Goal: Contribute content: Contribute content

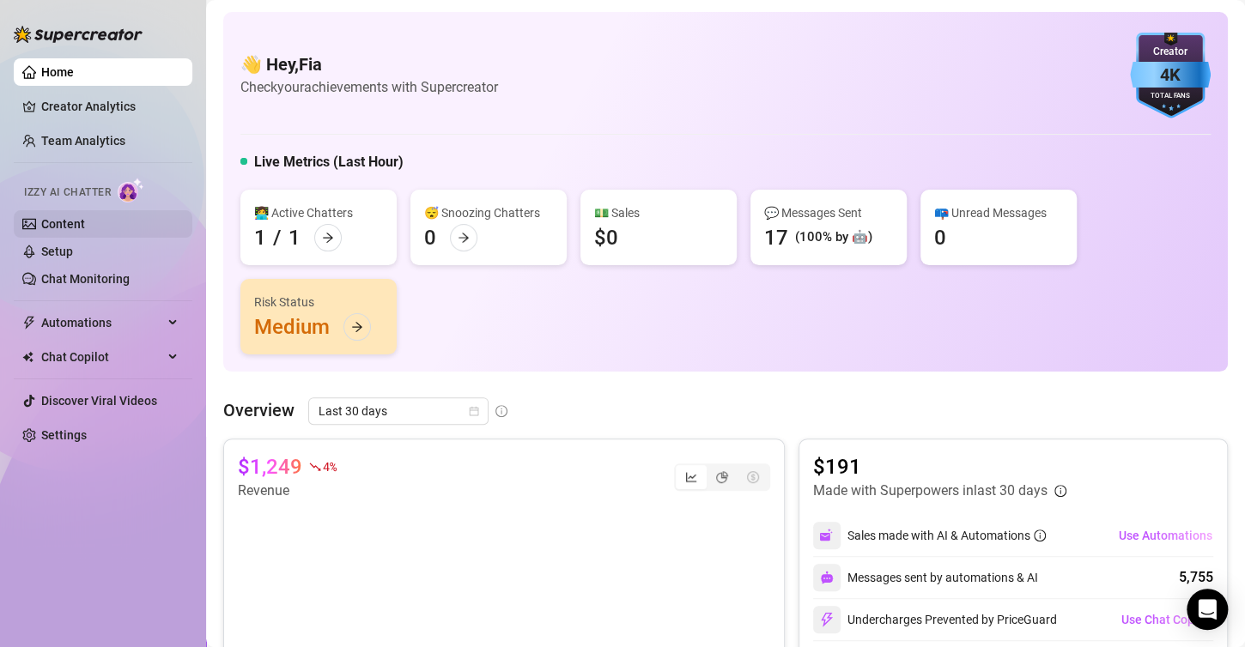
click at [85, 224] on link "Content" at bounding box center [63, 224] width 44 height 14
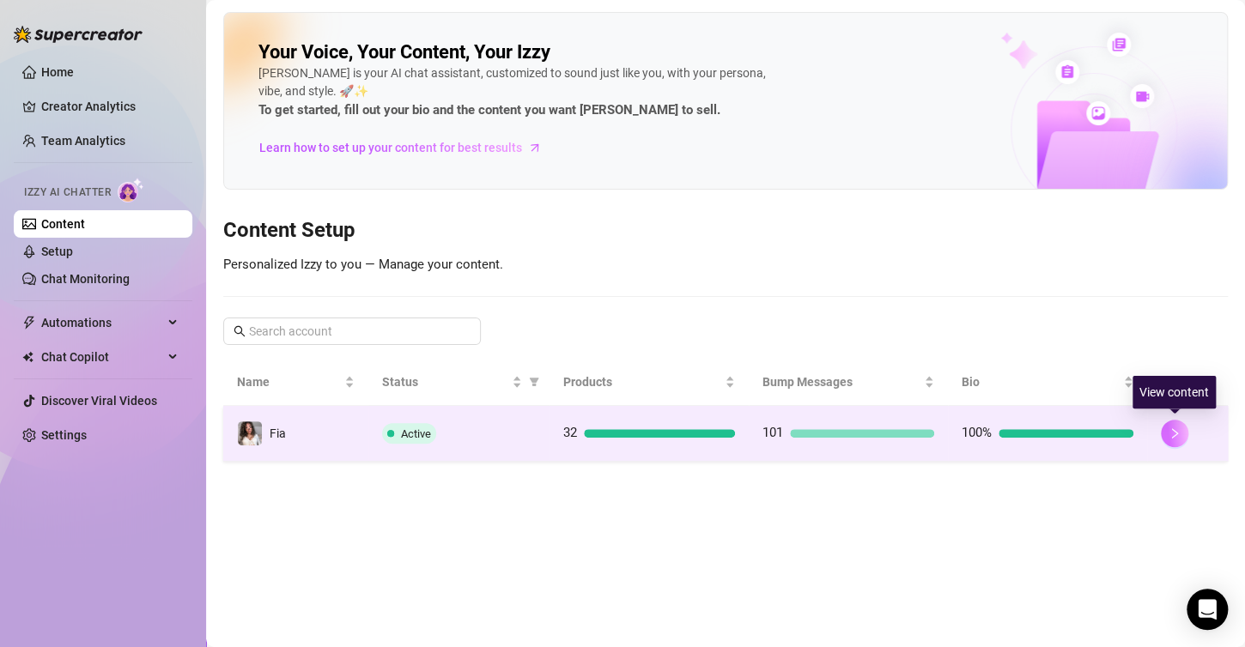
click at [1170, 428] on icon "right" at bounding box center [1174, 434] width 12 height 12
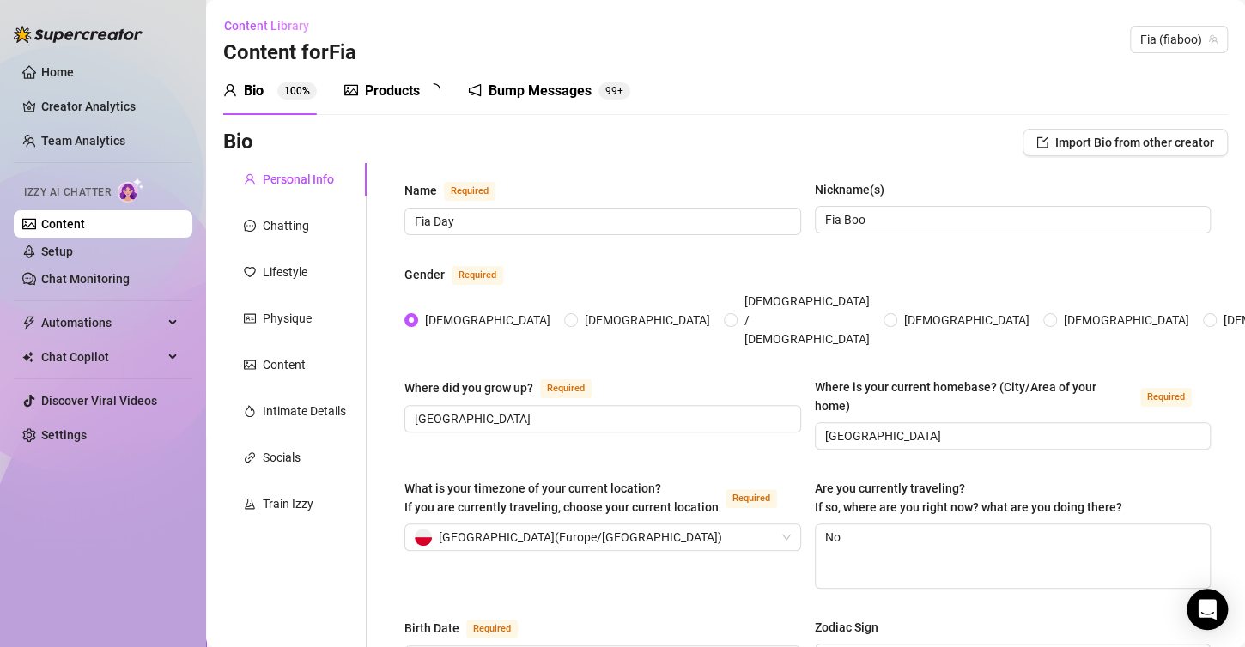
radio input "true"
type input "[DATE]"
click at [376, 87] on div "Products" at bounding box center [392, 91] width 55 height 21
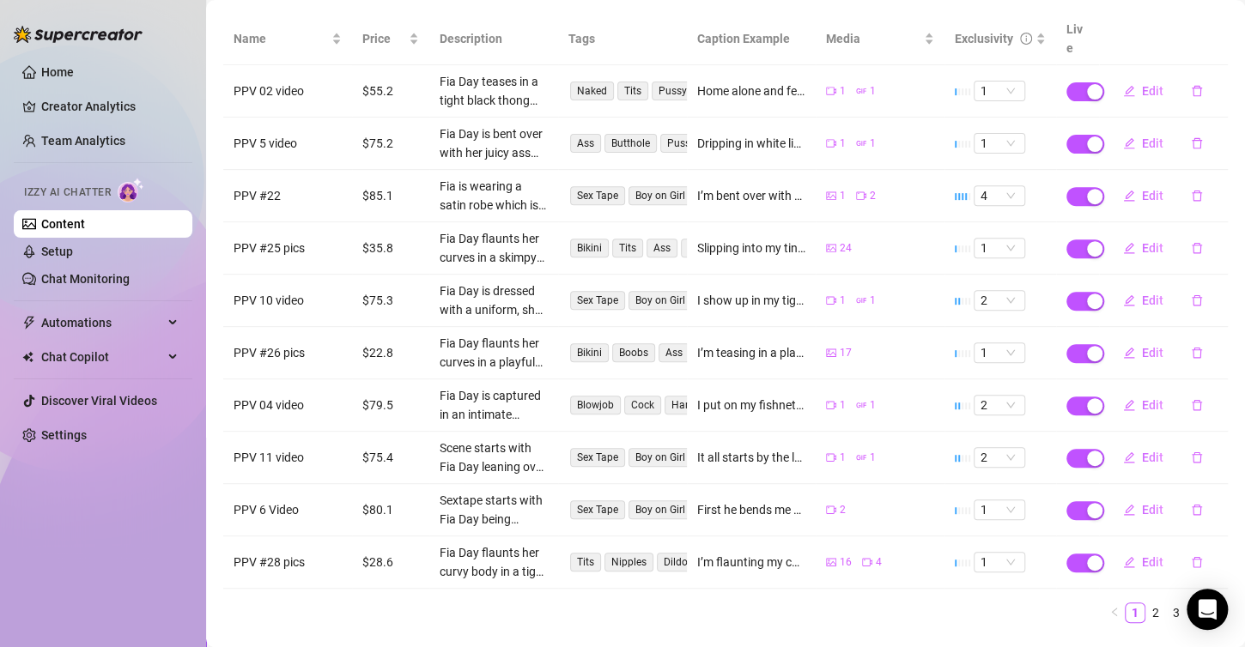
scroll to position [237, 0]
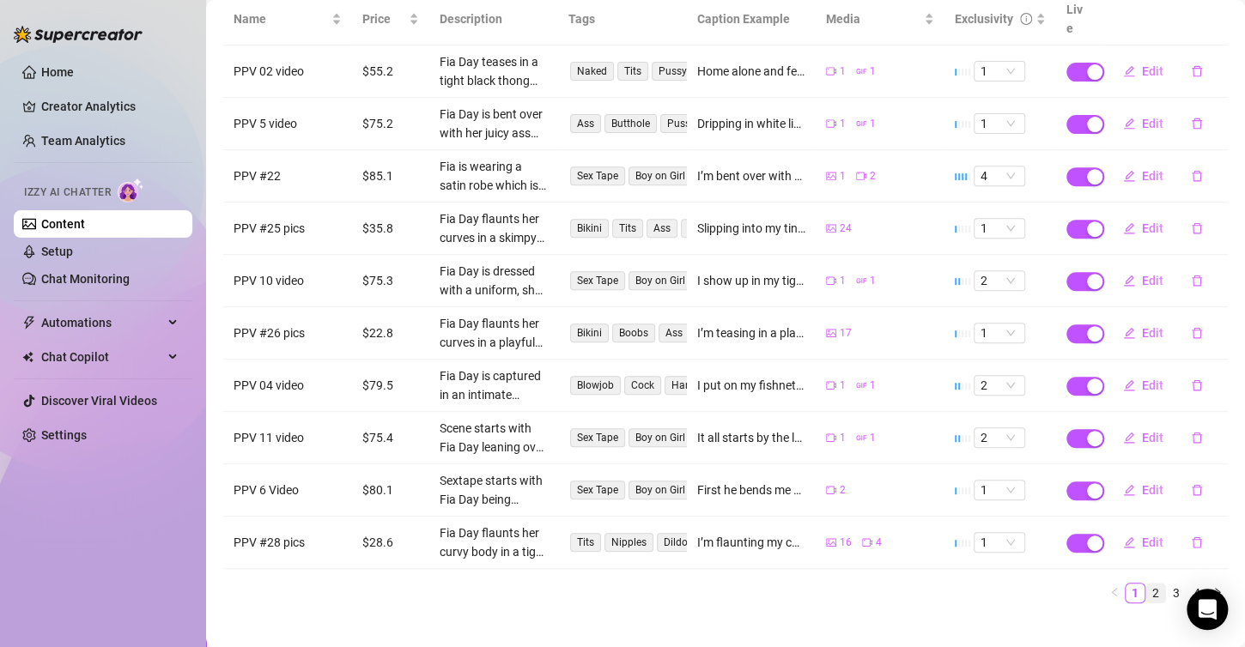
click at [1146, 584] on link "2" at bounding box center [1155, 593] width 19 height 19
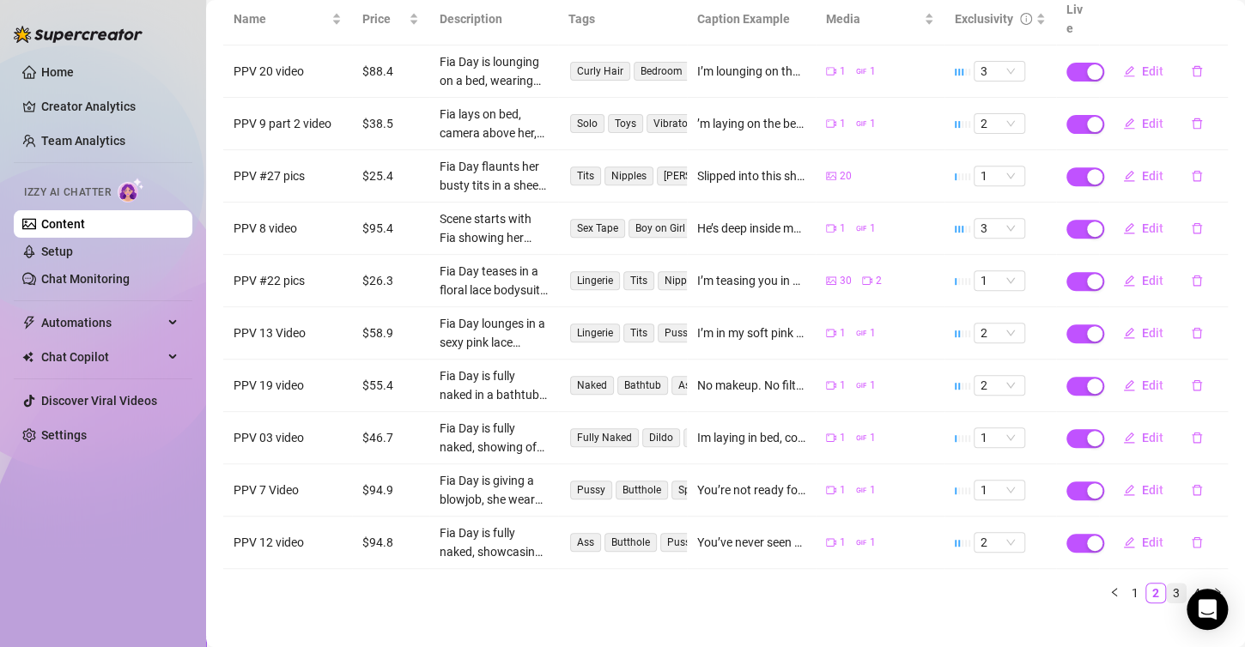
click at [1167, 584] on link "3" at bounding box center [1176, 593] width 19 height 19
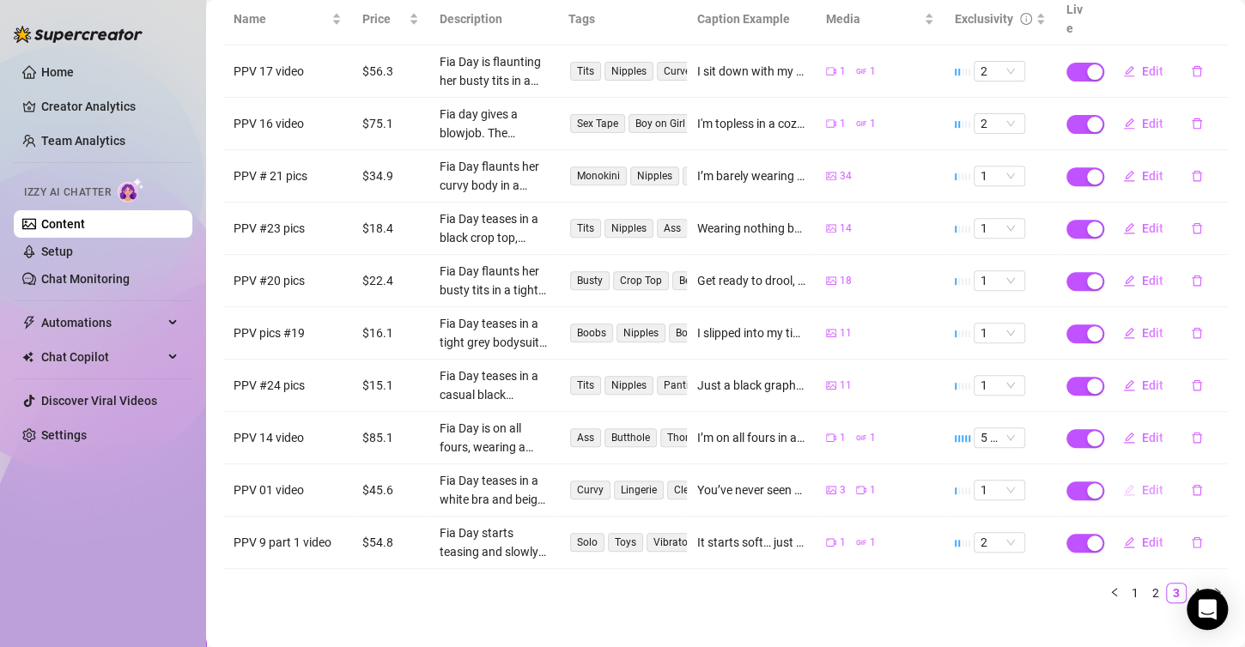
click at [1142, 483] on span "Edit" at bounding box center [1152, 490] width 21 height 14
type textarea "You’ve never seen me like this... 😈💦 I slip out of my panties nice and slow, cr…"
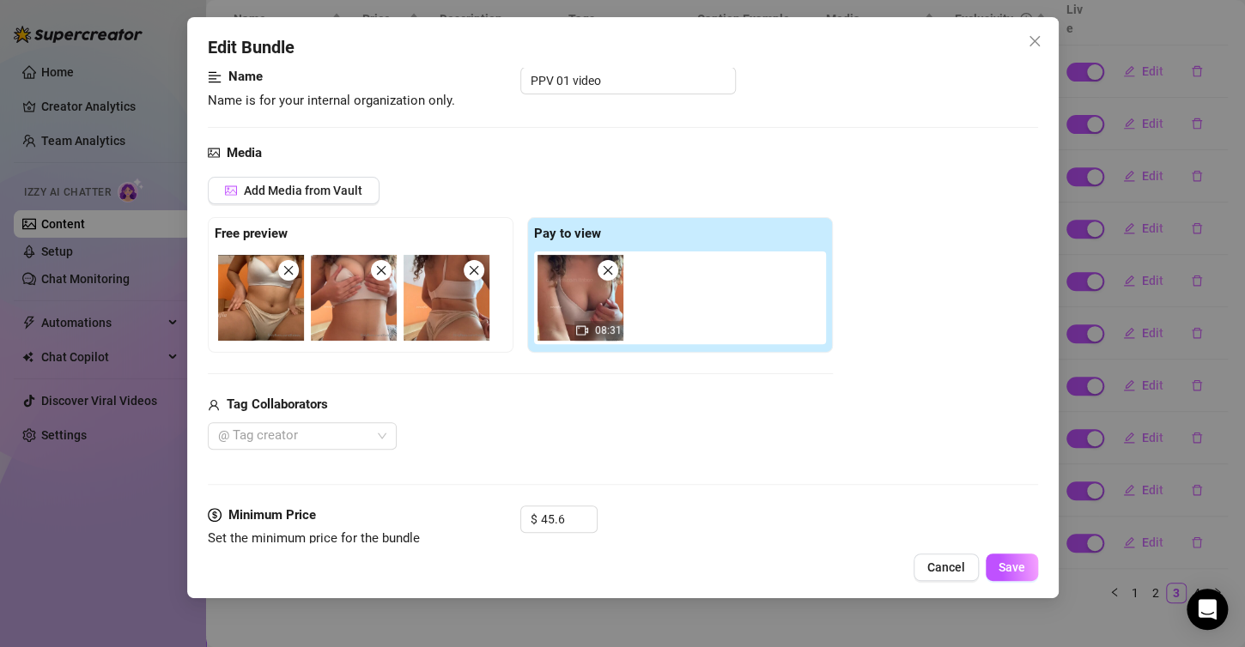
scroll to position [258, 0]
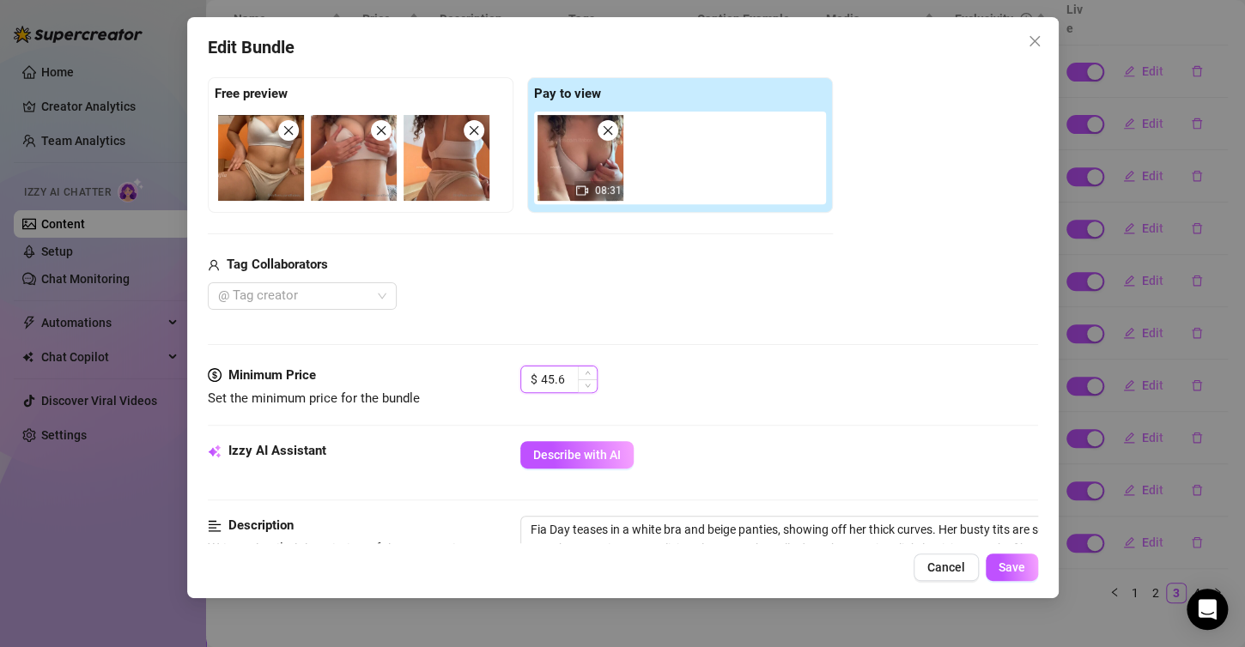
click at [566, 374] on input "45.6" at bounding box center [569, 380] width 56 height 26
click at [544, 375] on input "45.6" at bounding box center [569, 380] width 56 height 26
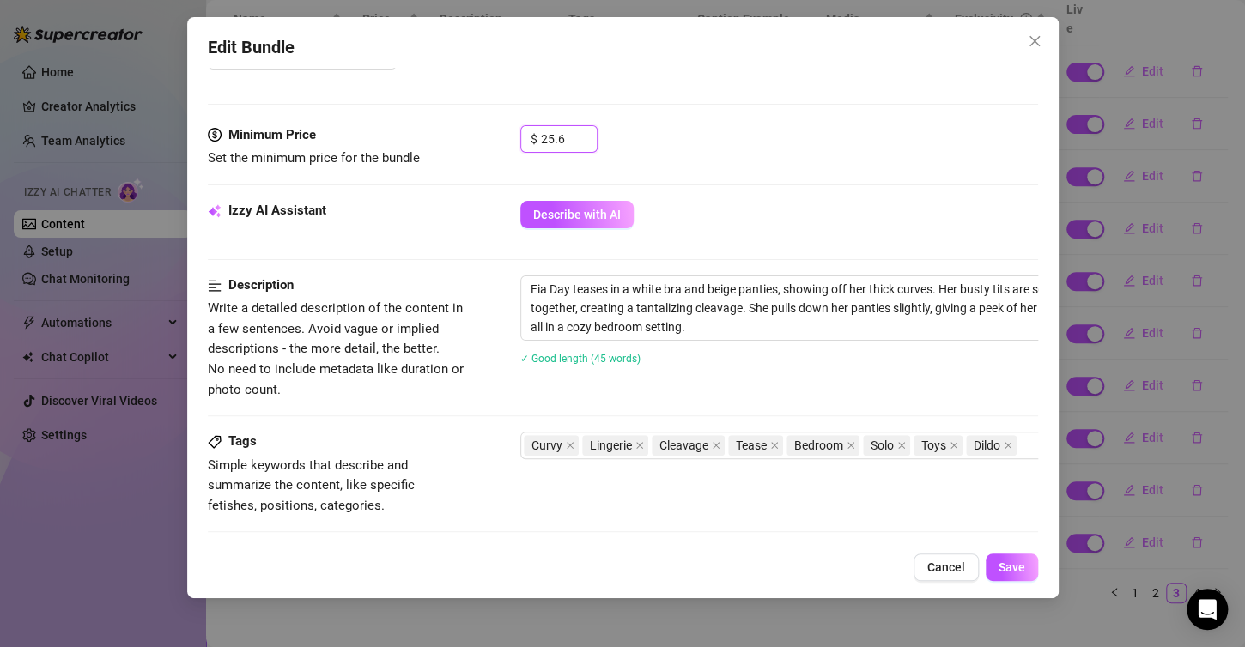
scroll to position [515, 0]
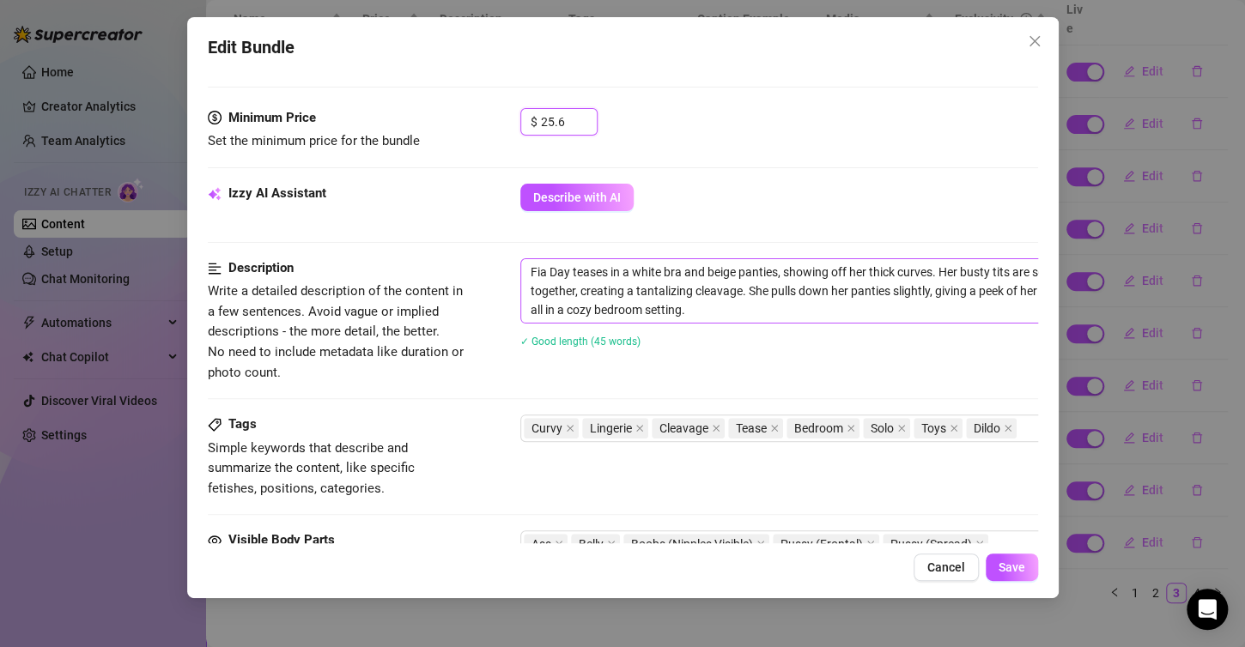
type input "25.6"
drag, startPoint x: 531, startPoint y: 275, endPoint x: 749, endPoint y: 307, distance: 219.6
click at [749, 307] on textarea "Fia Day teases in a white bra and beige panties, showing off her thick curves. …" at bounding box center [820, 291] width 599 height 64
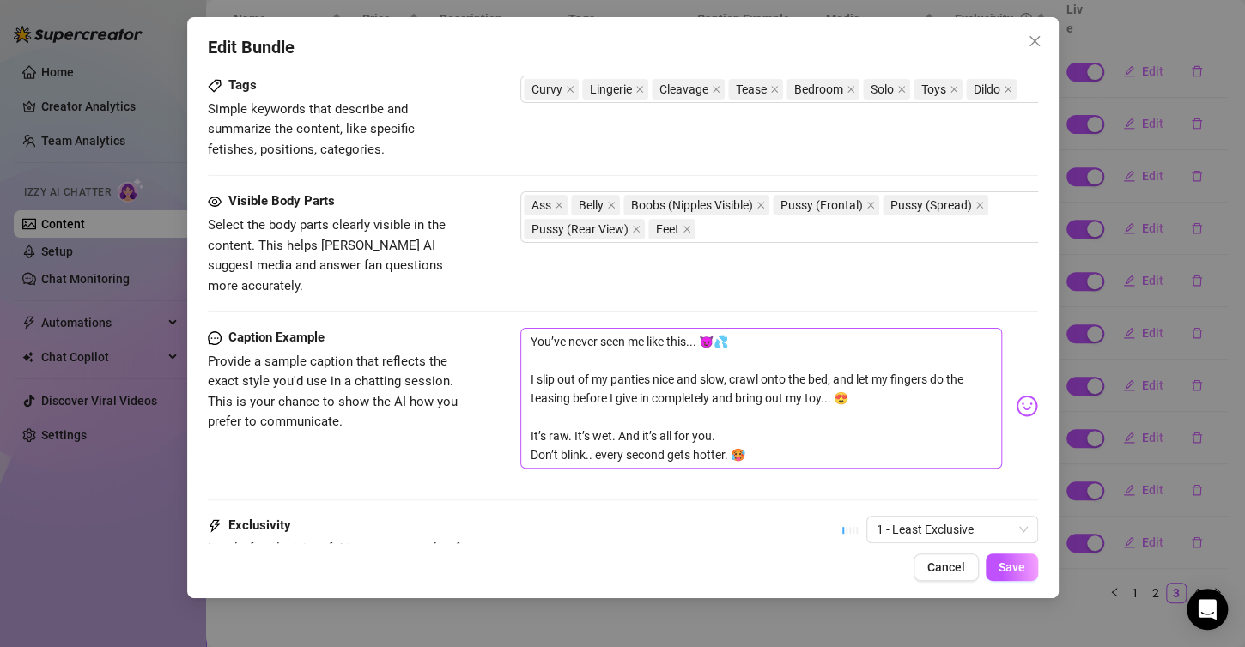
scroll to position [859, 0]
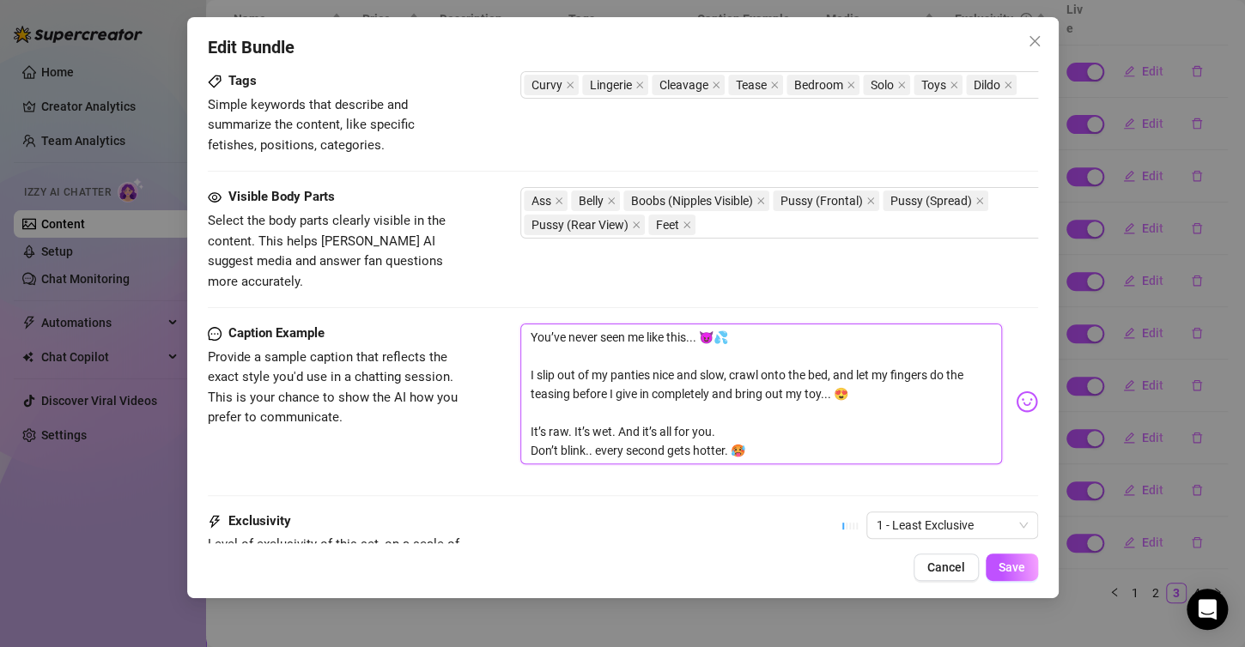
drag, startPoint x: 526, startPoint y: 315, endPoint x: 838, endPoint y: 446, distance: 338.2
click at [838, 446] on div "You’ve never seen me like this... 😈💦 I slip out of my panties nice and slow, cr…" at bounding box center [779, 402] width 518 height 156
click at [767, 241] on div "Visible Body Parts Select the body parts clearly visible in the content. This h…" at bounding box center [623, 239] width 830 height 105
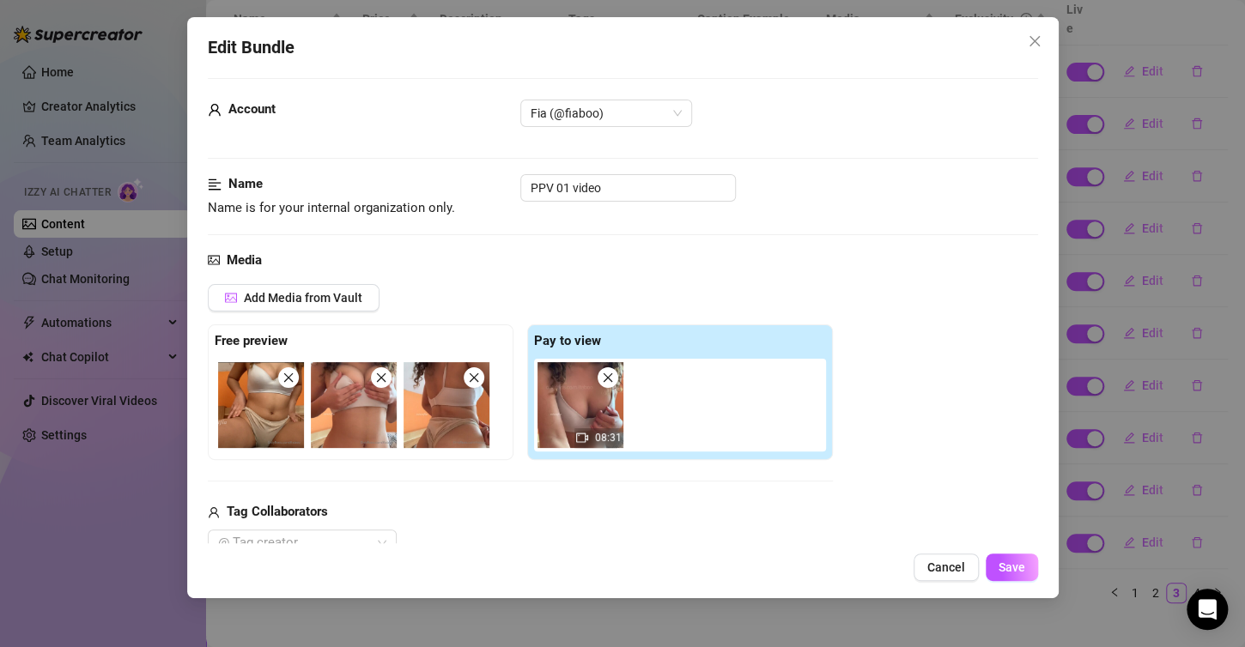
scroll to position [0, 0]
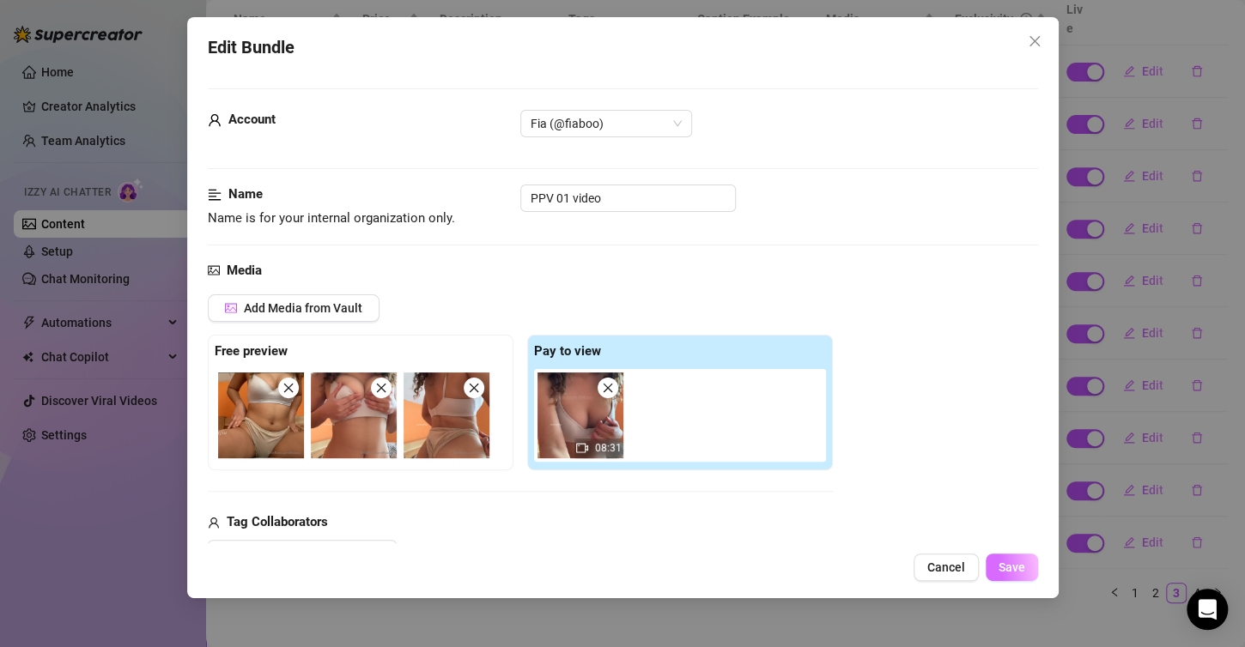
click at [1026, 567] on button "Save" at bounding box center [1012, 567] width 52 height 27
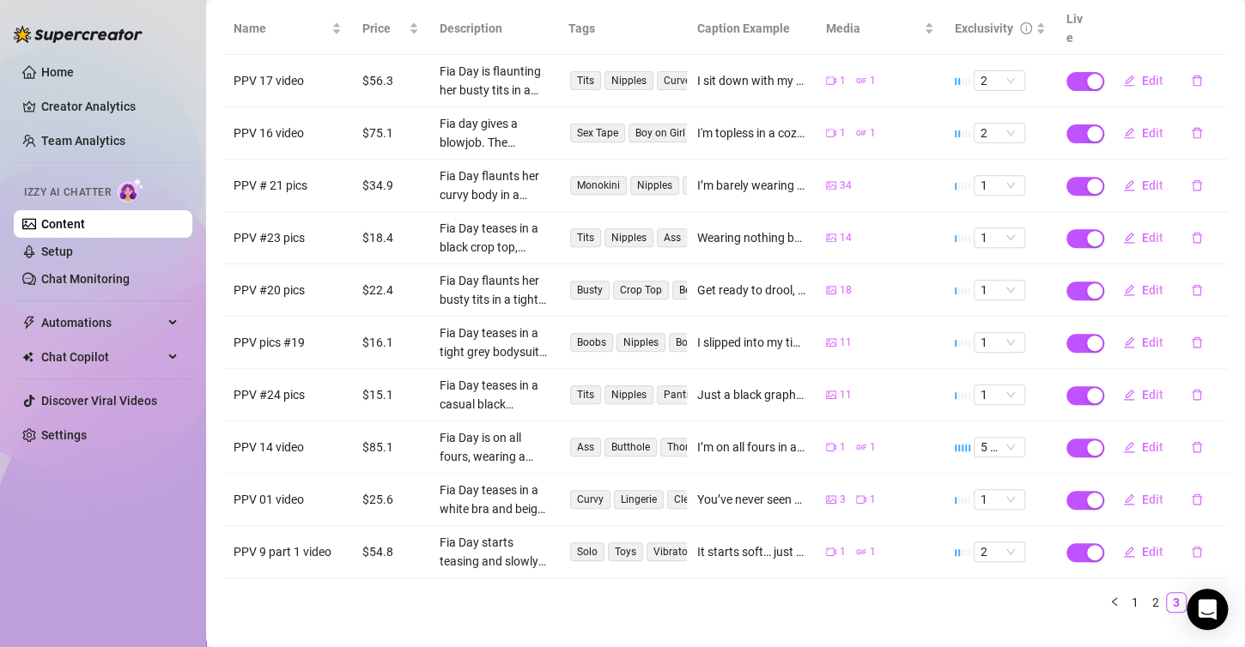
scroll to position [237, 0]
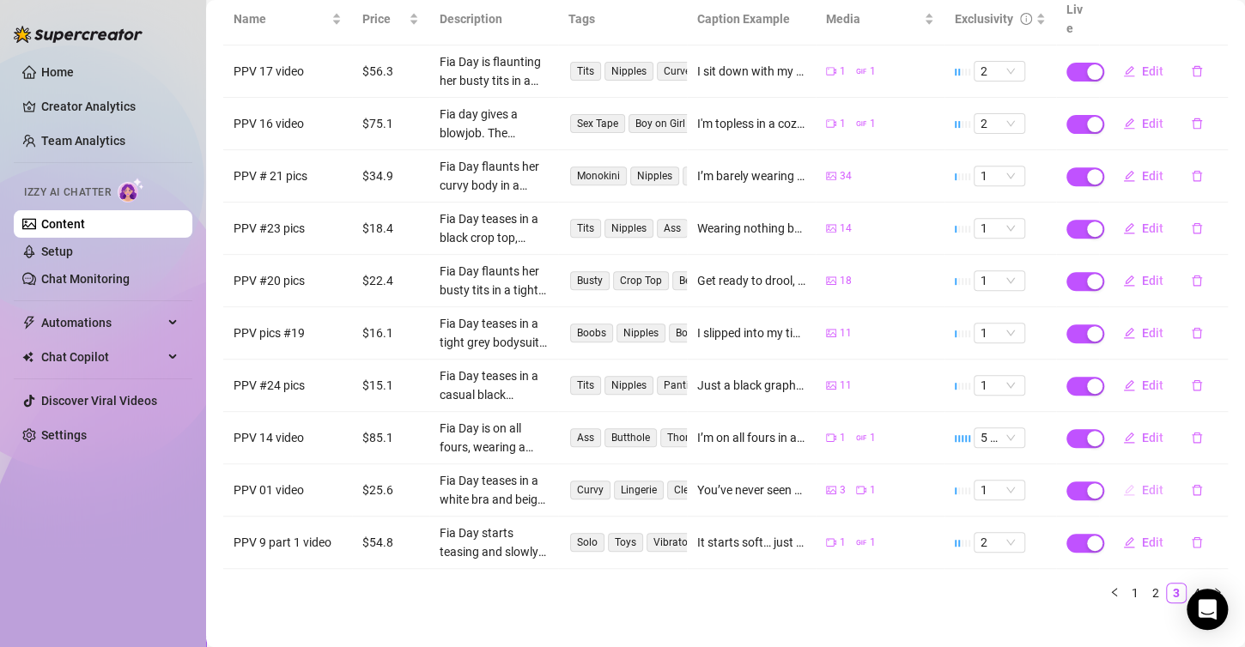
click at [1142, 483] on span "Edit" at bounding box center [1152, 490] width 21 height 14
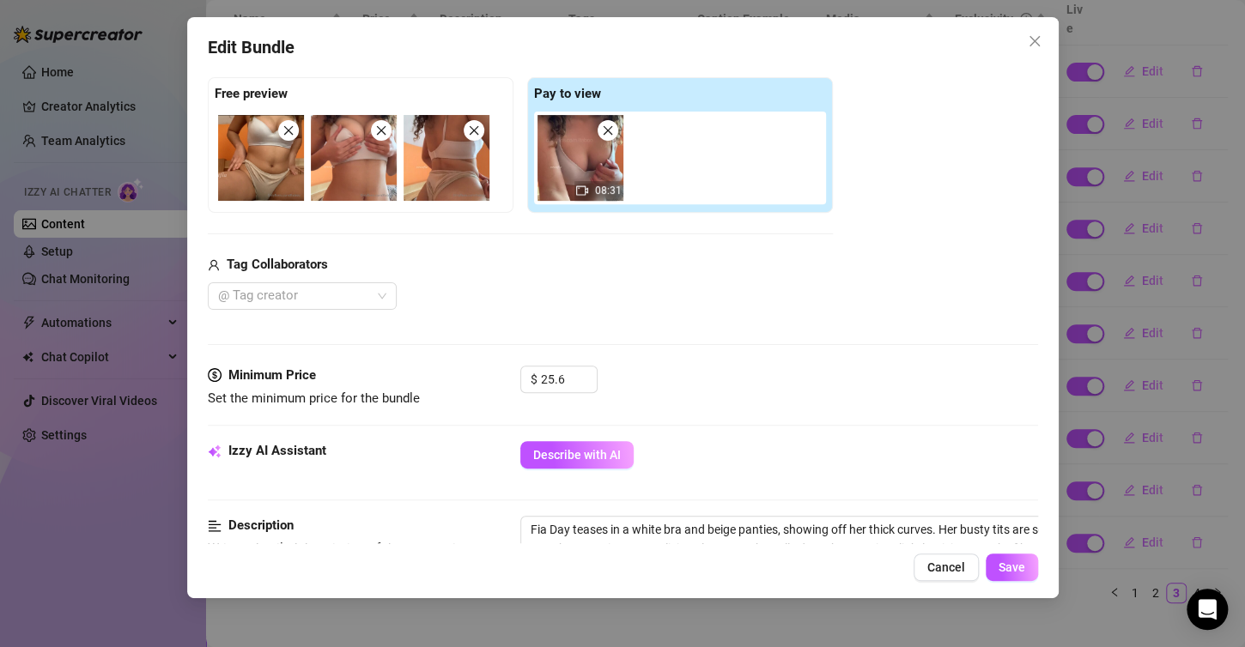
scroll to position [515, 0]
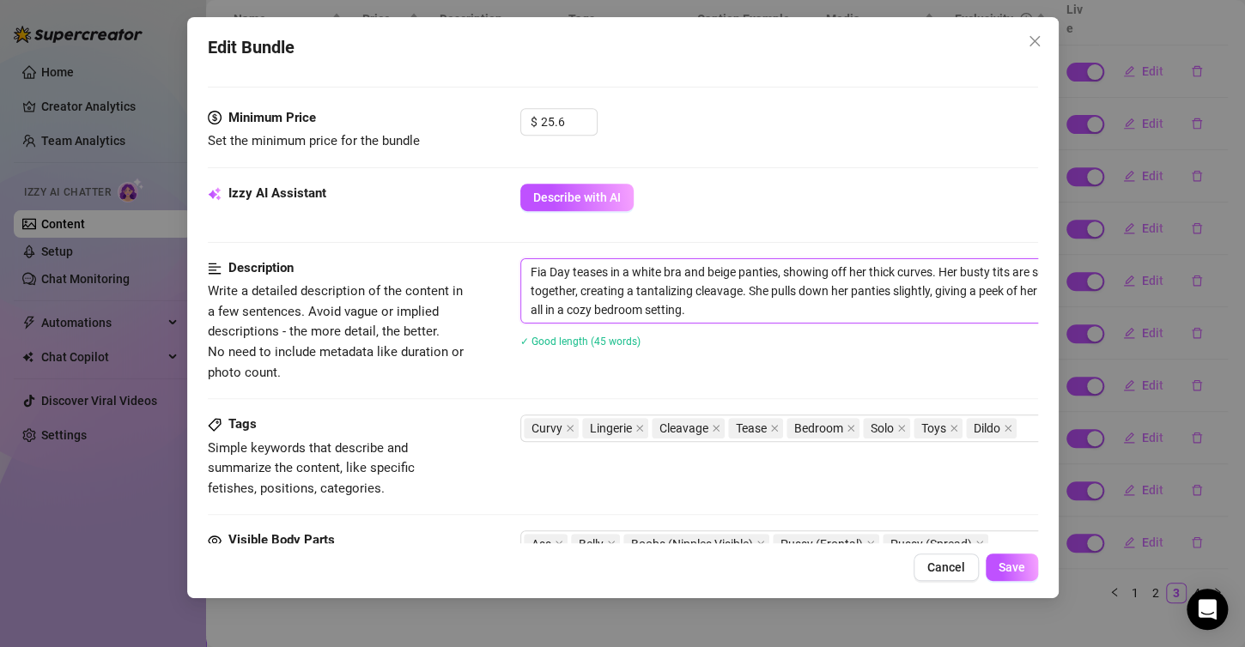
drag, startPoint x: 533, startPoint y: 268, endPoint x: 689, endPoint y: 292, distance: 157.2
click at [689, 292] on textarea "Fia Day teases in a white bra and beige panties, showing off her thick curves. …" at bounding box center [820, 291] width 599 height 64
drag, startPoint x: 529, startPoint y: 264, endPoint x: 726, endPoint y: 315, distance: 203.9
click at [726, 315] on textarea "Fia Day teases in a white bra and beige panties, showing off her thick curves. …" at bounding box center [820, 291] width 599 height 64
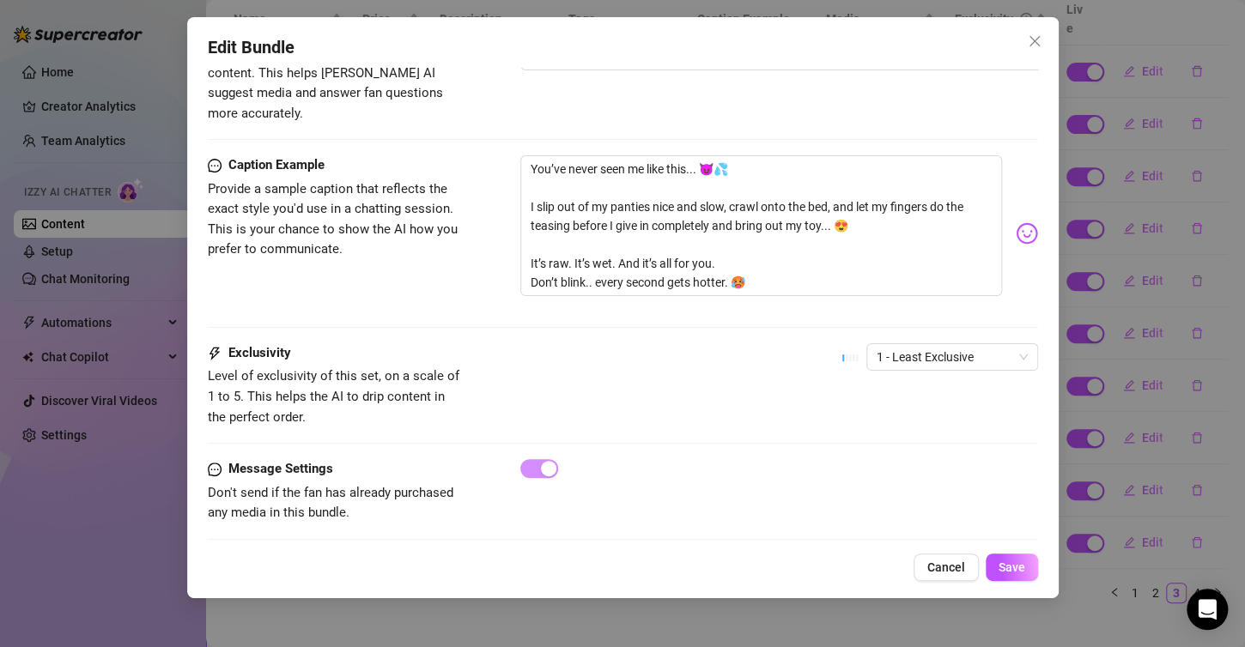
scroll to position [1030, 0]
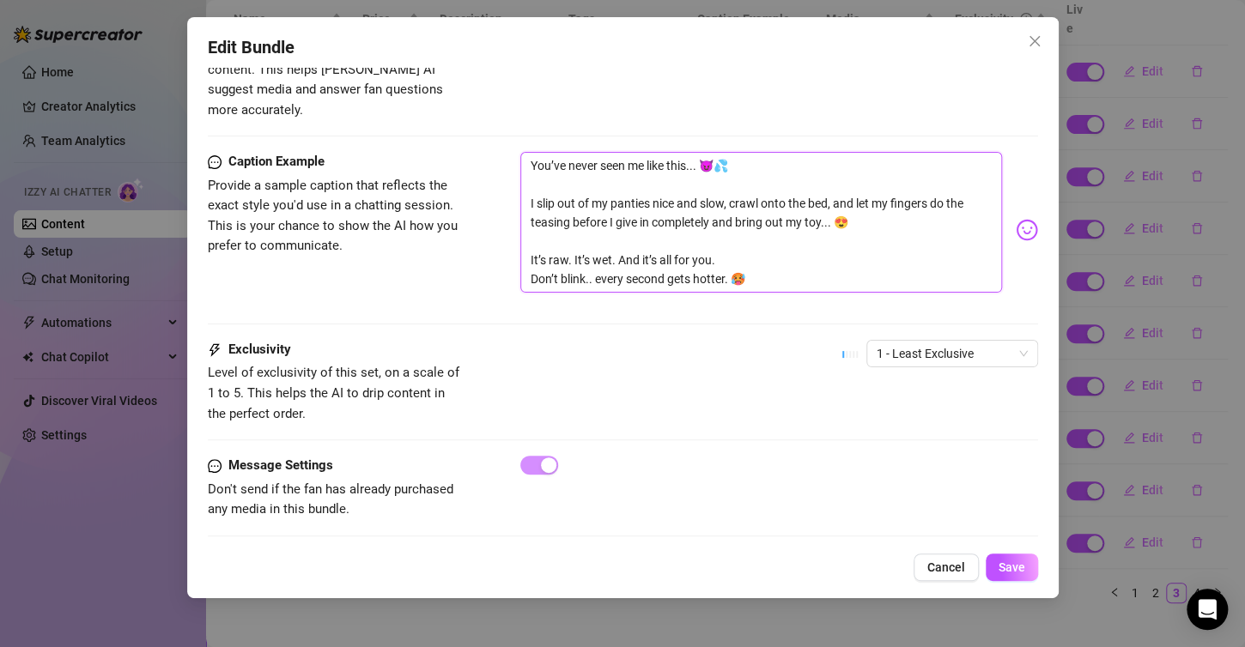
drag, startPoint x: 528, startPoint y: 143, endPoint x: 748, endPoint y: 252, distance: 245.3
click at [748, 252] on textarea "You’ve never seen me like this... 😈💦 I slip out of my panties nice and slow, cr…" at bounding box center [761, 222] width 482 height 141
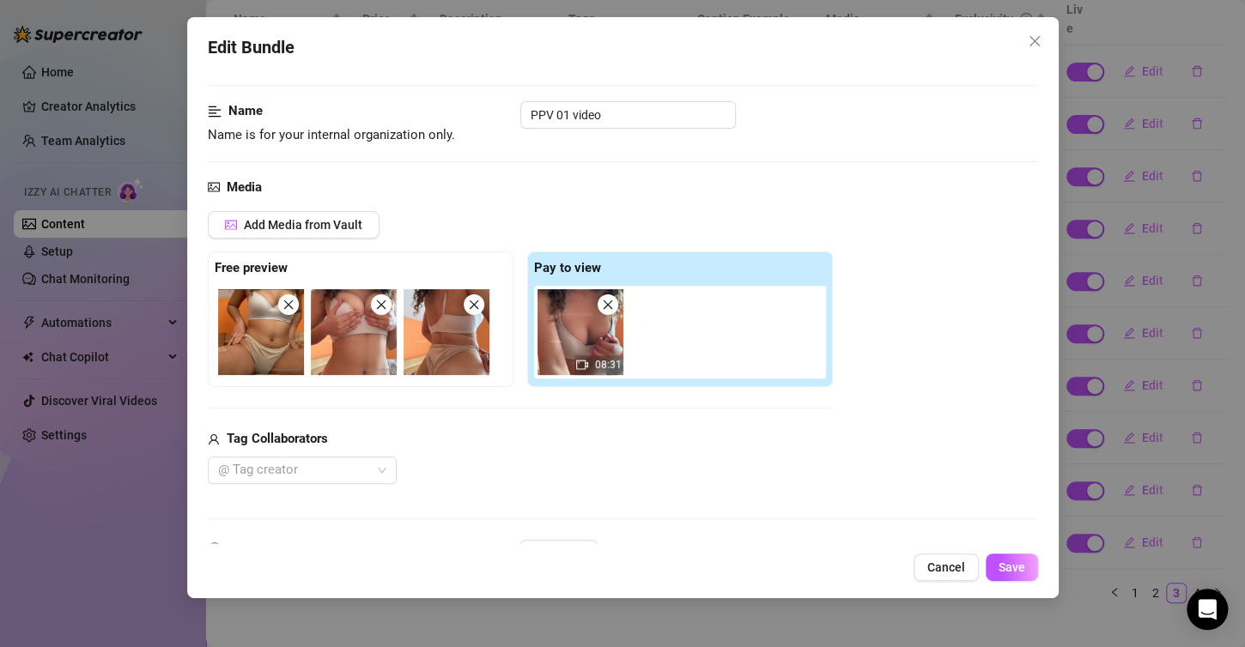
scroll to position [0, 0]
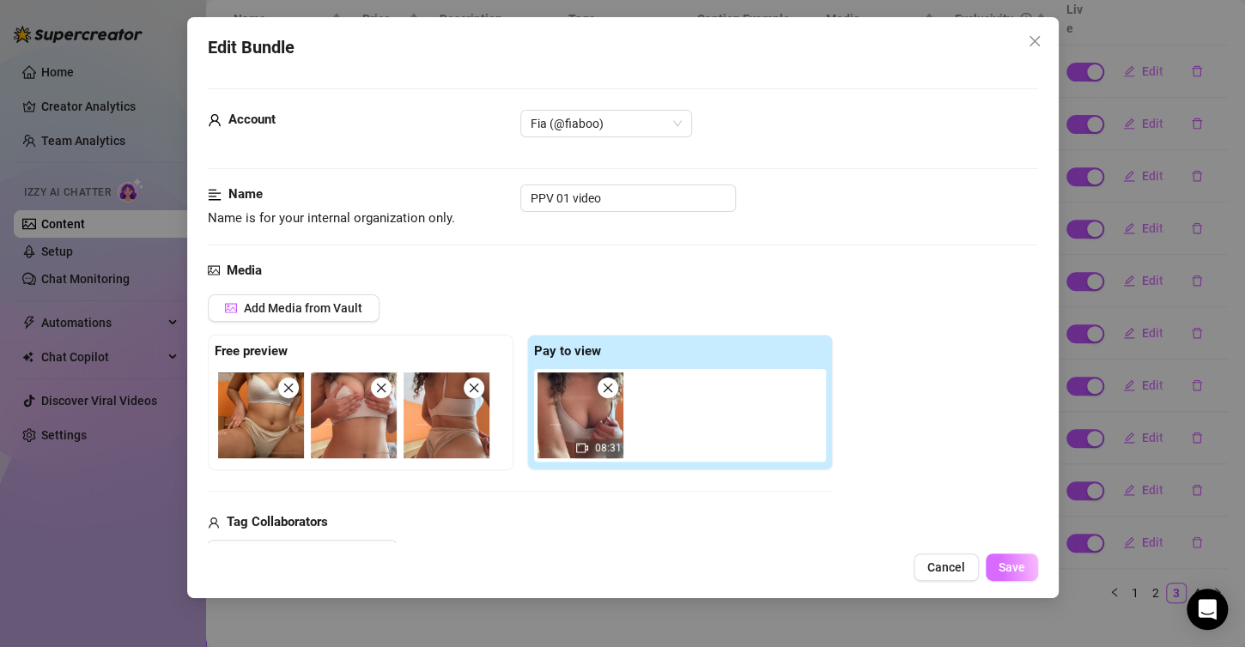
click at [1015, 574] on button "Save" at bounding box center [1012, 567] width 52 height 27
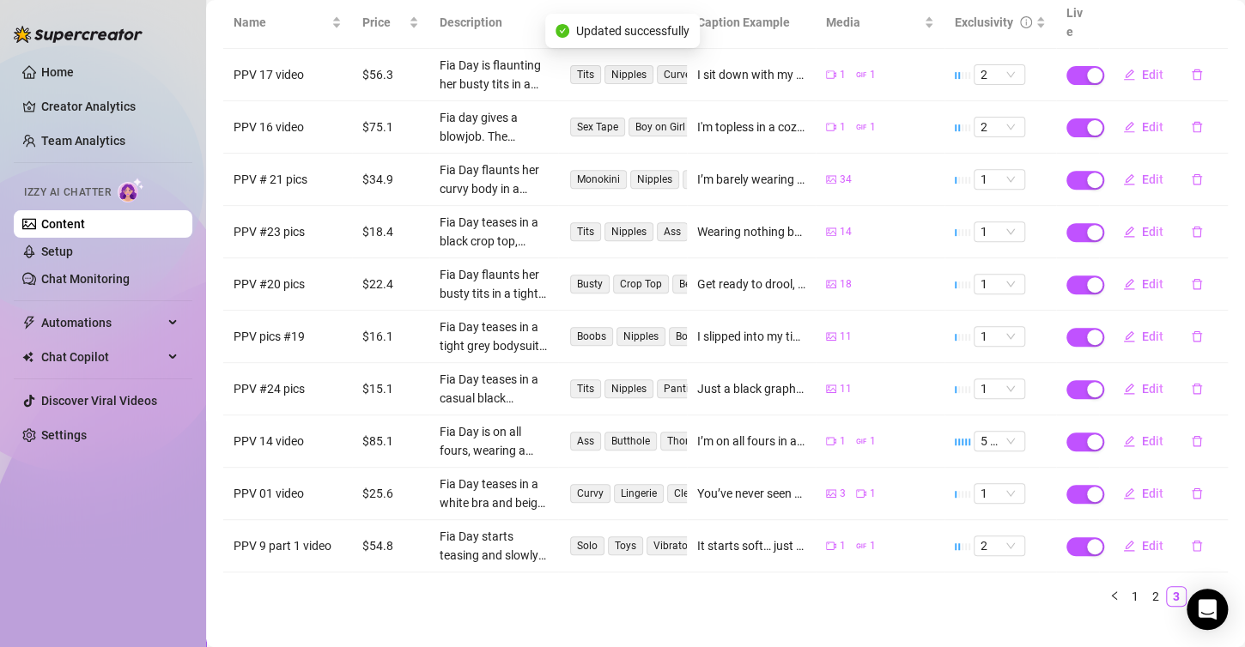
scroll to position [237, 0]
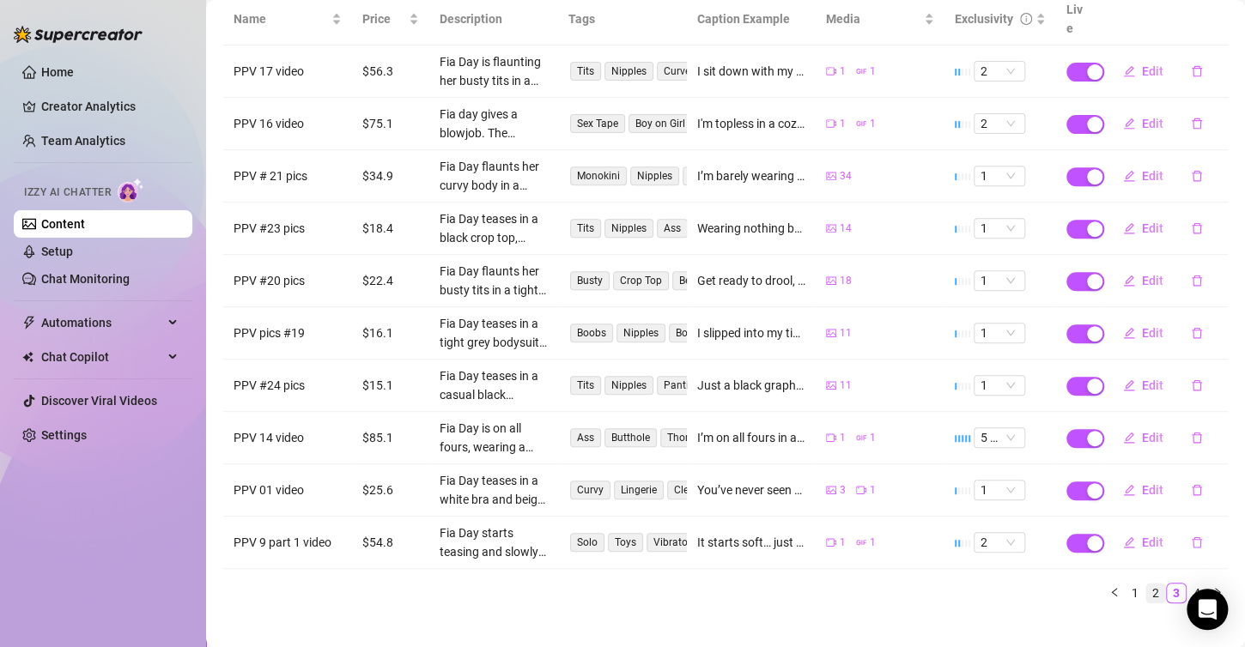
click at [1146, 584] on link "2" at bounding box center [1155, 593] width 19 height 19
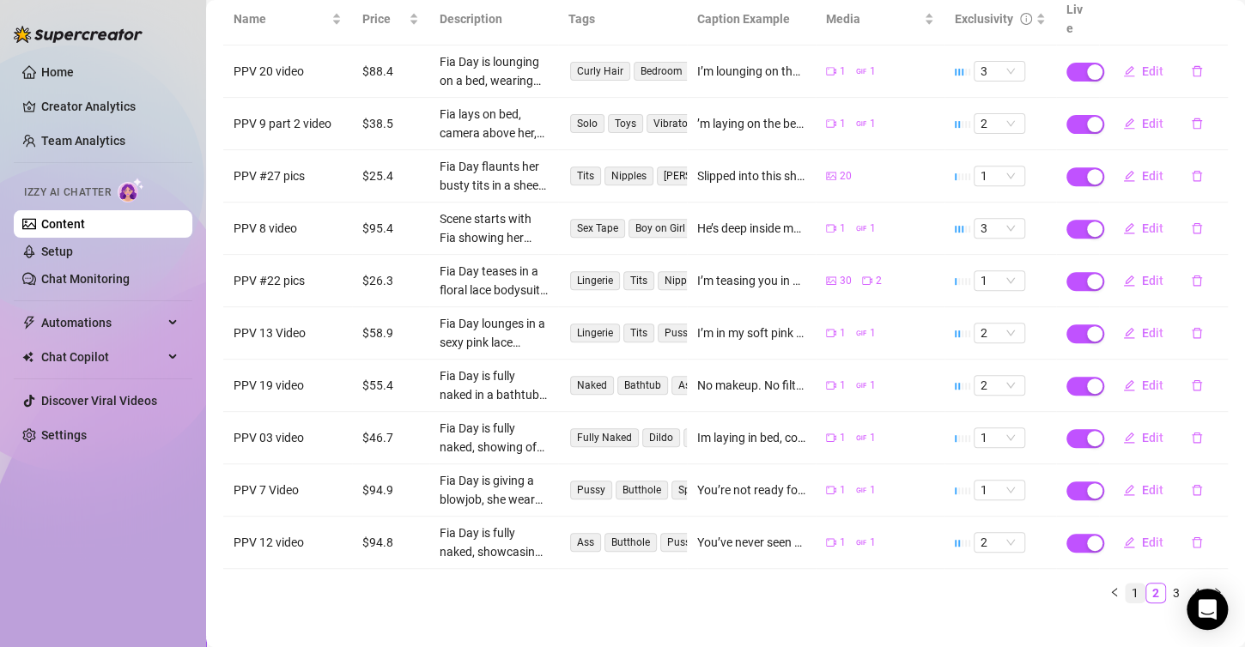
click at [1126, 584] on link "1" at bounding box center [1135, 593] width 19 height 19
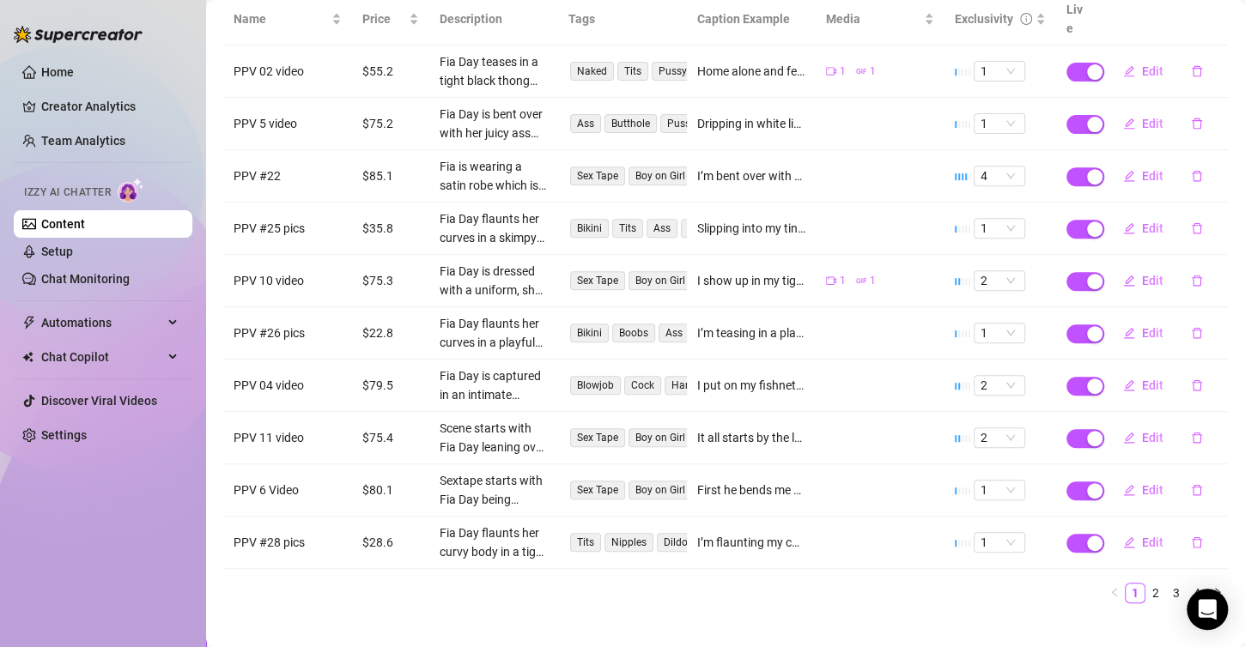
scroll to position [0, 0]
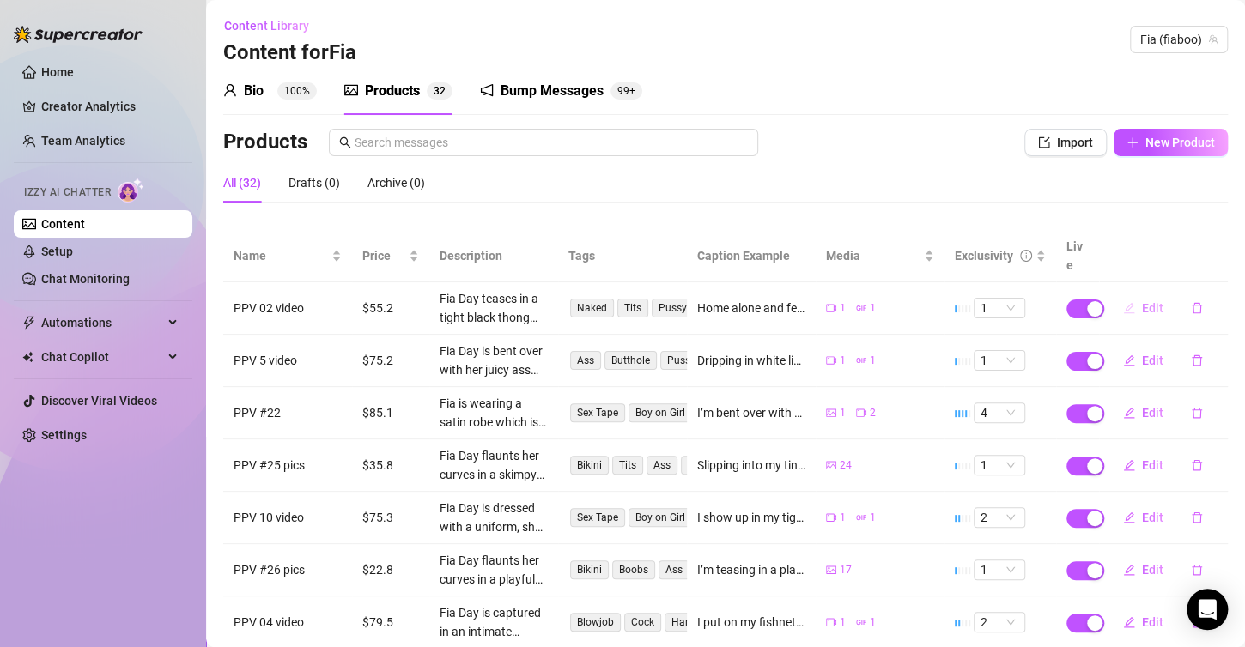
click at [1142, 301] on span "Edit" at bounding box center [1152, 308] width 21 height 14
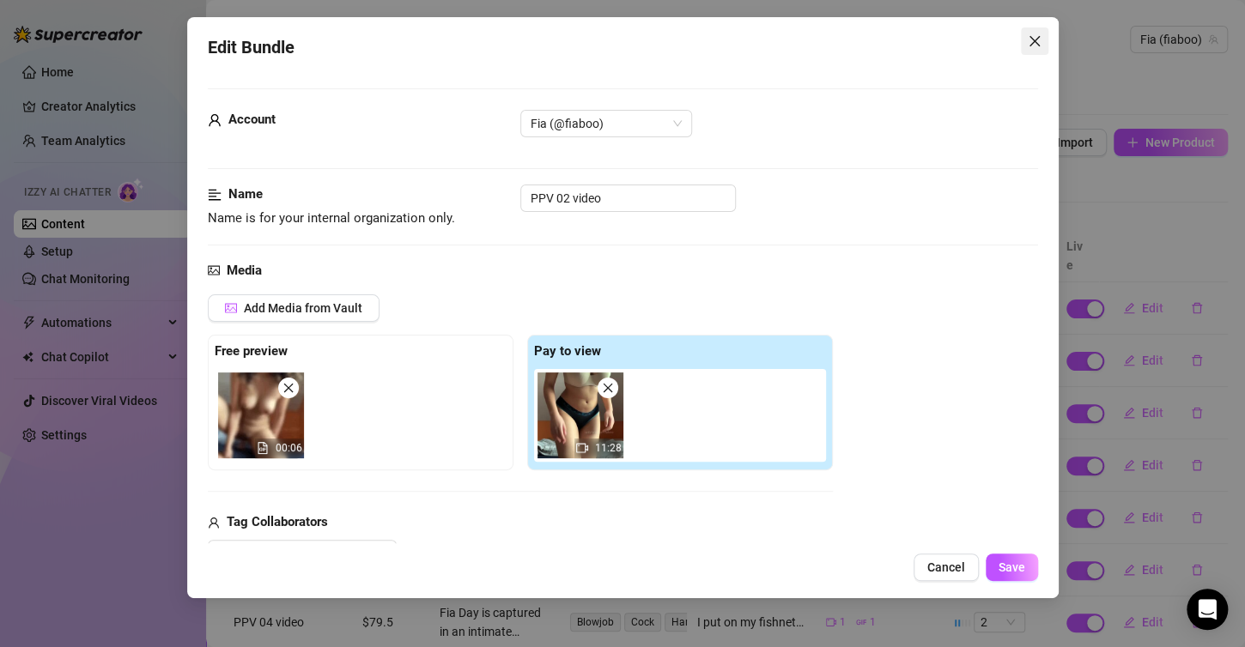
click at [1032, 39] on icon "close" at bounding box center [1034, 41] width 10 height 10
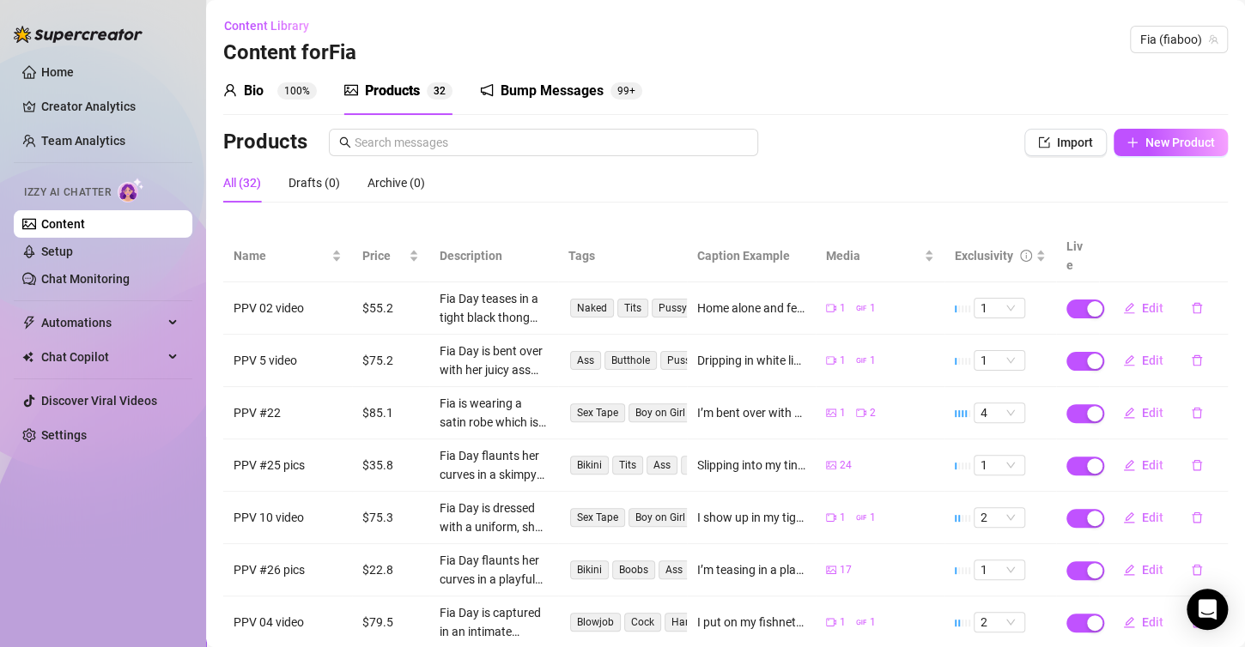
scroll to position [172, 0]
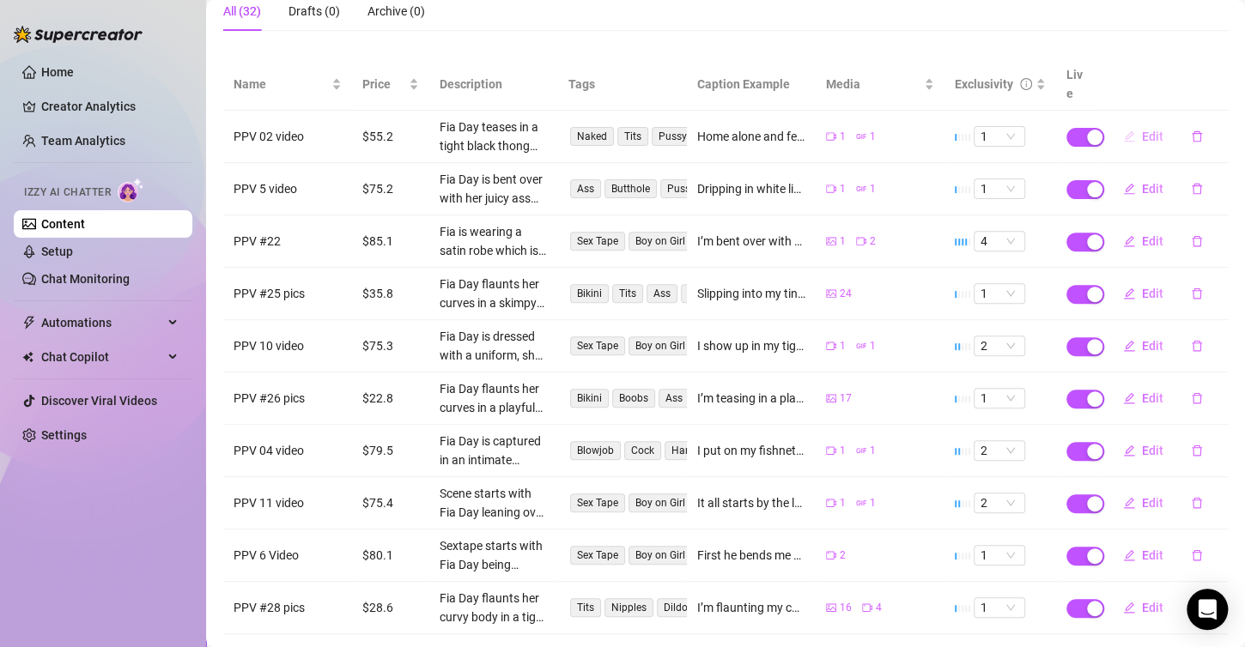
click at [1150, 123] on button "Edit" at bounding box center [1143, 136] width 68 height 27
type textarea "Home alone and feeling extra naughty😈 This bad little college girl just coulndt…"
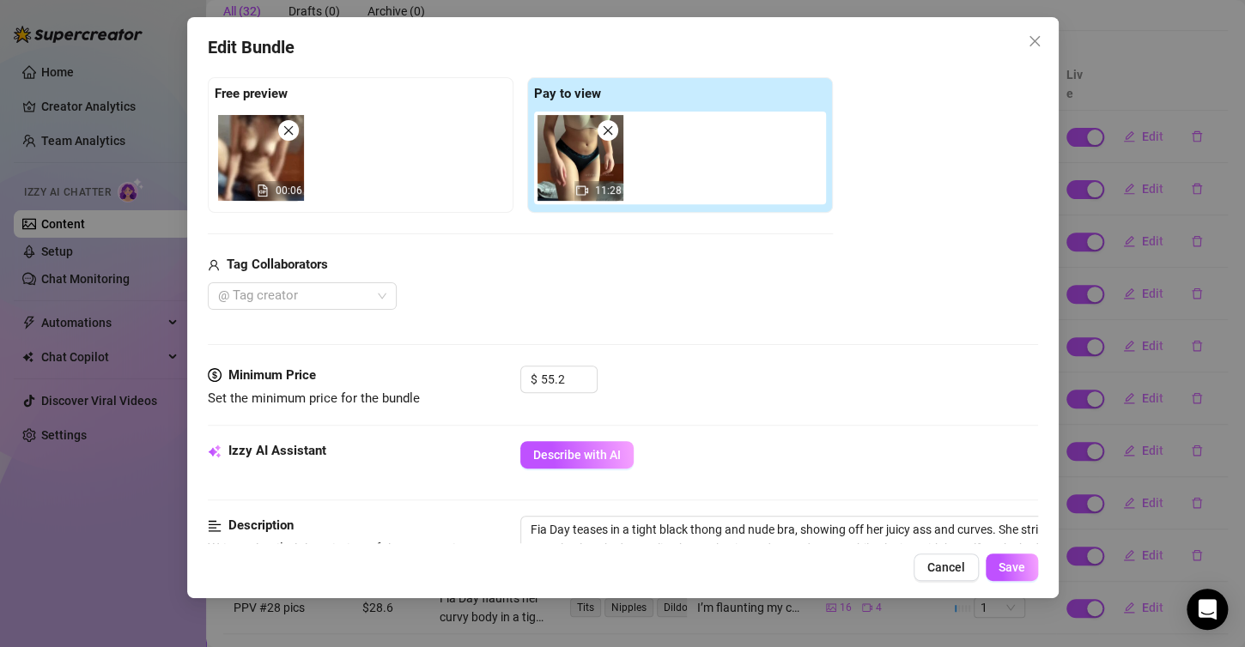
scroll to position [429, 0]
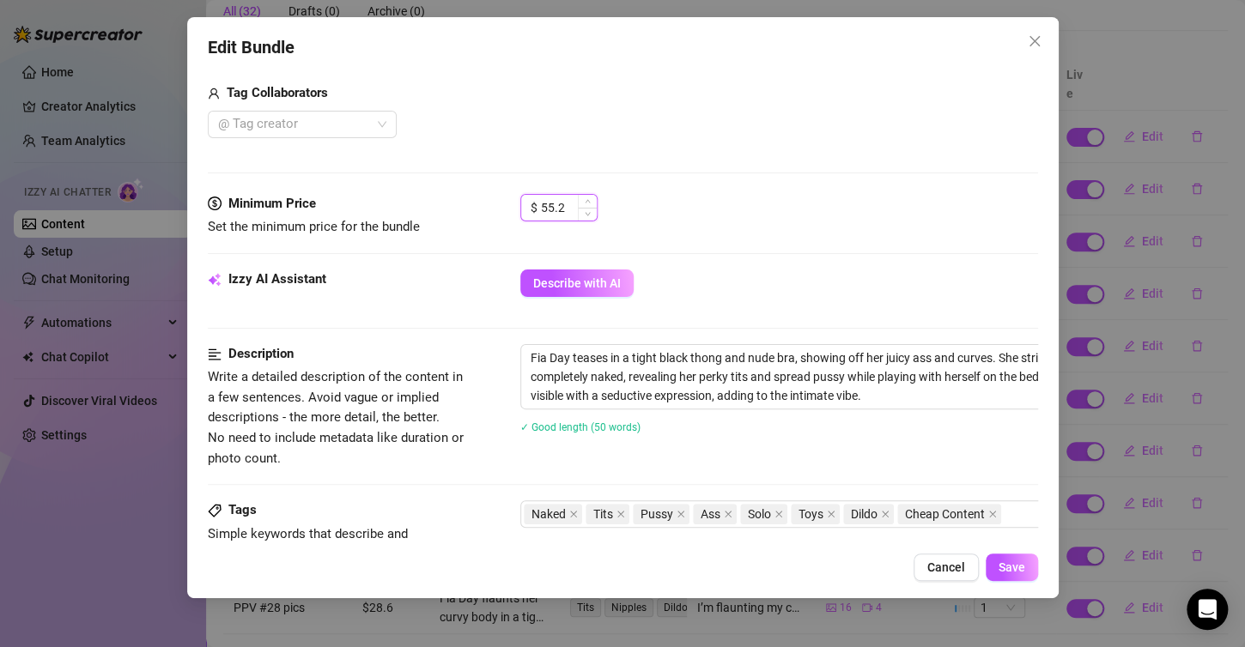
click at [563, 196] on input "55.2" at bounding box center [569, 208] width 56 height 26
type input "5"
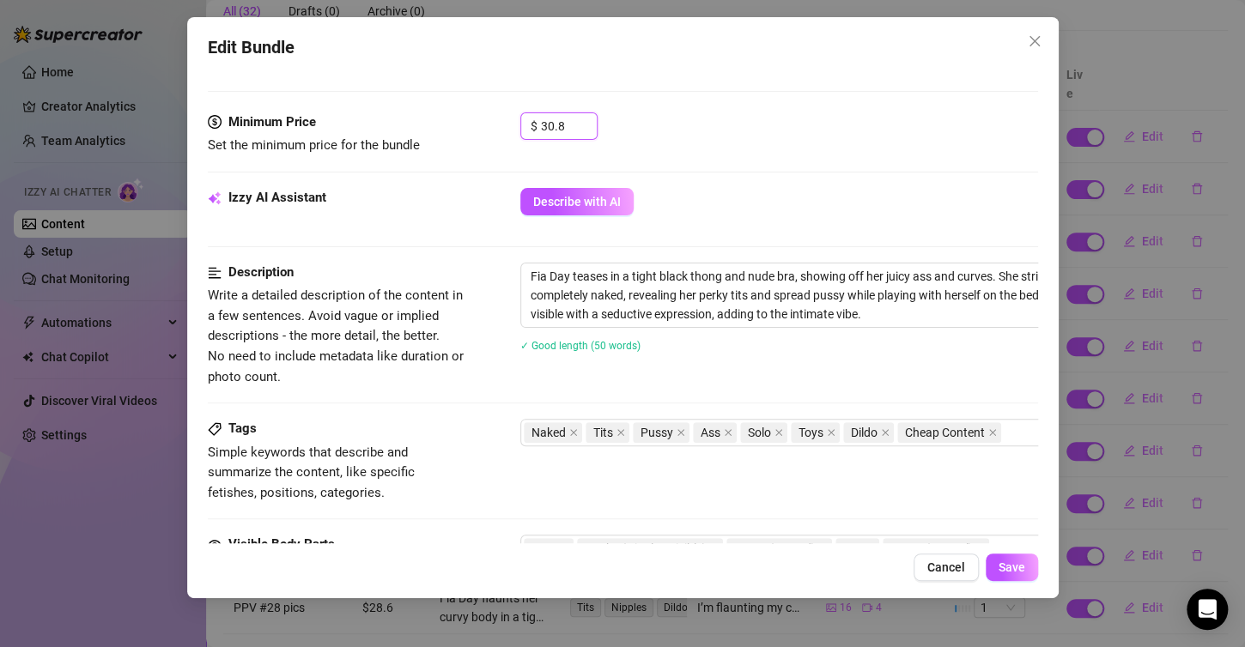
scroll to position [515, 0]
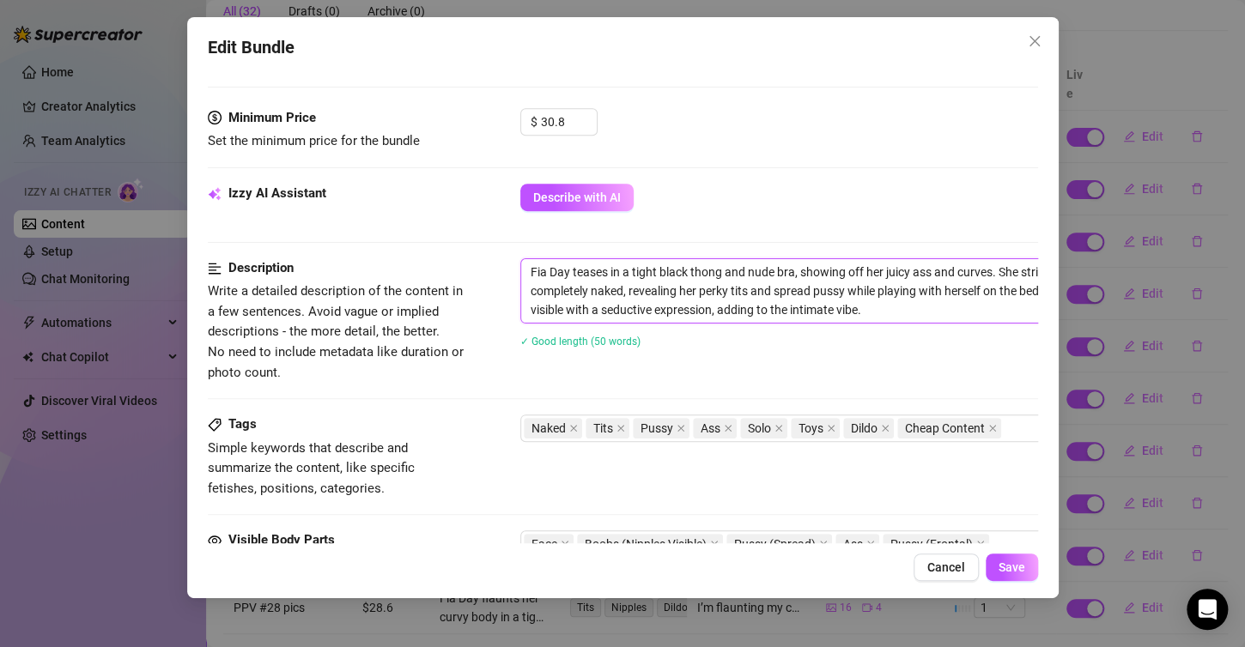
type input "30.8"
drag, startPoint x: 527, startPoint y: 265, endPoint x: 834, endPoint y: 306, distance: 309.1
click at [907, 310] on textarea "Fia Day teases in a tight black thong and nude bra, showing off her juicy ass a…" at bounding box center [820, 291] width 599 height 64
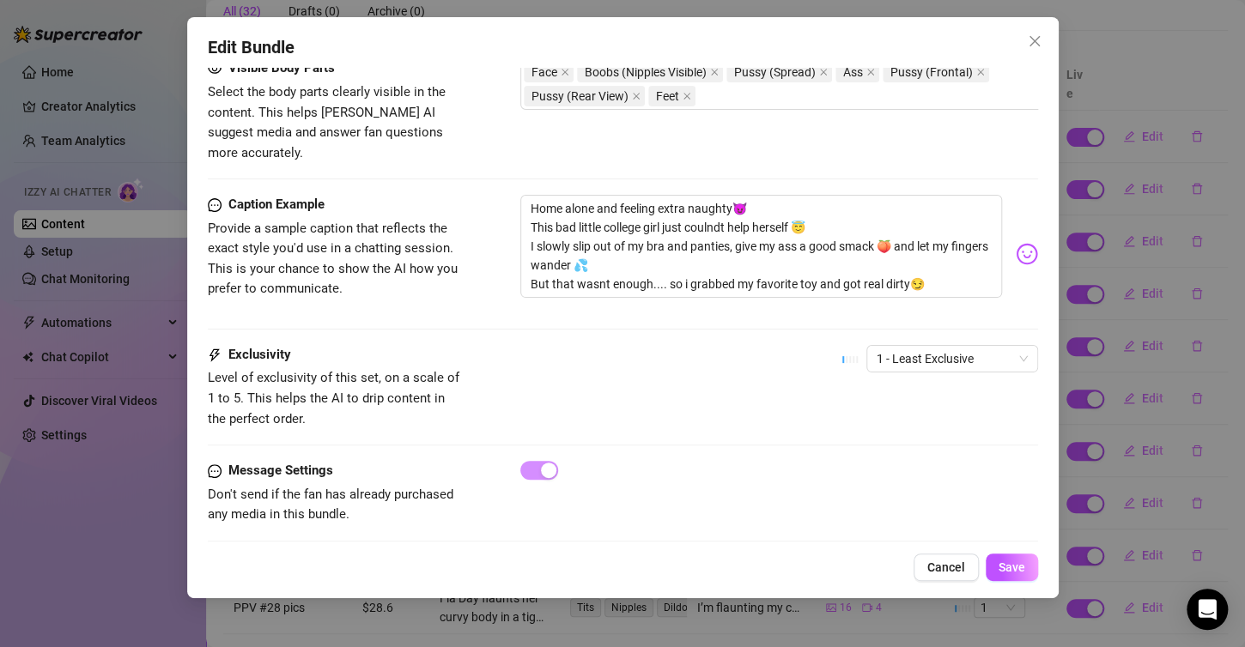
scroll to position [992, 0]
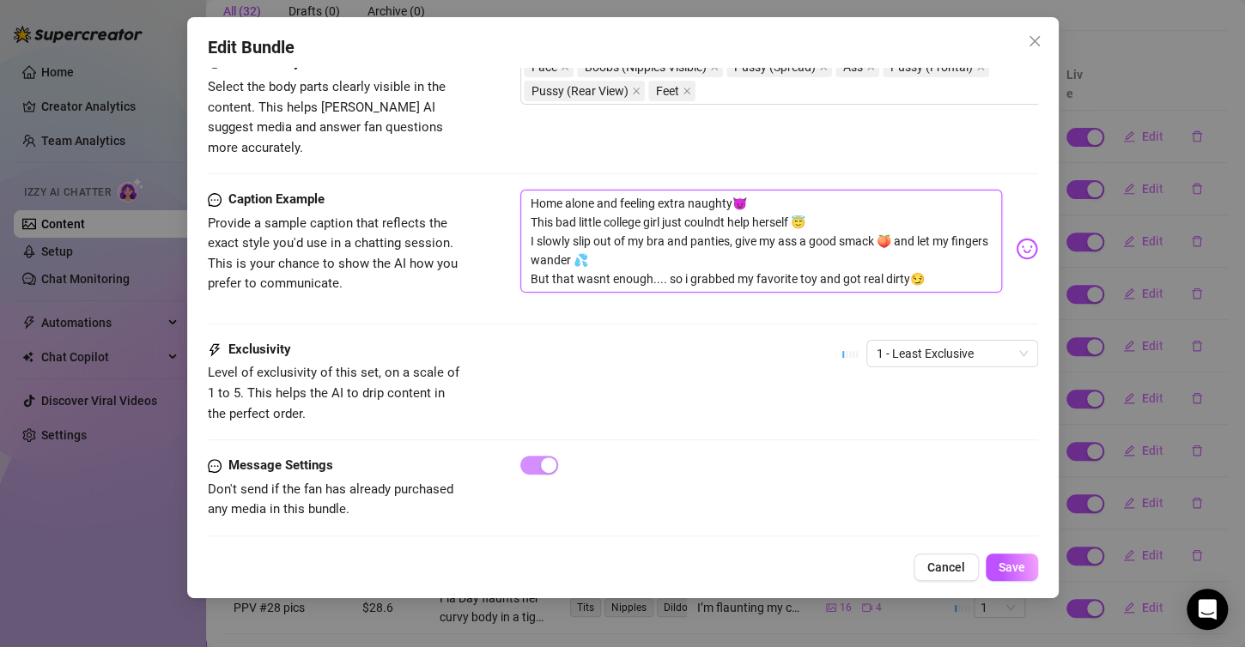
drag, startPoint x: 525, startPoint y: 172, endPoint x: 955, endPoint y: 250, distance: 437.2
click at [955, 250] on textarea "Home alone and feeling extra naughty😈 This bad little college girl just coulndt…" at bounding box center [761, 241] width 482 height 103
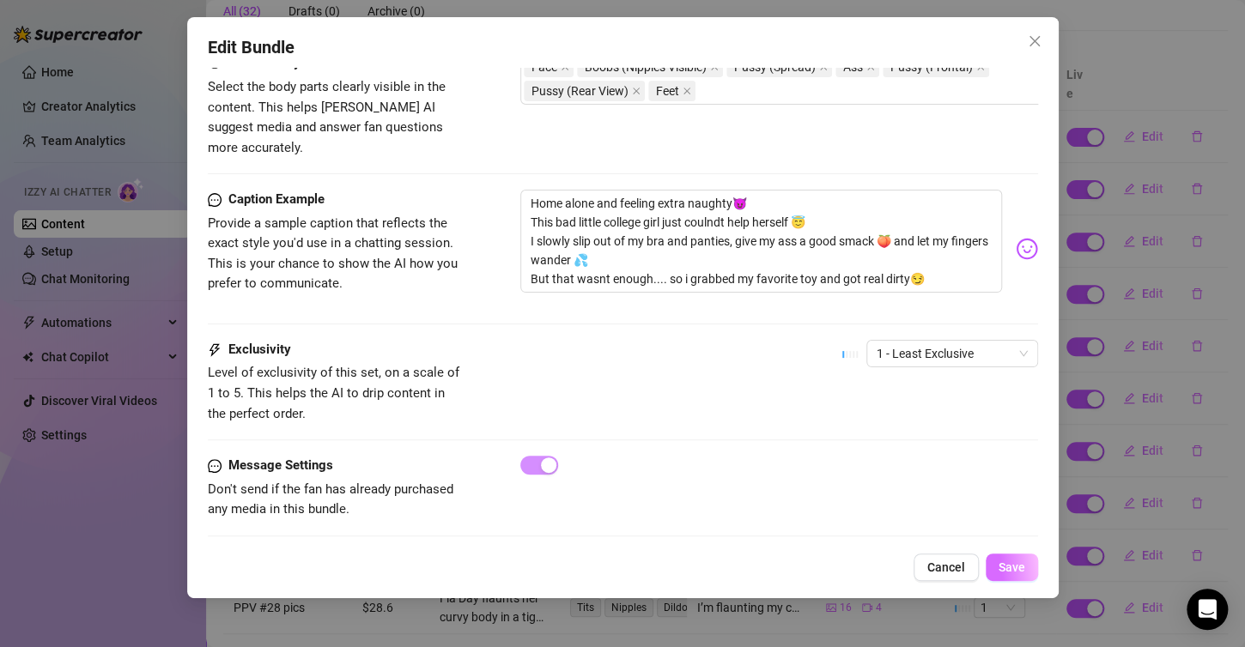
click at [1016, 579] on button "Save" at bounding box center [1012, 567] width 52 height 27
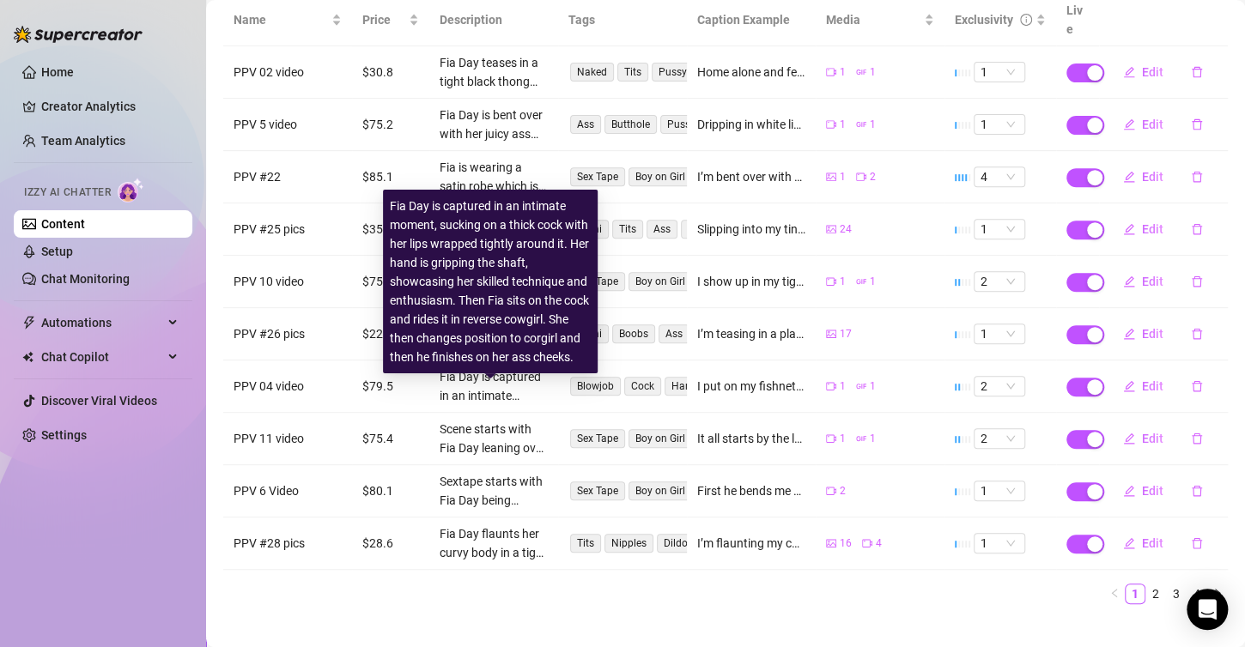
scroll to position [237, 0]
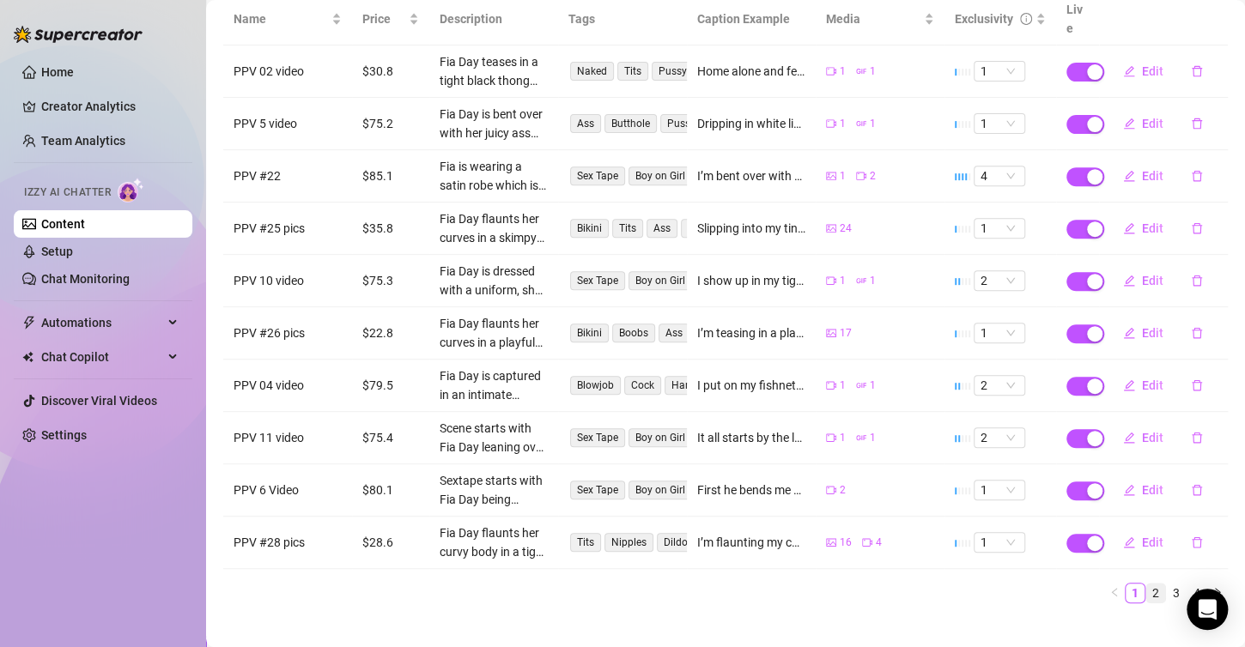
click at [1146, 584] on link "2" at bounding box center [1155, 593] width 19 height 19
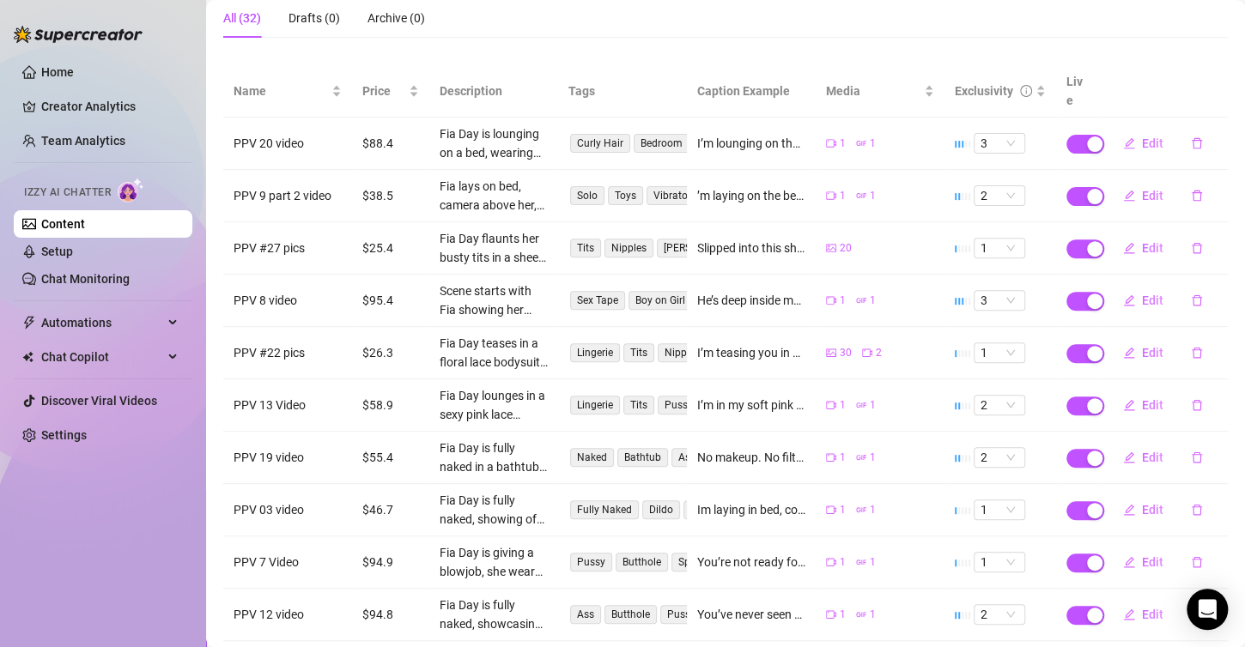
scroll to position [172, 0]
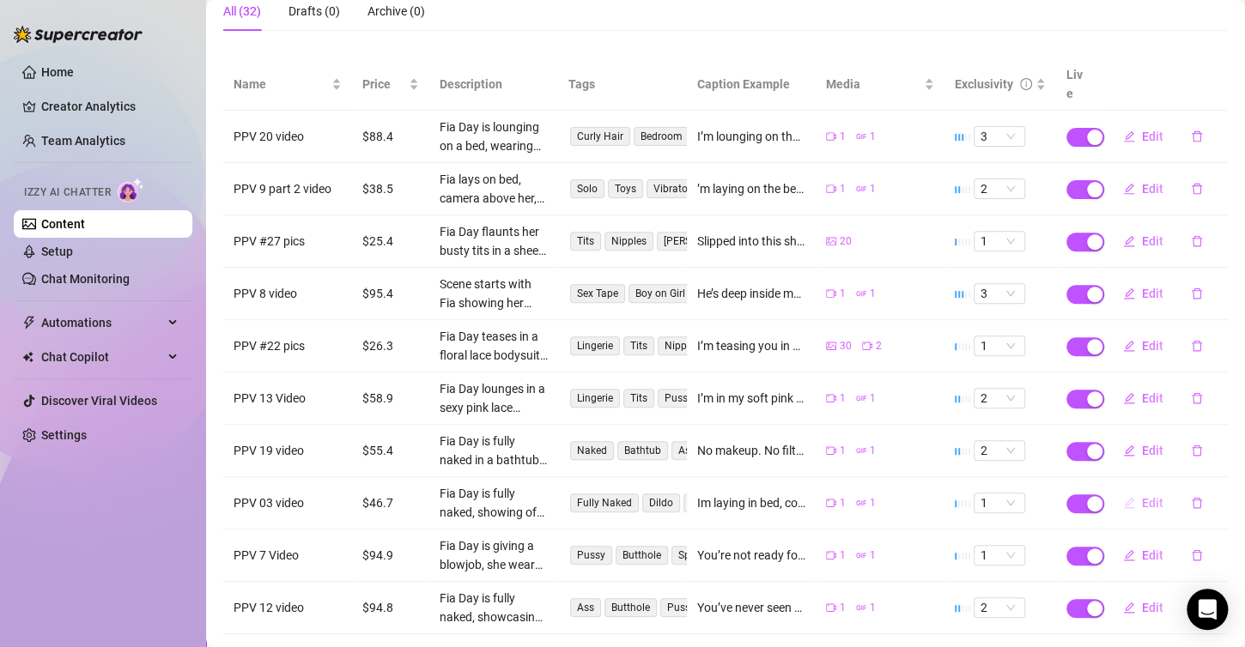
click at [1142, 496] on span "Edit" at bounding box center [1152, 503] width 21 height 14
type textarea "Im laying in bed, completely naked... my boobs out, my lregs spread, and my han…"
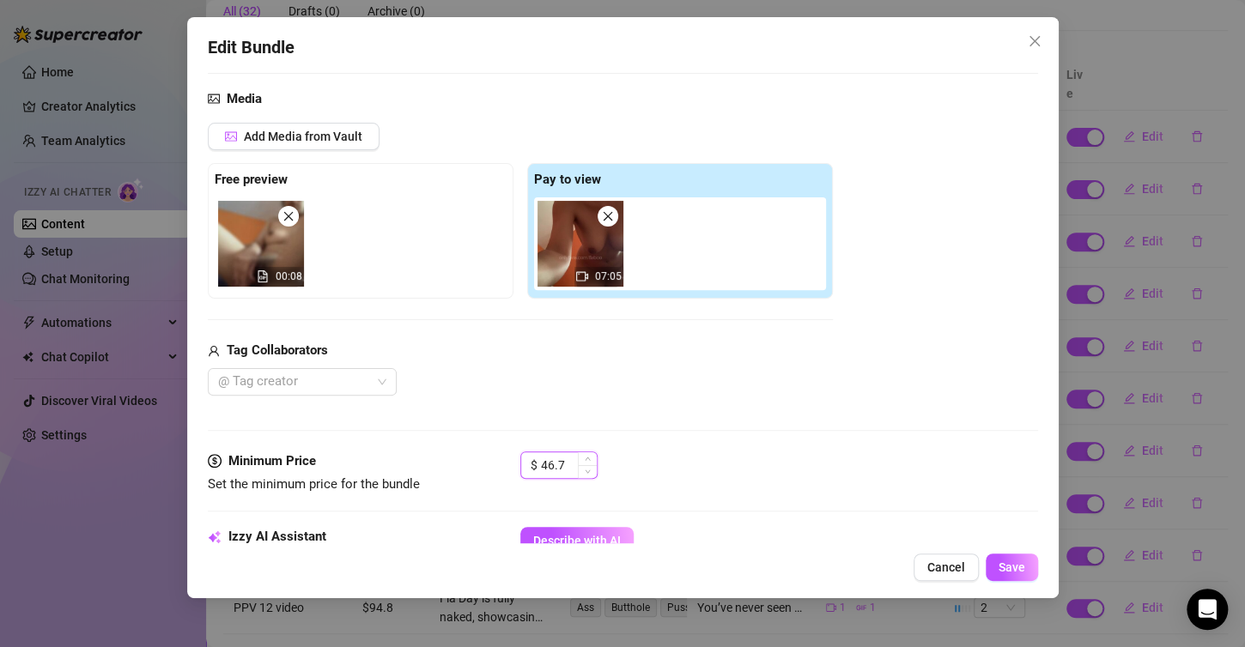
click at [566, 458] on input "46.7" at bounding box center [569, 465] width 56 height 26
type input "4"
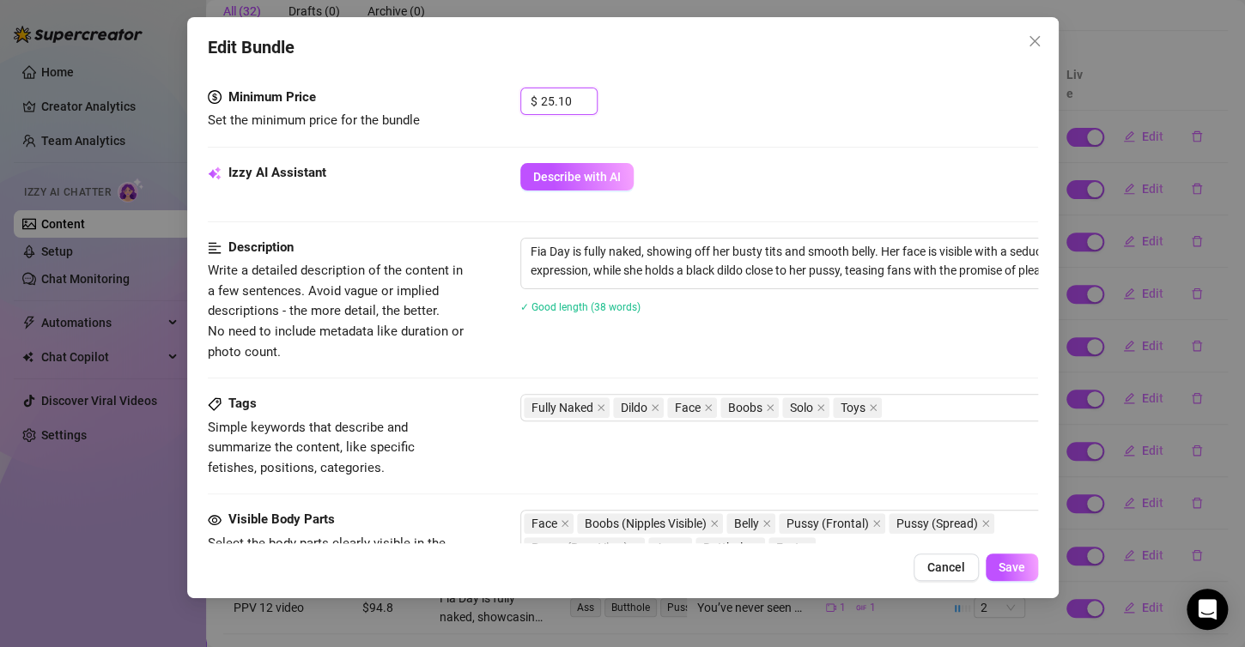
scroll to position [515, 0]
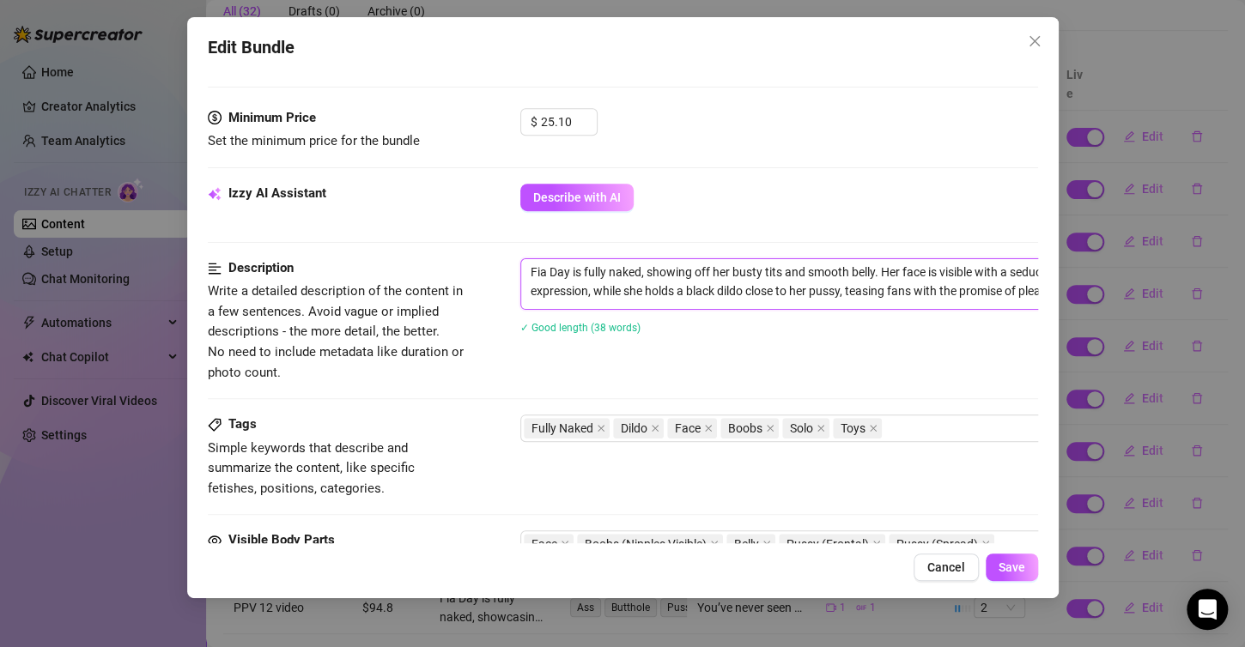
type input "25.1"
drag, startPoint x: 537, startPoint y: 266, endPoint x: 818, endPoint y: 300, distance: 283.7
click at [953, 302] on span "Fia Day is fully naked, showing off her busty tits and smooth belly. Her face i…" at bounding box center [820, 284] width 601 height 52
click at [818, 300] on textarea "Fia Day is fully naked, showing off her busty tits and smooth belly. Her face i…" at bounding box center [820, 281] width 599 height 45
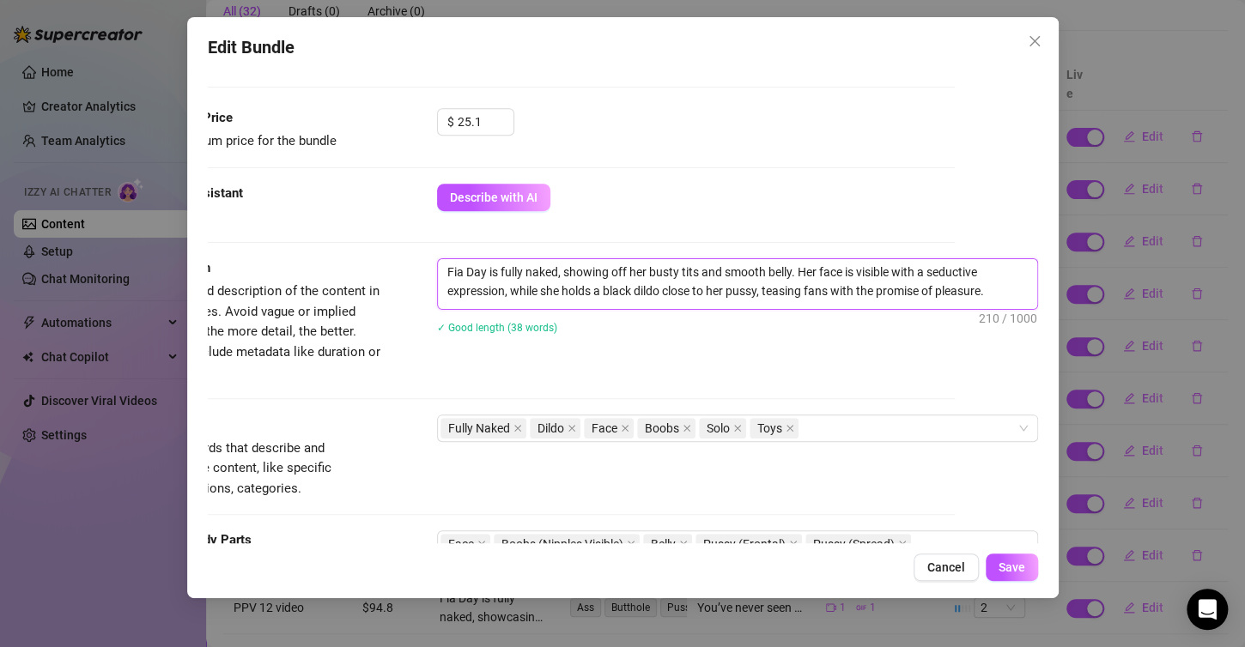
drag, startPoint x: 525, startPoint y: 270, endPoint x: 1049, endPoint y: 299, distance: 525.4
click at [1049, 299] on div "Edit Bundle Account Fia (@fiaboo) Name Name is for your internal organization o…" at bounding box center [622, 307] width 871 height 581
click at [997, 285] on textarea "Fia Day is fully naked, showing off her busty tits and smooth belly. Her face i…" at bounding box center [737, 281] width 599 height 45
click at [879, 268] on textarea "Fia Day is fully naked, showing off her busty tits and smooth belly. Her face i…" at bounding box center [737, 281] width 599 height 45
click at [840, 271] on textarea "Fia Day is fully naked, showing off her busty tits and smooth belly. Her face i…" at bounding box center [737, 281] width 599 height 45
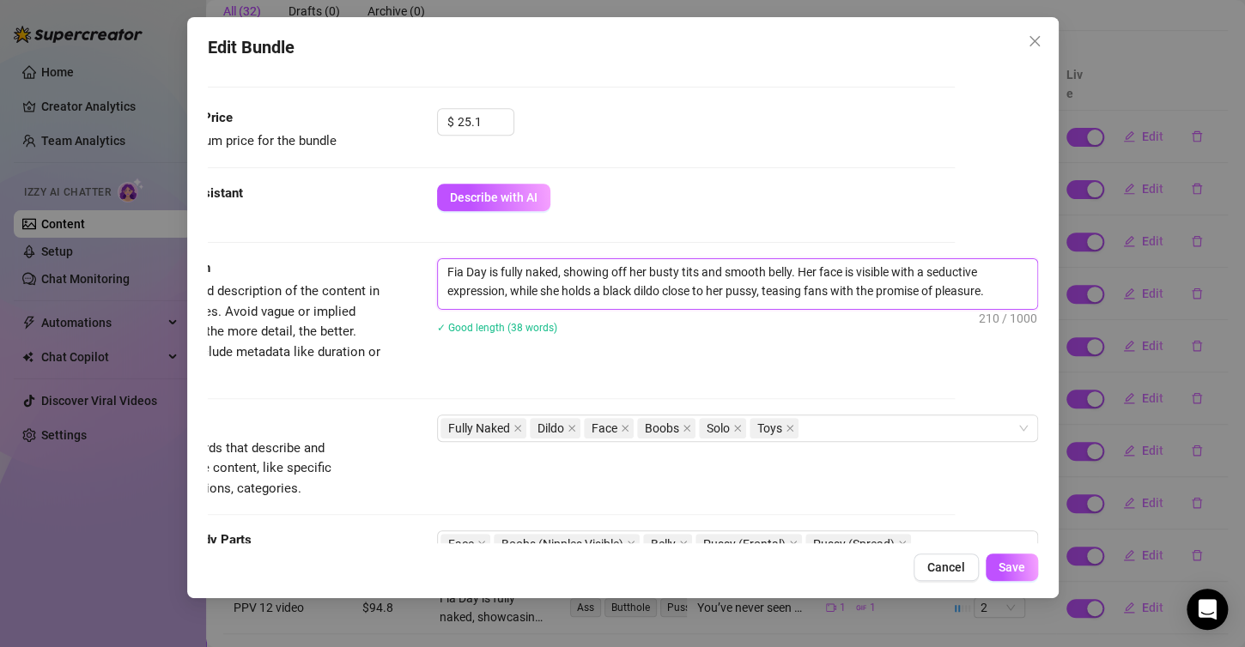
type textarea "Fia Day is fully naked, showing off her busty tits and smooth belly. Her face i…"
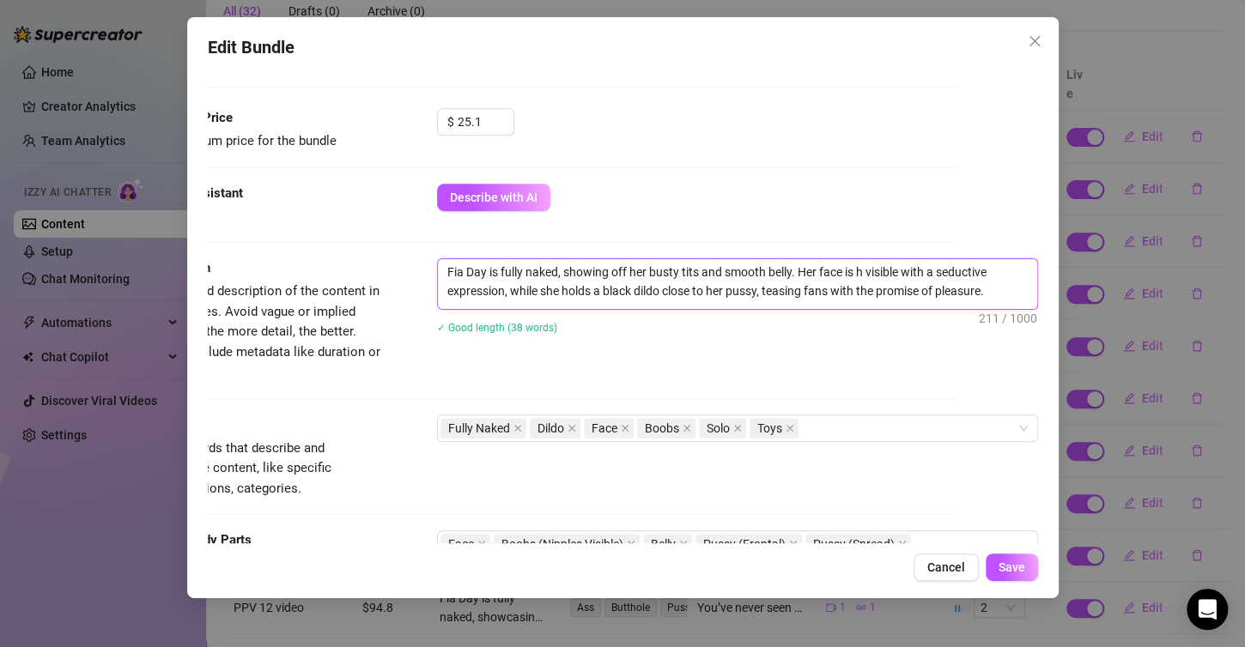
type textarea "Fia Day is fully naked, showing off her busty tits and smooth belly. Her face i…"
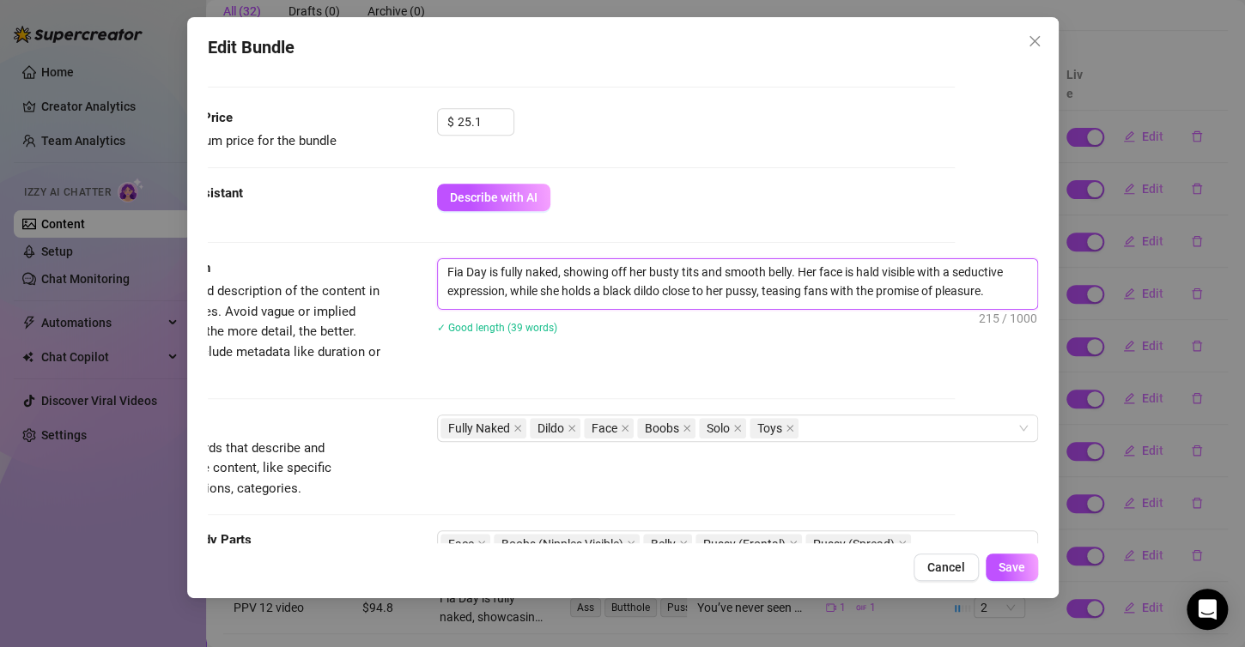
type textarea "Fia Day is fully naked, showing off her busty tits and smooth belly. Her face i…"
click at [619, 292] on textarea "Fia Day is fully naked, showing off her busty tits and smooth belly. Her face i…" at bounding box center [737, 281] width 599 height 45
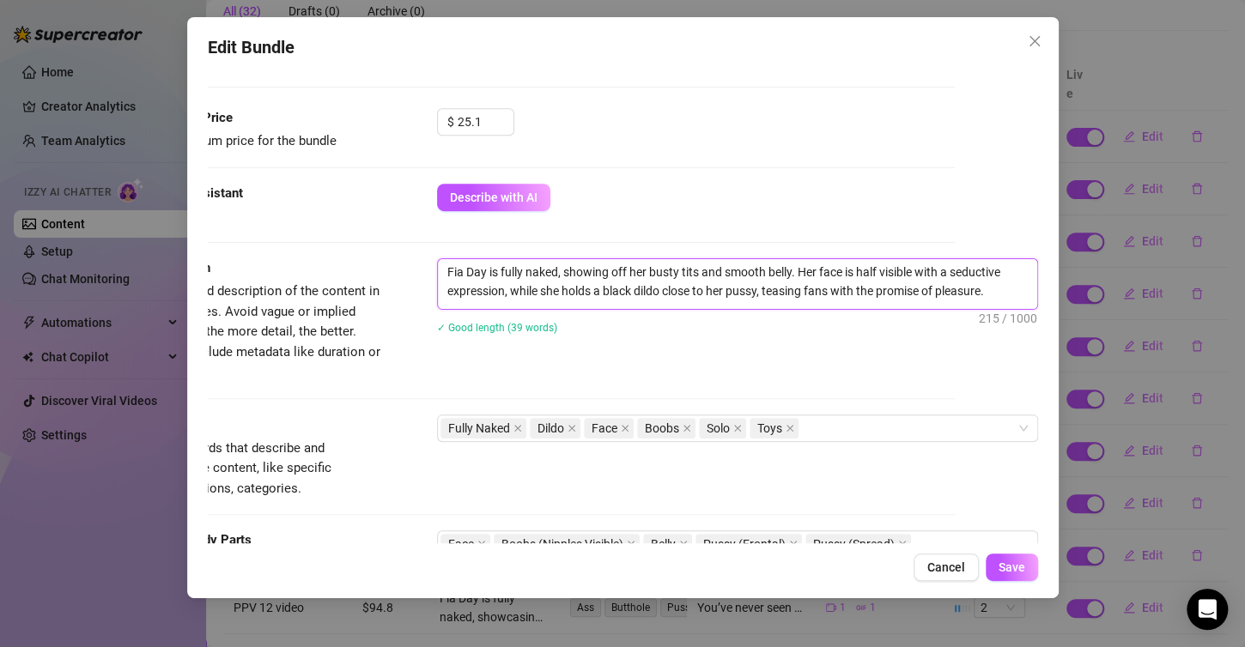
type textarea "Fia Day is fully naked, showing off her busty tits and smooth belly. Her face i…"
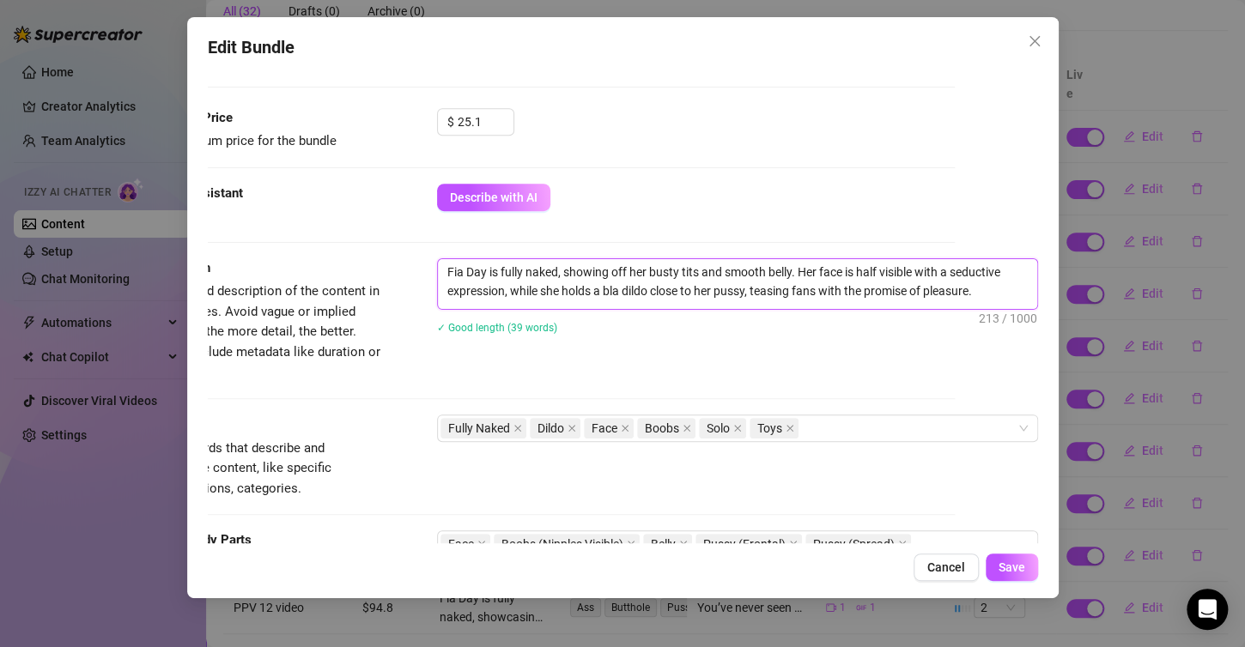
type textarea "Fia Day is fully naked, showing off her busty tits and smooth belly. Her face i…"
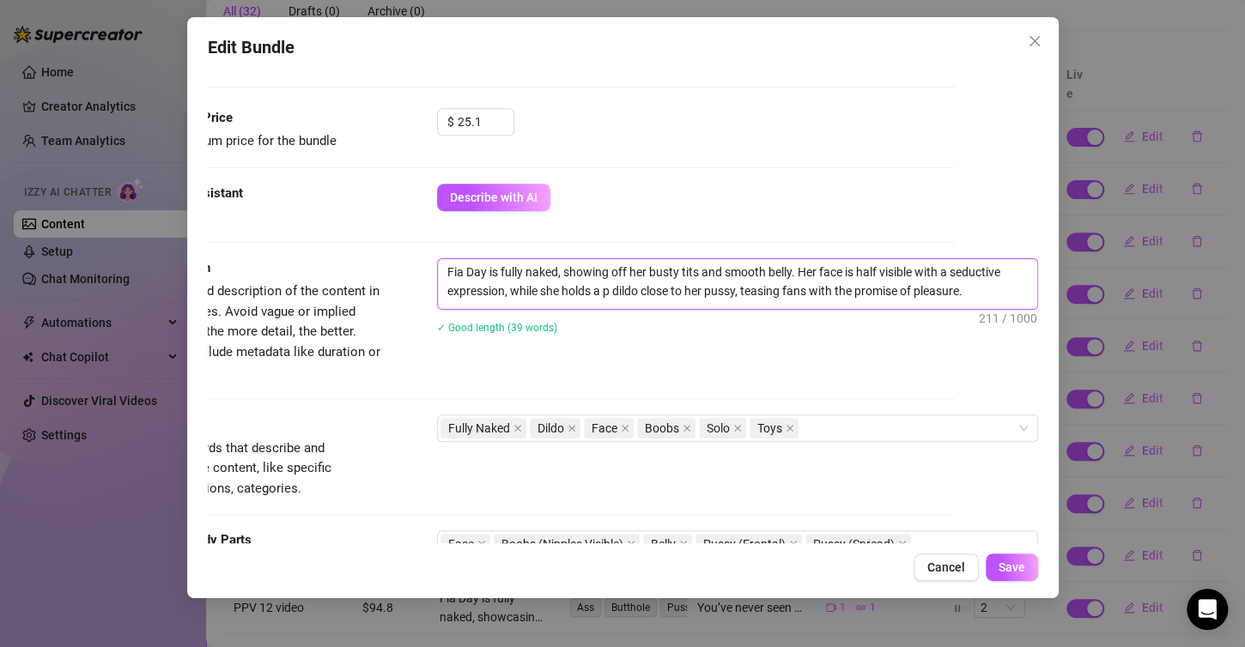
type textarea "Fia Day is fully naked, showing off her busty tits and smooth belly. Her face i…"
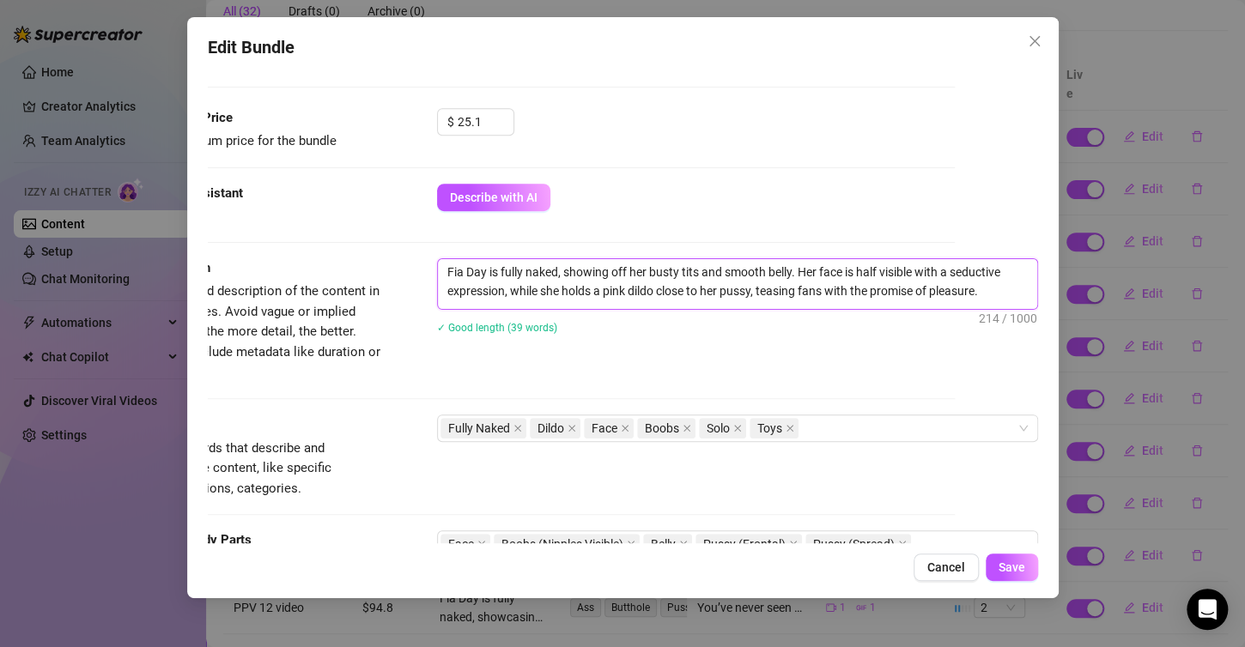
drag, startPoint x: 428, startPoint y: 269, endPoint x: 1013, endPoint y: 299, distance: 585.4
click at [1013, 299] on textarea "Fia Day is fully naked, showing off her busty tits and smooth belly. Her face i…" at bounding box center [737, 281] width 599 height 45
type textarea "Fia Day is fully naked, showing off her busty tits and smooth belly. Her face i…"
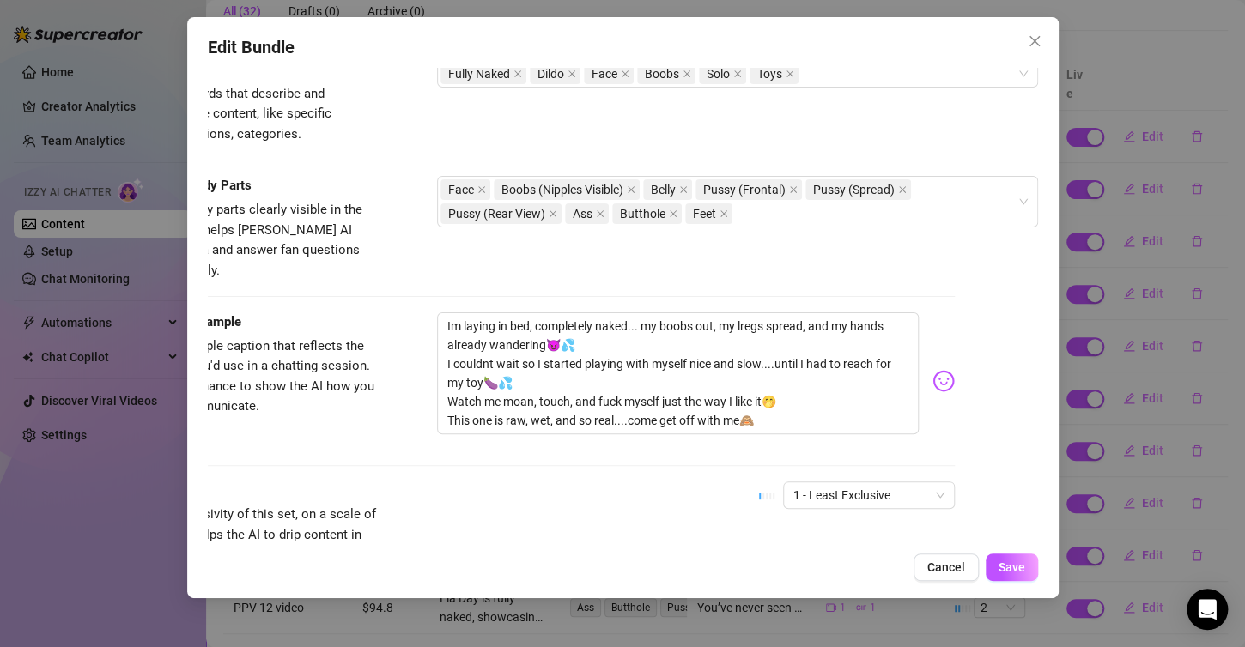
scroll to position [839, 98]
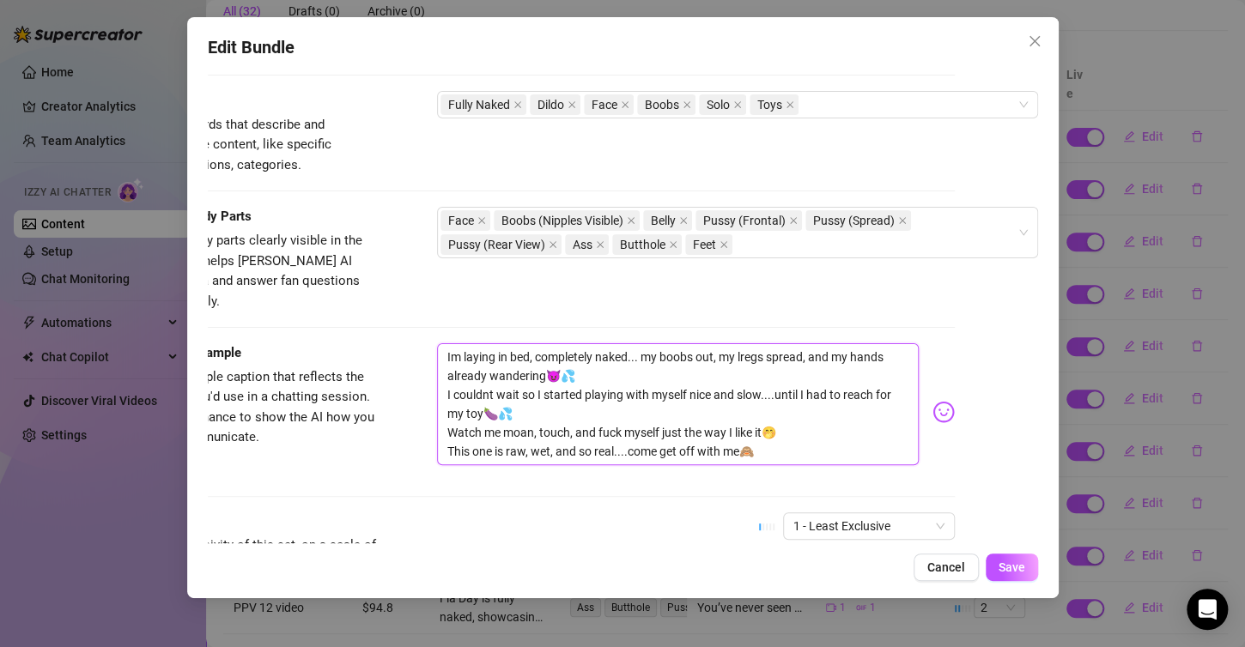
drag, startPoint x: 428, startPoint y: 330, endPoint x: 830, endPoint y: 429, distance: 413.9
click at [830, 429] on textarea "Im laying in bed, completely naked... my boobs out, my lregs spread, and my han…" at bounding box center [678, 404] width 482 height 122
click at [746, 416] on textarea "Im laying in bed, completely naked... my boobs out, my lregs spread, and my han…" at bounding box center [678, 404] width 482 height 122
click at [729, 343] on textarea "Im laying in bed, completely naked... my boobs out, my lregs spread, and my han…" at bounding box center [678, 404] width 482 height 122
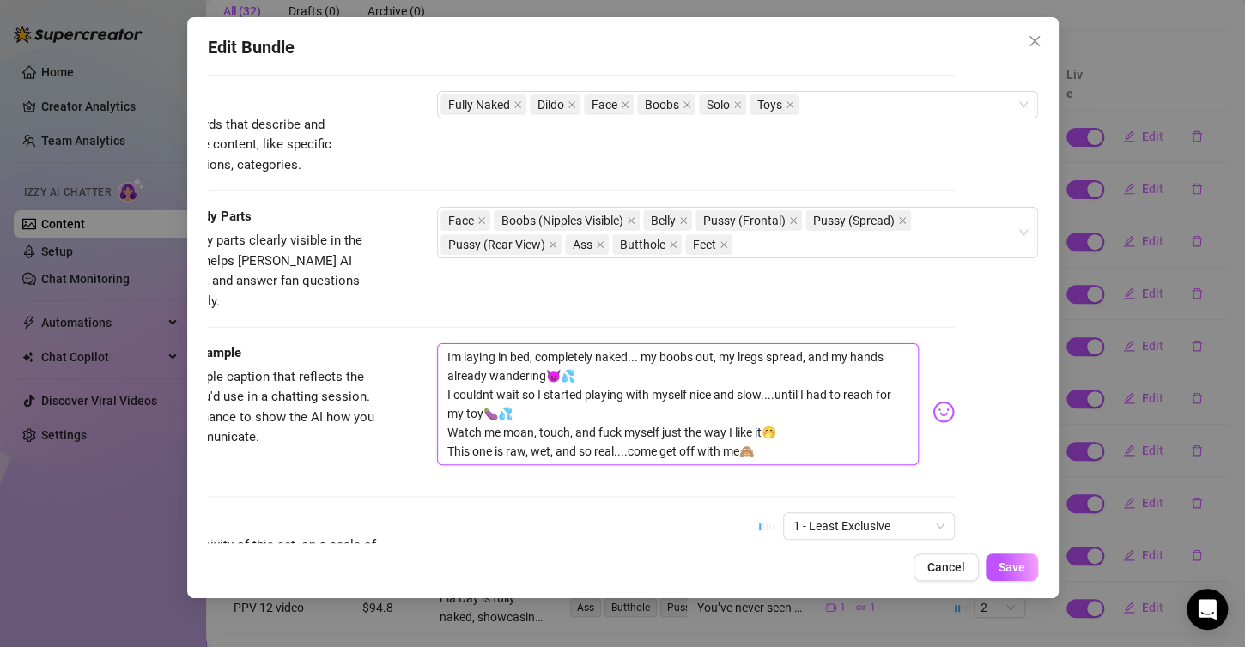
click at [733, 343] on textarea "Im laying in bed, completely naked... my boobs out, my lregs spread, and my han…" at bounding box center [678, 404] width 482 height 122
type textarea "Im laying in bed, completely naked... my boobs out, my legs spread, and my hand…"
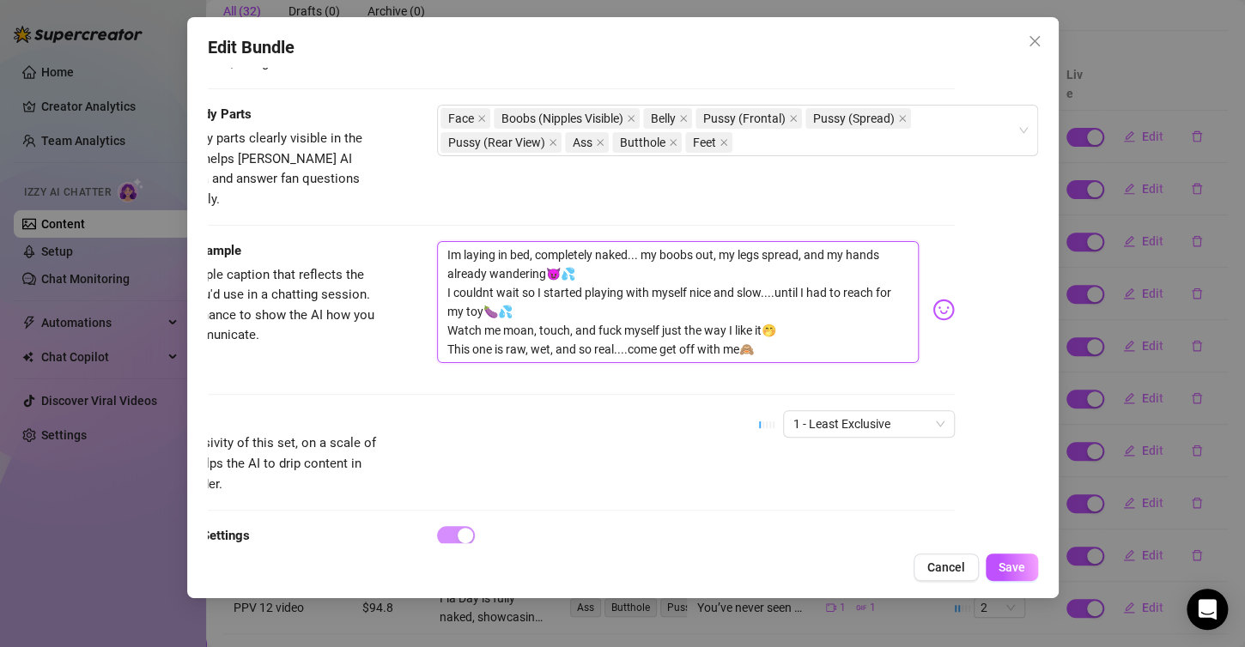
scroll to position [944, 98]
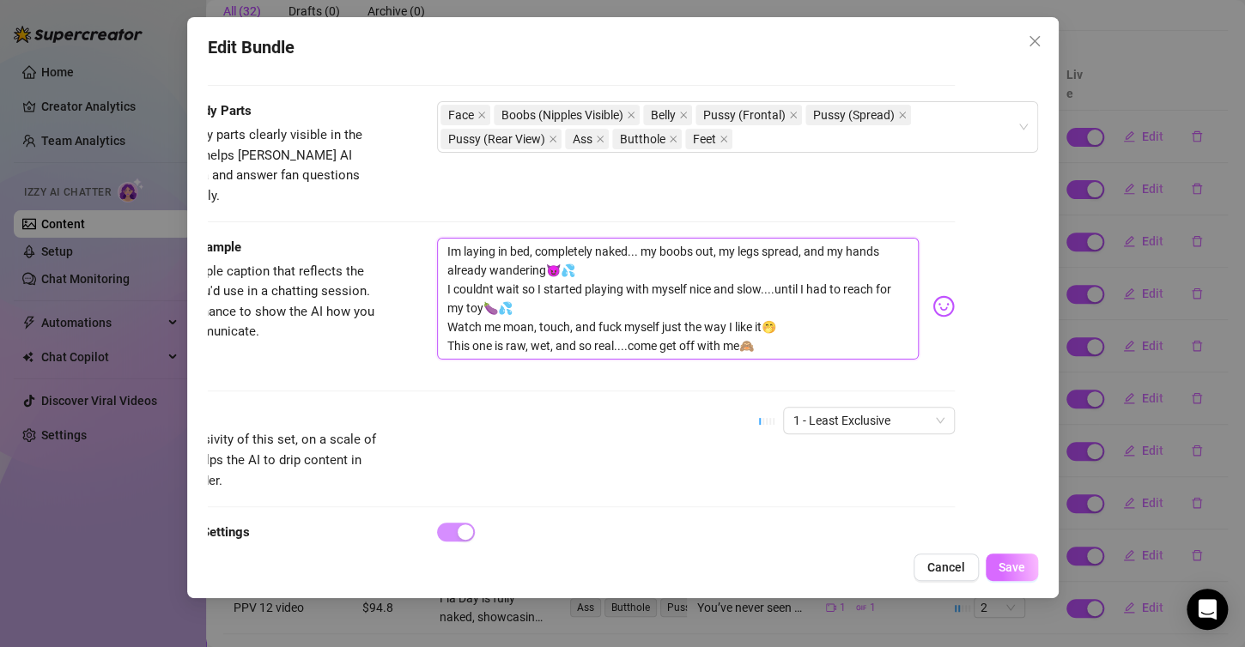
type textarea "Im laying in bed, completely naked... my boobs out, my legs spread, and my hand…"
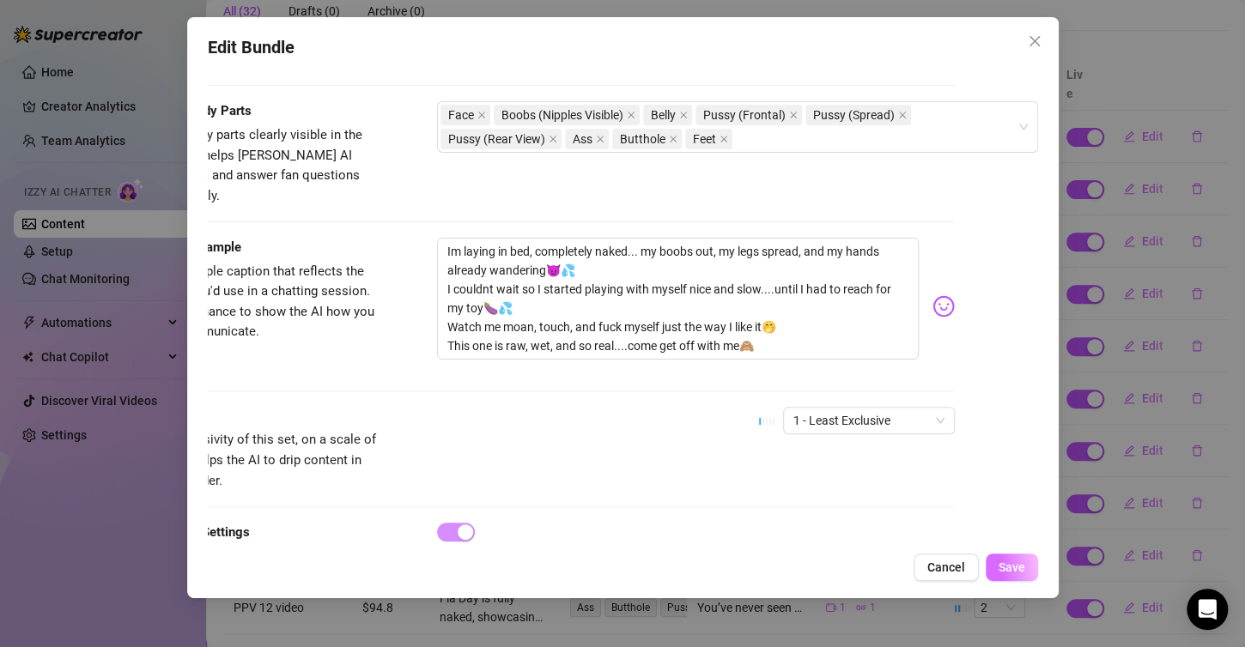
click at [1005, 570] on span "Save" at bounding box center [1011, 568] width 27 height 14
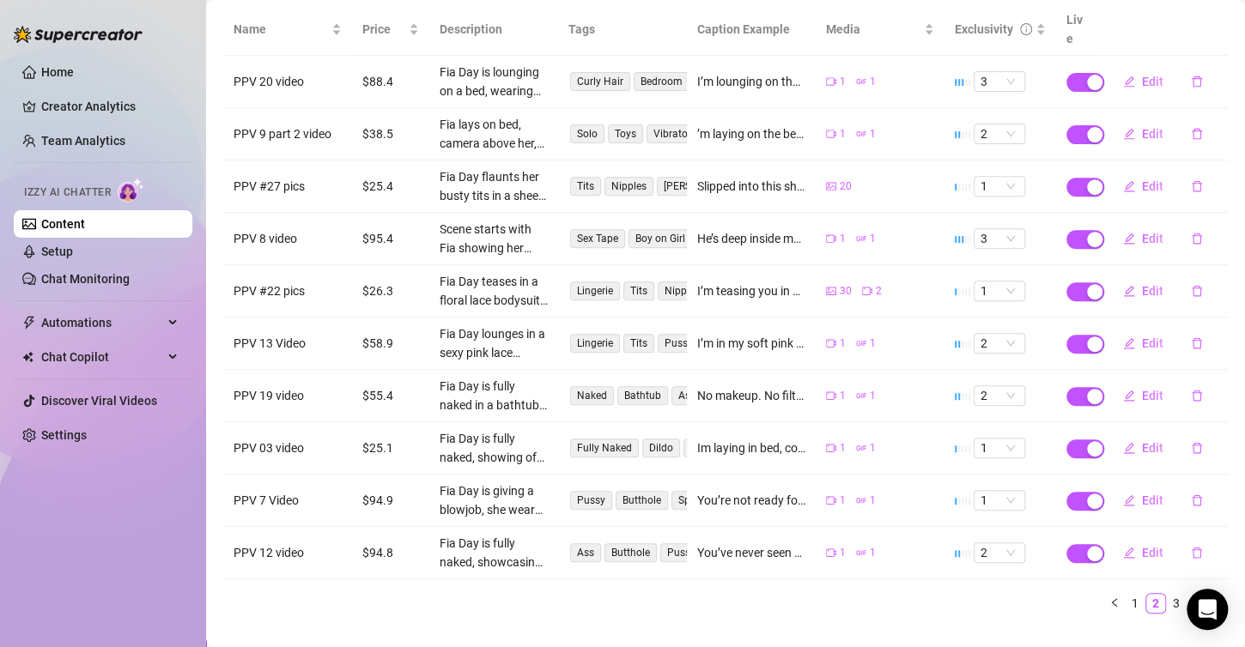
scroll to position [237, 0]
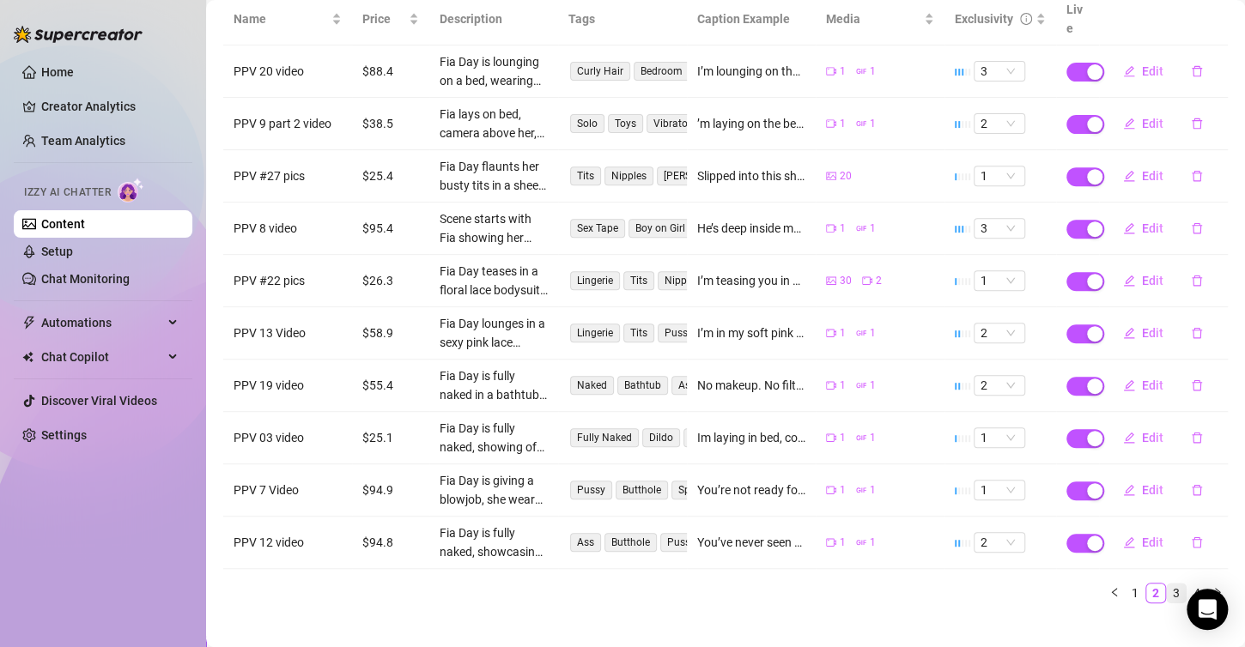
click at [1167, 584] on link "3" at bounding box center [1176, 593] width 19 height 19
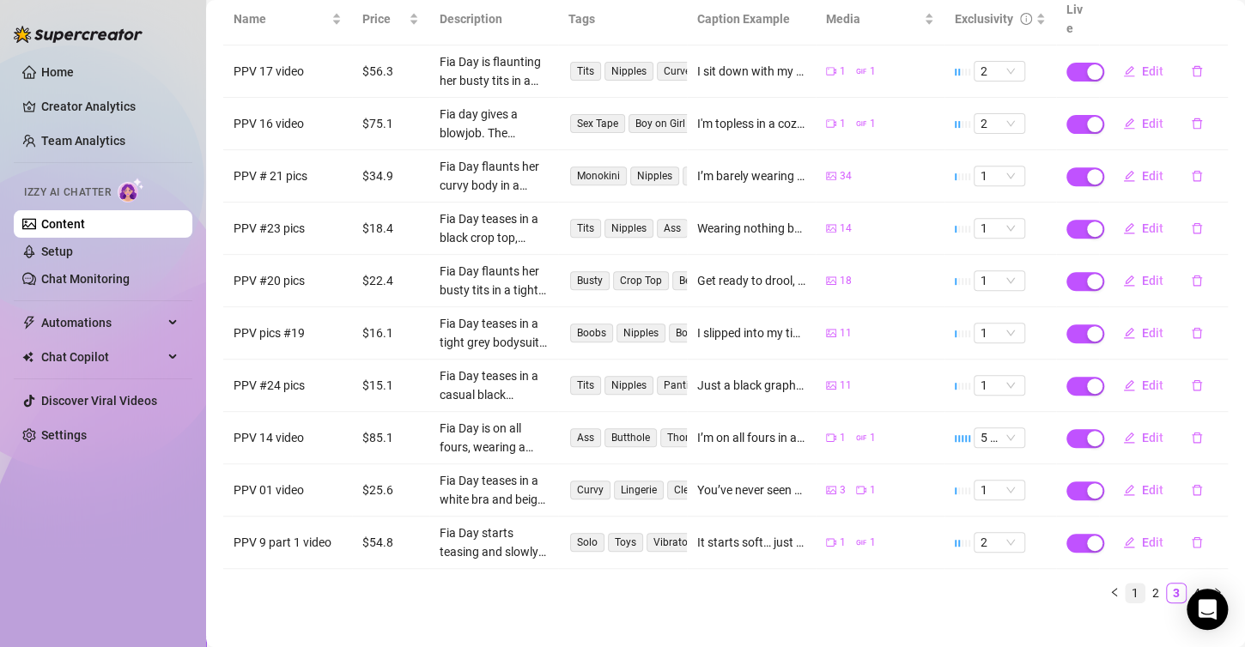
click at [1126, 584] on link "1" at bounding box center [1135, 593] width 19 height 19
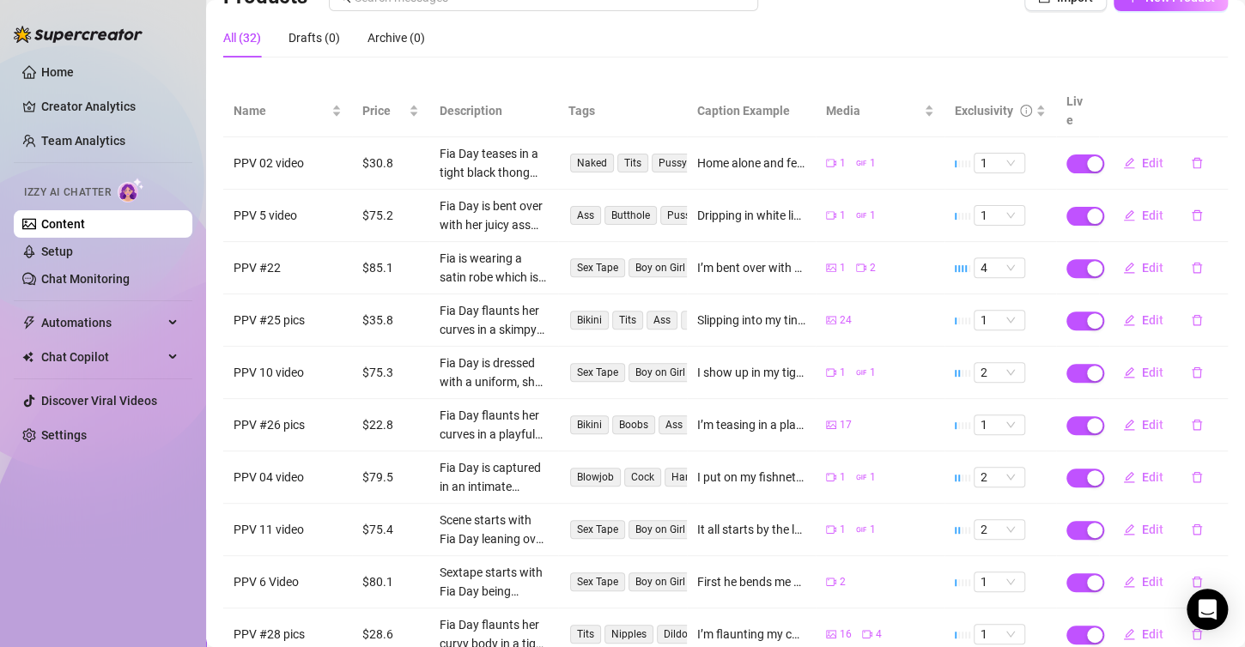
scroll to position [151, 0]
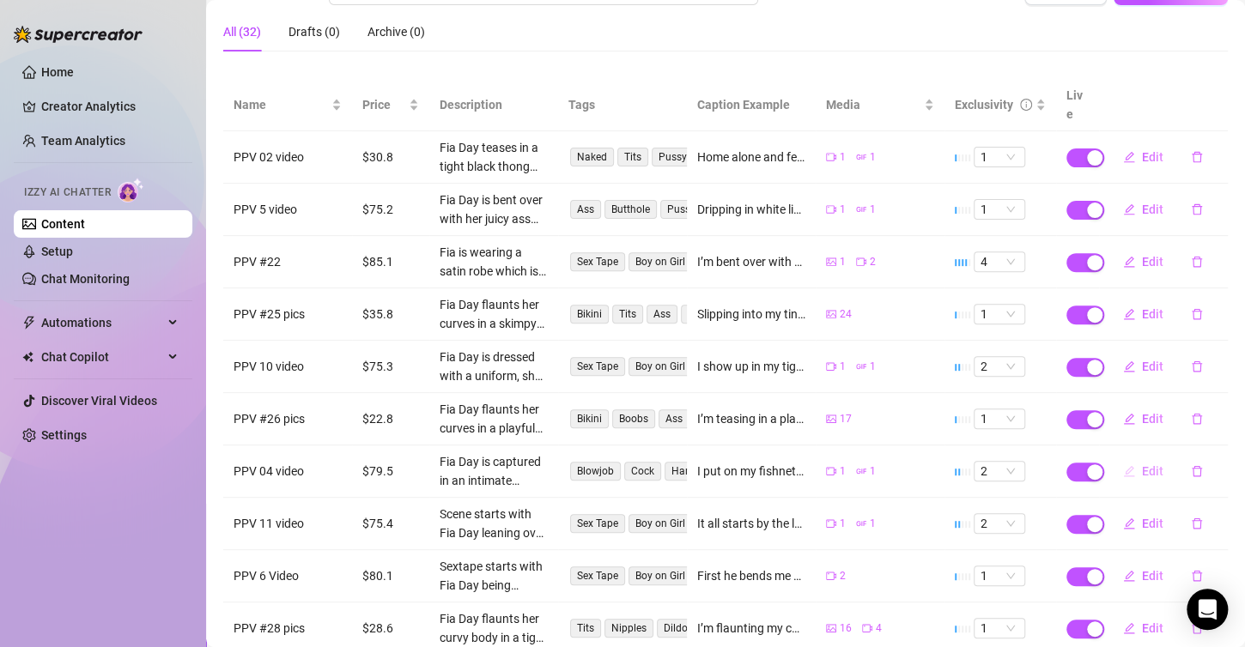
click at [1126, 458] on button "Edit" at bounding box center [1143, 471] width 68 height 27
type textarea "I put on my fishnets....but didnt bother covering much else😈 My tits and pussy …"
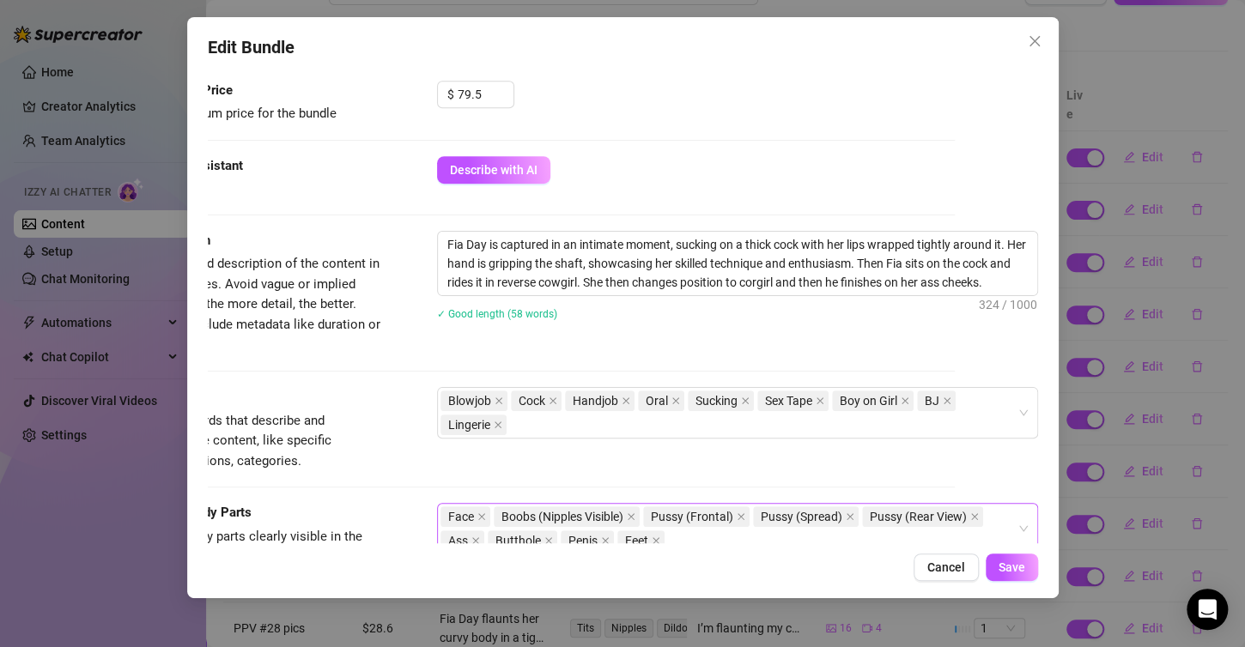
scroll to position [515, 98]
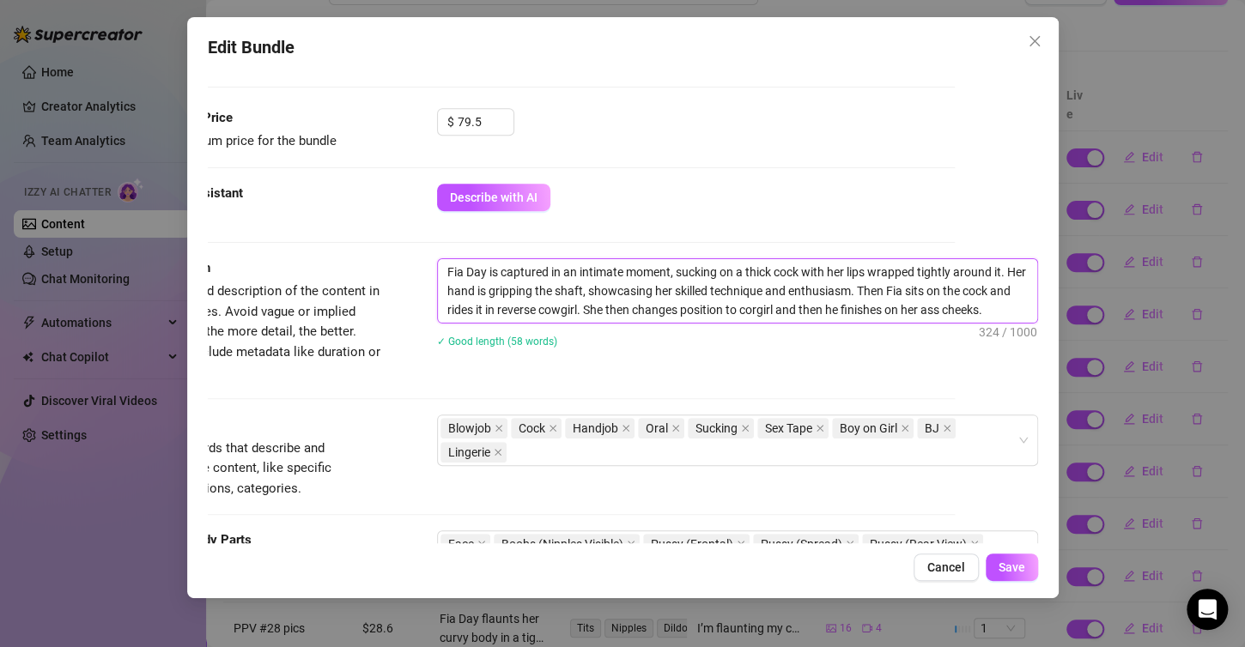
drag, startPoint x: 433, startPoint y: 268, endPoint x: 1009, endPoint y: 312, distance: 577.7
click at [1009, 312] on textarea "Fia Day is captured in an intimate moment, sucking on a thick cock with her lip…" at bounding box center [737, 291] width 599 height 64
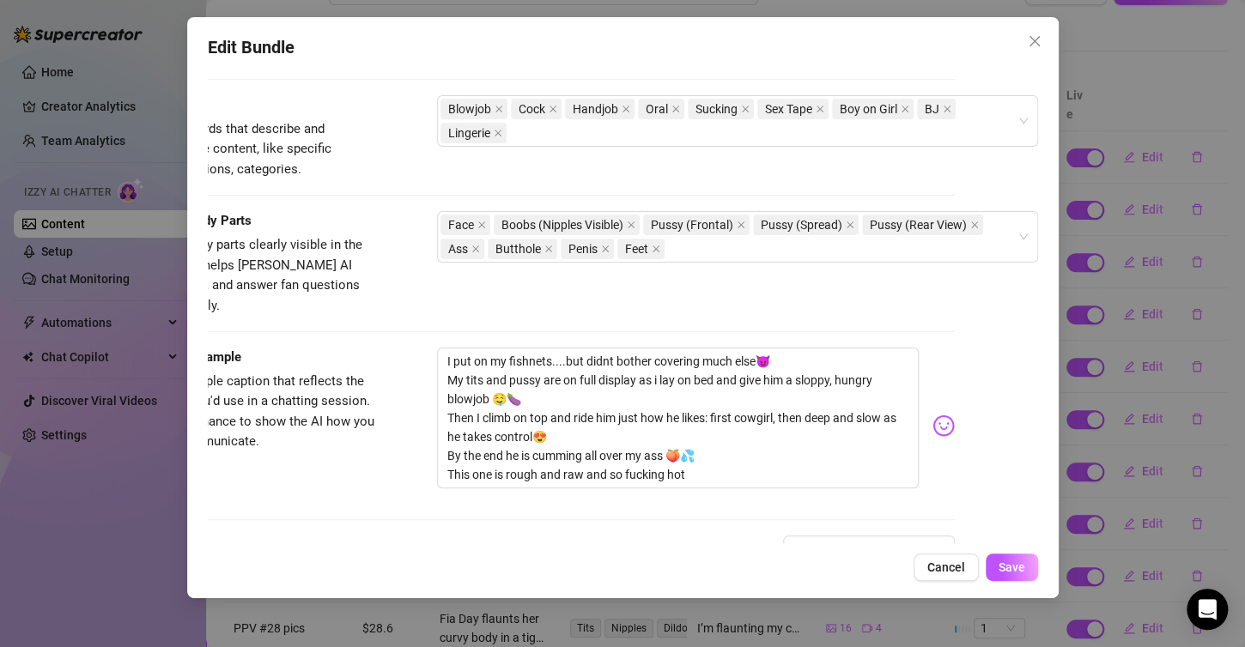
scroll to position [859, 98]
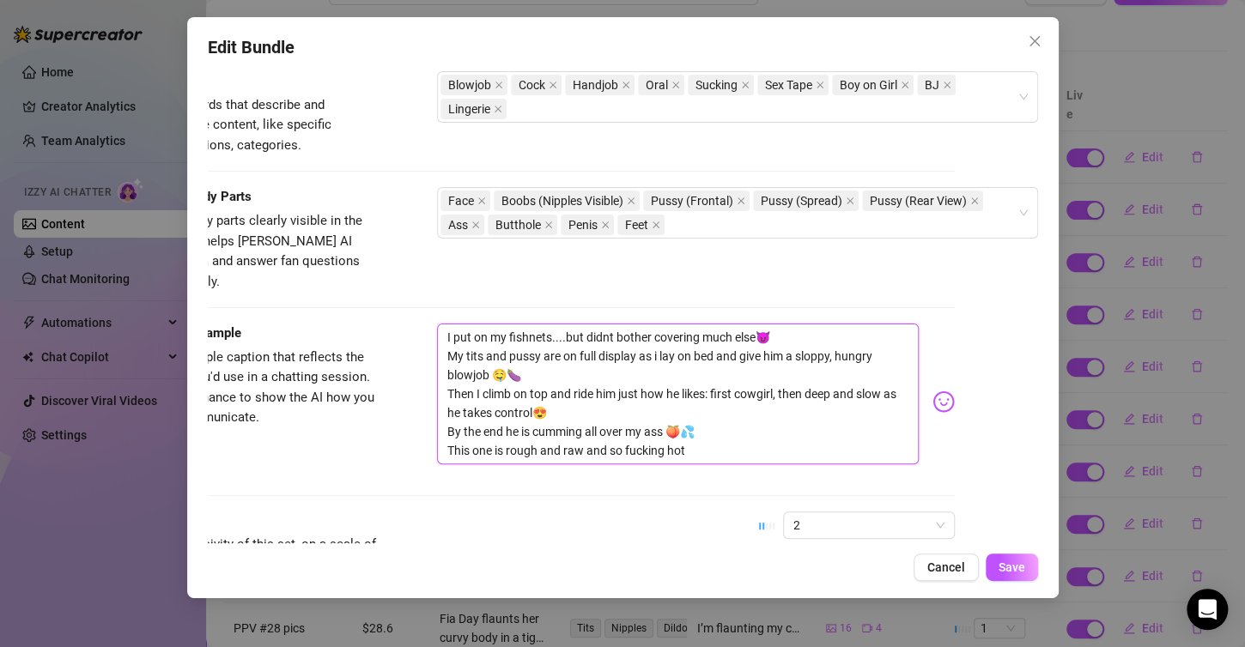
drag, startPoint x: 429, startPoint y: 306, endPoint x: 736, endPoint y: 438, distance: 333.5
click at [736, 438] on textarea "I put on my fishnets....but didnt bother covering much else😈 My tits and pussy …" at bounding box center [678, 394] width 482 height 141
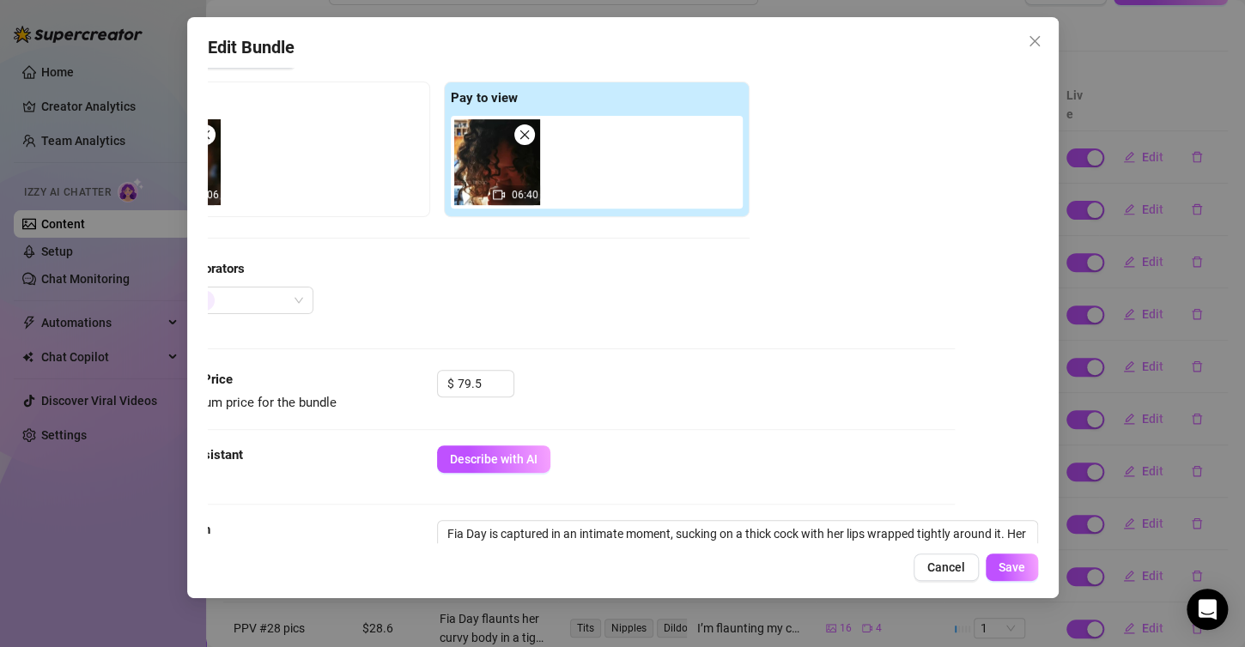
scroll to position [258, 98]
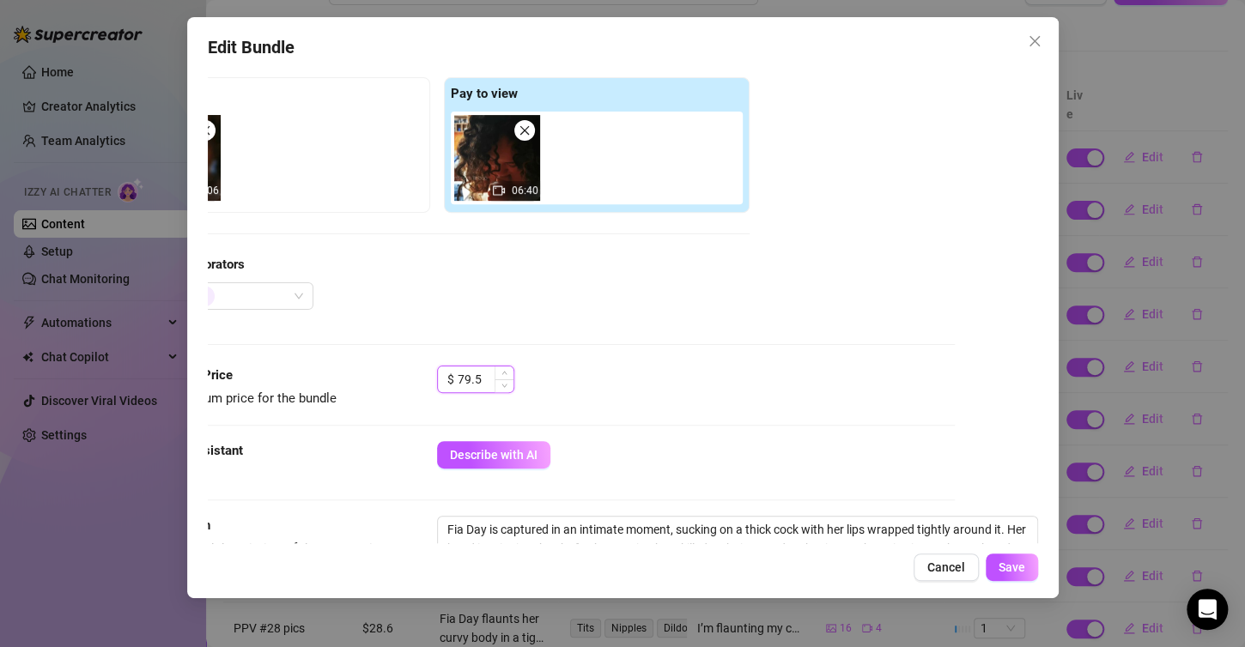
click at [476, 371] on input "79.5" at bounding box center [486, 380] width 56 height 26
type input "7"
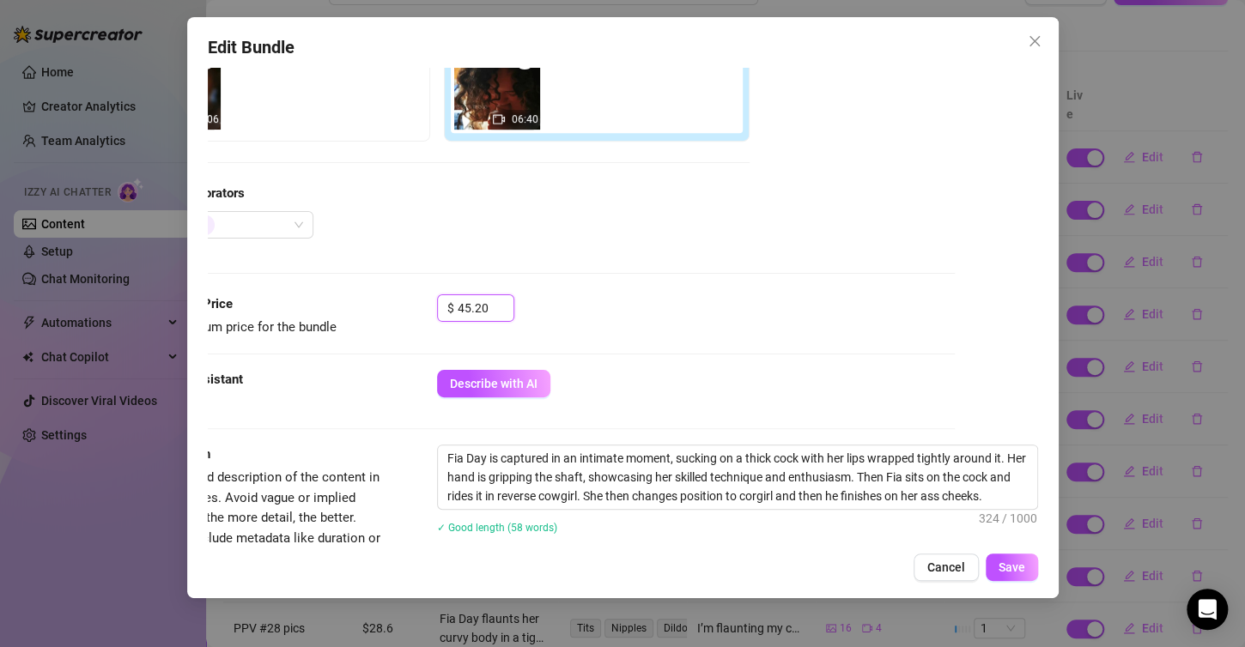
scroll to position [172, 98]
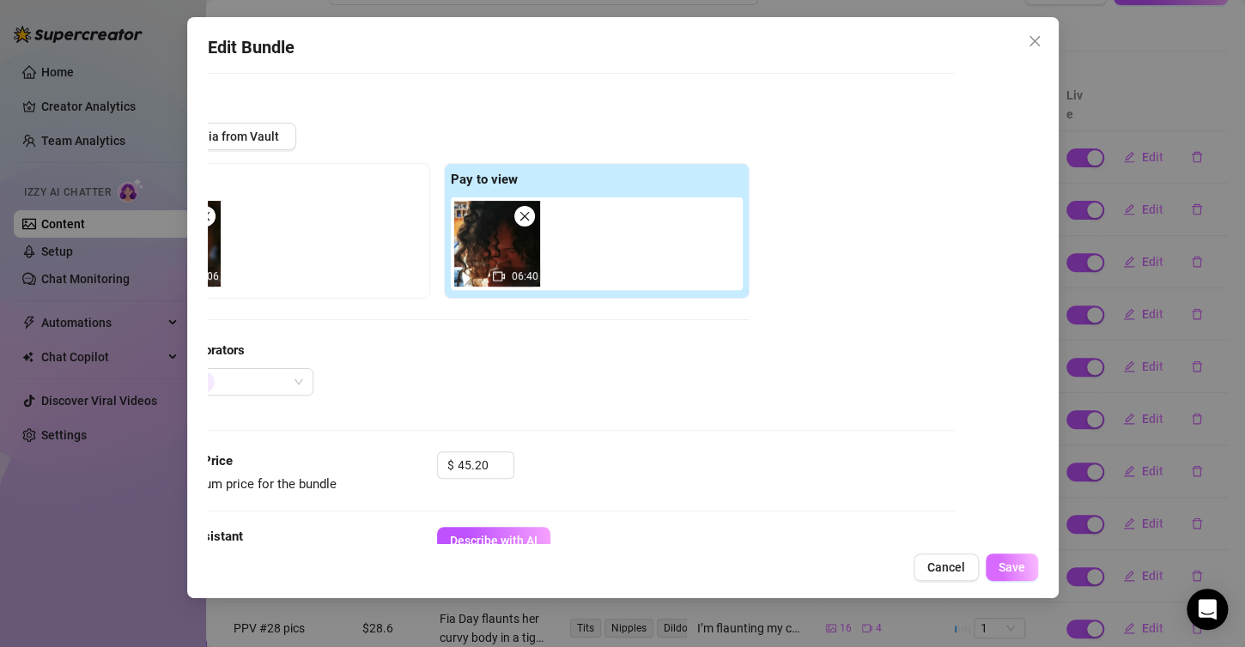
type input "45.2"
click at [1022, 566] on span "Save" at bounding box center [1011, 568] width 27 height 14
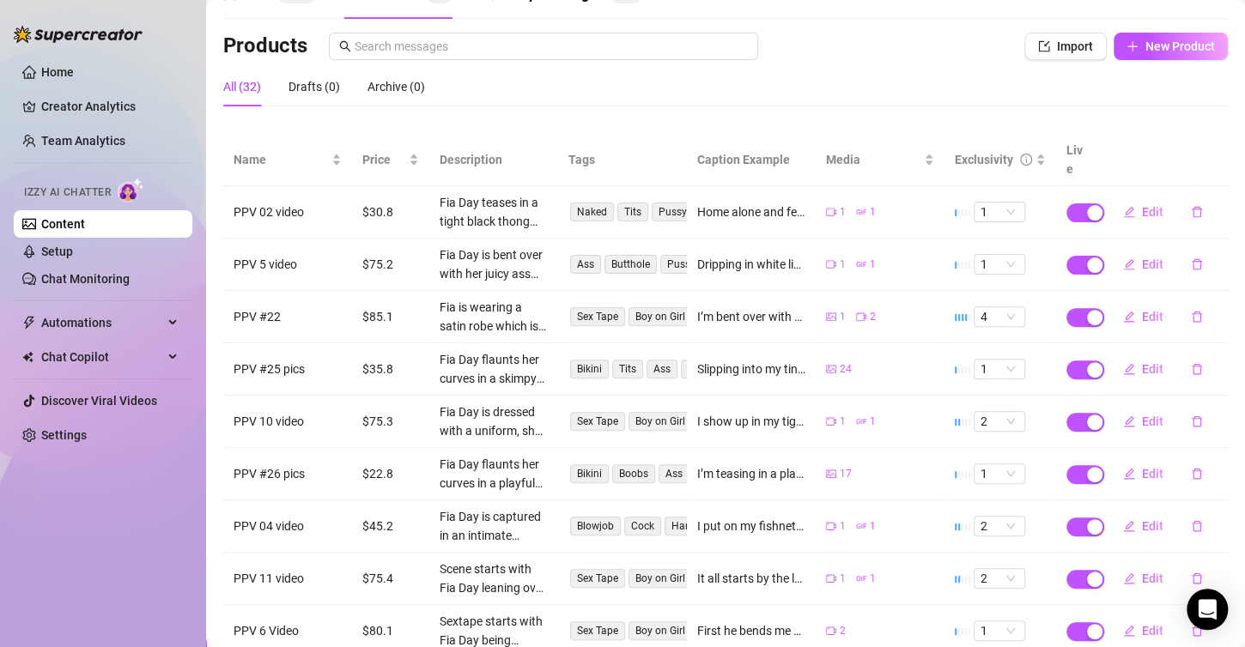
scroll to position [65, 0]
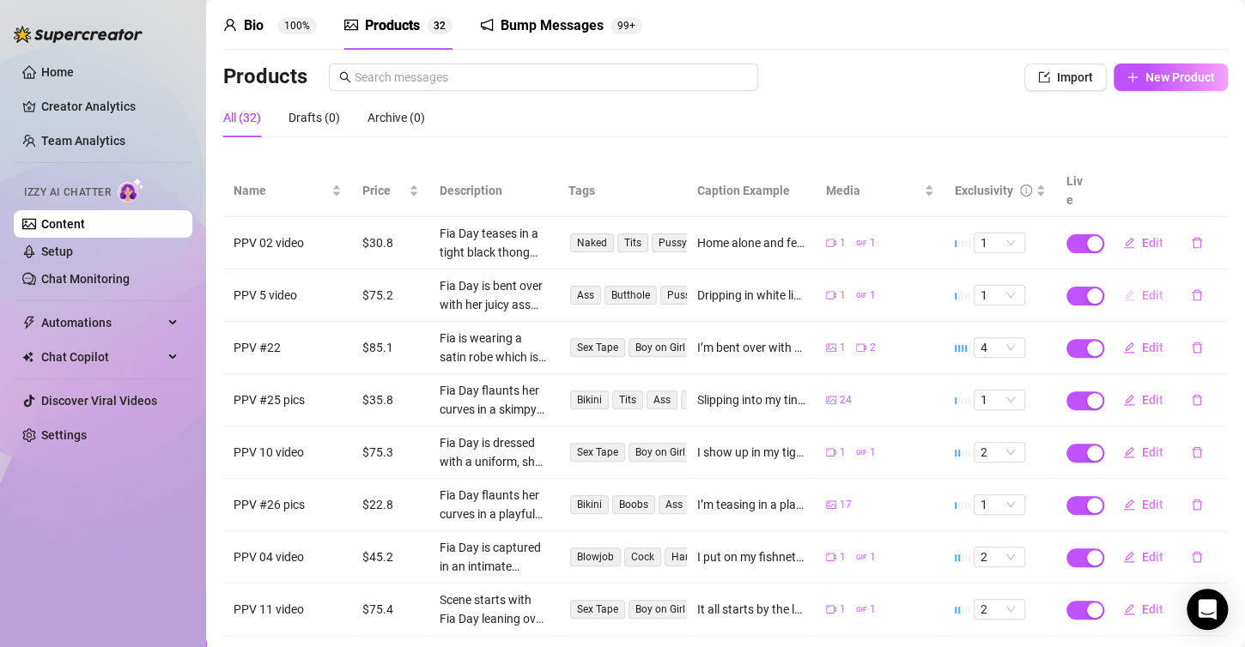
click at [1124, 289] on icon "edit" at bounding box center [1129, 294] width 11 height 11
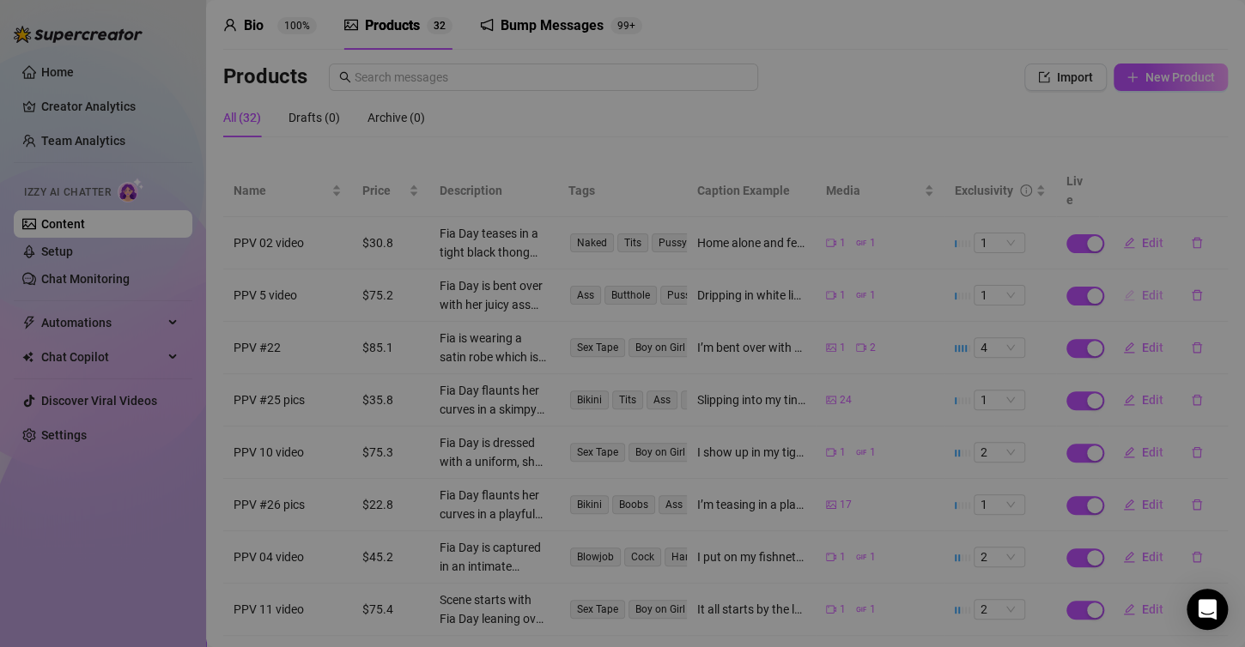
type textarea "Dripping in white lingerie... just for you😈🤍 his fingers got me soaked 💦 before…"
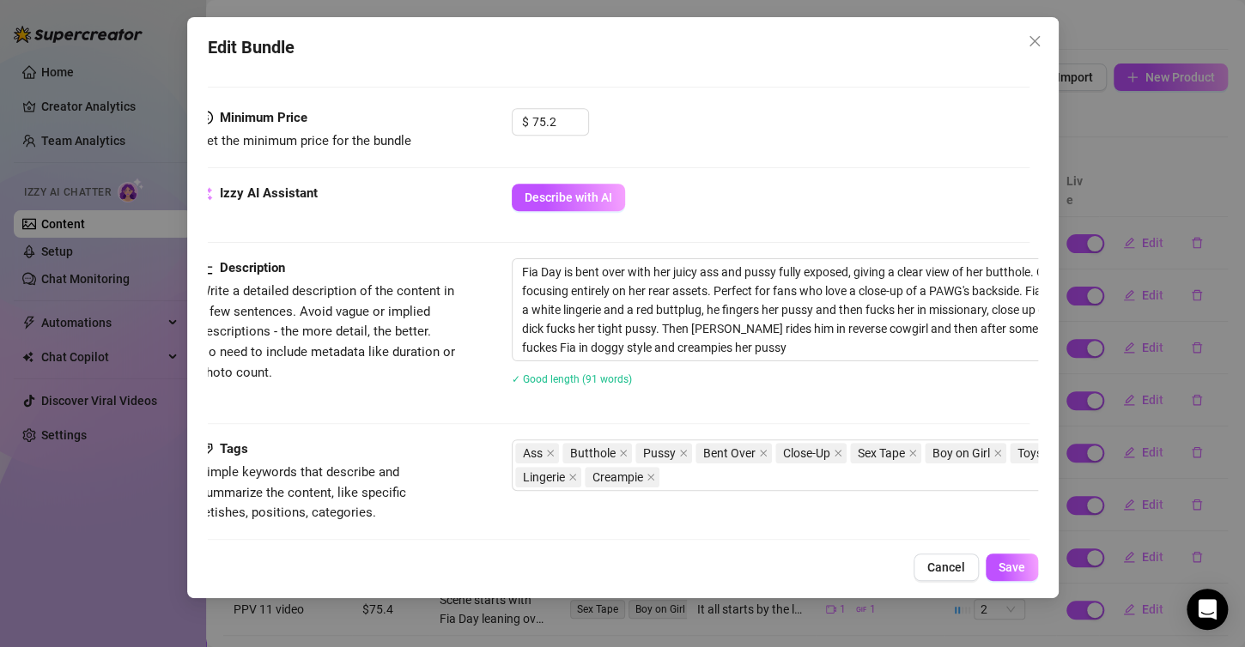
scroll to position [515, 98]
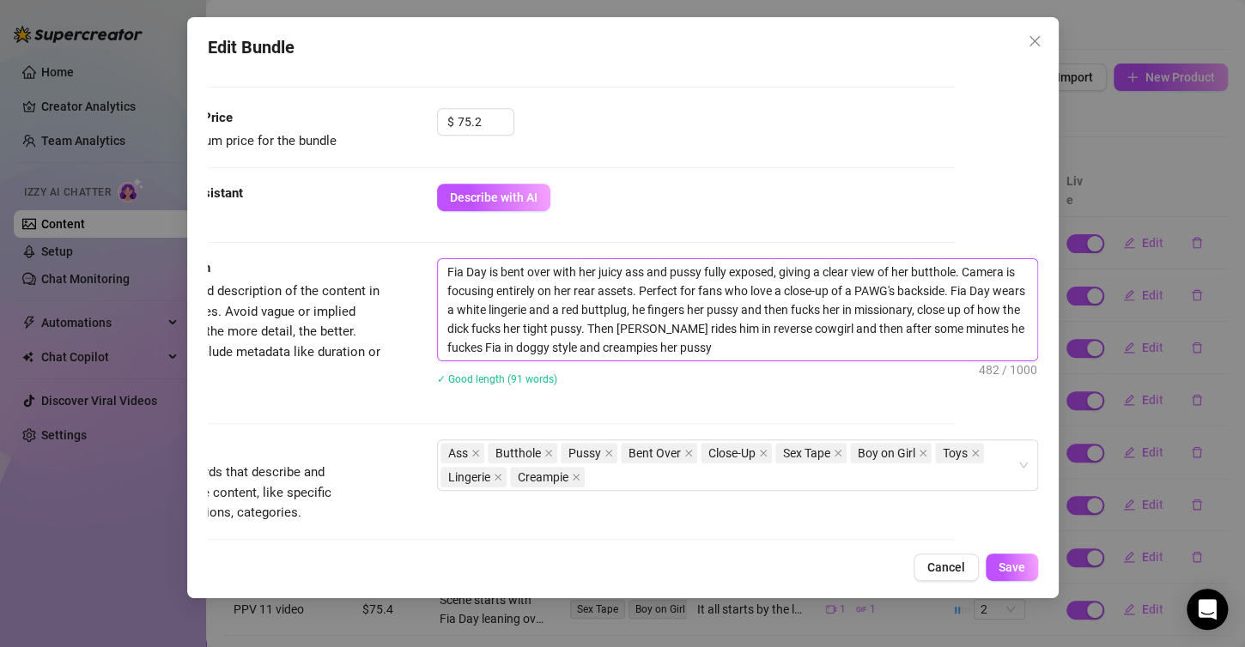
drag, startPoint x: 425, startPoint y: 270, endPoint x: 724, endPoint y: 349, distance: 309.2
click at [724, 349] on textarea "Fia Day is bent over with her juicy ass and pussy fully exposed, giving a clear…" at bounding box center [737, 309] width 599 height 101
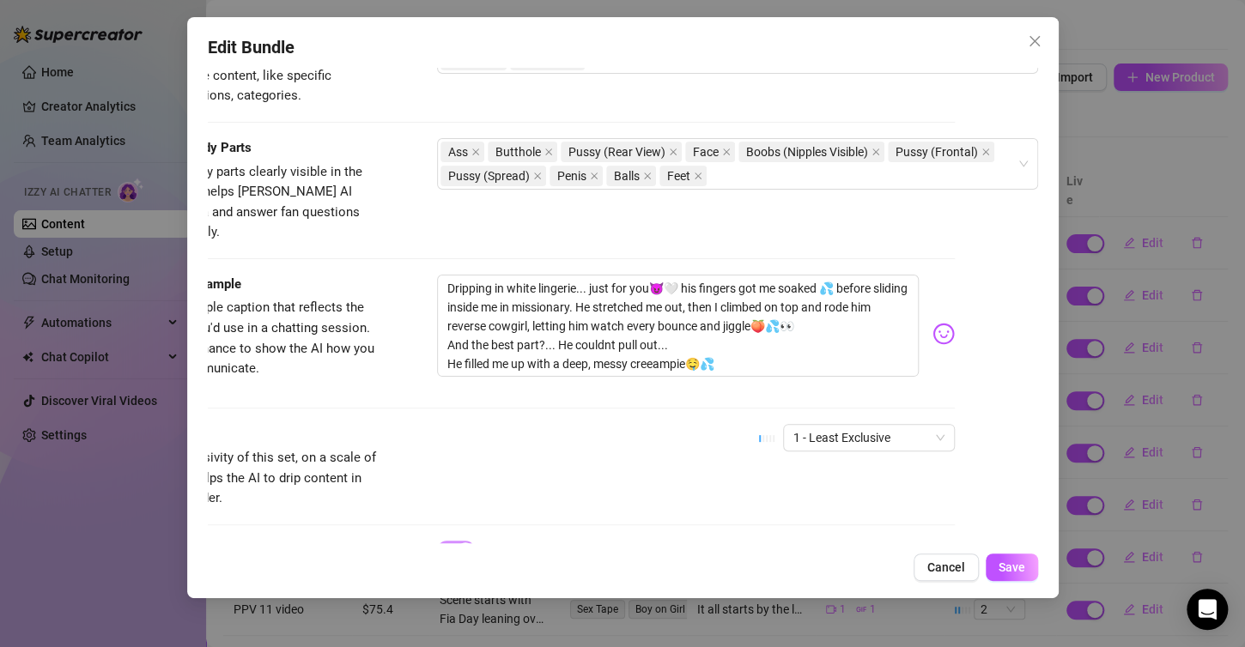
scroll to position [944, 98]
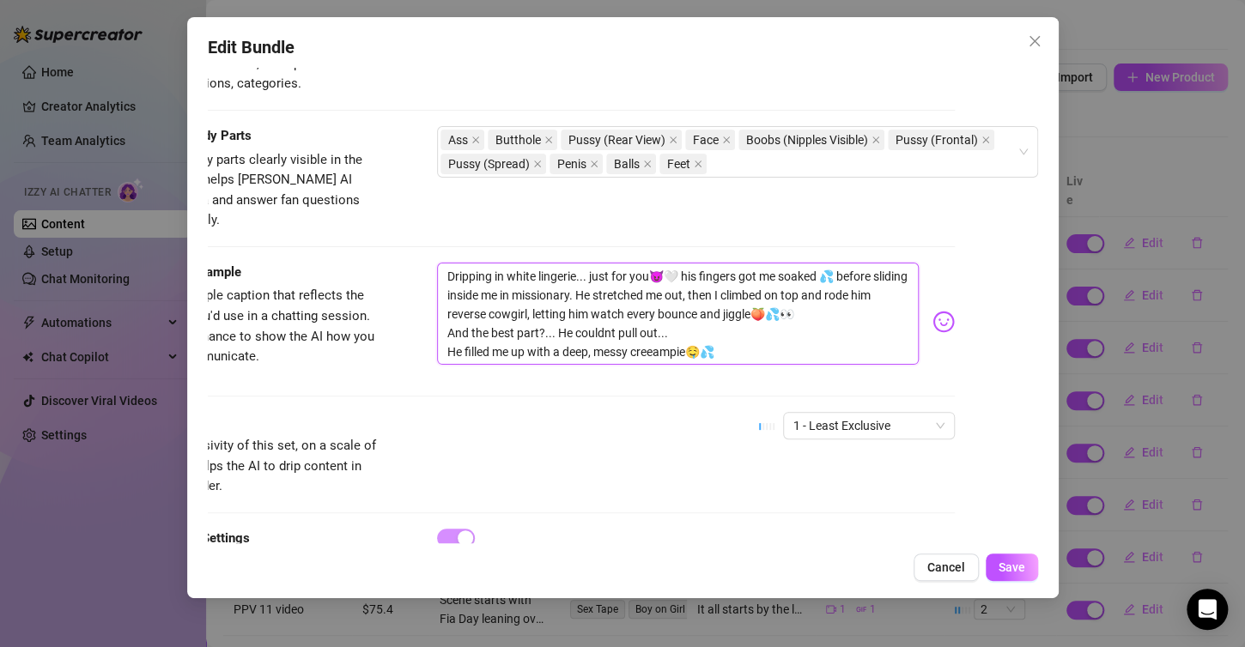
drag, startPoint x: 428, startPoint y: 257, endPoint x: 725, endPoint y: 325, distance: 304.7
click at [731, 325] on textarea "Dripping in white lingerie... just for you😈🤍 his fingers got me soaked 💦 before…" at bounding box center [678, 314] width 482 height 103
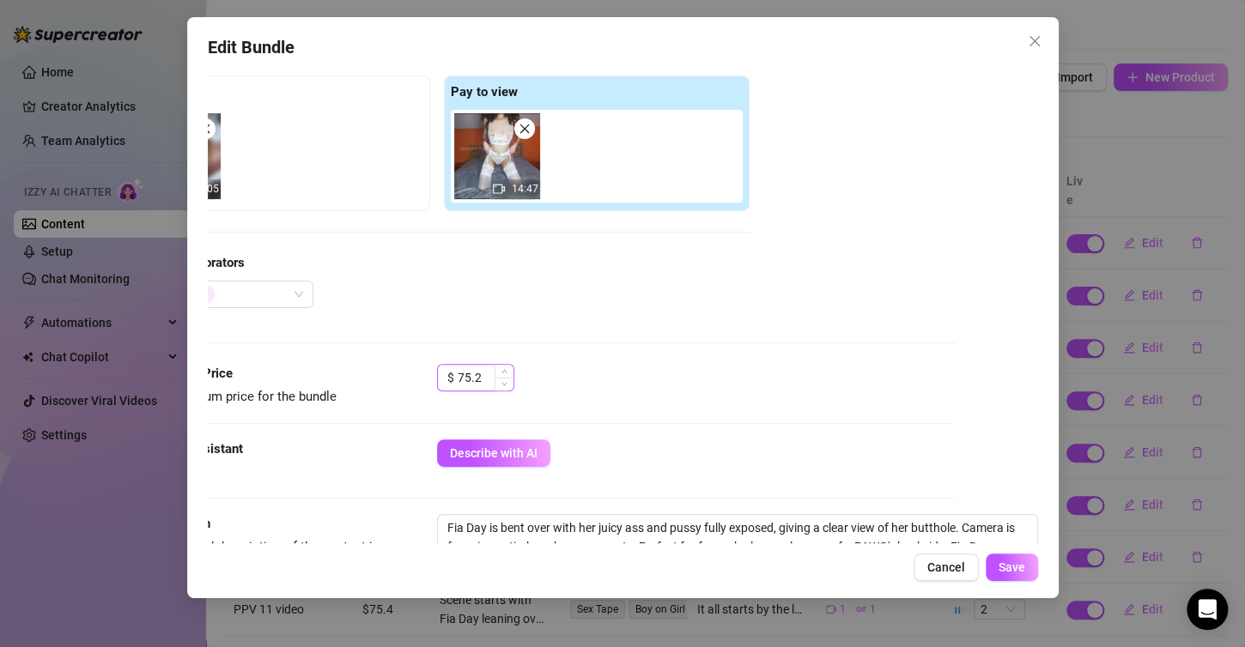
scroll to position [258, 98]
click at [467, 383] on input "75.2" at bounding box center [486, 380] width 56 height 26
type input "7"
type input "50.2"
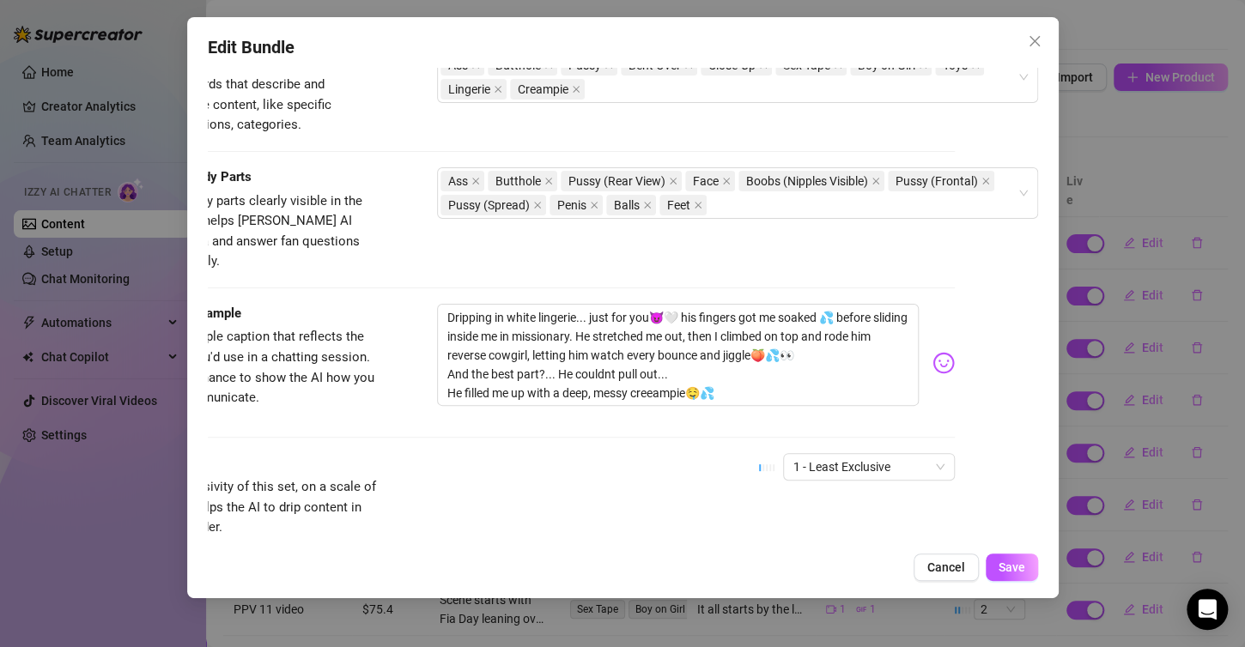
scroll to position [1016, 98]
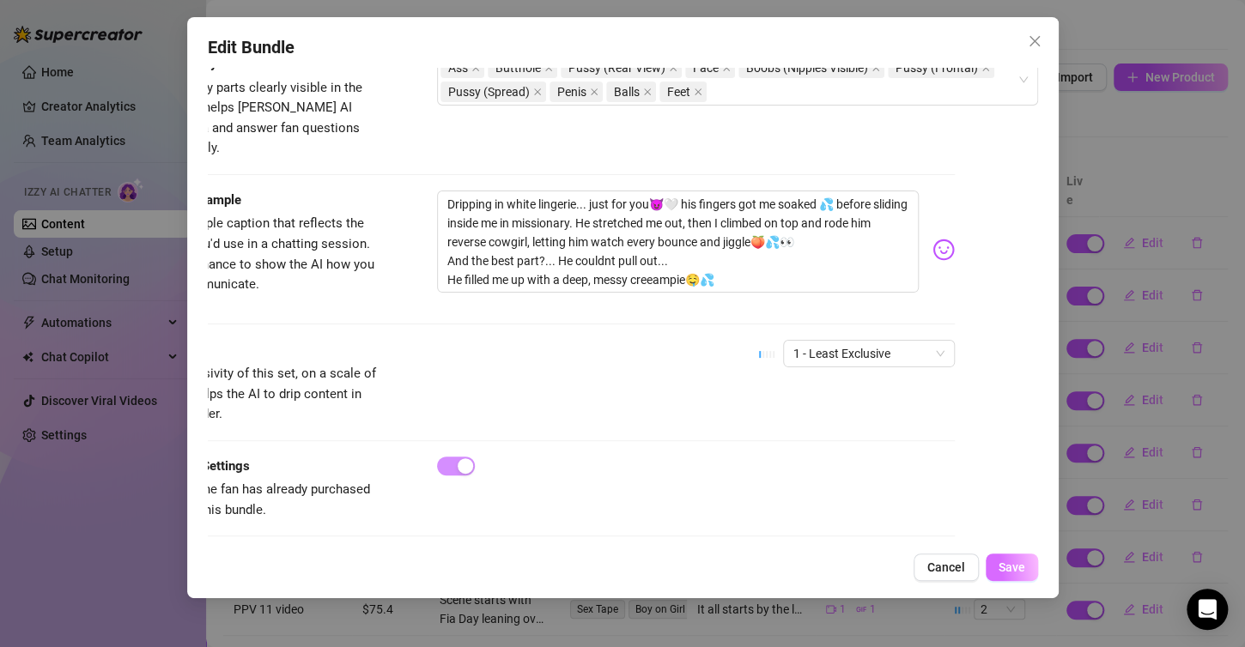
click at [1000, 566] on span "Save" at bounding box center [1011, 568] width 27 height 14
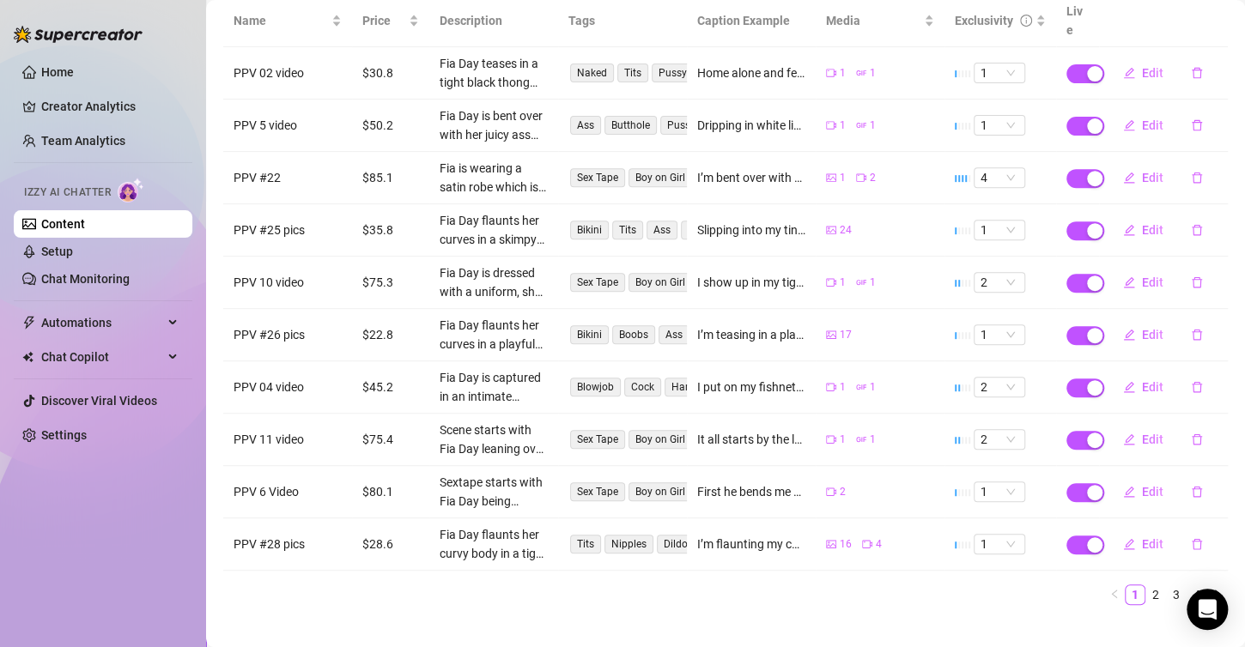
scroll to position [237, 0]
click at [1142, 483] on span "Edit" at bounding box center [1152, 490] width 21 height 14
type textarea "First he bends me over, my panties pushed to the side....then flips me on my ba…"
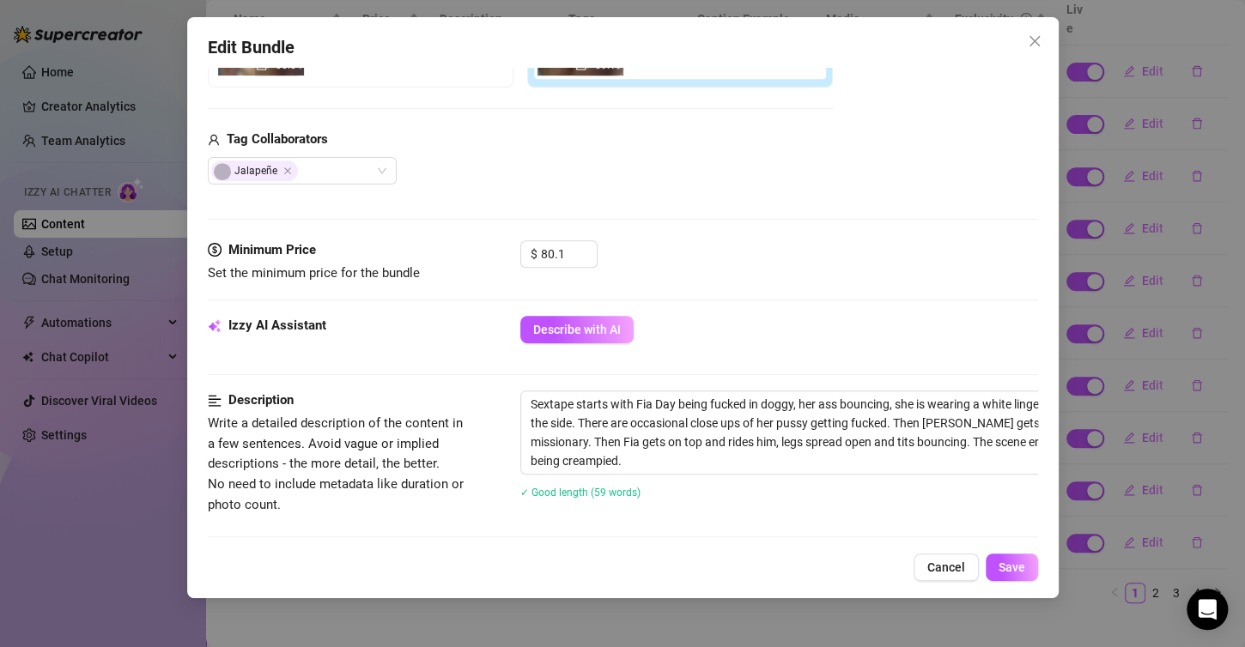
scroll to position [515, 0]
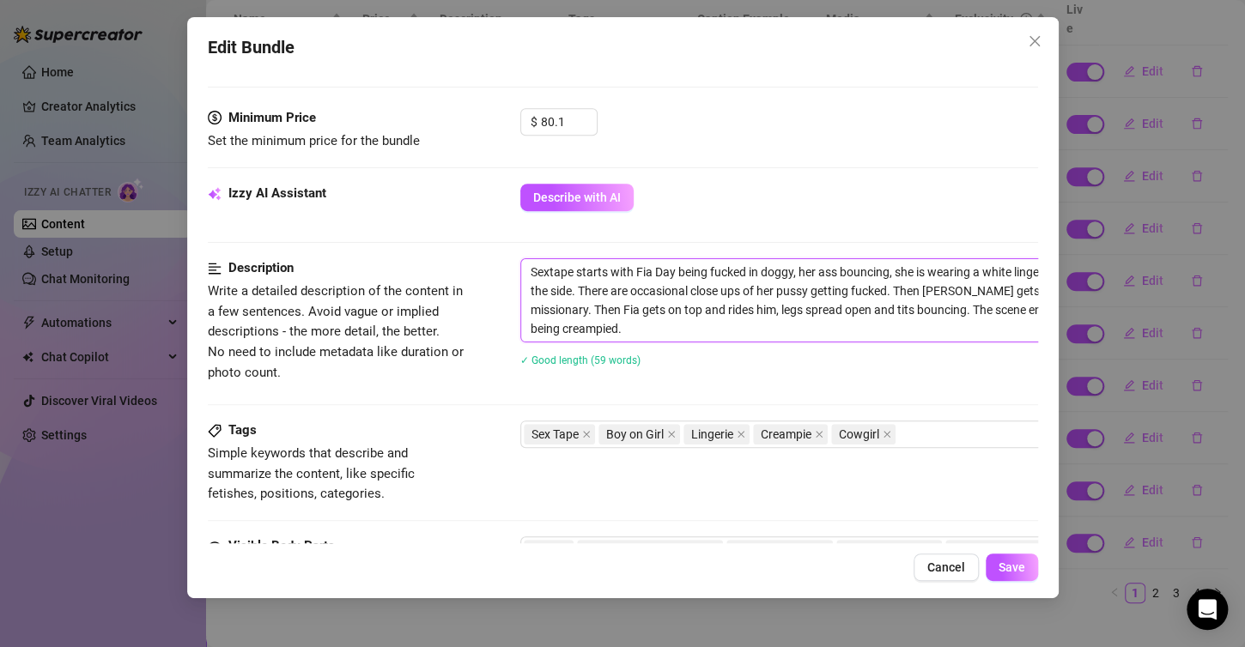
drag, startPoint x: 527, startPoint y: 276, endPoint x: 613, endPoint y: 336, distance: 104.8
click at [613, 336] on textarea "Sextape starts with Fia Day being fucked in doggy, her ass bouncing, she is wea…" at bounding box center [820, 300] width 599 height 82
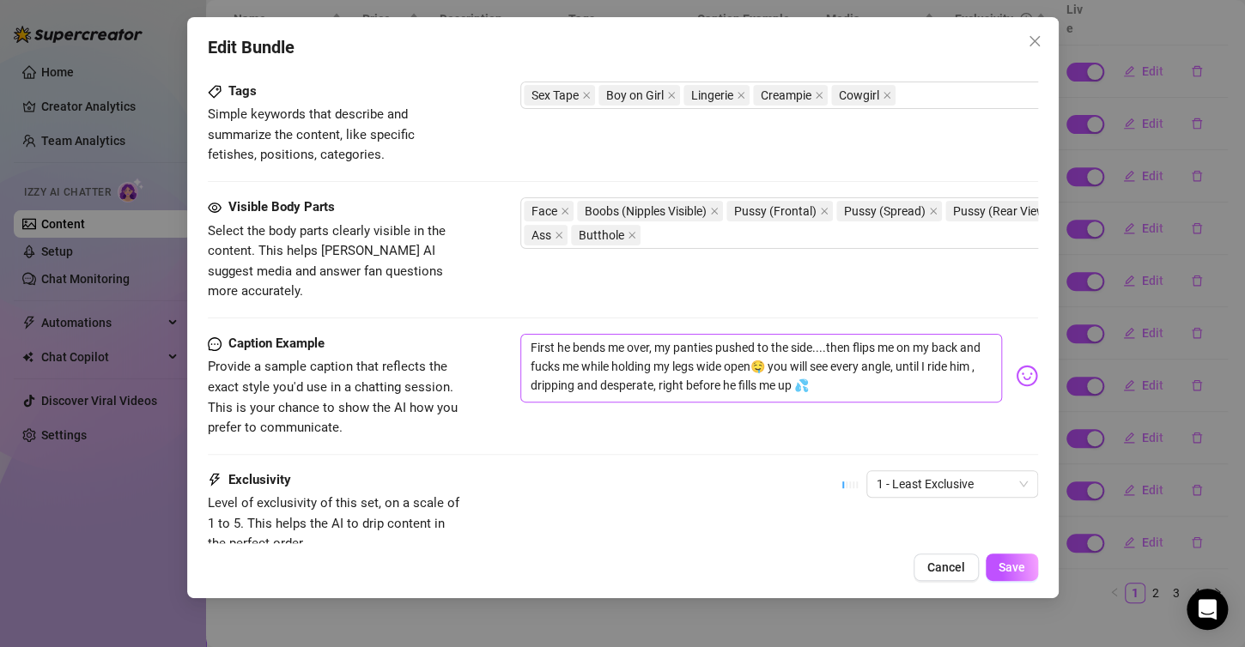
scroll to position [859, 0]
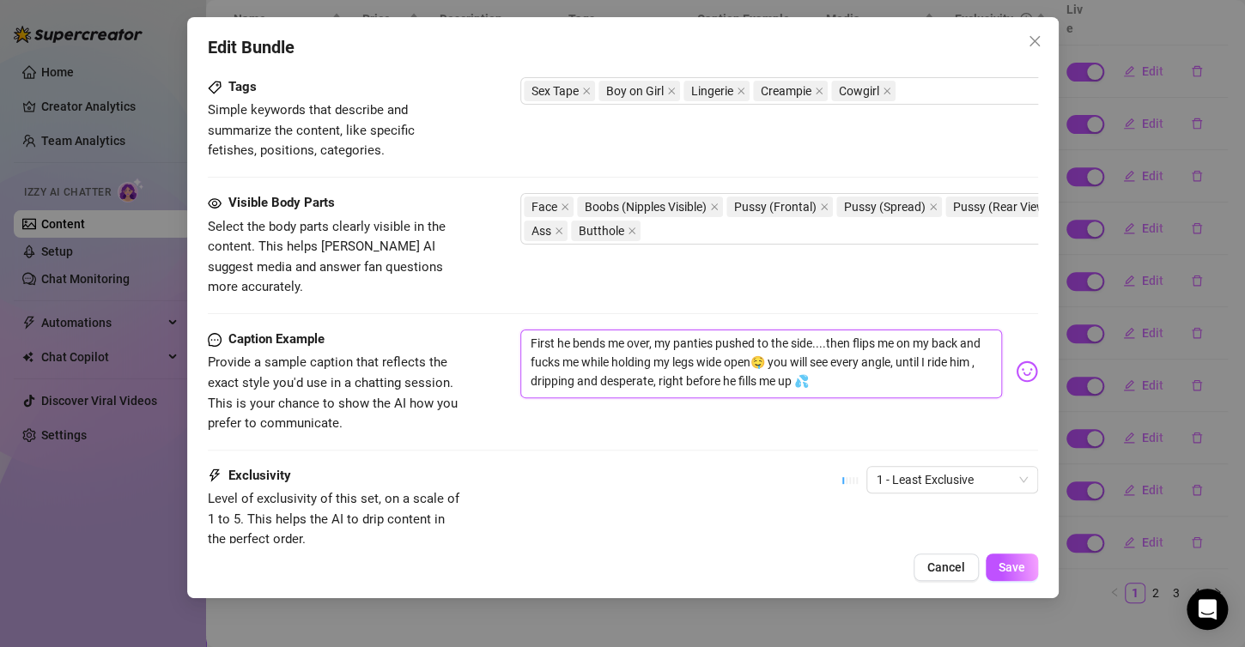
drag, startPoint x: 524, startPoint y: 313, endPoint x: 878, endPoint y: 362, distance: 357.9
click at [878, 362] on textarea "First he bends me over, my panties pushed to the side....then flips me on my ba…" at bounding box center [761, 364] width 482 height 69
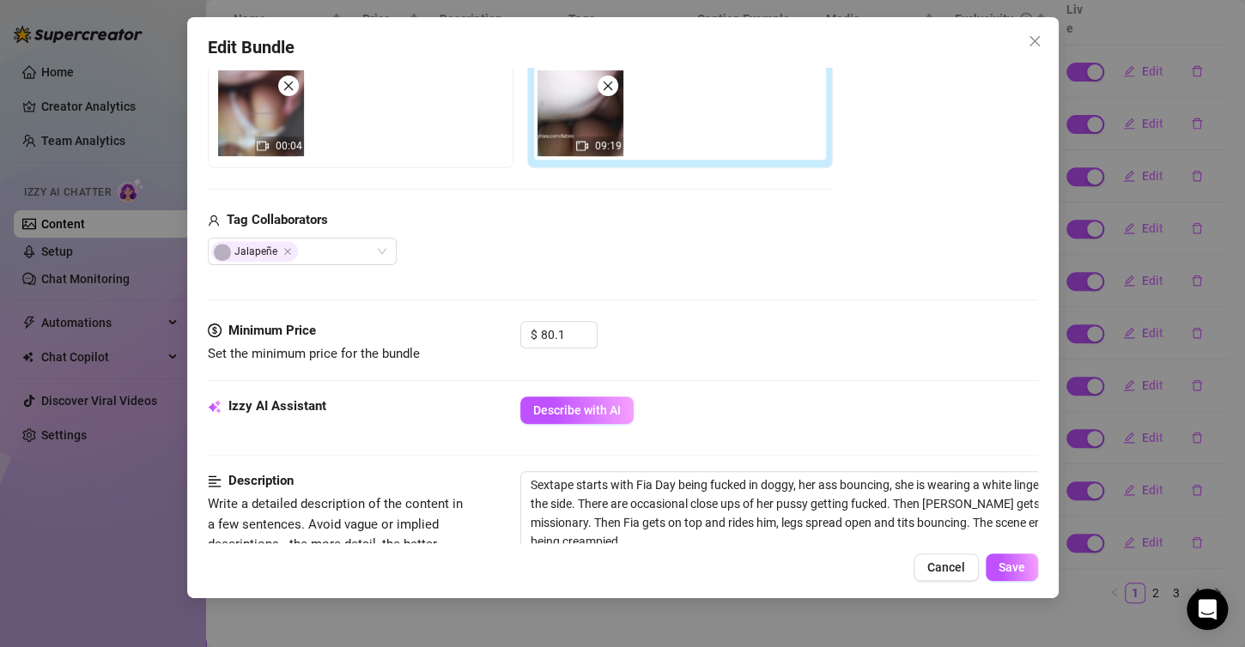
scroll to position [172, 0]
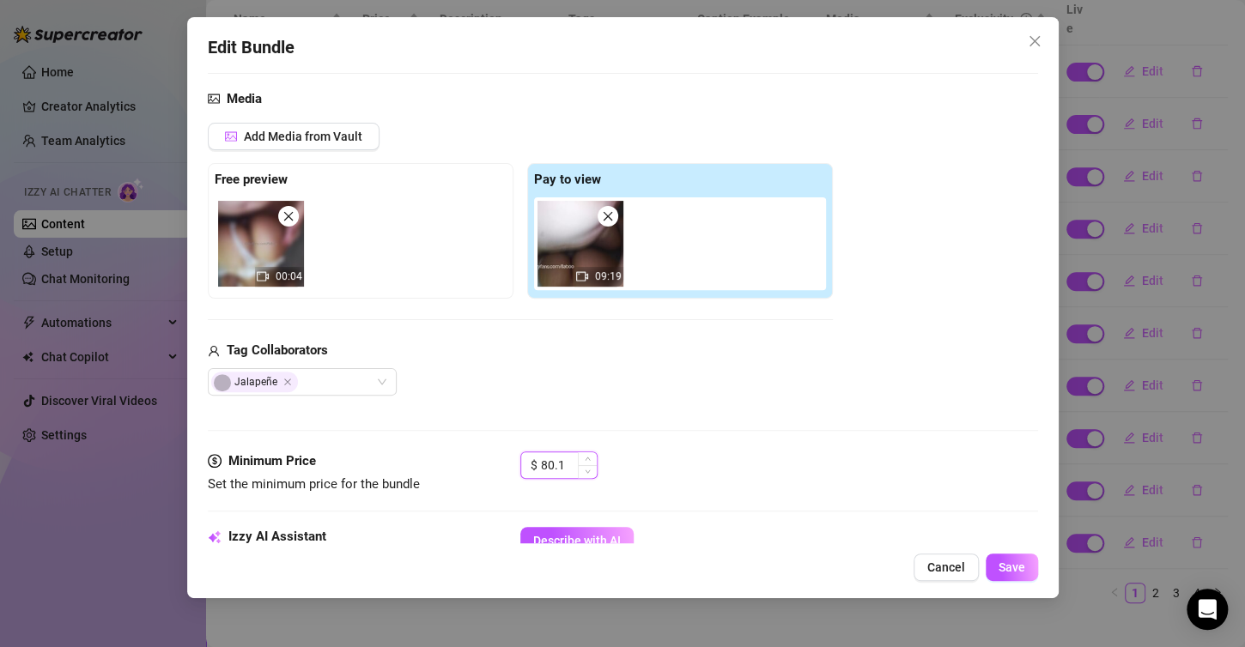
click at [570, 467] on input "80.1" at bounding box center [569, 465] width 56 height 26
type input "8"
type input "50.4"
click at [1026, 569] on button "Save" at bounding box center [1012, 567] width 52 height 27
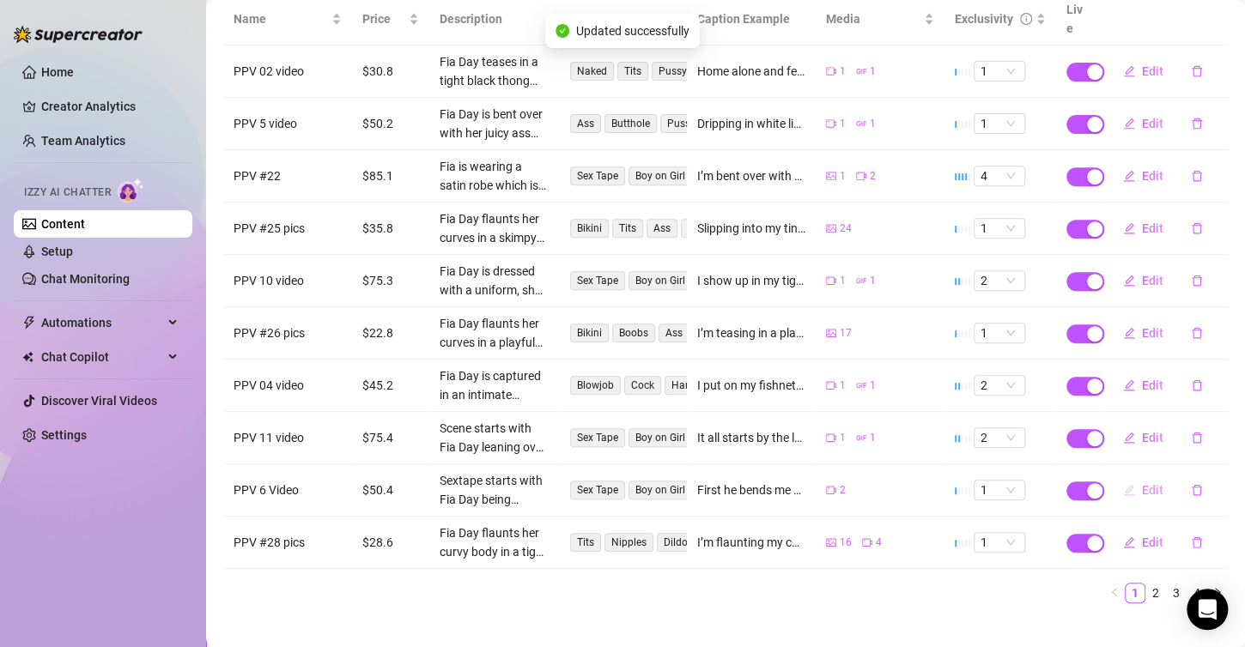
click at [1142, 483] on span "Edit" at bounding box center [1152, 490] width 21 height 14
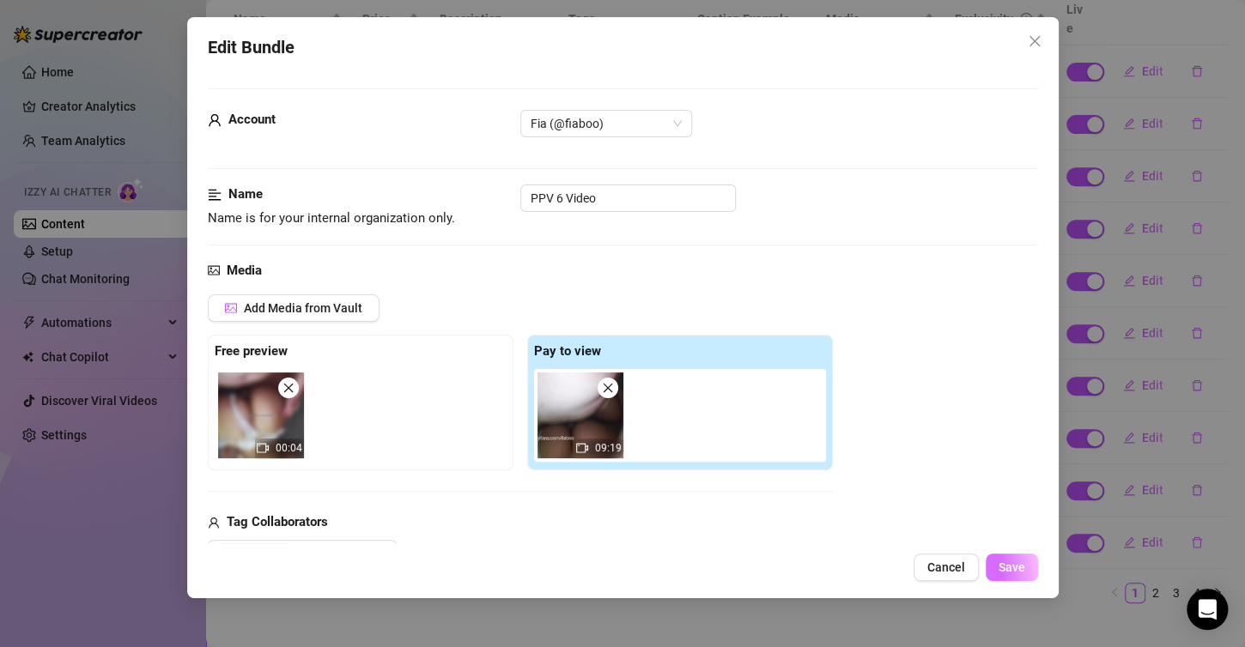
click at [1011, 562] on span "Save" at bounding box center [1011, 568] width 27 height 14
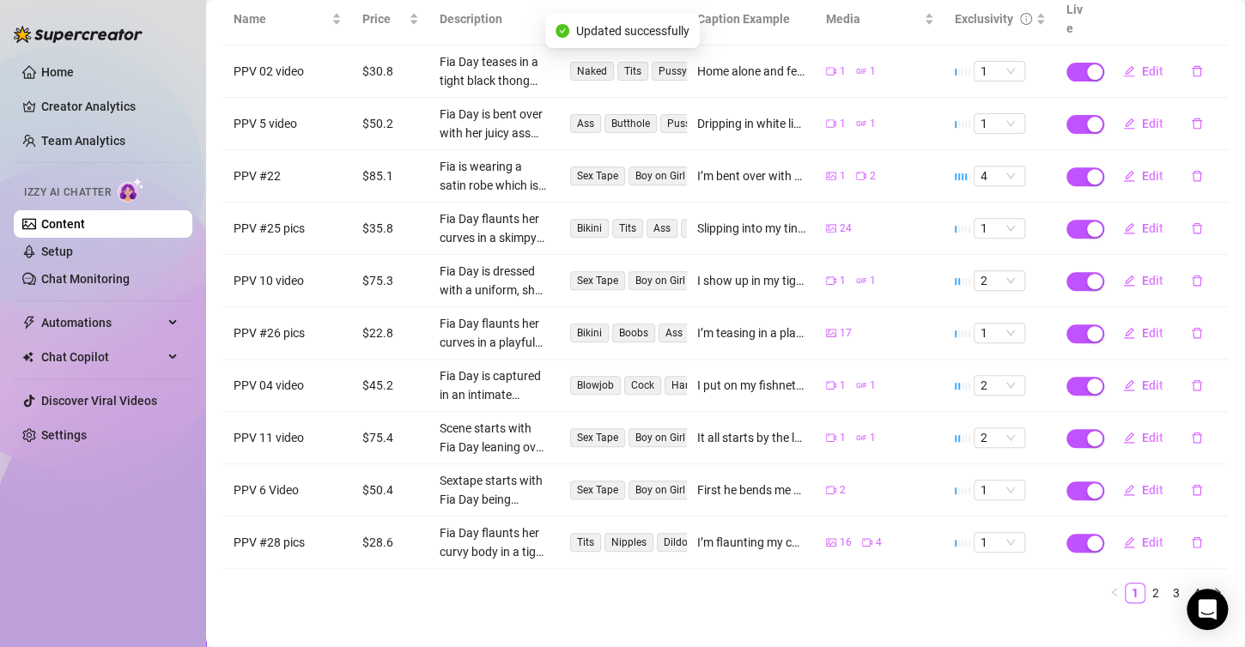
scroll to position [0, 0]
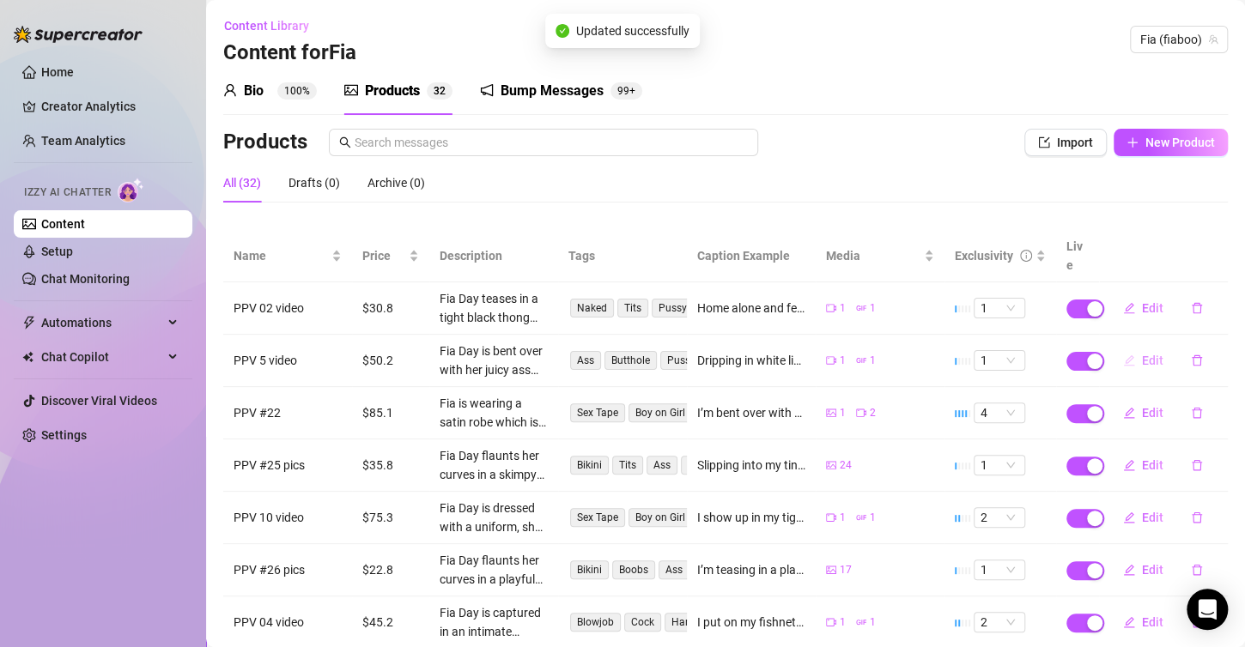
click at [1126, 347] on button "Edit" at bounding box center [1143, 360] width 68 height 27
type textarea "Dripping in white lingerie... just for you😈🤍 his fingers got me soaked 💦 before…"
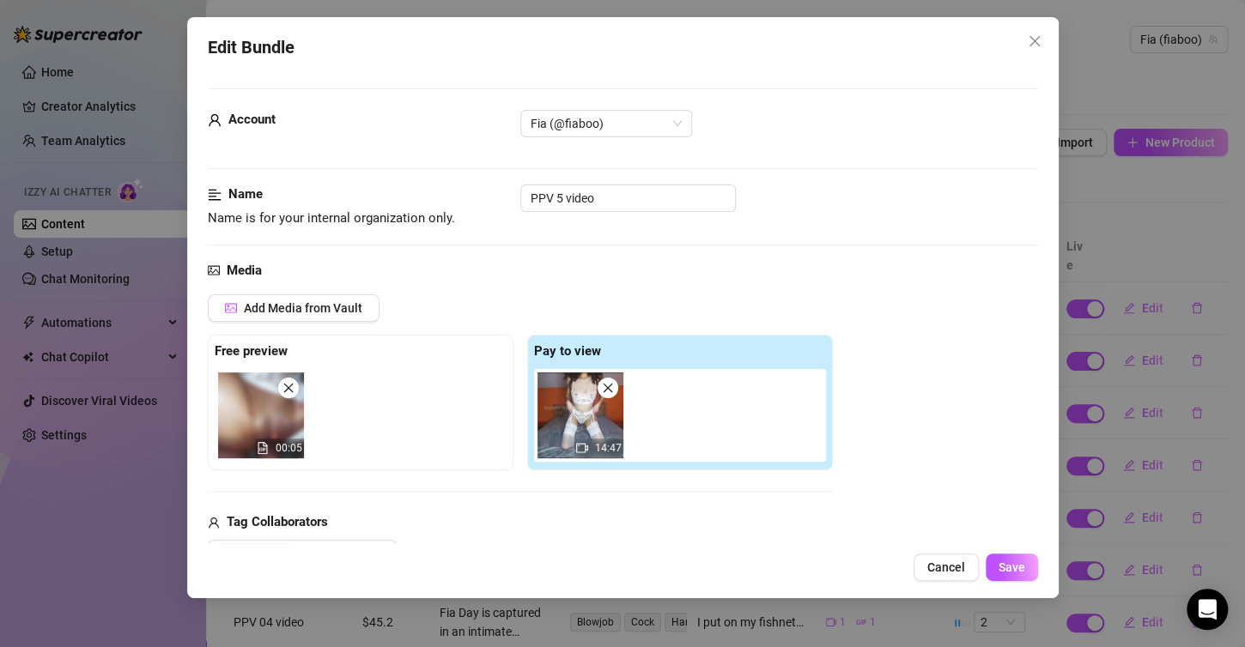
scroll to position [258, 0]
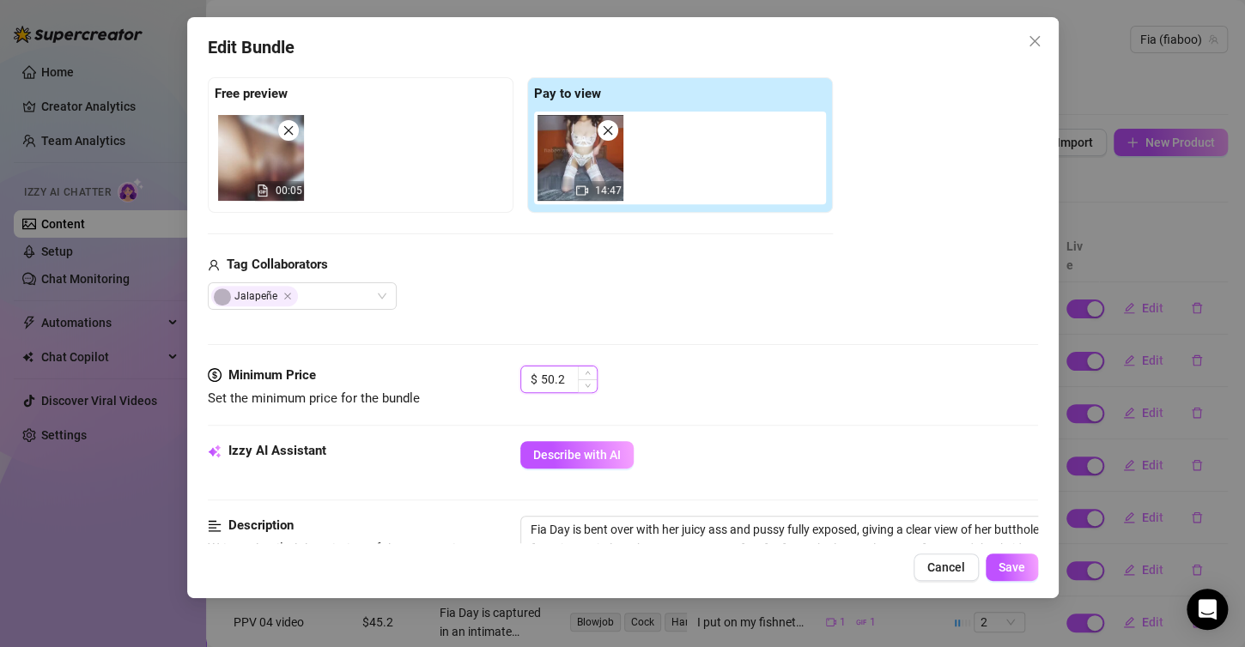
click at [559, 381] on input "50.2" at bounding box center [569, 380] width 56 height 26
click at [552, 381] on input "50.2" at bounding box center [569, 380] width 56 height 26
type input "55.2"
click at [1022, 567] on span "Save" at bounding box center [1011, 568] width 27 height 14
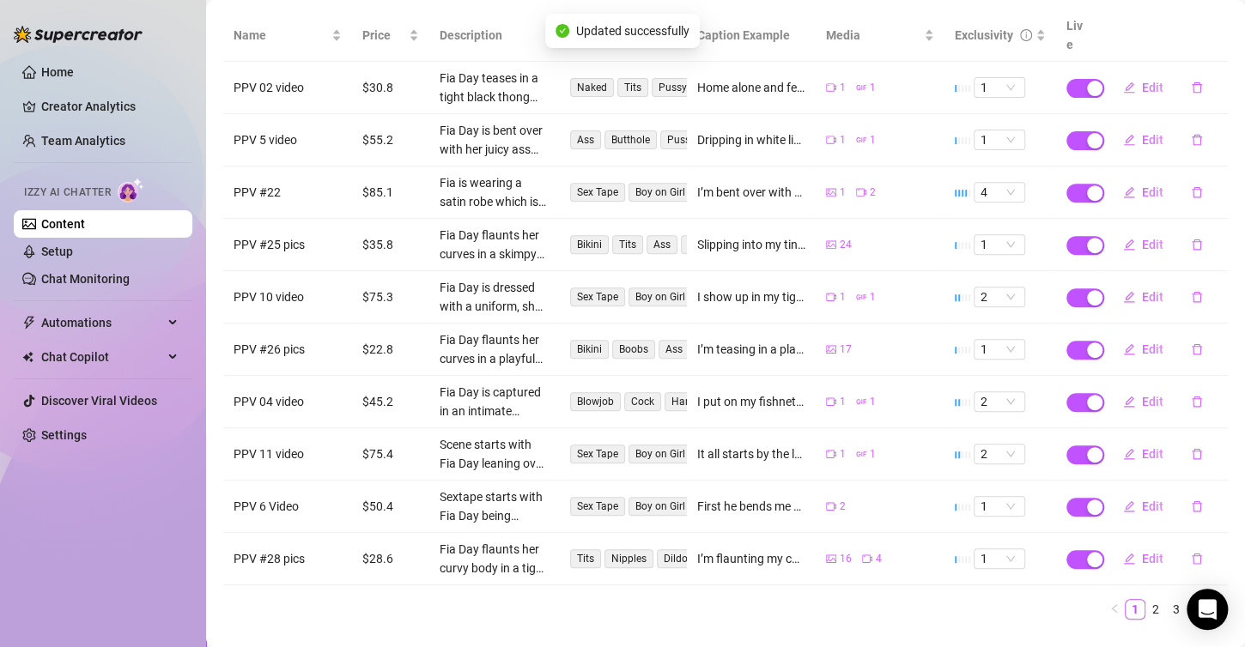
scroll to position [237, 0]
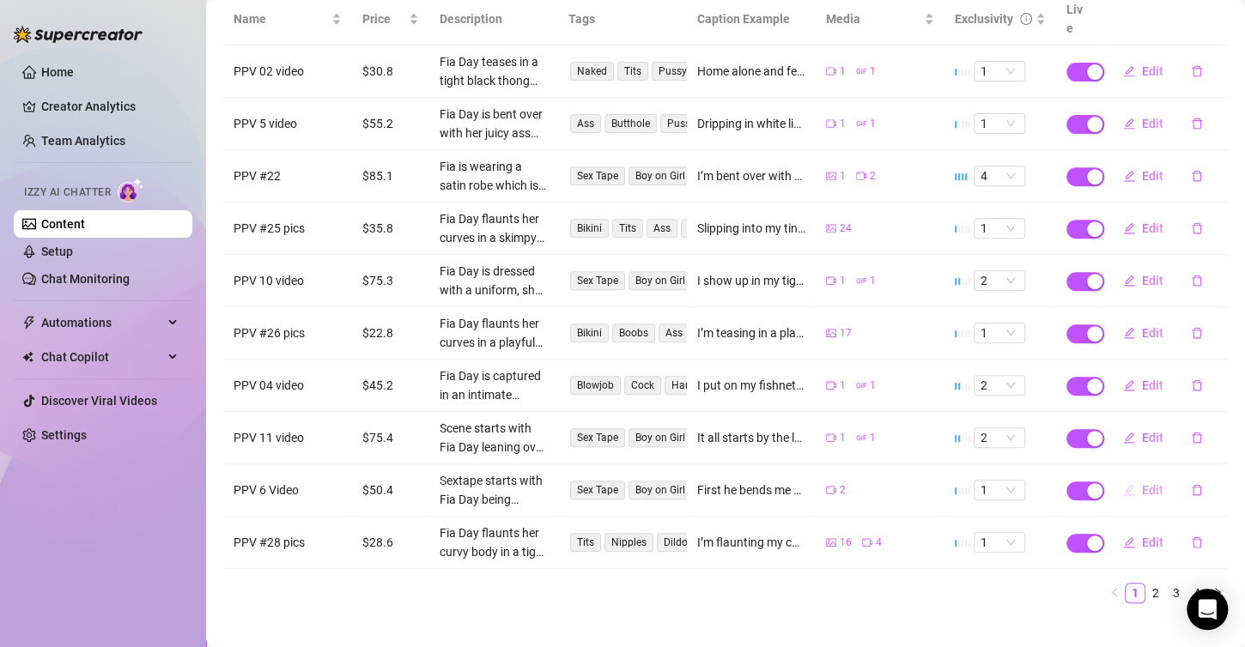
click at [1144, 480] on button "Edit" at bounding box center [1143, 489] width 68 height 27
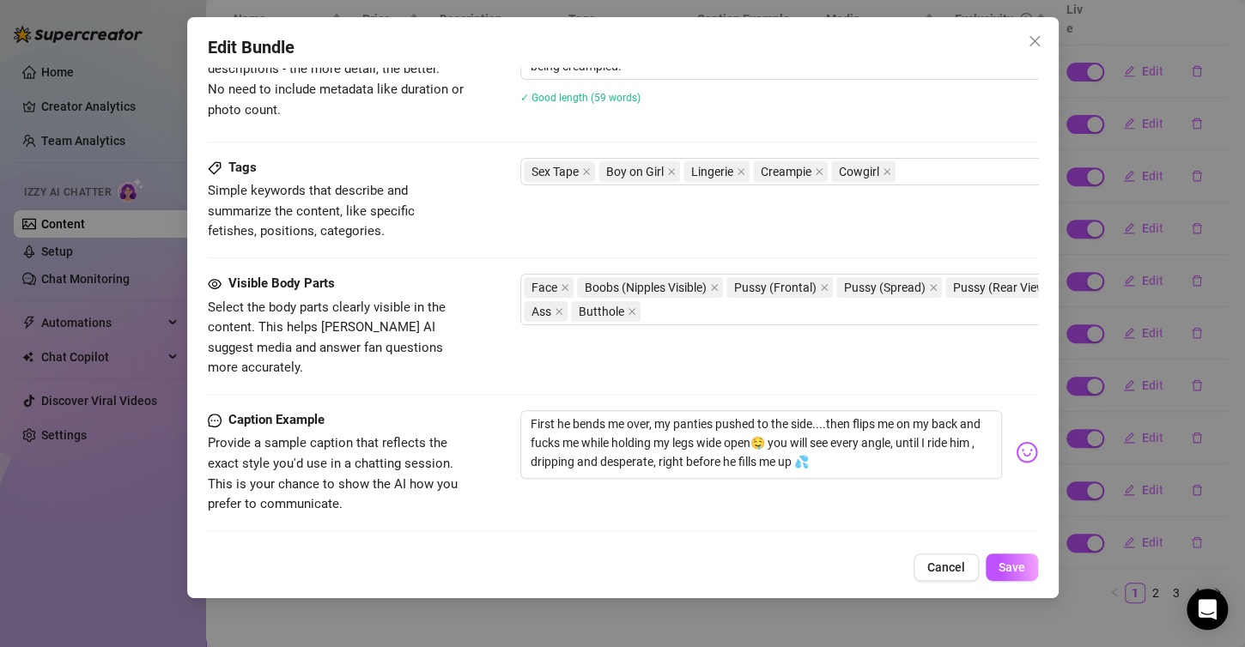
scroll to position [984, 0]
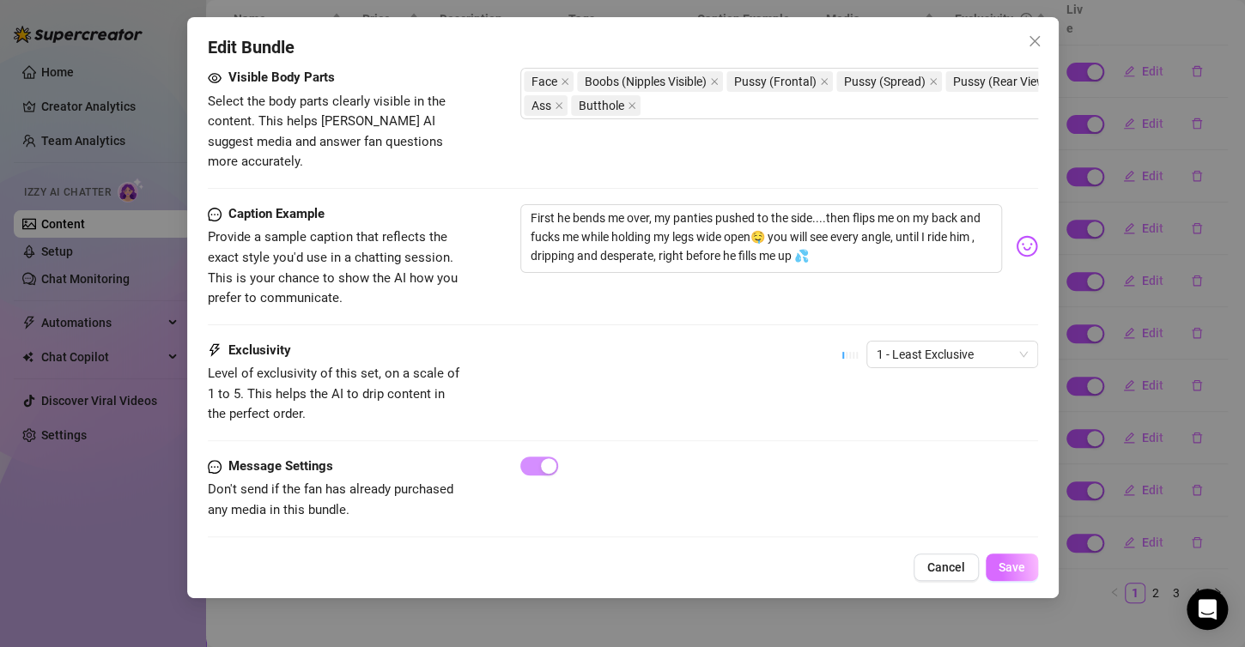
click at [1022, 570] on span "Save" at bounding box center [1011, 568] width 27 height 14
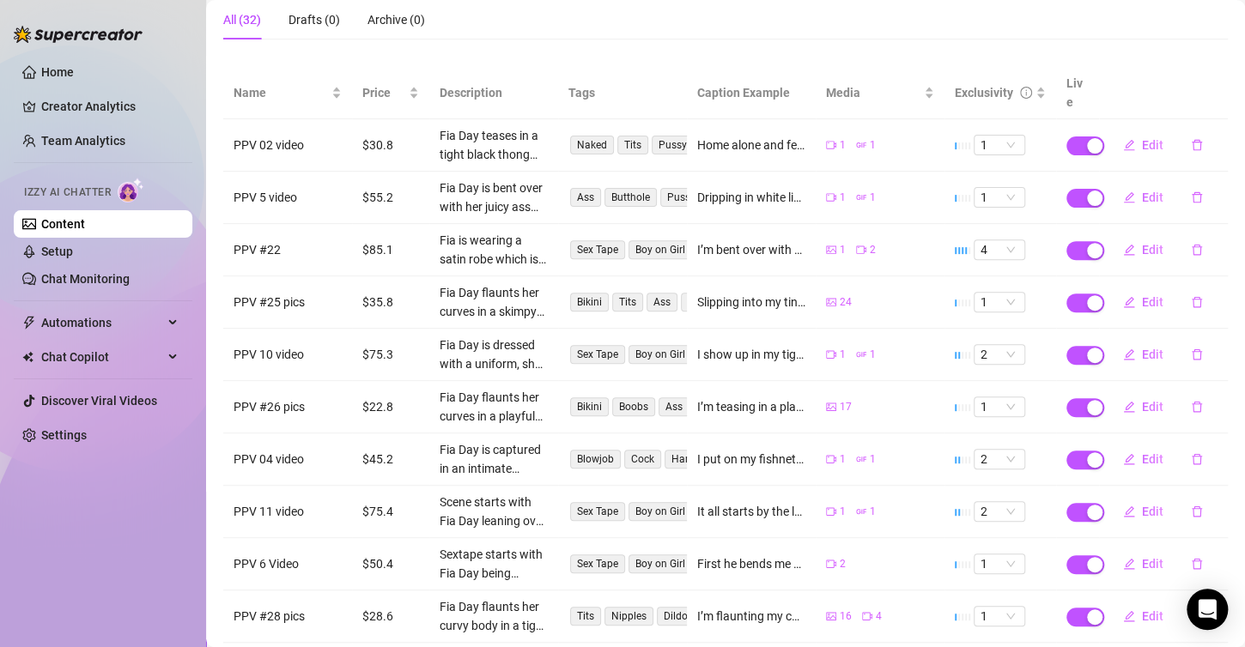
scroll to position [151, 0]
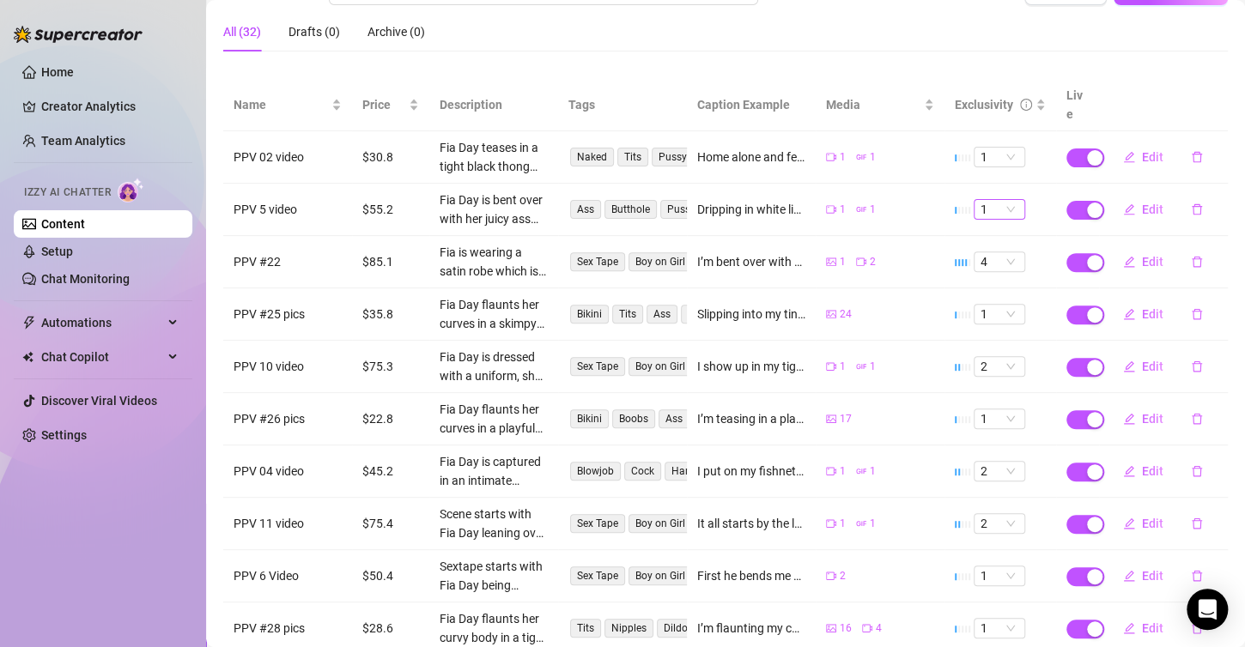
click at [1004, 200] on span "1" at bounding box center [999, 209] width 38 height 19
click at [982, 250] on div "2" at bounding box center [987, 248] width 24 height 19
click at [988, 199] on div "1" at bounding box center [1000, 209] width 52 height 21
click at [986, 254] on div "2" at bounding box center [987, 248] width 24 height 19
click at [1123, 203] on icon "edit" at bounding box center [1129, 209] width 12 height 12
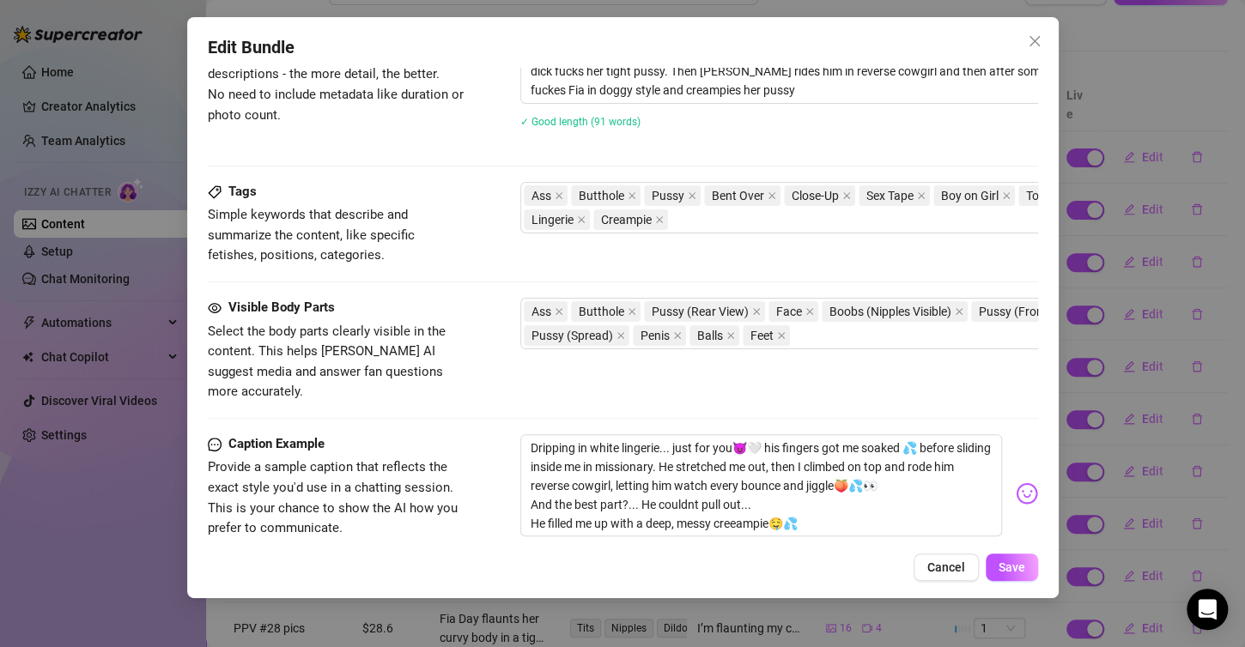
scroll to position [1016, 0]
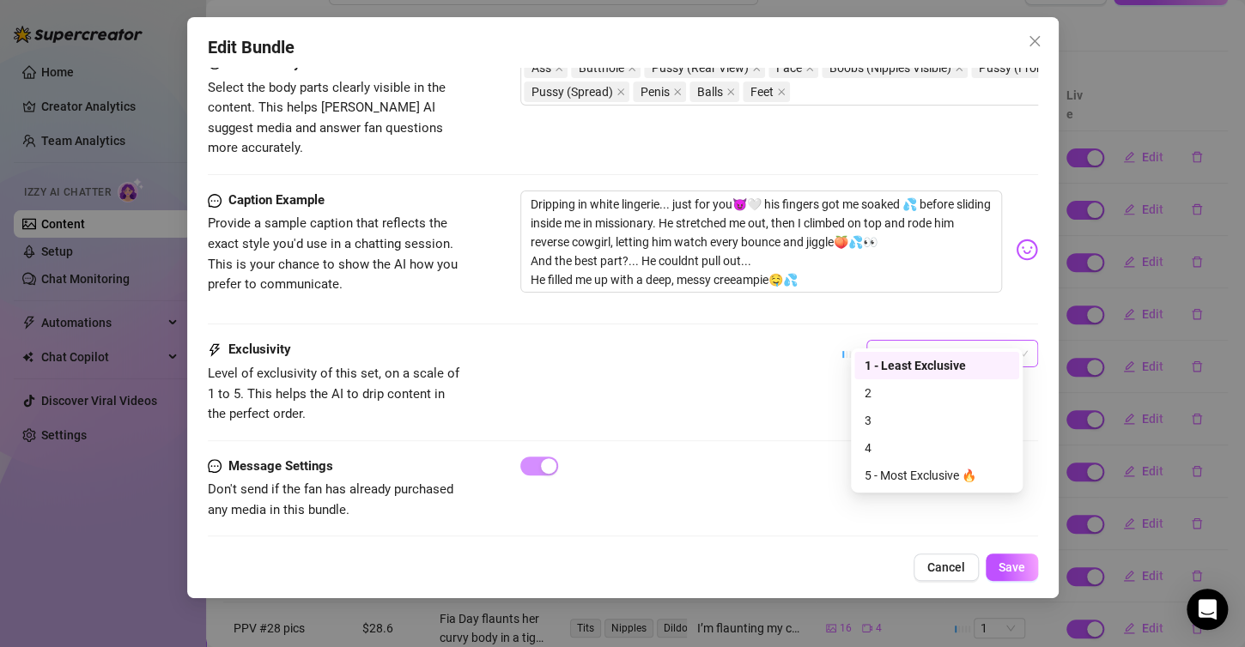
click at [885, 341] on span "1 - Least Exclusive" at bounding box center [952, 354] width 151 height 26
click at [898, 391] on div "2" at bounding box center [937, 393] width 144 height 19
click at [1010, 573] on span "Save" at bounding box center [1011, 568] width 27 height 14
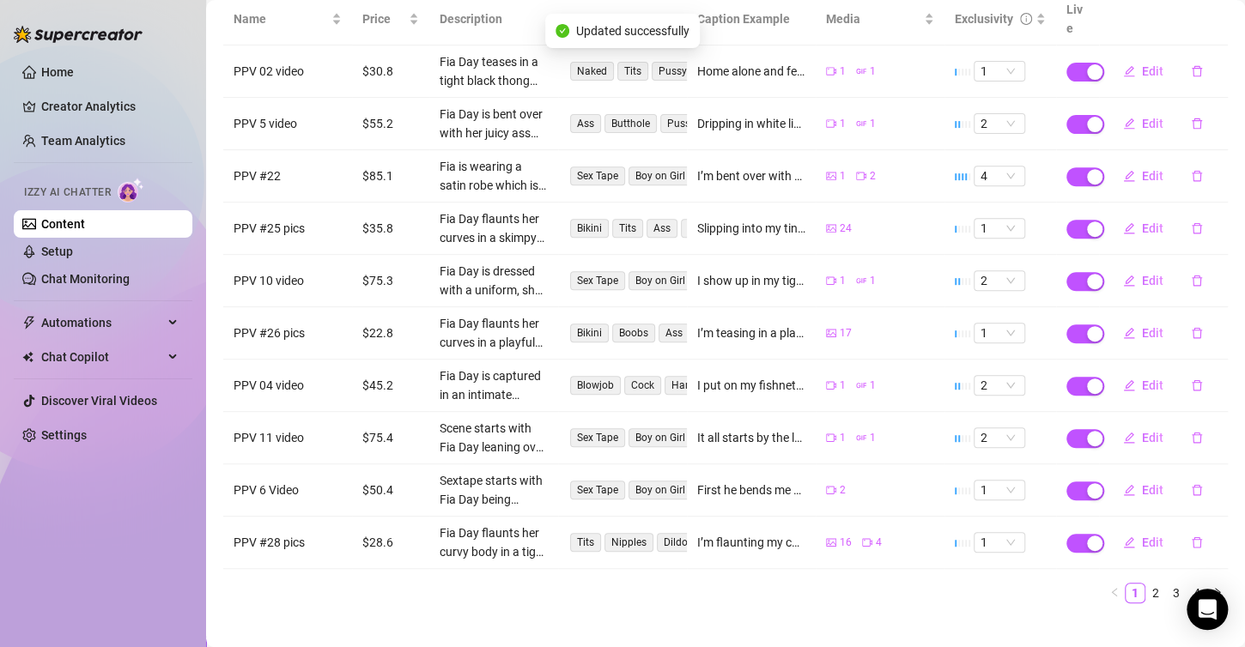
scroll to position [237, 0]
click at [1142, 483] on span "Edit" at bounding box center [1152, 490] width 21 height 14
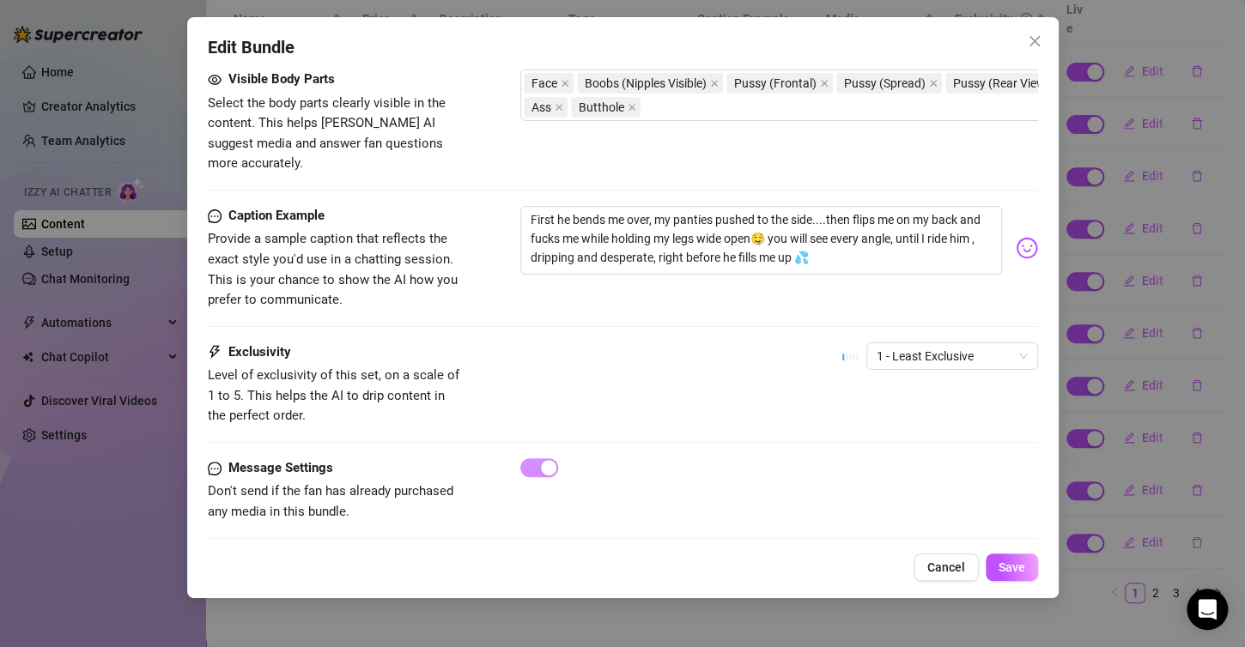
scroll to position [984, 0]
click at [927, 342] on span "1 - Least Exclusive" at bounding box center [952, 355] width 151 height 26
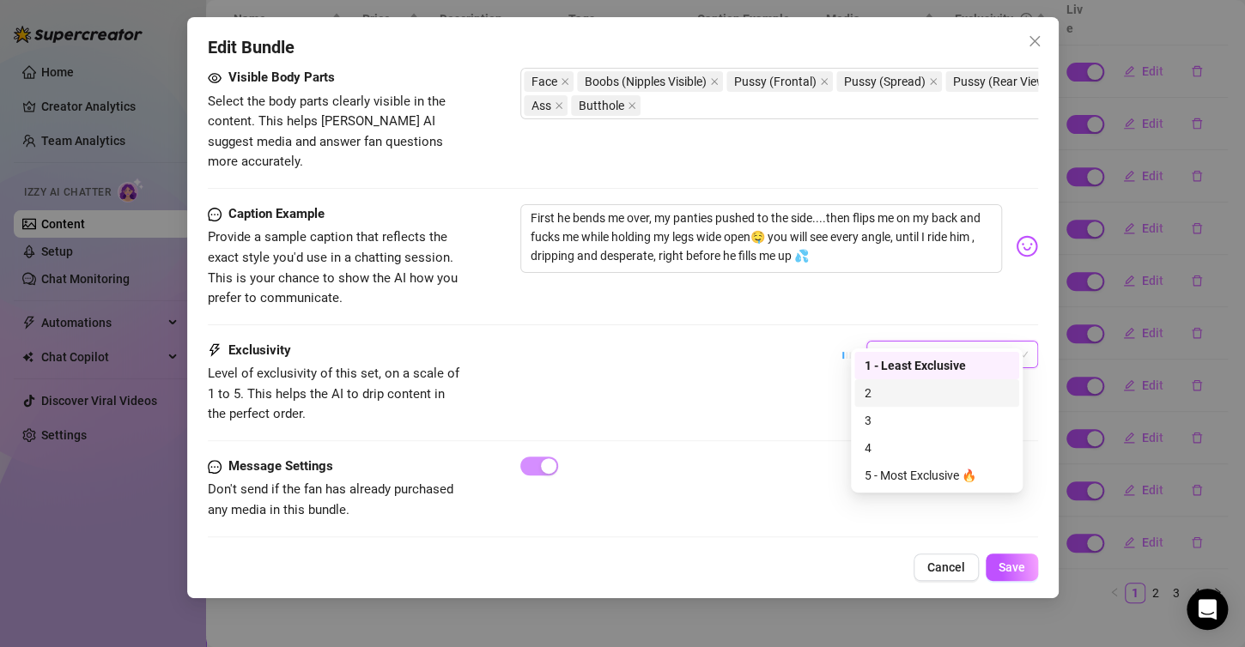
click at [937, 394] on div "2" at bounding box center [937, 393] width 144 height 19
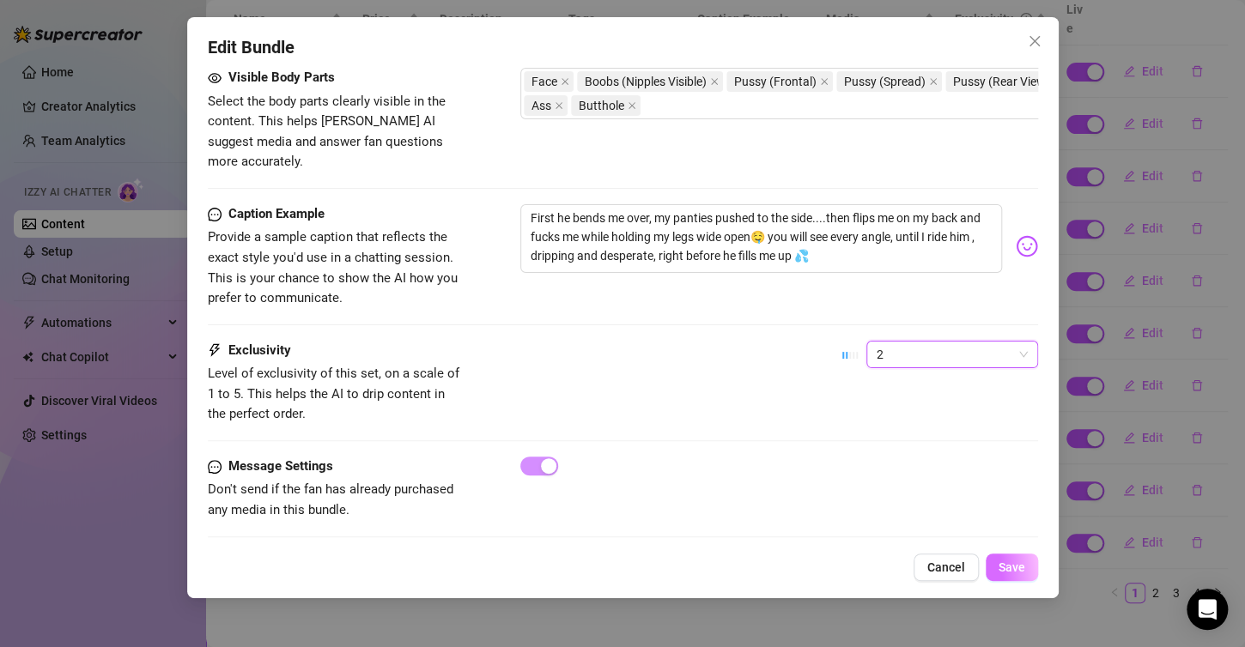
click at [1025, 565] on button "Save" at bounding box center [1012, 567] width 52 height 27
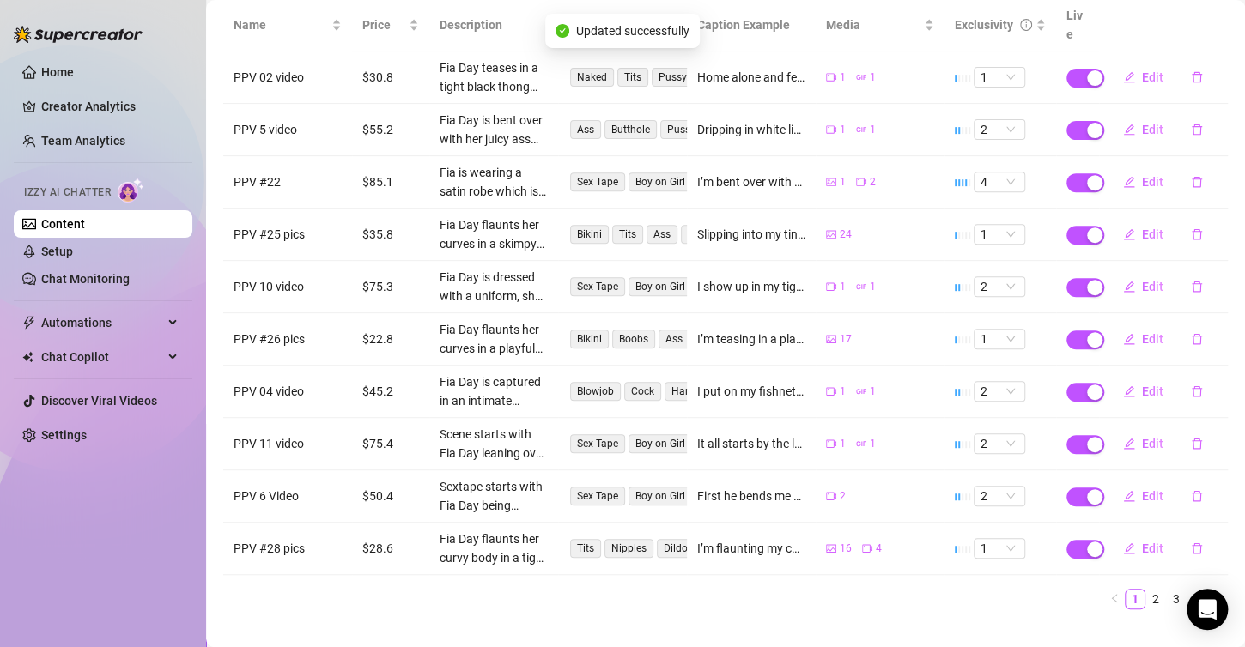
scroll to position [237, 0]
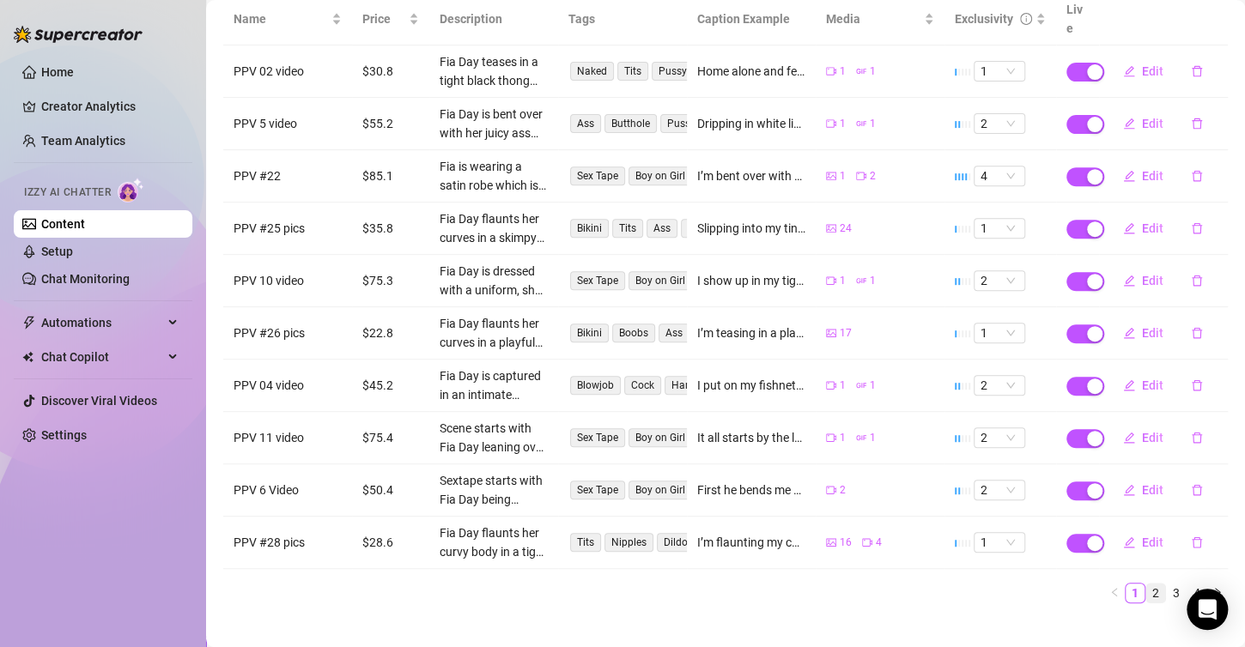
click at [1146, 584] on link "2" at bounding box center [1155, 593] width 19 height 19
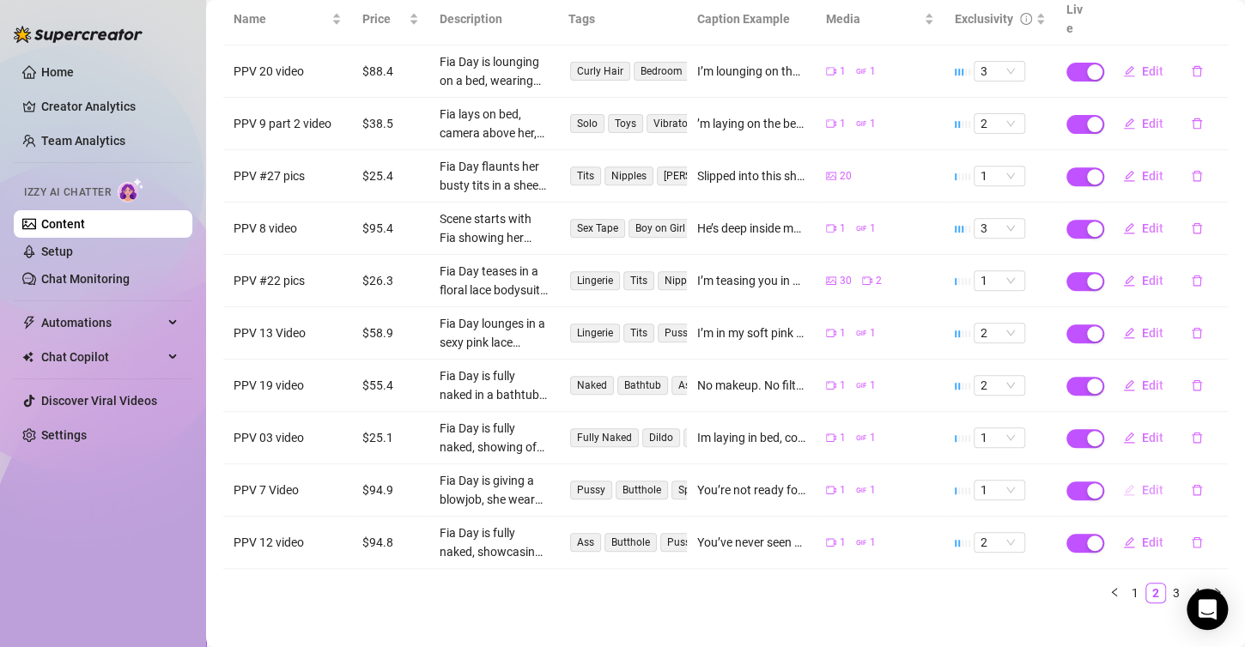
click at [1109, 476] on button "Edit" at bounding box center [1143, 489] width 68 height 27
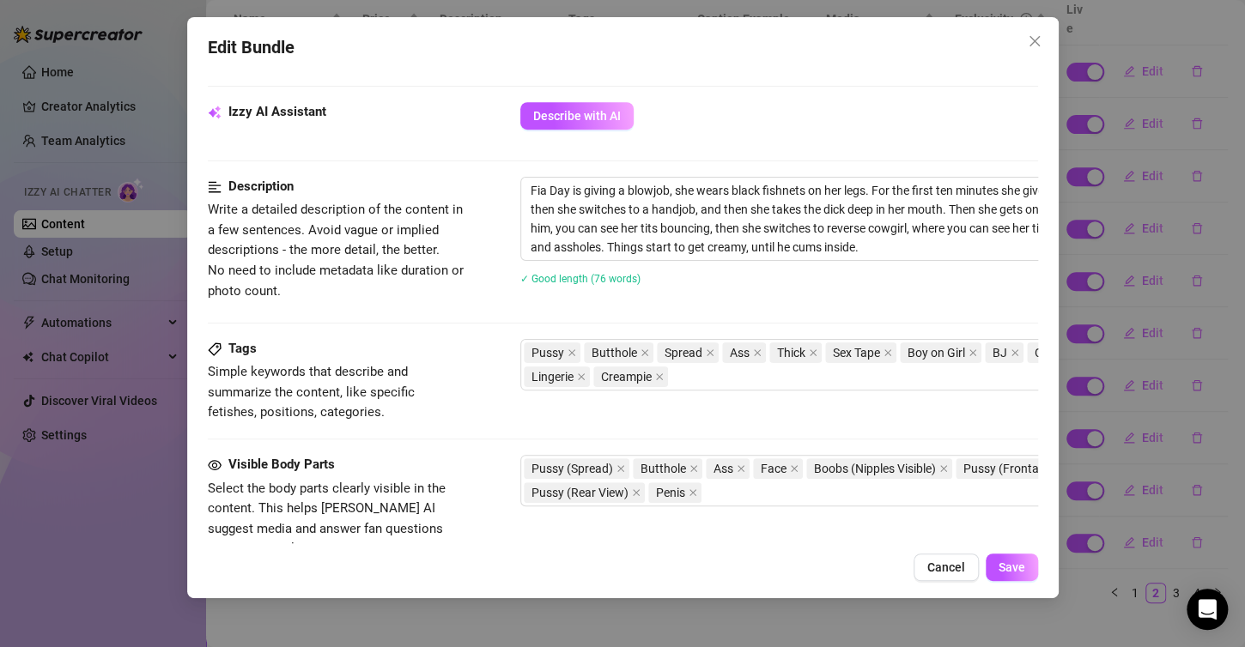
scroll to position [601, 0]
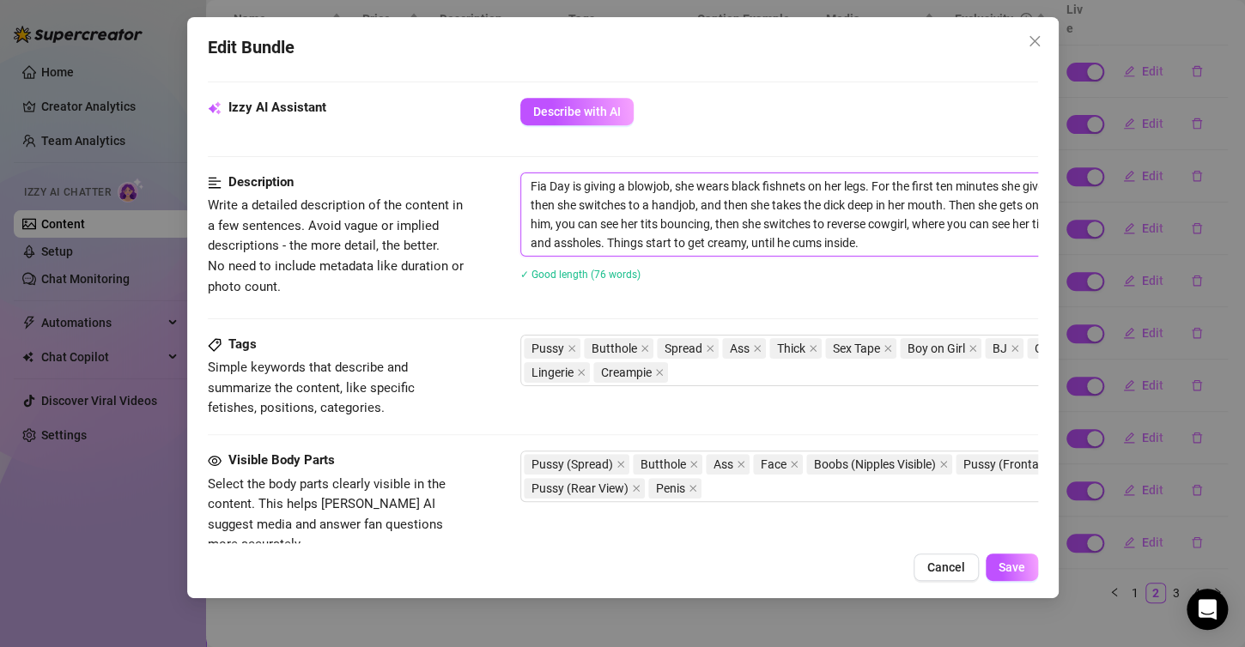
drag, startPoint x: 525, startPoint y: 176, endPoint x: 937, endPoint y: 247, distance: 418.2
click at [937, 247] on textarea "Fia Day is giving a blowjob, she wears black fishnets on her legs. For the firs…" at bounding box center [820, 214] width 599 height 82
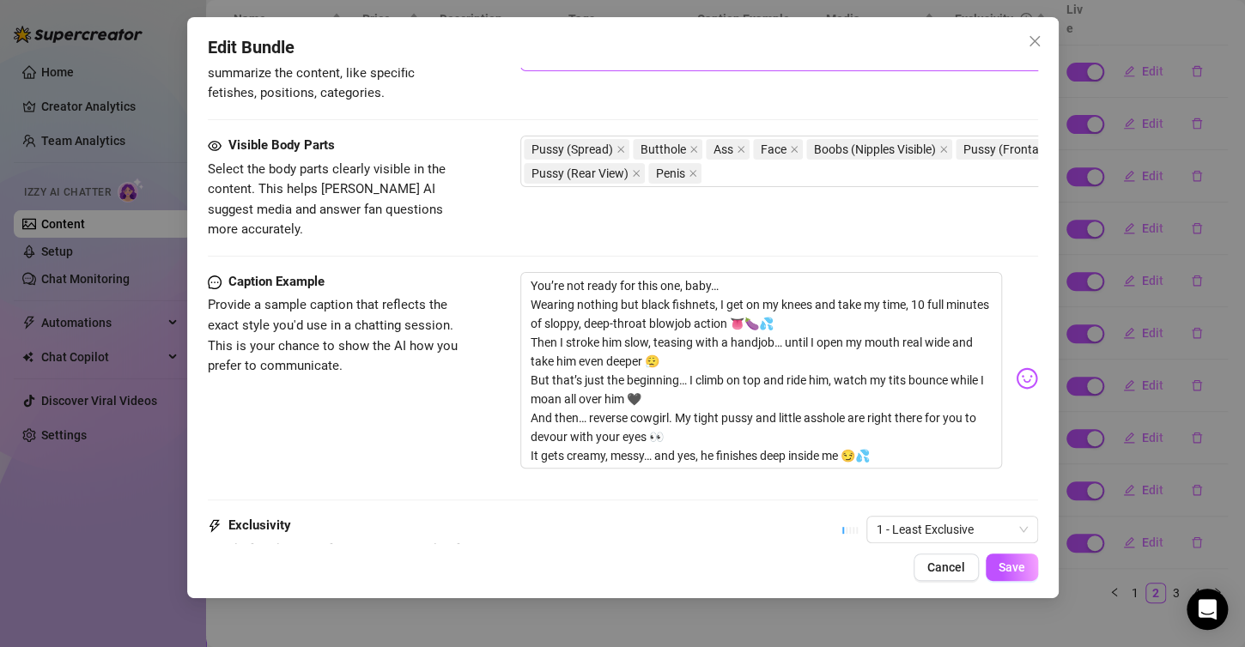
scroll to position [944, 0]
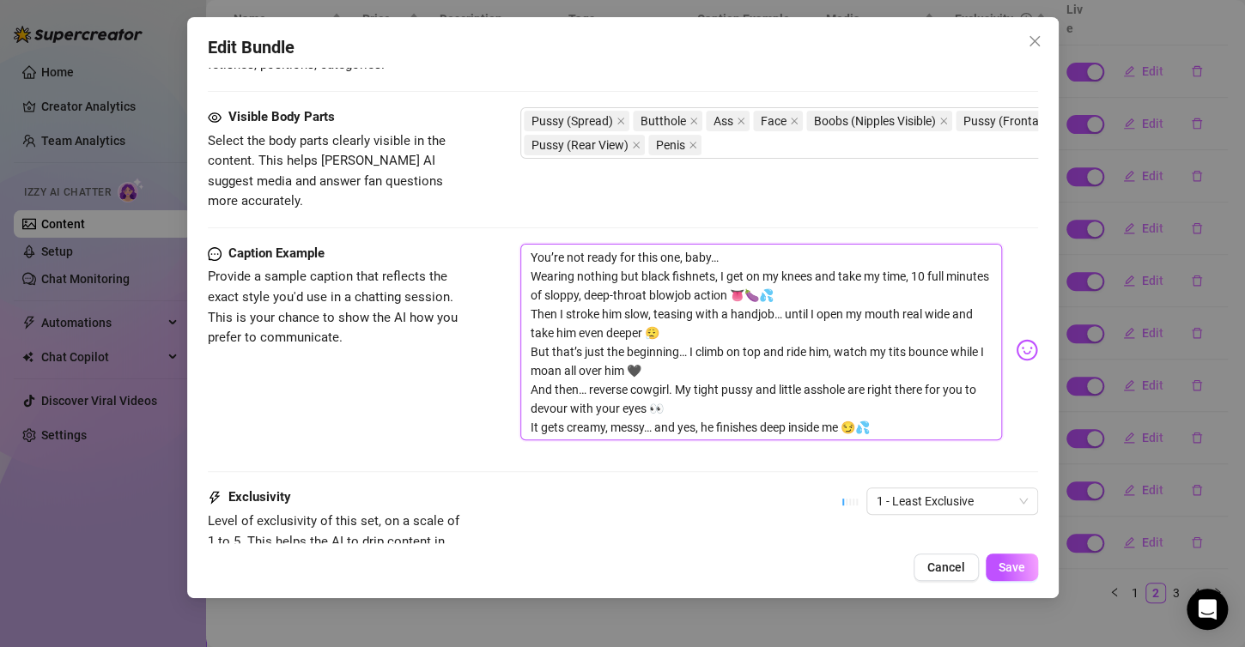
drag, startPoint x: 528, startPoint y: 228, endPoint x: 780, endPoint y: 365, distance: 287.0
click at [919, 412] on textarea "You’re not ready for this one, baby… Wearing nothing but black fishnets, I get …" at bounding box center [761, 342] width 482 height 197
drag, startPoint x: 689, startPoint y: 330, endPoint x: 658, endPoint y: 300, distance: 42.5
click at [658, 300] on textarea "You’re not ready for this one, baby… Wearing nothing but black fishnets, I get …" at bounding box center [761, 342] width 482 height 197
click at [782, 276] on textarea "You’re not ready for this one, baby… Wearing nothing but black fishnets, I get …" at bounding box center [761, 342] width 482 height 197
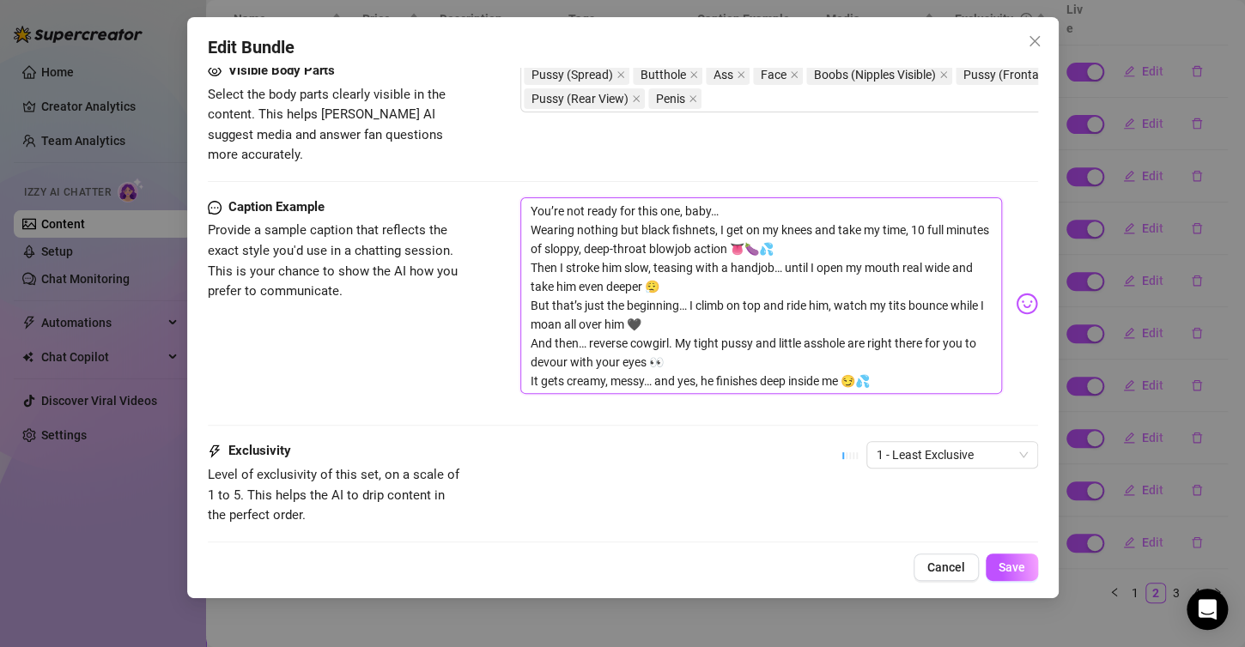
scroll to position [1030, 0]
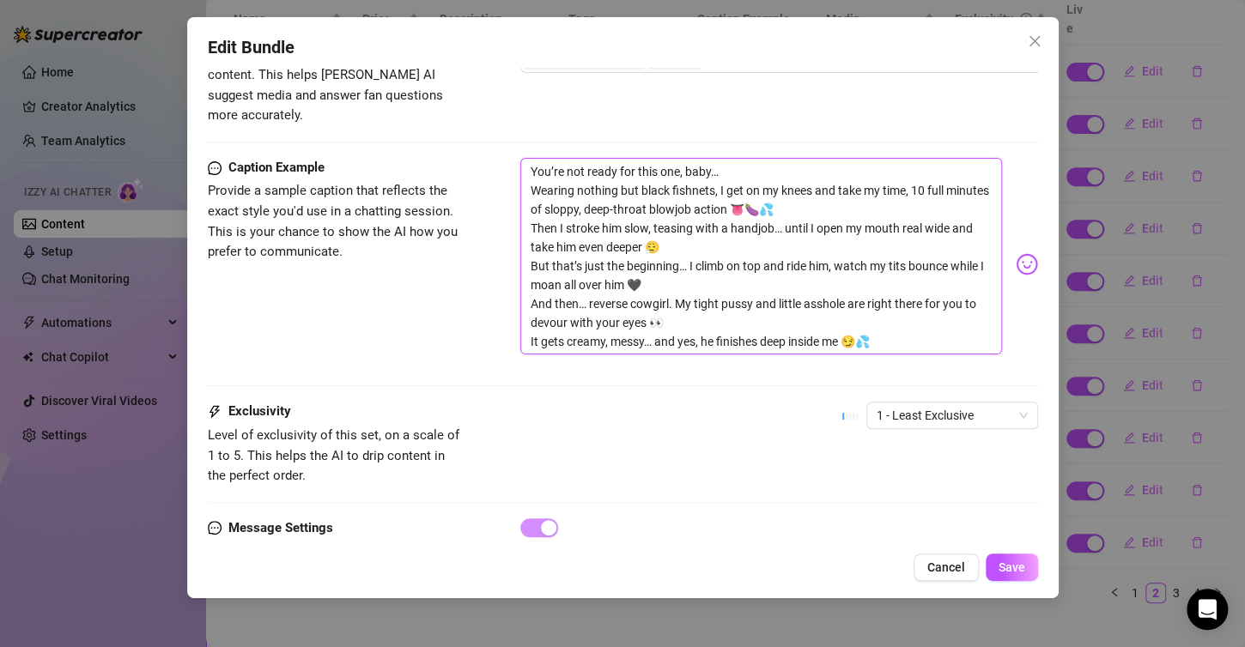
click at [834, 167] on textarea "You’re not ready for this one, baby… Wearing nothing but black fishnets, I get …" at bounding box center [761, 256] width 482 height 197
type textarea "You’re not ready for this one, baby… Wearing nothing but black fishnets, I get …"
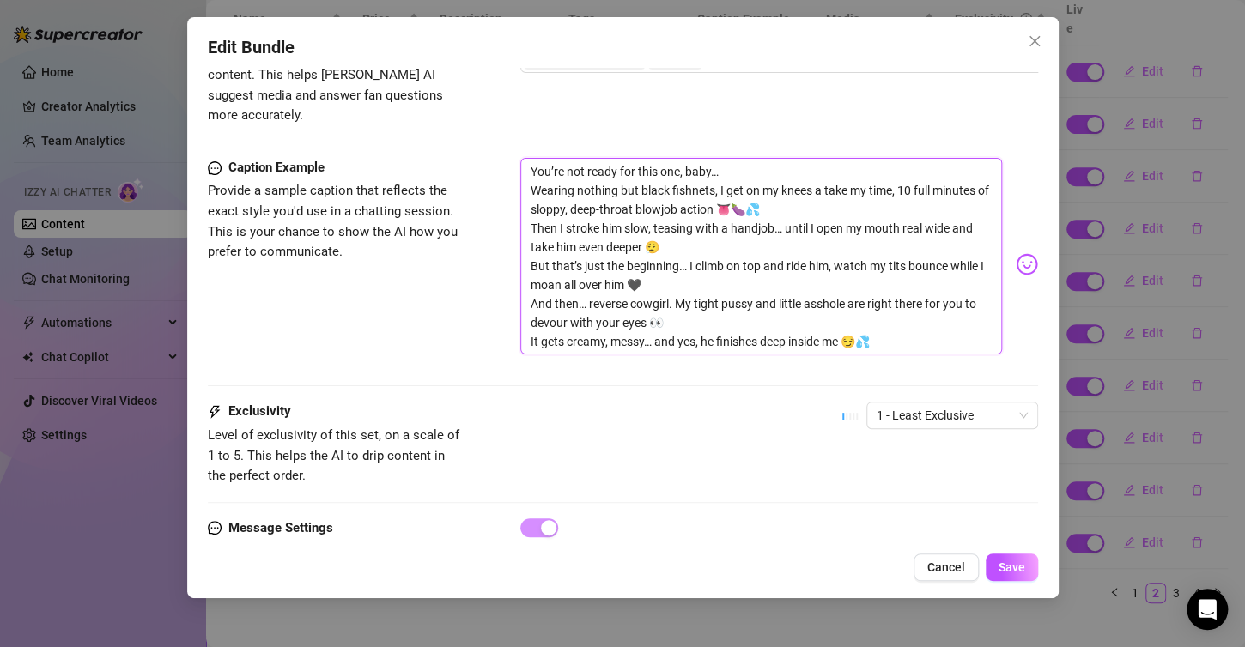
type textarea "You’re not ready for this one, baby… Wearing nothing but black fishnets, I get …"
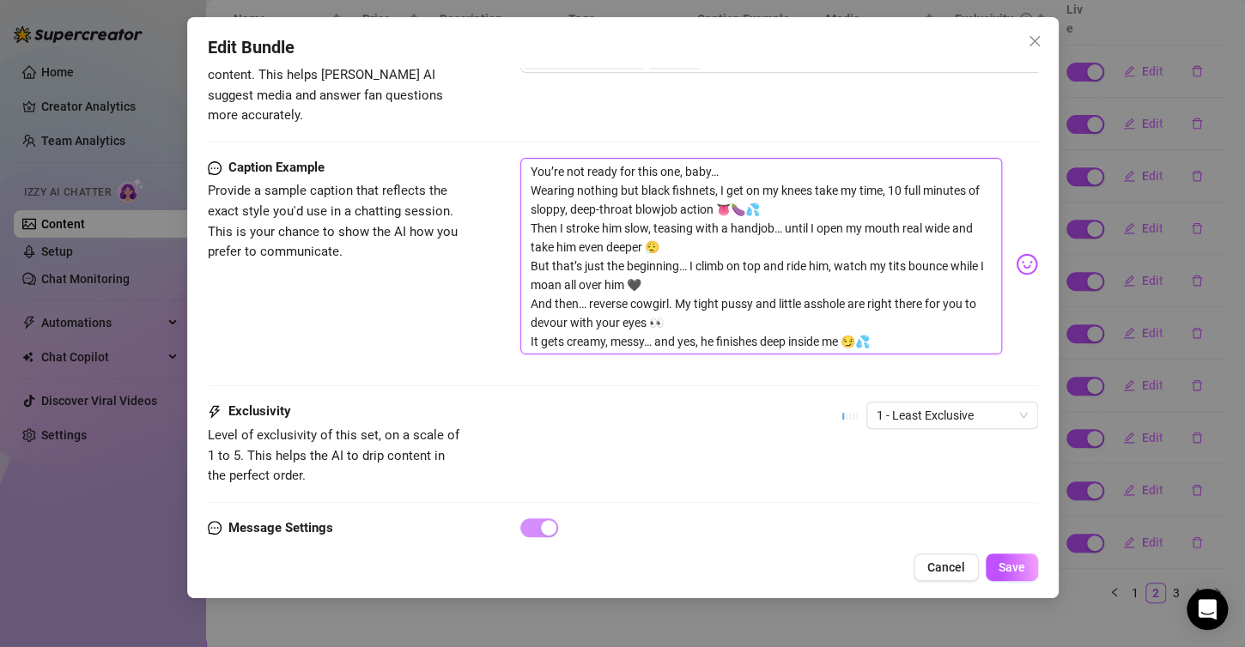
type textarea "You’re not ready for this one, baby… Wearing nothing but black fishnets, I get …"
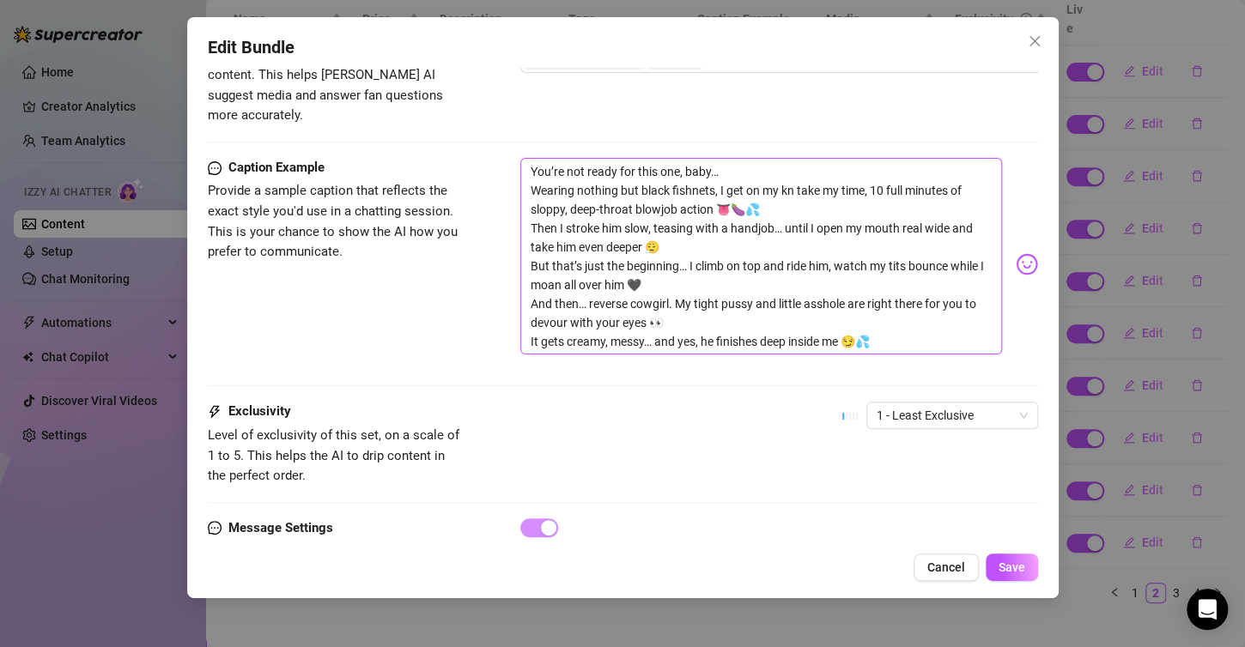
type textarea "You’re not ready for this one, baby… Wearing nothing but black fishnets, I get …"
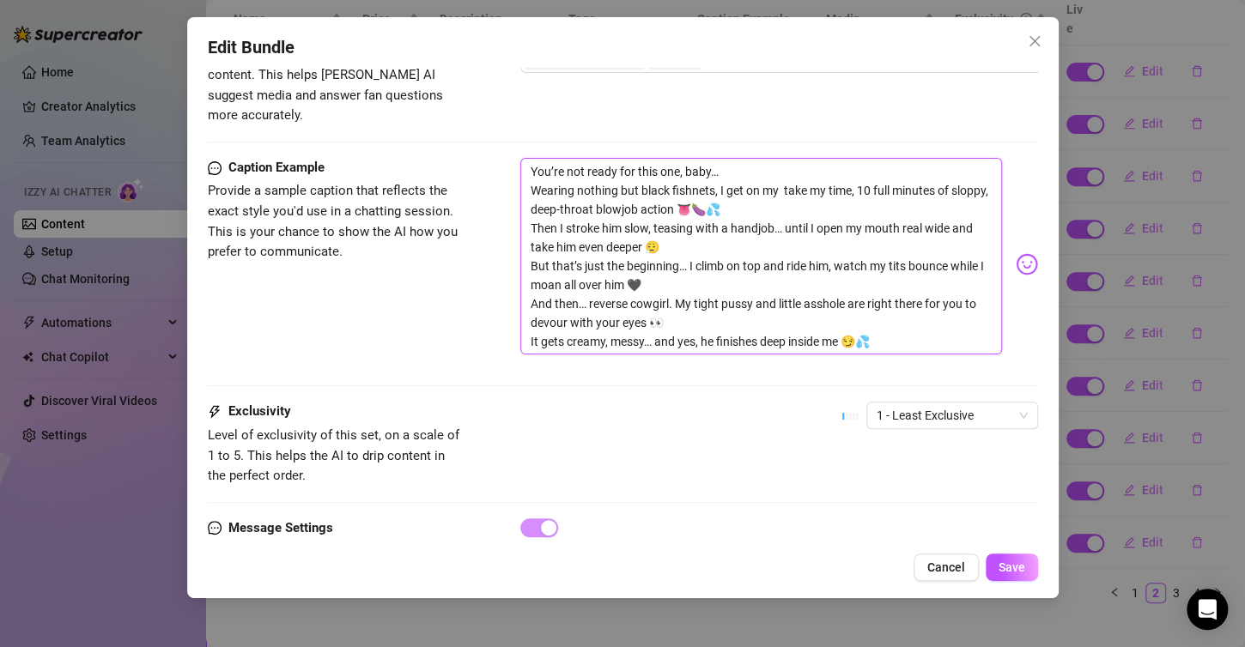
type textarea "You’re not ready for this one, baby… Wearing nothing but black fishnets, I get …"
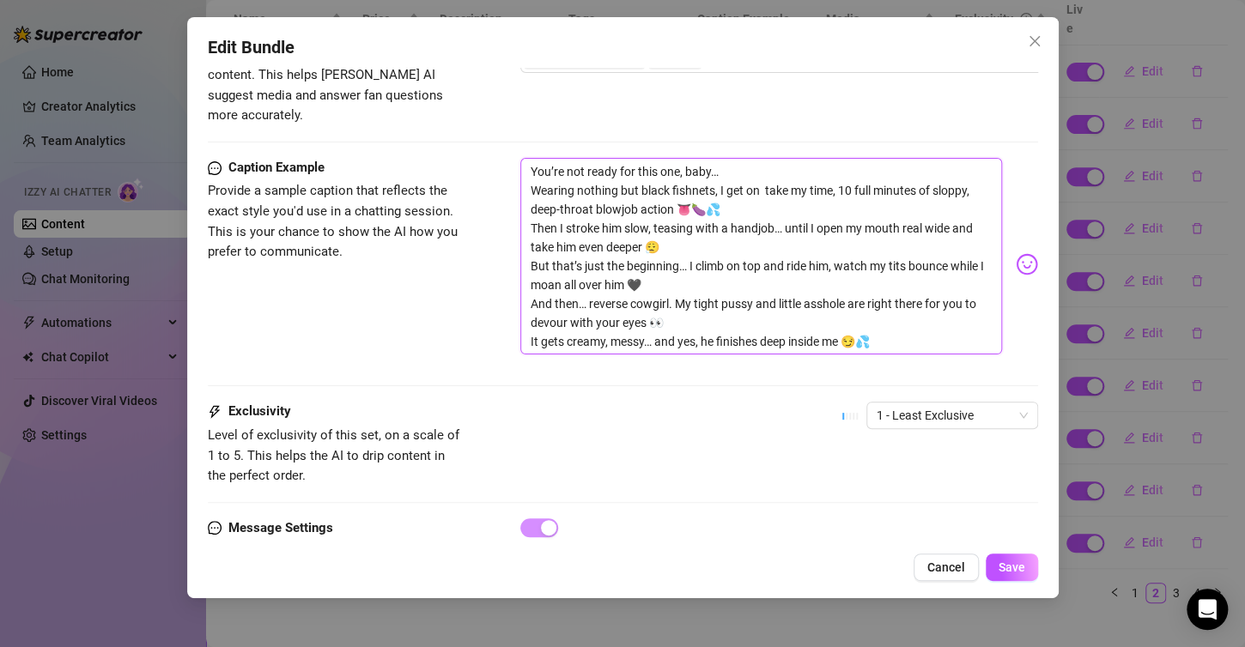
type textarea "You’re not ready for this one, baby… Wearing nothing but black fishnets, I get …"
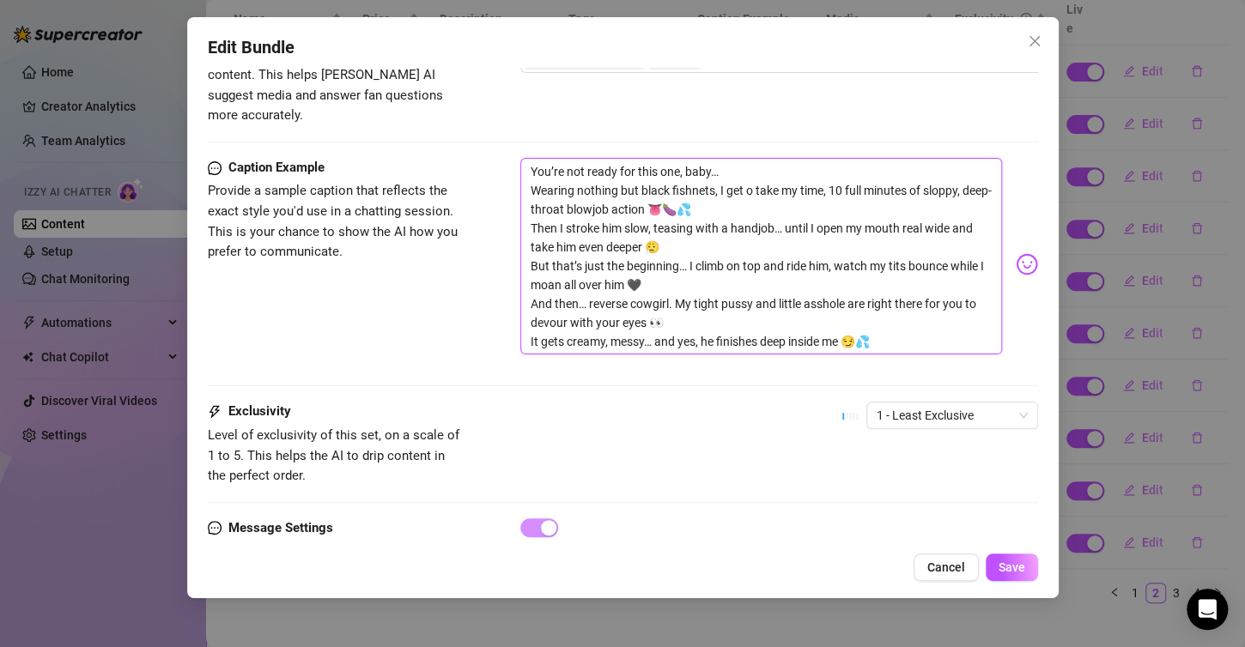
type textarea "You’re not ready for this one, baby… Wearing nothing but black fishnets, I get …"
type textarea "You’re not ready for this one, baby… Wearing nothing but black fishnets, I ge t…"
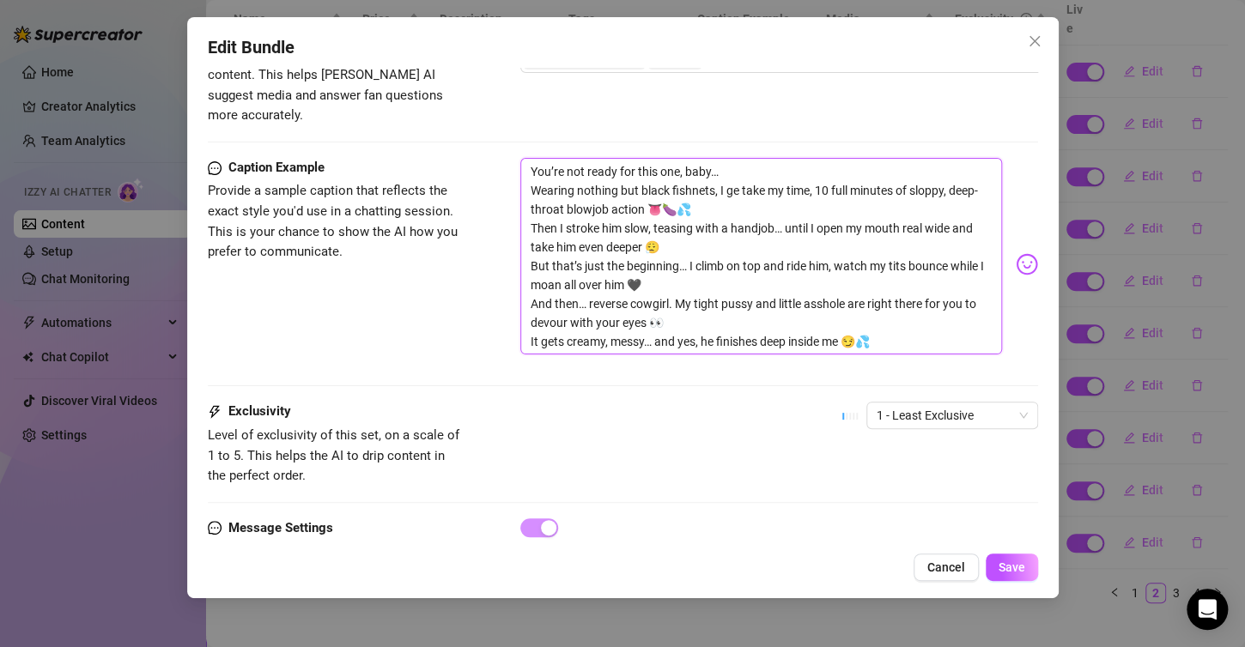
type textarea "You’re not ready for this one, baby… Wearing nothing but black fishnets, I g ta…"
type textarea "You’re not ready for this one, baby… Wearing nothing but black fishnets, I take…"
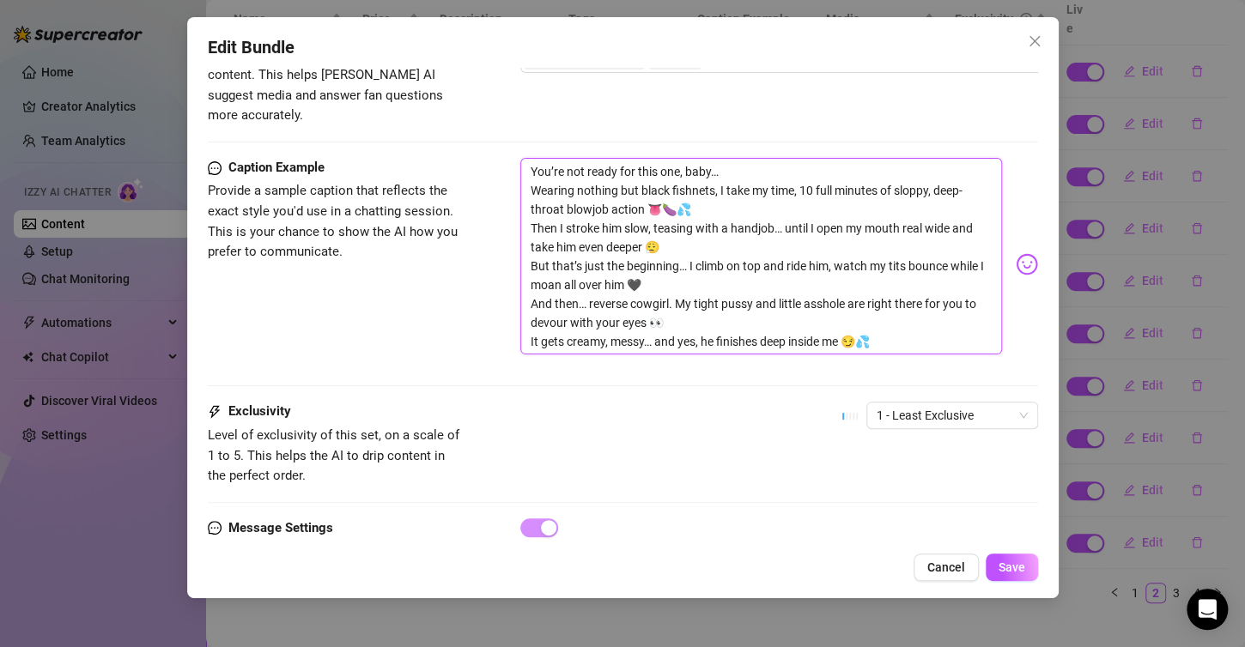
drag, startPoint x: 528, startPoint y: 151, endPoint x: 930, endPoint y: 357, distance: 451.5
click at [933, 361] on div "Caption Example Provide a sample caption that reflects the exact style you'd us…" at bounding box center [623, 280] width 830 height 245
type textarea "You’re not ready for this one, baby… Wearing nothing but black fishnets, I take…"
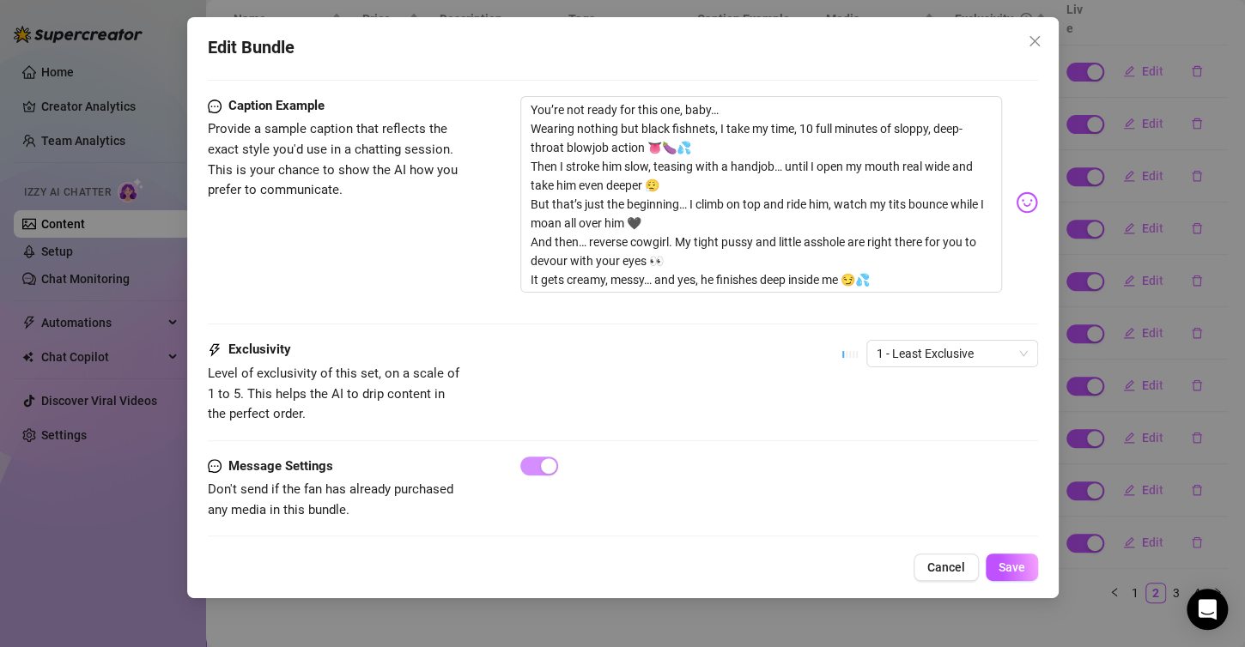
click at [681, 355] on div "Exclusivity Level of exclusivity of this set, on a scale of 1 to 5. This helps …" at bounding box center [623, 382] width 830 height 84
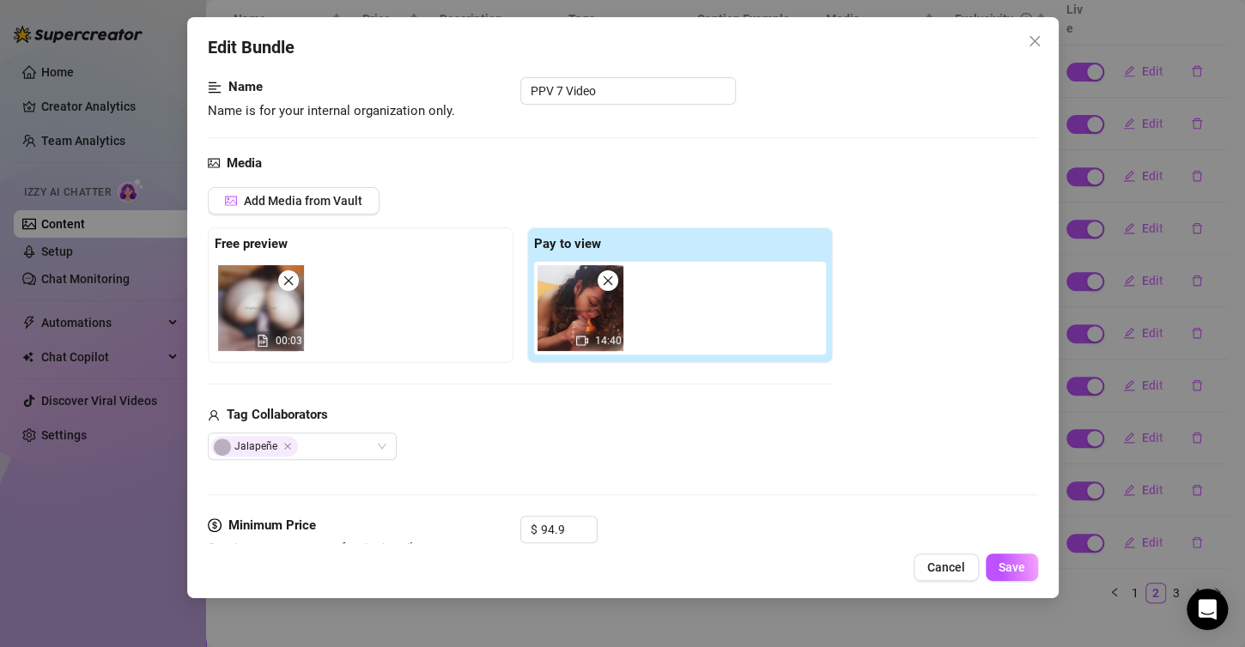
scroll to position [343, 0]
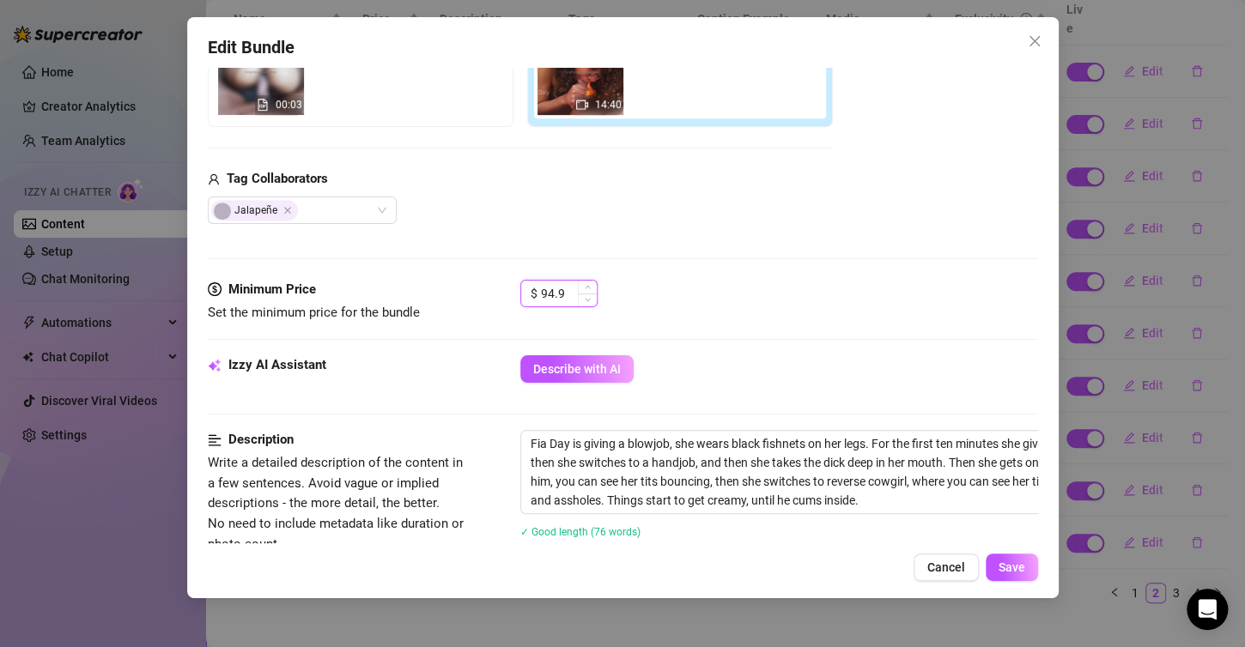
click at [563, 290] on input "94.9" at bounding box center [569, 294] width 56 height 26
type input "9"
type input "56.1"
click at [1015, 573] on span "Save" at bounding box center [1011, 568] width 27 height 14
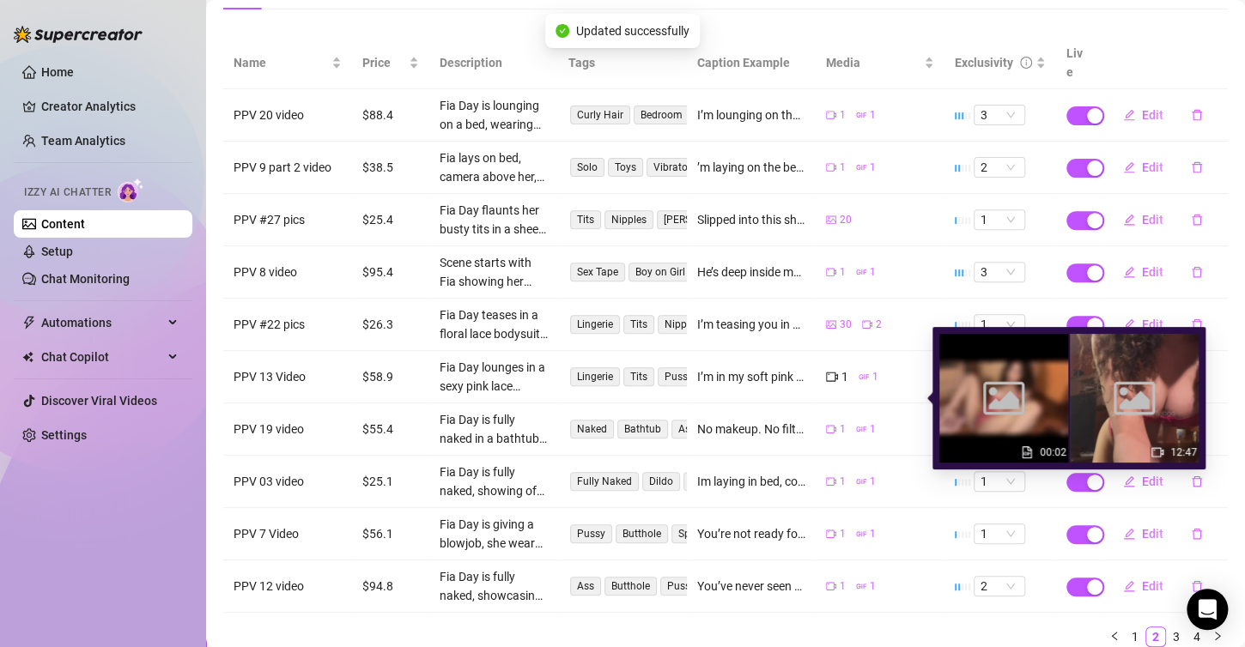
scroll to position [237, 0]
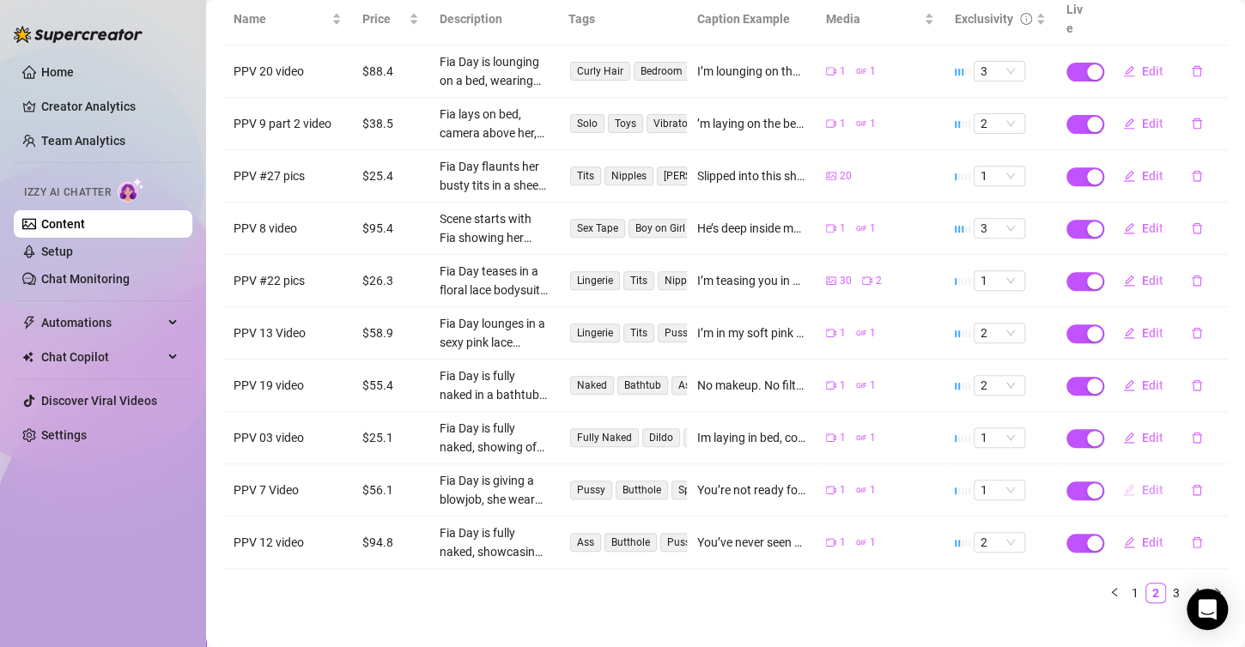
click at [1122, 476] on button "Edit" at bounding box center [1143, 489] width 68 height 27
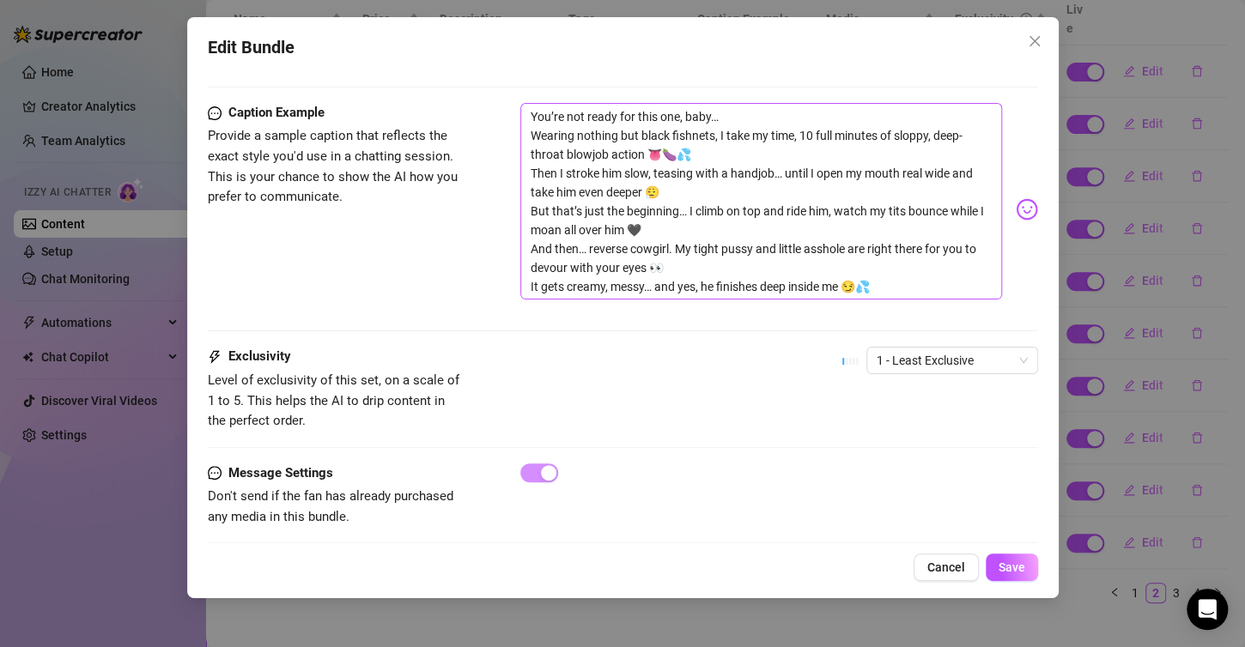
scroll to position [1092, 0]
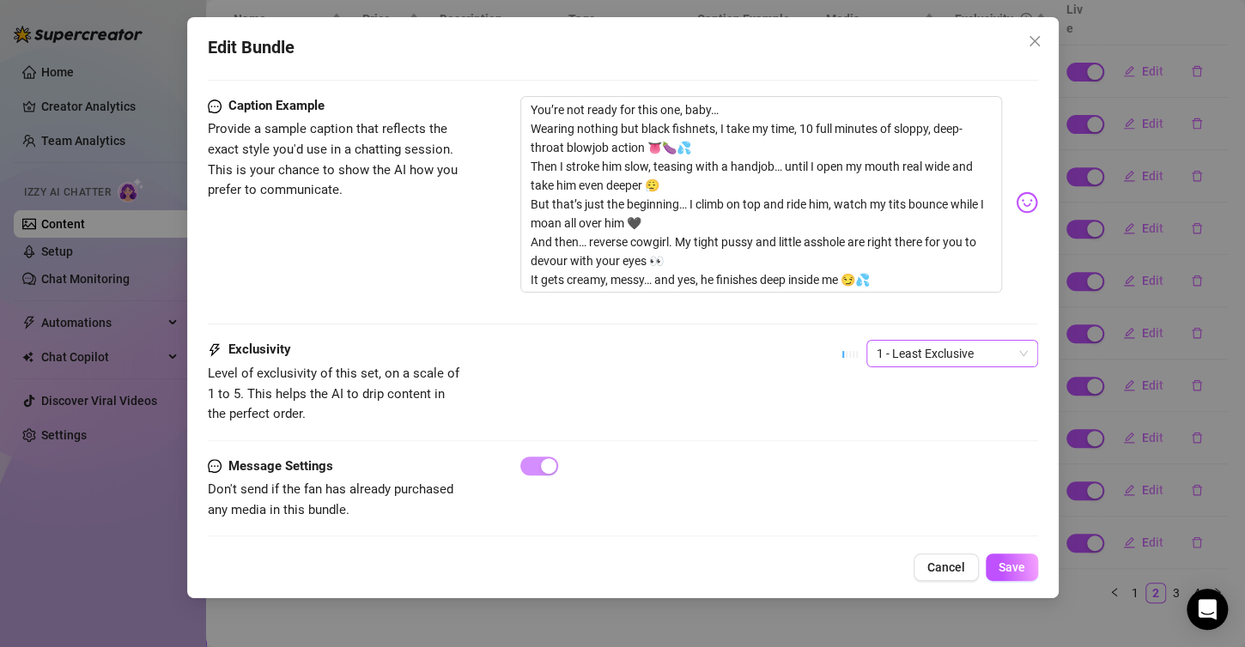
click at [950, 341] on span "1 - Least Exclusive" at bounding box center [952, 354] width 151 height 26
click at [896, 408] on div "3" at bounding box center [936, 420] width 165 height 27
click at [934, 341] on span "3" at bounding box center [952, 354] width 151 height 26
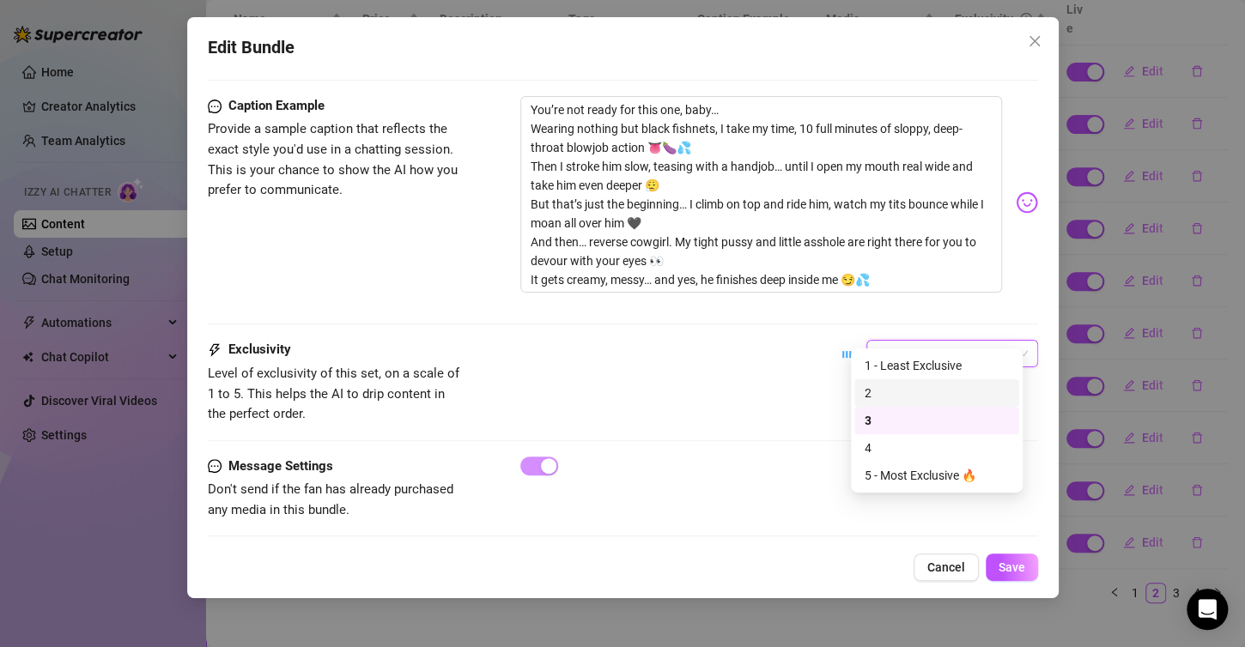
click at [906, 389] on div "2" at bounding box center [937, 393] width 144 height 19
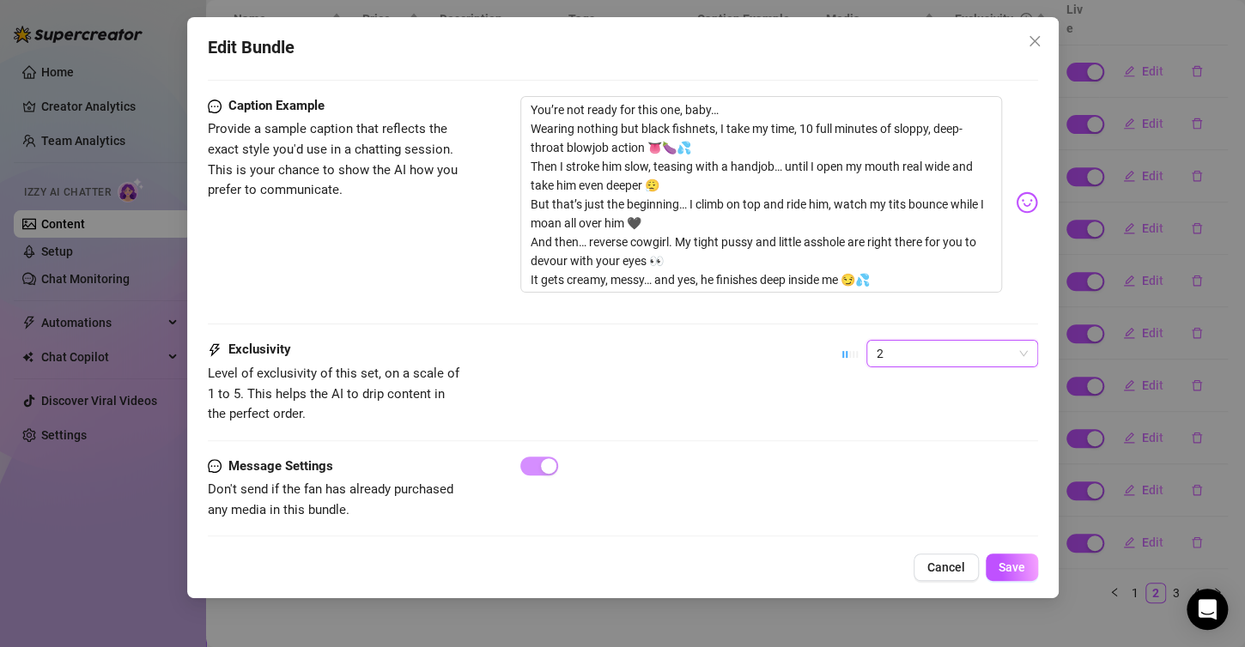
click at [919, 341] on span "2" at bounding box center [952, 354] width 151 height 26
click at [727, 375] on div "Exclusivity Level of exclusivity of this set, on a scale of 1 to 5. This helps …" at bounding box center [623, 382] width 830 height 84
click at [1016, 563] on span "Save" at bounding box center [1011, 568] width 27 height 14
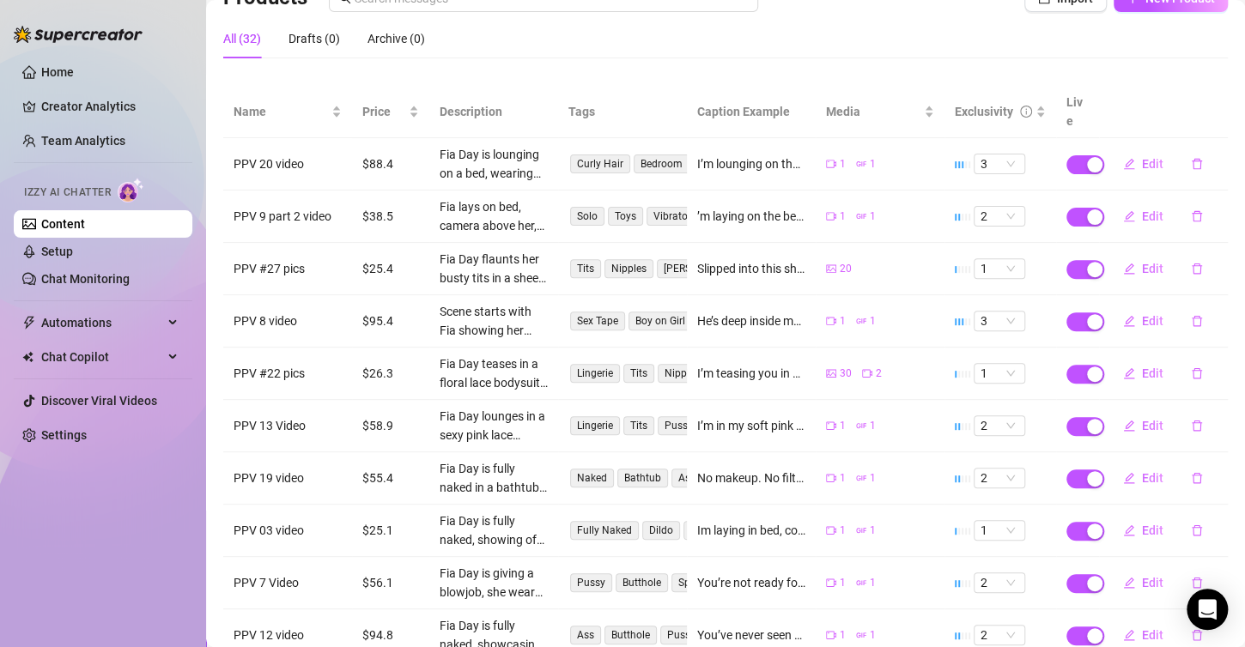
scroll to position [172, 0]
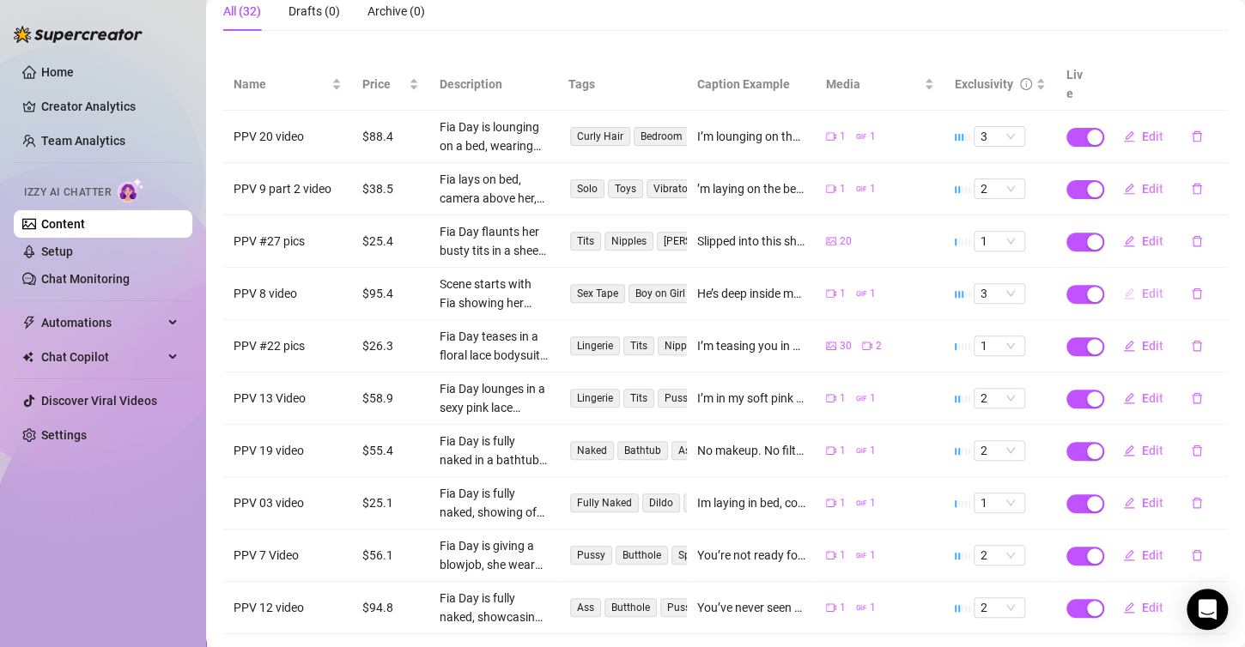
click at [1113, 282] on button "Edit" at bounding box center [1143, 293] width 68 height 27
type textarea "He’s deep inside me from behind, fucking me slow and hard while the camera capt…"
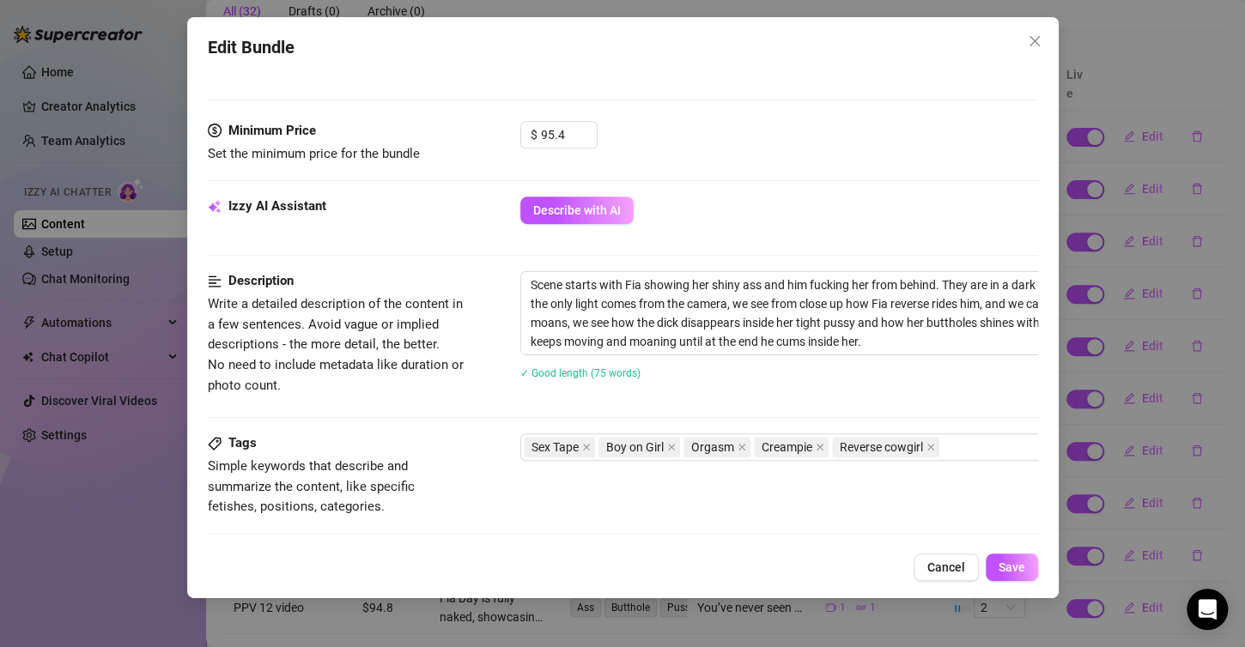
scroll to position [520, 0]
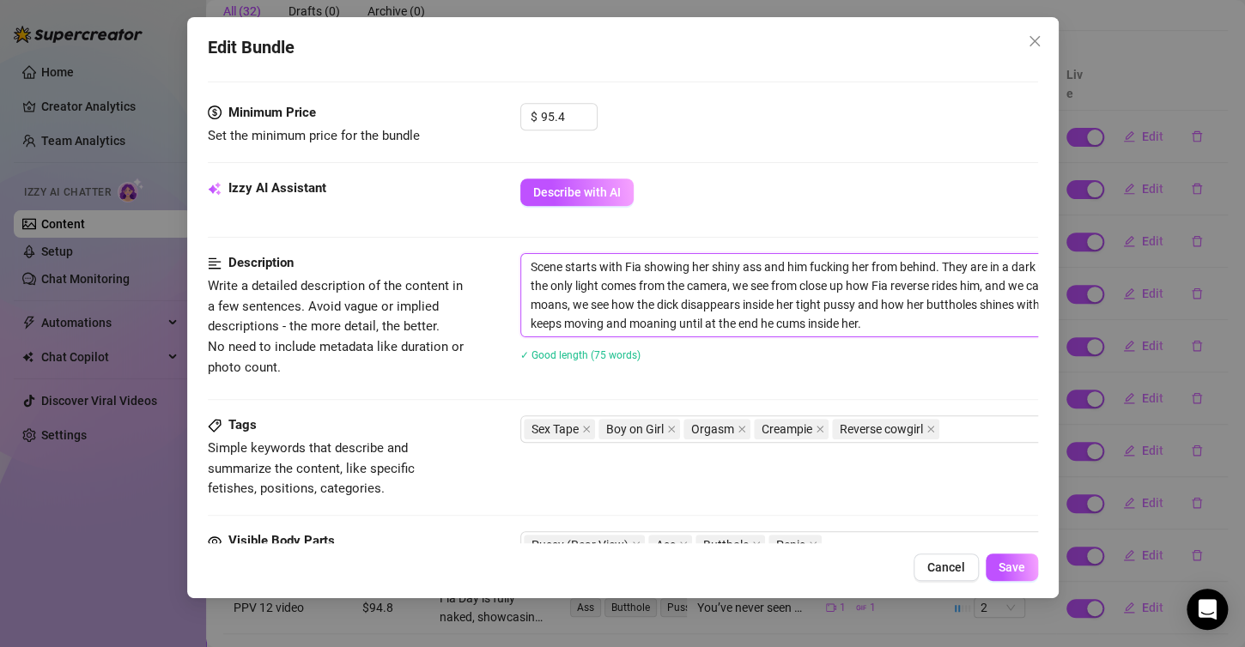
drag, startPoint x: 531, startPoint y: 261, endPoint x: 937, endPoint y: 319, distance: 409.4
click at [937, 319] on textarea "Scene starts with Fia showing her shiny ass and him fucking her from behind. Th…" at bounding box center [820, 295] width 599 height 82
drag, startPoint x: 849, startPoint y: 282, endPoint x: 862, endPoint y: 288, distance: 14.6
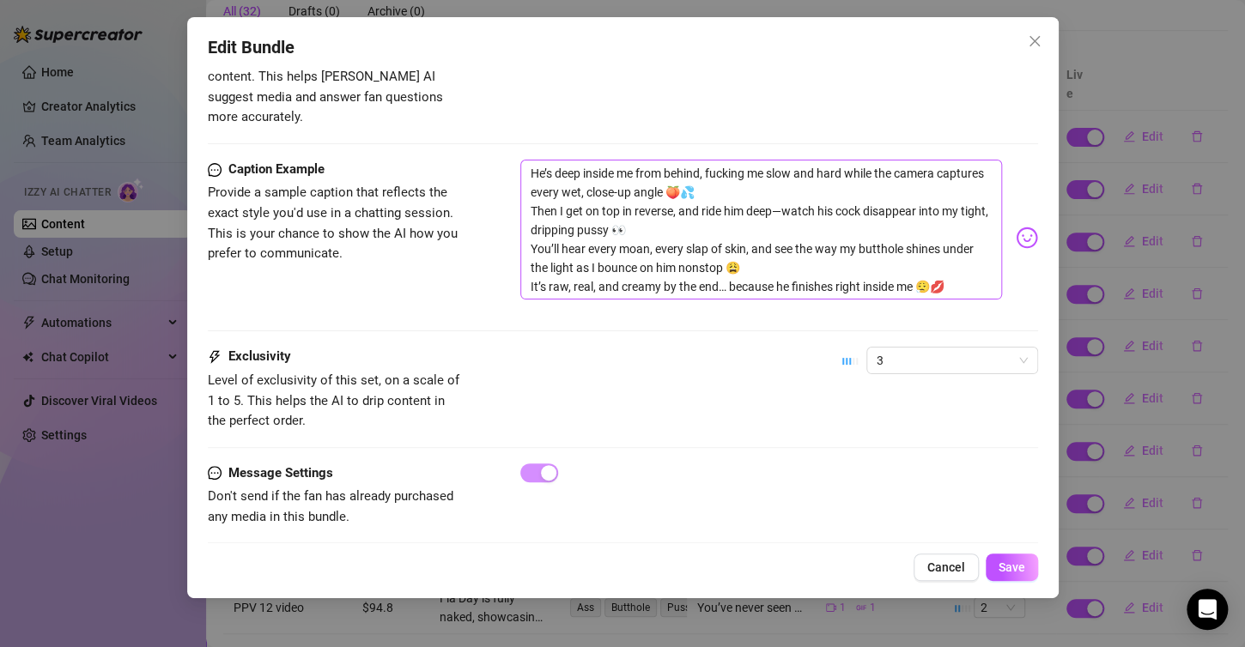
scroll to position [1035, 0]
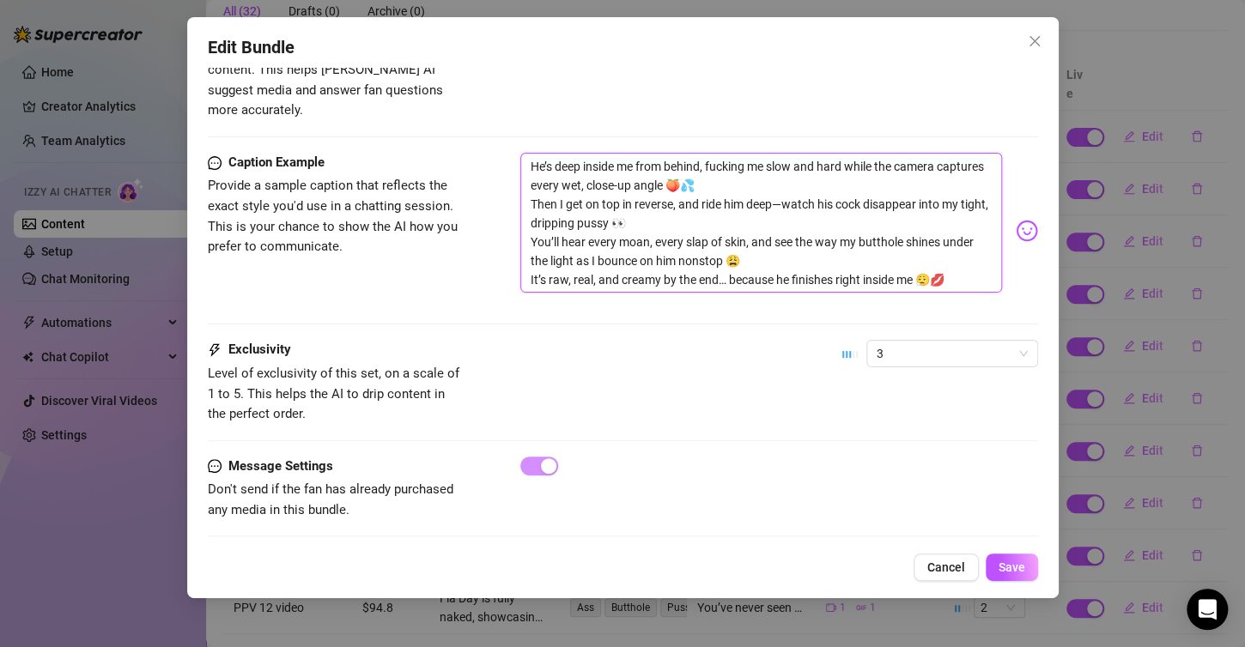
drag, startPoint x: 529, startPoint y: 148, endPoint x: 974, endPoint y: 263, distance: 459.3
click at [974, 263] on textarea "He’s deep inside me from behind, fucking me slow and hard while the camera capt…" at bounding box center [761, 223] width 482 height 141
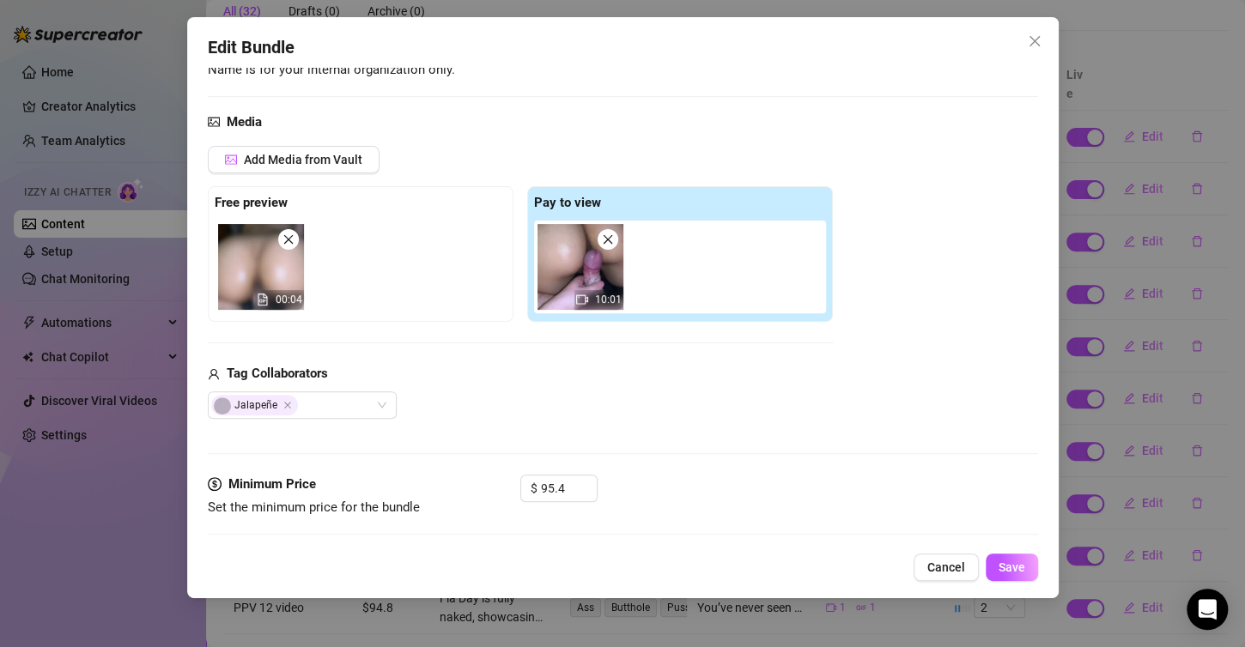
scroll to position [349, 0]
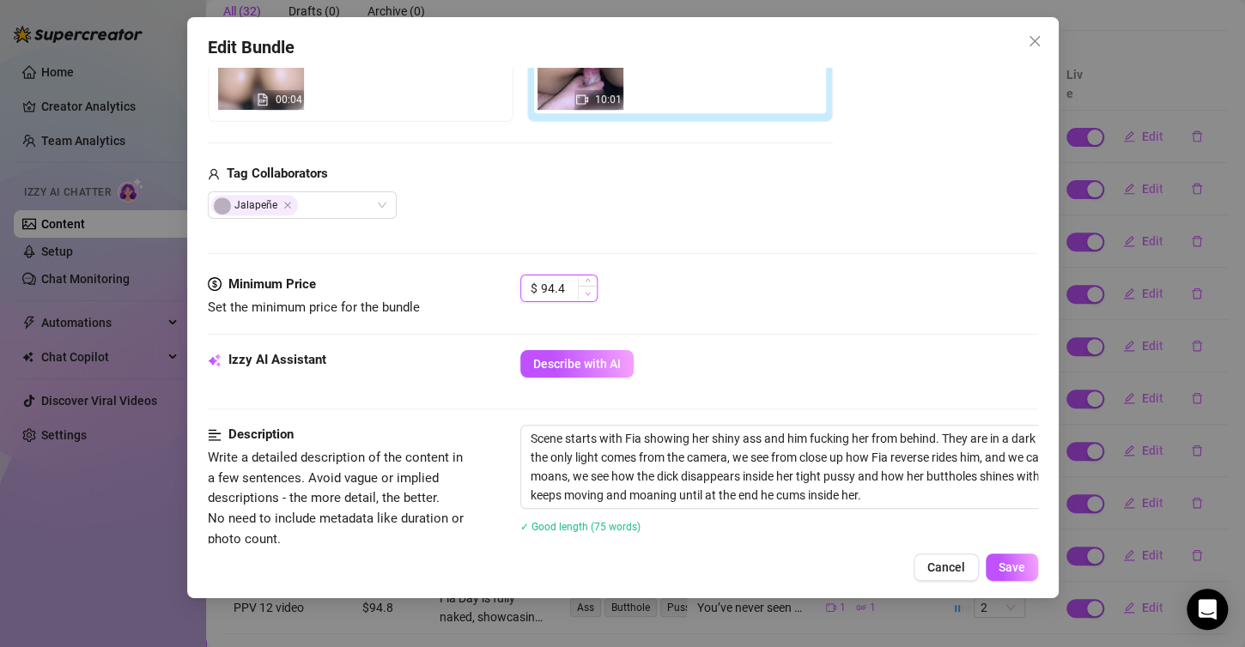
click at [578, 286] on span "Decrease Value" at bounding box center [587, 293] width 19 height 15
click at [570, 282] on input "94.4" at bounding box center [569, 289] width 56 height 26
type input "9"
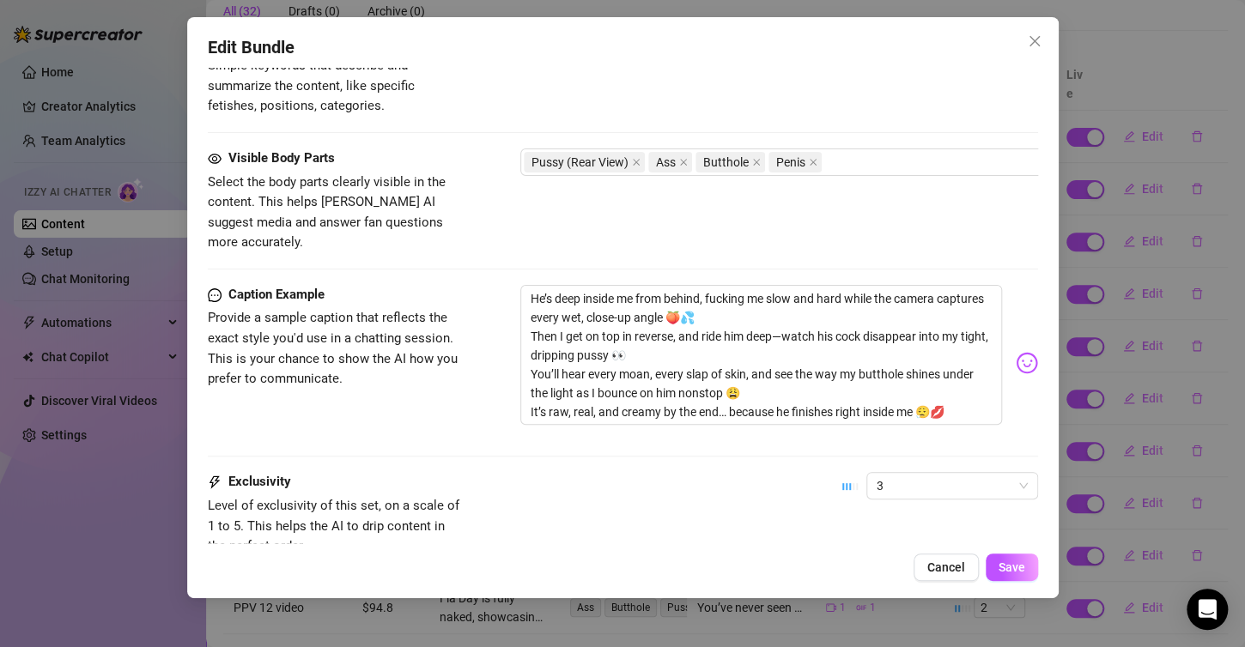
scroll to position [1035, 0]
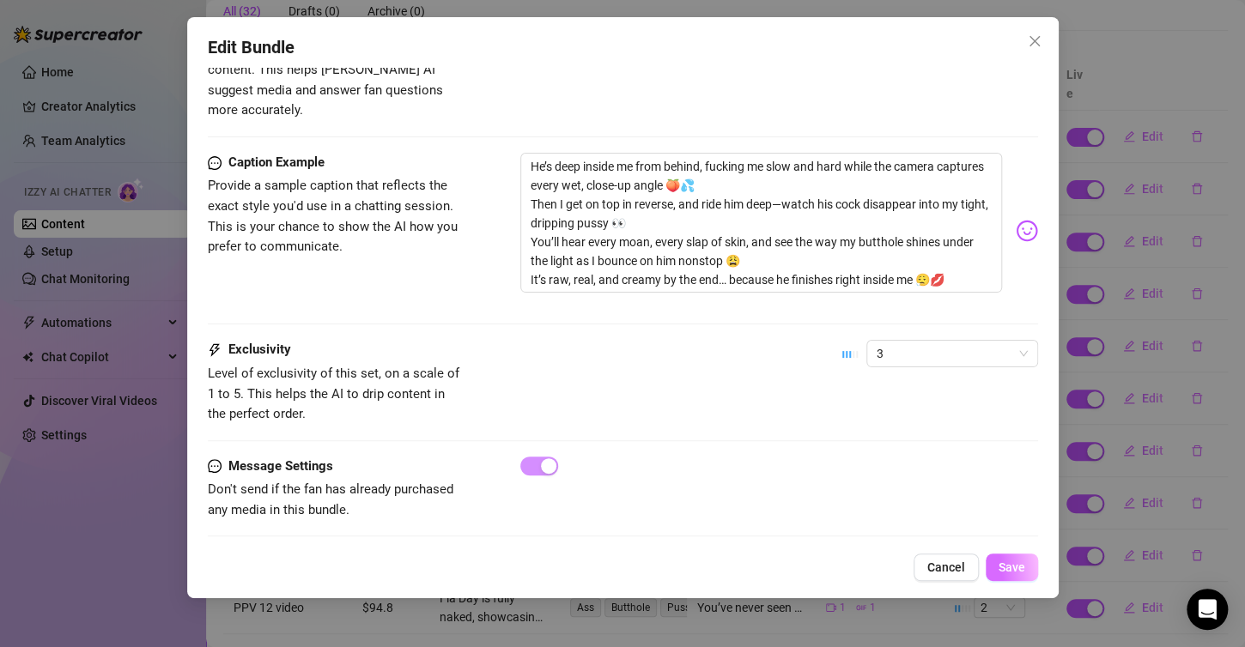
type input "52.9"
click at [1026, 572] on button "Save" at bounding box center [1012, 567] width 52 height 27
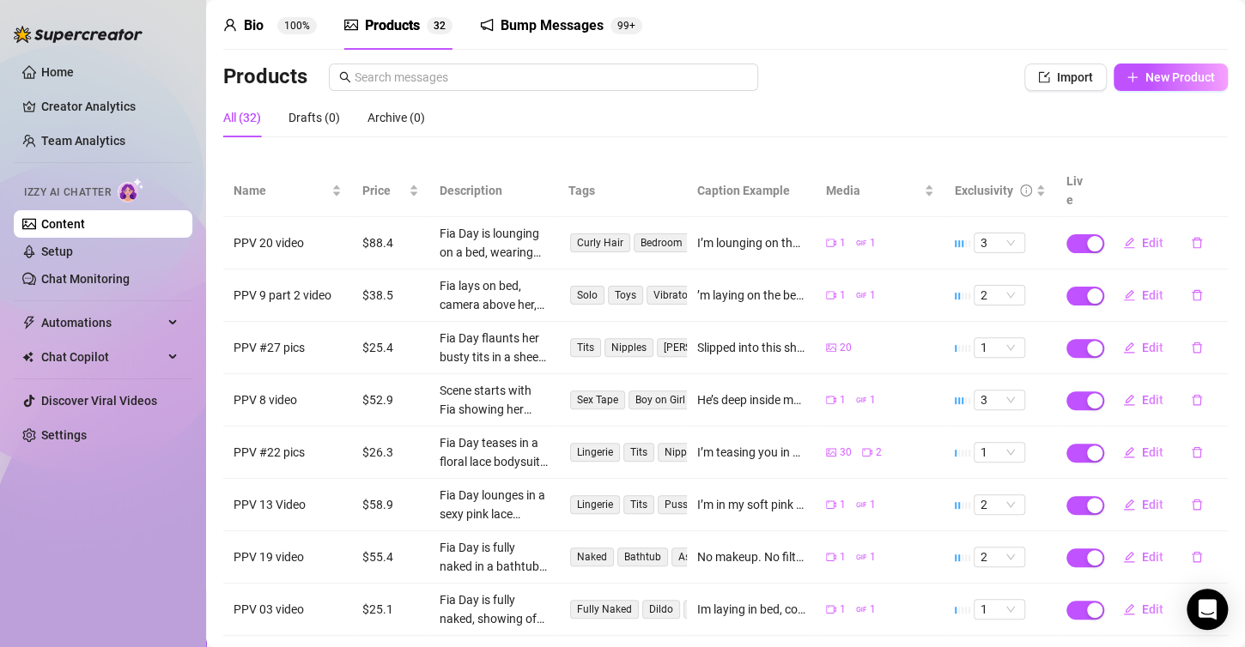
scroll to position [237, 0]
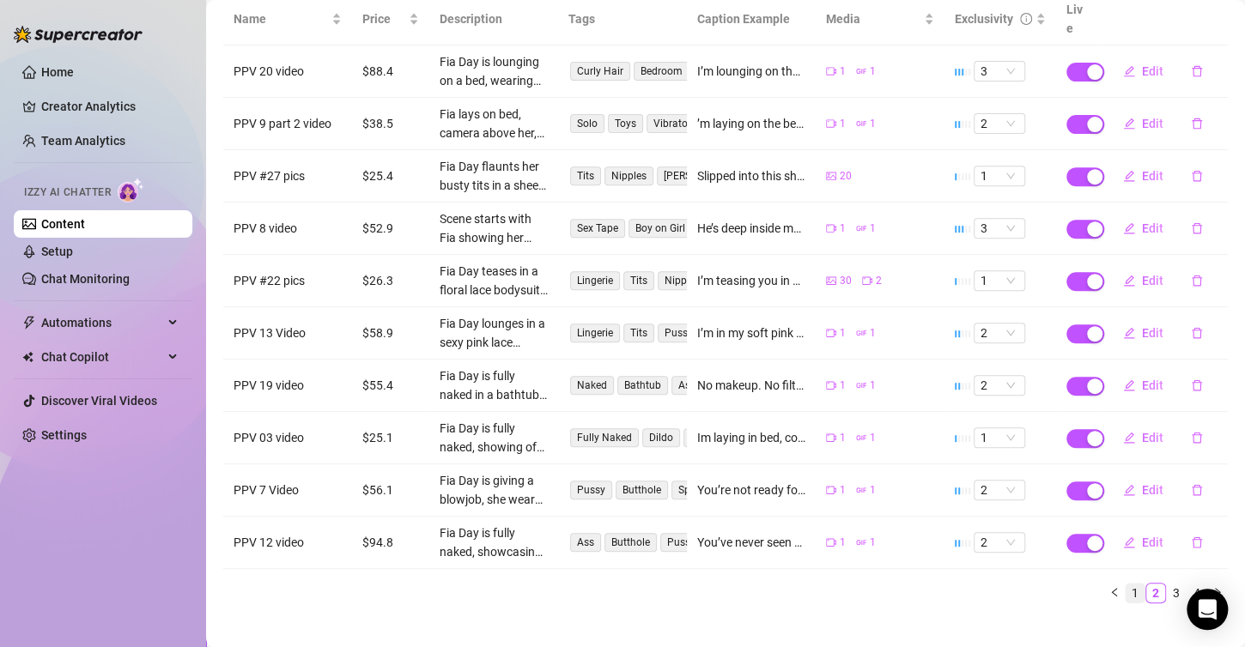
click at [1128, 584] on link "1" at bounding box center [1135, 593] width 19 height 19
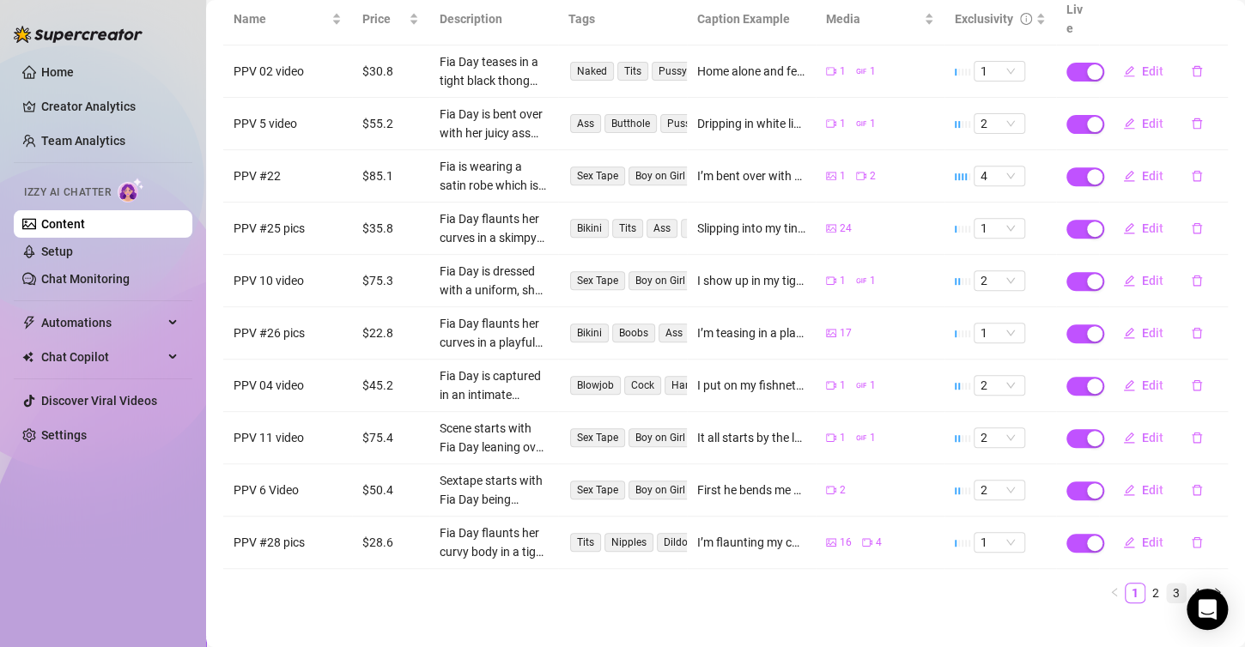
click at [1167, 584] on link "3" at bounding box center [1176, 593] width 19 height 19
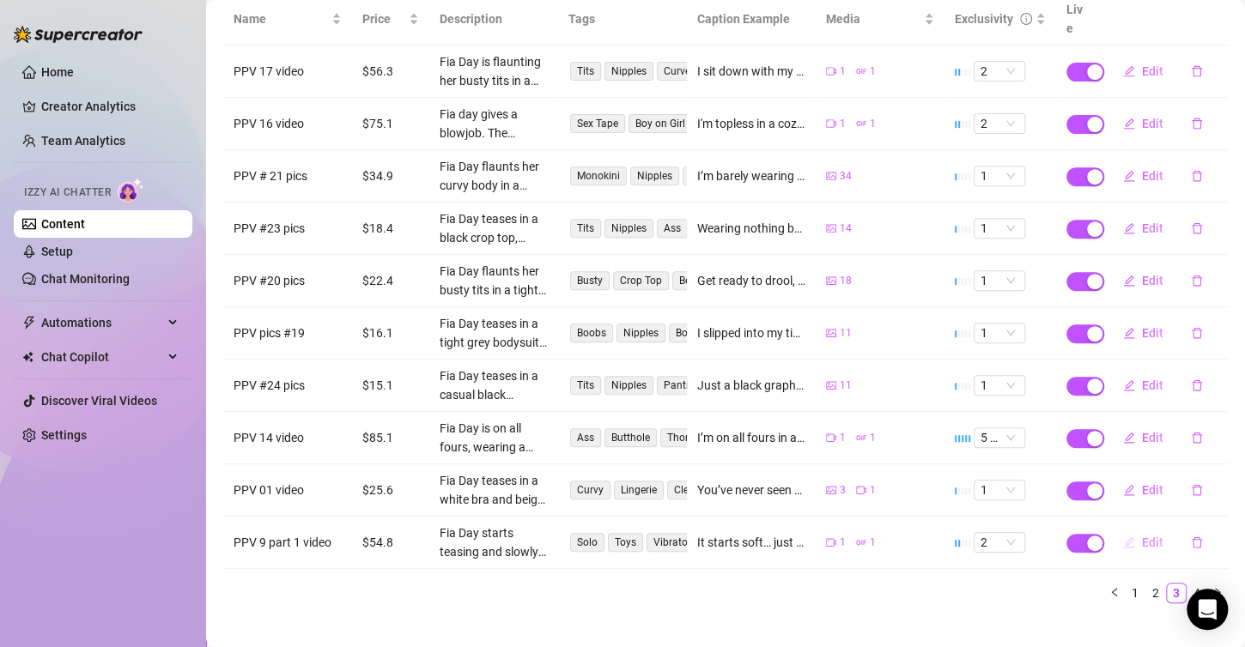
click at [1132, 529] on button "Edit" at bounding box center [1143, 542] width 68 height 27
type textarea "It starts soft… just me teasing, slowly peeling off my clothes—inch by inch 😈 I…"
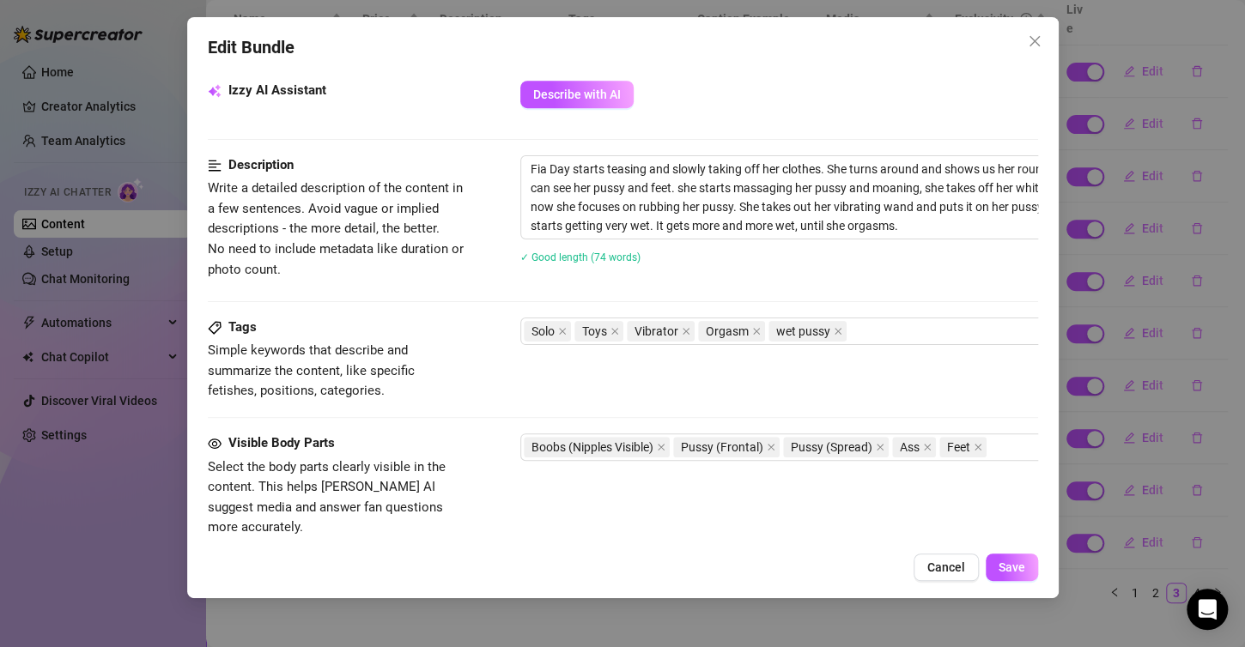
scroll to position [429, 0]
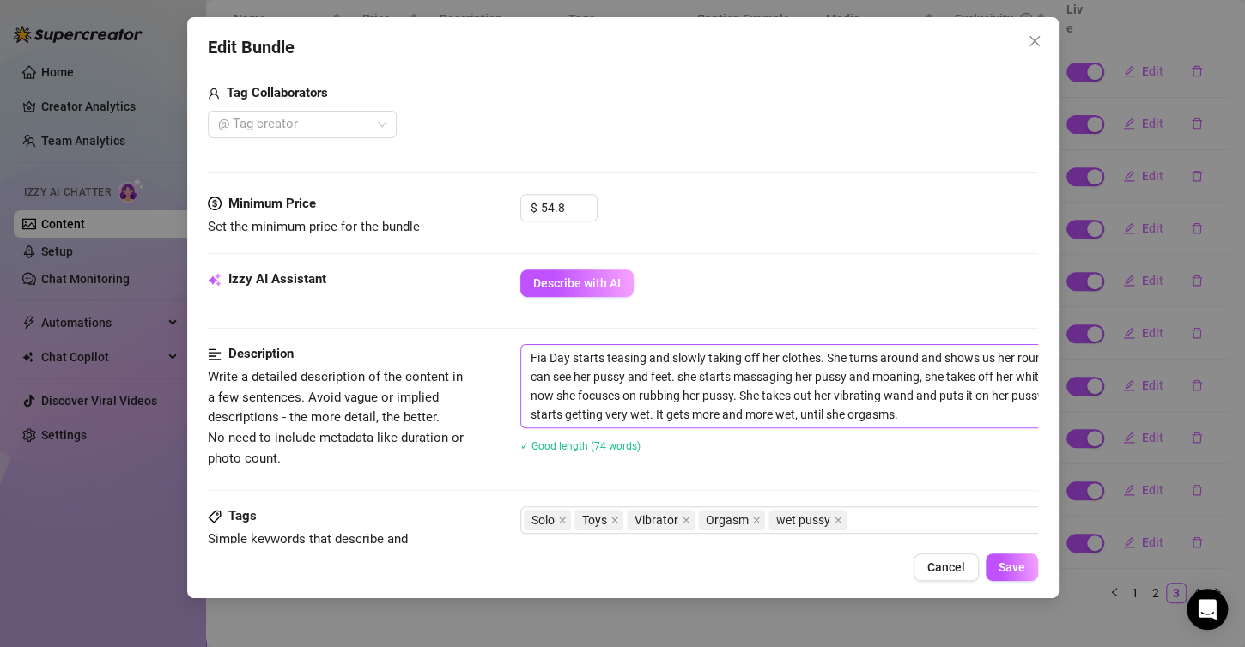
drag, startPoint x: 525, startPoint y: 359, endPoint x: 686, endPoint y: 398, distance: 166.2
click at [702, 402] on span "Fia Day starts teasing and slowly taking off her clothes. She turns around and …" at bounding box center [820, 386] width 601 height 84
drag, startPoint x: 549, startPoint y: 370, endPoint x: 528, endPoint y: 367, distance: 21.7
click at [676, 399] on textarea "Fia Day starts teasing and slowly taking off her clothes. She turns around and …" at bounding box center [820, 386] width 599 height 82
drag, startPoint x: 531, startPoint y: 352, endPoint x: 872, endPoint y: 407, distance: 346.1
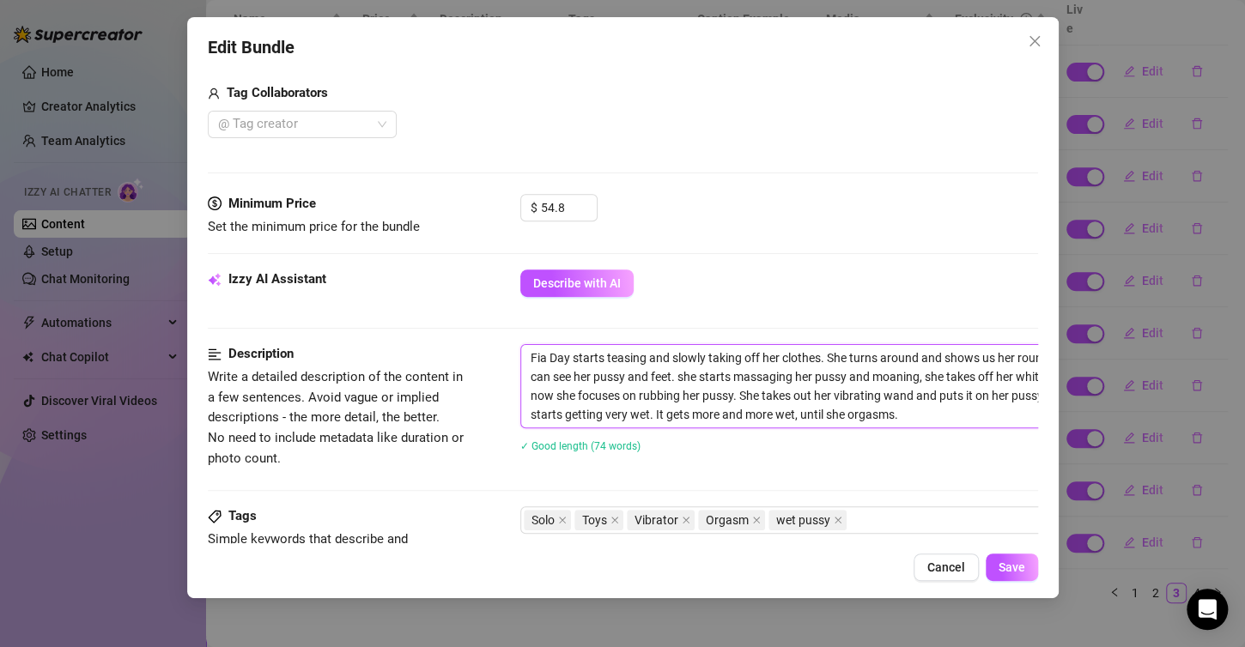
click at [923, 418] on textarea "Fia Day starts teasing and slowly taking off her clothes. She turns around and …" at bounding box center [820, 386] width 599 height 82
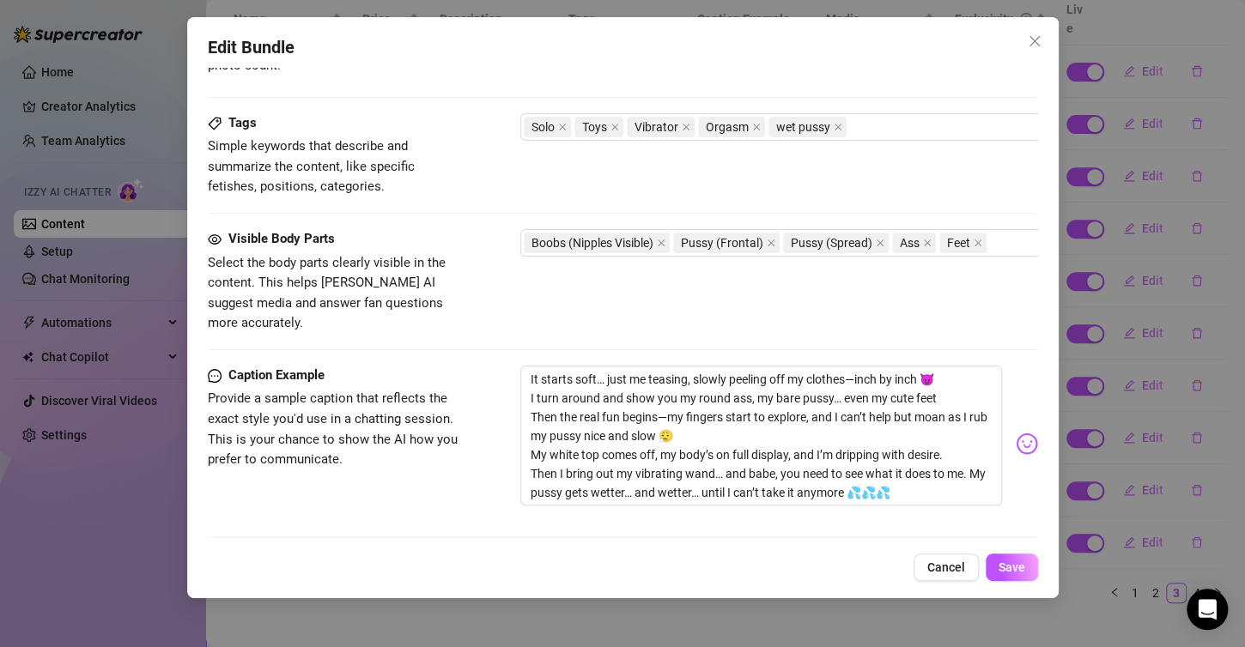
scroll to position [944, 0]
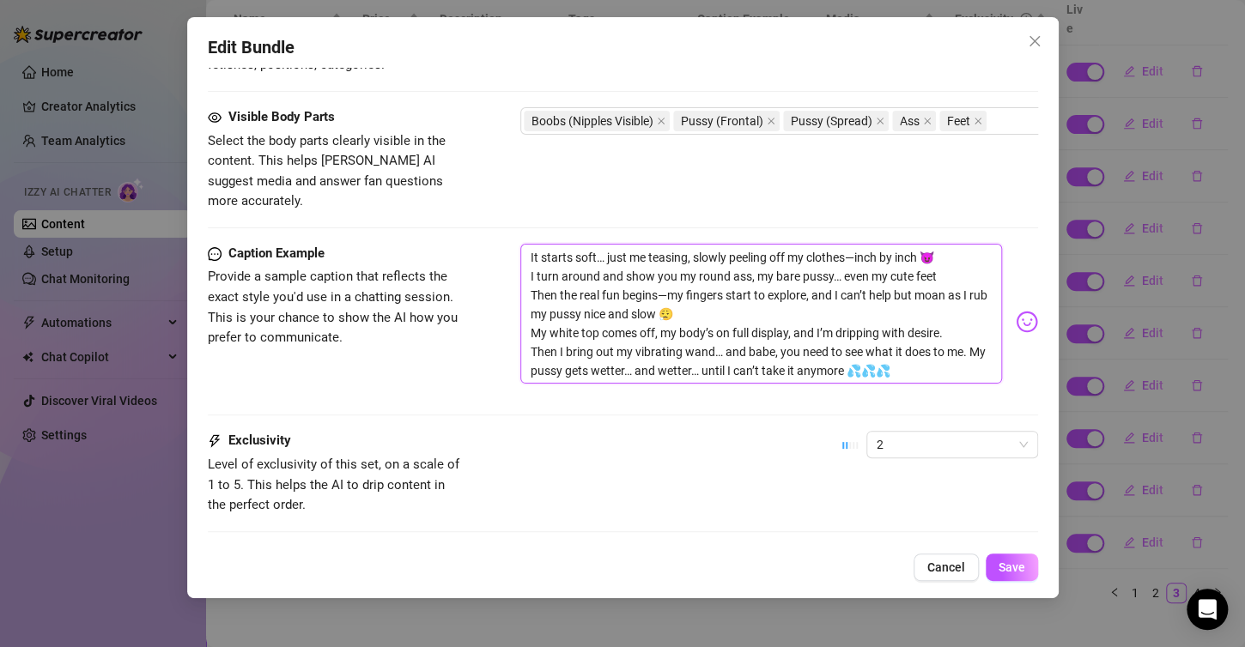
drag, startPoint x: 524, startPoint y: 227, endPoint x: 820, endPoint y: 343, distance: 318.4
click at [944, 350] on textarea "It starts soft… just me teasing, slowly peeling off my clothes—inch by inch 😈 I…" at bounding box center [761, 314] width 482 height 141
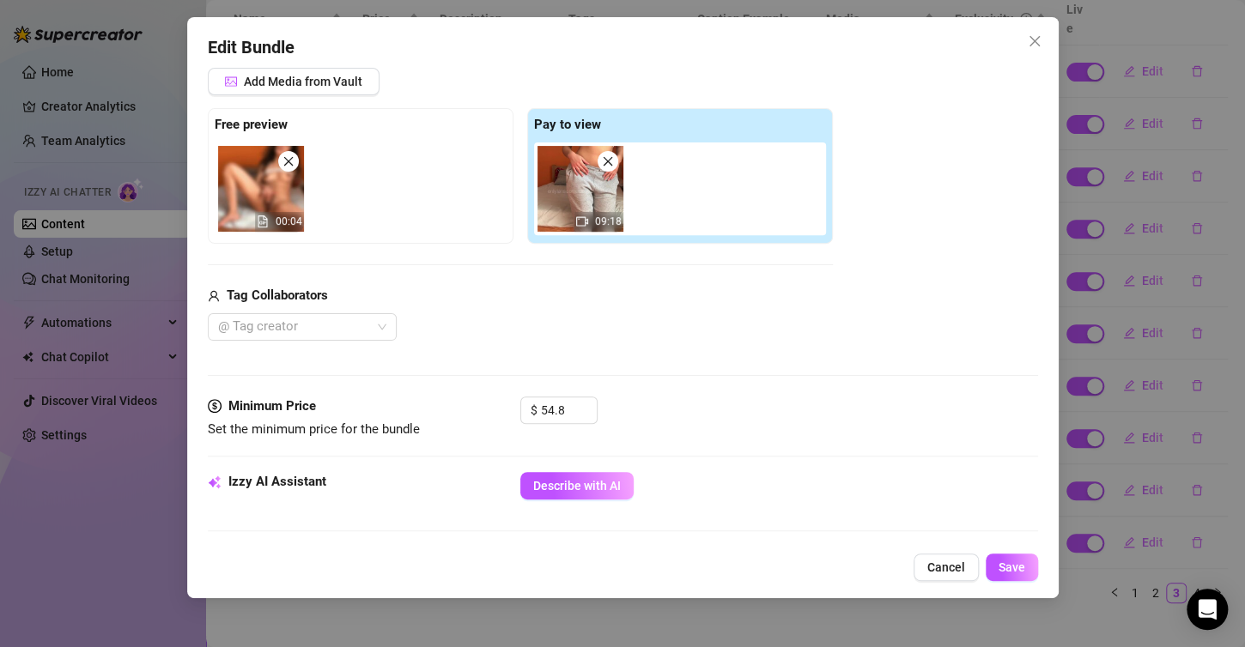
scroll to position [429, 0]
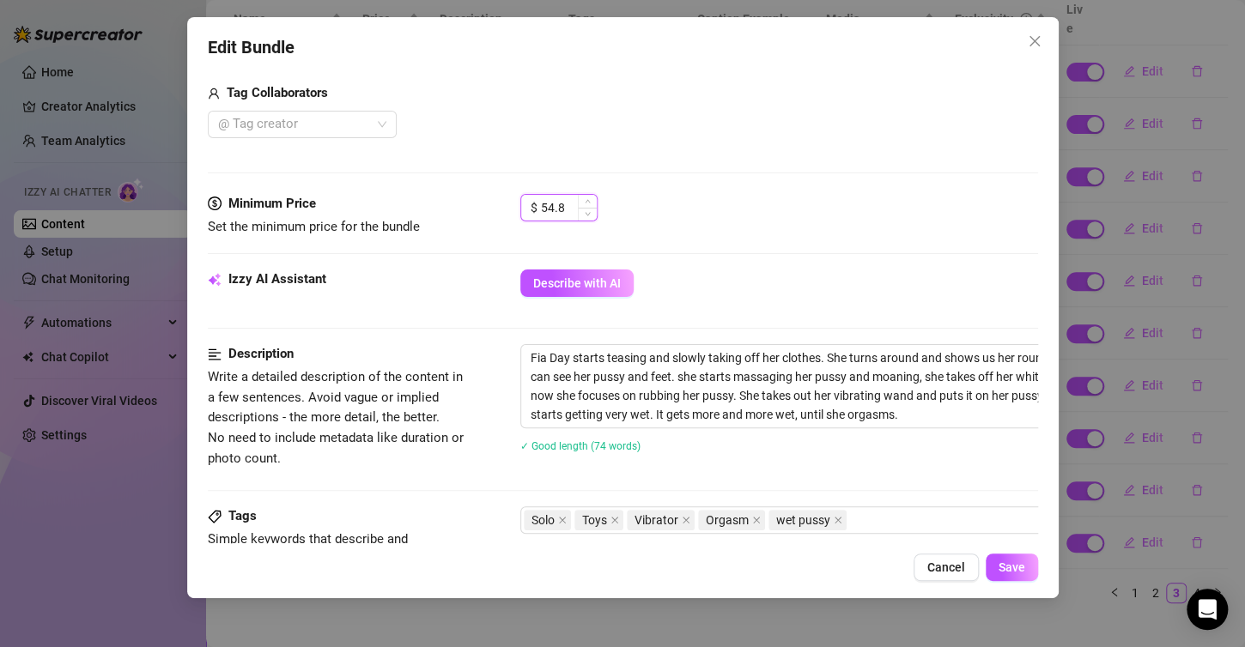
click at [572, 204] on input "54.8" at bounding box center [569, 208] width 56 height 26
type input "5"
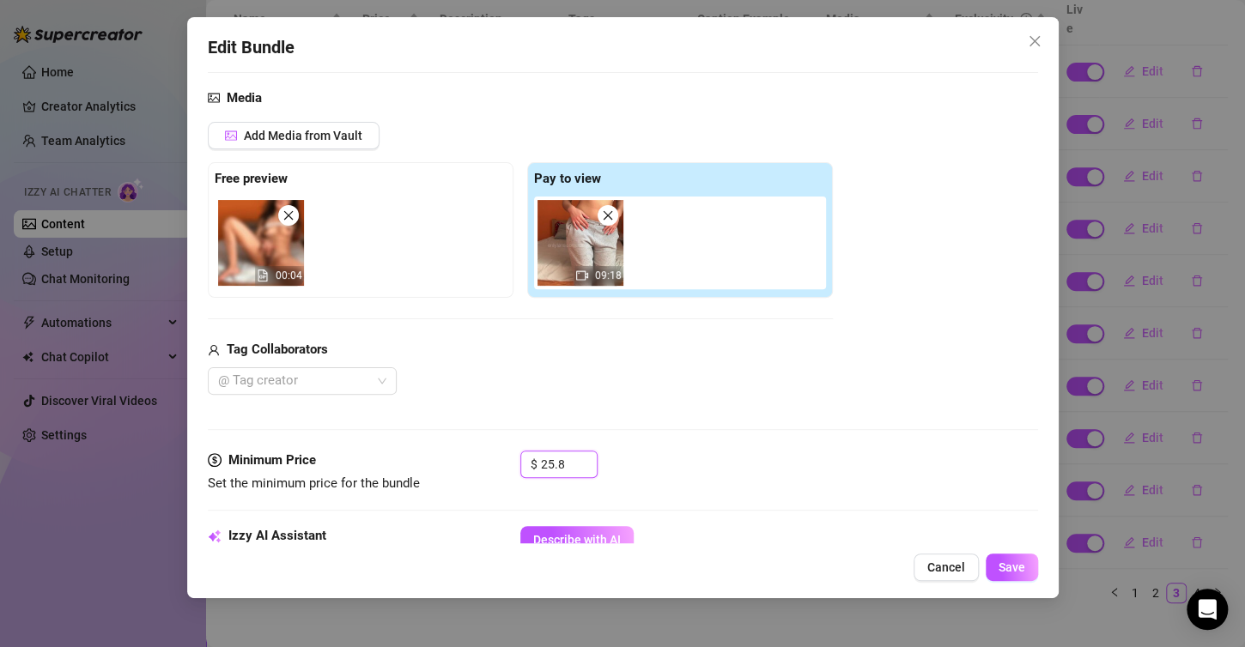
scroll to position [172, 0]
type input "25.8"
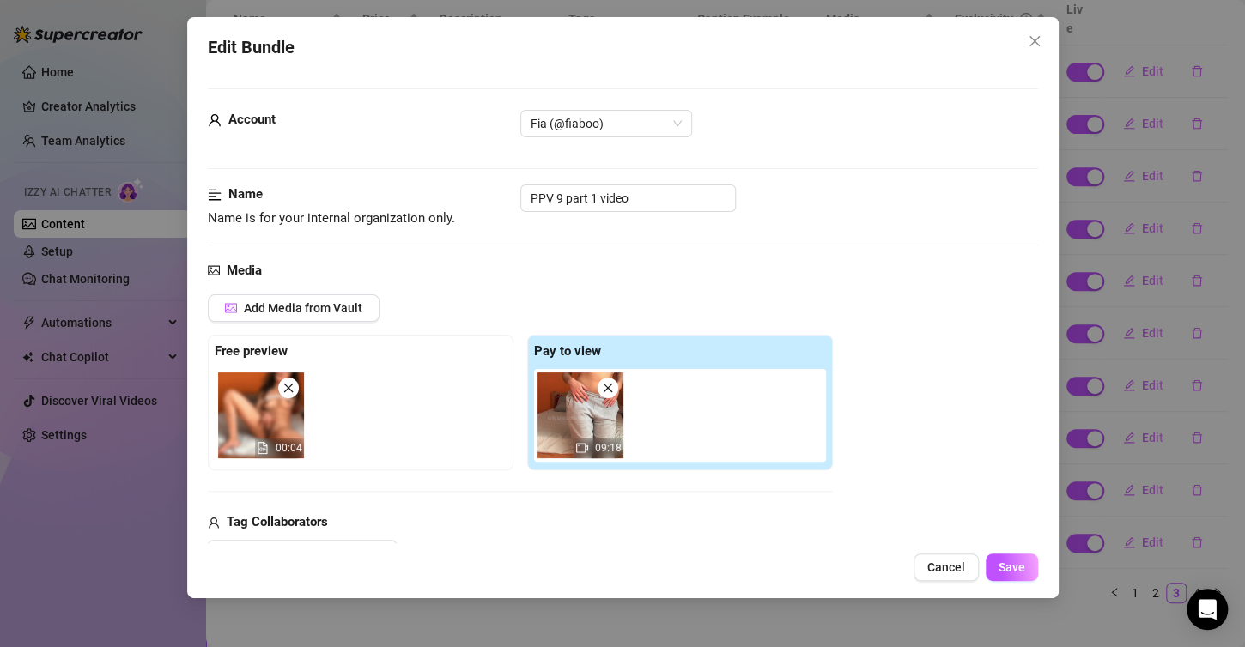
scroll to position [0, 0]
click at [992, 573] on button "Save" at bounding box center [1012, 567] width 52 height 27
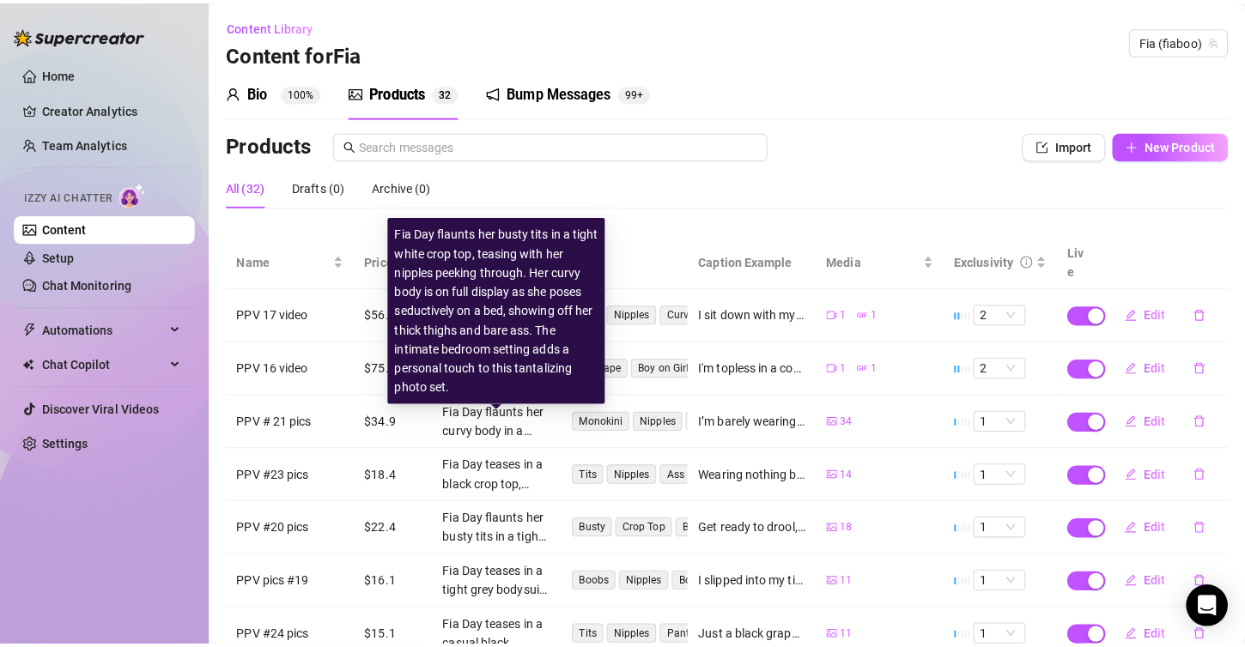
scroll to position [237, 0]
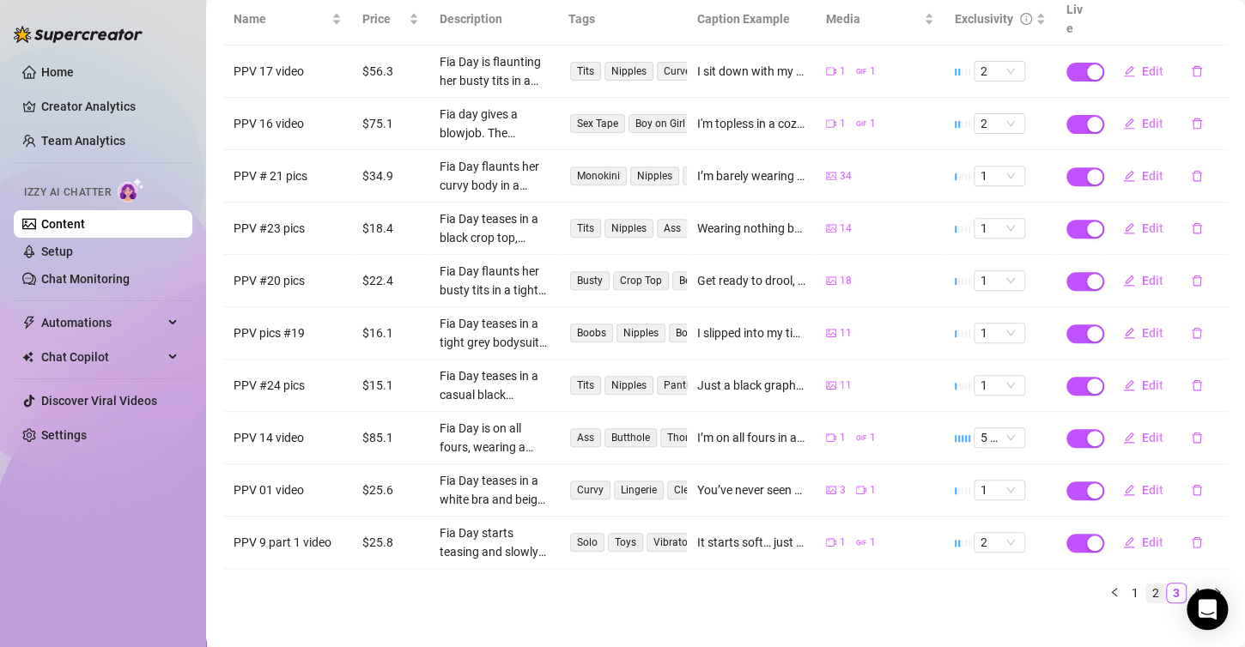
click at [1146, 584] on link "2" at bounding box center [1155, 593] width 19 height 19
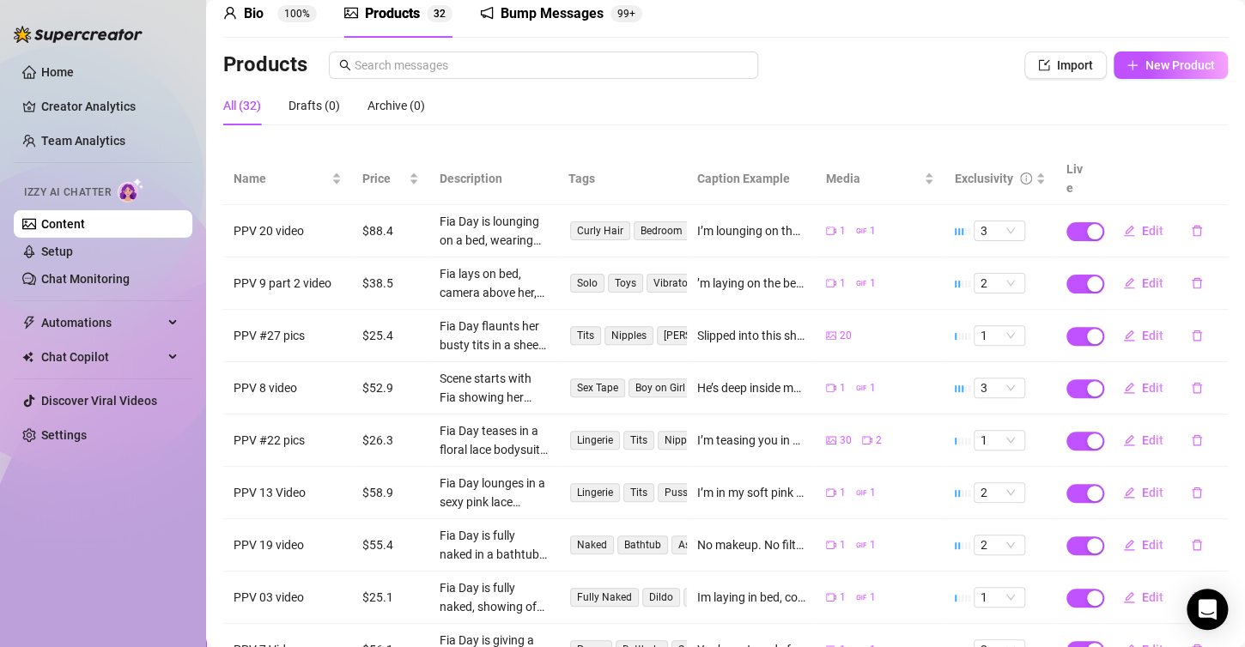
scroll to position [0, 0]
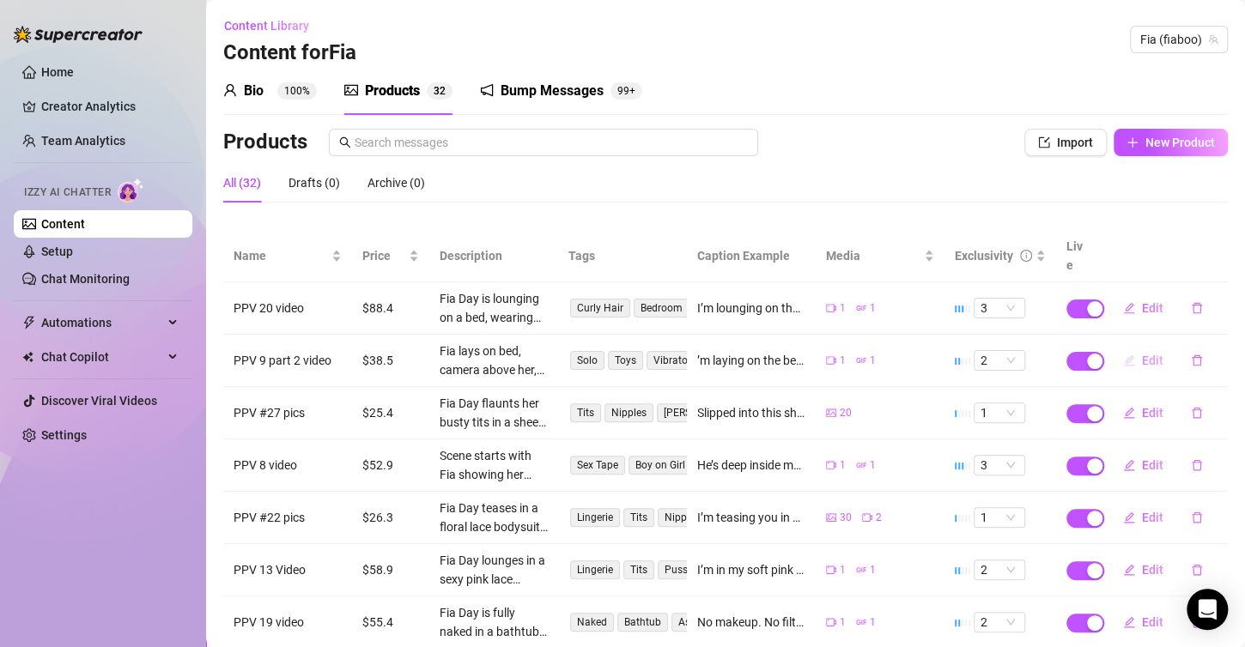
click at [1142, 354] on span "Edit" at bounding box center [1152, 361] width 21 height 14
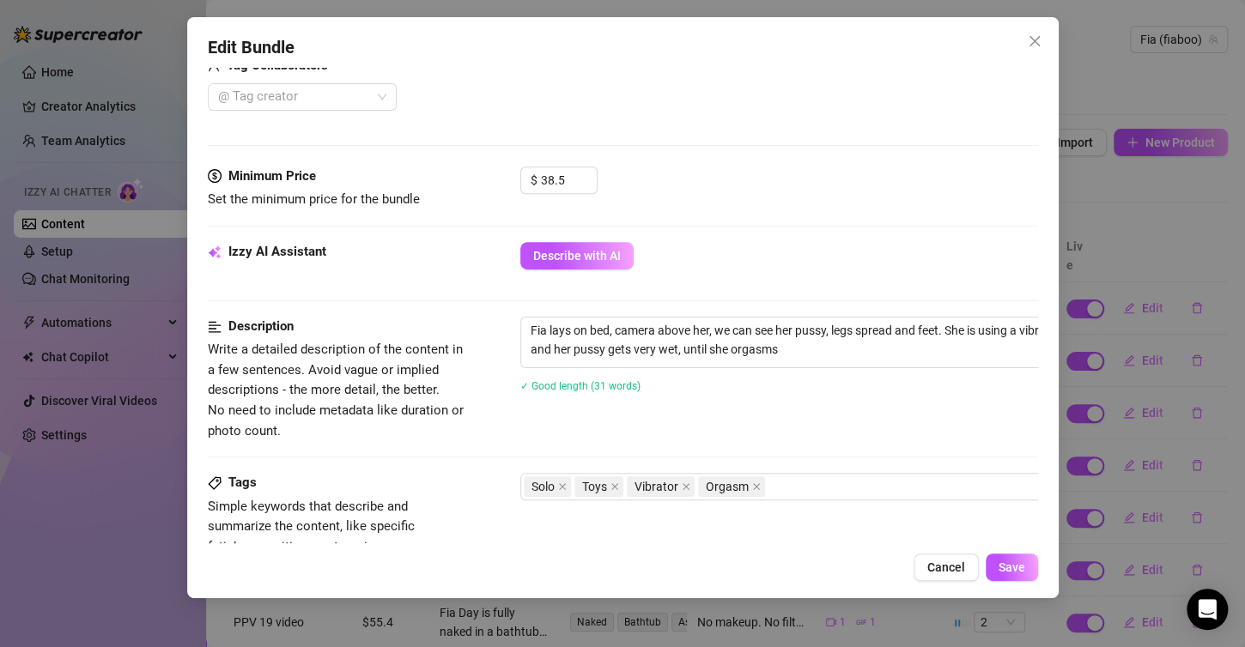
scroll to position [429, 0]
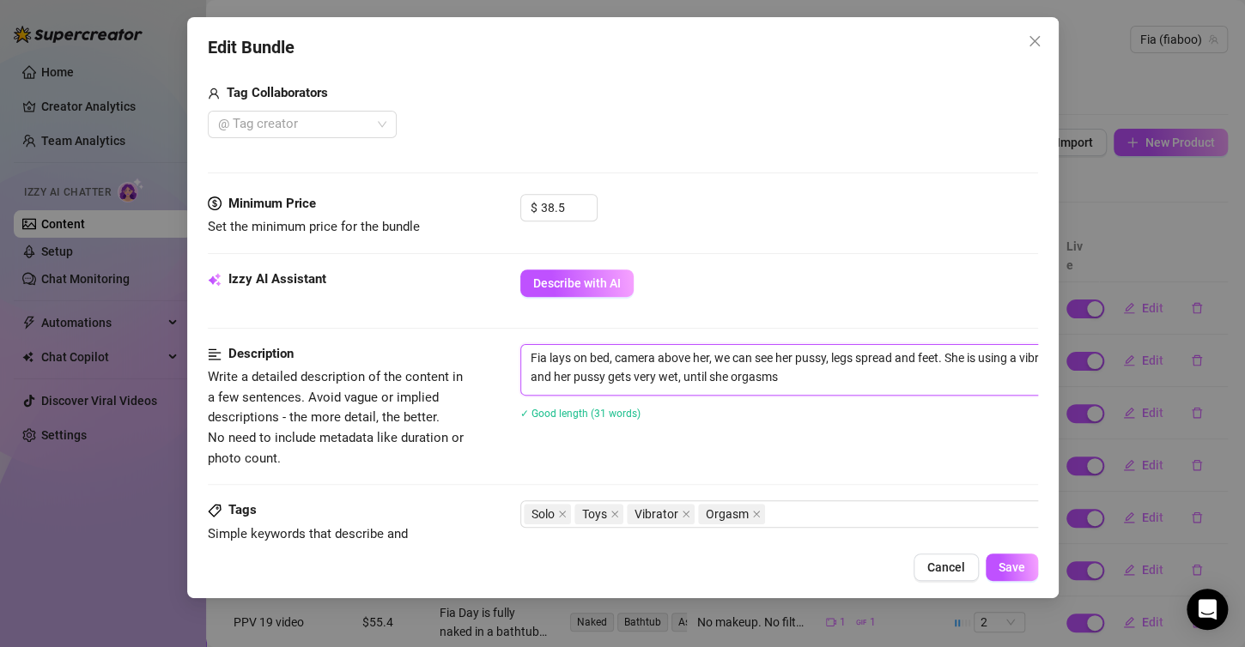
drag, startPoint x: 526, startPoint y: 355, endPoint x: 840, endPoint y: 374, distance: 314.8
click at [840, 374] on textarea "Fia lays on bed, camera above her, we can see her pussy, legs spread and feet. …" at bounding box center [820, 367] width 599 height 45
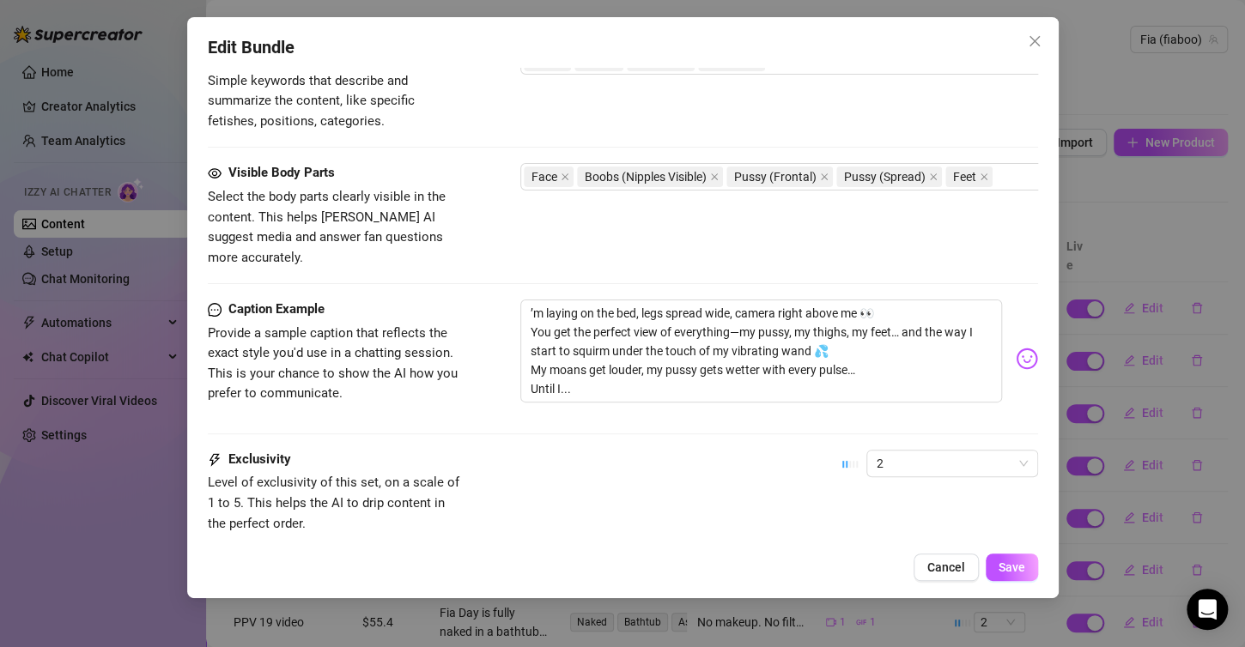
scroll to position [859, 0]
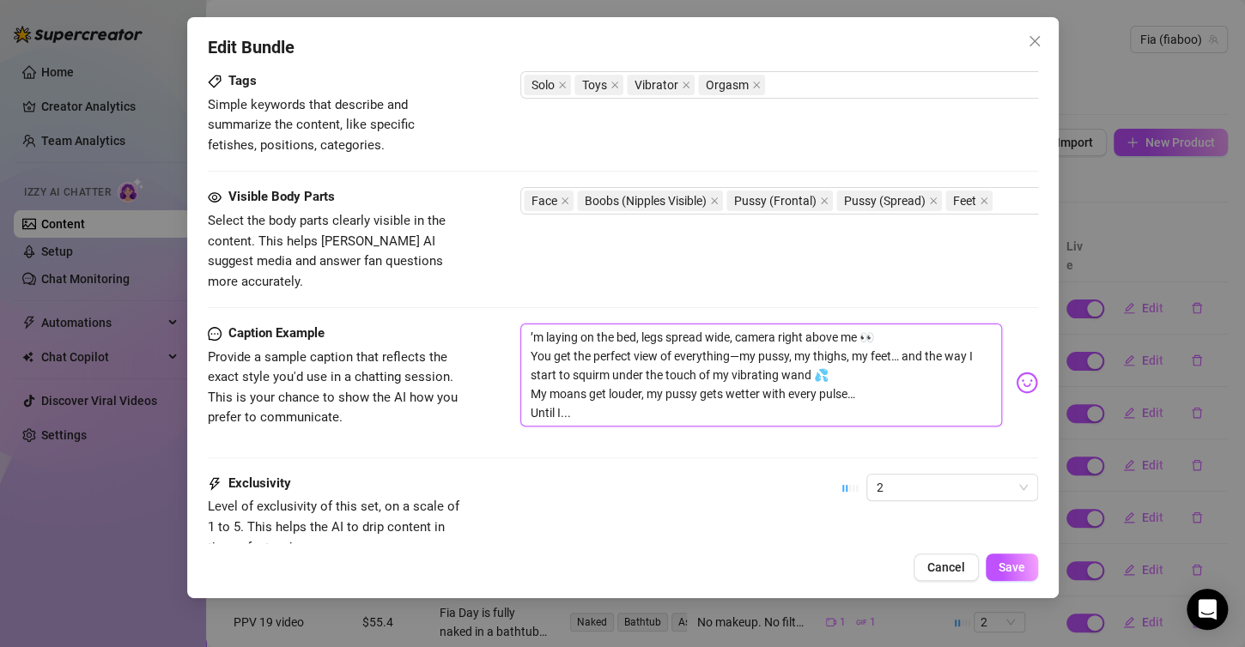
click at [531, 324] on textarea "’m laying on the bed, legs spread wide, camera right above me 👀 You get the per…" at bounding box center [761, 375] width 482 height 103
click at [521, 324] on textarea "’m laying on the bed, legs spread wide, camera right above me 👀 You get the per…" at bounding box center [761, 375] width 482 height 103
click at [525, 324] on textarea "’m laying on the bed, legs spread wide, camera right above me 👀 You get the per…" at bounding box center [761, 375] width 482 height 103
click at [526, 324] on textarea "’m laying on the bed, legs spread wide, camera right above me 👀 You get the per…" at bounding box center [761, 375] width 482 height 103
type textarea "I’m laying on the bed, legs spread wide, camera right above me 👀 You get the pe…"
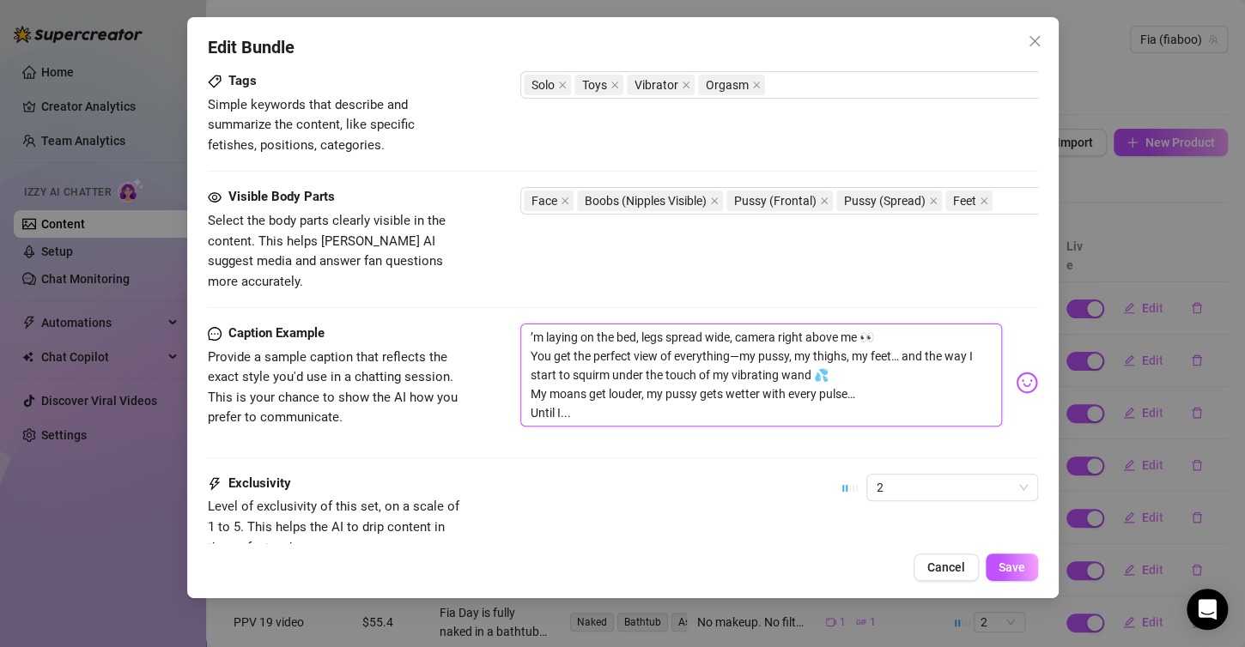
type textarea "I’m laying on the bed, legs spread wide, camera right above me 👀 You get the pe…"
drag, startPoint x: 531, startPoint y: 312, endPoint x: 594, endPoint y: 412, distance: 118.4
click at [594, 412] on div "I’m laying on the bed, legs spread wide, camera right above me 👀 You get the pe…" at bounding box center [779, 383] width 518 height 118
click at [622, 389] on textarea "I’m laying on the bed, legs spread wide, camera right above me 👀 You get the pe…" at bounding box center [761, 375] width 482 height 103
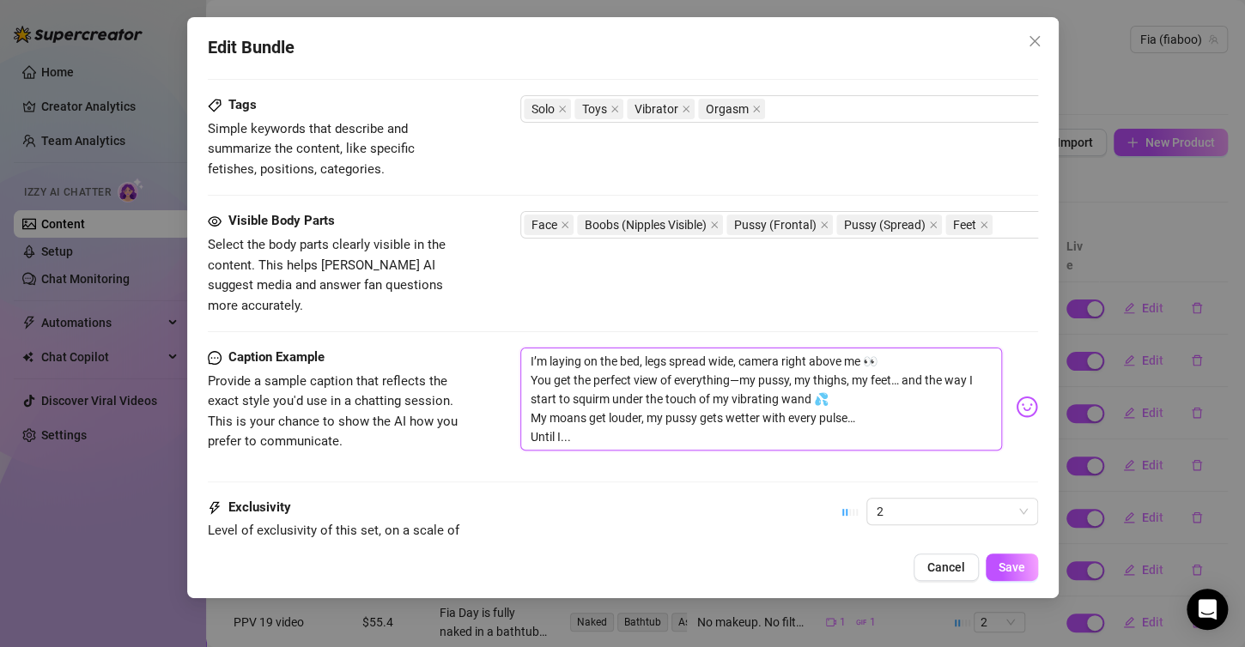
scroll to position [821, 0]
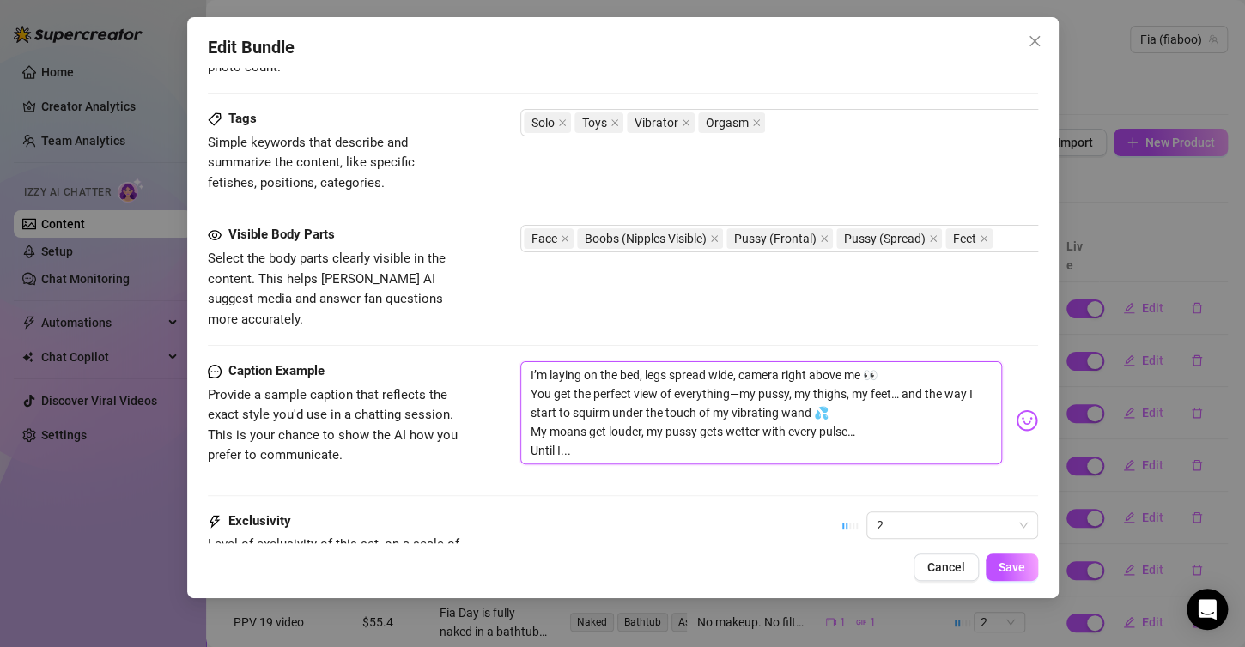
type textarea "I’m laying on the bed, legs spread wide, camera right above me 👀 You get the pe…"
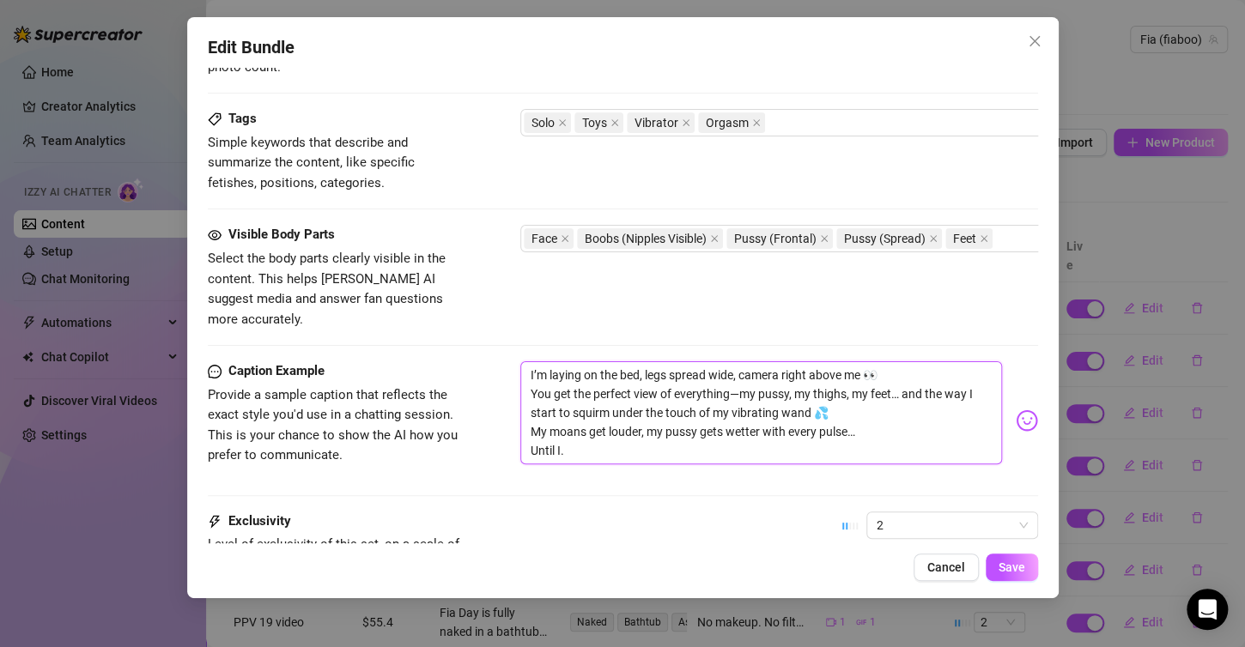
type textarea "I’m laying on the bed, legs spread wide, camera right above me 👀 You get the pe…"
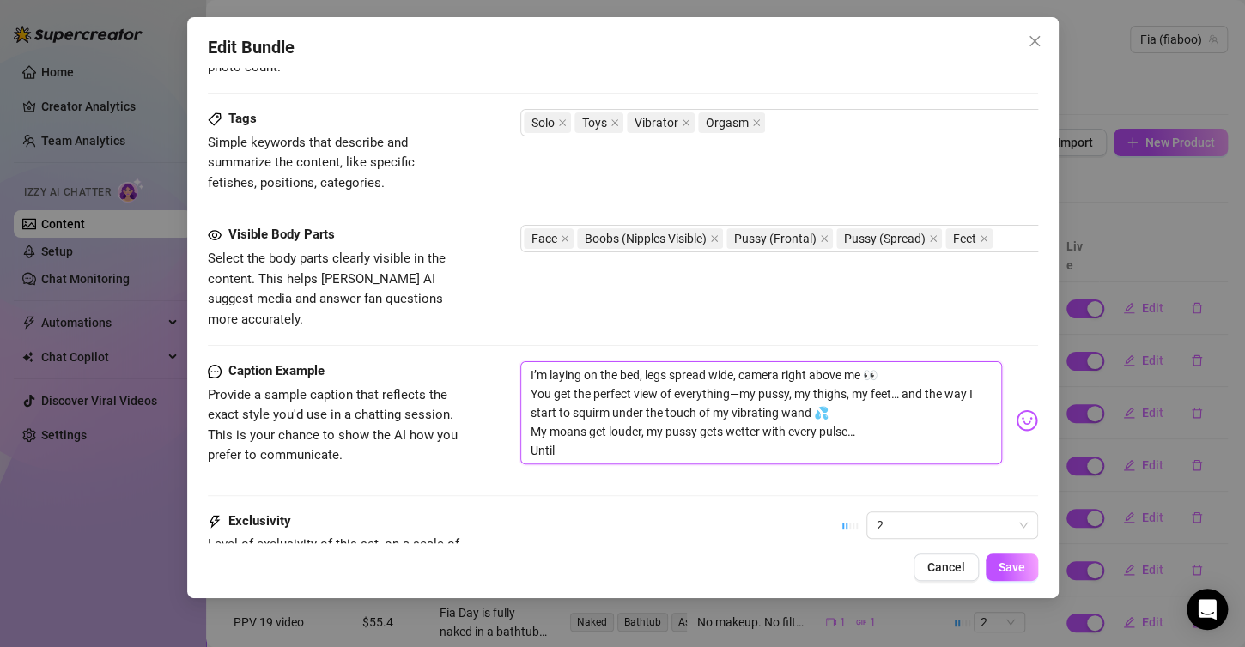
type textarea "I’m laying on the bed, legs spread wide, camera right above me 👀 You get the pe…"
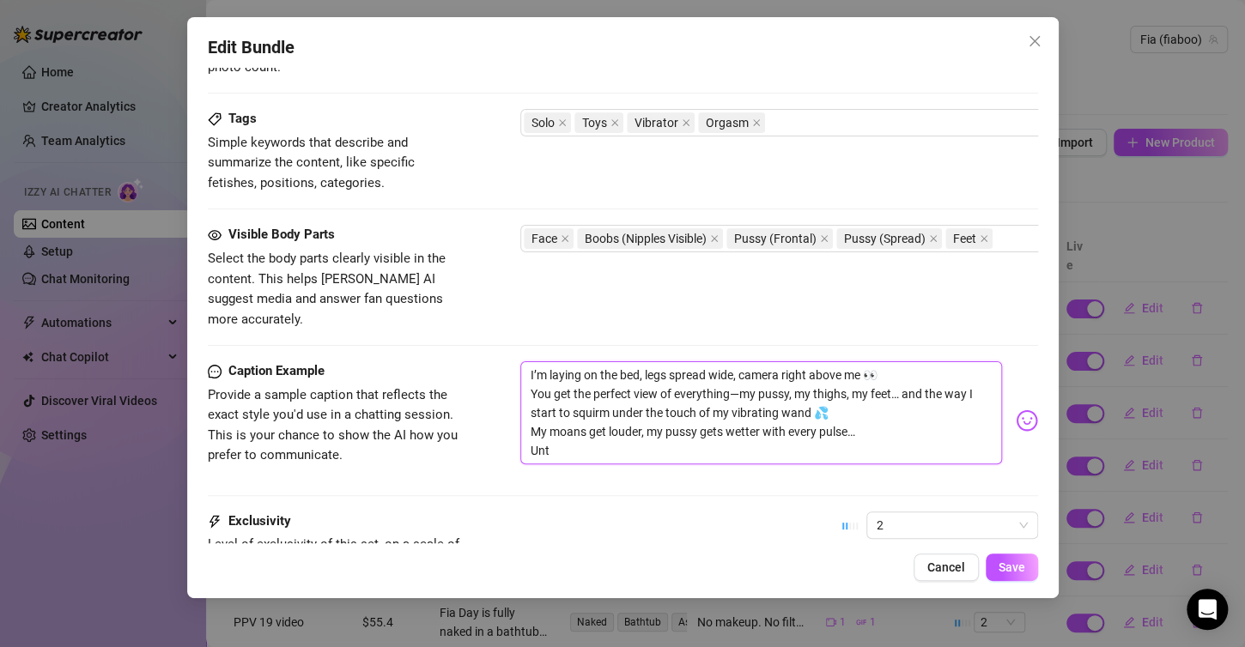
type textarea "I’m laying on the bed, legs spread wide, camera right above me 👀 You get the pe…"
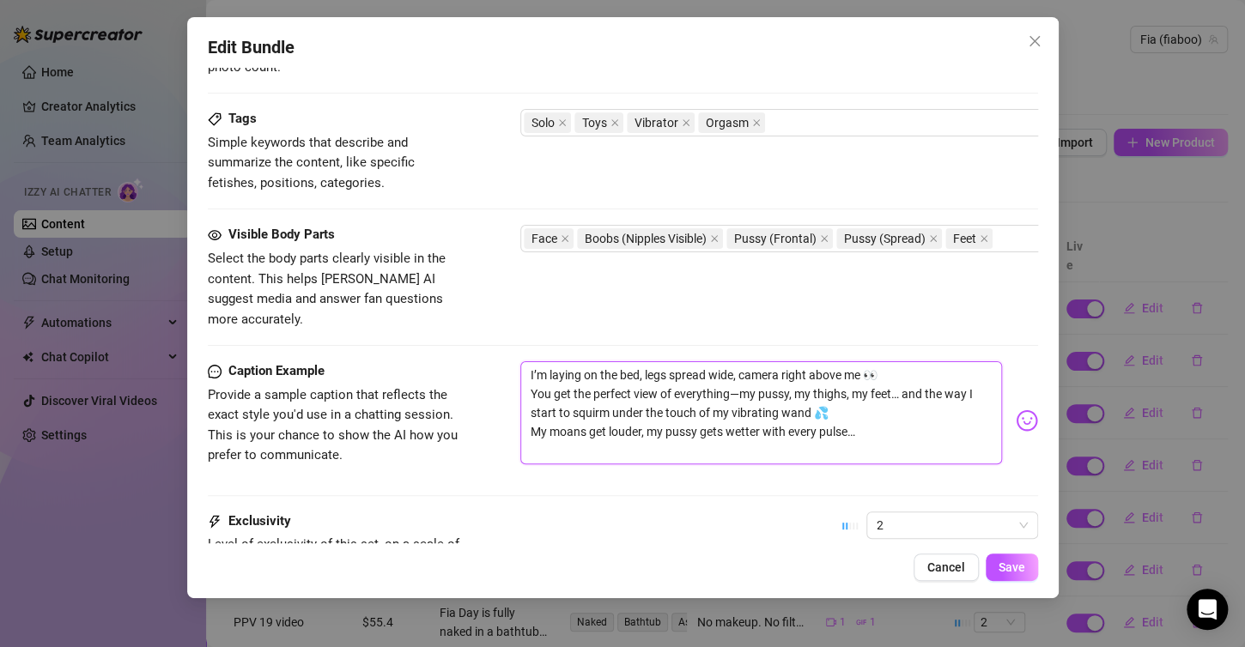
type textarea "I’m laying on the bed, legs spread wide, camera right above me 👀 You get the pe…"
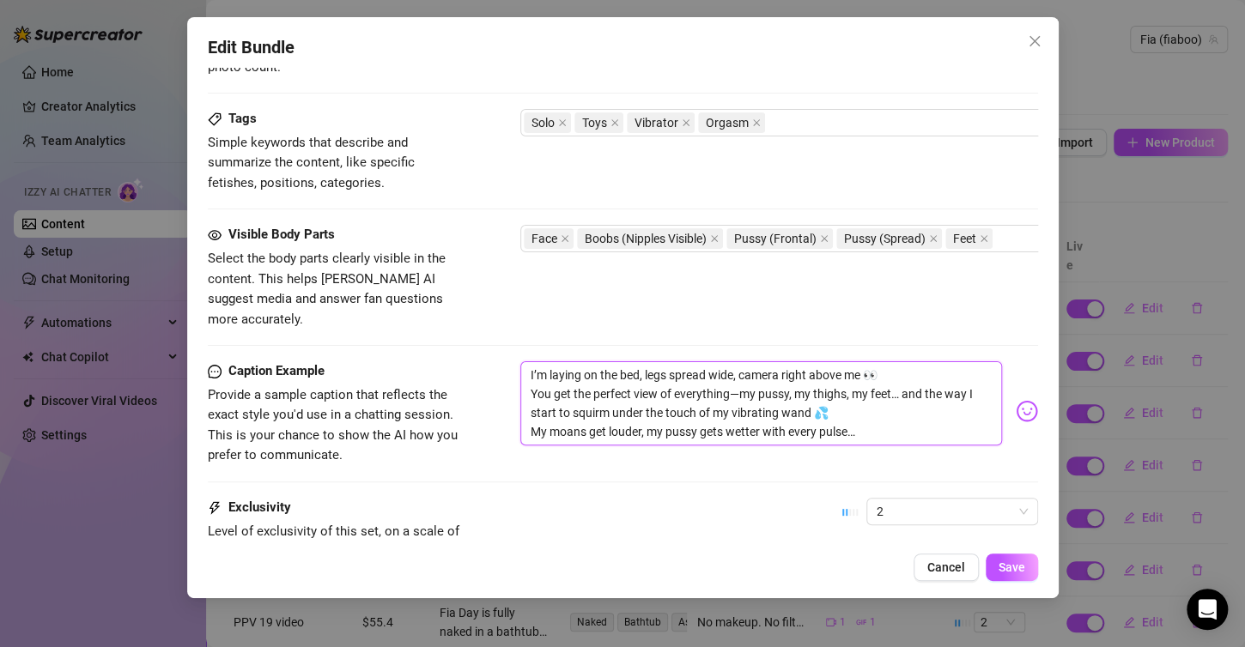
drag, startPoint x: 567, startPoint y: 369, endPoint x: 891, endPoint y: 426, distance: 329.4
click at [891, 426] on div "I’m laying on the bed, legs spread wide, camera right above me 👀 You get the pe…" at bounding box center [779, 411] width 518 height 100
type textarea "I’m laying on the bed, legs spread wide, camera right above me 👀 You get the pe…"
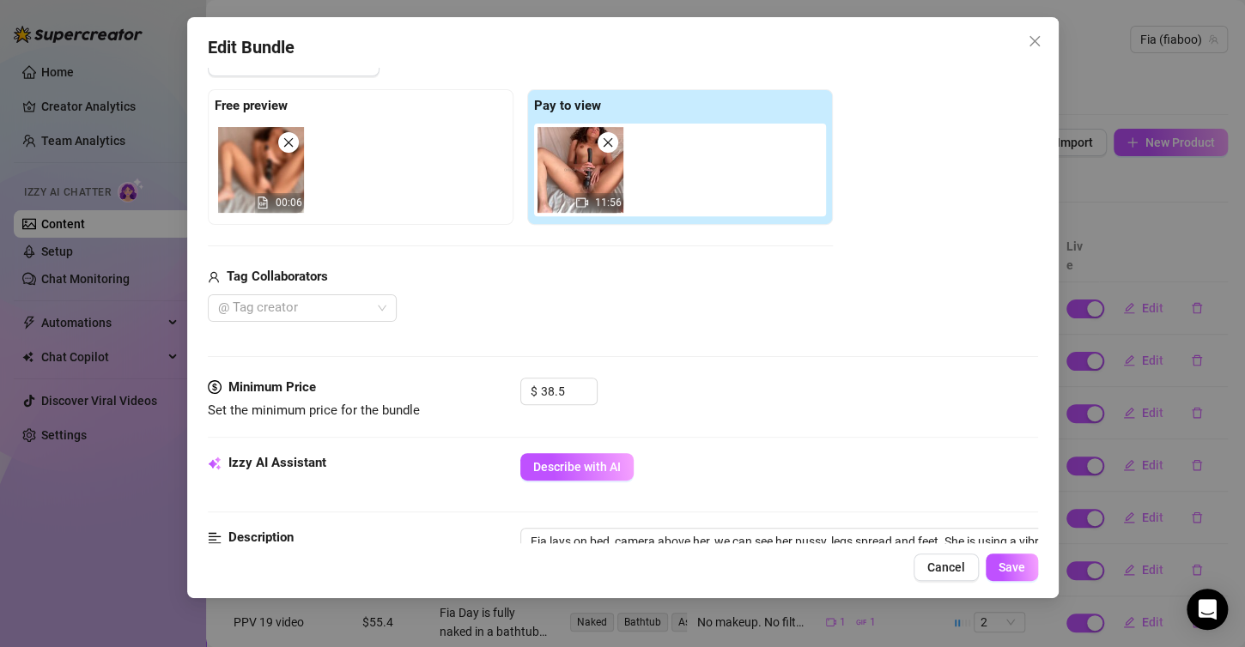
scroll to position [258, 0]
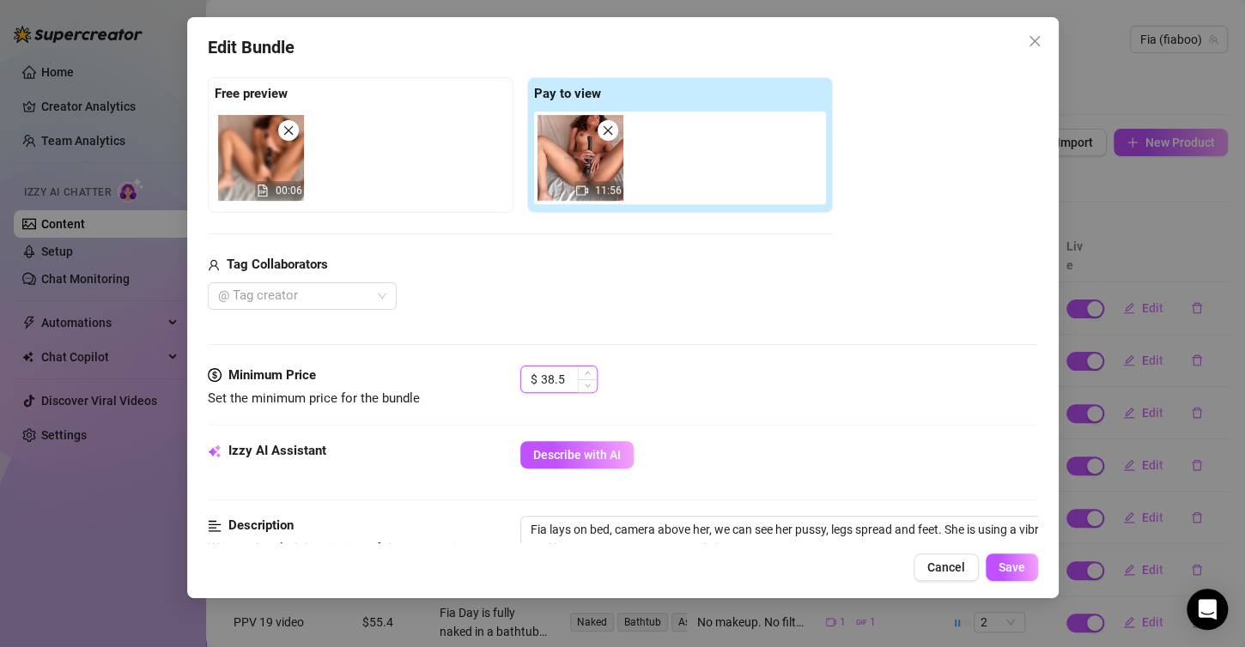
click at [568, 377] on input "38.5" at bounding box center [569, 380] width 56 height 26
type input "3"
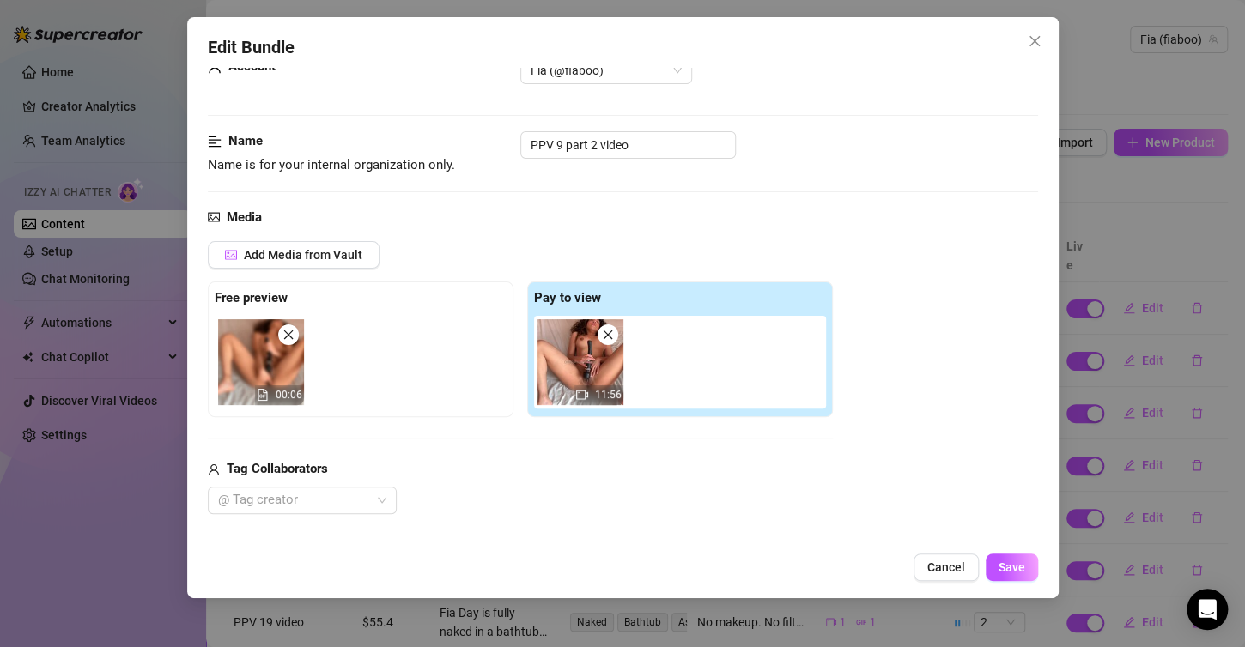
scroll to position [172, 0]
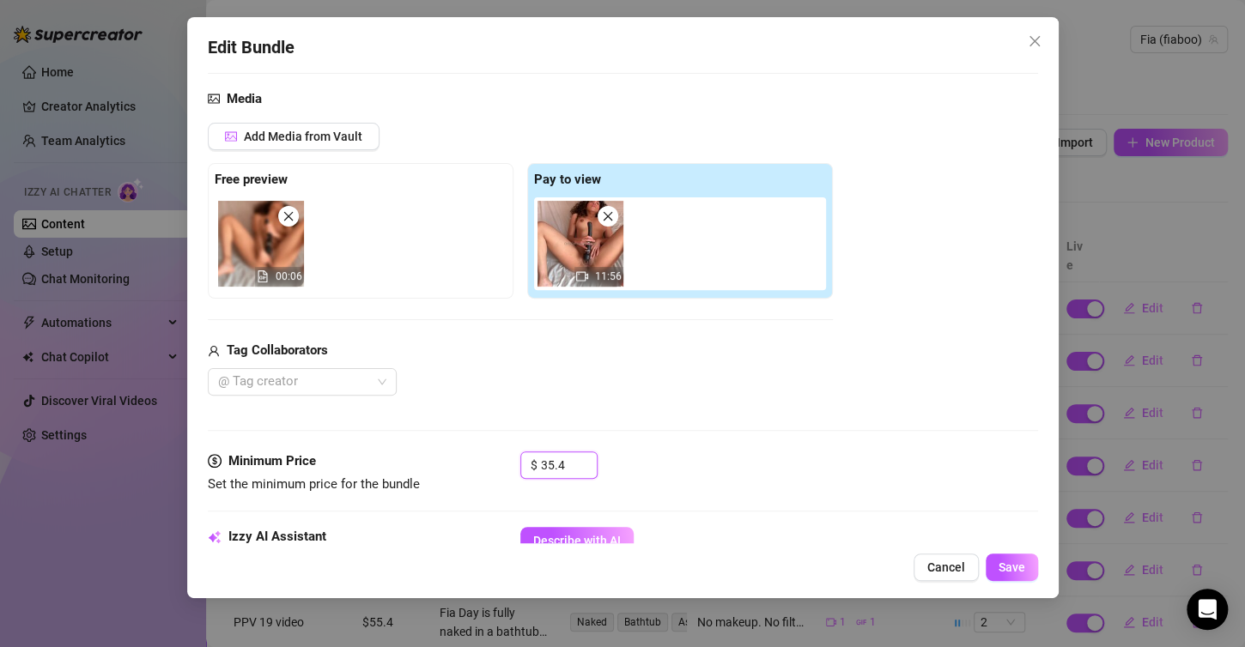
type input "35.4"
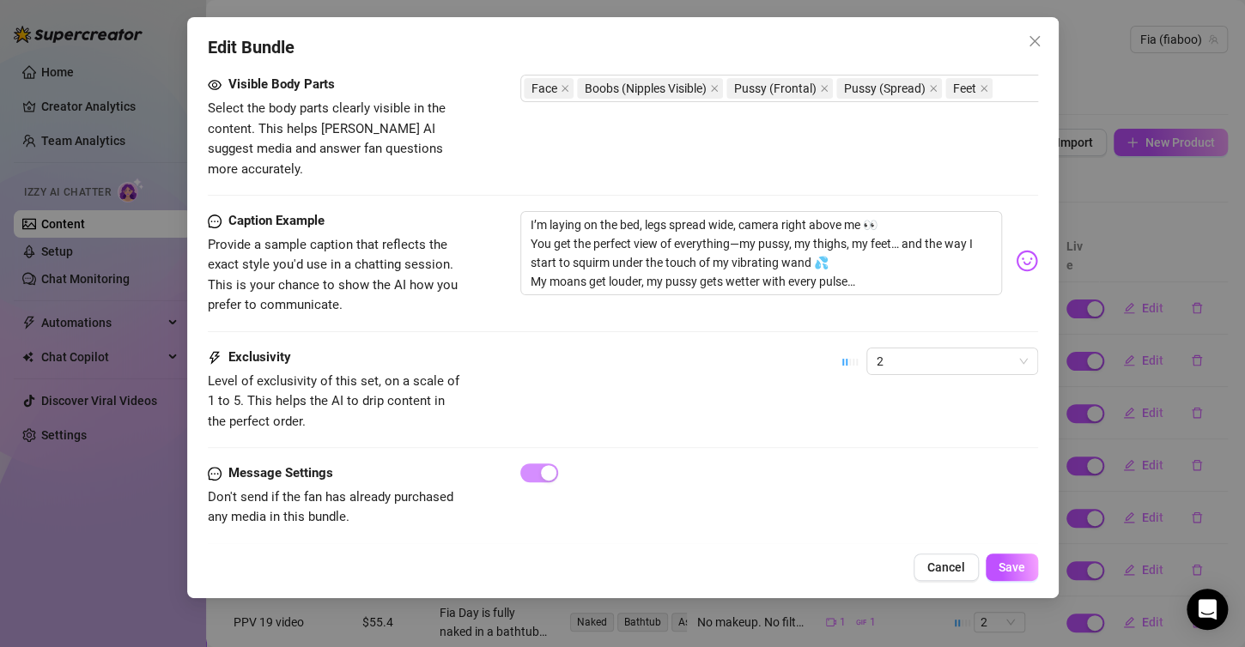
scroll to position [979, 0]
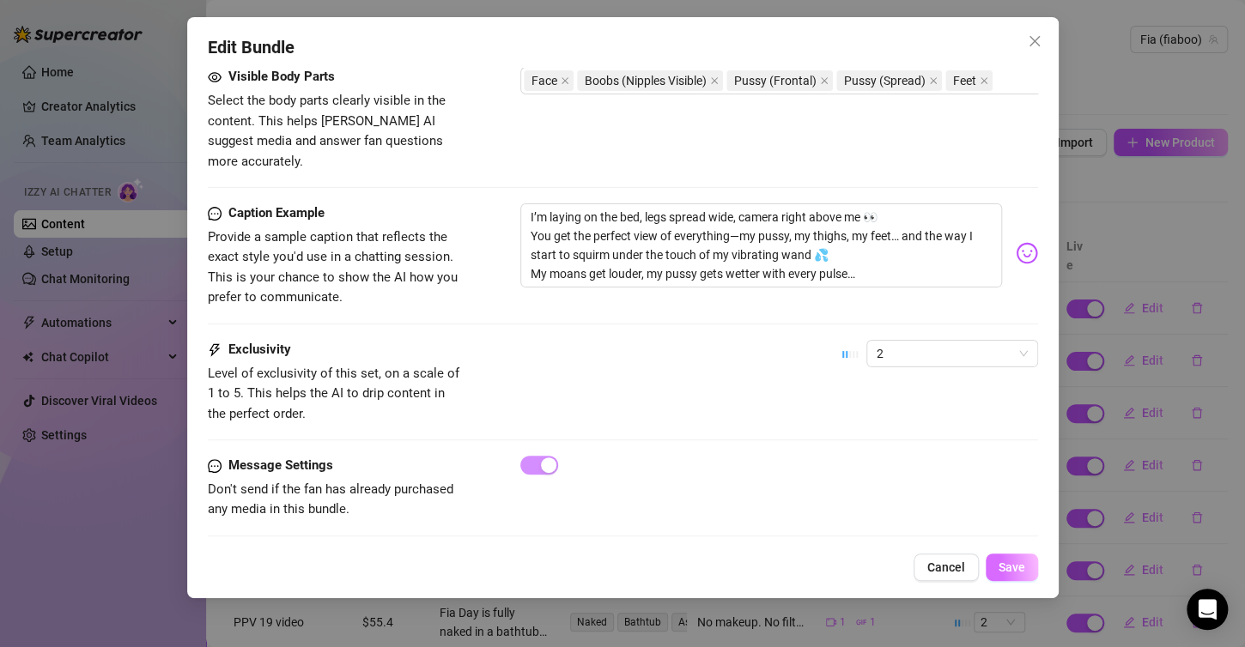
click at [1017, 565] on span "Save" at bounding box center [1011, 568] width 27 height 14
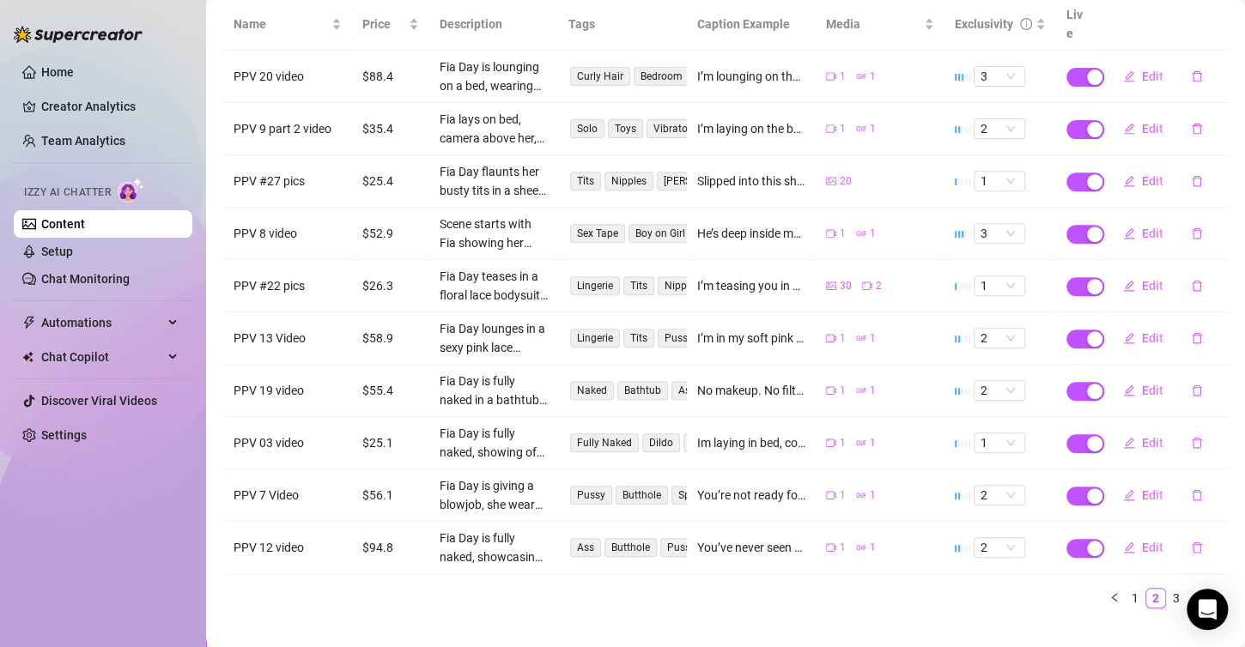
scroll to position [237, 0]
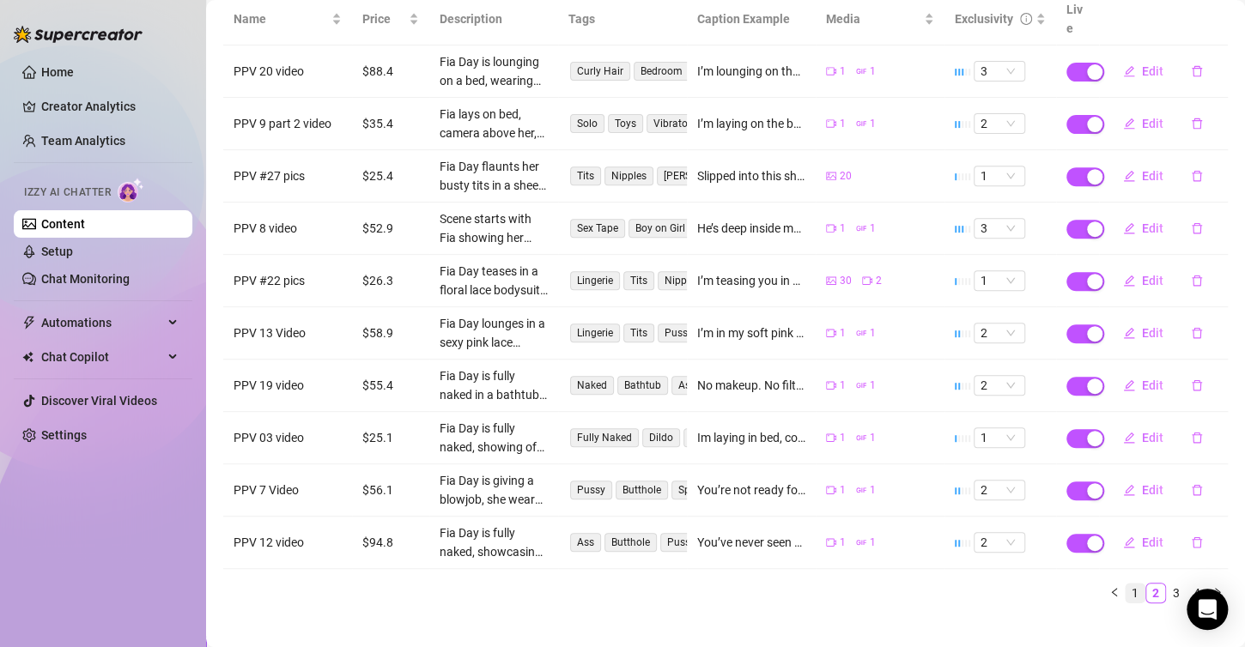
click at [1126, 584] on link "1" at bounding box center [1135, 593] width 19 height 19
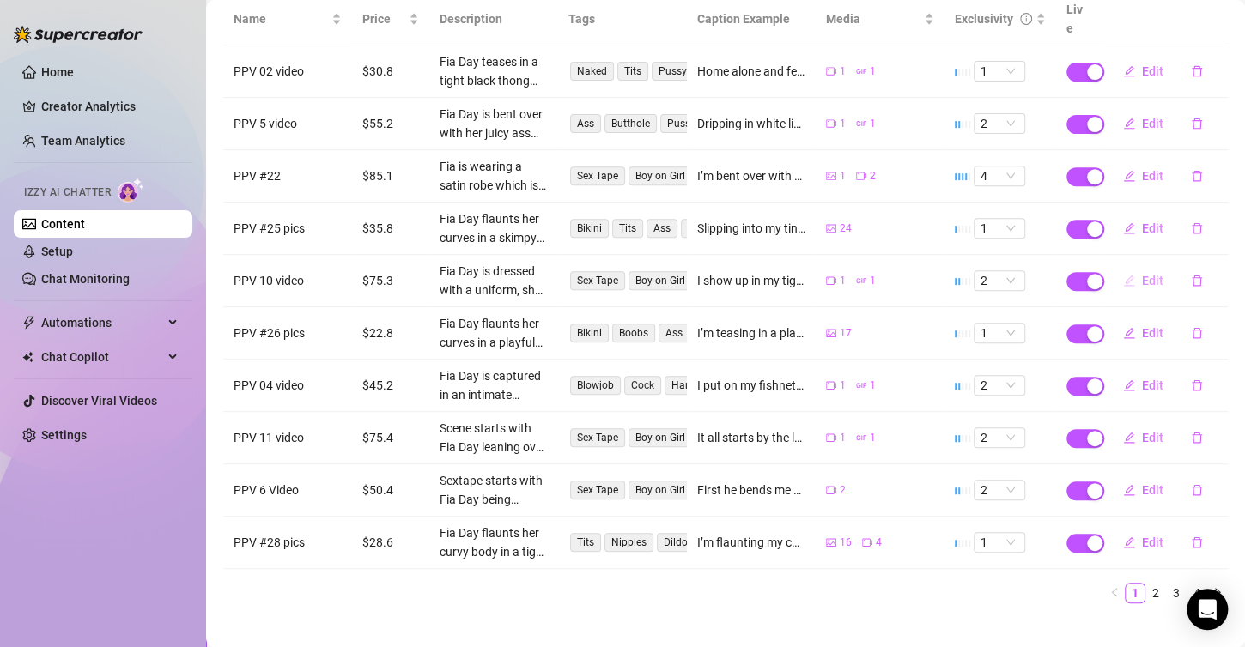
click at [1142, 270] on button "Edit" at bounding box center [1143, 280] width 68 height 27
type textarea "I show up in my tight little college uniform—but I’m way too distracted to stud…"
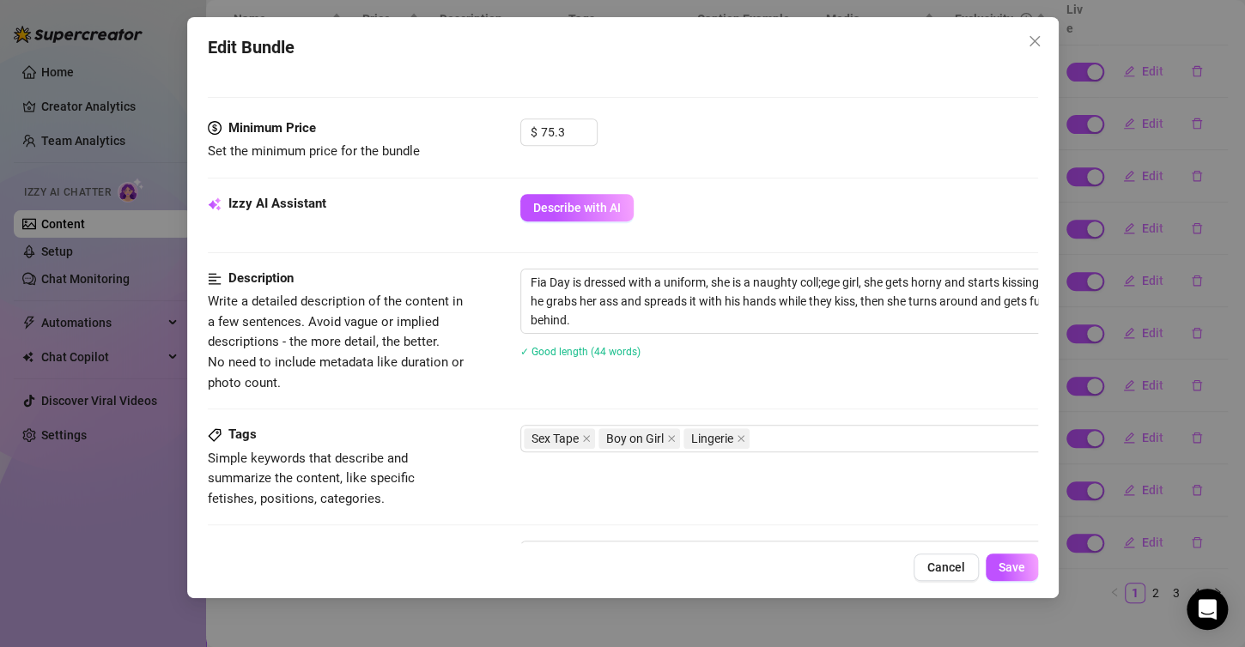
scroll to position [515, 0]
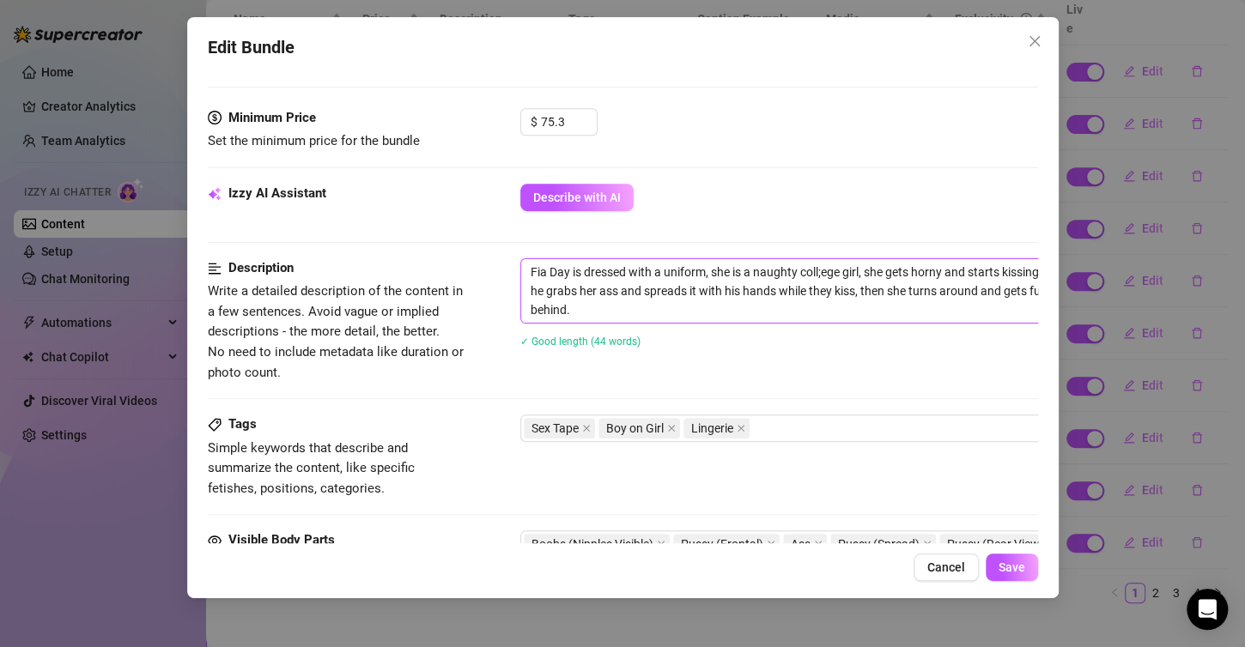
drag, startPoint x: 528, startPoint y: 271, endPoint x: 588, endPoint y: 321, distance: 78.0
click at [588, 321] on span "Fia Day is dressed with a uniform, she is a naughty coll;ege girl, she gets hor…" at bounding box center [820, 290] width 601 height 65
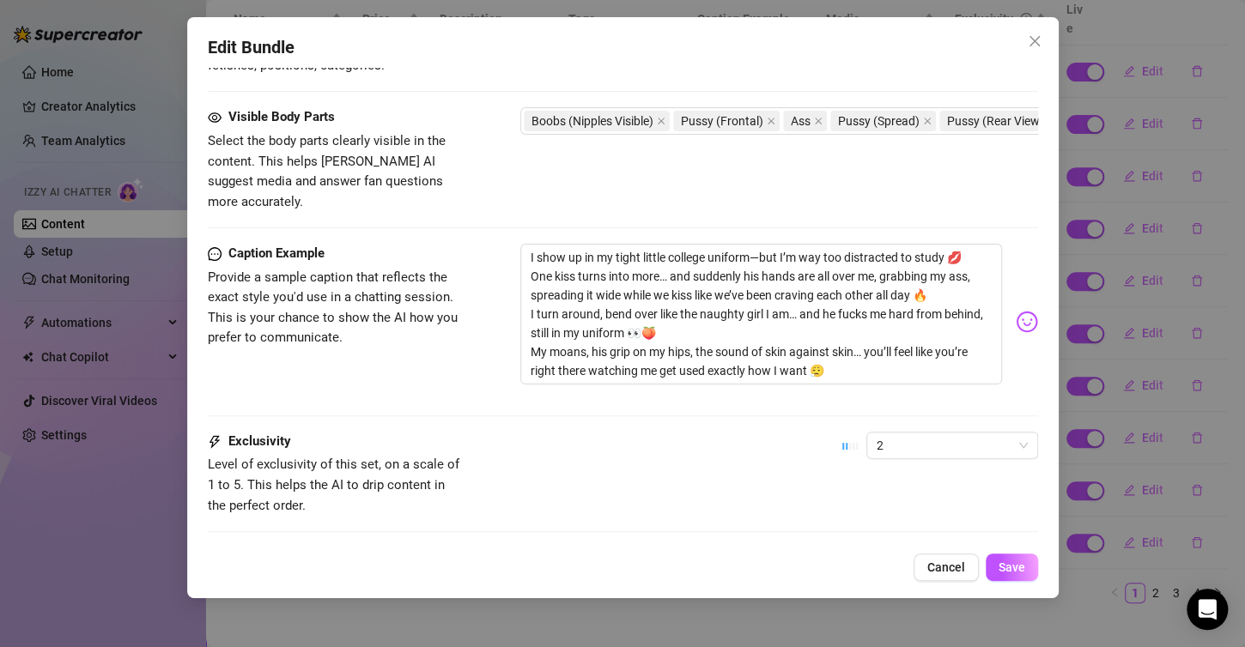
scroll to position [944, 0]
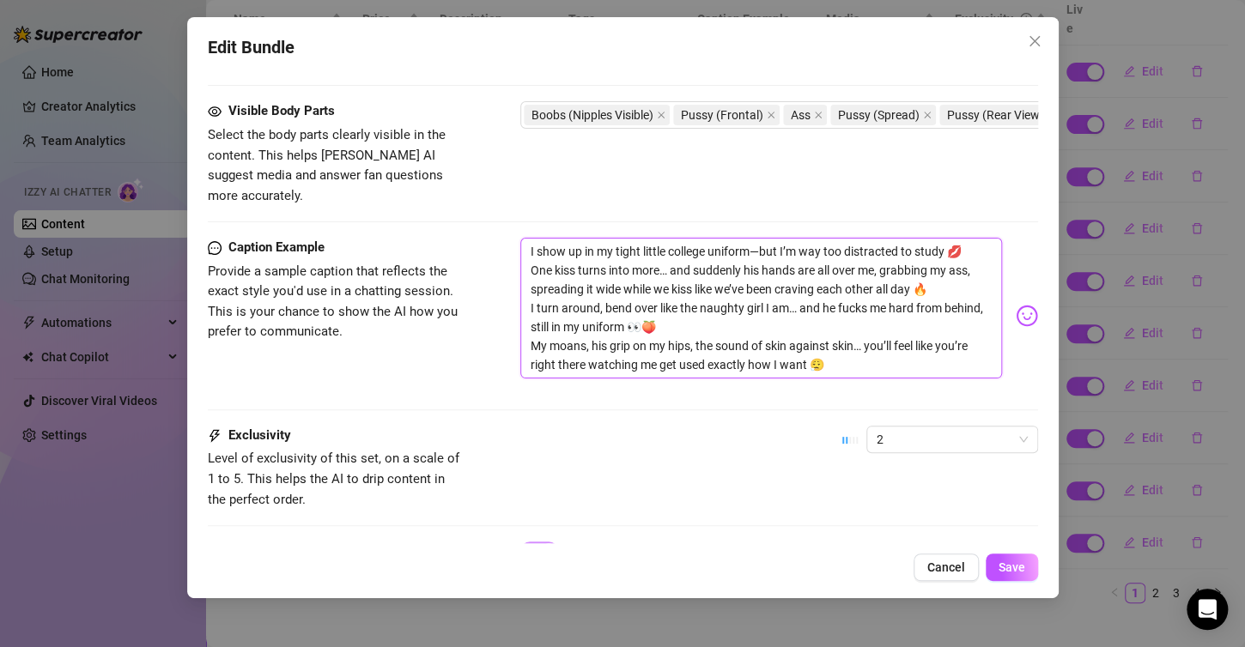
drag, startPoint x: 527, startPoint y: 221, endPoint x: 871, endPoint y: 354, distance: 368.0
click at [871, 354] on textarea "I show up in my tight little college uniform—but I’m way too distracted to stud…" at bounding box center [761, 308] width 482 height 141
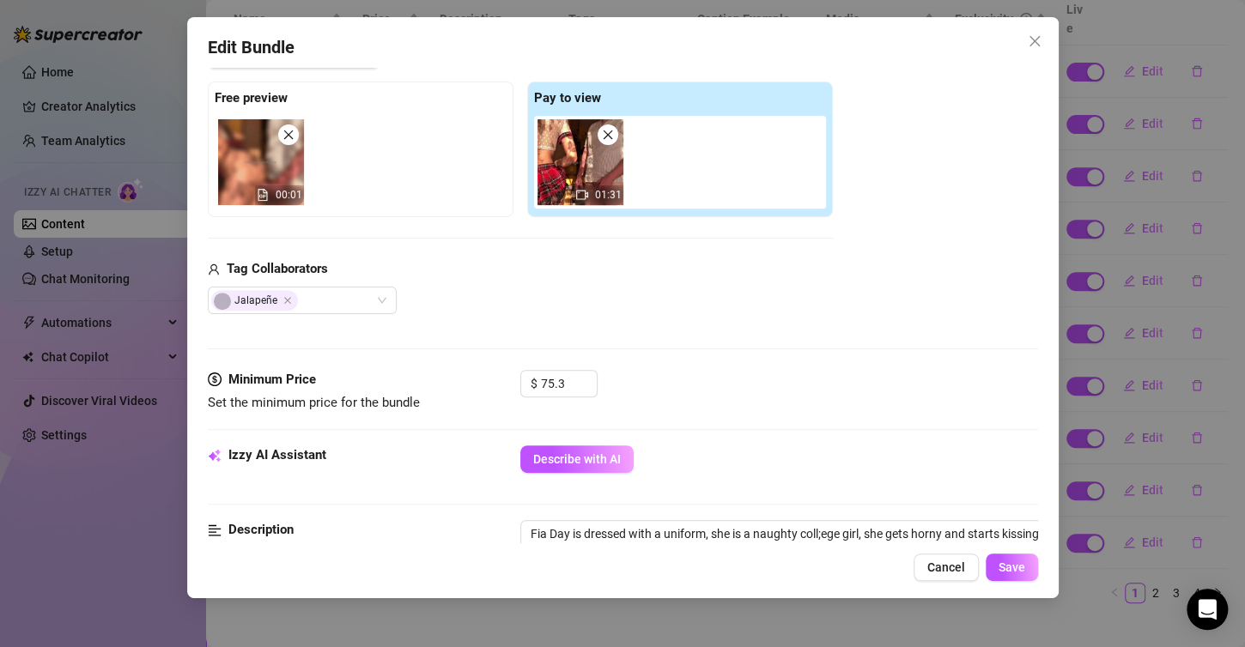
scroll to position [258, 0]
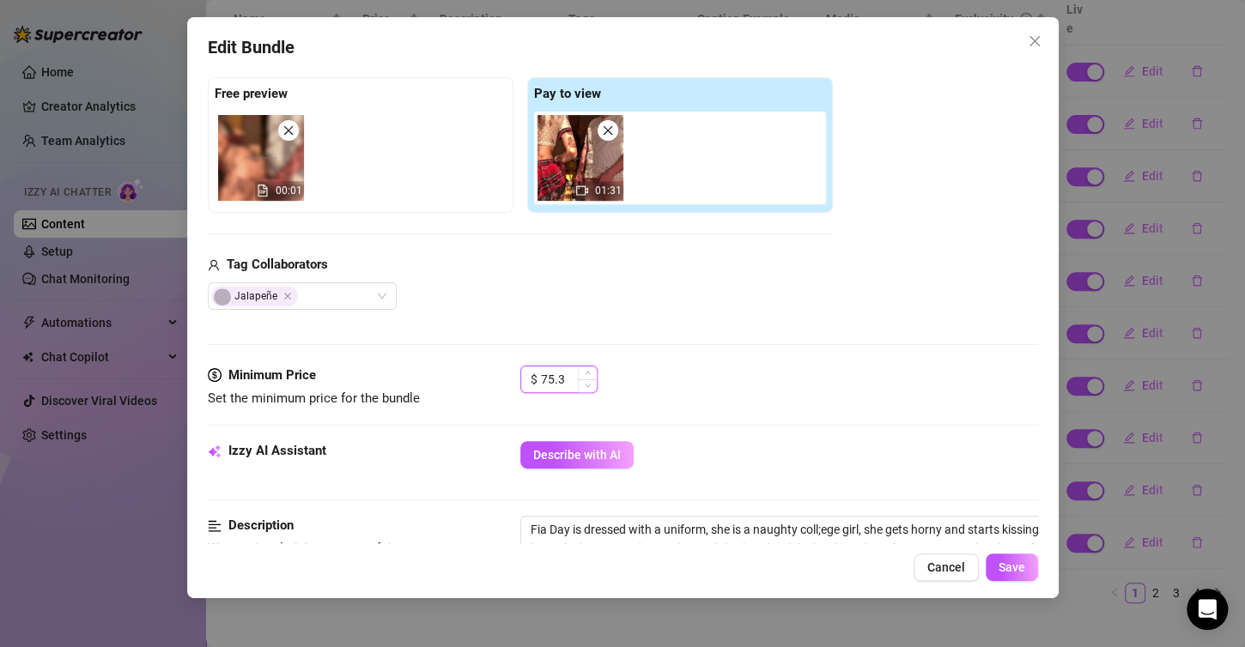
click at [567, 373] on input "75.3" at bounding box center [569, 380] width 56 height 26
type input "7"
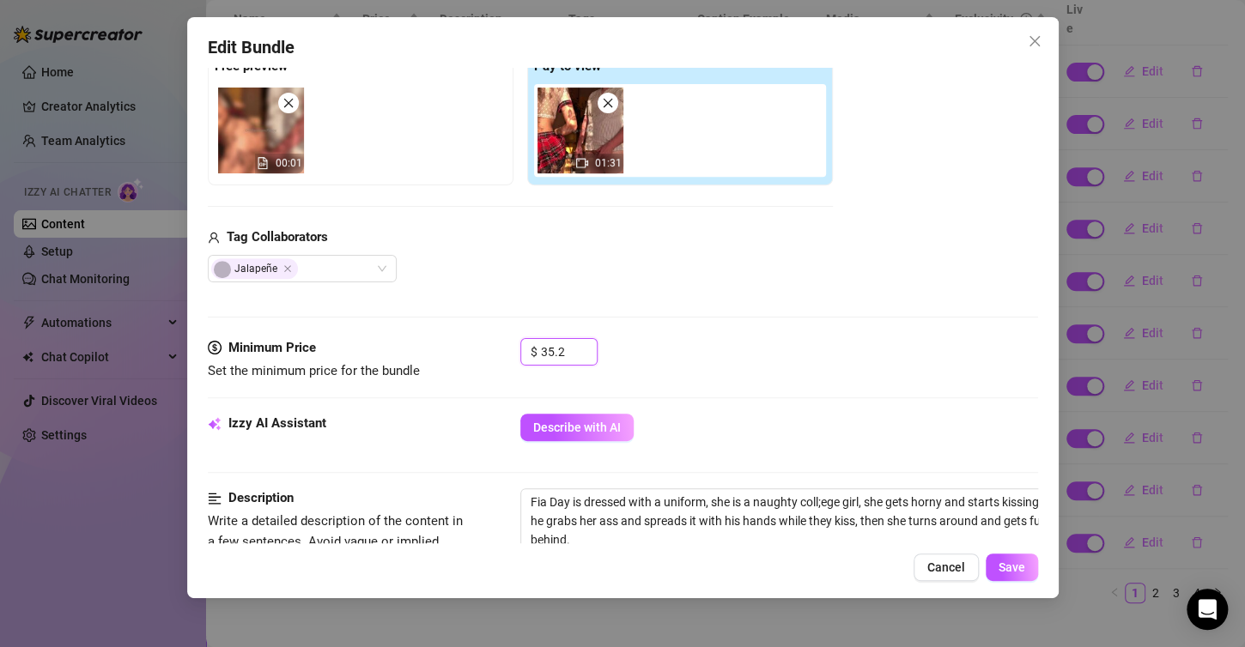
scroll to position [86, 0]
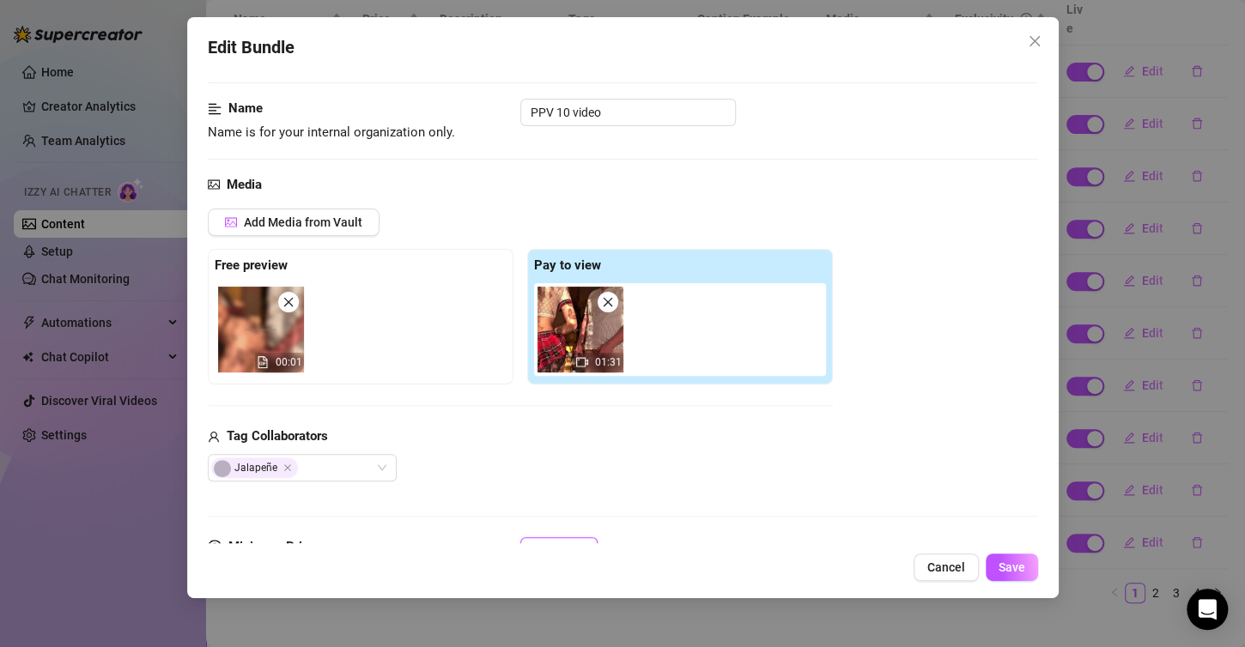
type input "35.2"
click at [782, 642] on div "Edit Bundle Account Fia (@fiaboo) Name Name is for your internal organization o…" at bounding box center [622, 323] width 1245 height 647
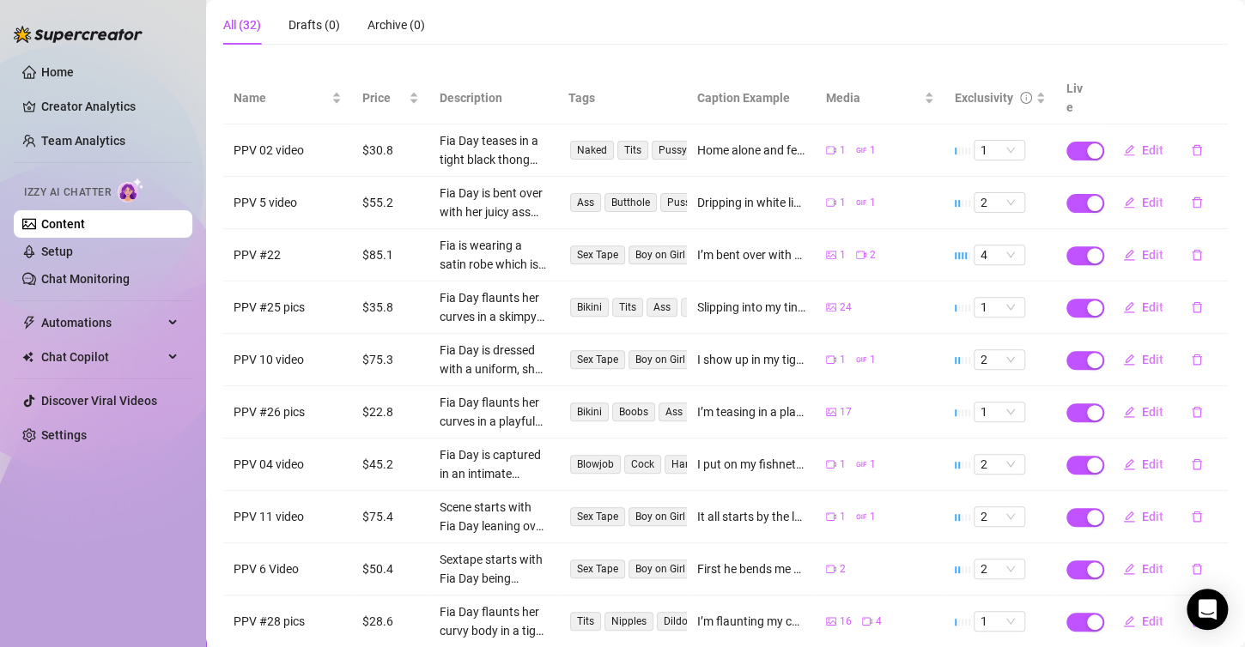
scroll to position [151, 0]
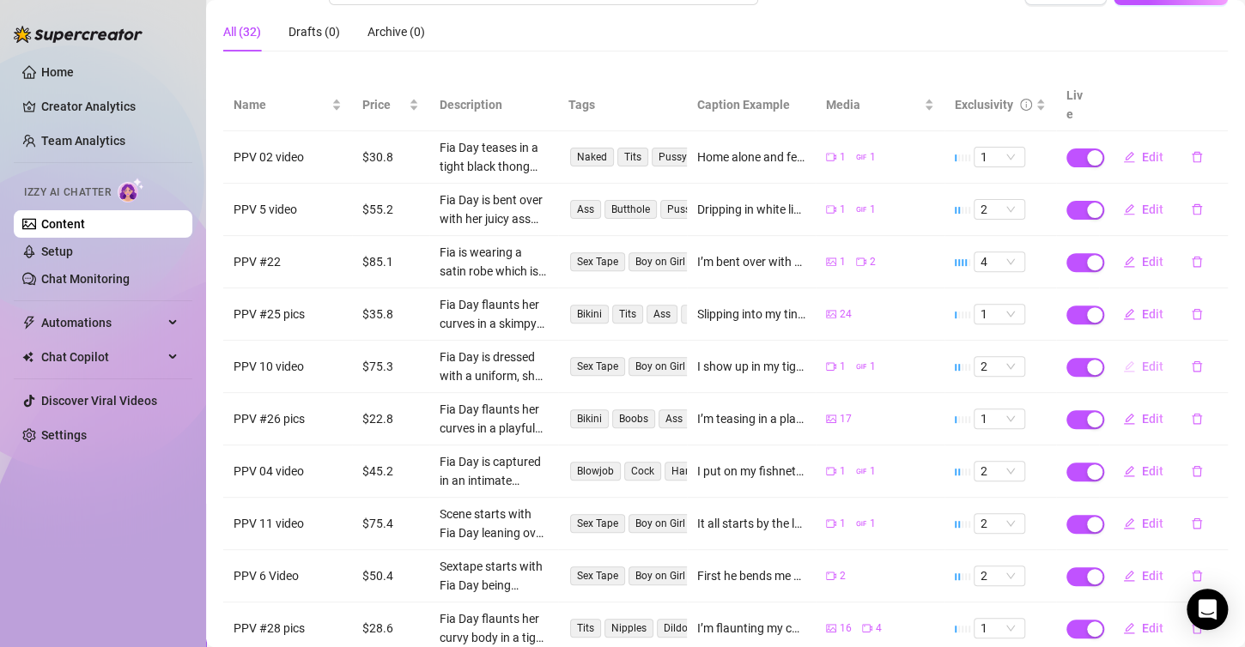
click at [1142, 360] on span "Edit" at bounding box center [1152, 367] width 21 height 14
type textarea "I show up in my tight little college uniform—but I’m way too distracted to stud…"
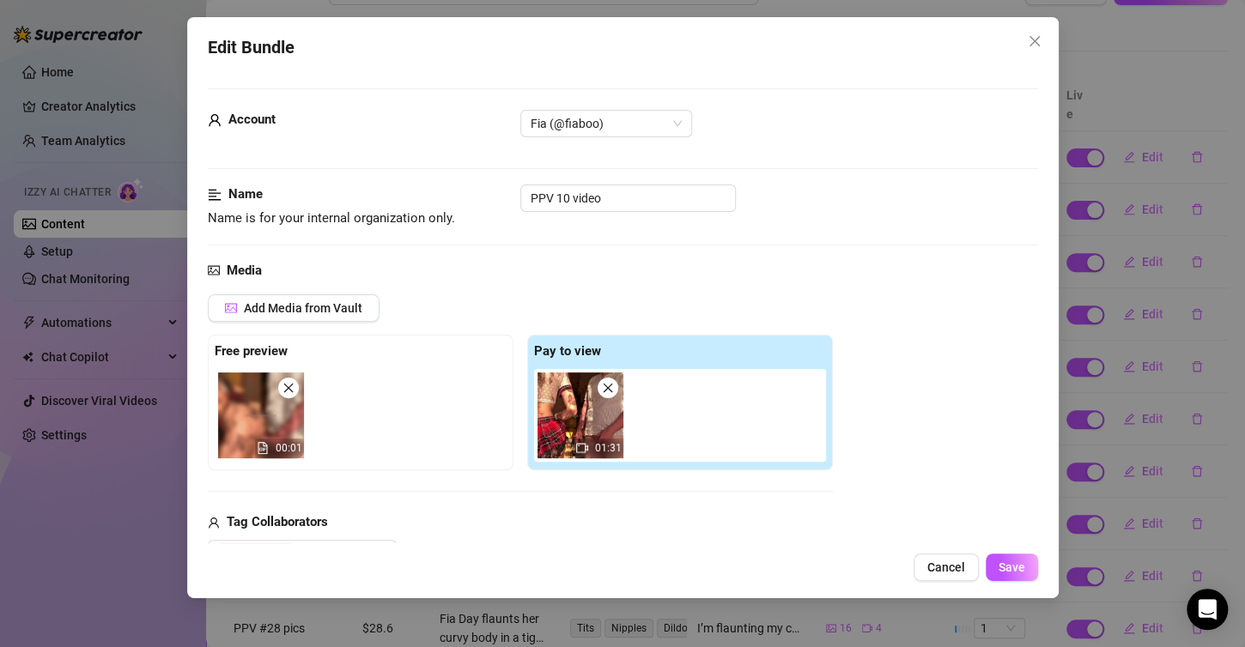
scroll to position [343, 0]
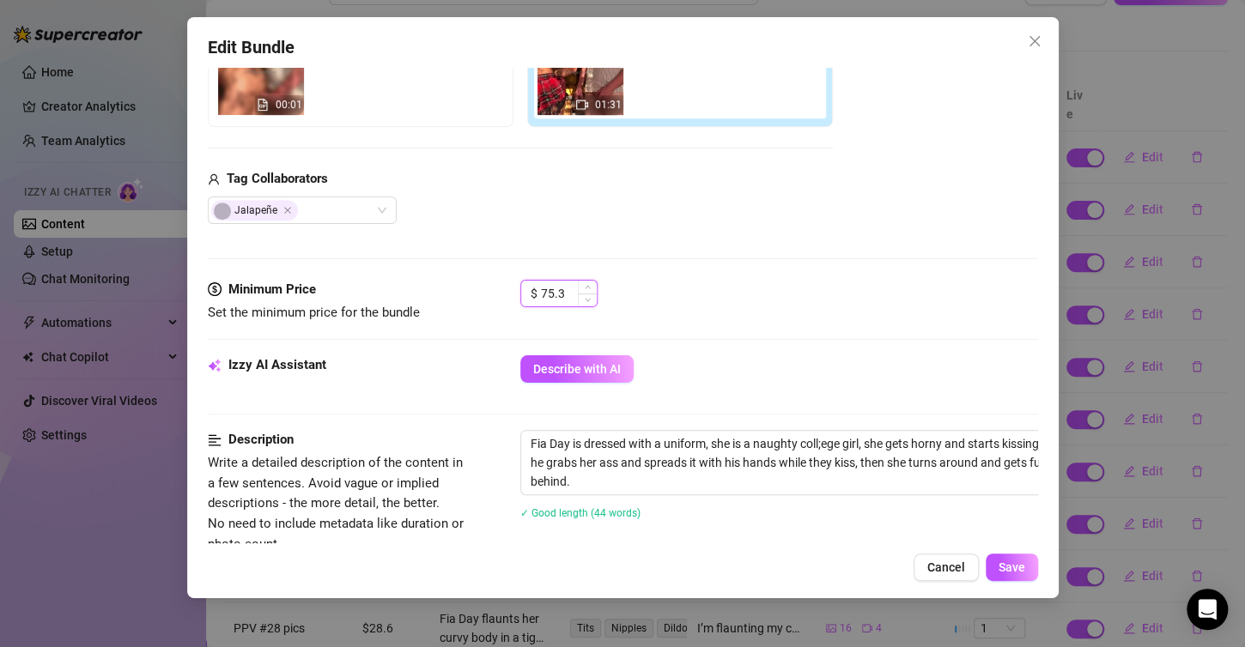
click at [566, 295] on input "75.3" at bounding box center [569, 294] width 56 height 26
type input "7"
type input "35.1"
click at [1009, 561] on span "Save" at bounding box center [1011, 568] width 27 height 14
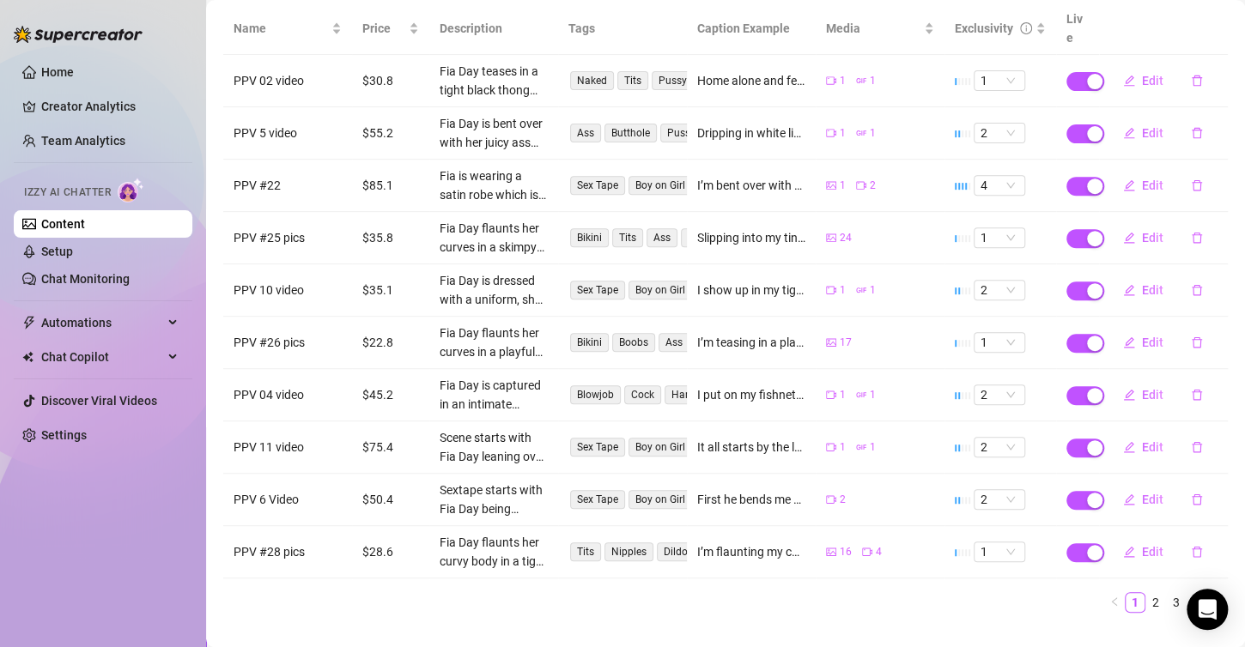
scroll to position [237, 0]
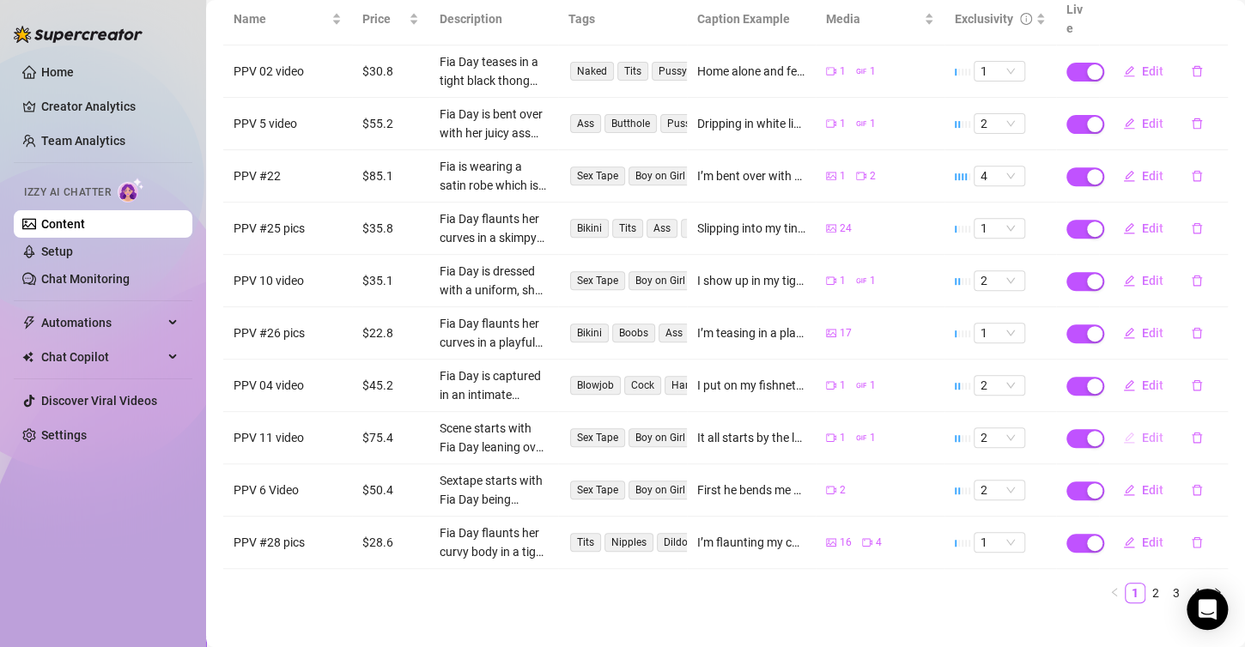
click at [1142, 431] on span "Edit" at bounding box center [1152, 438] width 21 height 14
type textarea "It all starts by the lake… I’m leaning over, admiring the view, when he comes u…"
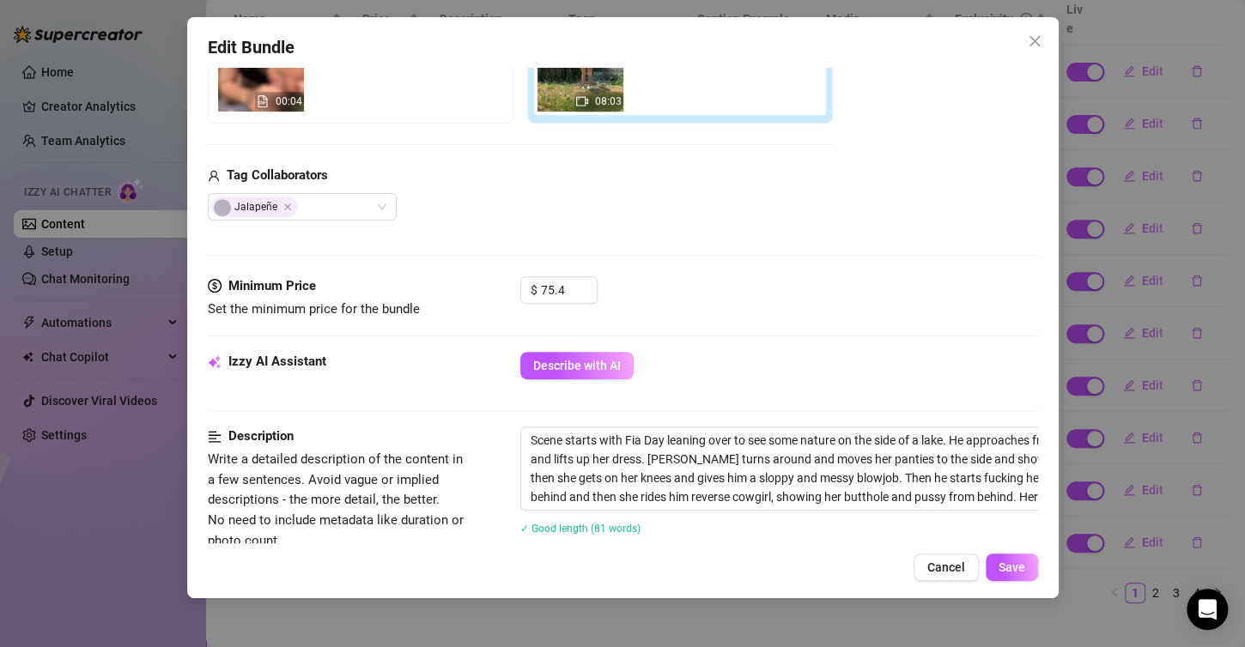
scroll to position [343, 0]
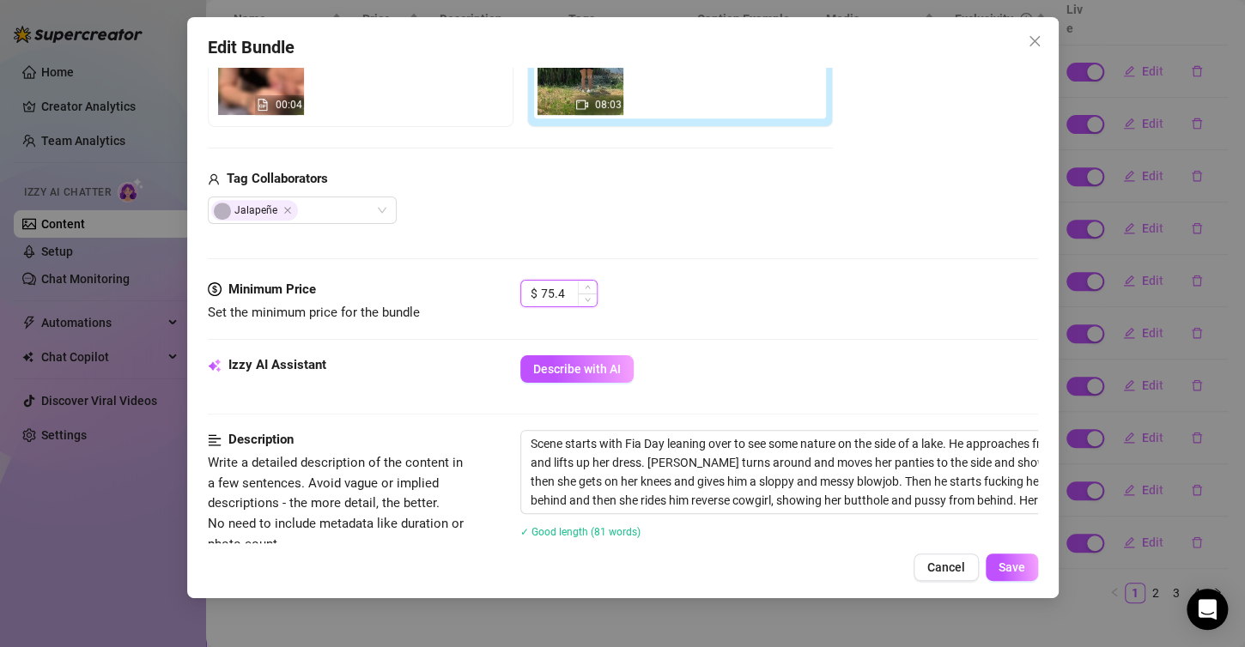
click at [567, 288] on input "75.4" at bounding box center [569, 294] width 56 height 26
type input "7"
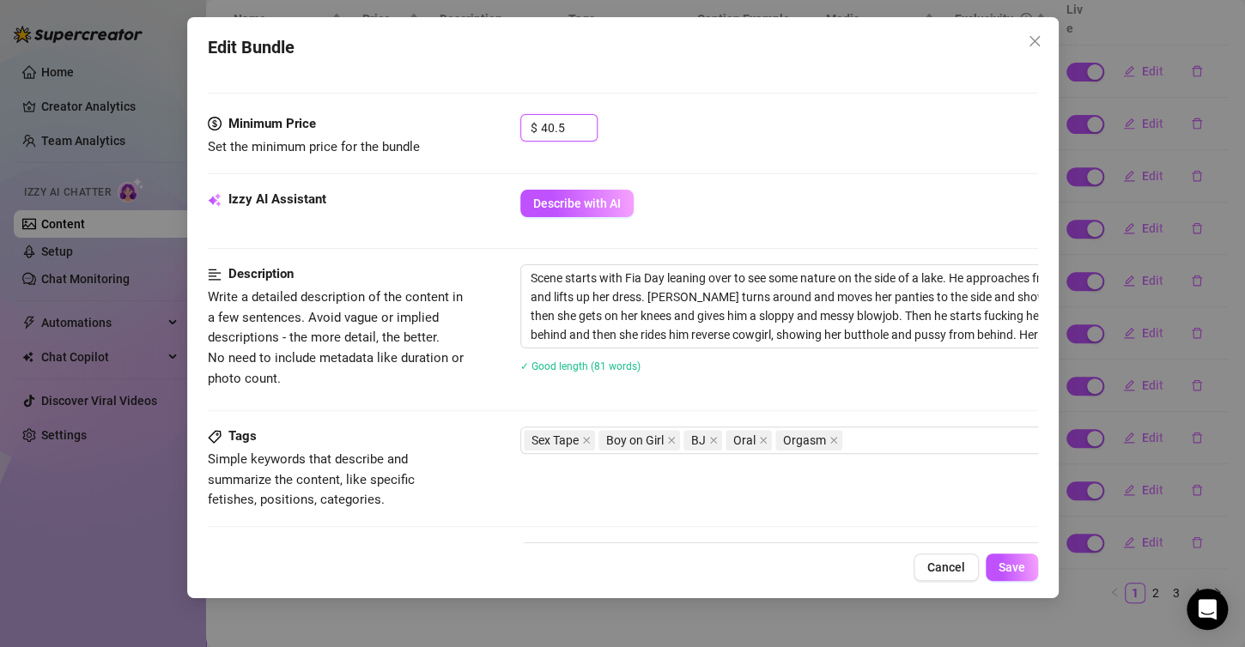
scroll to position [515, 0]
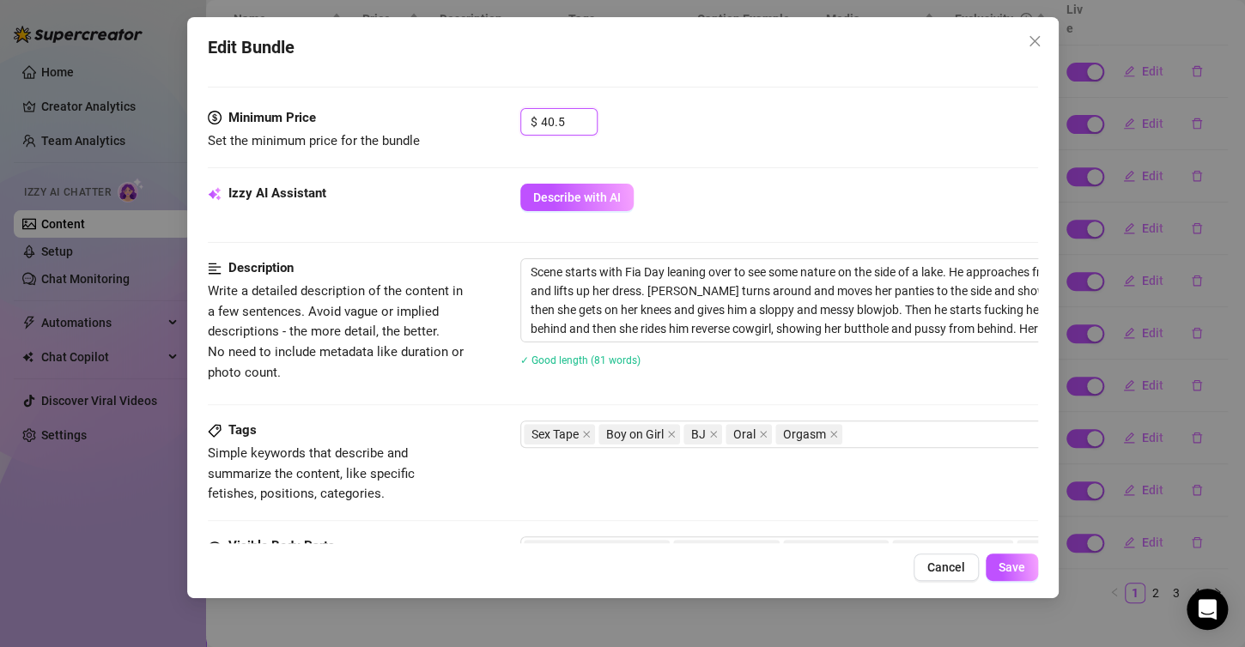
type input "40.5"
drag, startPoint x: 512, startPoint y: 271, endPoint x: 536, endPoint y: 270, distance: 24.1
click at [523, 271] on div "Description Write a detailed description of the content in a few sentences. Avo…" at bounding box center [623, 323] width 830 height 130
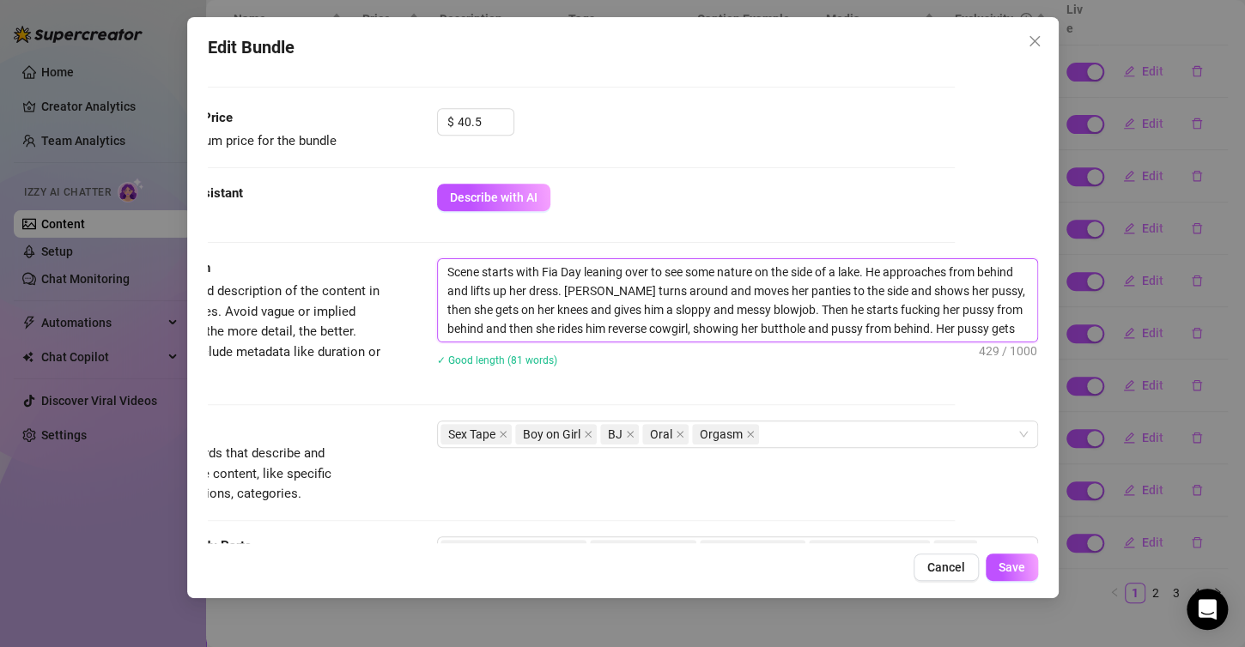
drag, startPoint x: 528, startPoint y: 269, endPoint x: 1036, endPoint y: 332, distance: 512.2
click at [1053, 348] on div "Edit Bundle Account Fia (@fiaboo) Name Name is for your internal organization o…" at bounding box center [622, 307] width 871 height 581
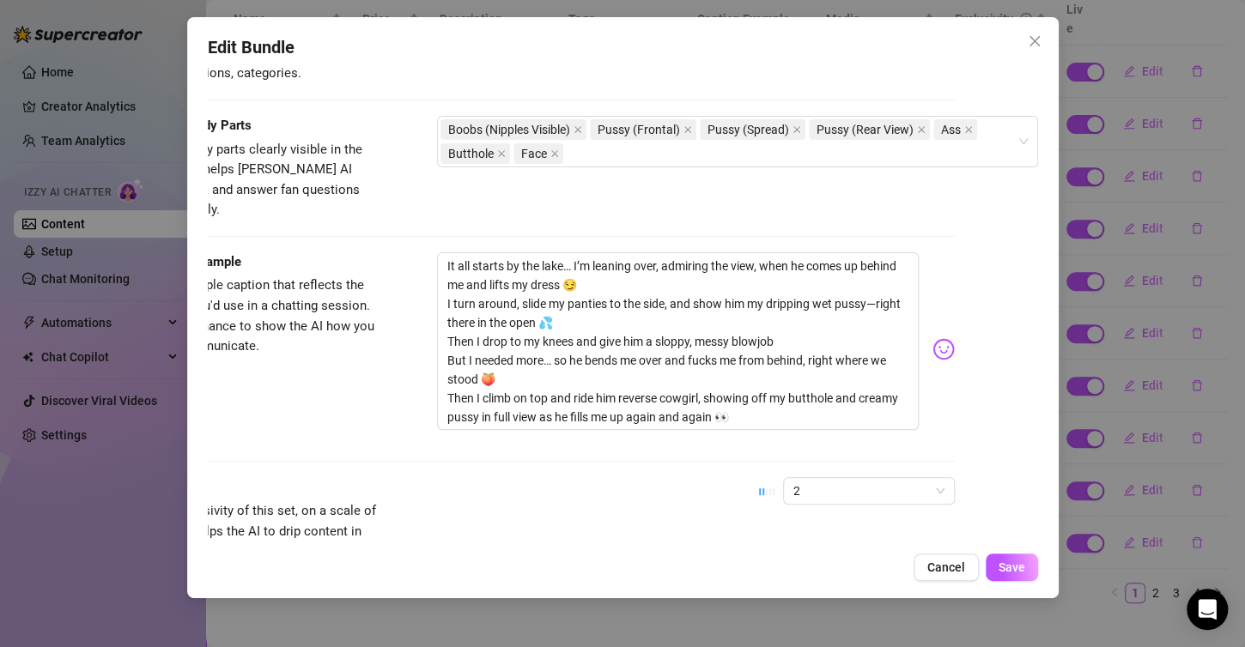
scroll to position [944, 98]
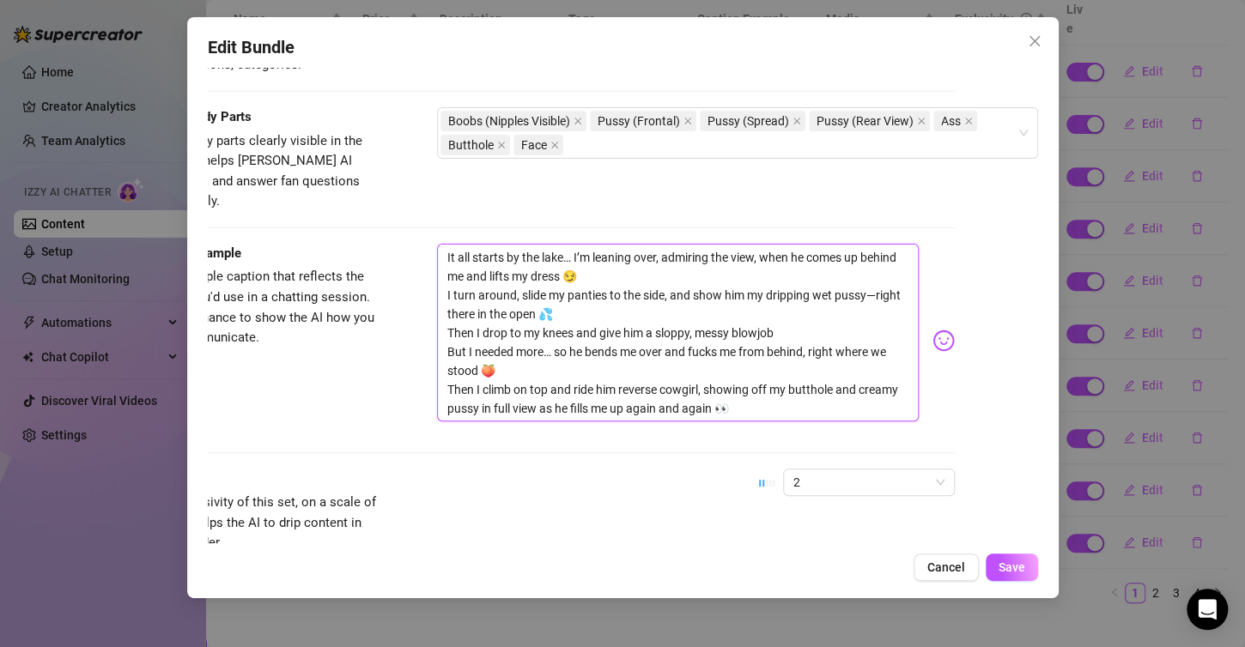
drag, startPoint x: 434, startPoint y: 233, endPoint x: 476, endPoint y: 282, distance: 65.1
click at [599, 324] on textarea "It all starts by the lake… I’m leaning over, admiring the view, when he comes u…" at bounding box center [678, 333] width 482 height 179
click at [458, 275] on textarea "It all starts by the lake… I’m leaning over, admiring the view, when he comes u…" at bounding box center [678, 333] width 482 height 179
drag, startPoint x: 426, startPoint y: 230, endPoint x: 854, endPoint y: 392, distance: 458.1
click at [854, 392] on textarea "It all starts by the lake… I’m leaning over, admiring the view, when he comes u…" at bounding box center [678, 333] width 482 height 179
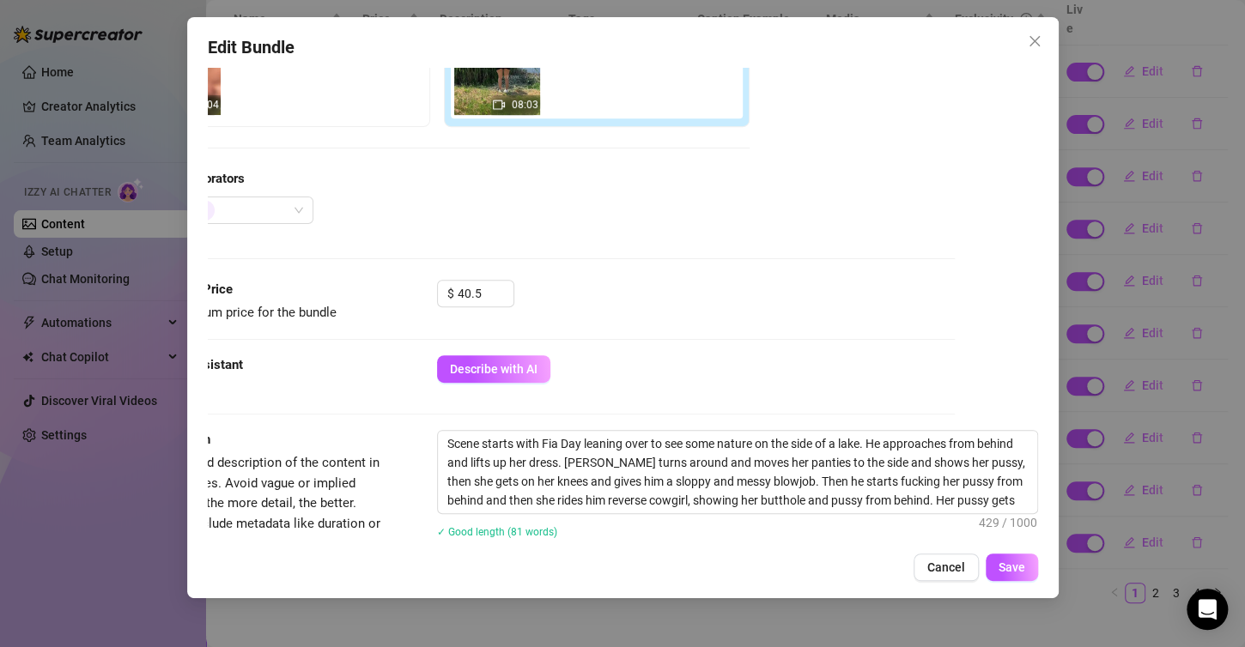
scroll to position [86, 98]
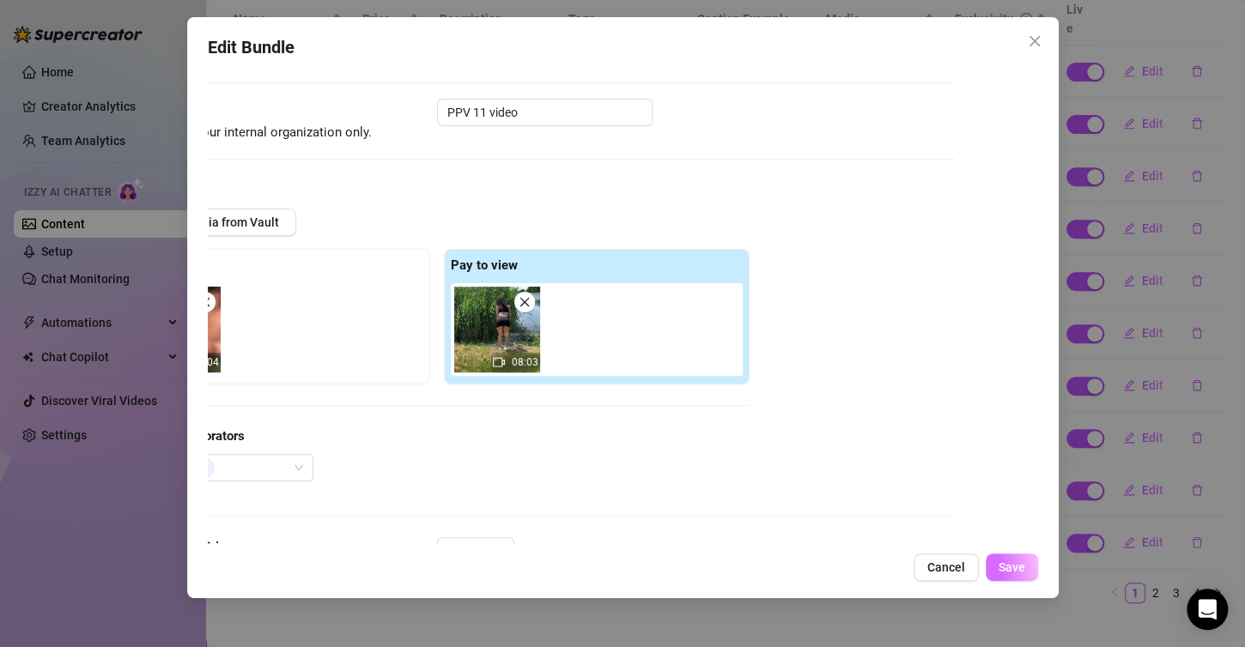
click at [1019, 567] on span "Save" at bounding box center [1011, 568] width 27 height 14
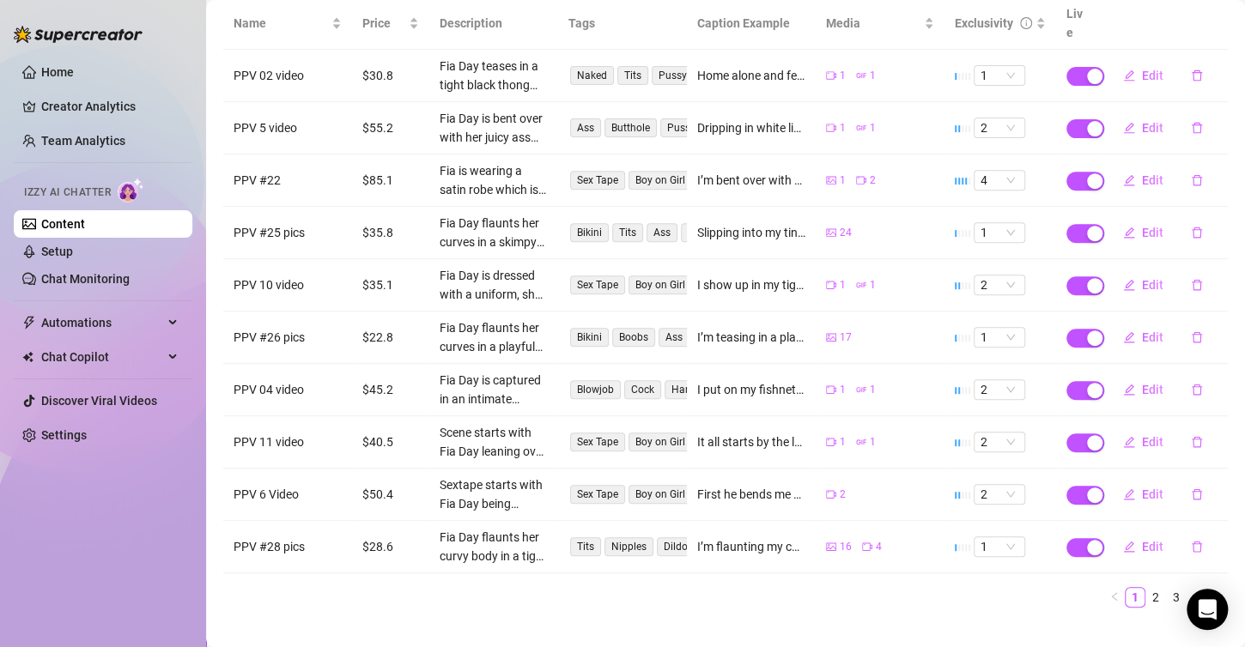
scroll to position [237, 0]
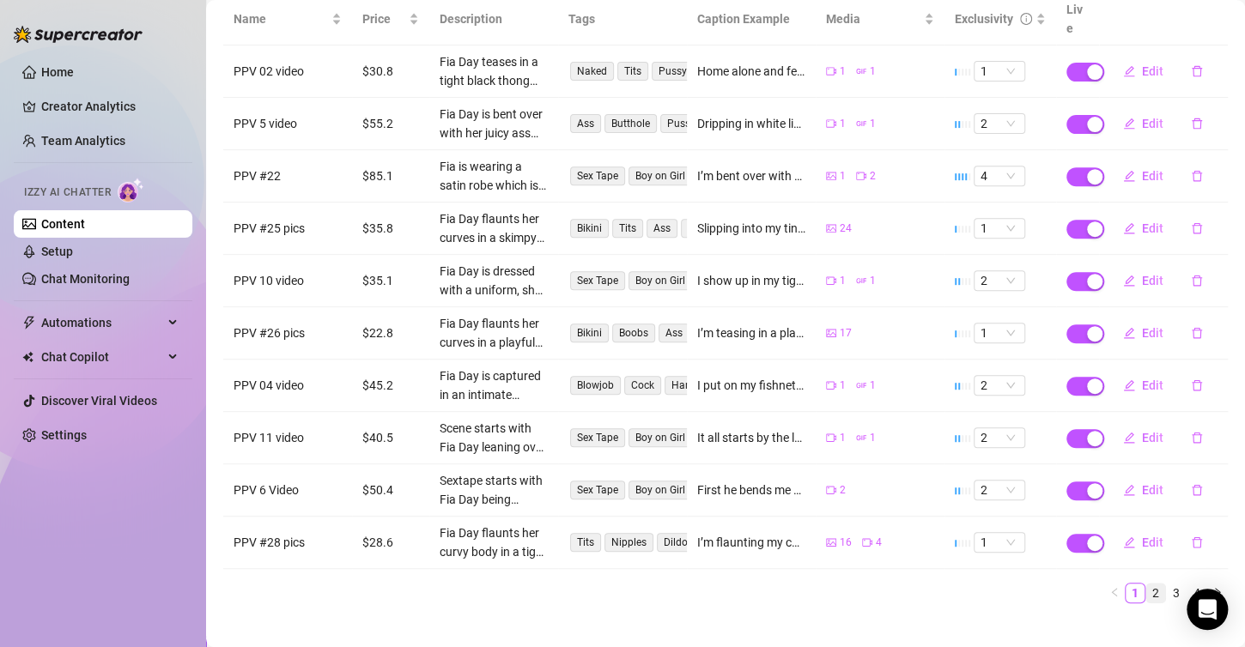
click at [1146, 584] on link "2" at bounding box center [1155, 593] width 19 height 19
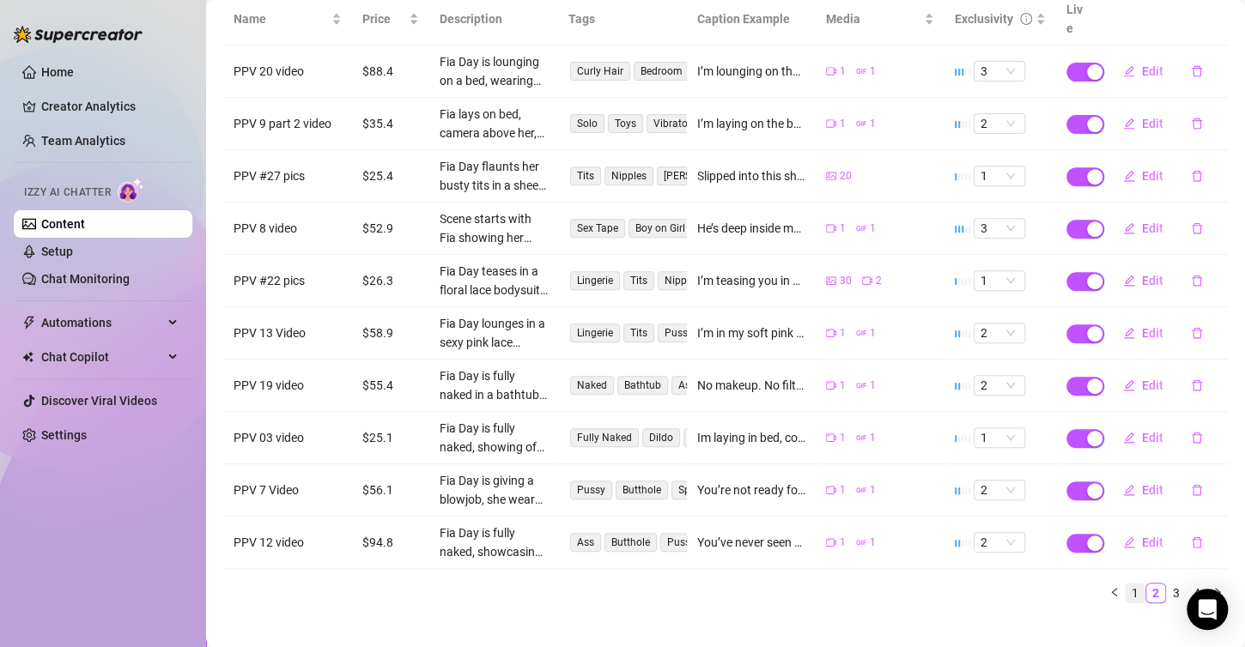
click at [1126, 584] on link "1" at bounding box center [1135, 593] width 19 height 19
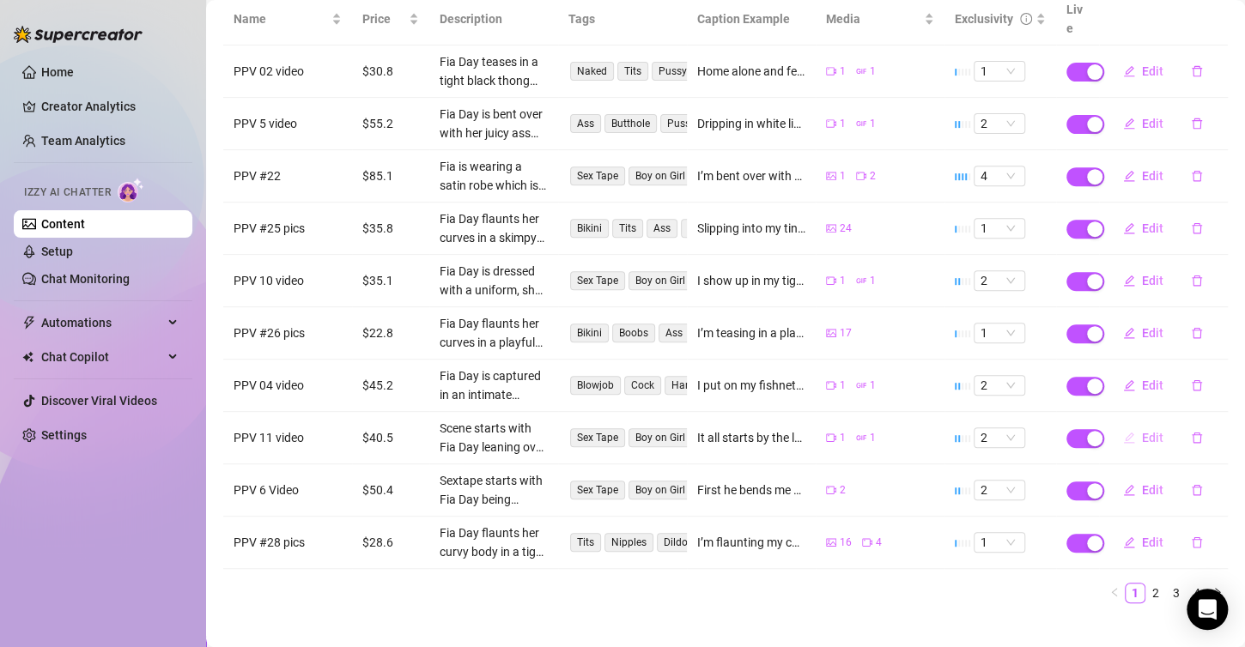
click at [1143, 431] on span "Edit" at bounding box center [1152, 438] width 21 height 14
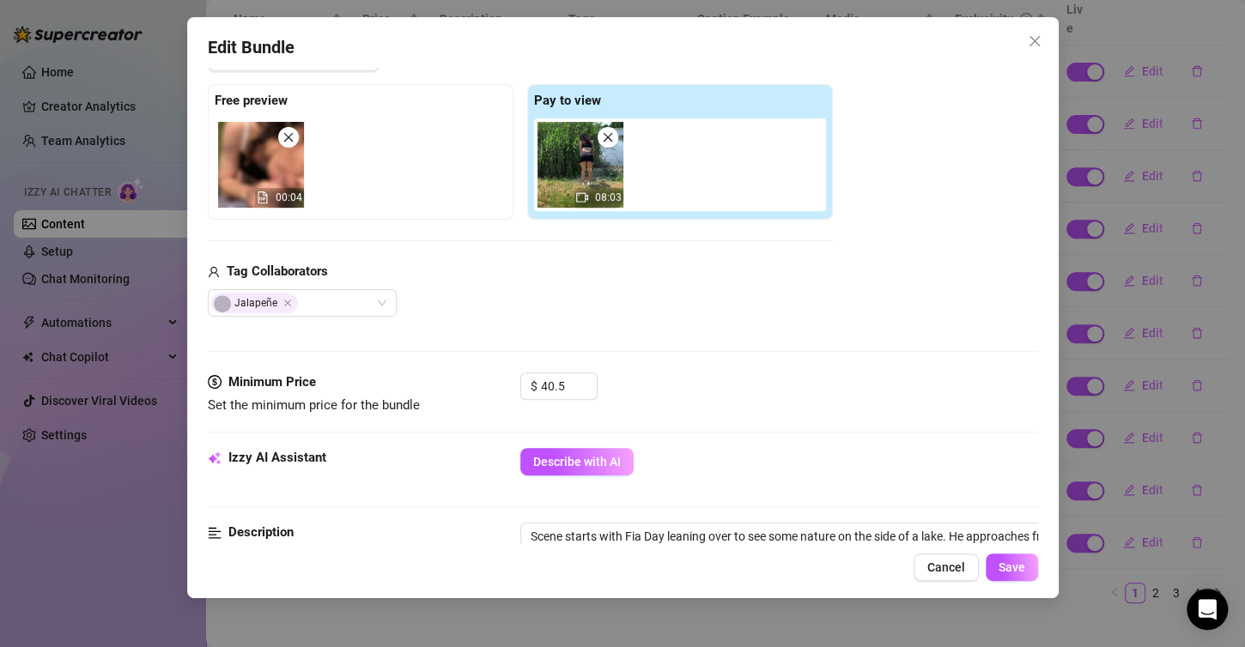
scroll to position [258, 0]
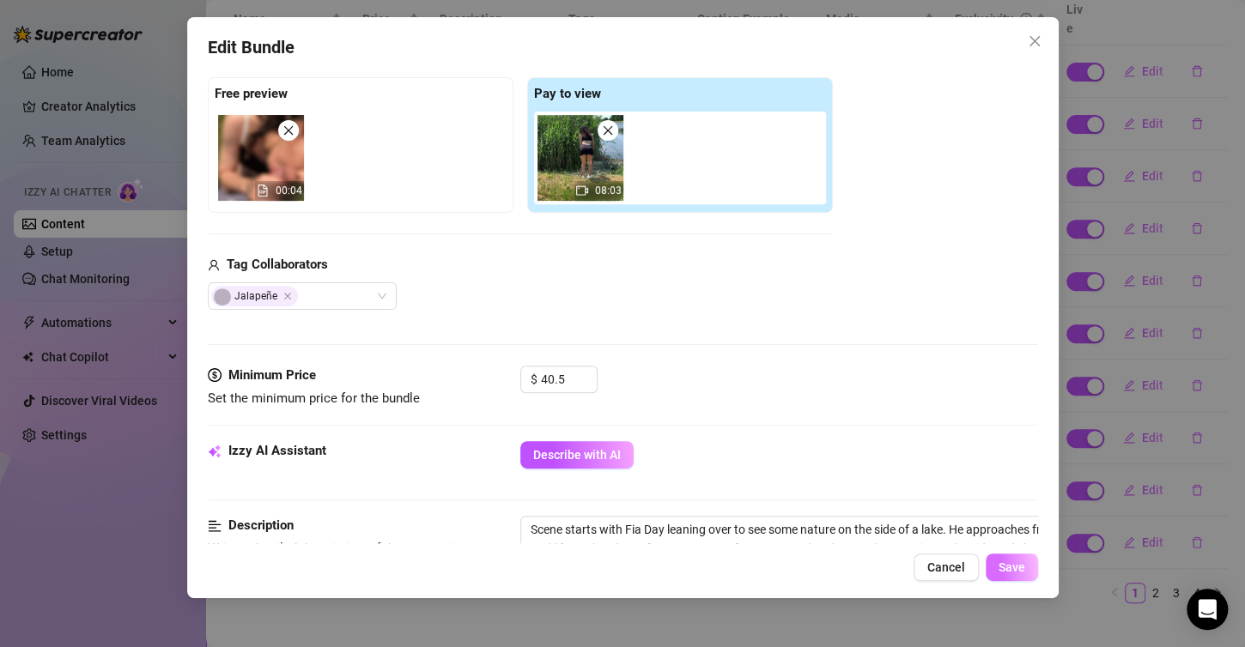
click at [1004, 569] on span "Save" at bounding box center [1011, 568] width 27 height 14
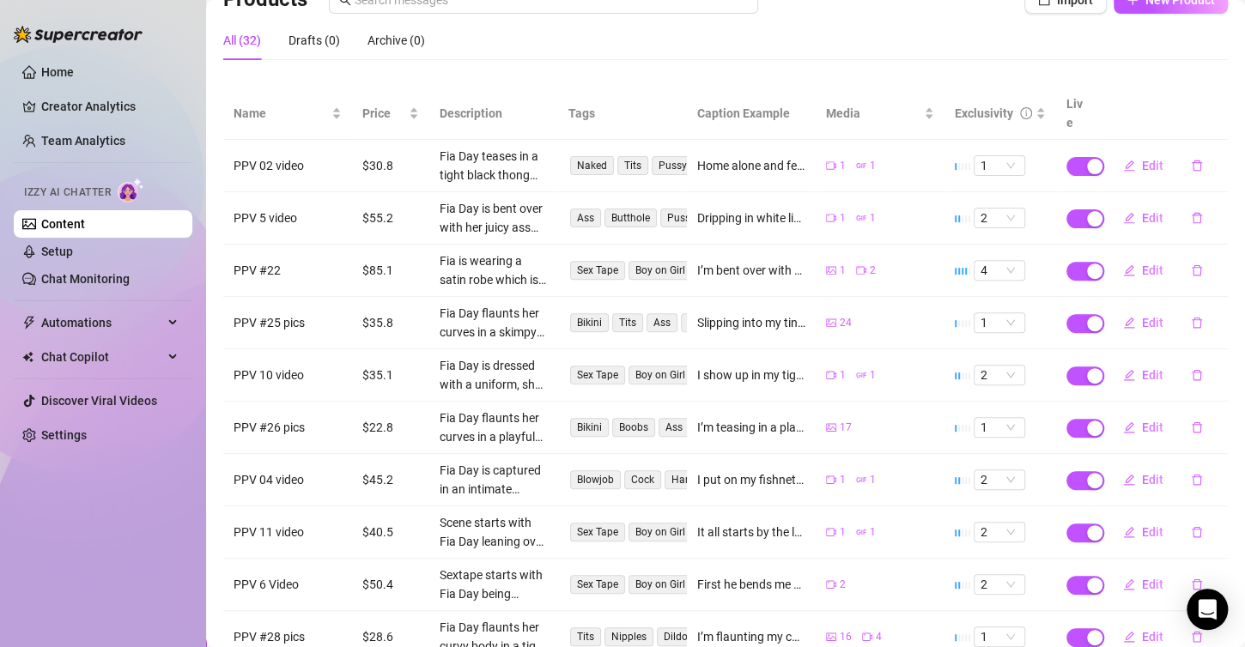
scroll to position [237, 0]
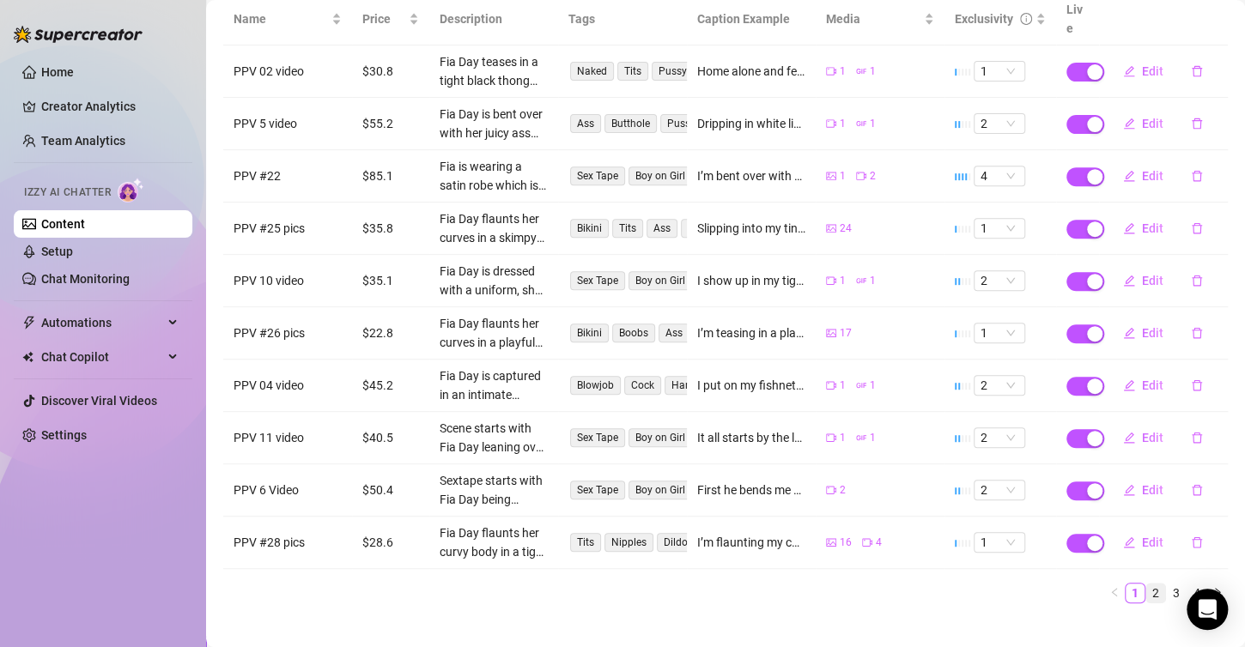
click at [1146, 584] on link "2" at bounding box center [1155, 593] width 19 height 19
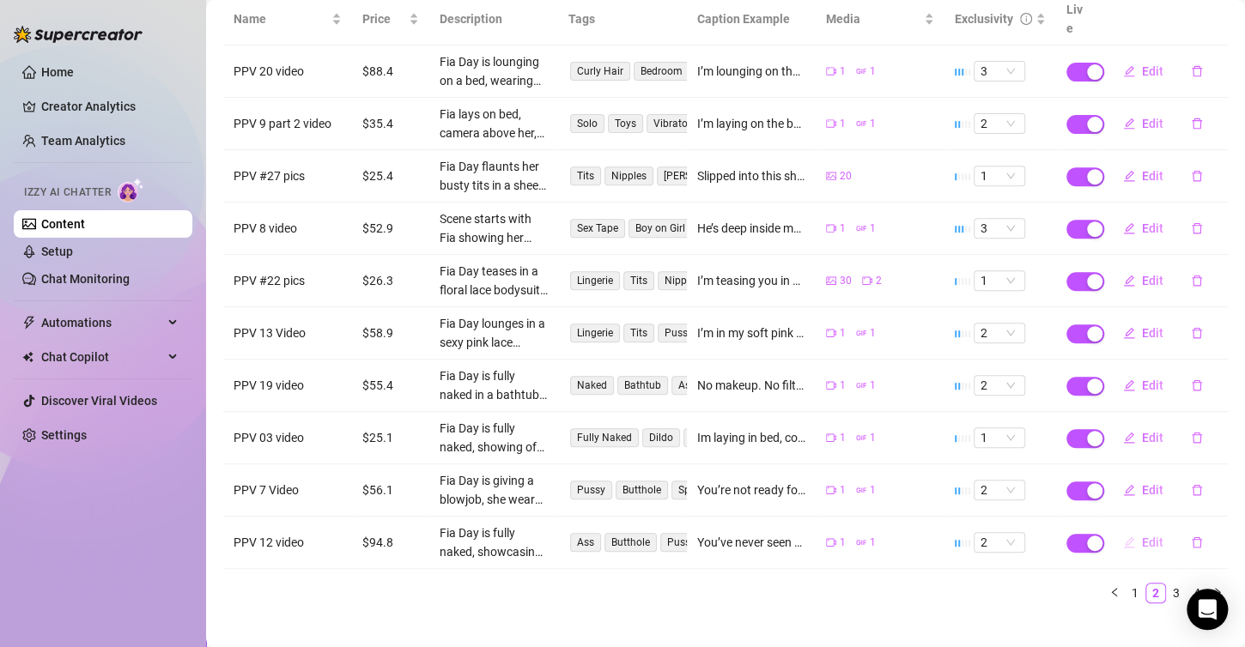
click at [1142, 536] on span "Edit" at bounding box center [1152, 543] width 21 height 14
type textarea "You’ve never seen me this exposed before… I’m fully naked, laying on my stomach…"
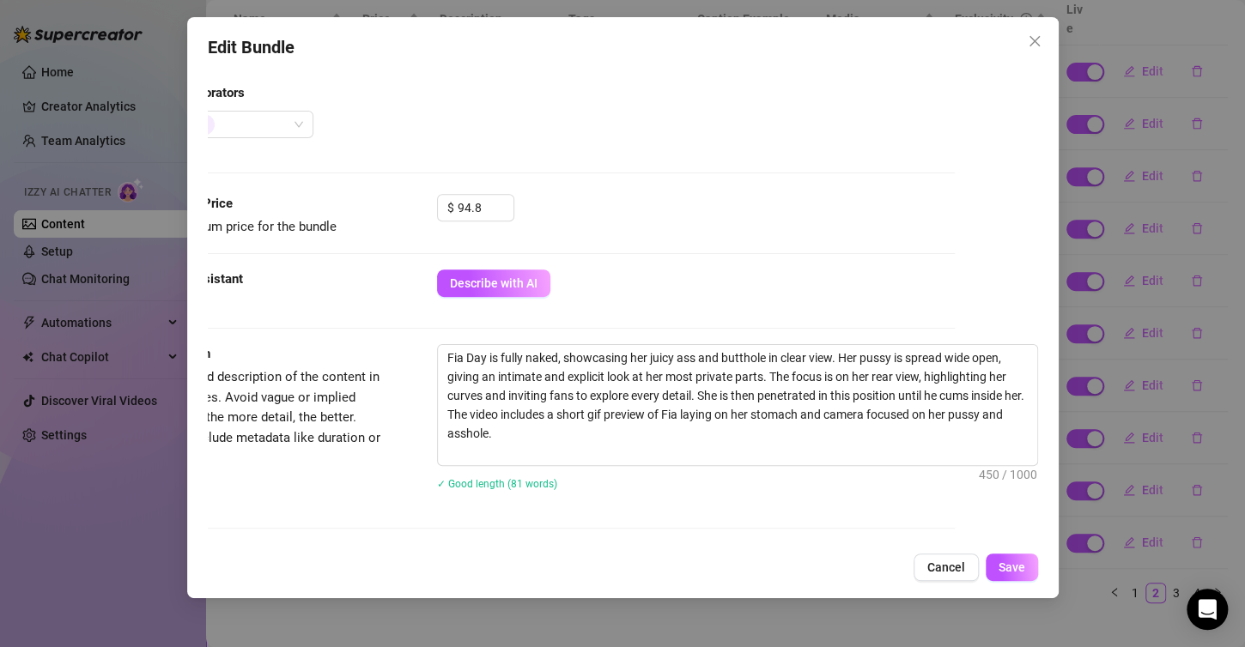
scroll to position [429, 98]
drag, startPoint x: 431, startPoint y: 363, endPoint x: 499, endPoint y: 472, distance: 128.4
click at [499, 472] on div "Fia Day is fully naked, showcasing her juicy ass and butthole in clear view. He…" at bounding box center [737, 428] width 601 height 168
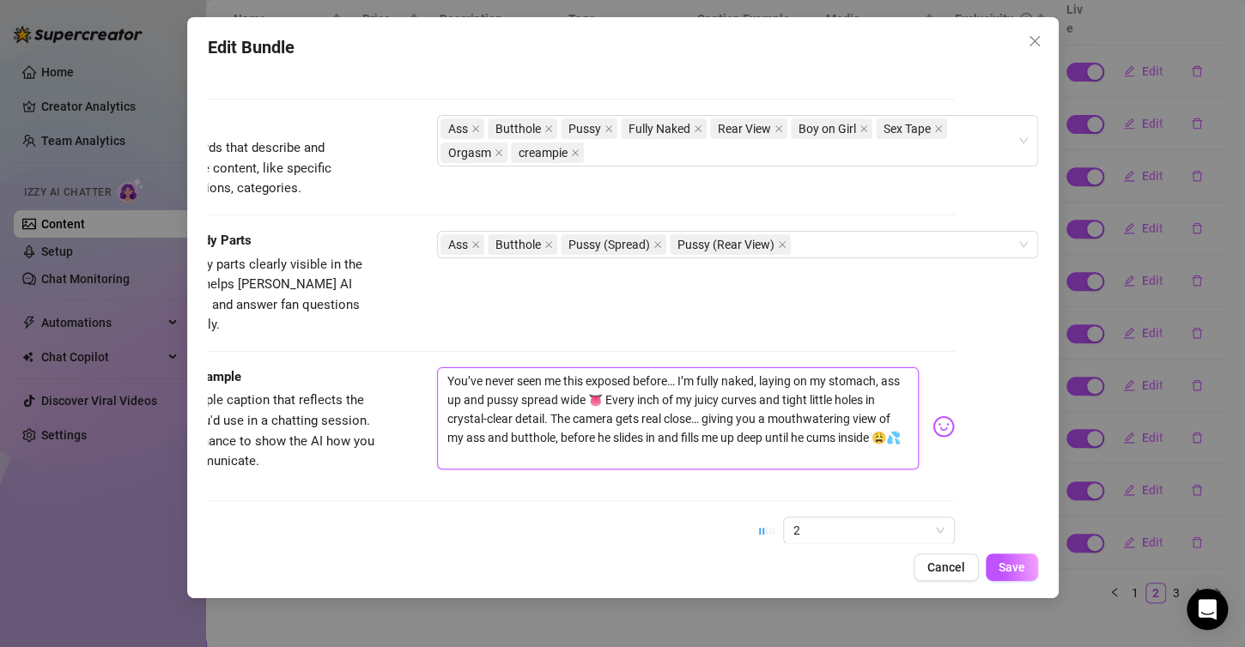
drag, startPoint x: 430, startPoint y: 351, endPoint x: 480, endPoint y: 440, distance: 101.5
click at [480, 440] on textarea "You’ve never seen me this exposed before… I’m fully naked, laying on my stomach…" at bounding box center [678, 418] width 482 height 103
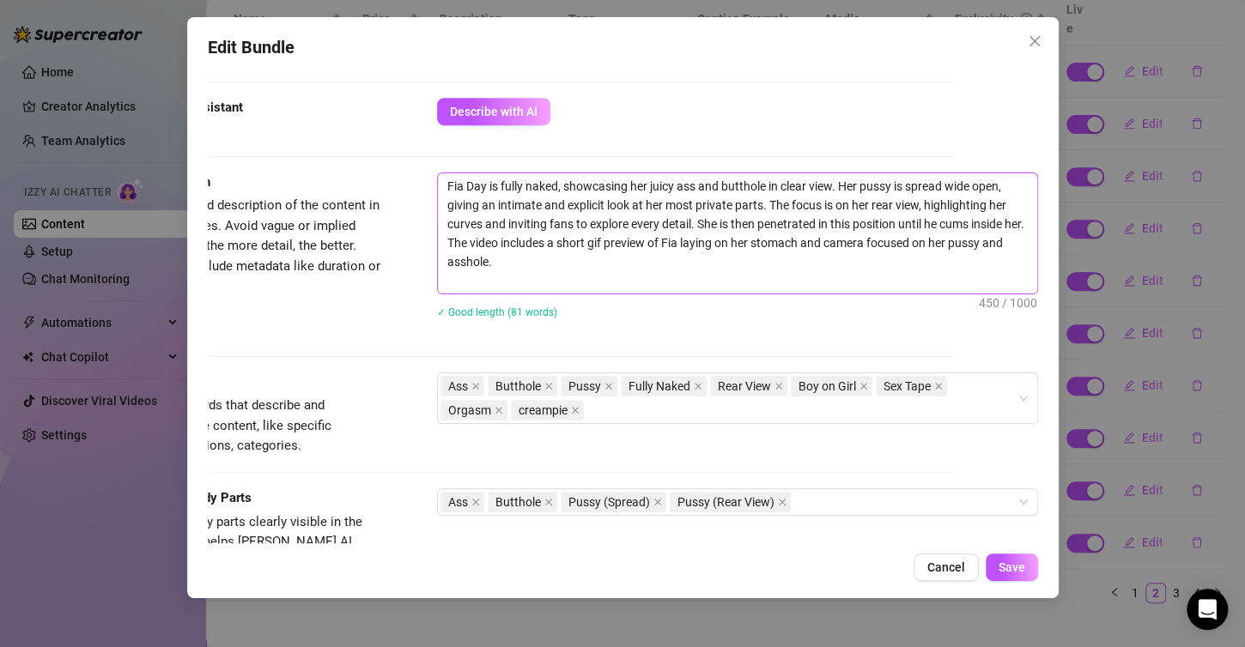
scroll to position [343, 98]
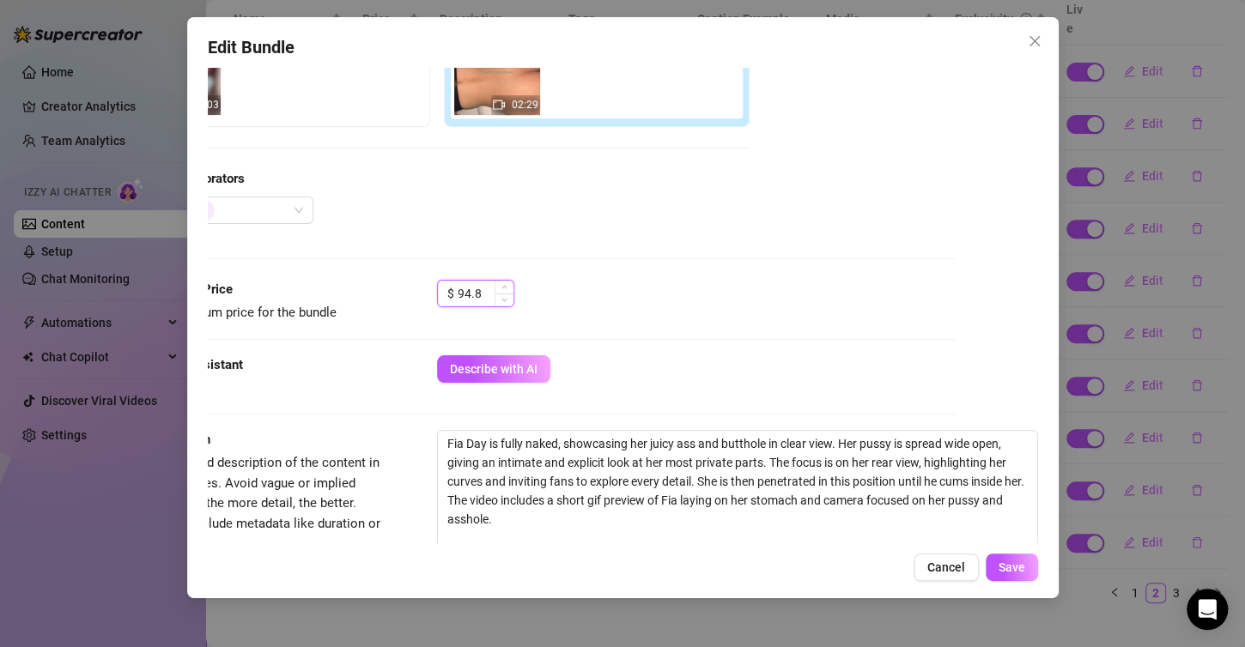
click at [458, 295] on input "94.8" at bounding box center [486, 294] width 56 height 26
click at [472, 294] on input "94.8" at bounding box center [486, 294] width 56 height 26
type input "9"
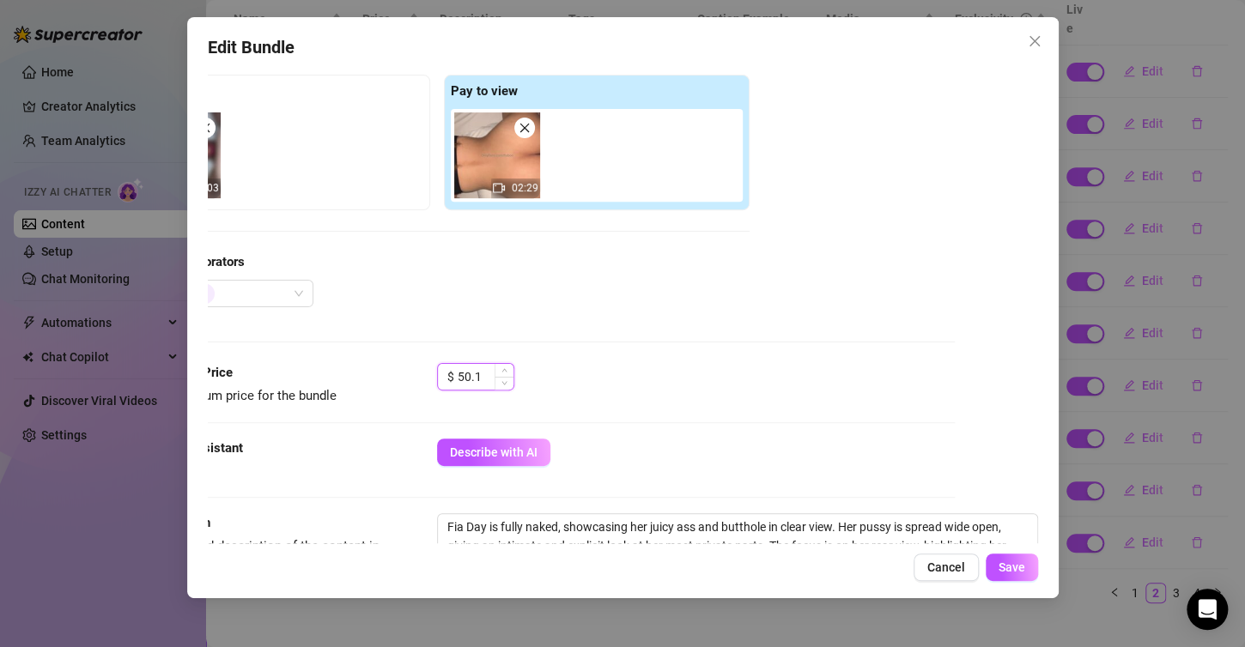
scroll to position [258, 98]
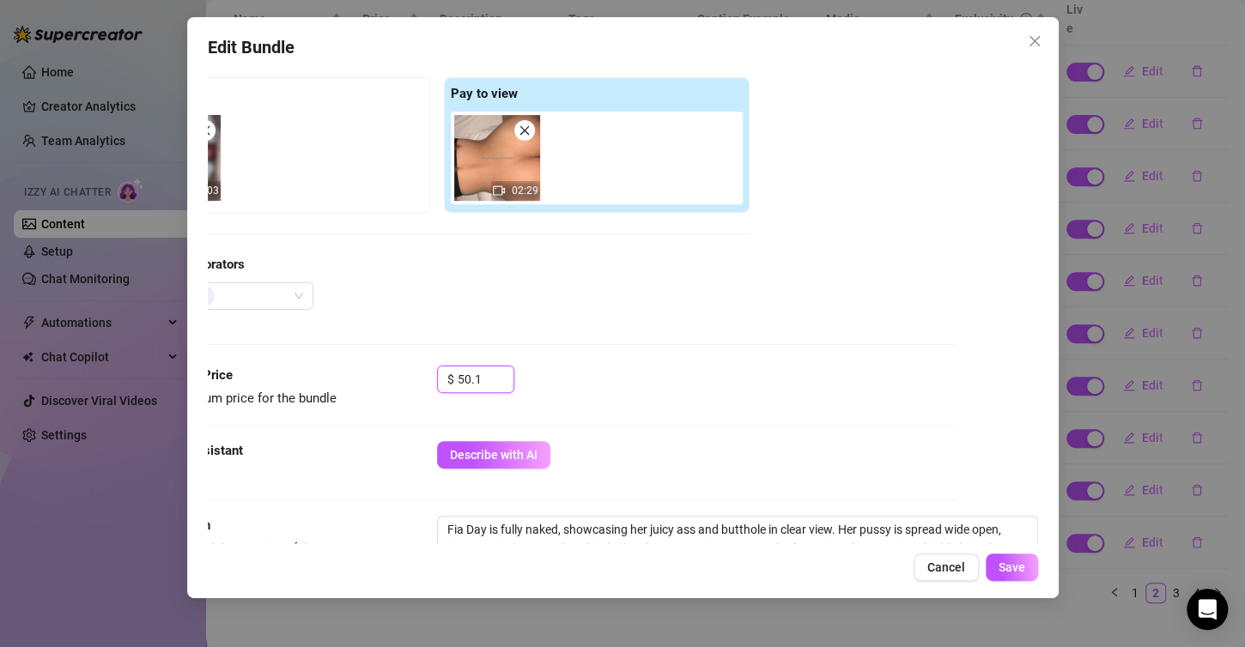
type input "50.1"
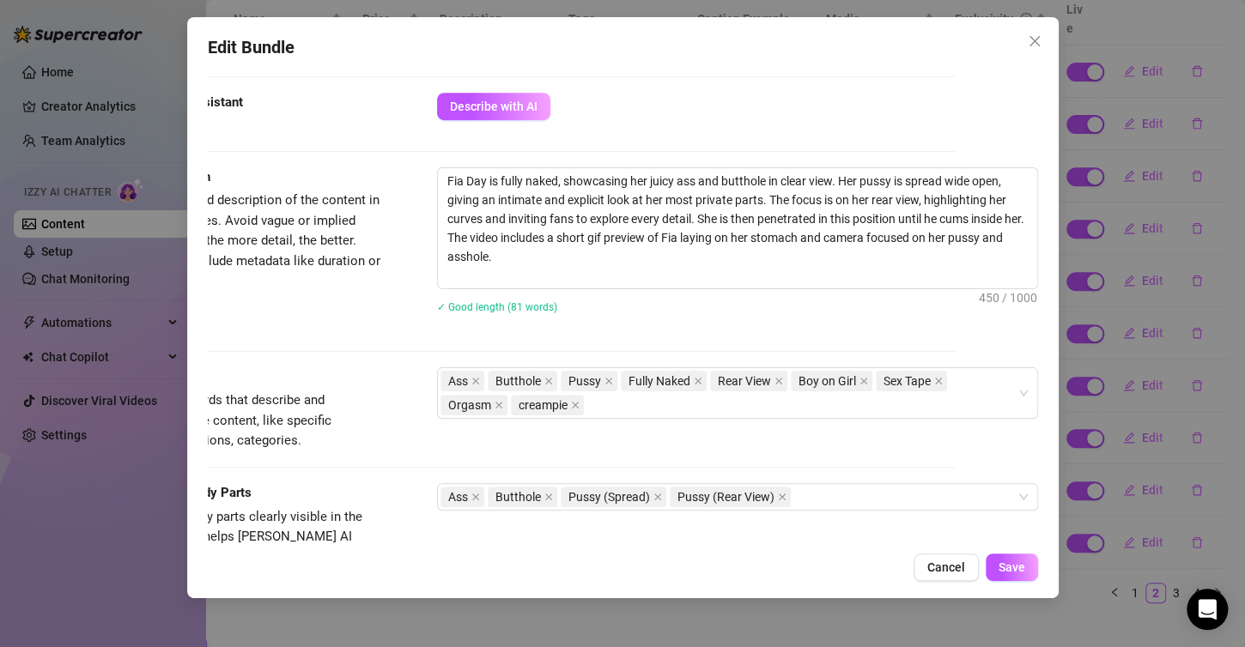
scroll to position [263, 98]
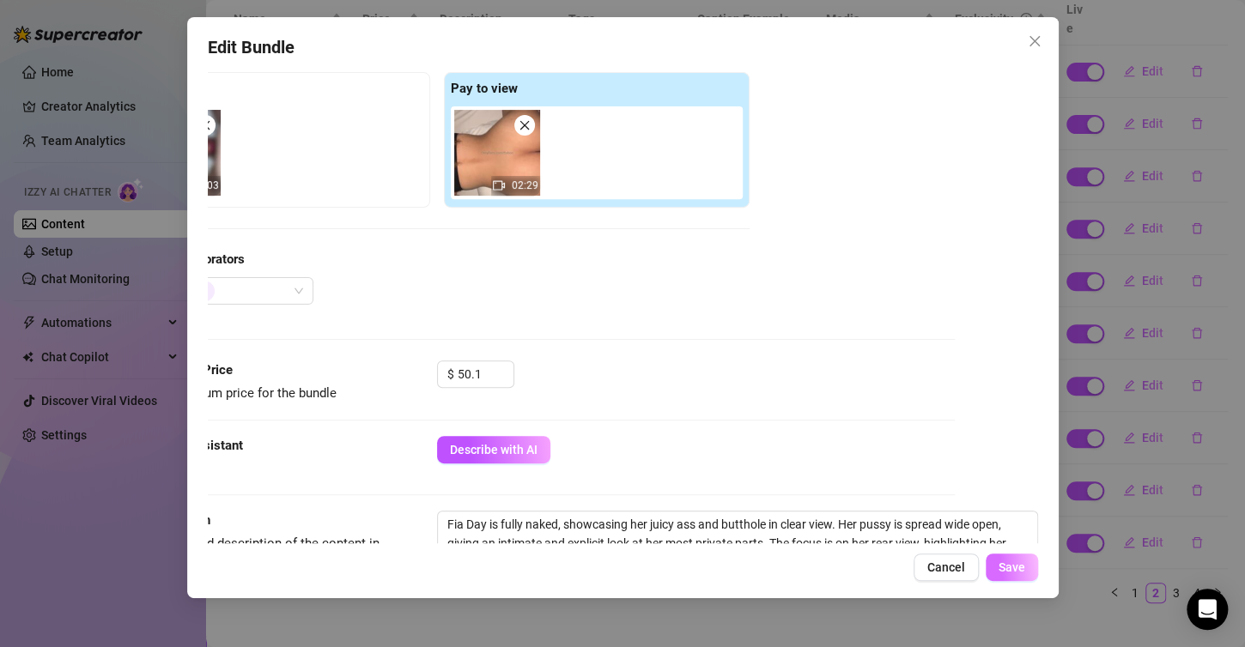
click at [1019, 567] on span "Save" at bounding box center [1011, 568] width 27 height 14
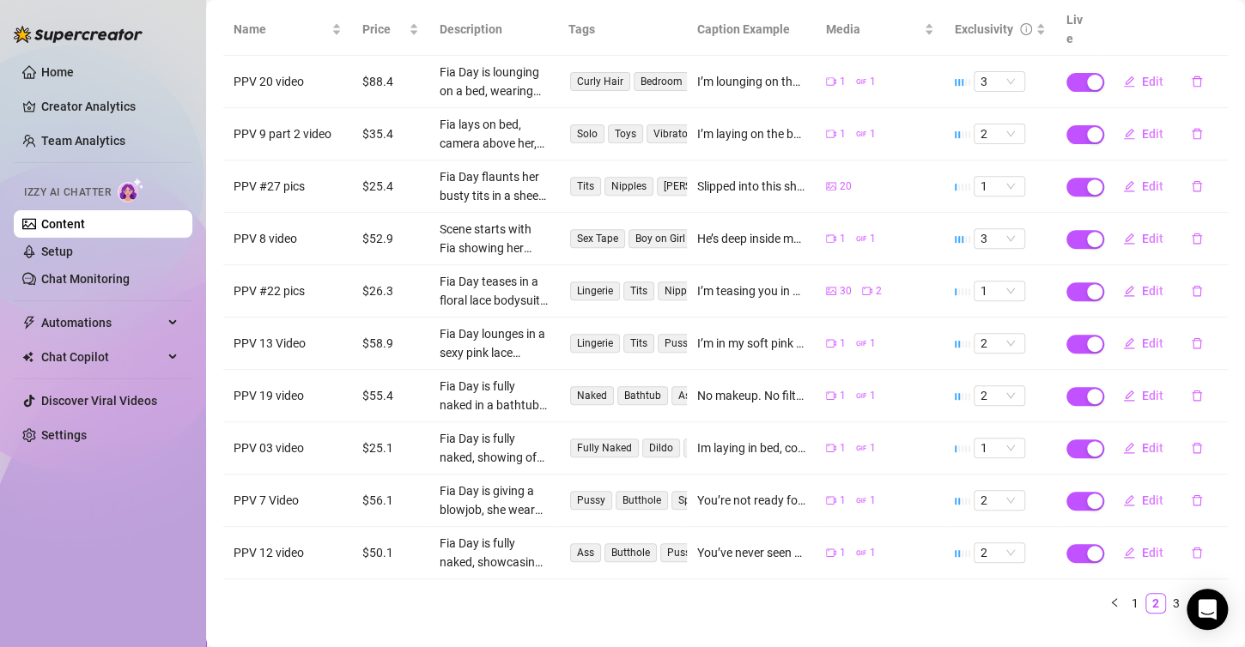
scroll to position [237, 0]
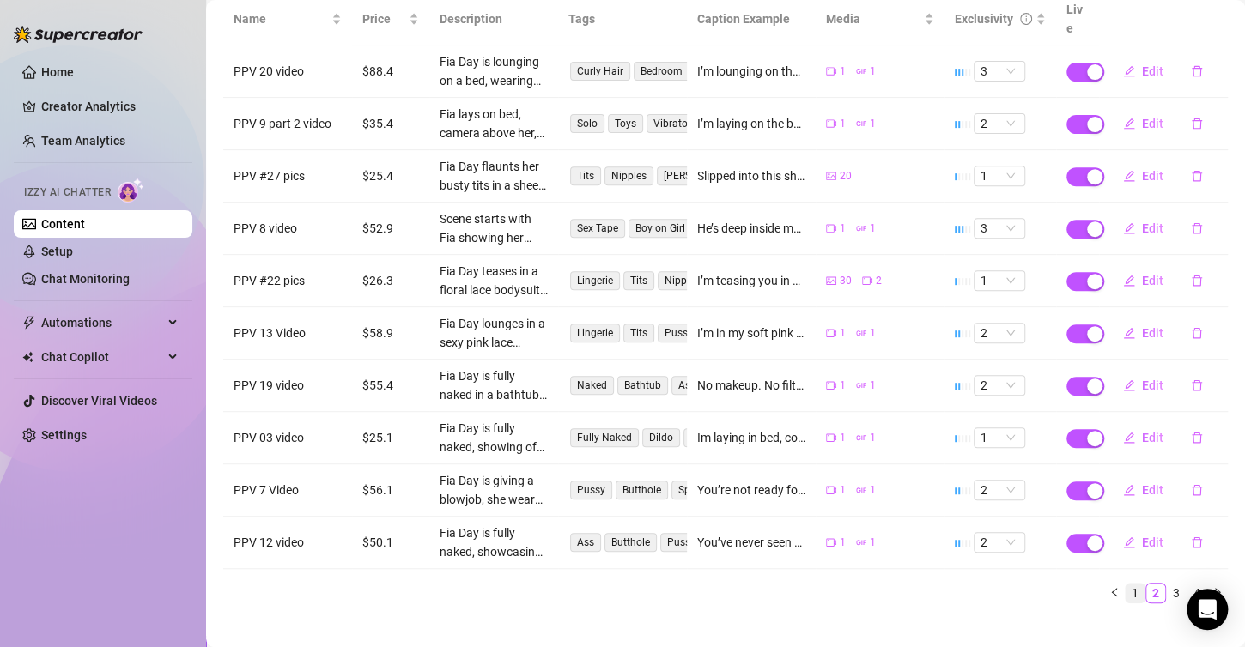
click at [1126, 584] on link "1" at bounding box center [1135, 593] width 19 height 19
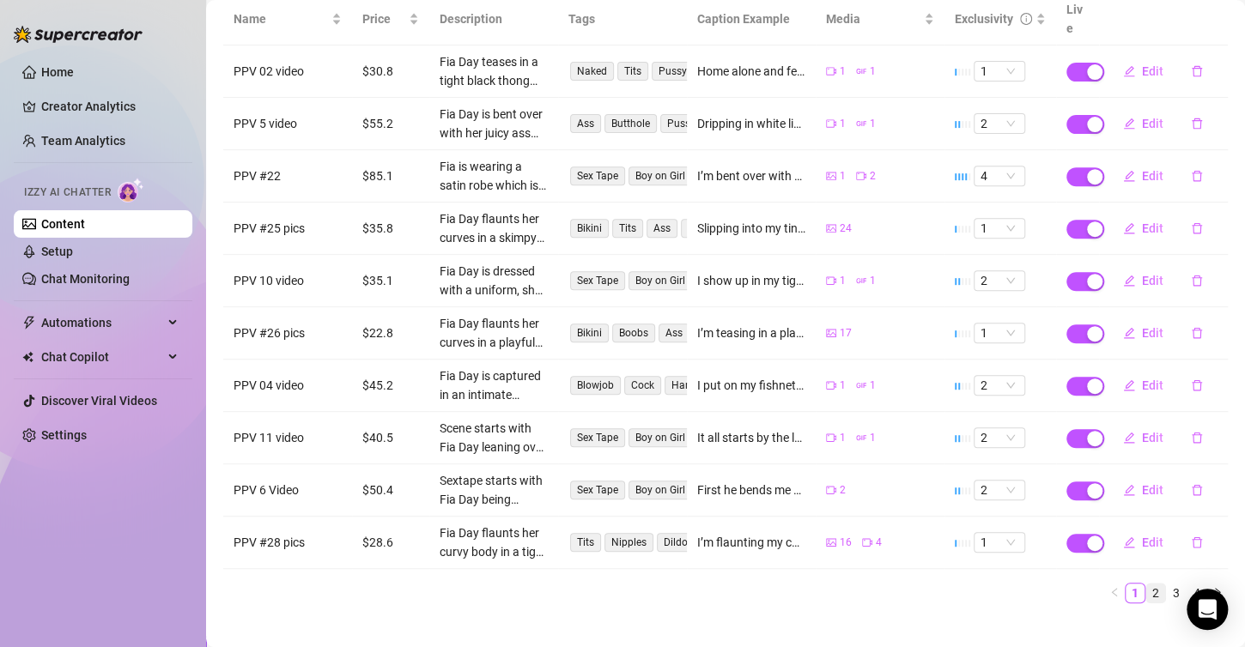
click at [1145, 583] on li "2" at bounding box center [1155, 593] width 21 height 21
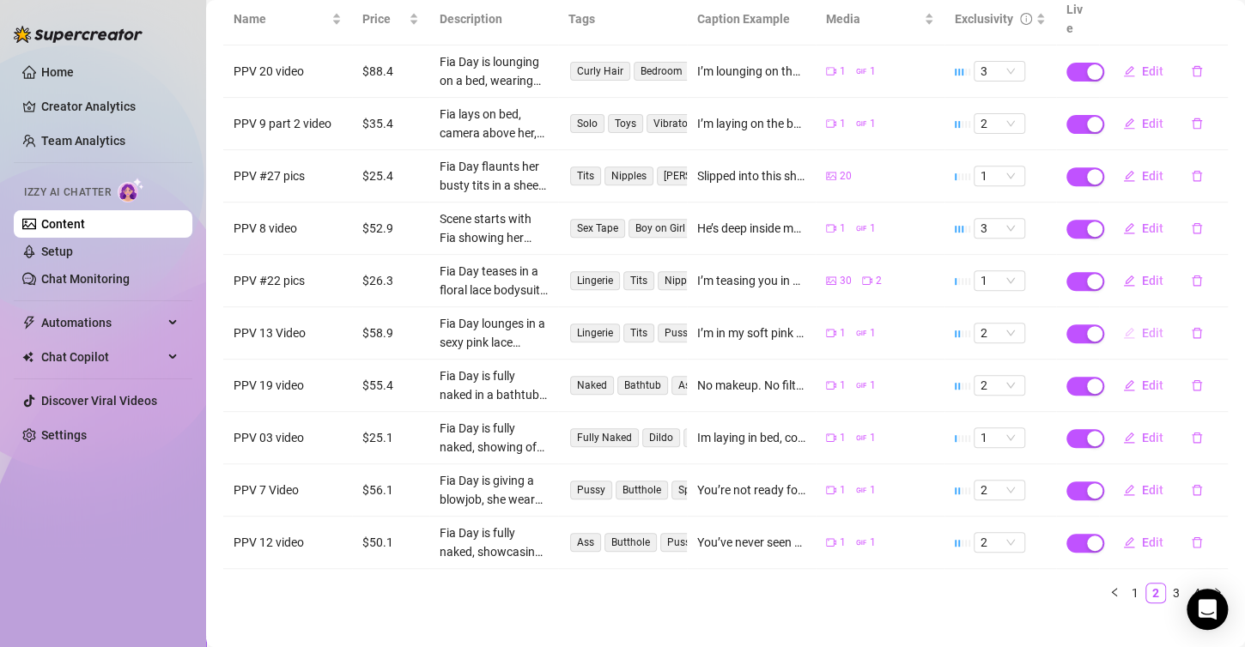
click at [1142, 326] on span "Edit" at bounding box center [1152, 333] width 21 height 14
type textarea "I’m in my soft pink lace lingerie, lounging in my room and feeling sooo naughty…"
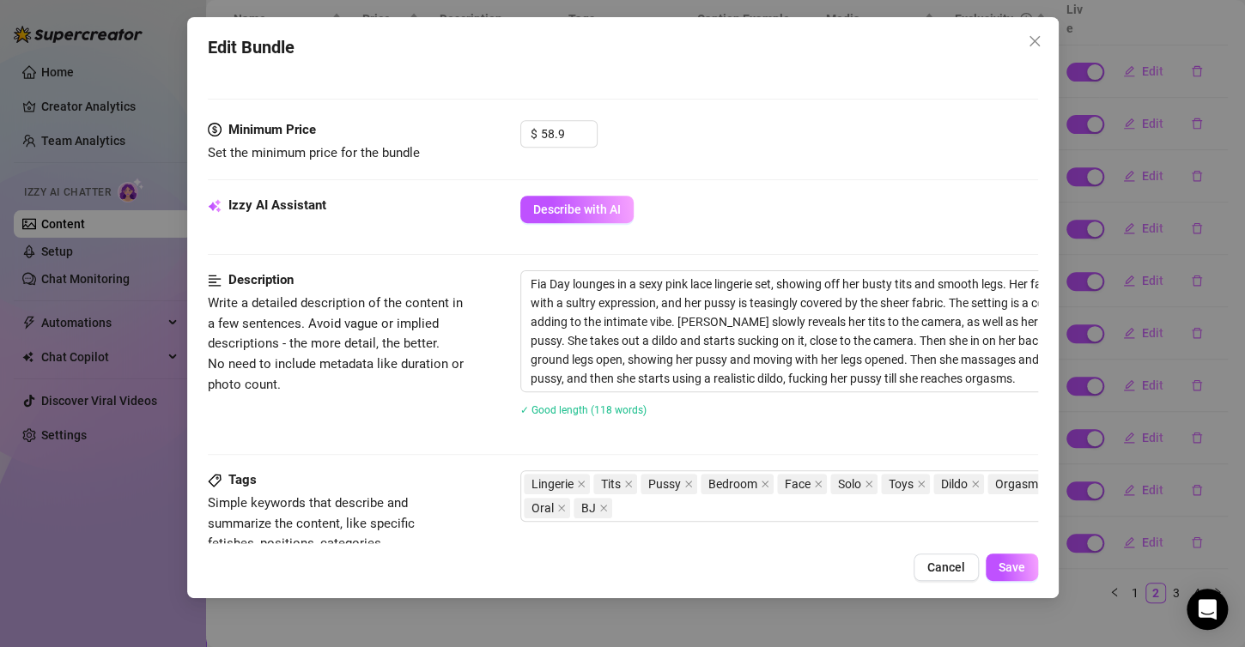
scroll to position [515, 0]
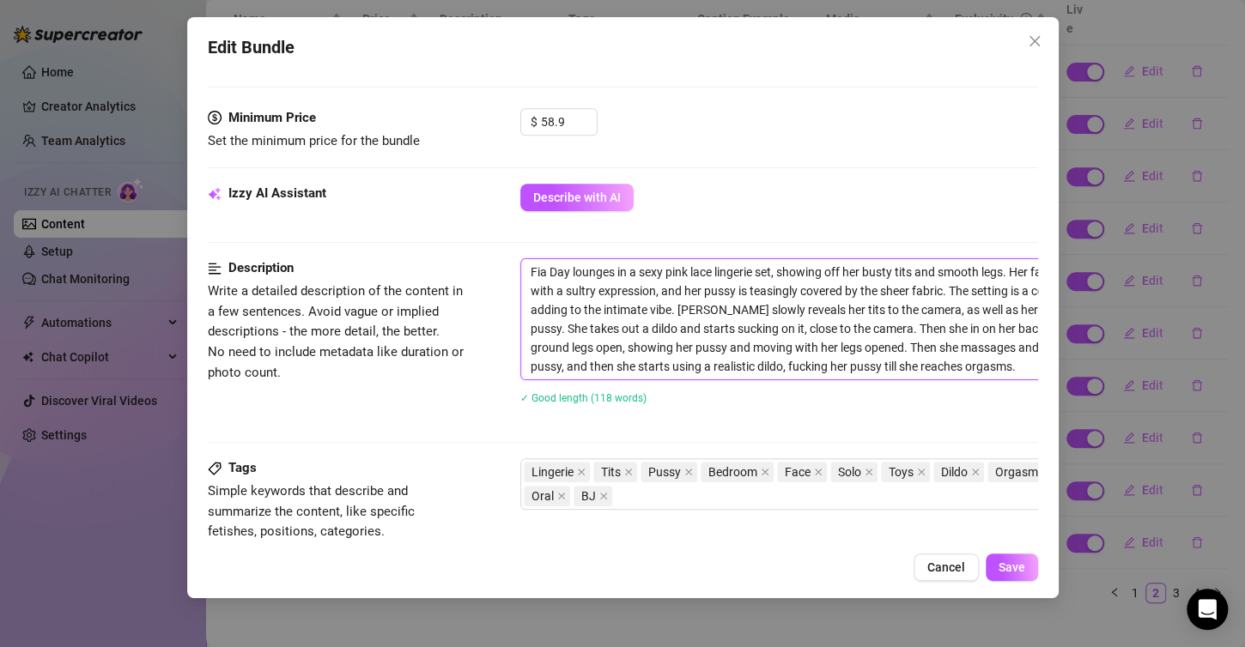
drag, startPoint x: 528, startPoint y: 266, endPoint x: 998, endPoint y: 360, distance: 479.7
click at [998, 360] on textarea "Fia Day lounges in a sexy pink lace lingerie set, showing off her busty tits an…" at bounding box center [820, 319] width 599 height 120
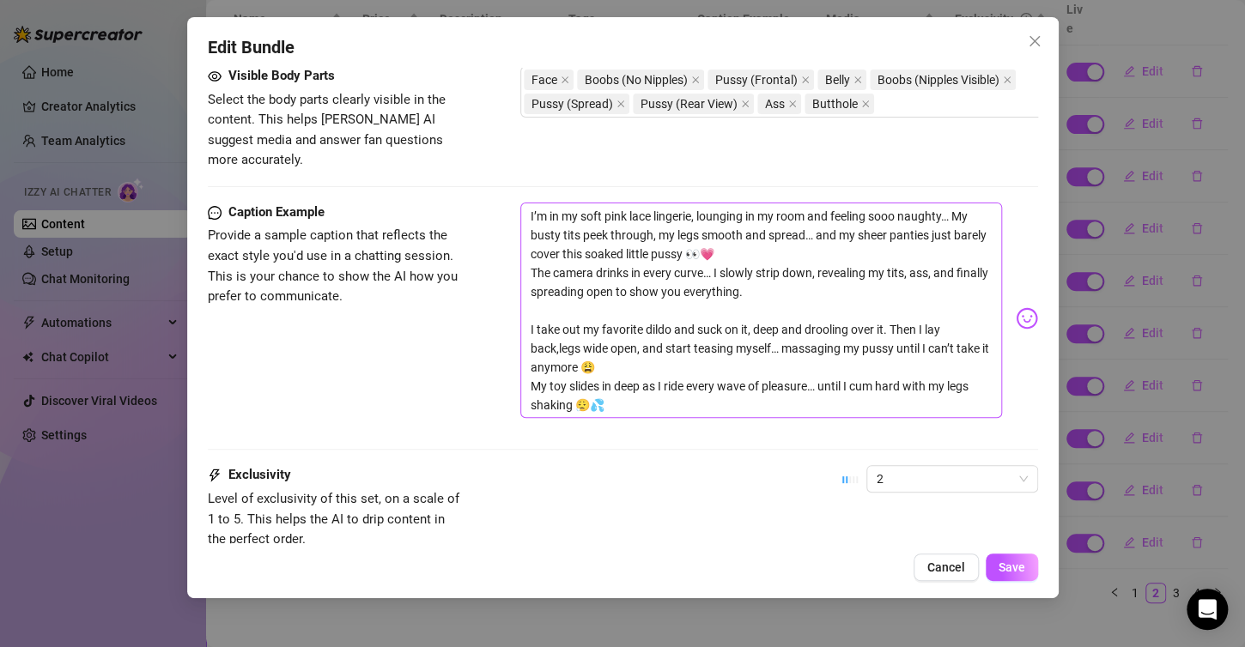
scroll to position [1030, 0]
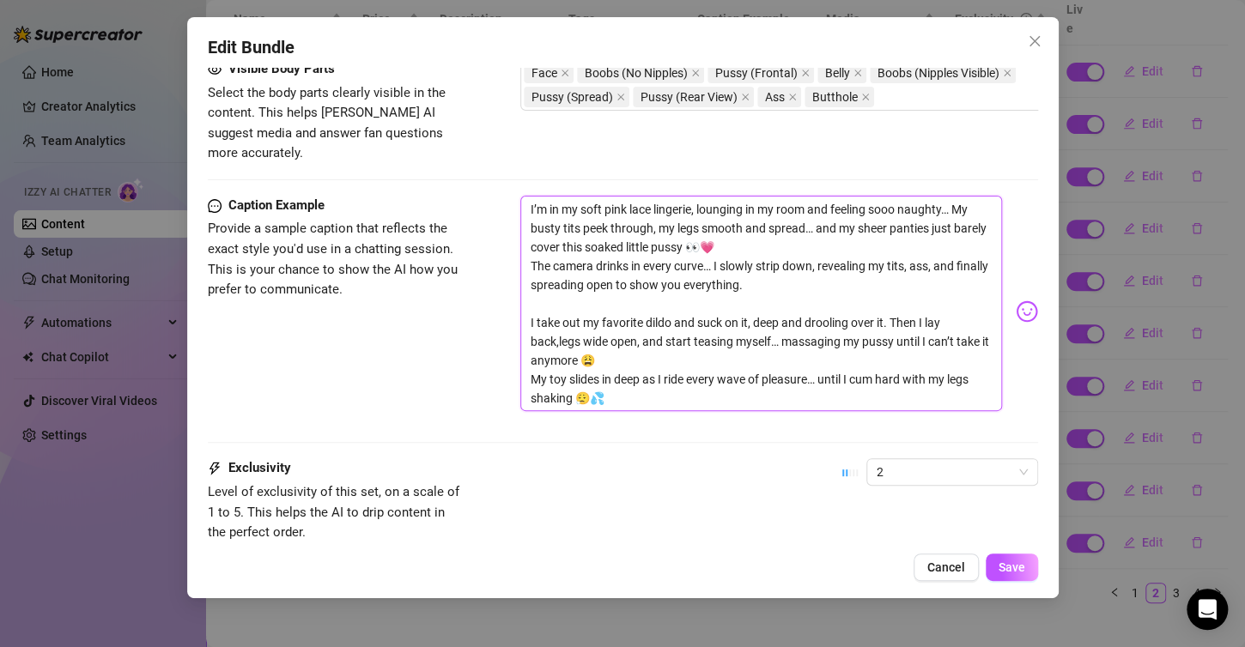
drag, startPoint x: 528, startPoint y: 182, endPoint x: 567, endPoint y: 324, distance: 146.8
click at [613, 383] on textarea "I’m in my soft pink lace lingerie, lounging in my room and feeling sooo naughty…" at bounding box center [761, 304] width 482 height 216
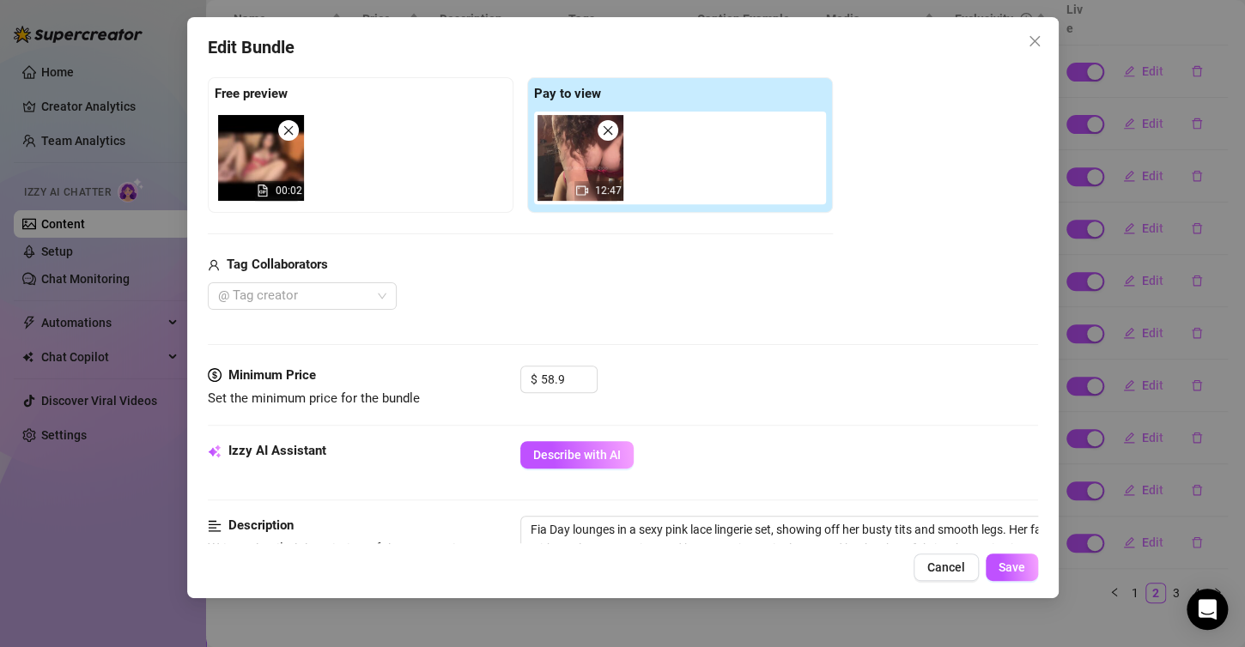
scroll to position [343, 0]
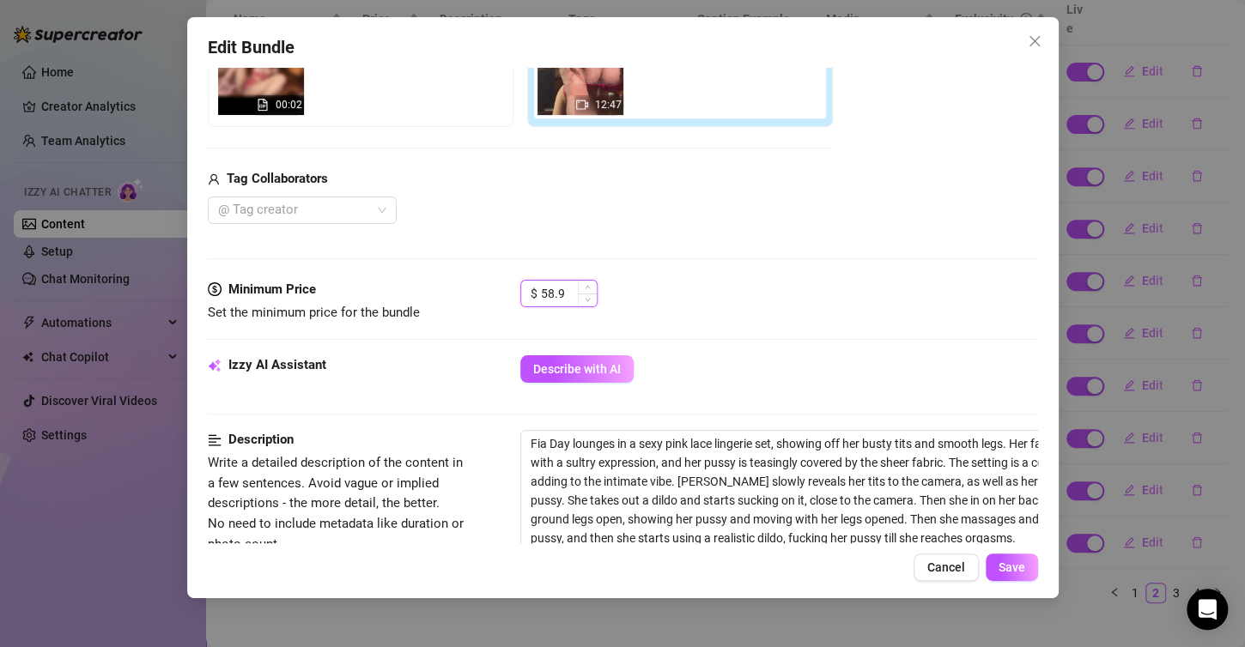
click at [568, 283] on input "58.9" at bounding box center [569, 294] width 56 height 26
type input "5"
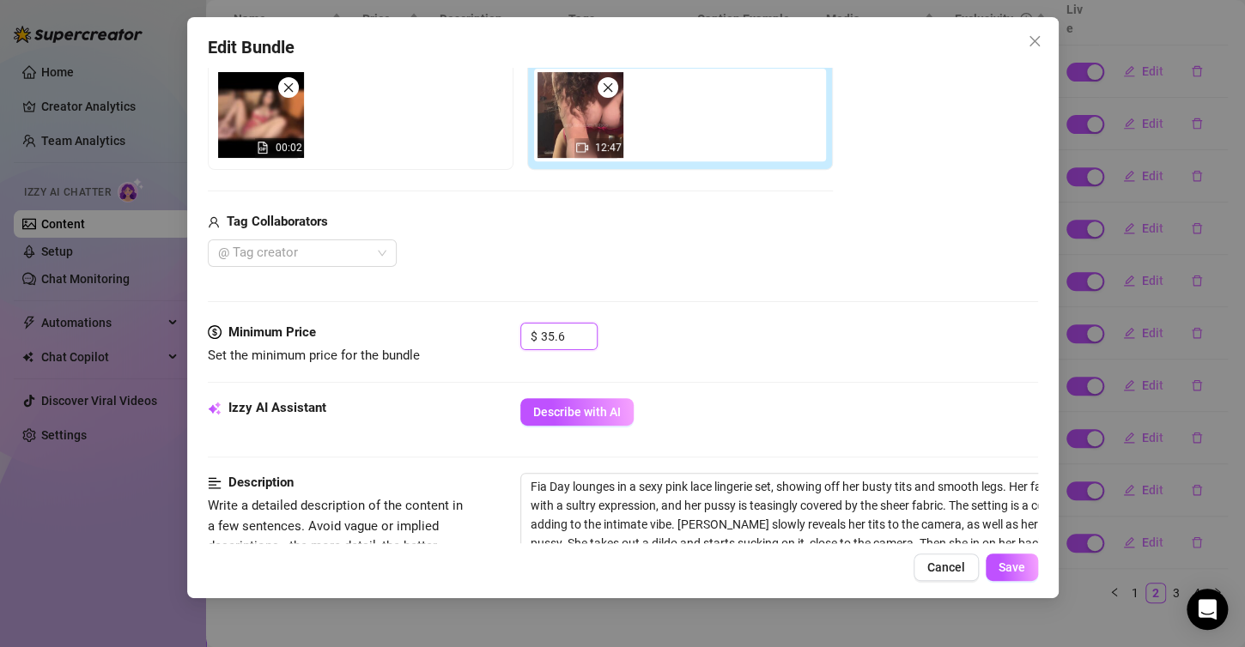
scroll to position [204, 0]
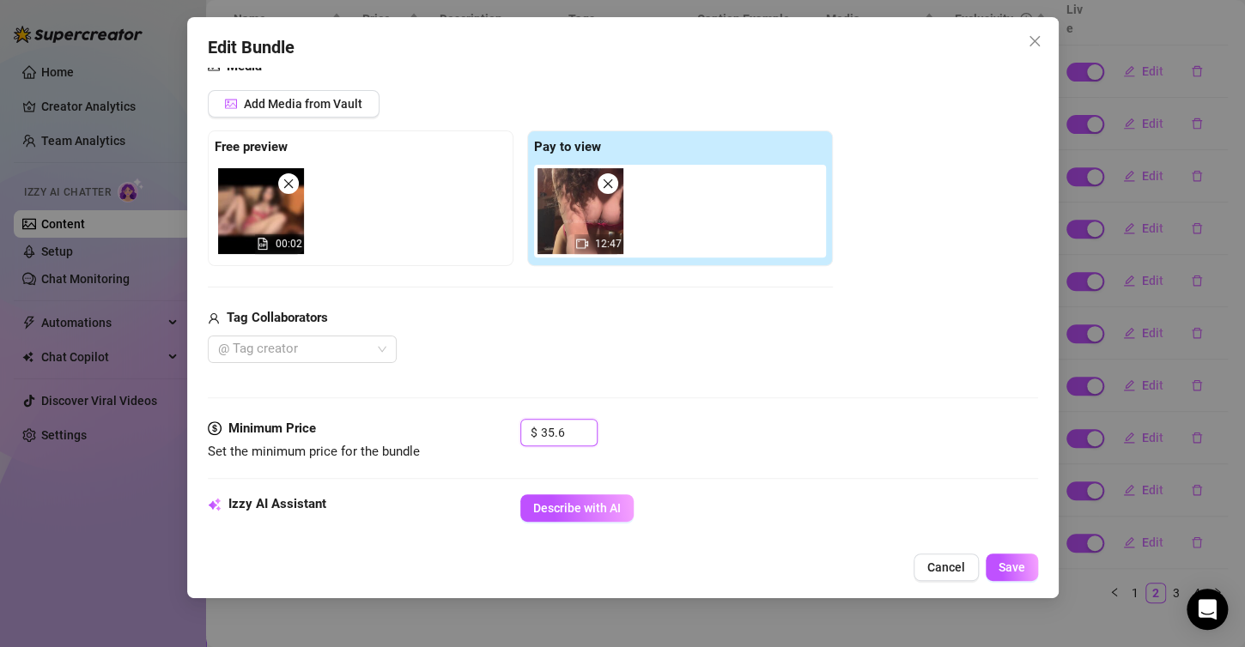
type input "35.6"
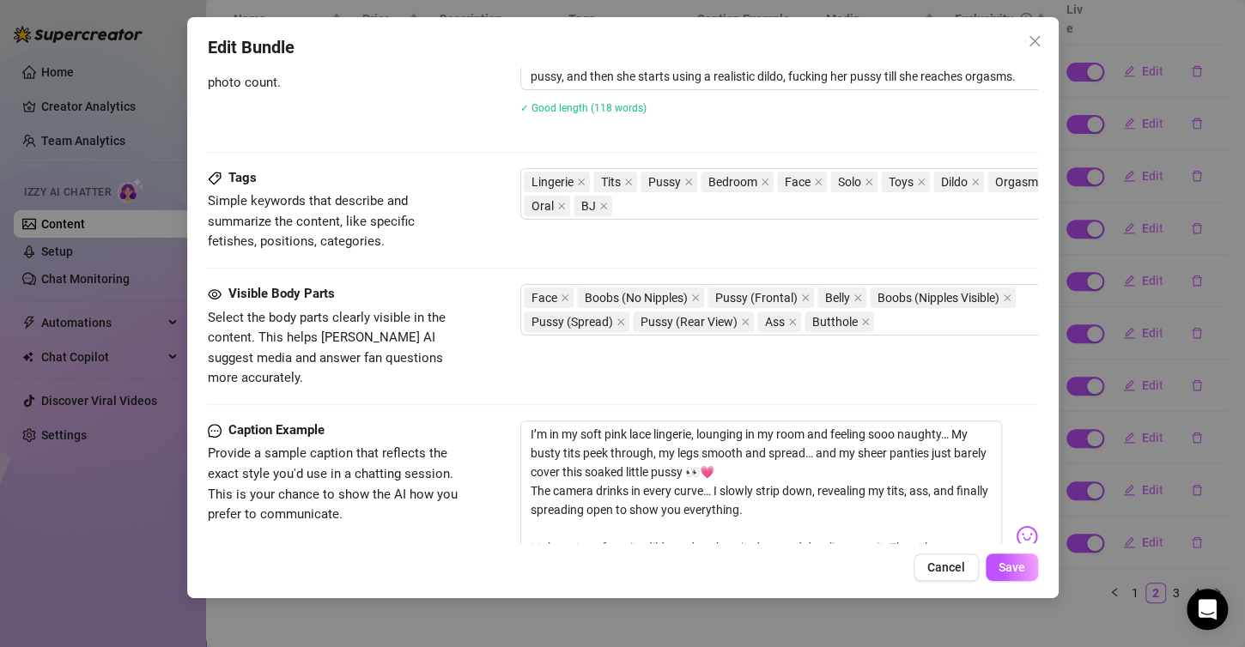
scroll to position [1149, 0]
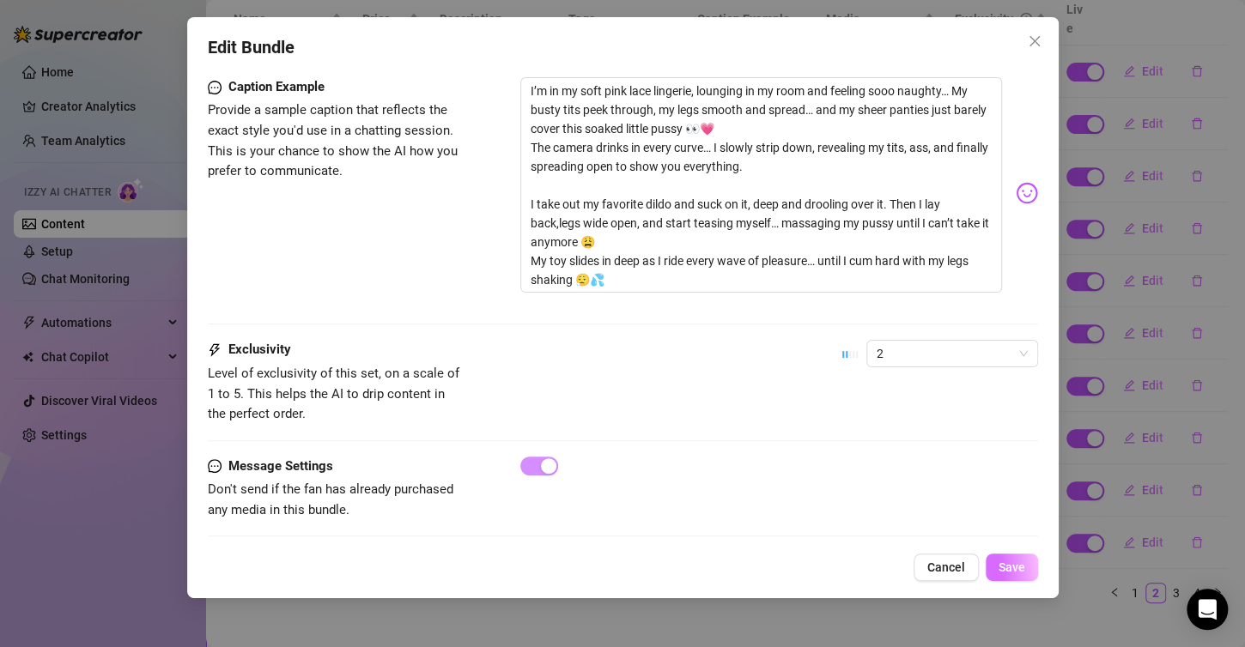
click at [1023, 564] on span "Save" at bounding box center [1011, 568] width 27 height 14
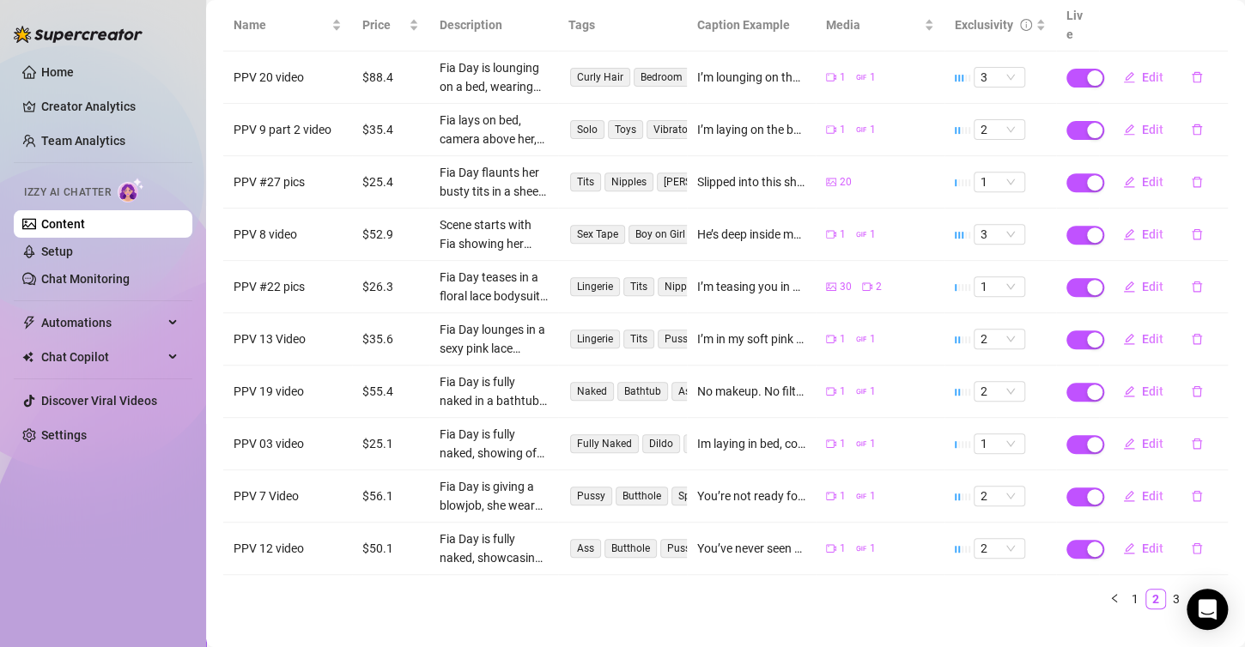
scroll to position [237, 0]
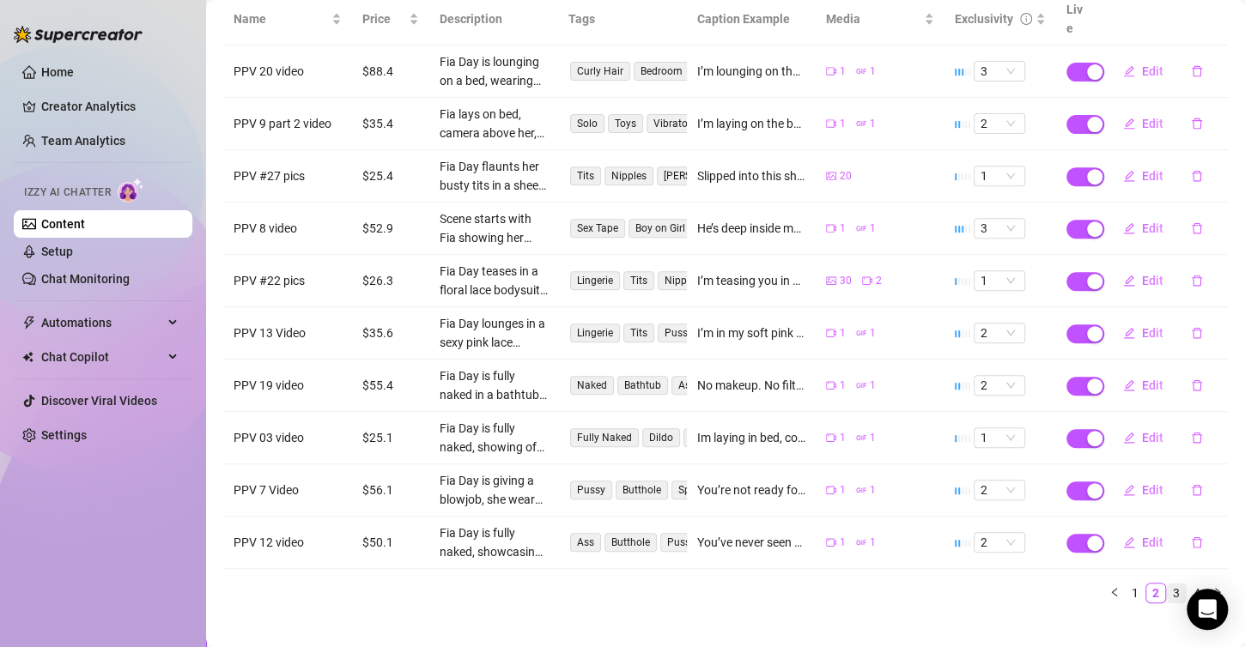
click at [1167, 584] on link "3" at bounding box center [1176, 593] width 19 height 19
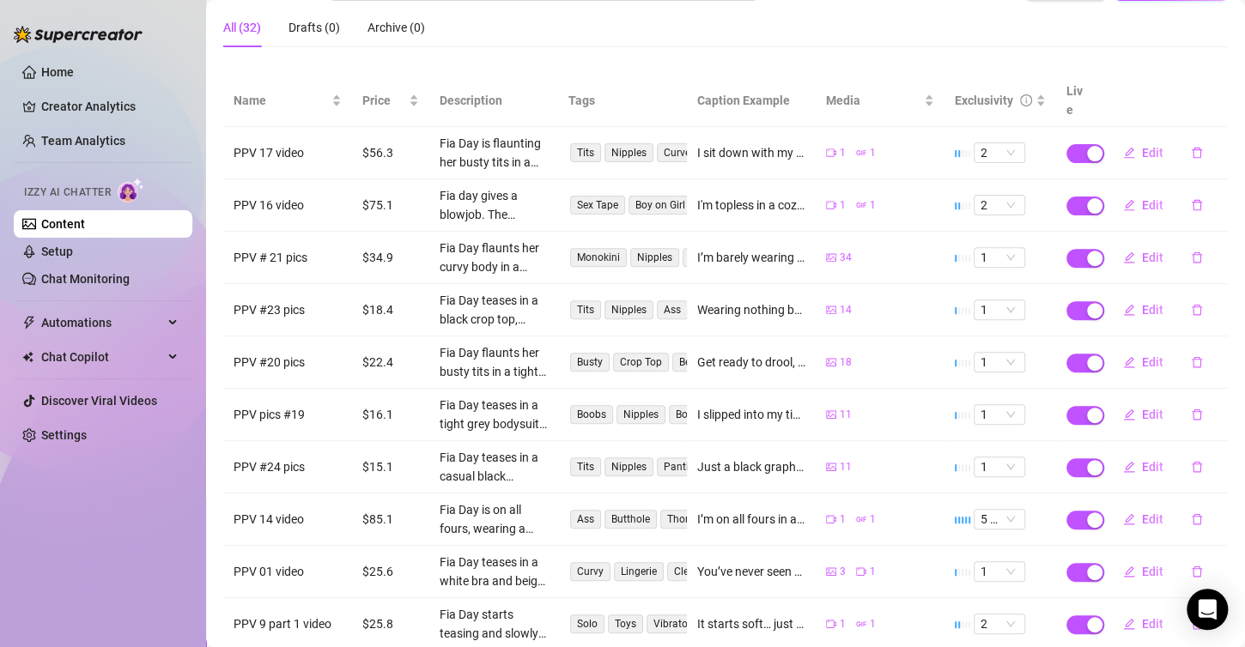
scroll to position [151, 0]
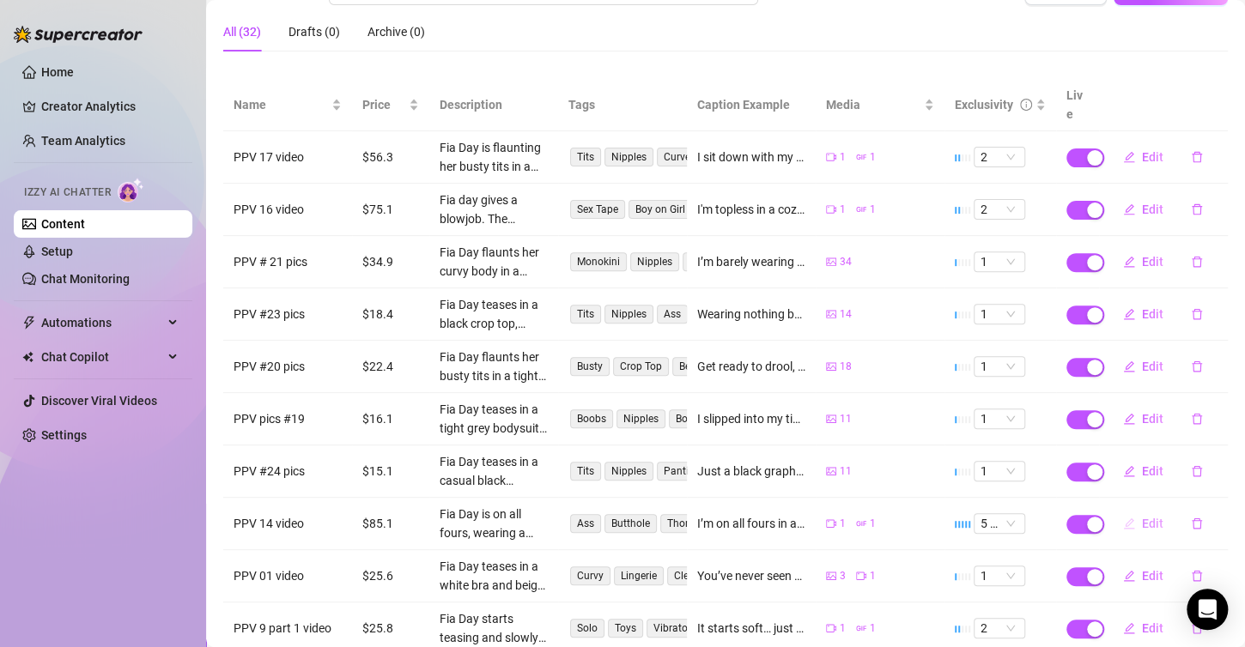
click at [1142, 517] on span "Edit" at bounding box center [1152, 524] width 21 height 14
type textarea "I’m on all fours in a tiny black thong that leaves nothing to the imagination… …"
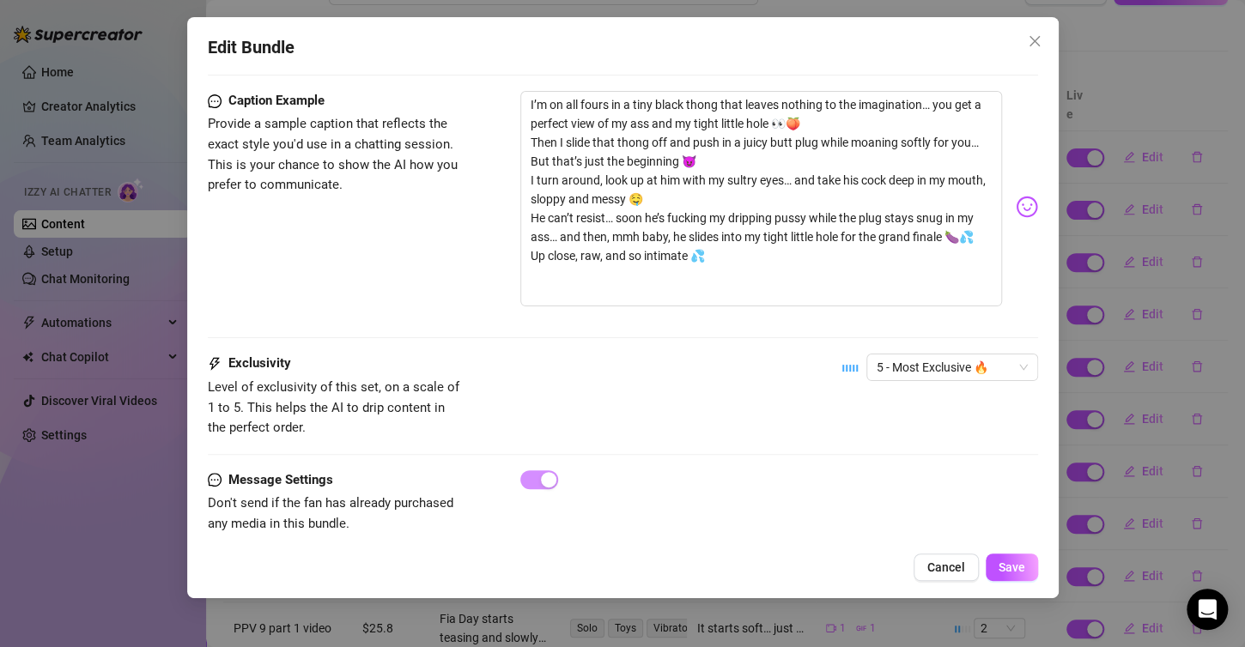
scroll to position [1130, 0]
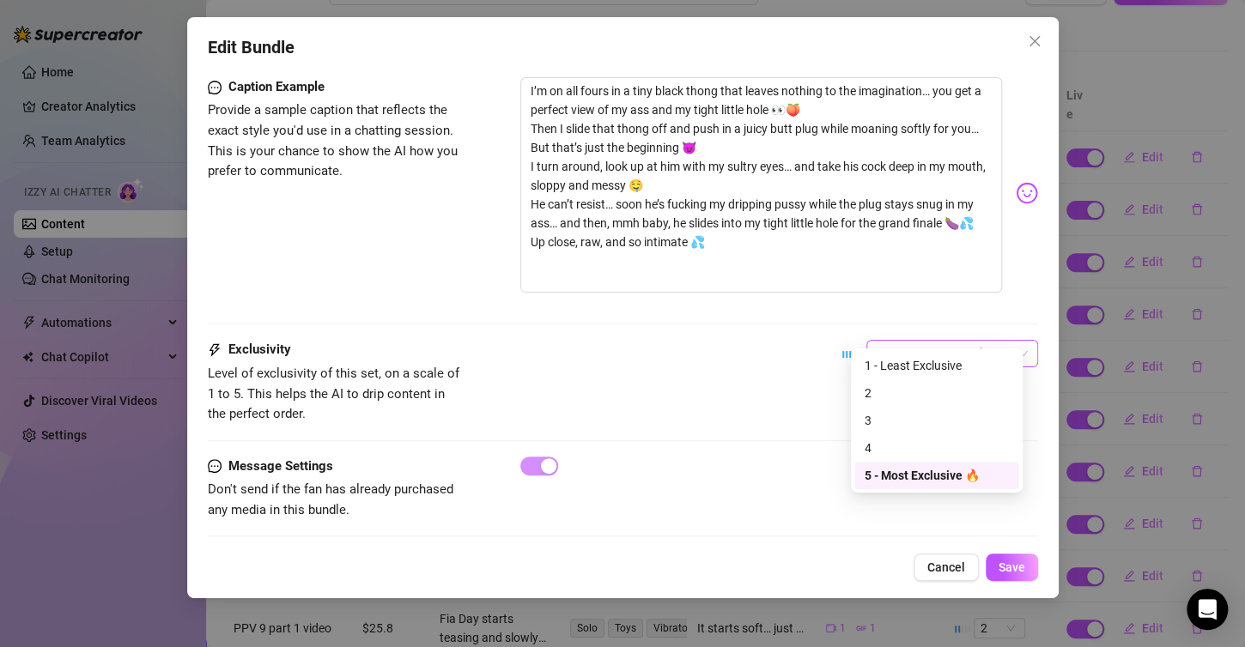
click at [957, 341] on span "5 - Most Exclusive 🔥" at bounding box center [952, 354] width 151 height 26
click at [891, 443] on div "4" at bounding box center [937, 448] width 144 height 19
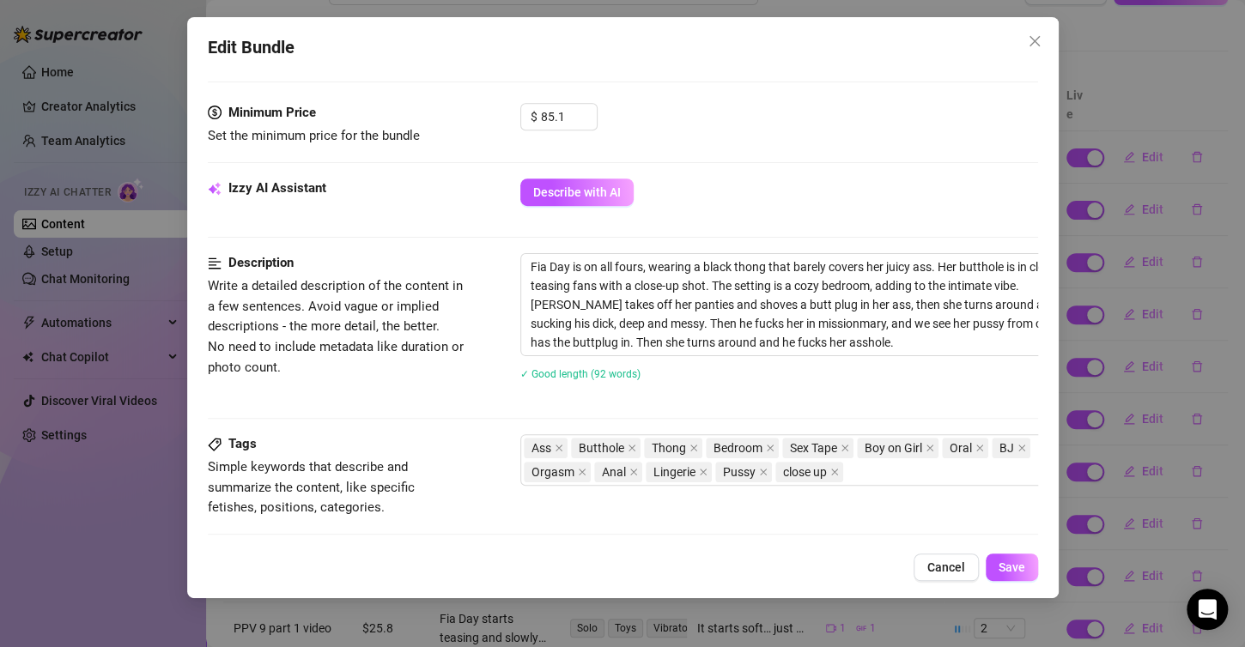
scroll to position [515, 0]
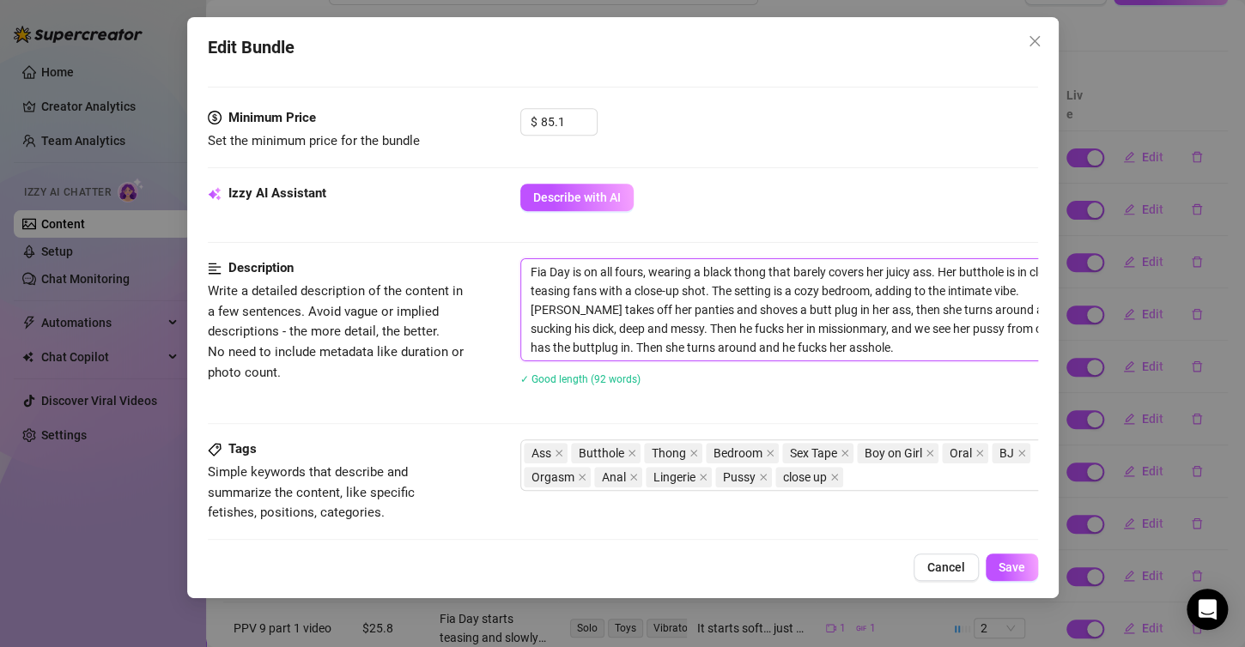
drag, startPoint x: 527, startPoint y: 270, endPoint x: 765, endPoint y: 352, distance: 251.4
click at [765, 352] on textarea "Fia Day is on all fours, wearing a black thong that barely covers her juicy ass…" at bounding box center [820, 309] width 599 height 101
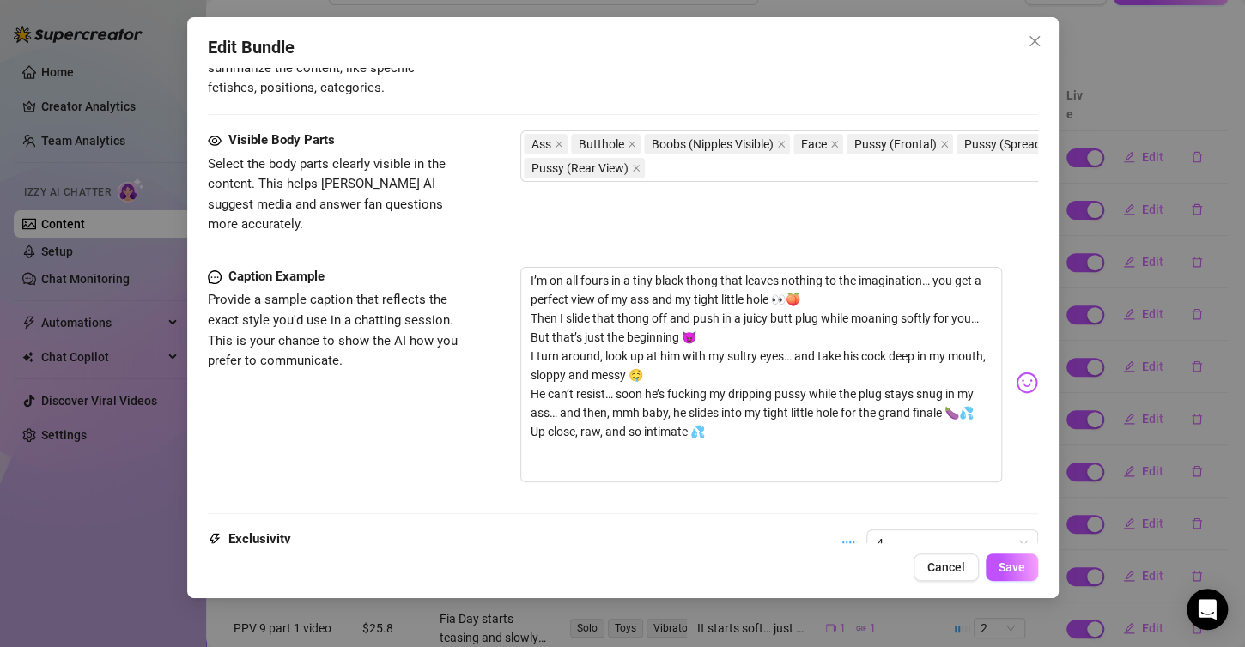
scroll to position [944, 0]
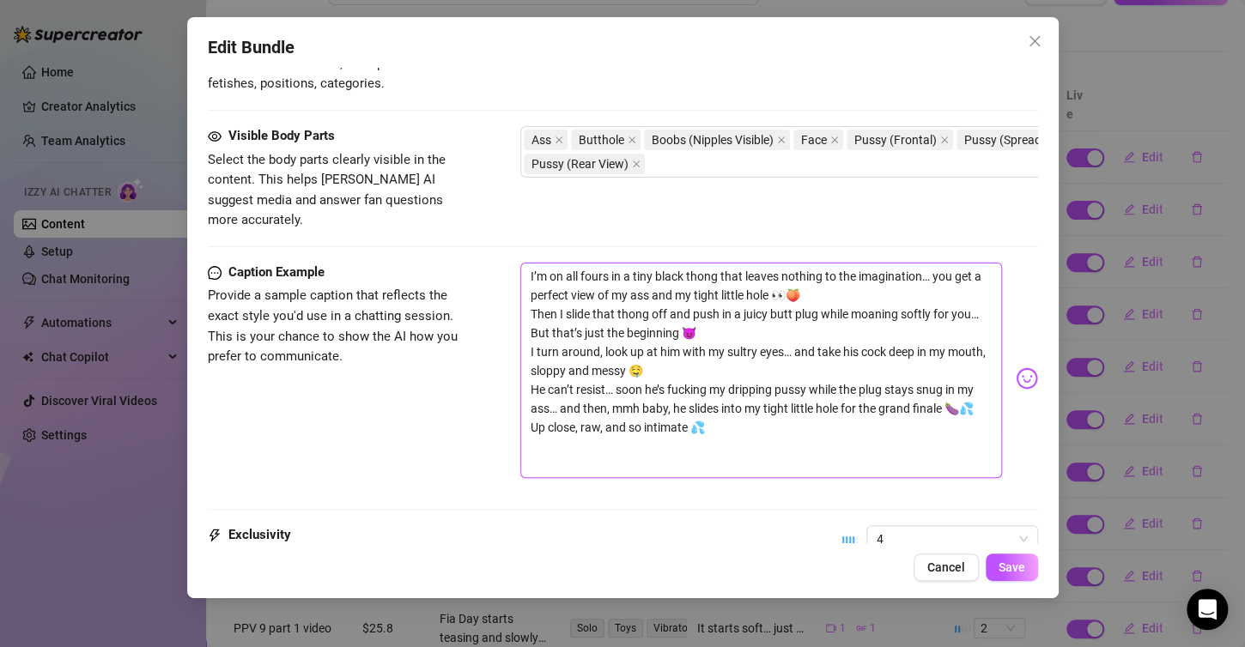
drag, startPoint x: 530, startPoint y: 252, endPoint x: 750, endPoint y: 436, distance: 287.1
click at [750, 436] on textarea "I’m on all fours in a tiny black thong that leaves nothing to the imagination… …" at bounding box center [761, 371] width 482 height 216
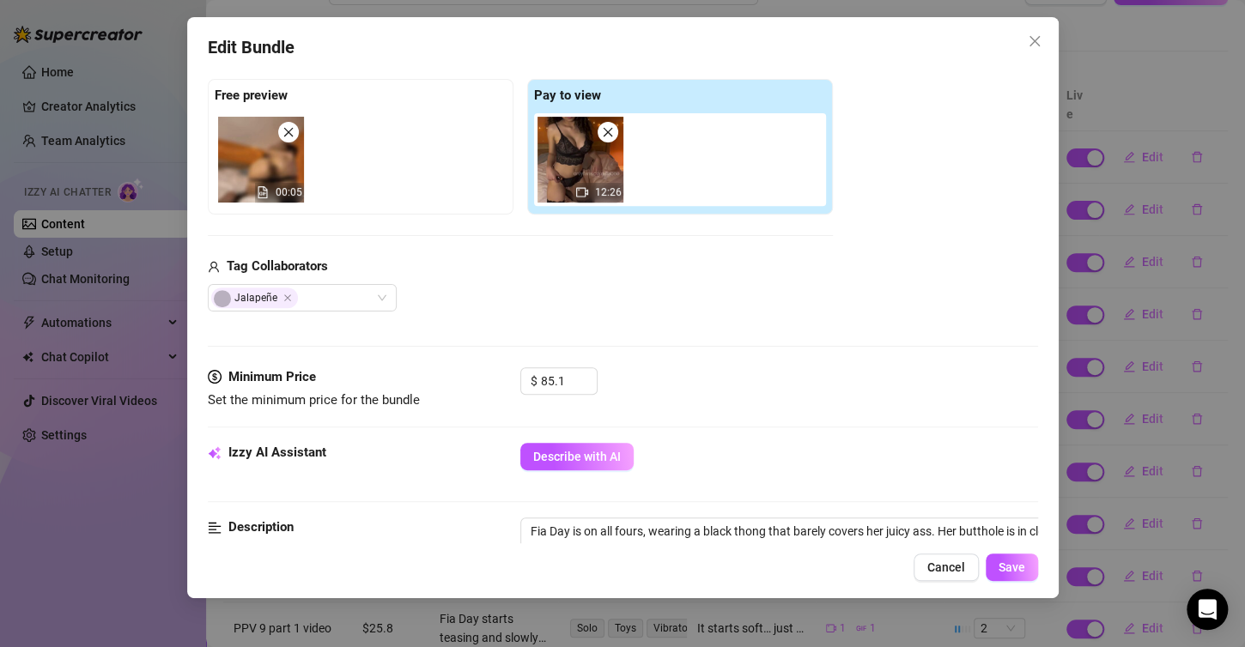
scroll to position [258, 0]
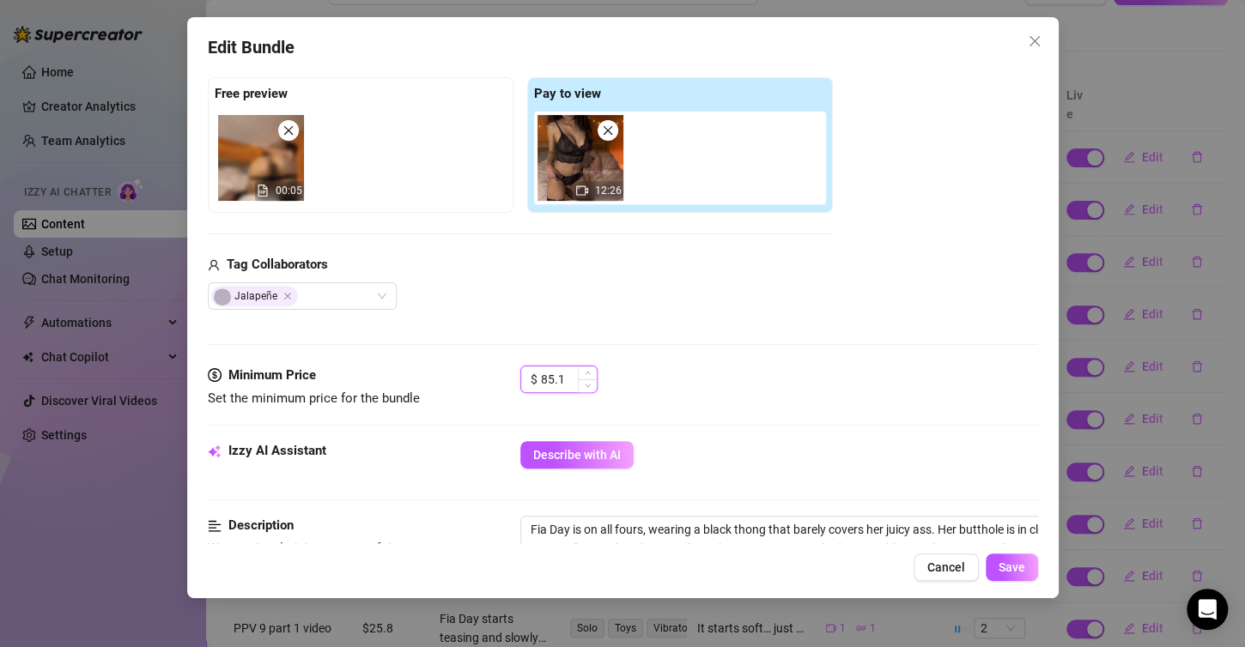
click at [568, 371] on input "85.1" at bounding box center [569, 380] width 56 height 26
type input "8"
type input "58.9"
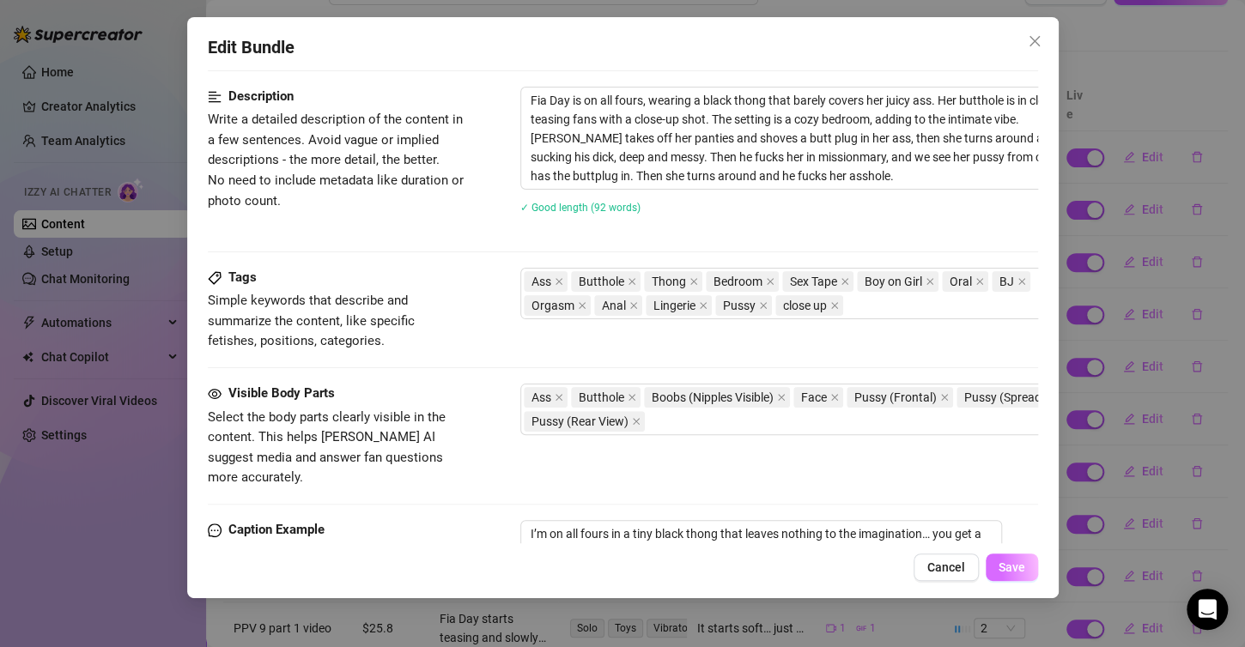
click at [1002, 573] on span "Save" at bounding box center [1011, 568] width 27 height 14
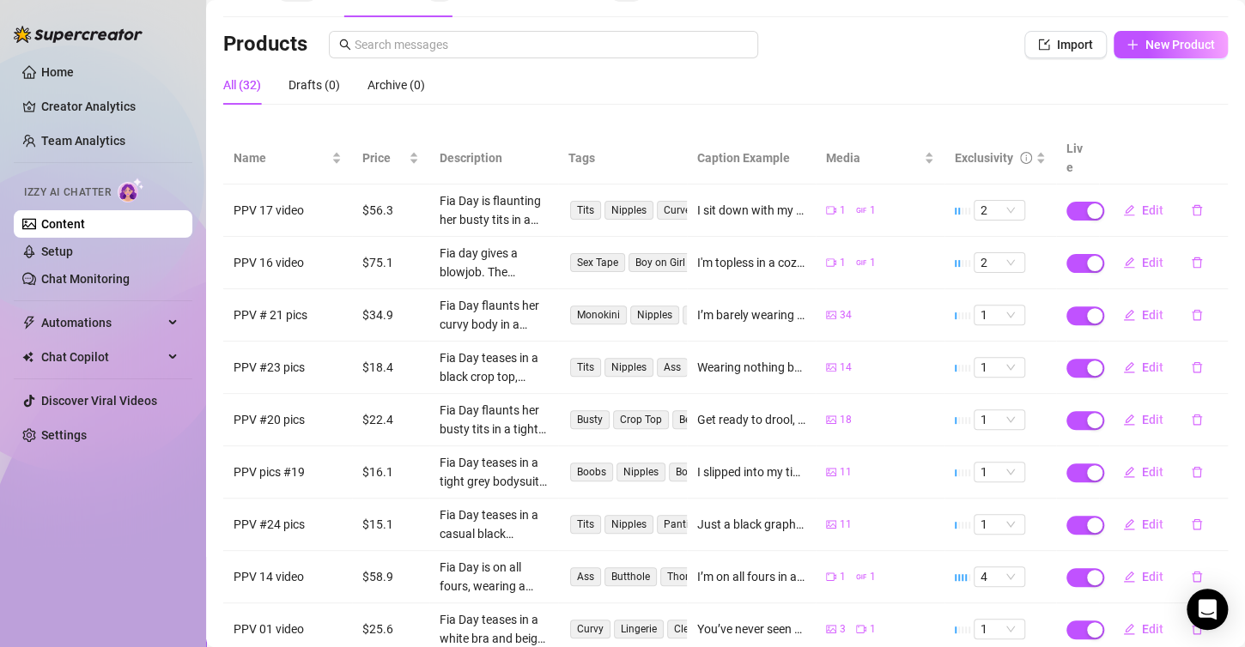
scroll to position [237, 0]
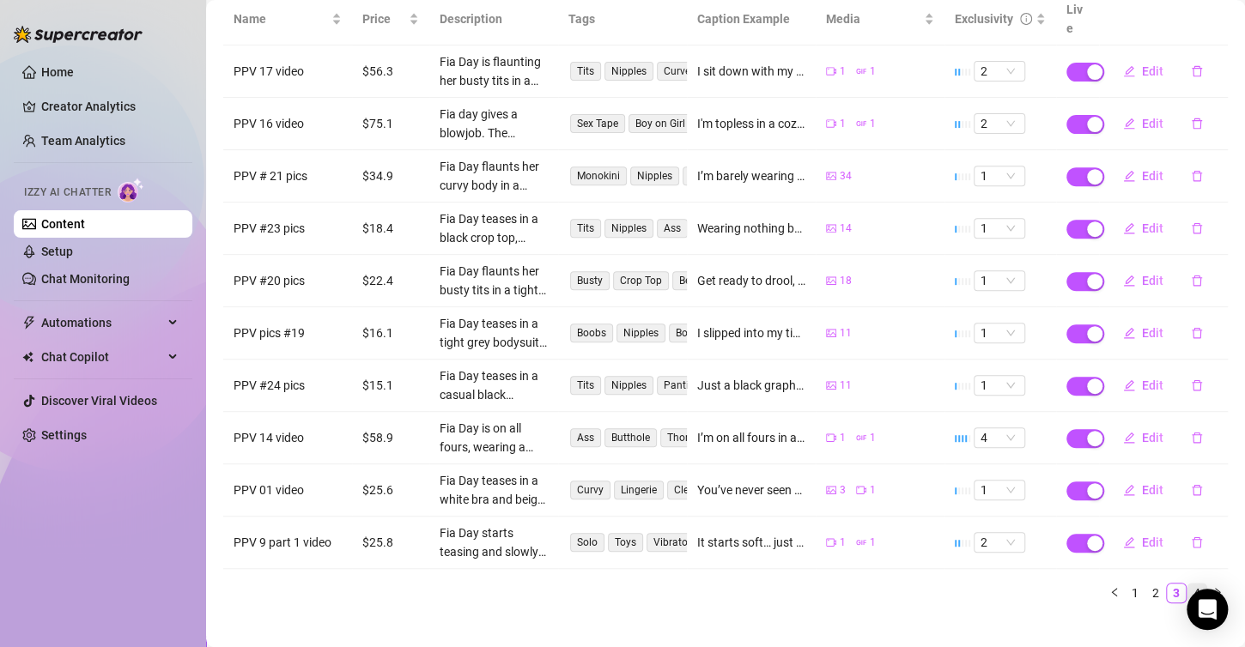
click at [1187, 584] on link "4" at bounding box center [1196, 593] width 19 height 19
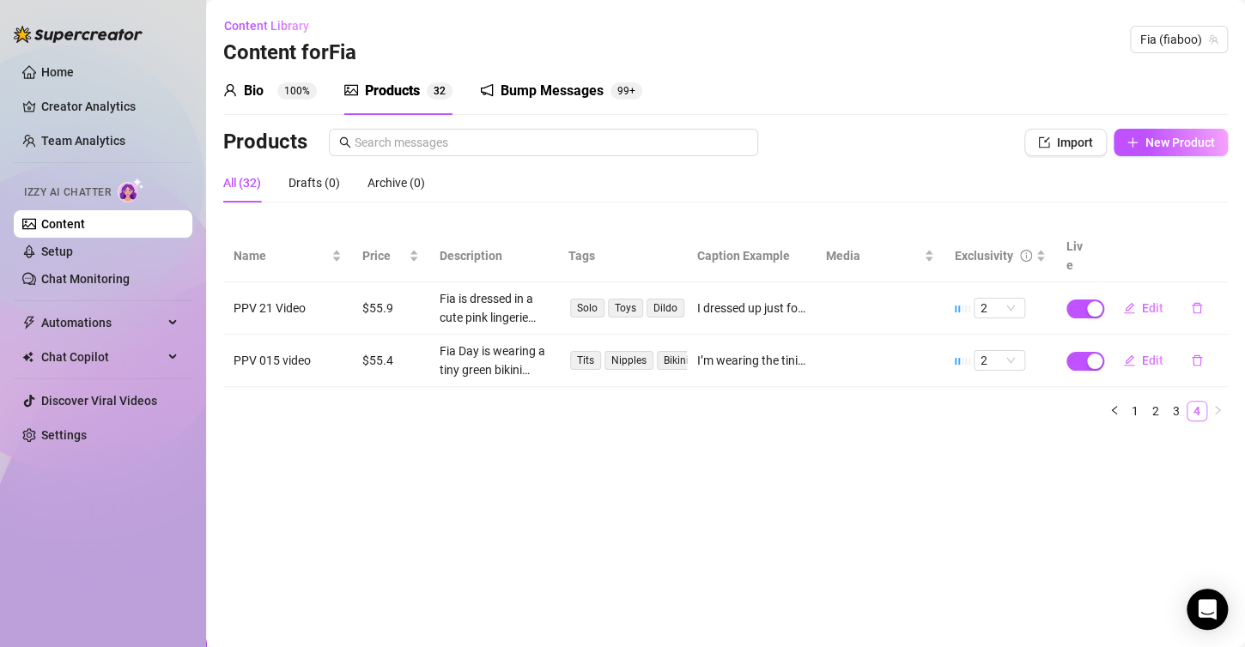
scroll to position [0, 0]
click at [1150, 354] on span "Edit" at bounding box center [1152, 361] width 21 height 14
type textarea "I’m wearing the tiniest green bikini bottom and my fluffy hoodie… but not for l…"
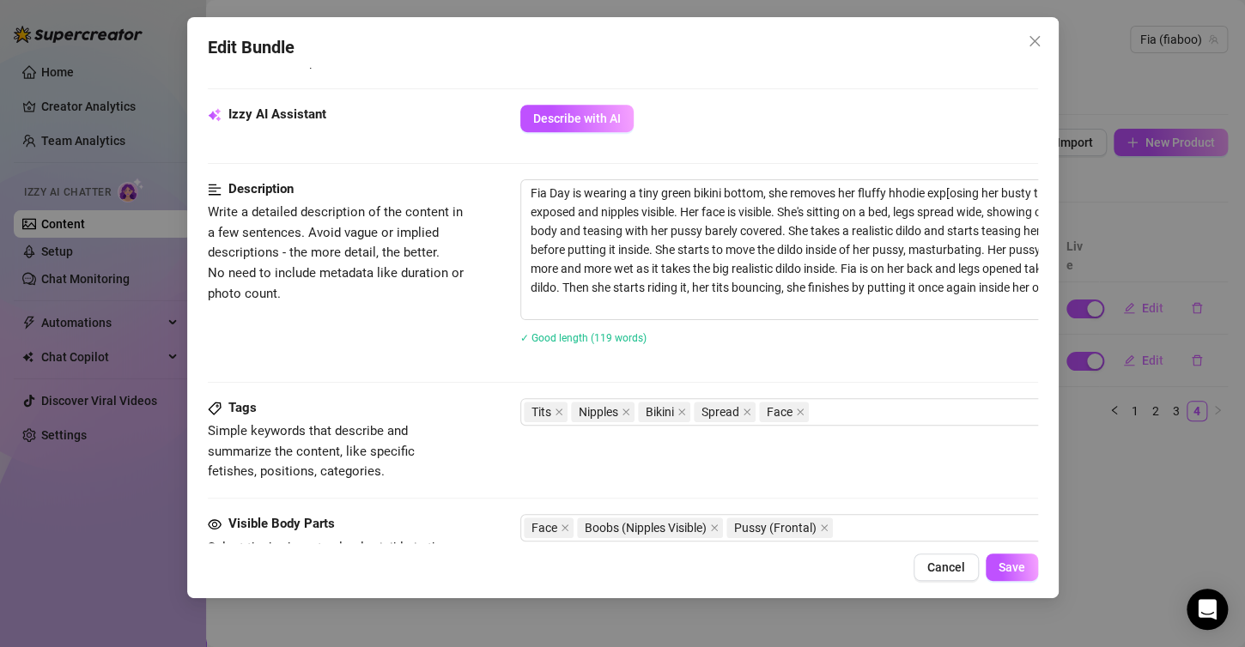
scroll to position [601, 0]
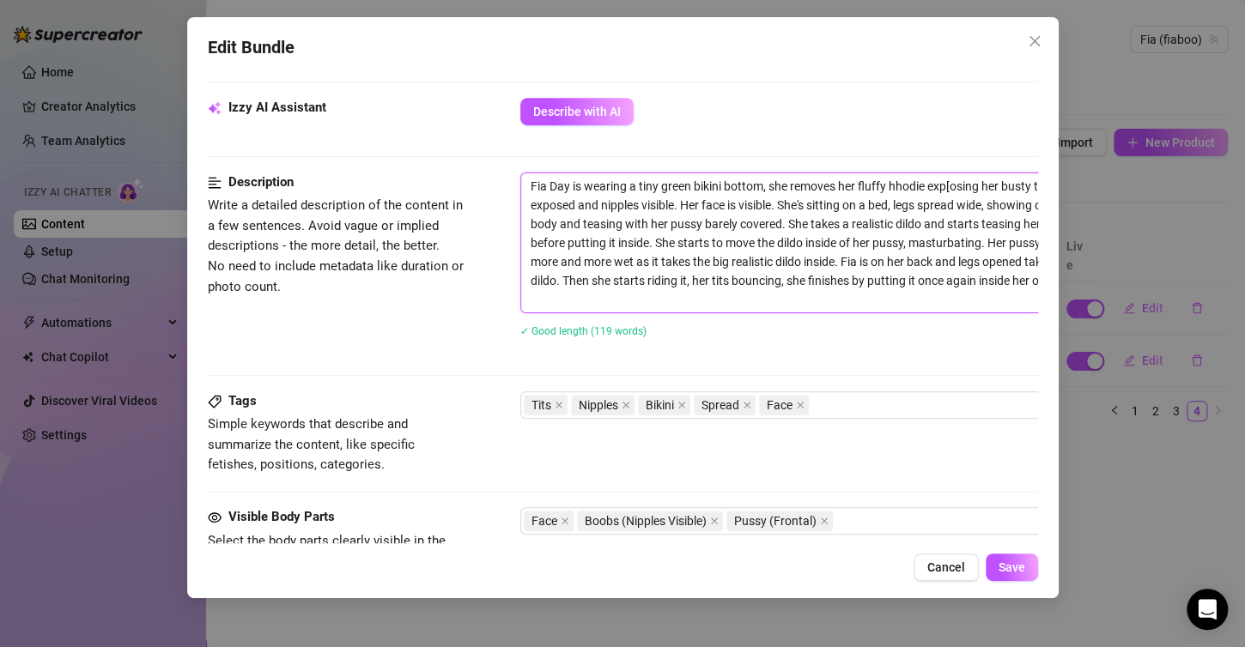
drag, startPoint x: 527, startPoint y: 185, endPoint x: 577, endPoint y: 300, distance: 124.6
click at [585, 306] on textarea "Fia Day is wearing a tiny green bikini bottom, she removes her fluffy hhodie ex…" at bounding box center [820, 242] width 599 height 139
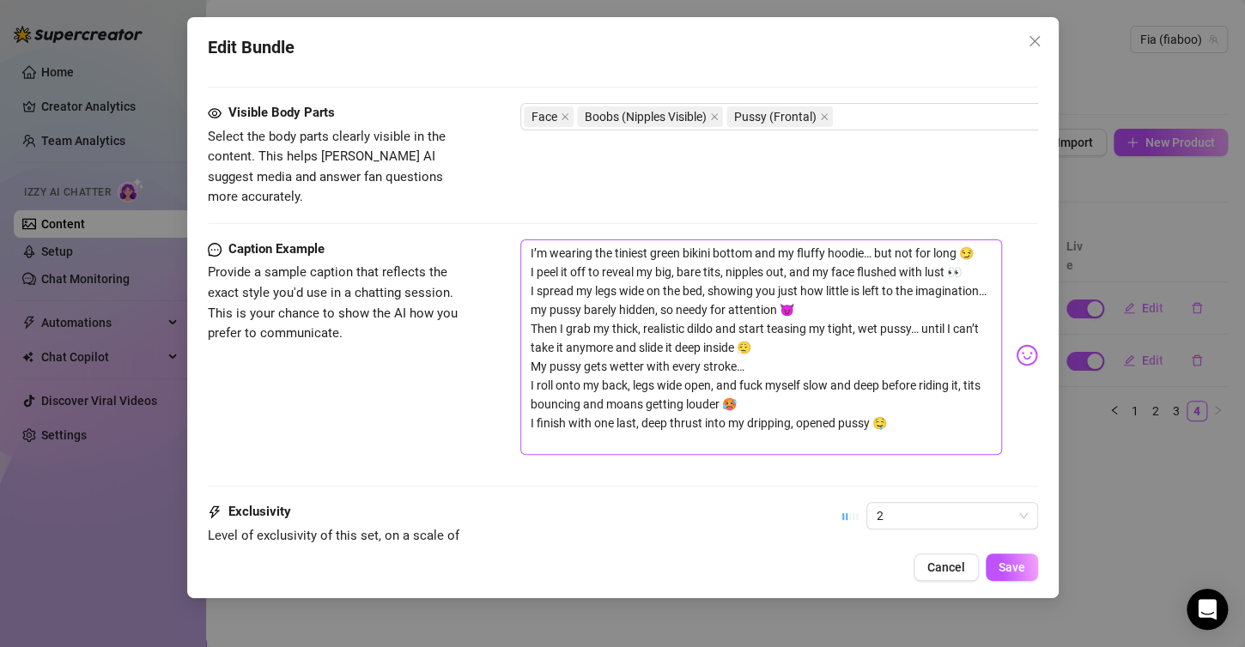
scroll to position [996, 0]
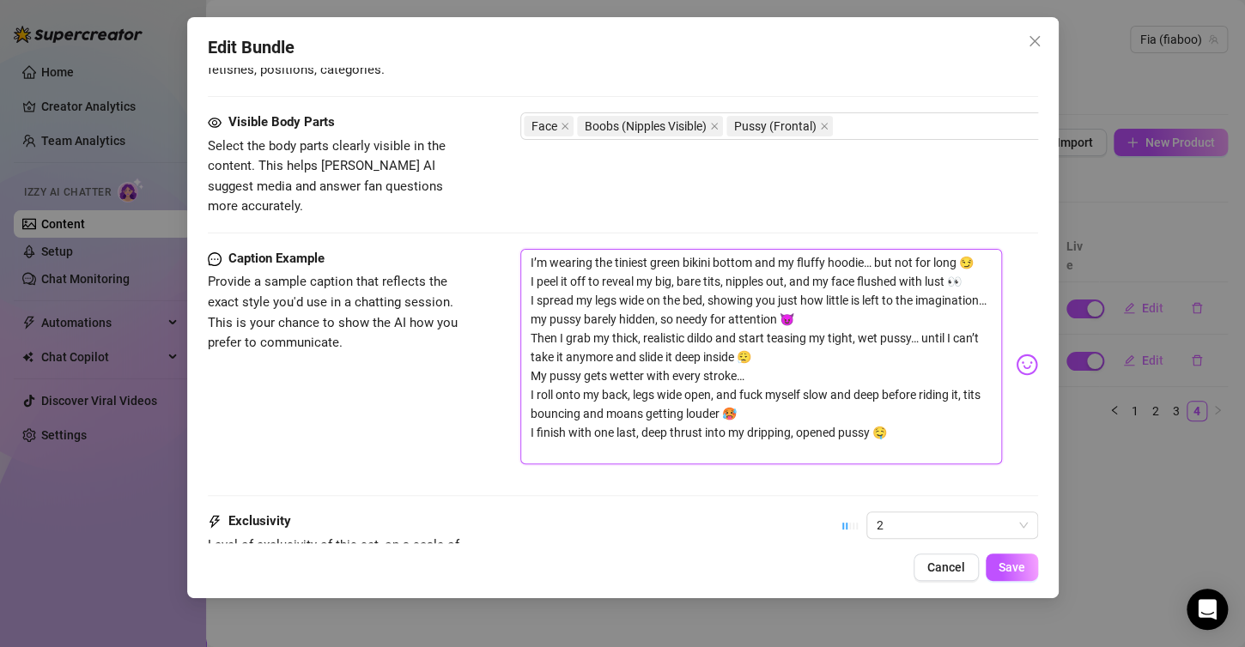
drag, startPoint x: 525, startPoint y: 237, endPoint x: 853, endPoint y: 385, distance: 358.9
click at [972, 424] on textarea "I’m wearing the tiniest green bikini bottom and my fluffy hoodie… but not for l…" at bounding box center [761, 357] width 482 height 216
click at [518, 161] on div "Visible Body Parts Select the body parts clearly visible in the content. This h…" at bounding box center [623, 164] width 830 height 105
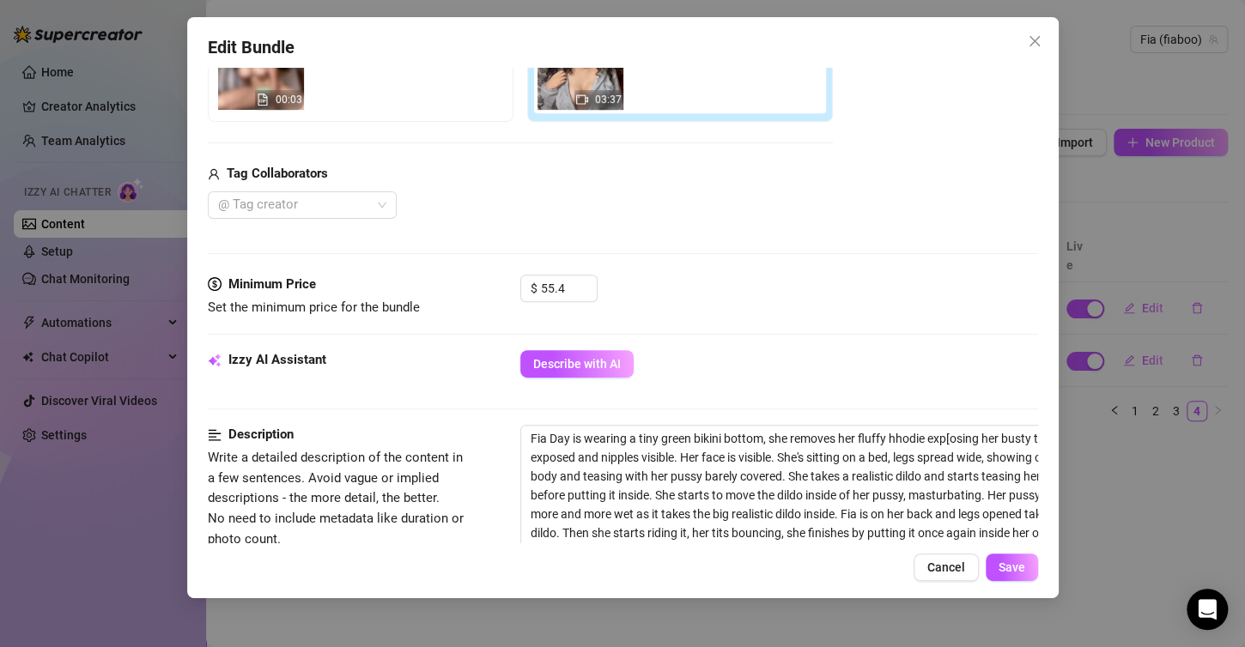
scroll to position [223, 0]
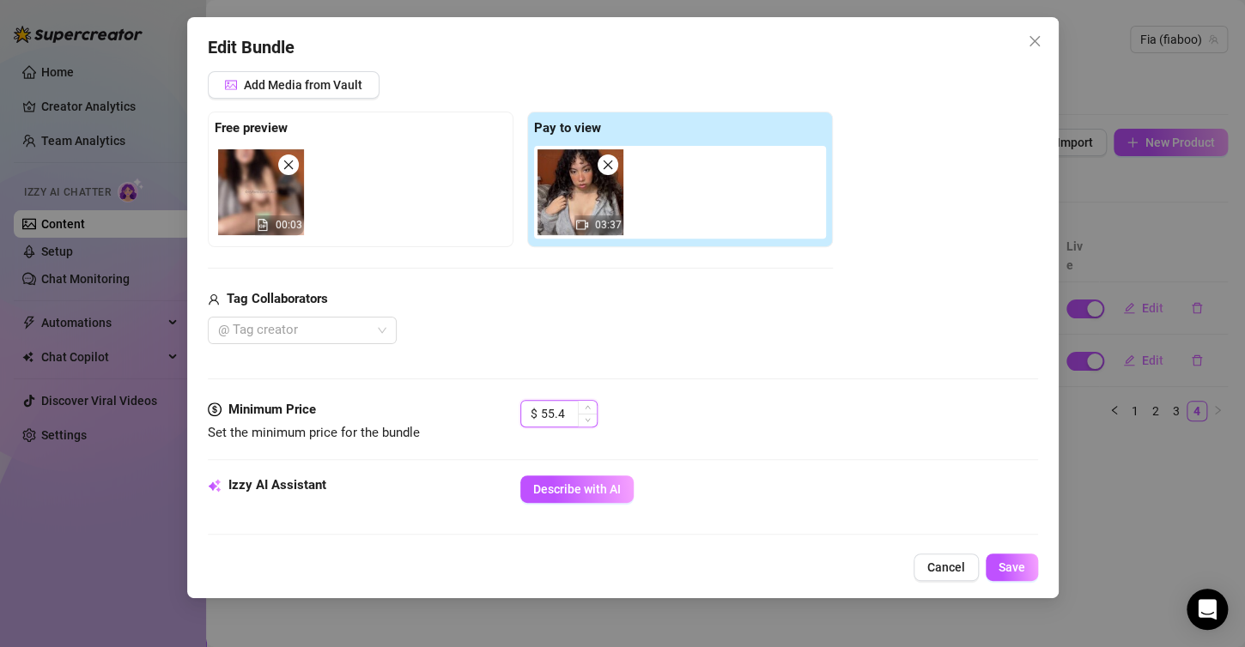
click at [564, 409] on input "55.4" at bounding box center [569, 414] width 56 height 26
type input "5"
type input "23.5"
click at [1024, 566] on button "Save" at bounding box center [1012, 567] width 52 height 27
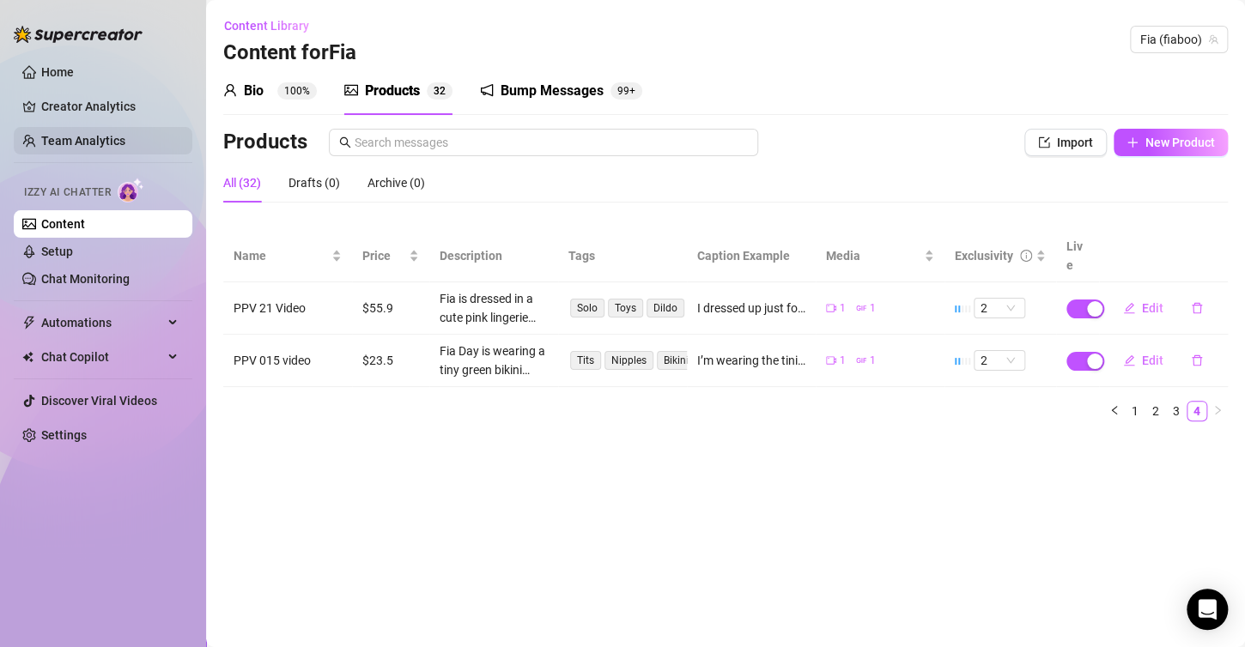
click at [102, 142] on link "Team Analytics" at bounding box center [83, 141] width 84 height 14
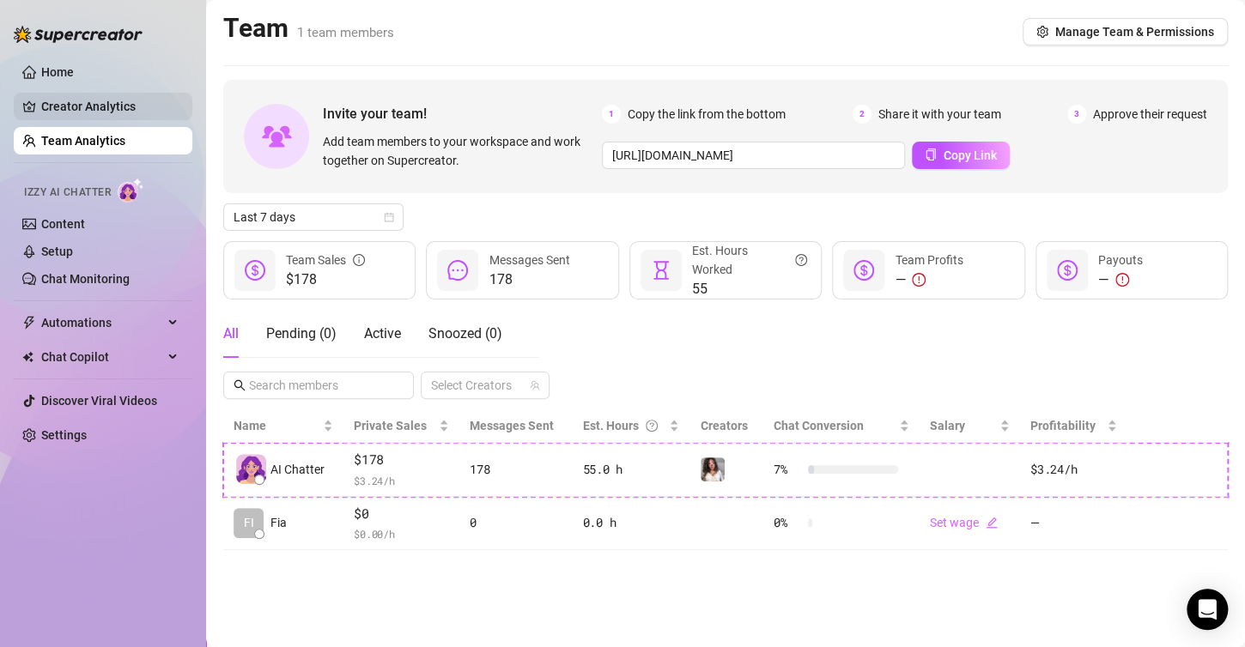
click at [41, 109] on link "Creator Analytics" at bounding box center [109, 106] width 137 height 27
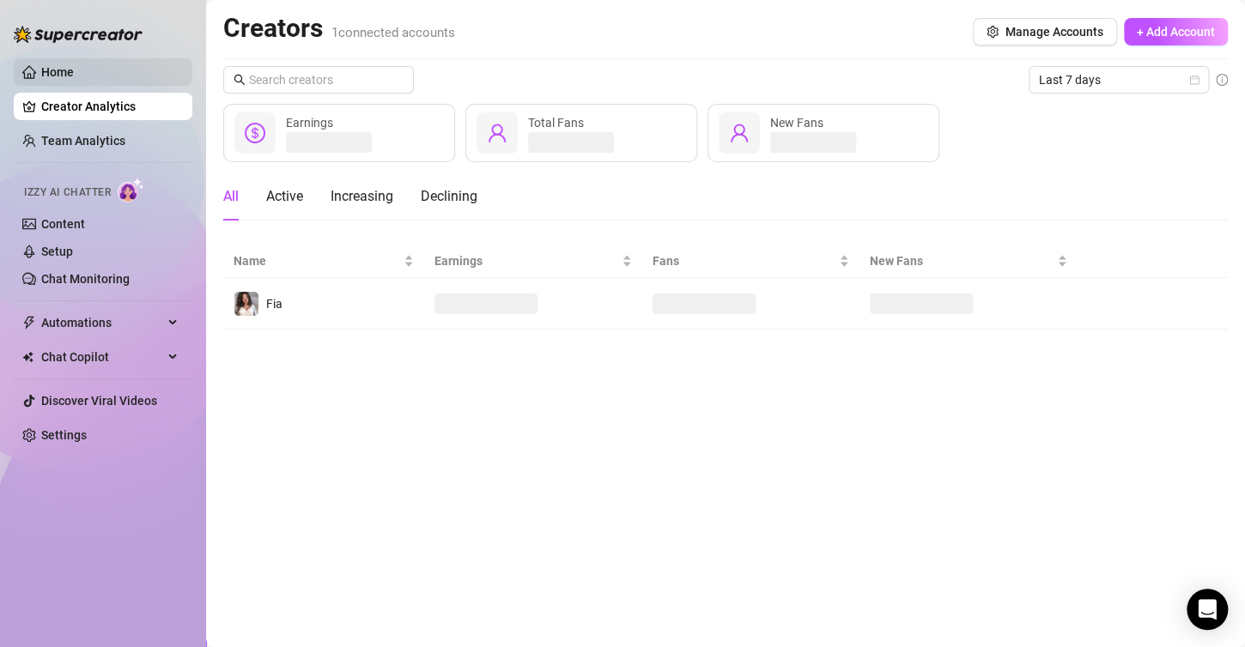
click at [43, 76] on link "Home" at bounding box center [57, 72] width 33 height 14
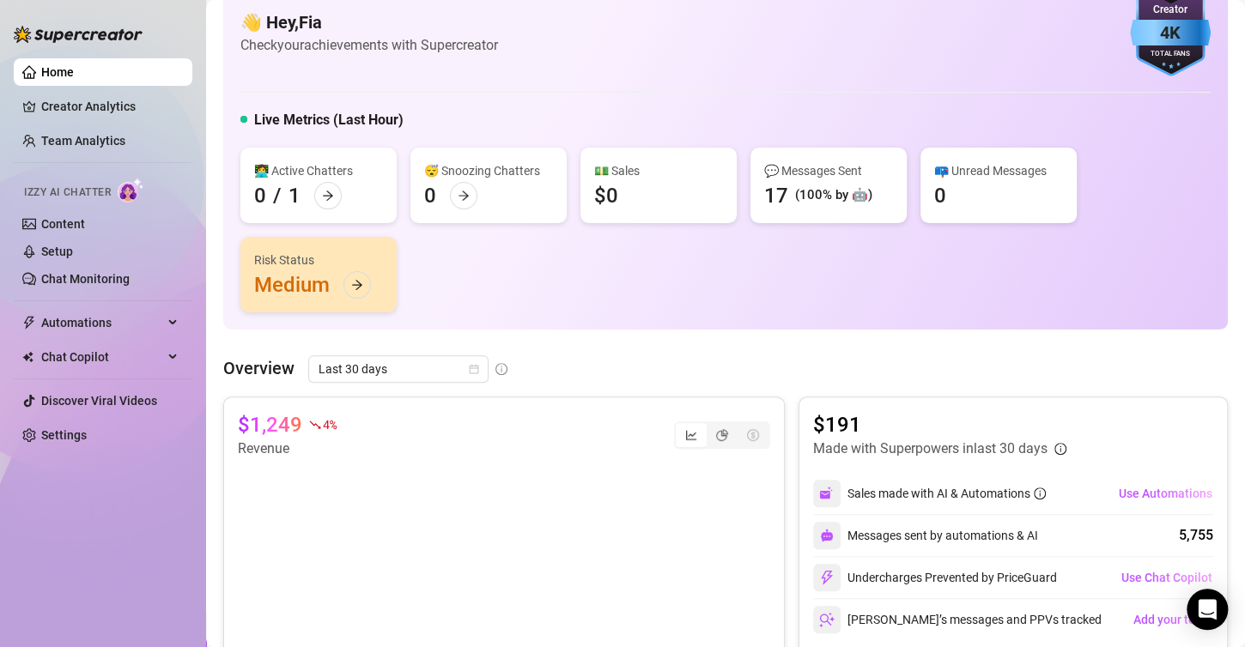
scroll to position [41, 0]
click at [73, 245] on link "Setup" at bounding box center [57, 252] width 32 height 14
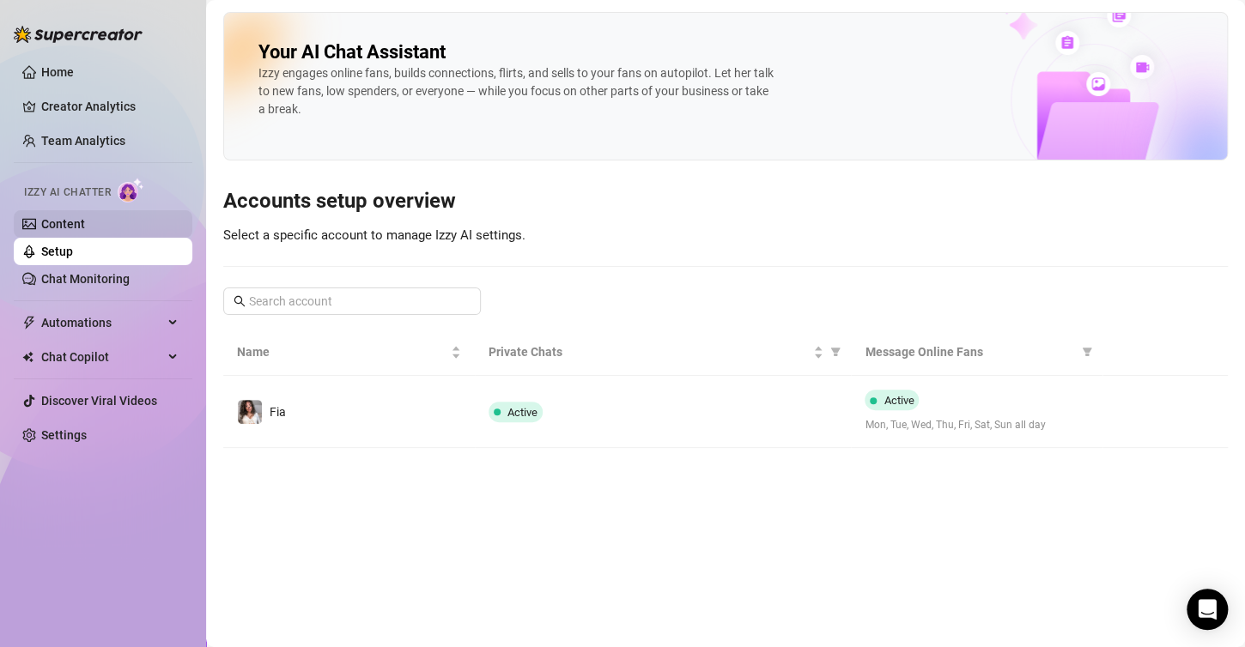
click at [85, 231] on link "Content" at bounding box center [63, 224] width 44 height 14
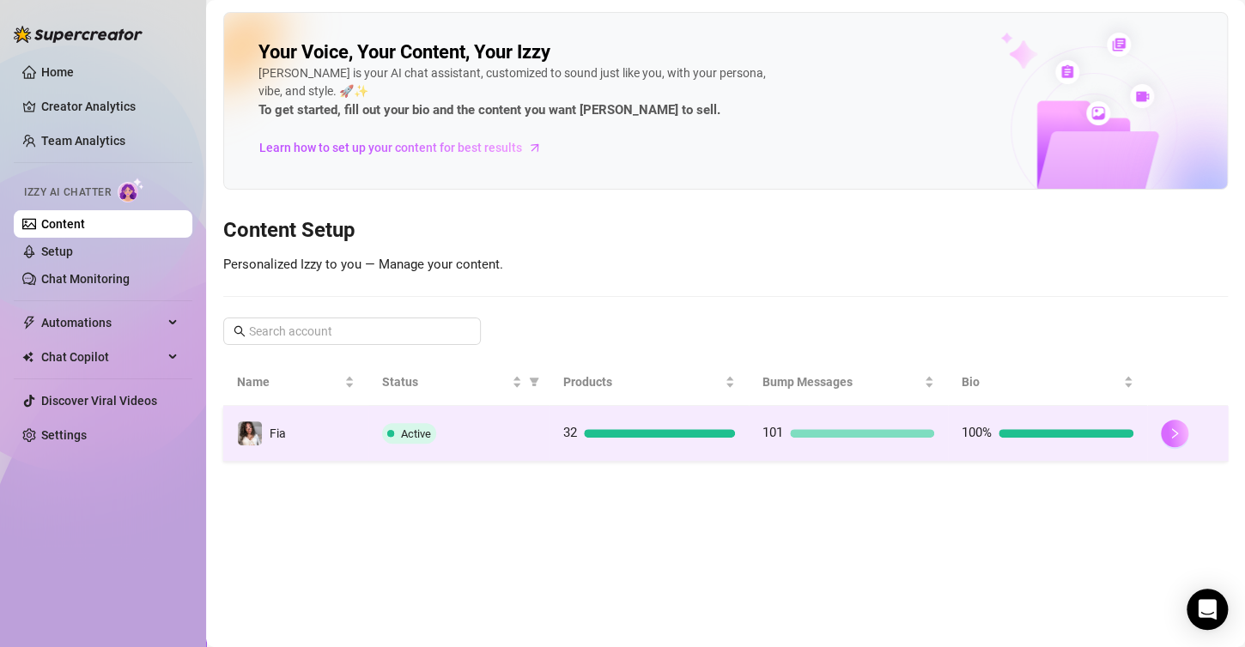
click at [1176, 428] on icon "right" at bounding box center [1174, 434] width 12 height 12
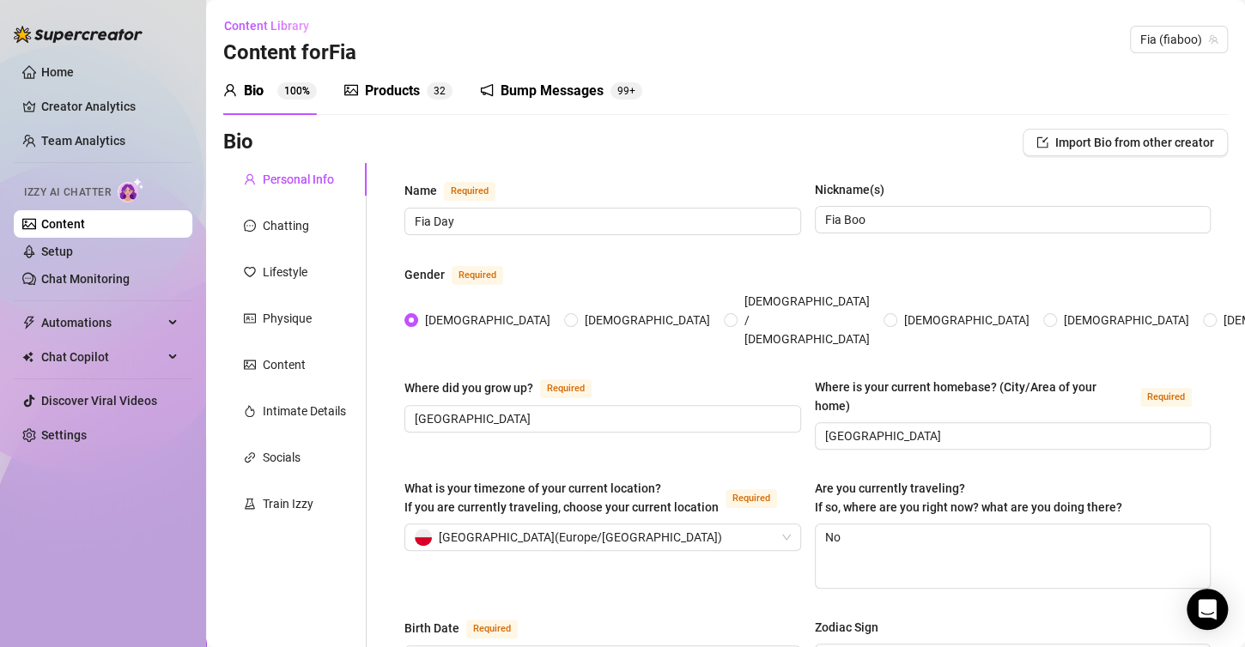
click at [368, 82] on div "Products" at bounding box center [392, 91] width 55 height 21
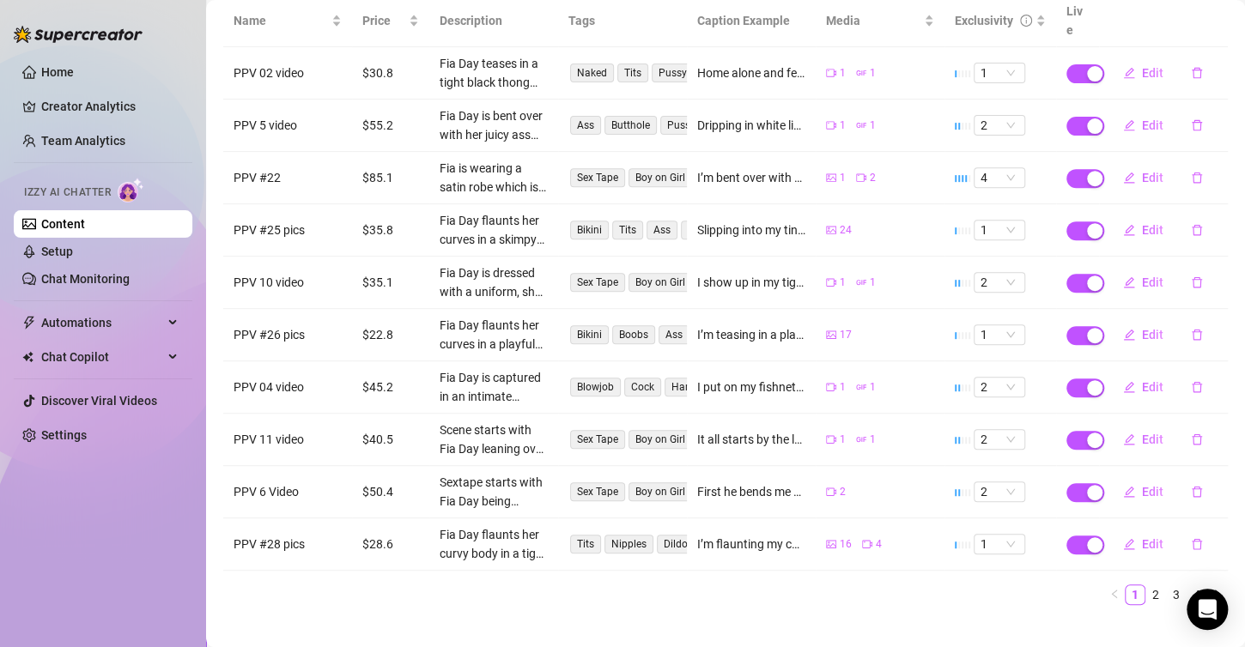
scroll to position [237, 0]
click at [1146, 584] on link "2" at bounding box center [1155, 593] width 19 height 19
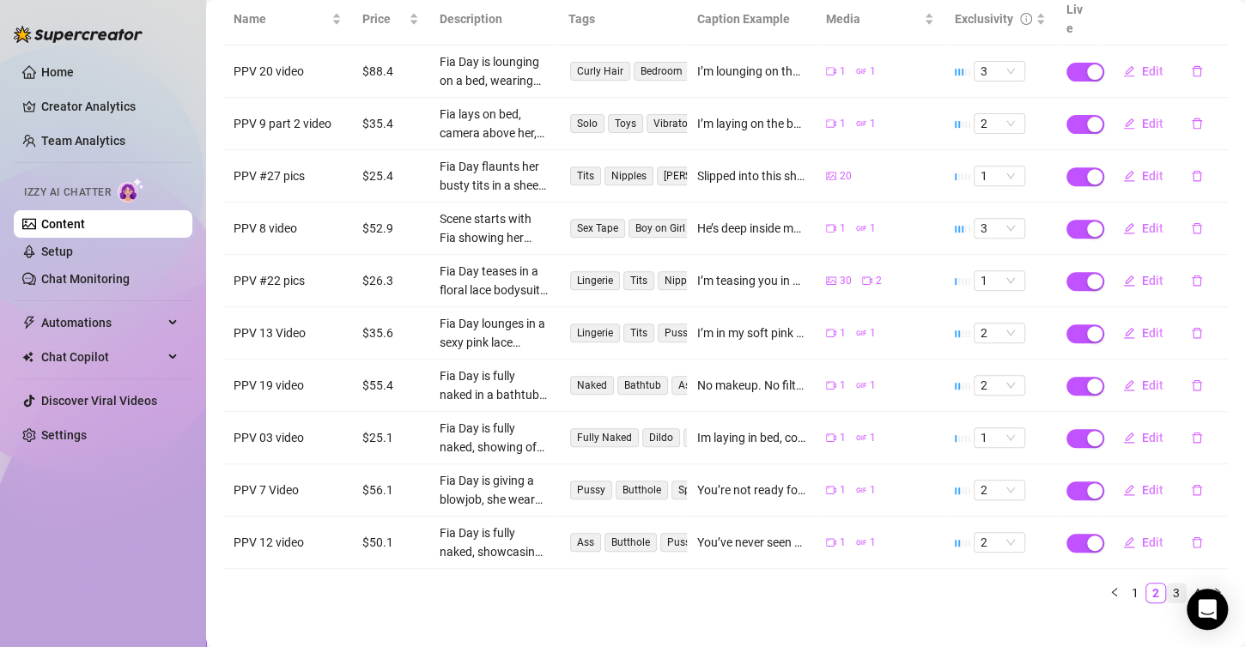
click at [1167, 584] on link "3" at bounding box center [1176, 593] width 19 height 19
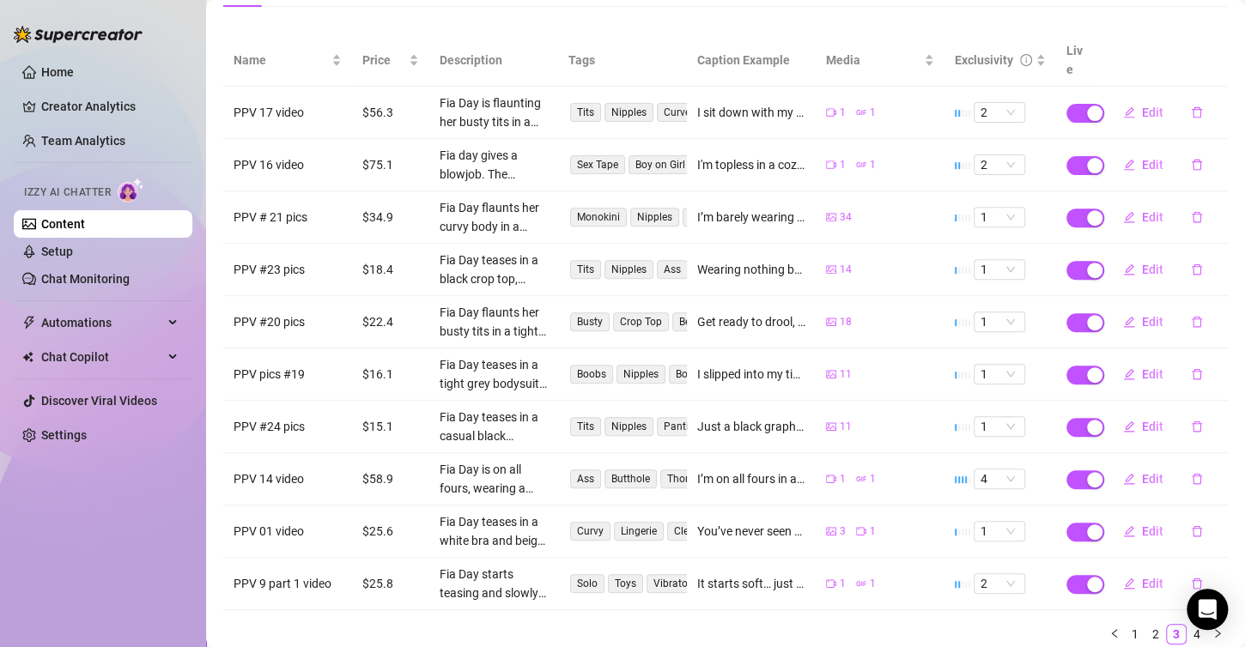
scroll to position [151, 0]
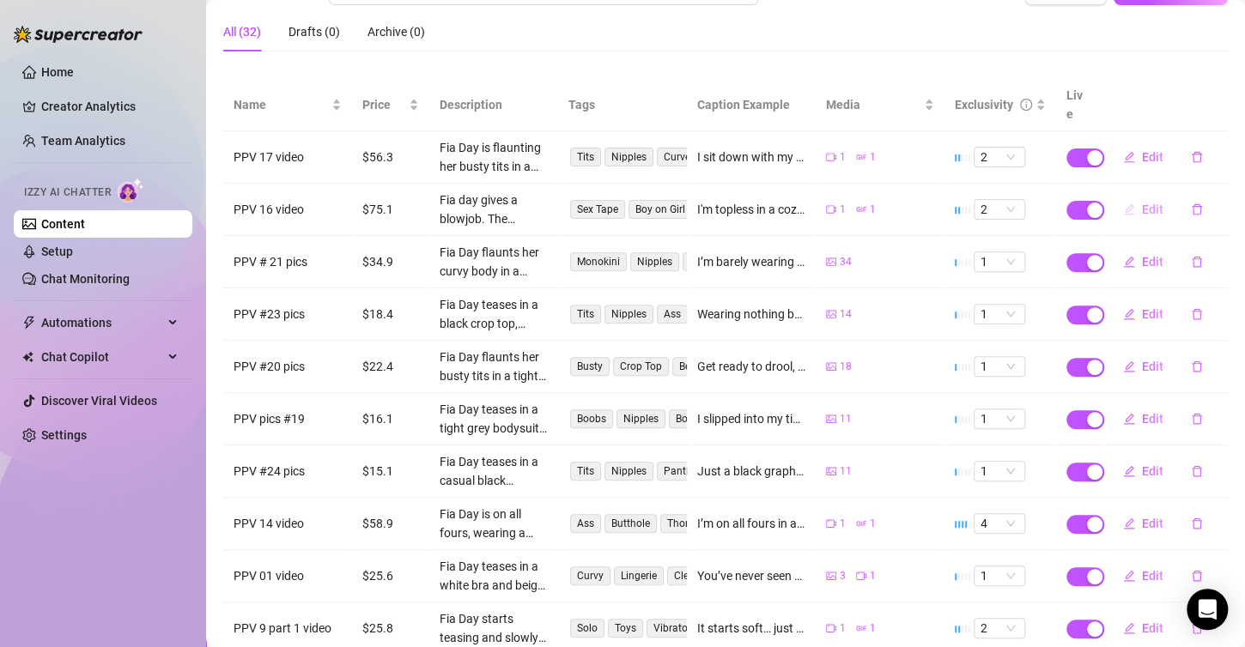
click at [1142, 203] on span "Edit" at bounding box center [1152, 210] width 21 height 14
type textarea "I'm topless in a cozy bedroom, showing off my big juicy tits just for you... an…"
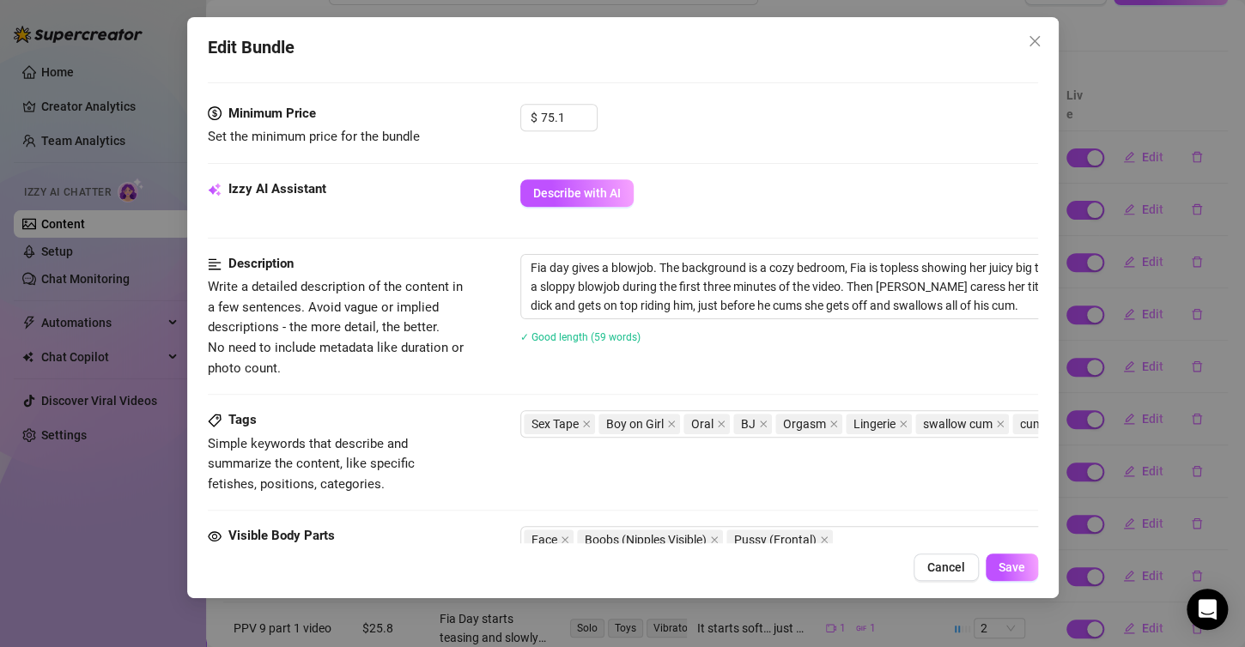
scroll to position [515, 0]
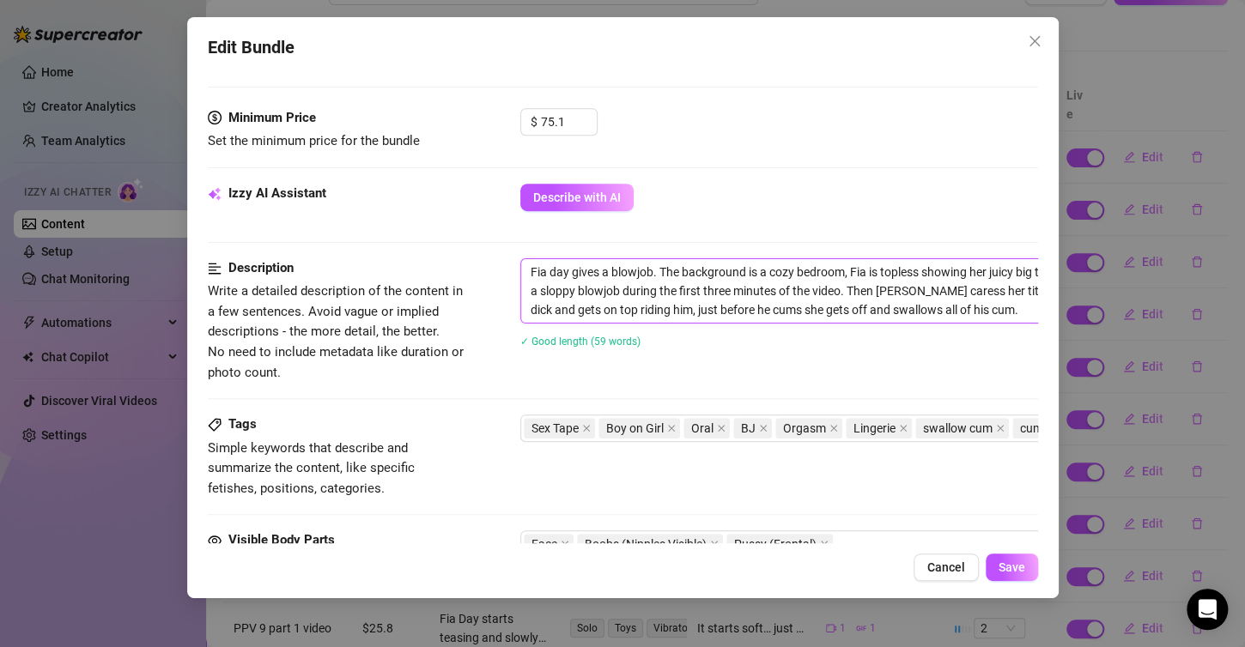
drag, startPoint x: 528, startPoint y: 268, endPoint x: 991, endPoint y: 316, distance: 465.2
click at [991, 316] on textarea "Fia day gives a blowjob. The background is a cozy bedroom, Fia is topless showi…" at bounding box center [820, 291] width 599 height 64
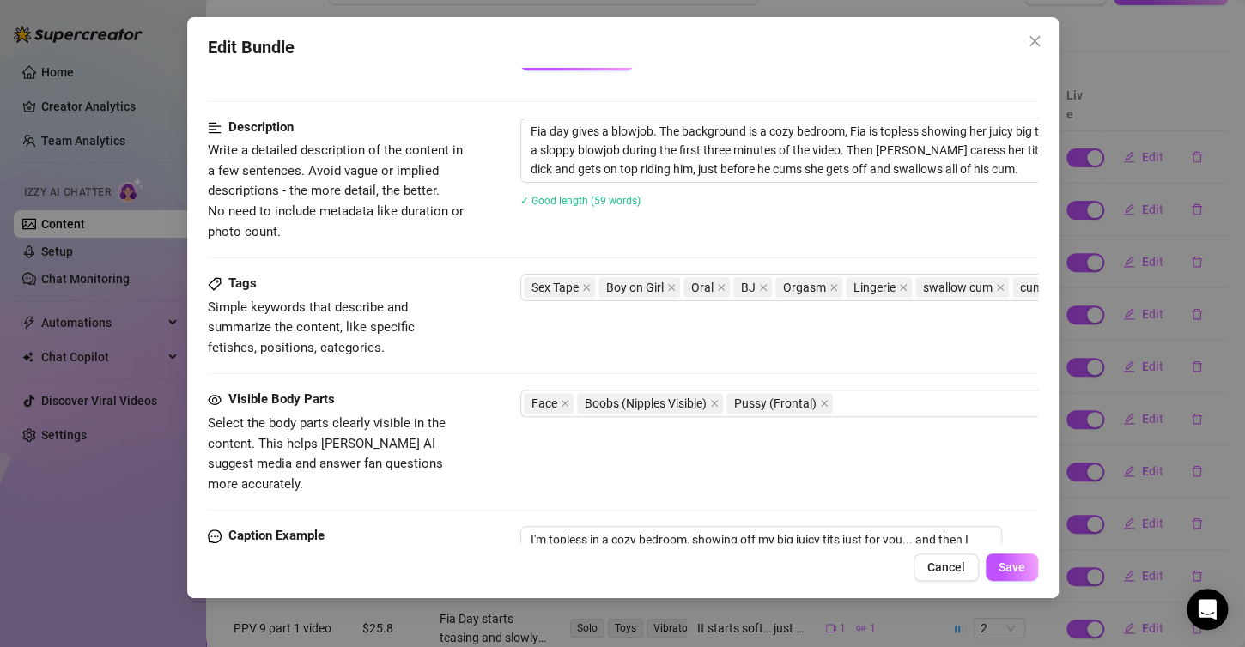
scroll to position [859, 0]
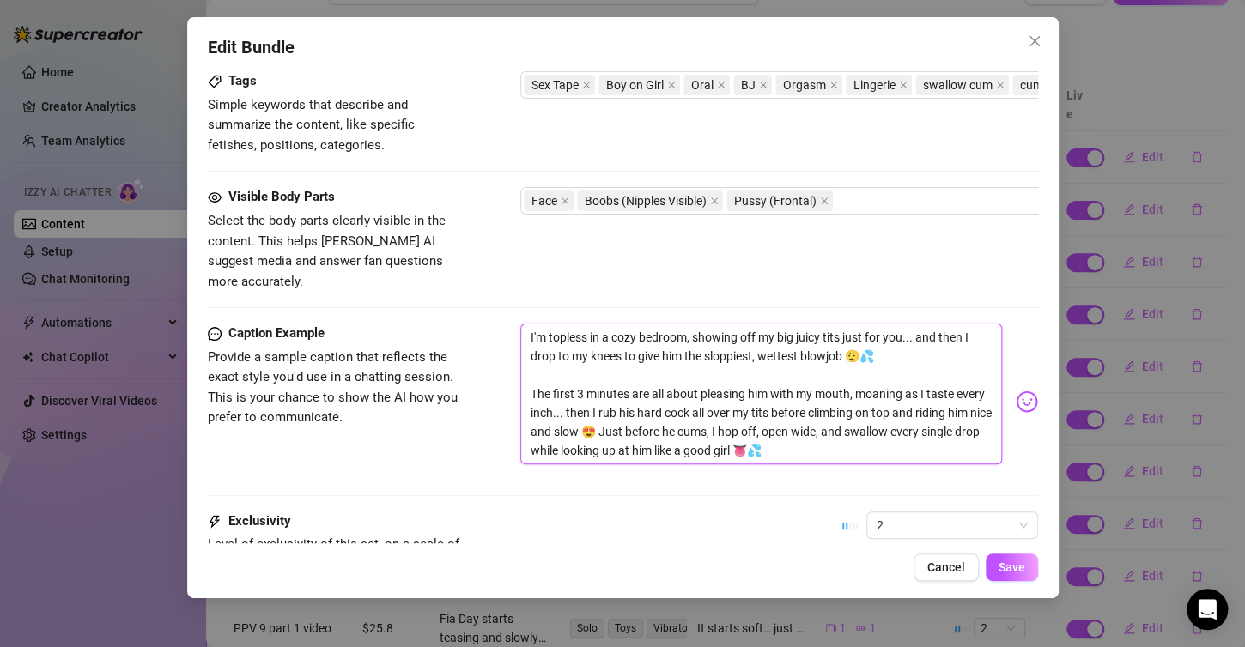
drag, startPoint x: 521, startPoint y: 313, endPoint x: 869, endPoint y: 448, distance: 372.9
click at [869, 452] on div "I'm topless in a cozy bedroom, showing off my big juicy tits just for you... an…" at bounding box center [779, 402] width 518 height 156
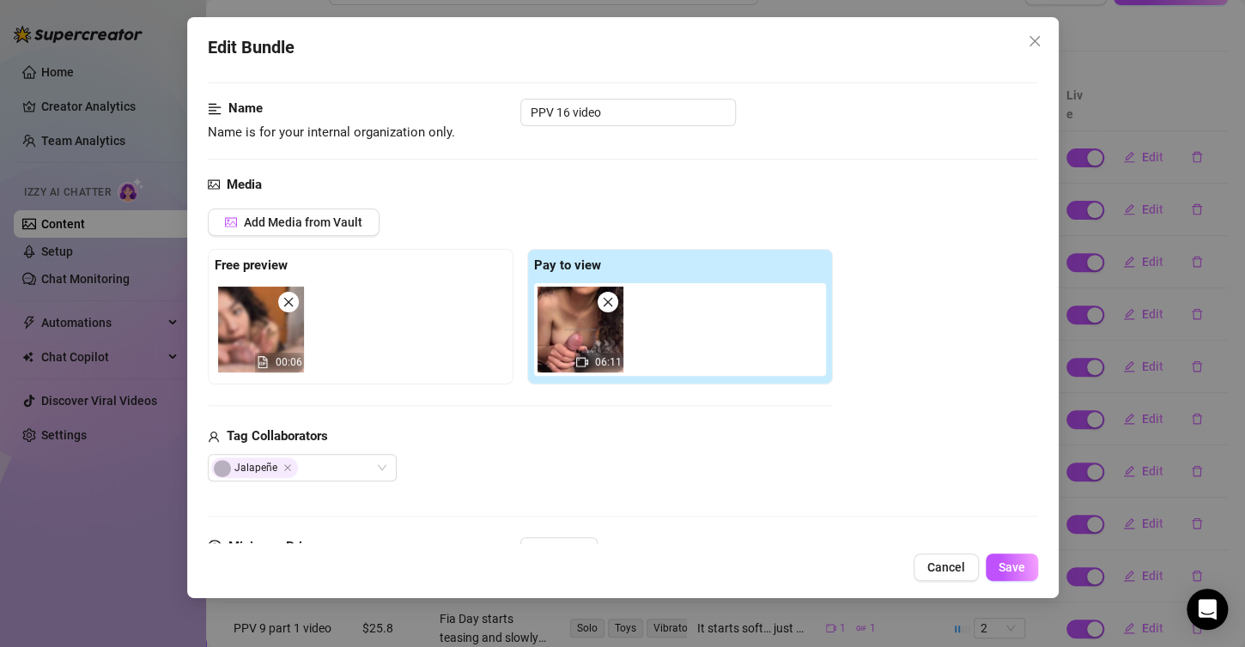
scroll to position [258, 0]
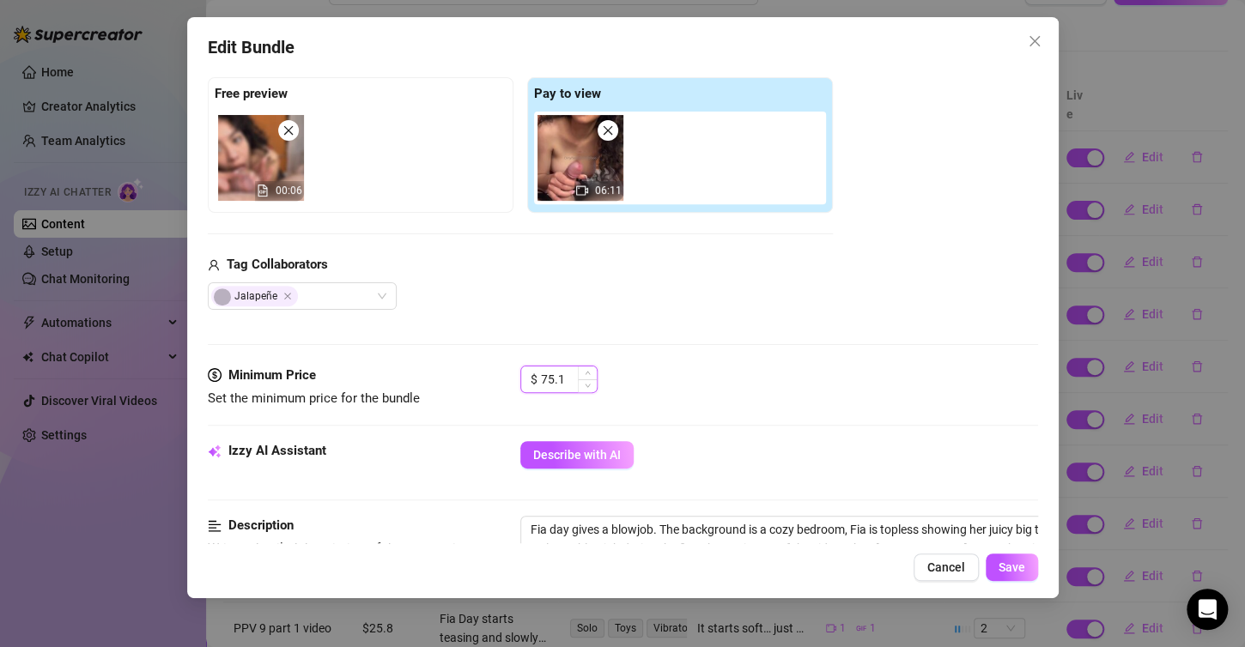
click at [569, 376] on input "75.1" at bounding box center [569, 380] width 56 height 26
type input "7"
type input "45.1"
click at [1008, 575] on button "Save" at bounding box center [1012, 567] width 52 height 27
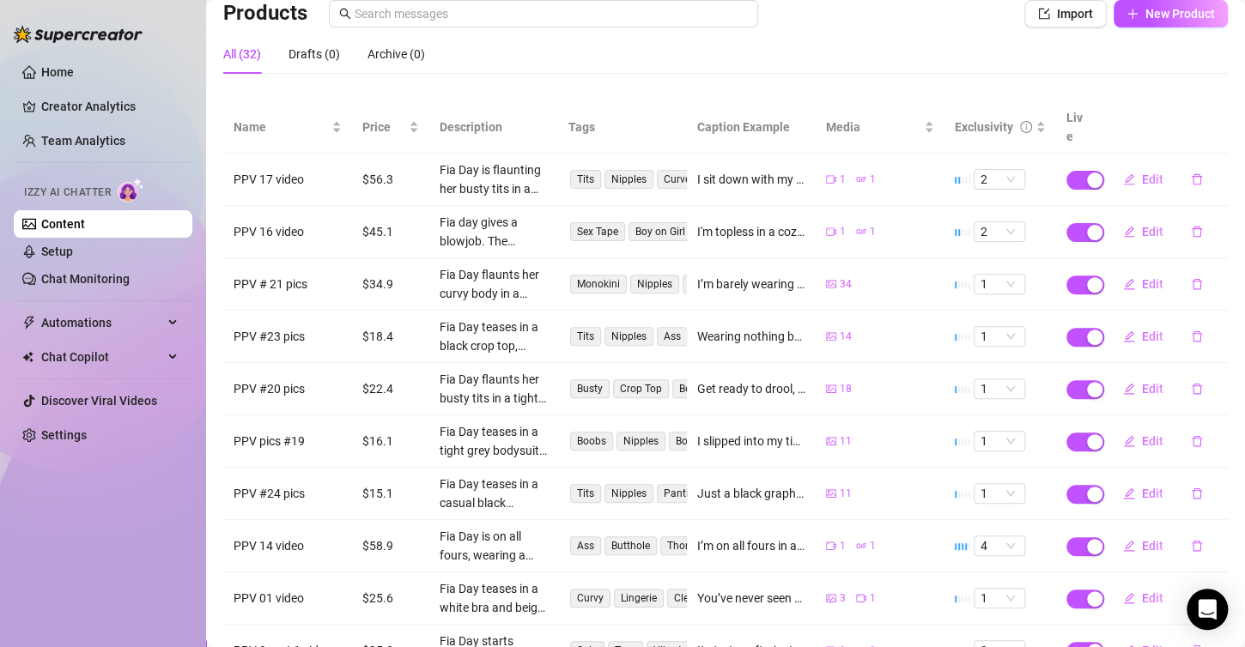
scroll to position [65, 0]
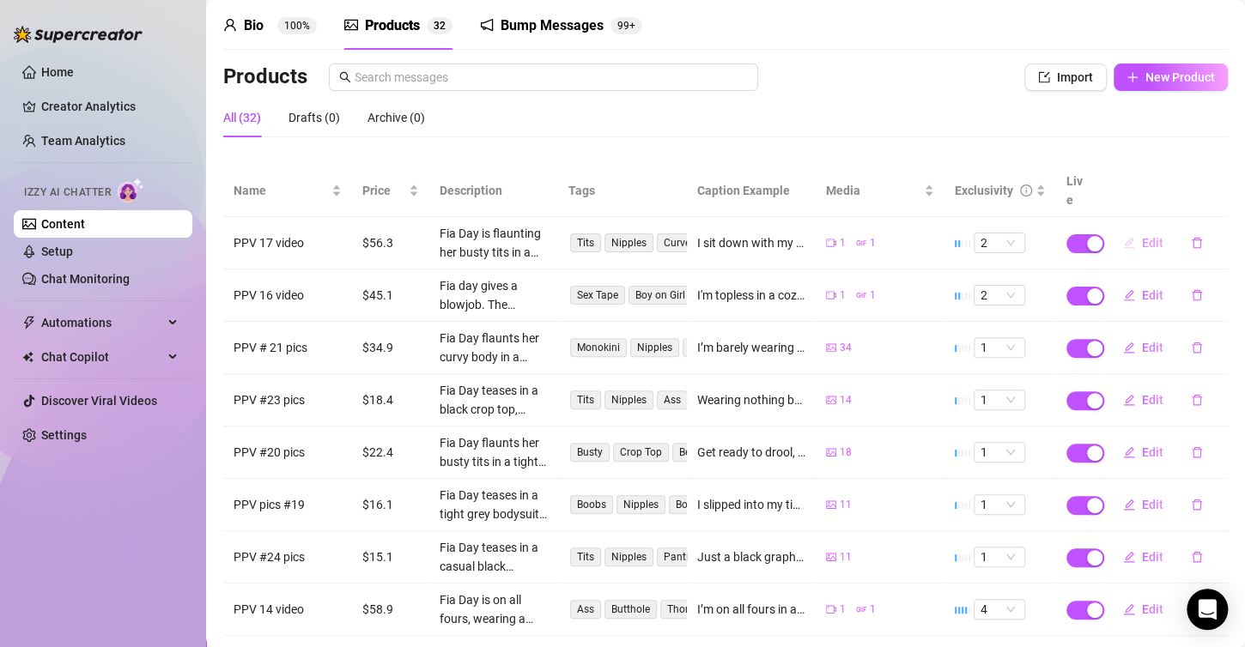
click at [1146, 236] on span "Edit" at bounding box center [1152, 243] width 21 height 14
type textarea "I sit down with my legs spread wide open just for you, babe 😈 The camera is so …"
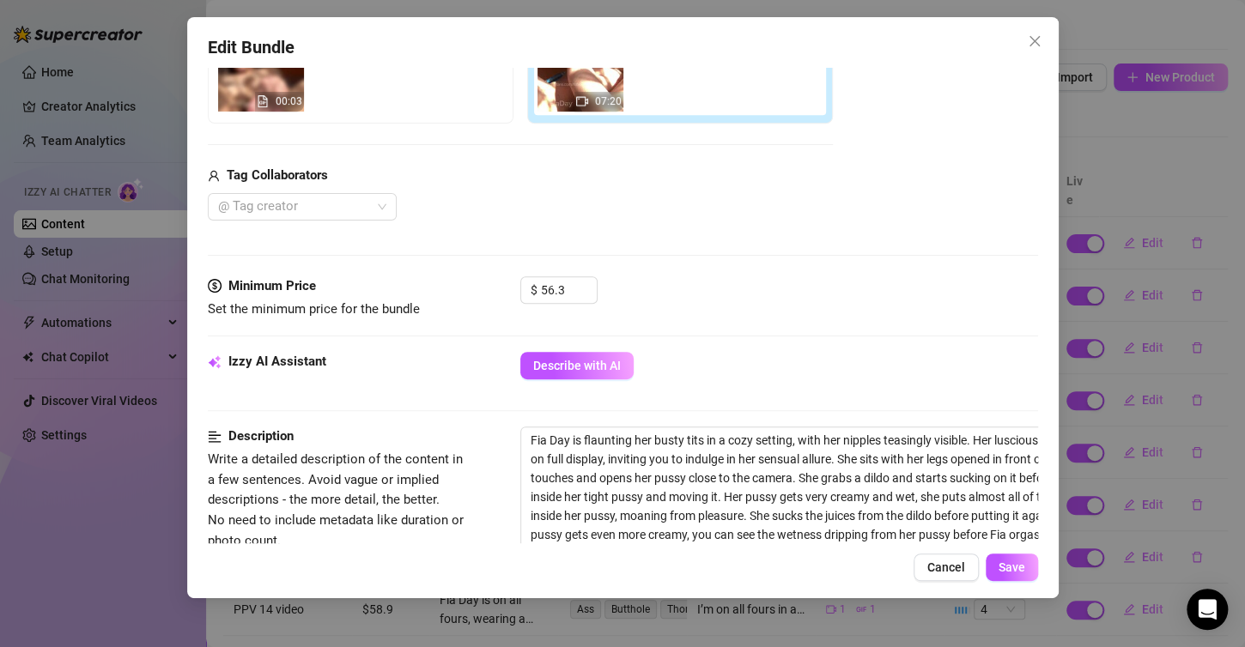
scroll to position [343, 0]
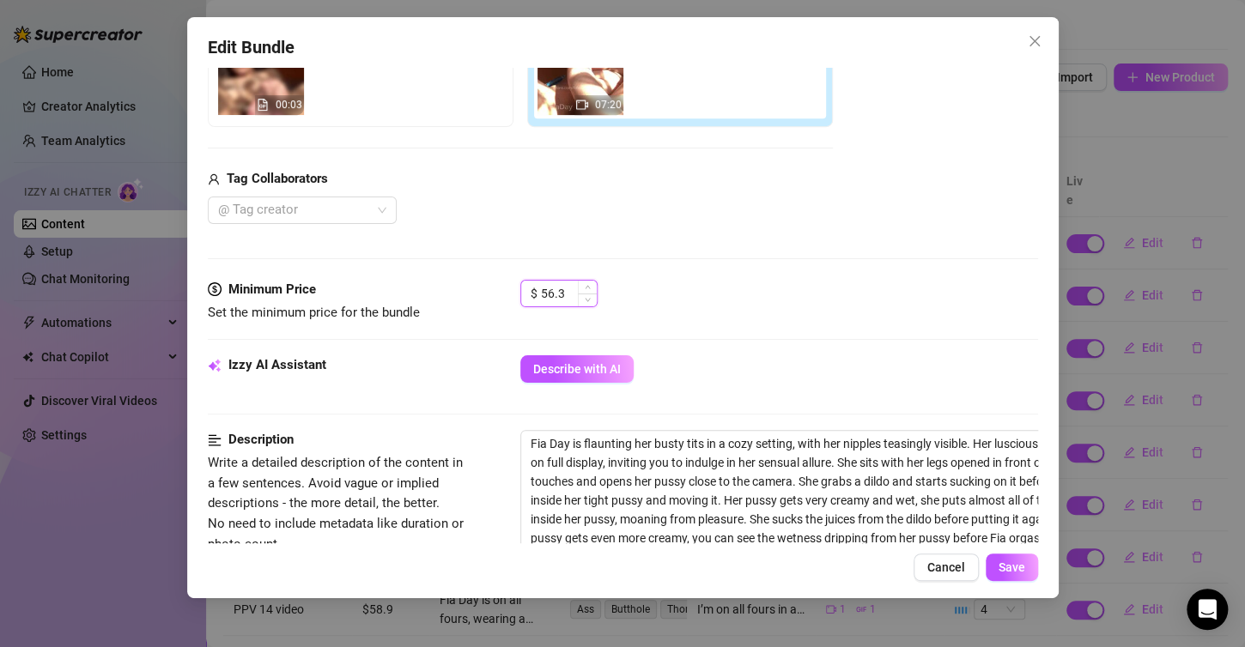
click at [573, 292] on input "56.3" at bounding box center [569, 294] width 56 height 26
type input "5"
type input "2"
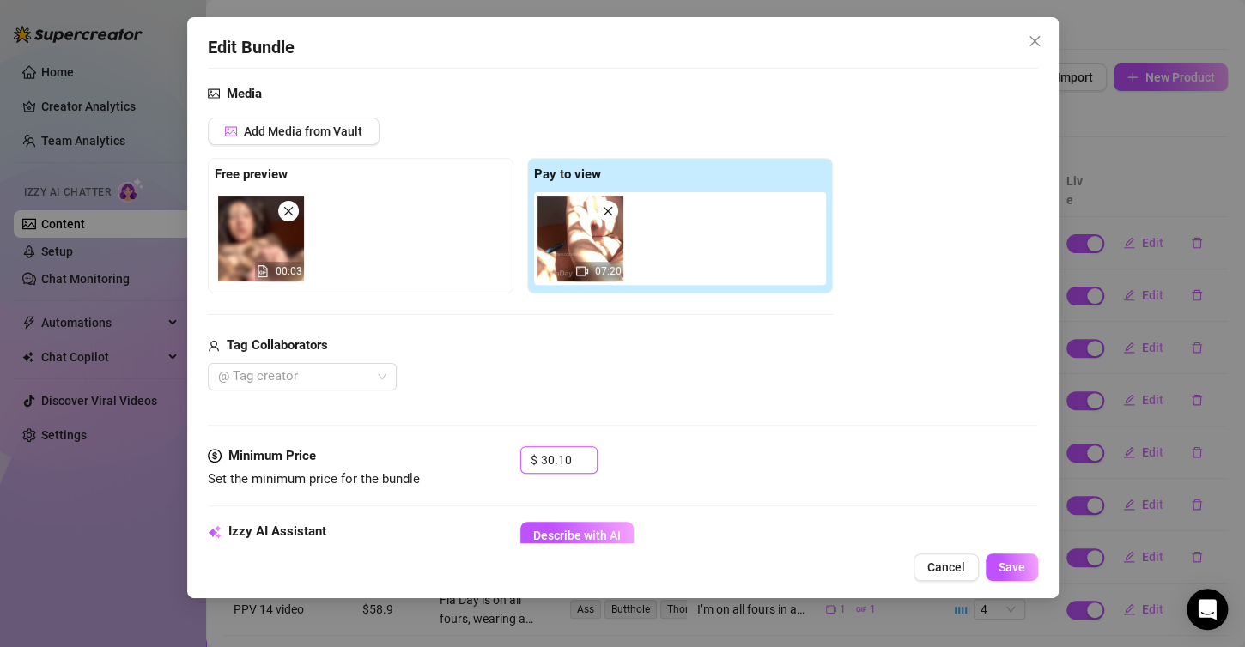
scroll to position [258, 0]
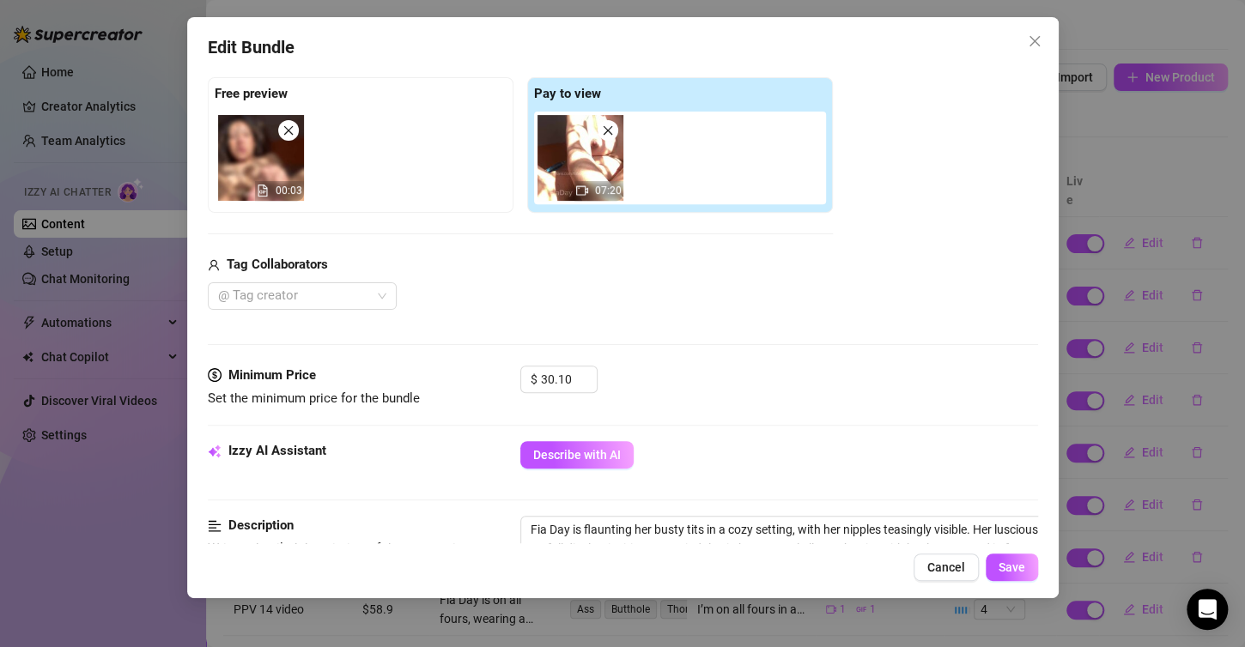
type input "30.1"
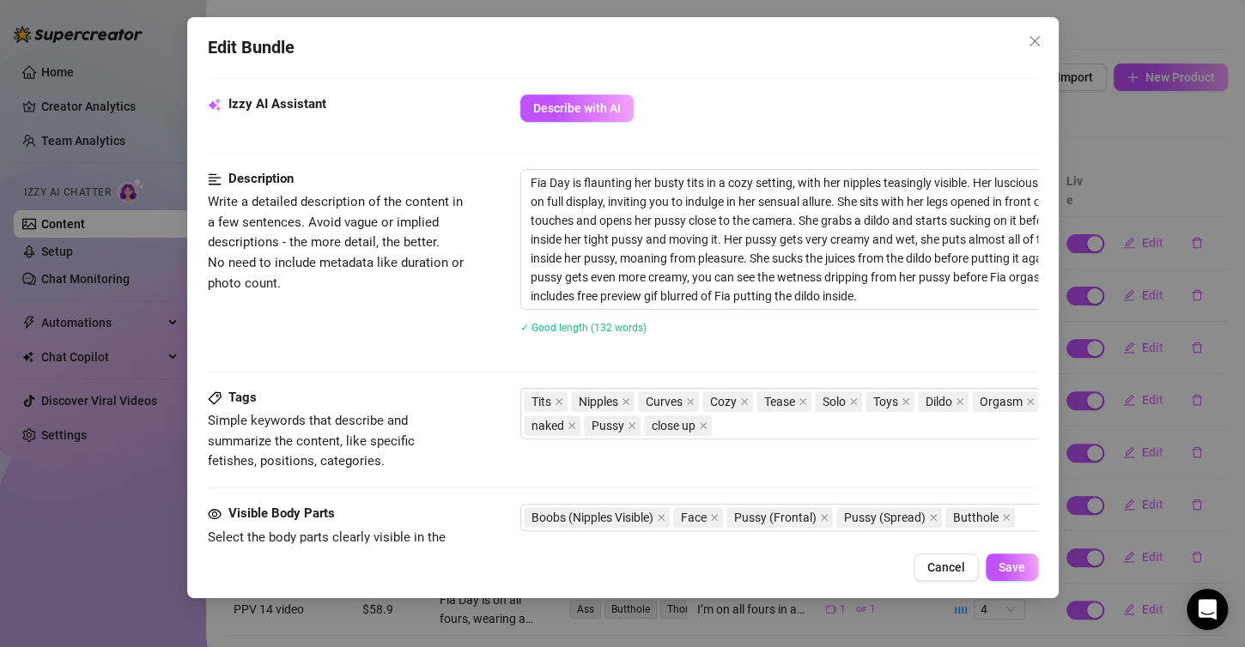
scroll to position [601, 0]
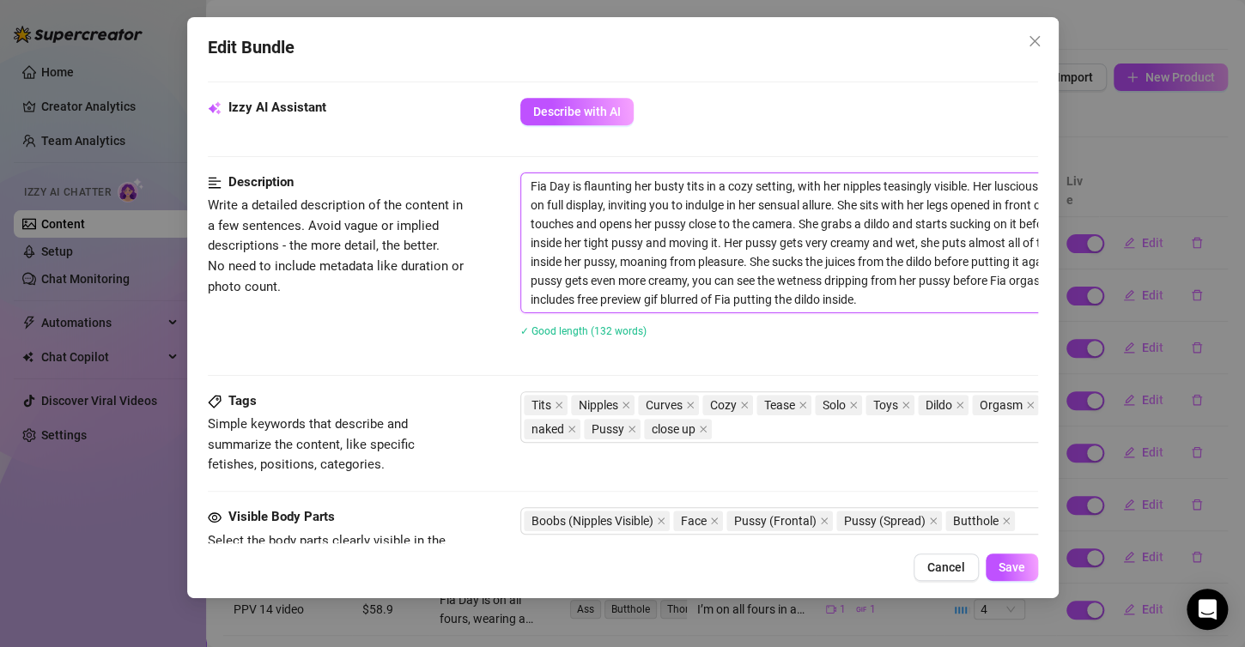
click at [537, 179] on textarea "Fia Day is flaunting her busty tits in a cozy setting, with her nipples teasing…" at bounding box center [820, 242] width 599 height 139
drag, startPoint x: 531, startPoint y: 178, endPoint x: 936, endPoint y: 292, distance: 420.2
click at [936, 292] on textarea "Fia Day is flaunting her busty tits in a cozy setting, with her nipples teasing…" at bounding box center [820, 242] width 599 height 139
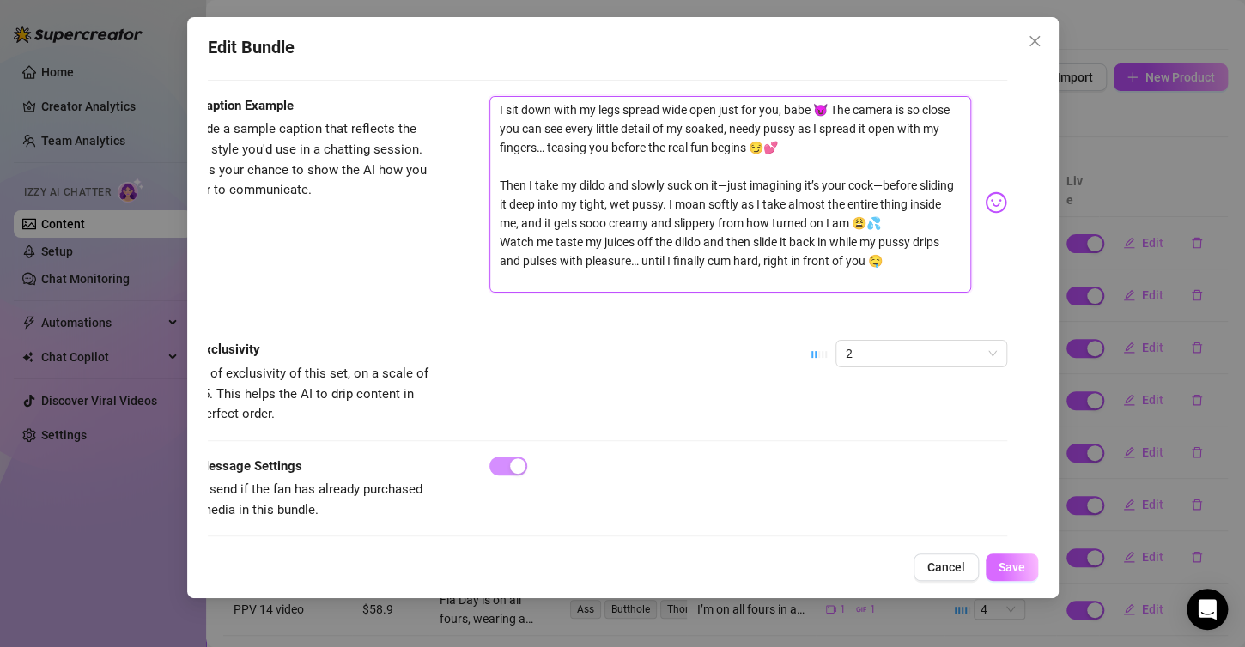
scroll to position [1149, 98]
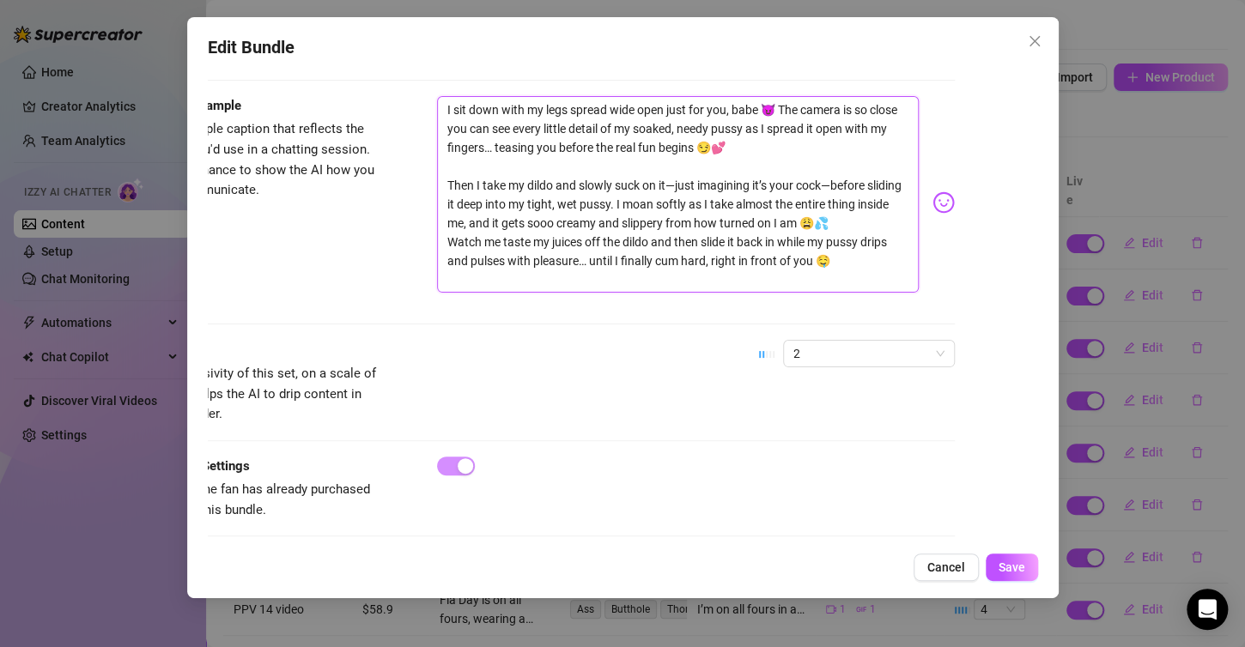
drag, startPoint x: 528, startPoint y: 330, endPoint x: 858, endPoint y: 259, distance: 337.1
click at [858, 259] on textarea "I sit down with my legs spread wide open just for you, babe 😈 The camera is so …" at bounding box center [678, 194] width 482 height 197
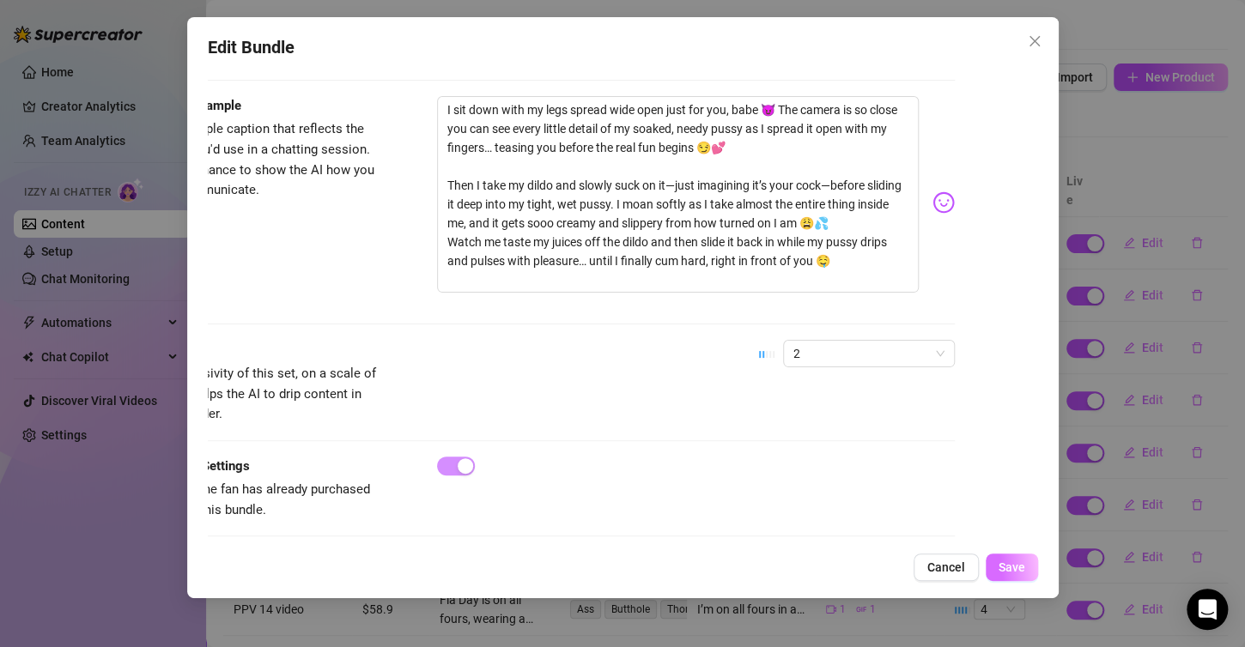
click at [1008, 567] on span "Save" at bounding box center [1011, 568] width 27 height 14
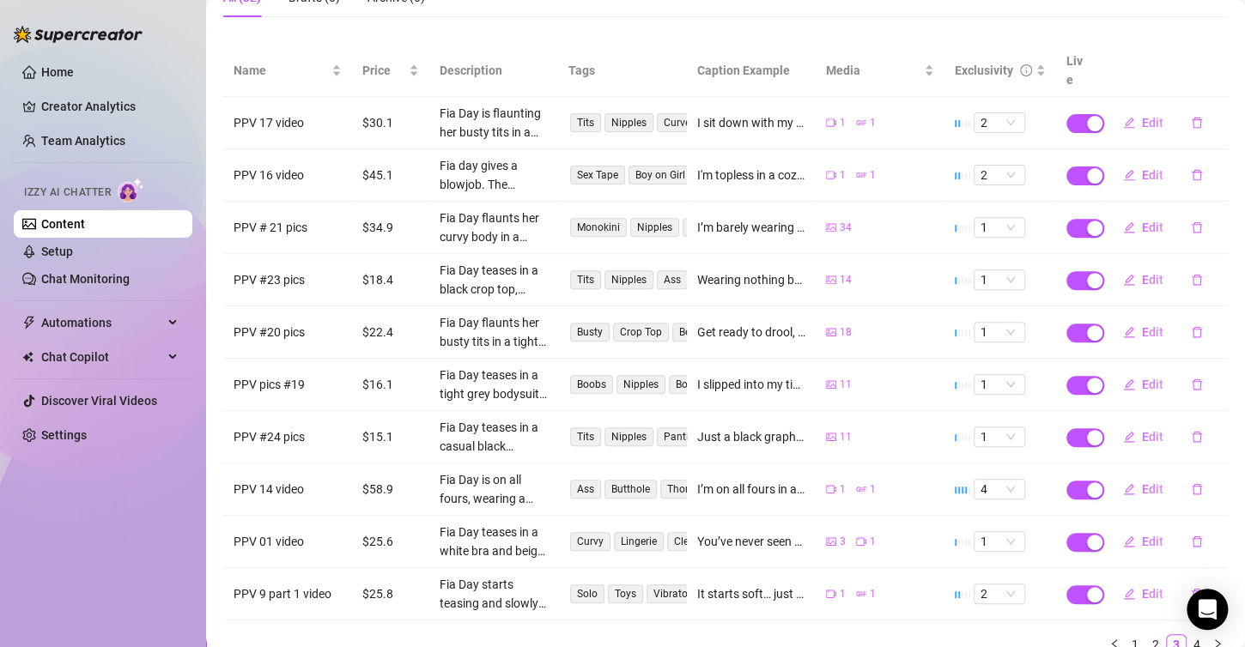
scroll to position [237, 0]
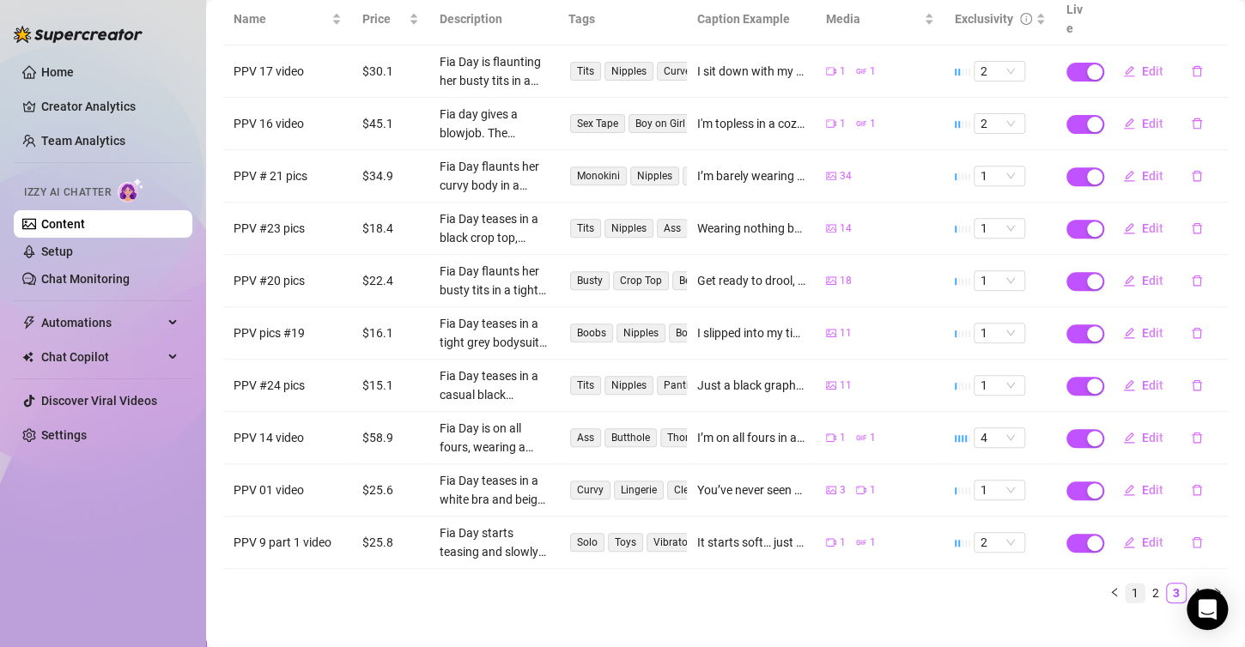
click at [1126, 584] on link "1" at bounding box center [1135, 593] width 19 height 19
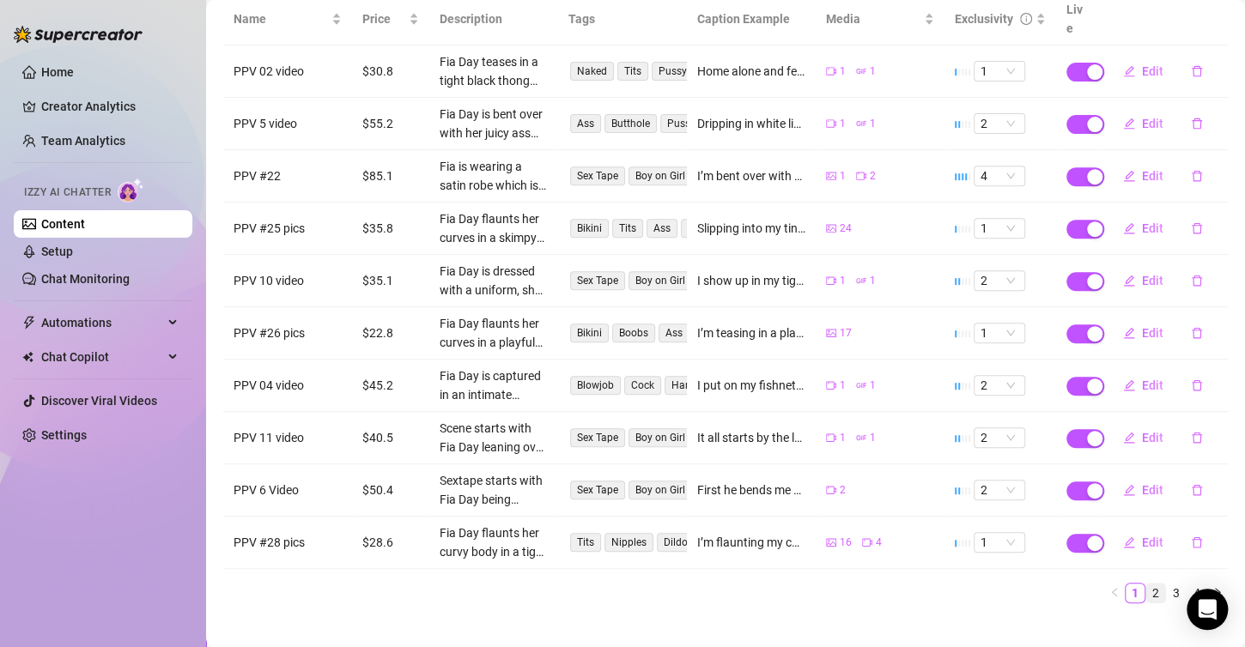
click at [1146, 584] on link "2" at bounding box center [1155, 593] width 19 height 19
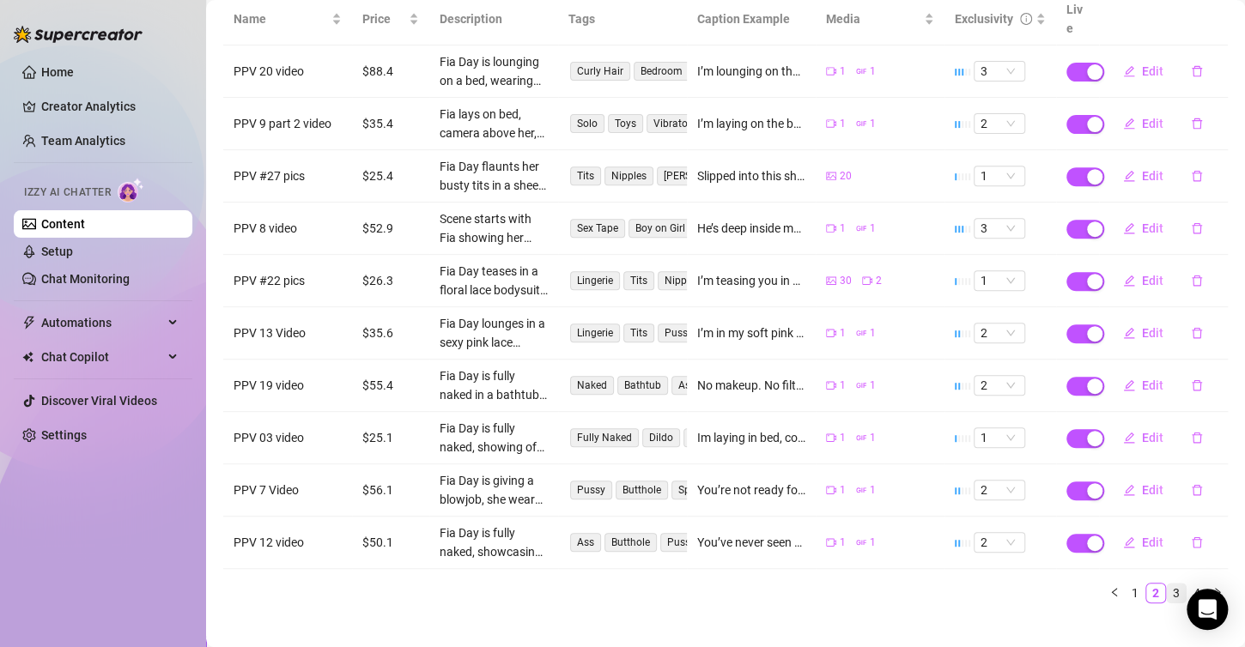
click at [1167, 584] on link "3" at bounding box center [1176, 593] width 19 height 19
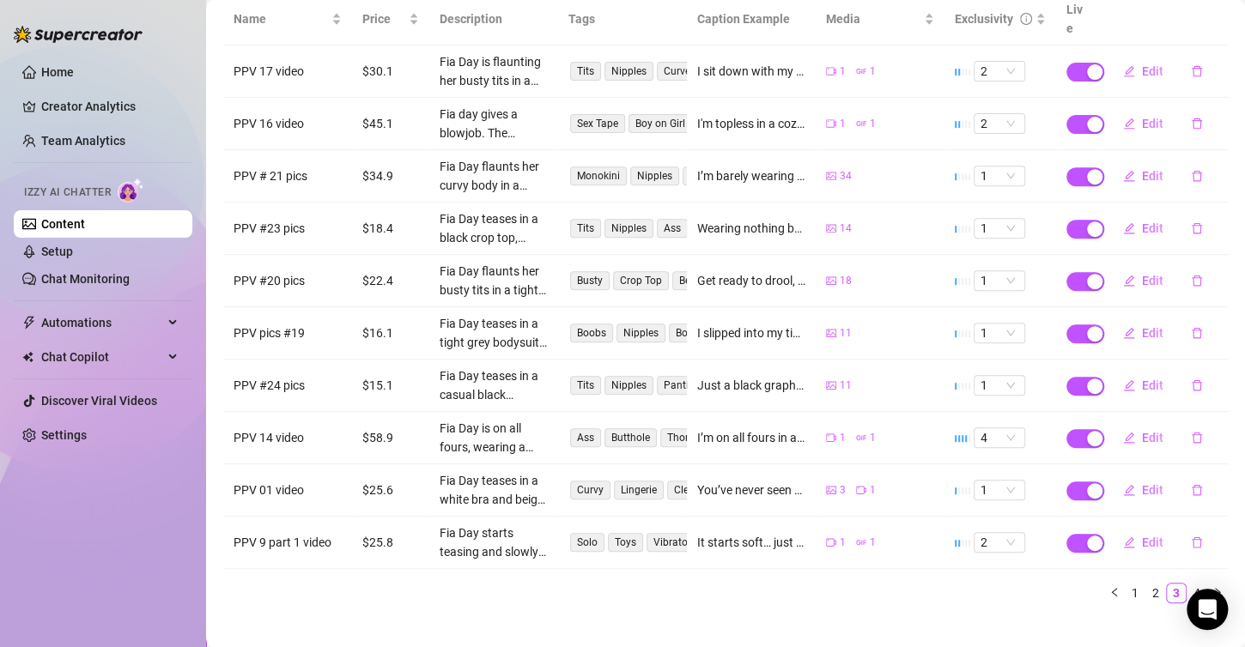
click at [1187, 584] on link "4" at bounding box center [1196, 593] width 19 height 19
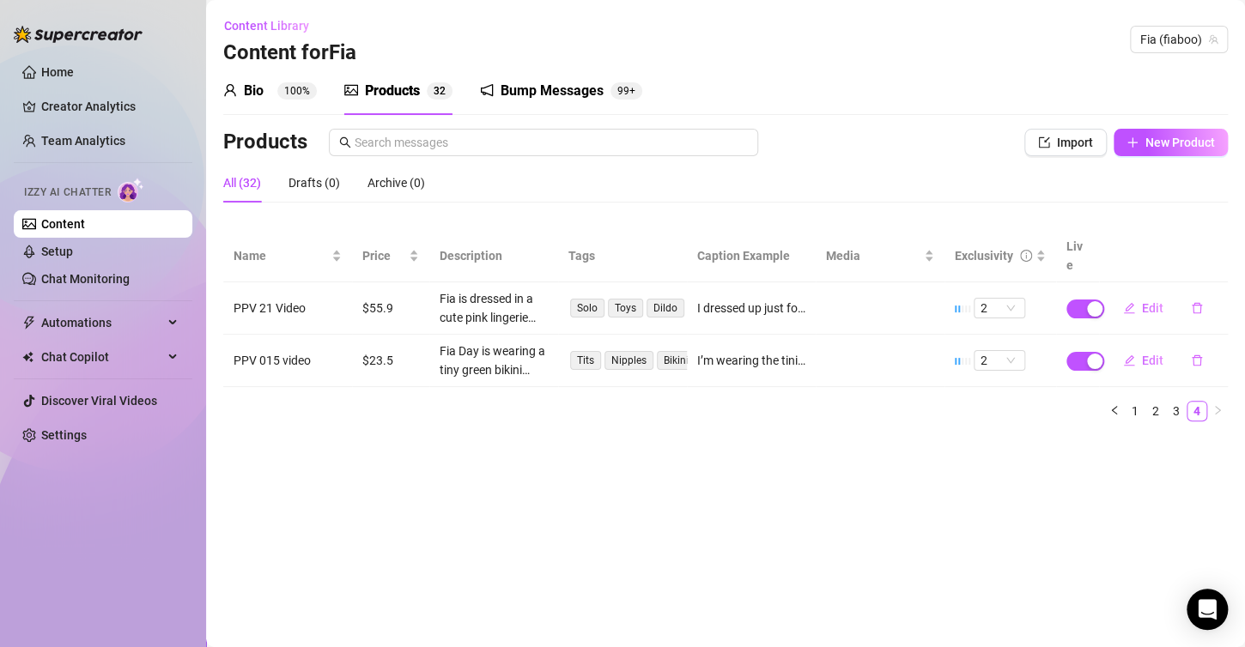
scroll to position [0, 0]
click at [1126, 402] on link "1" at bounding box center [1135, 411] width 19 height 19
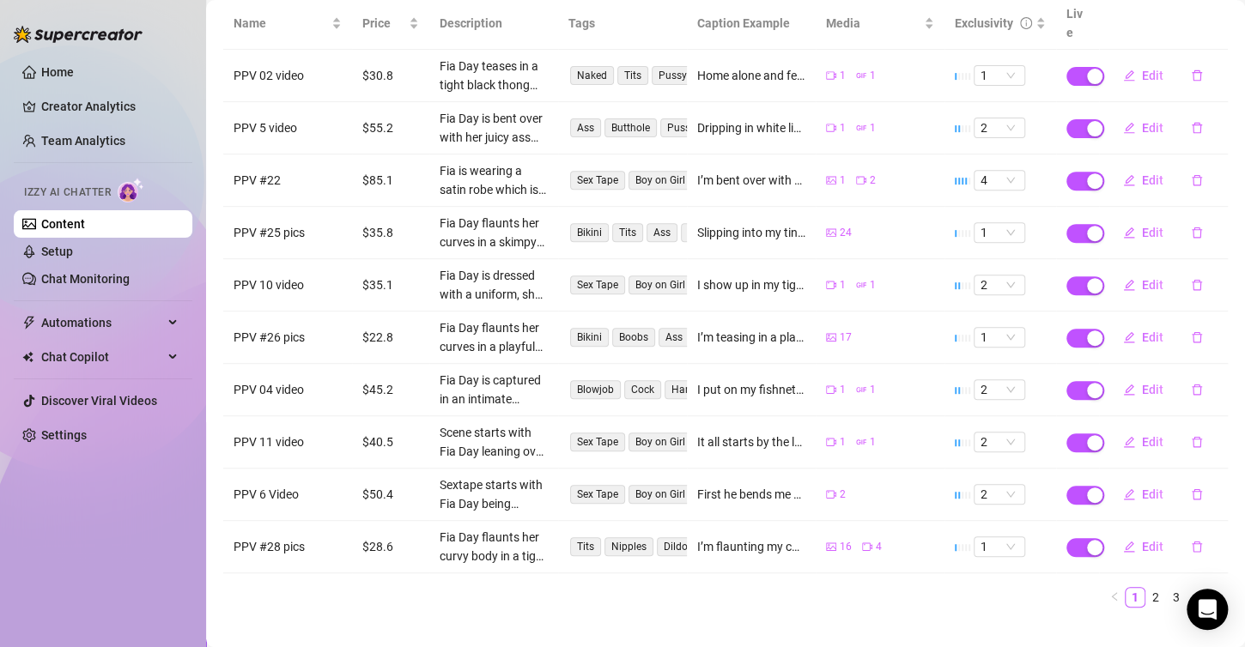
scroll to position [237, 0]
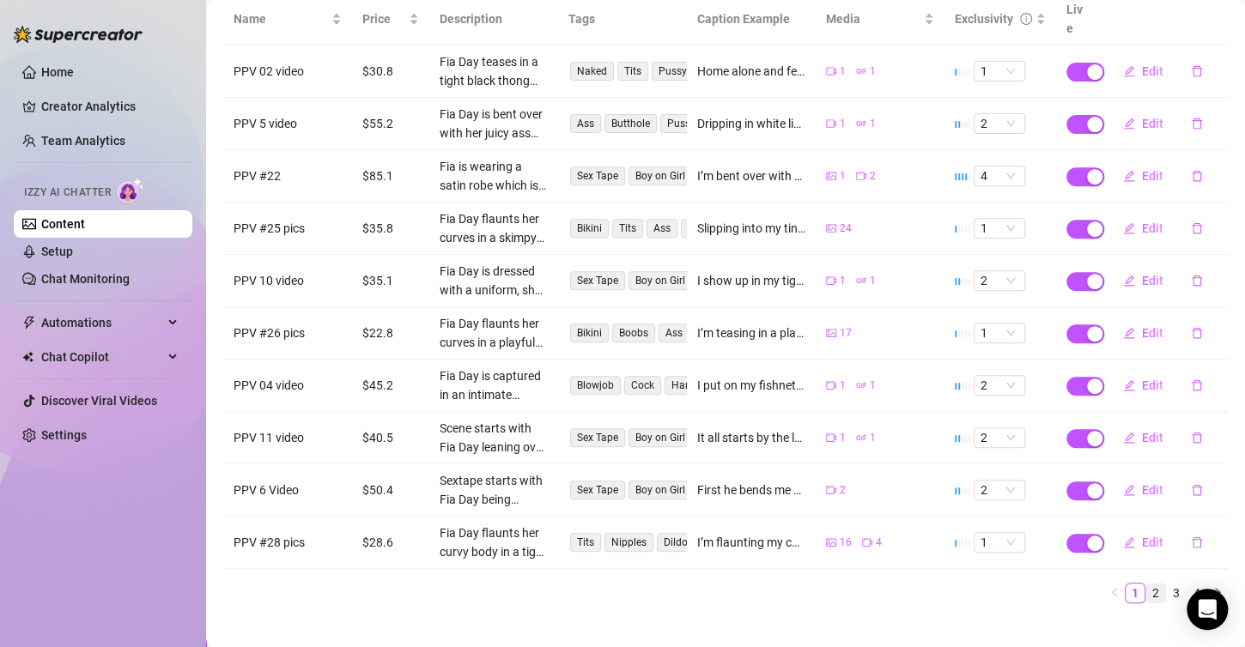
click at [1146, 584] on link "2" at bounding box center [1155, 593] width 19 height 19
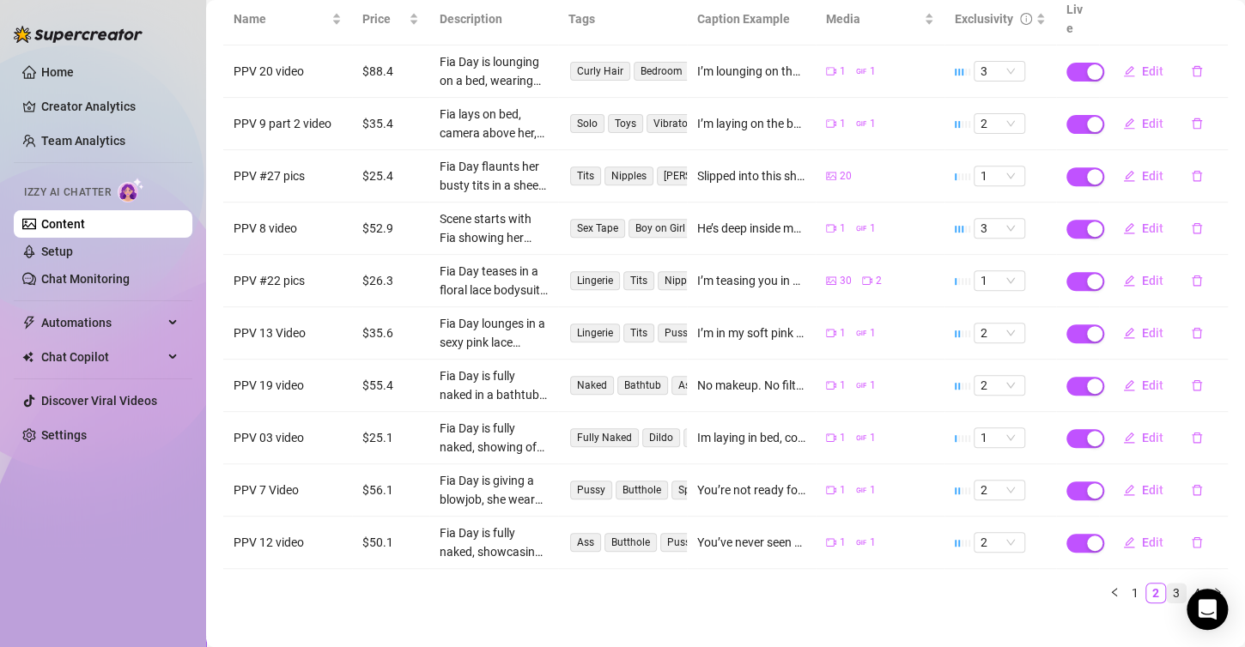
click at [1167, 584] on link "3" at bounding box center [1176, 593] width 19 height 19
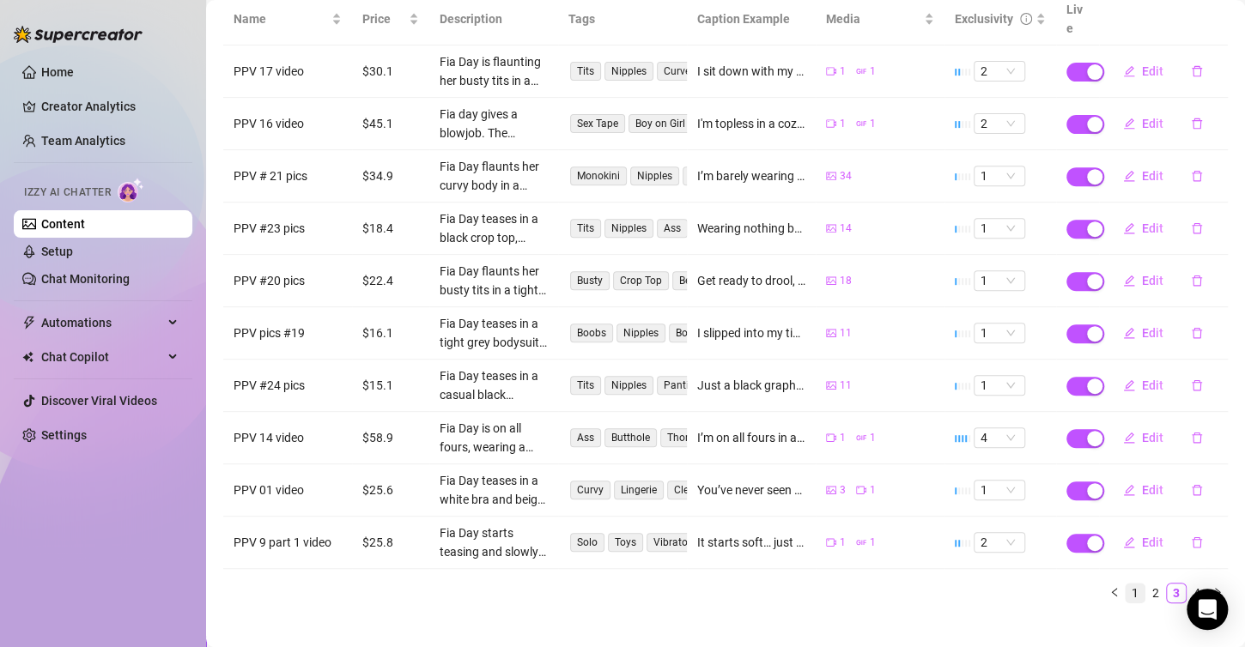
click at [1126, 584] on link "1" at bounding box center [1135, 593] width 19 height 19
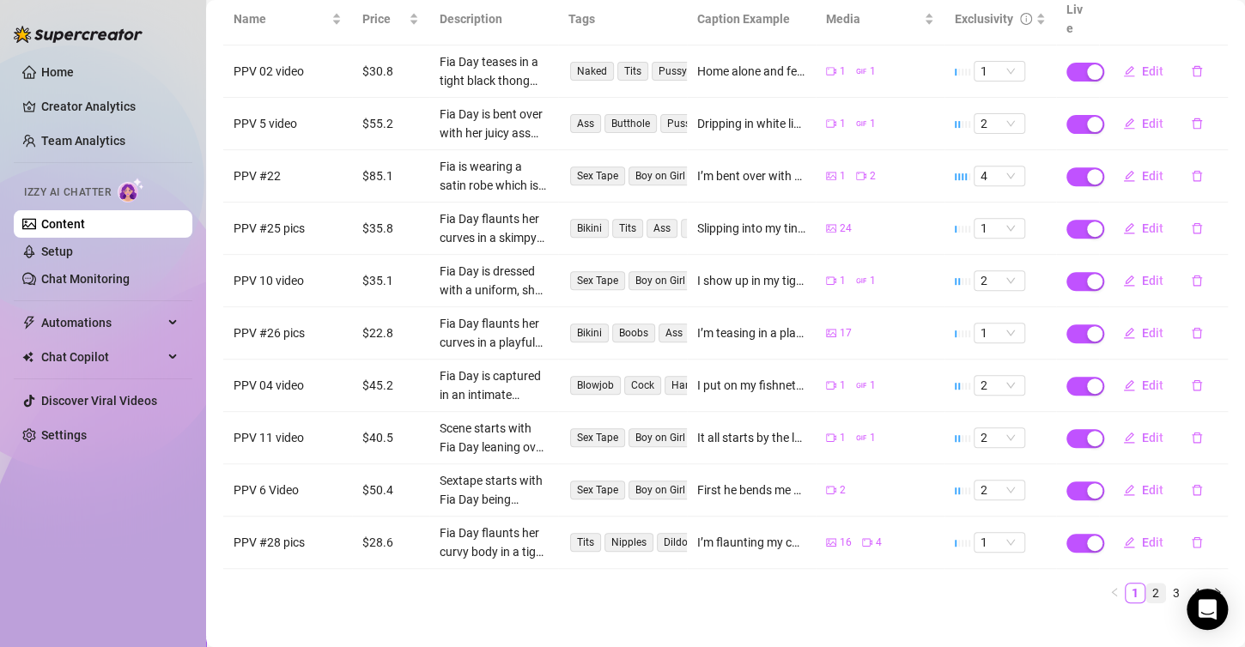
click at [1146, 584] on link "2" at bounding box center [1155, 593] width 19 height 19
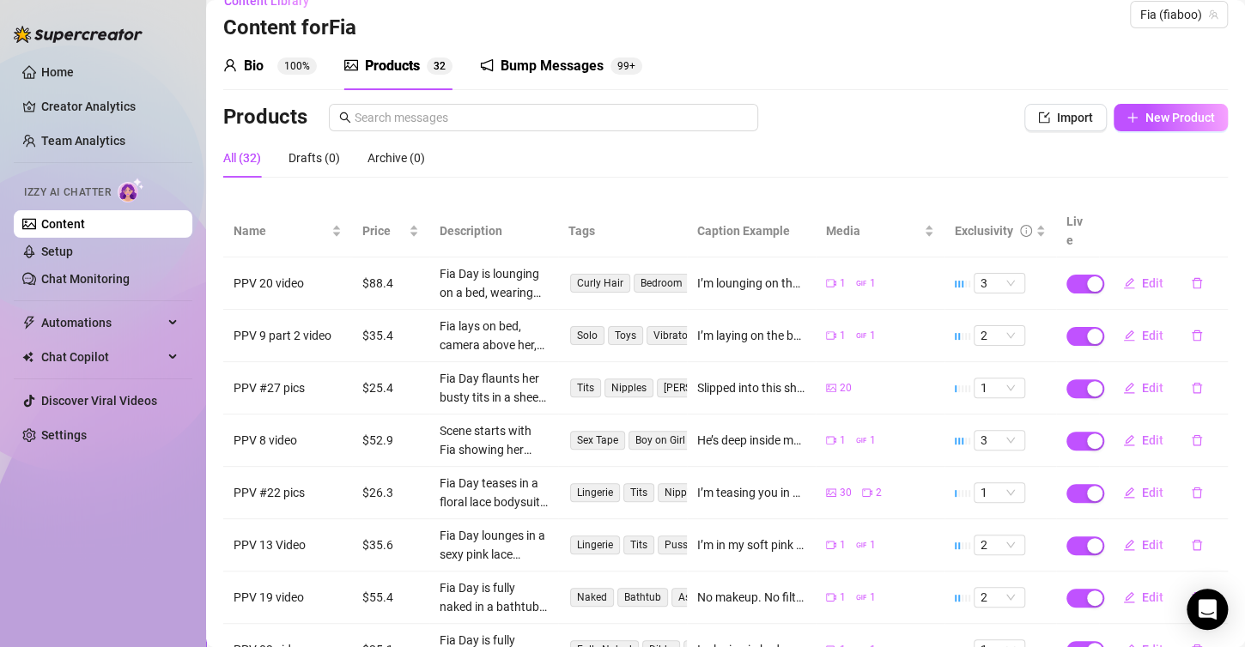
scroll to position [0, 0]
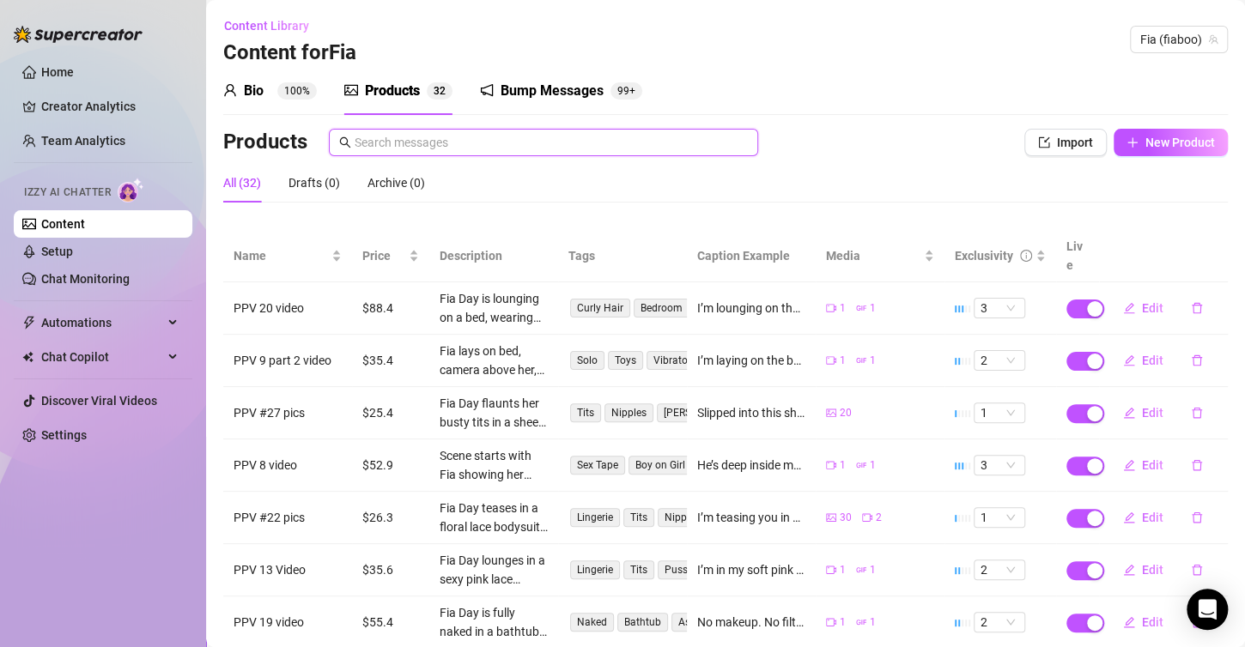
click at [434, 144] on input "text" at bounding box center [551, 142] width 393 height 19
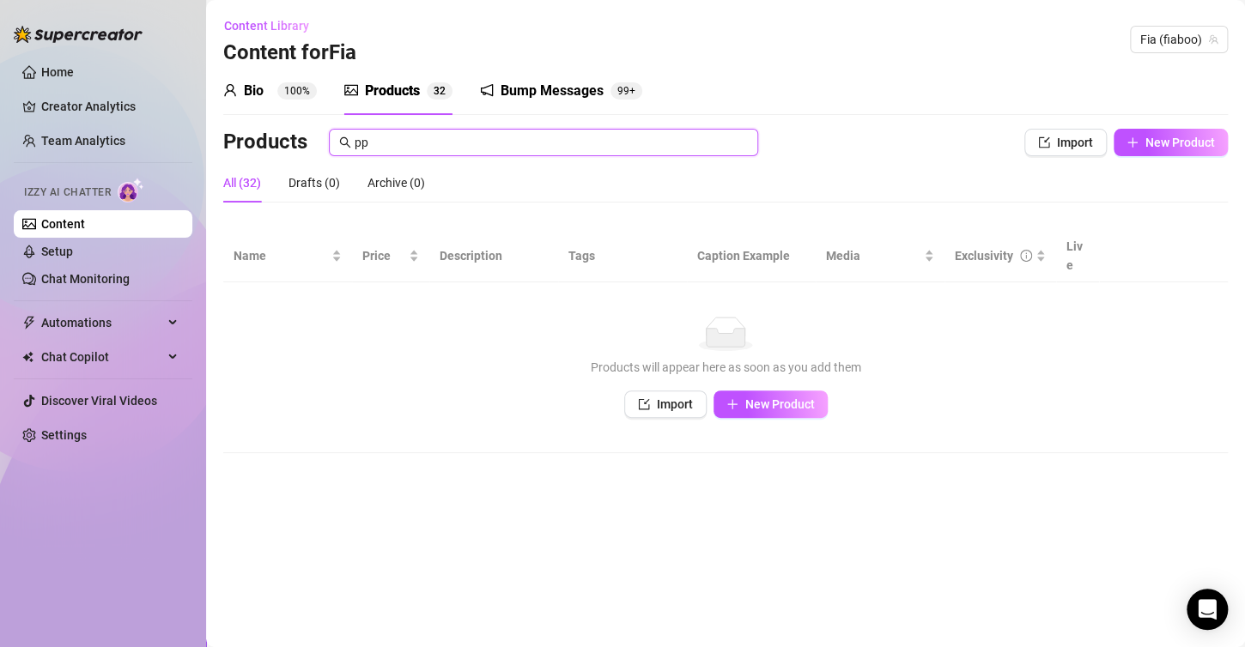
type input "p"
type input "="
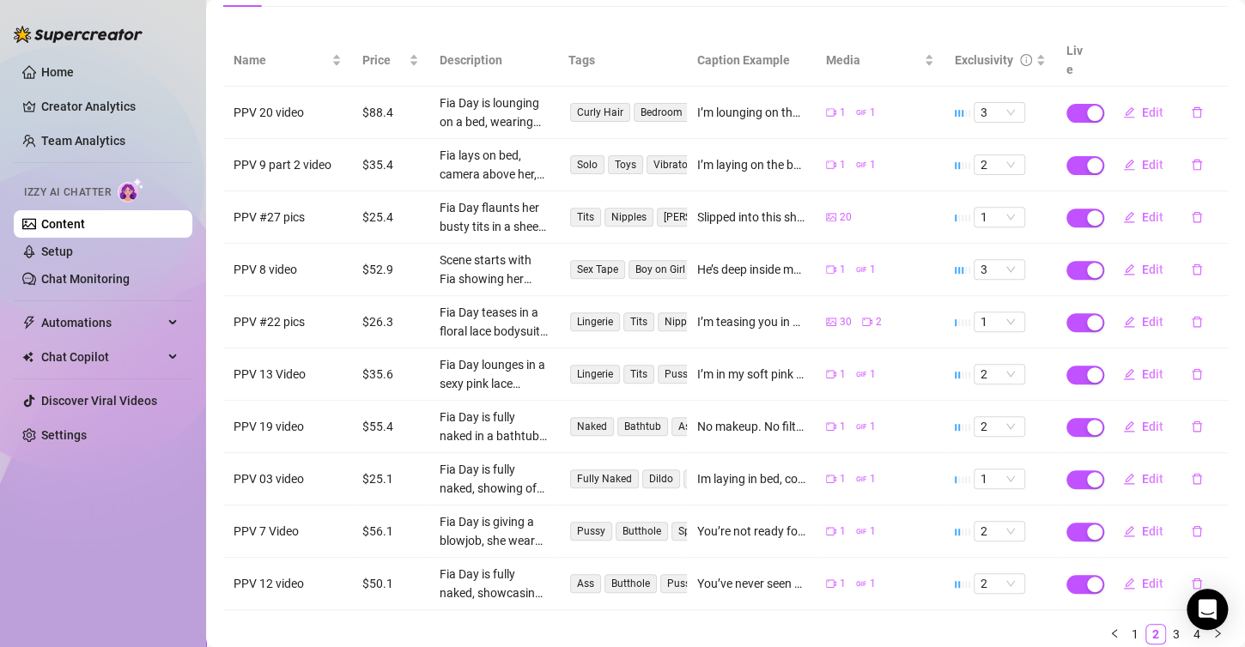
scroll to position [237, 0]
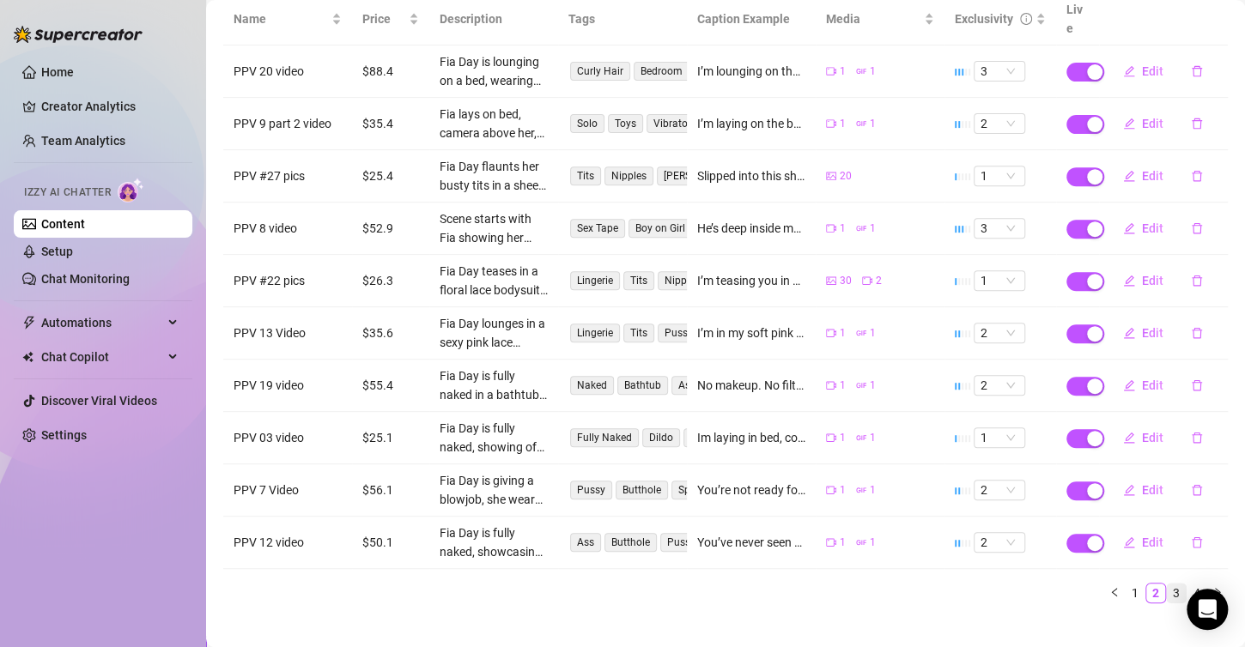
click at [1167, 584] on link "3" at bounding box center [1176, 593] width 19 height 19
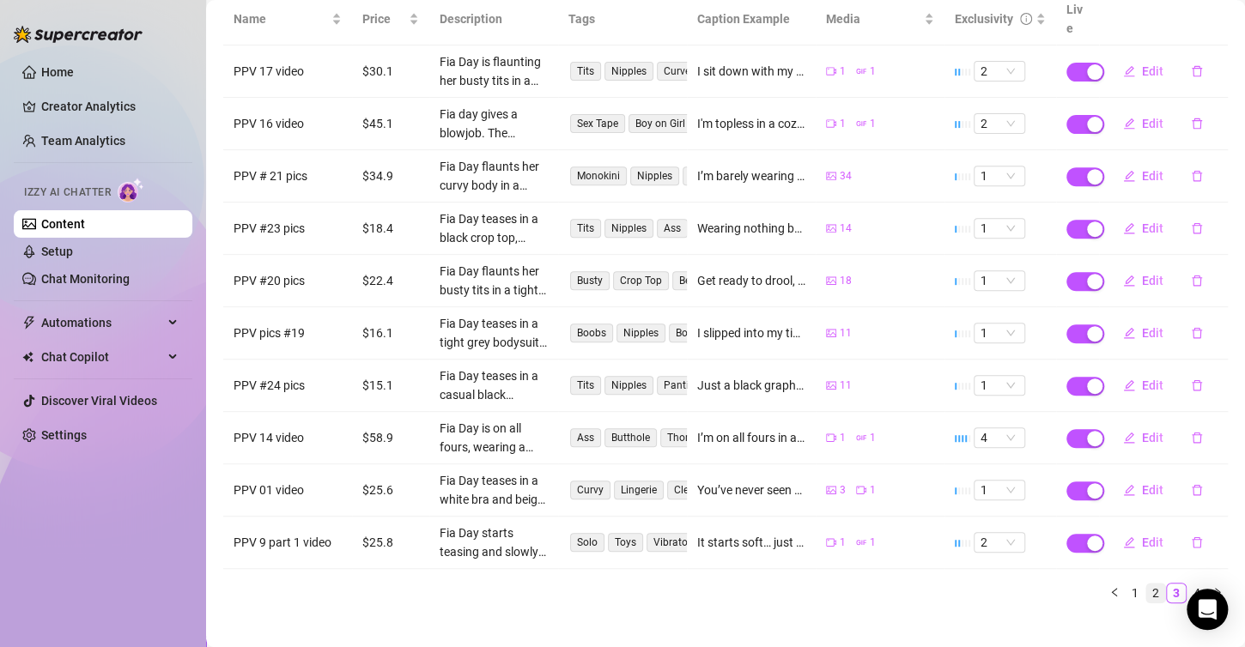
click at [1146, 584] on link "2" at bounding box center [1155, 593] width 19 height 19
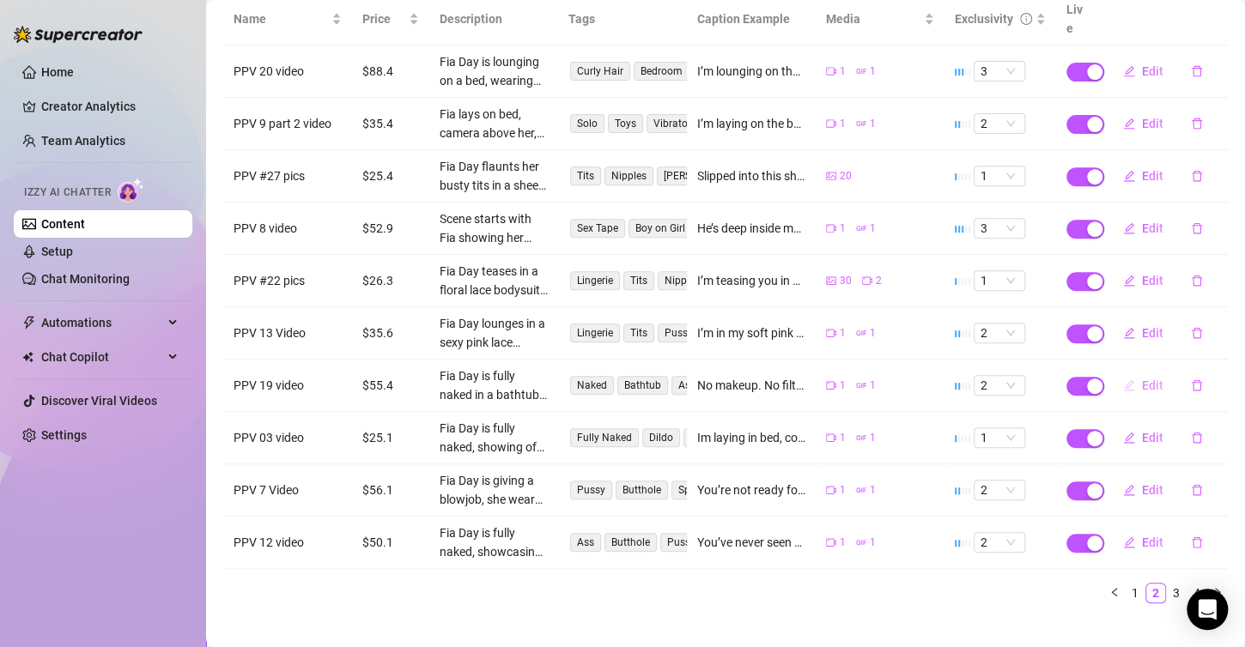
click at [1126, 372] on button "Edit" at bounding box center [1143, 385] width 68 height 27
type textarea "No makeup. No filters. Just me—raw, real, and so ready. I'm fully naked in the …"
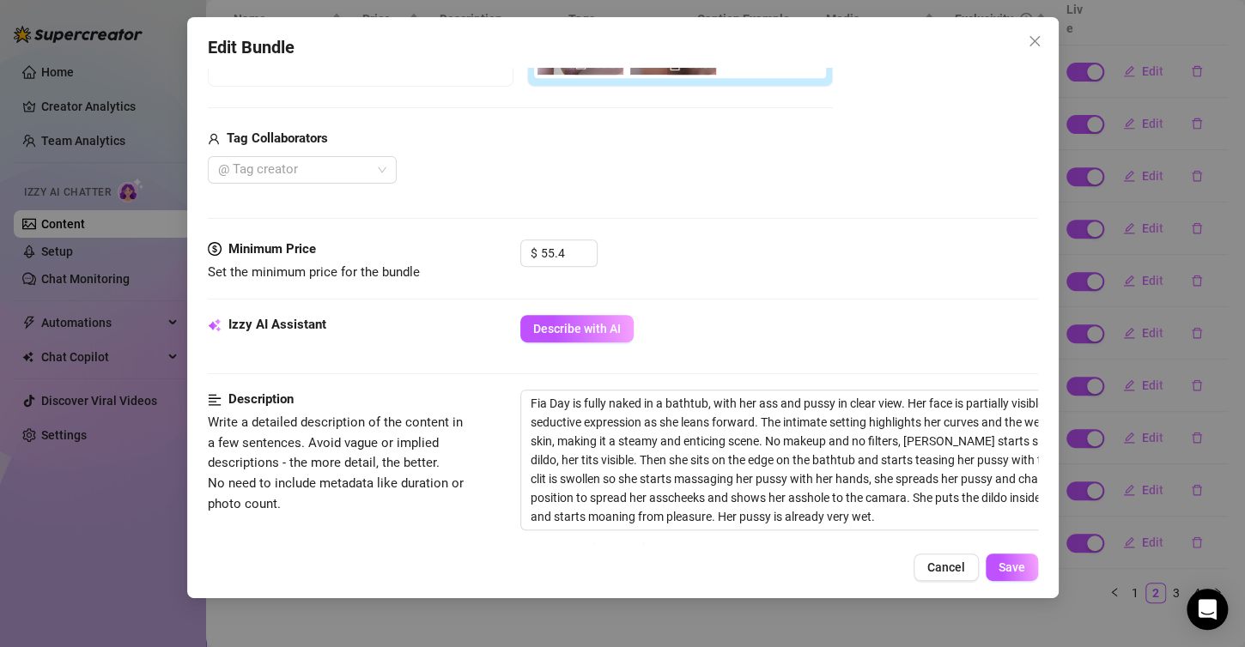
scroll to position [172, 0]
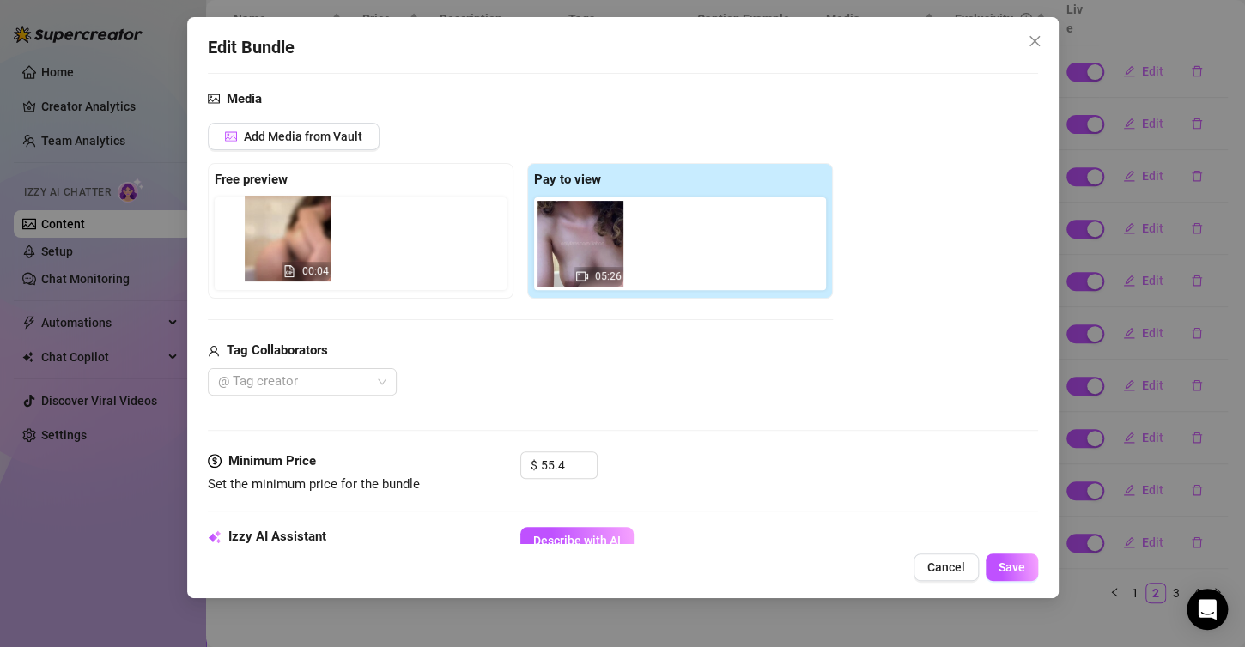
drag, startPoint x: 656, startPoint y: 256, endPoint x: 266, endPoint y: 252, distance: 389.8
click at [266, 252] on div "Free preview Pay to view 05:26 00:04" at bounding box center [520, 231] width 625 height 136
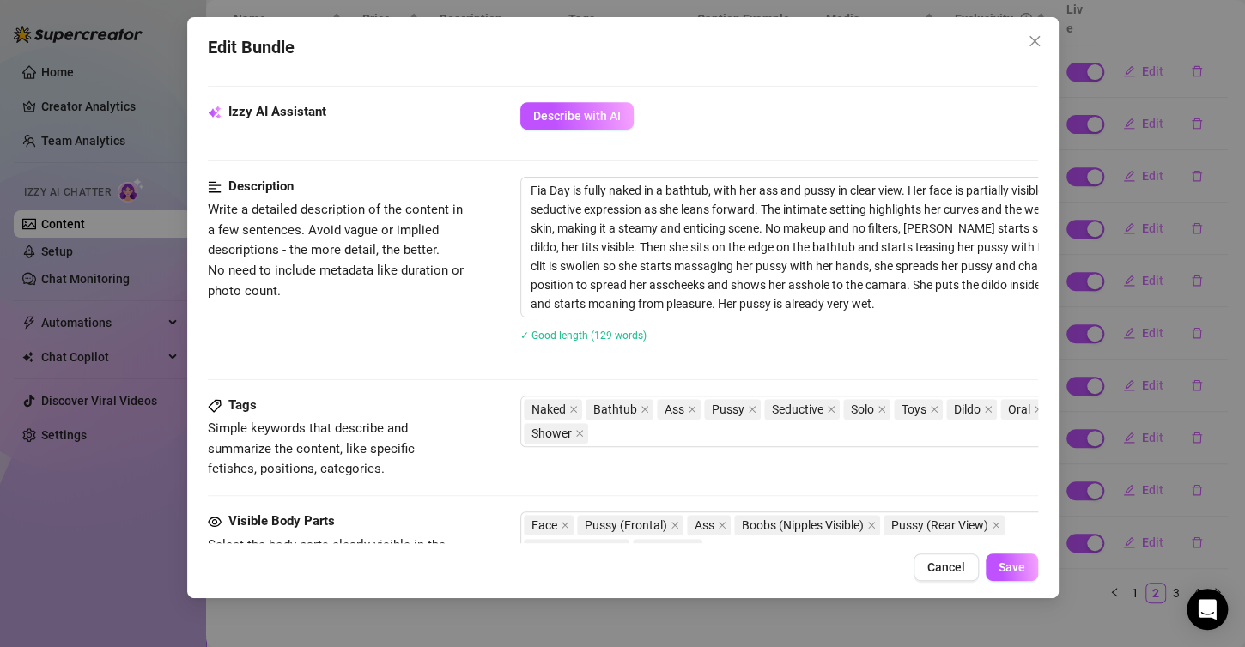
scroll to position [601, 0]
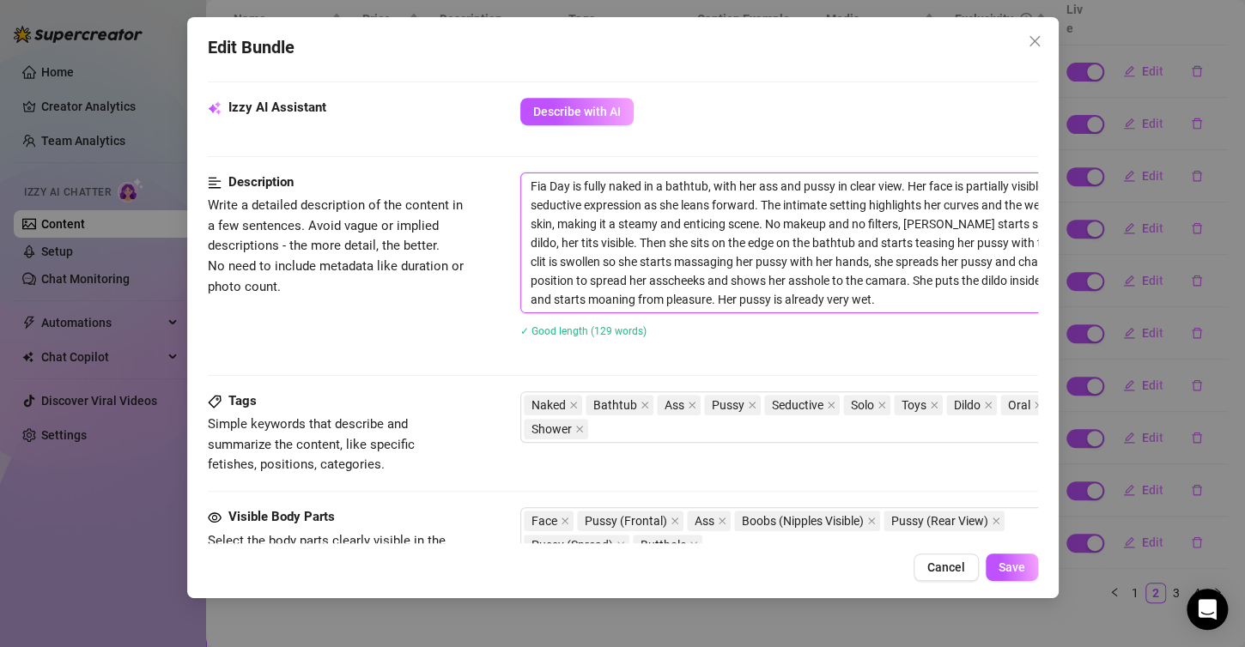
click at [521, 185] on textarea "Fia Day is fully naked in a bathtub, with her ass and pussy in clear view. Her …" at bounding box center [820, 242] width 599 height 139
drag, startPoint x: 525, startPoint y: 185, endPoint x: 851, endPoint y: 300, distance: 345.9
click at [851, 300] on textarea "Fia Day is fully naked in a bathtub, with her ass and pussy in clear view. Her …" at bounding box center [820, 242] width 599 height 139
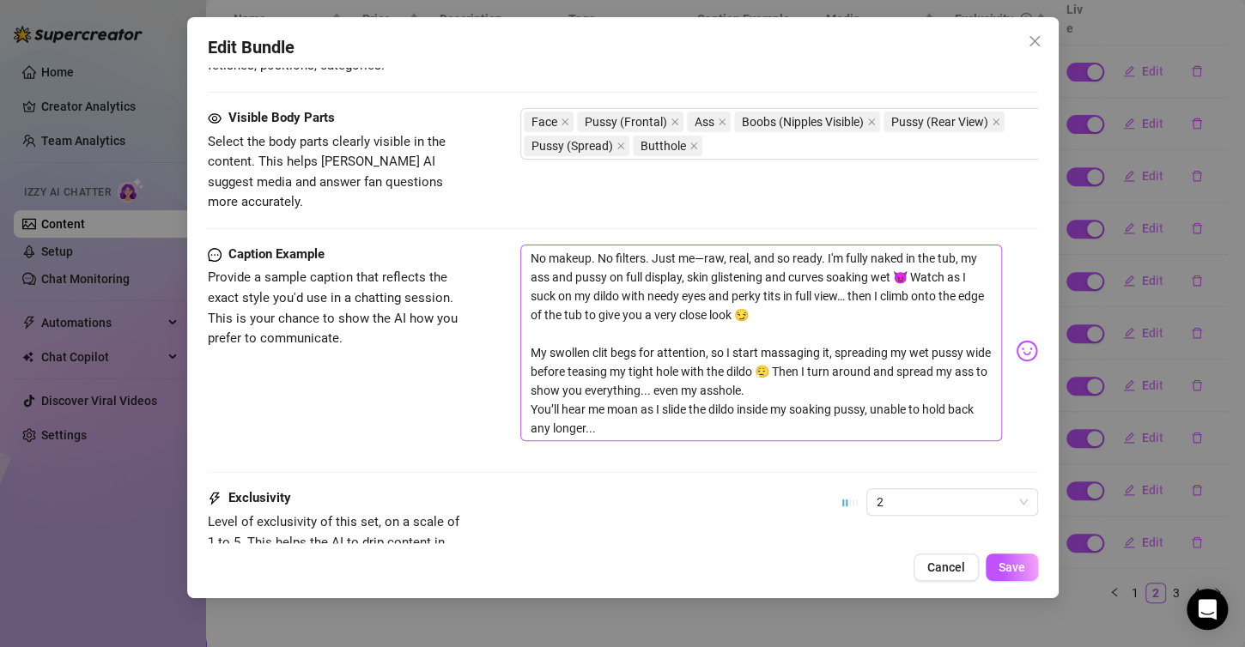
scroll to position [1030, 0]
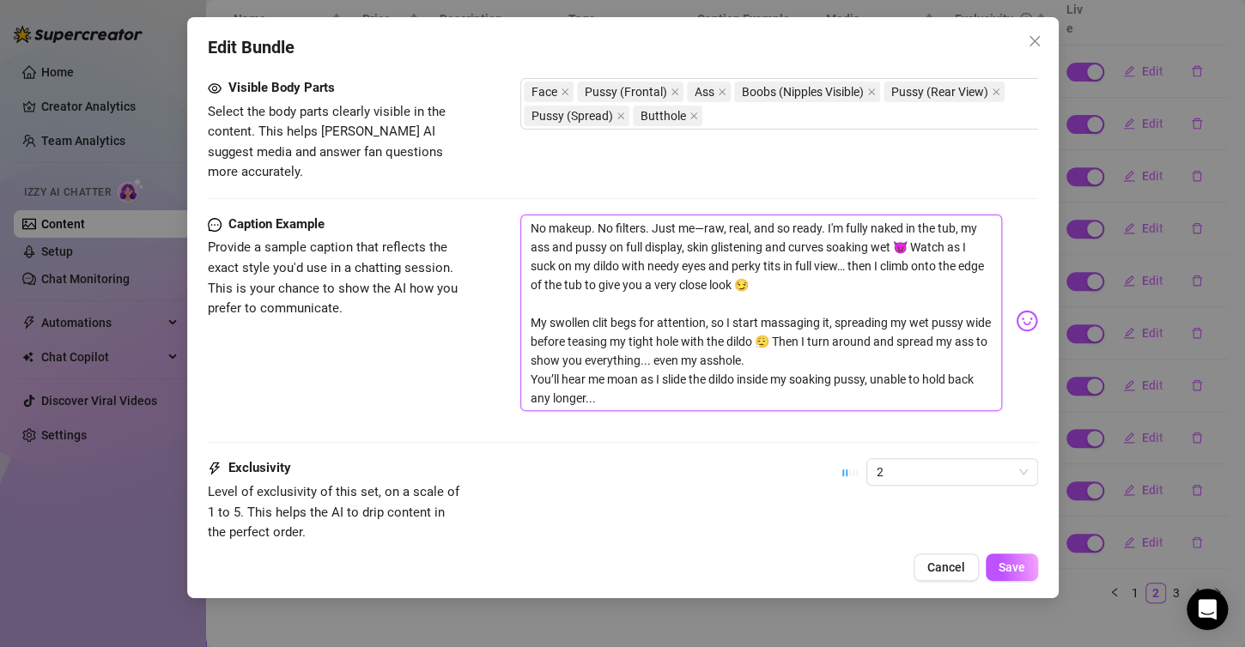
drag, startPoint x: 535, startPoint y: 203, endPoint x: 582, endPoint y: 240, distance: 59.9
click at [583, 239] on textarea "No makeup. No filters. Just me—raw, real, and so ready. I'm fully naked in the …" at bounding box center [761, 313] width 482 height 197
drag, startPoint x: 531, startPoint y: 199, endPoint x: 627, endPoint y: 379, distance: 203.9
click at [627, 379] on textarea "No makeup. No filters. Just me—raw, real, and so ready. I'm fully naked in the …" at bounding box center [761, 313] width 482 height 197
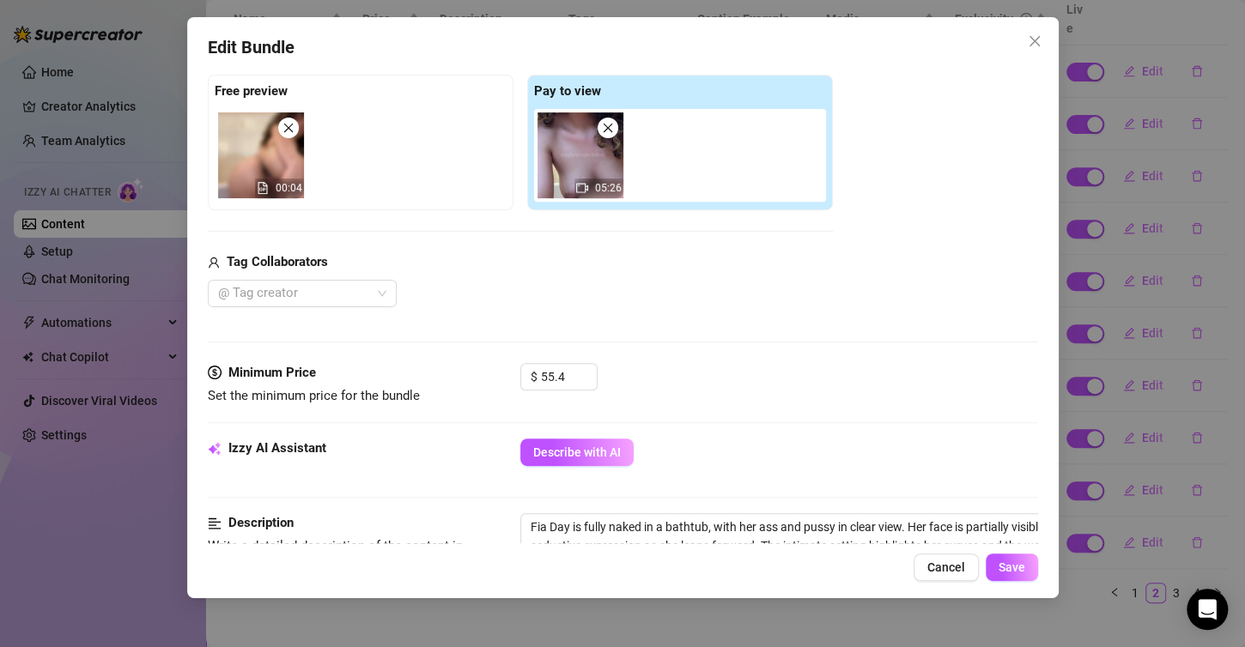
scroll to position [258, 0]
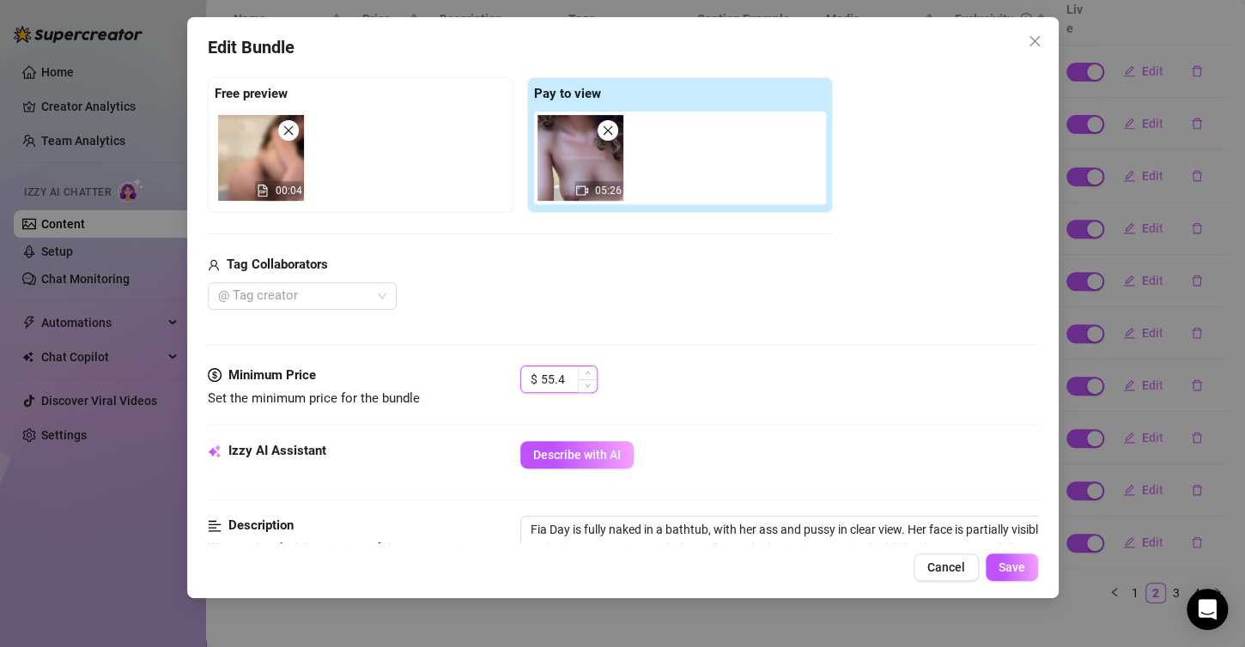
click at [564, 386] on input "55.4" at bounding box center [569, 380] width 56 height 26
type input "5"
type input "25.9"
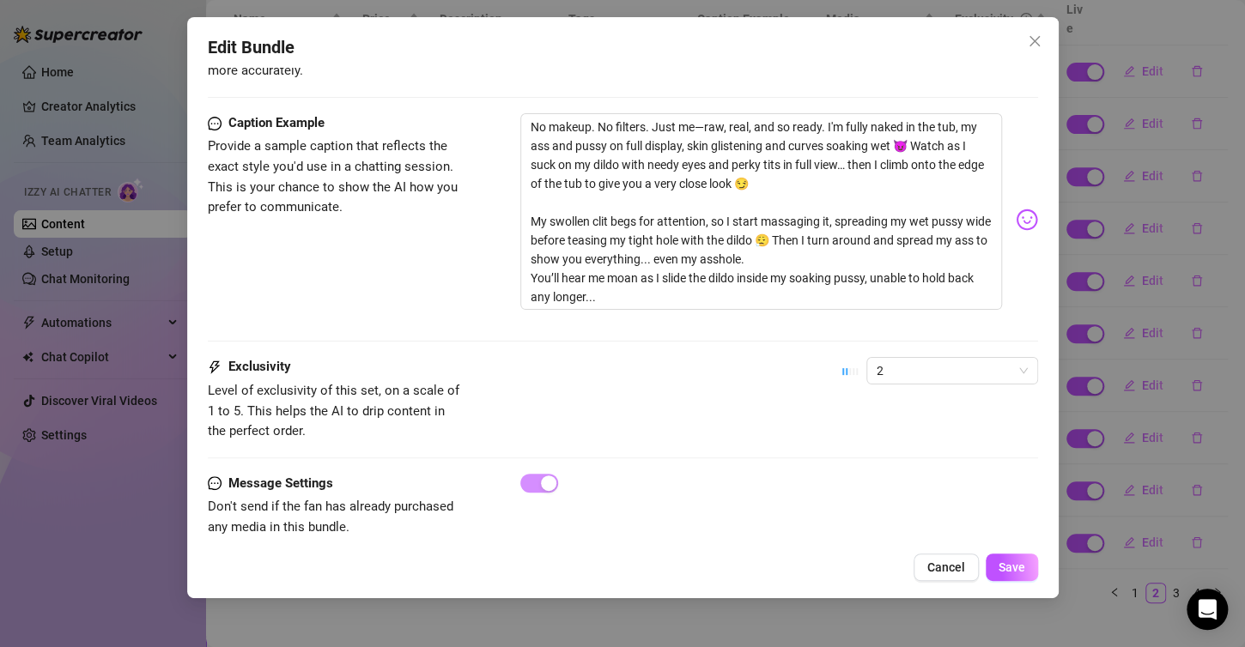
scroll to position [1149, 0]
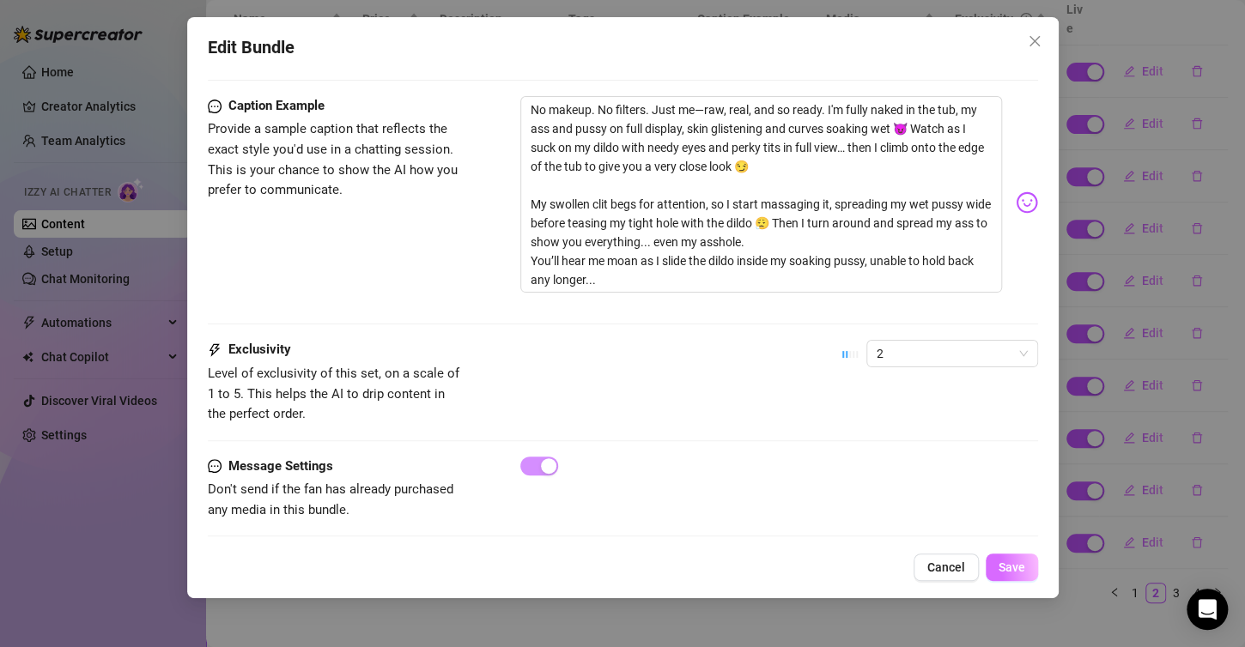
click at [1022, 574] on button "Save" at bounding box center [1012, 567] width 52 height 27
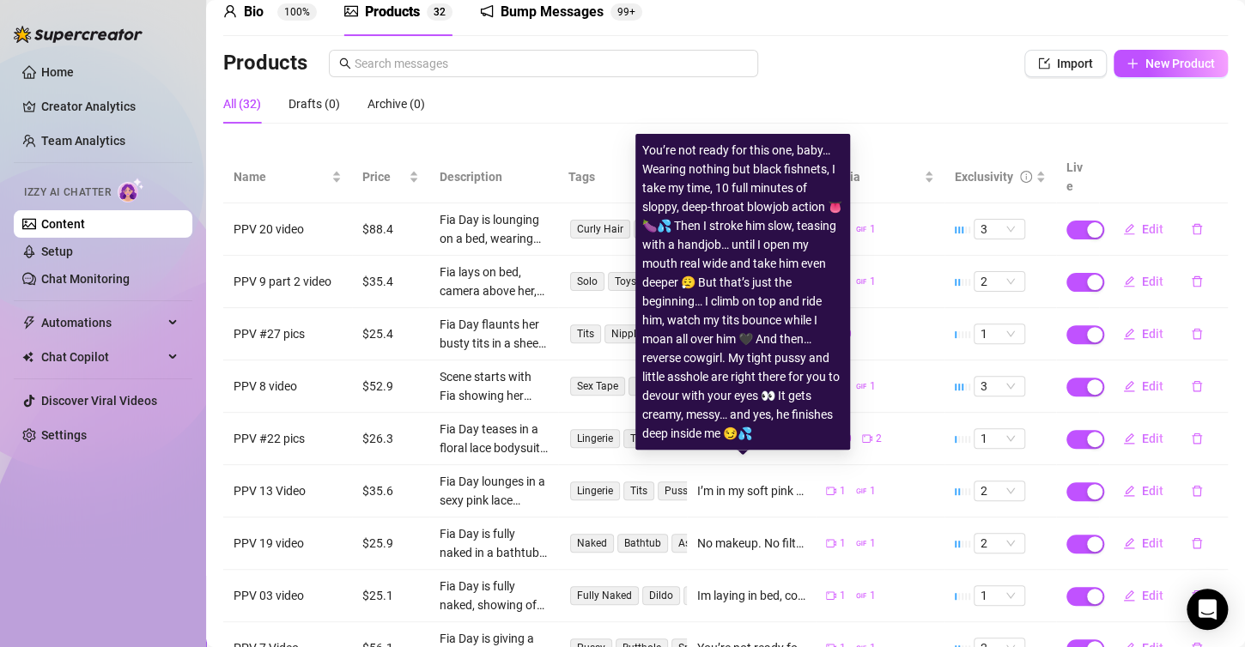
scroll to position [65, 0]
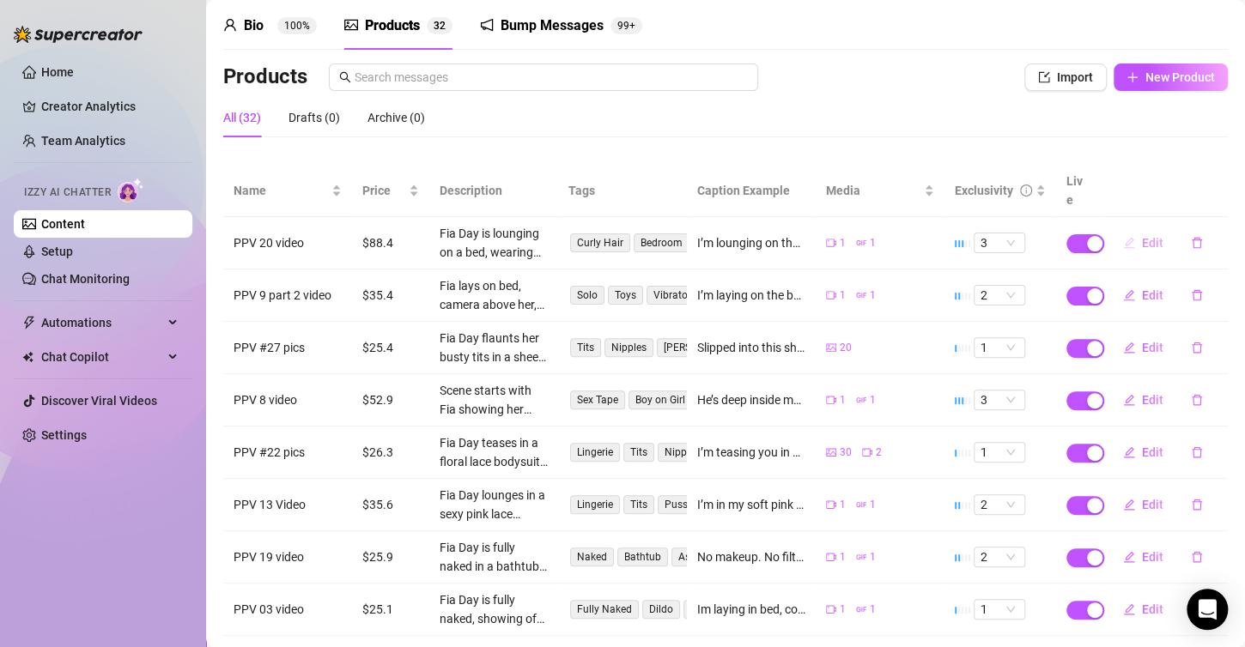
click at [1143, 236] on span "Edit" at bounding box center [1152, 243] width 21 height 14
type textarea "I’m lounging on the bed in nothing but a see-through sheer blue lingerie set th…"
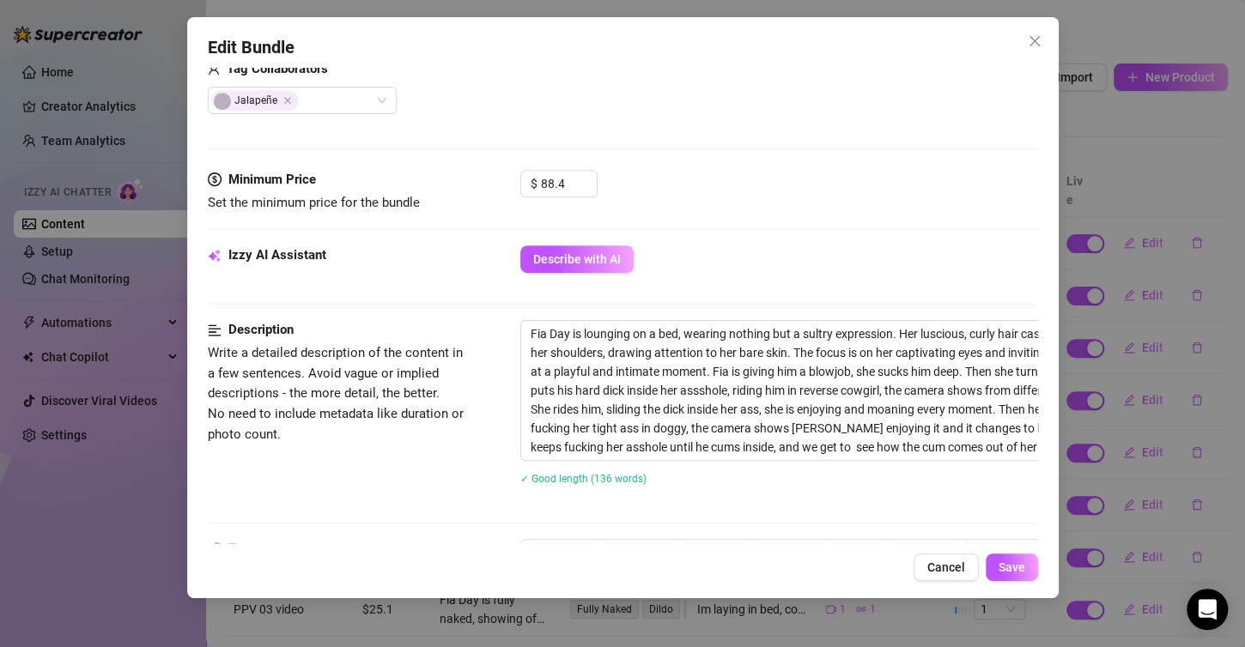
scroll to position [429, 0]
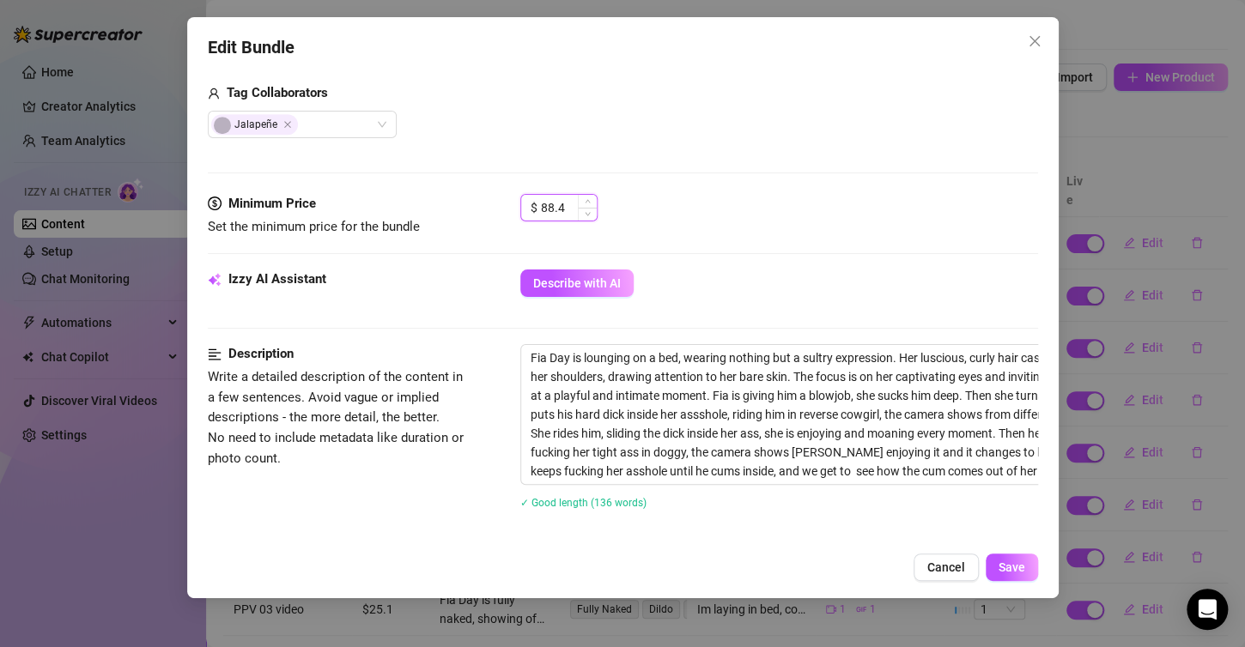
click at [569, 206] on input "88.4" at bounding box center [569, 208] width 56 height 26
type input "8"
type input "7"
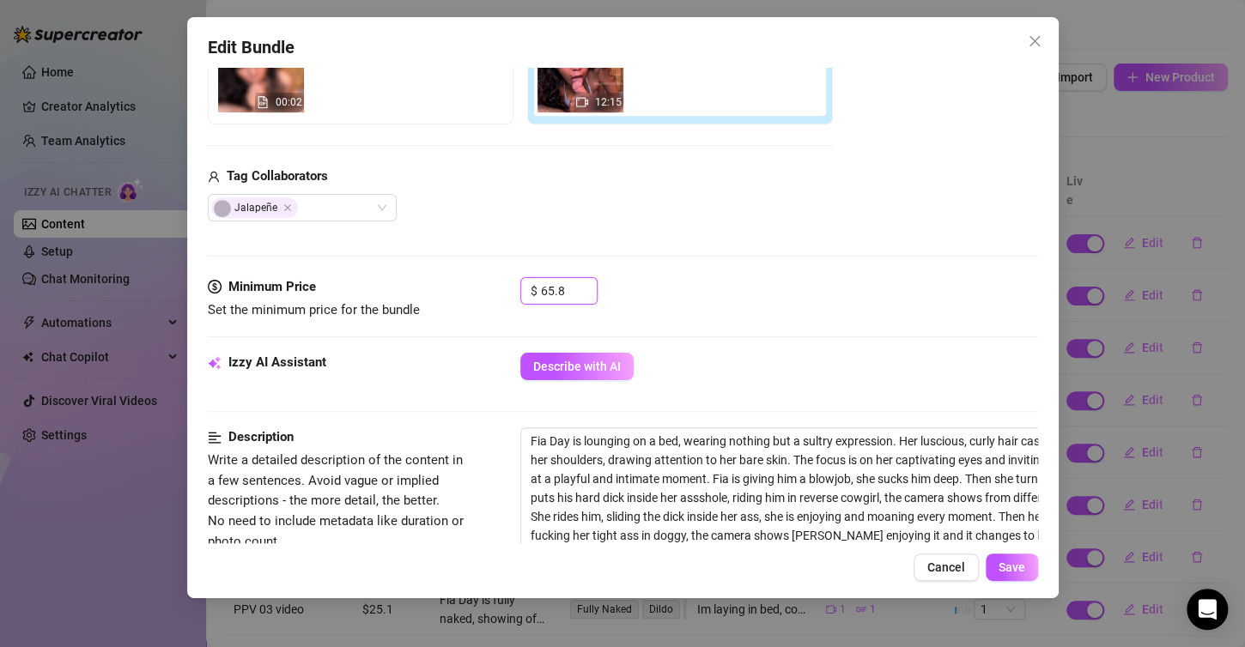
scroll to position [343, 0]
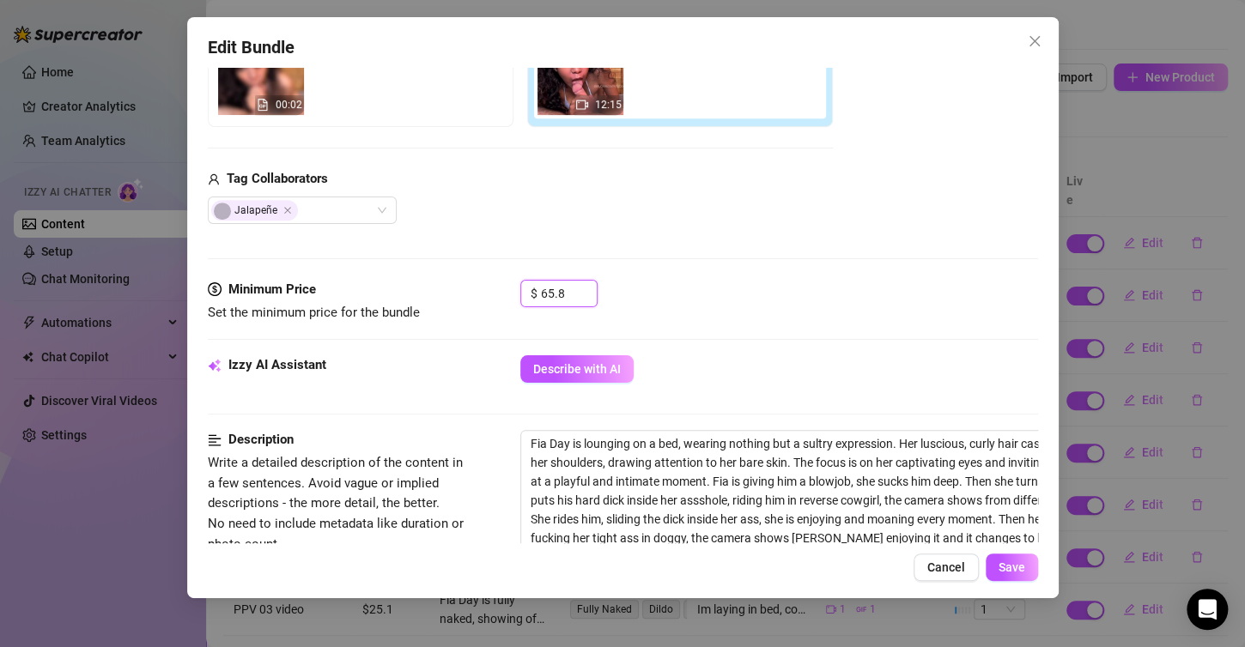
type input "65.8"
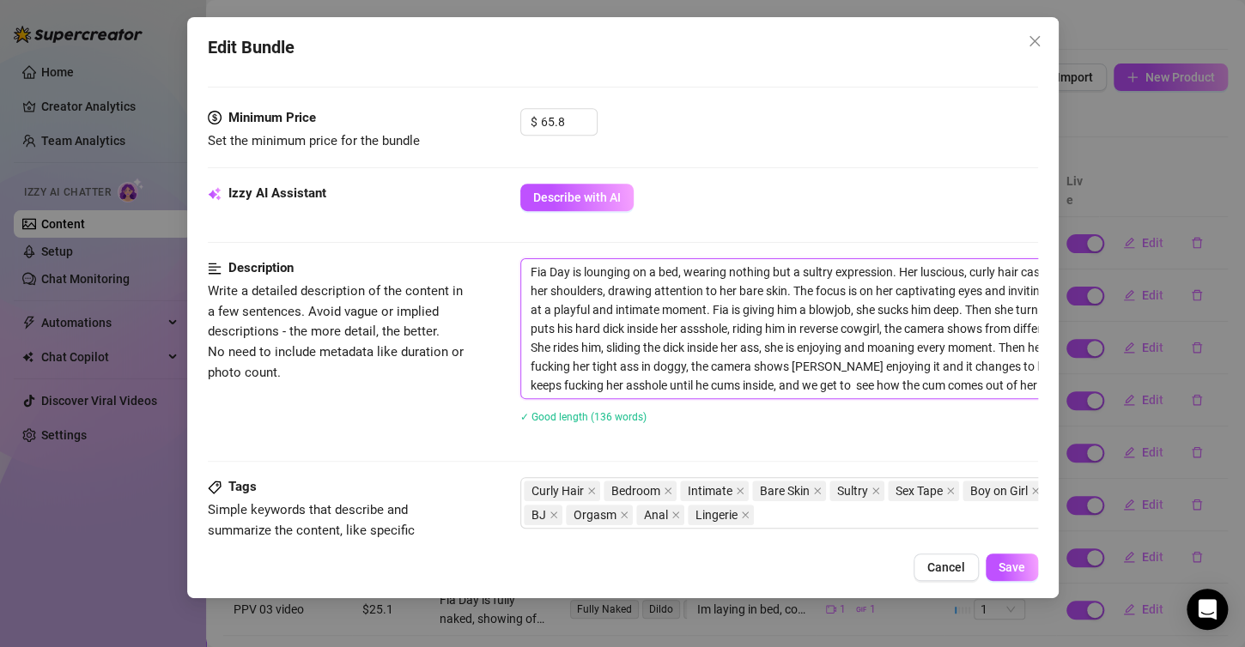
scroll to position [515, 98]
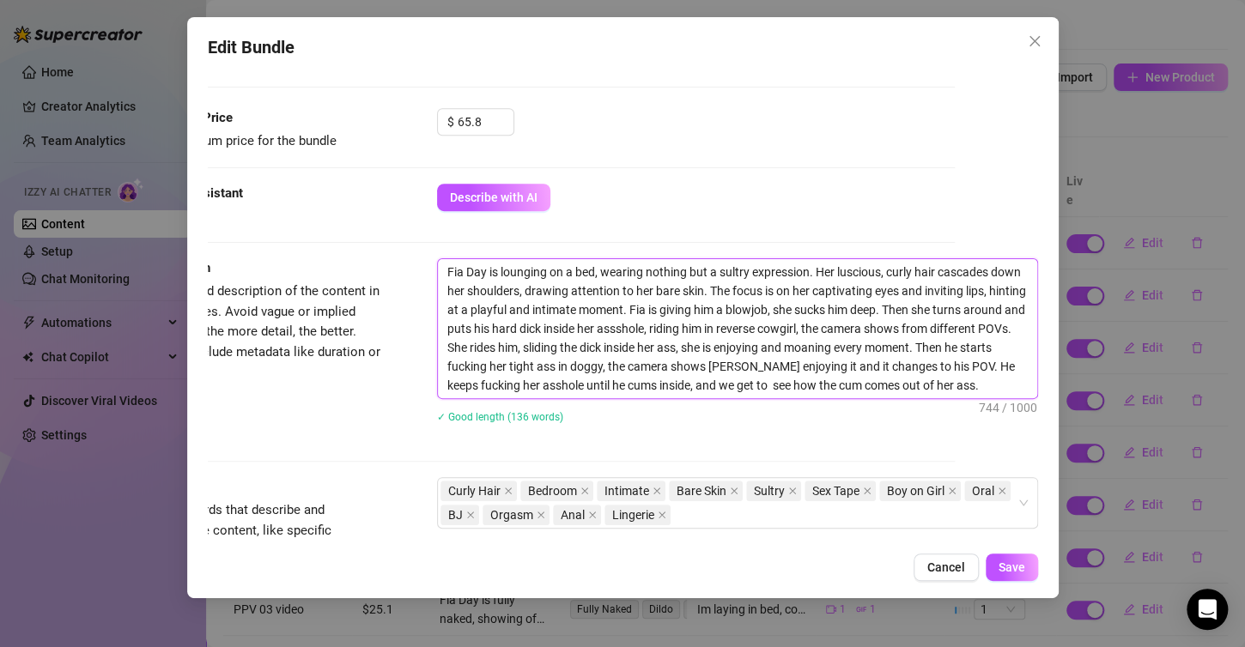
drag, startPoint x: 525, startPoint y: 267, endPoint x: 1033, endPoint y: 389, distance: 522.7
click at [1033, 389] on div "Account Fia (@fiaboo) Name Name is for your internal organization only. PPV 20 …" at bounding box center [623, 306] width 830 height 476
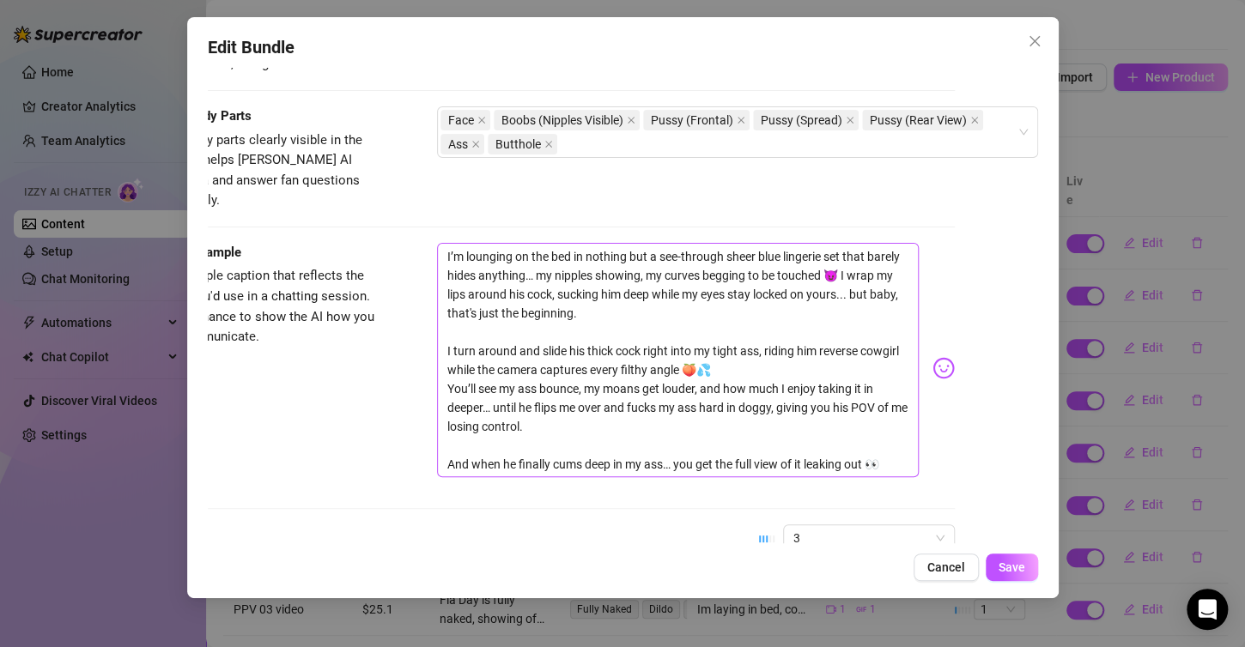
scroll to position [1030, 98]
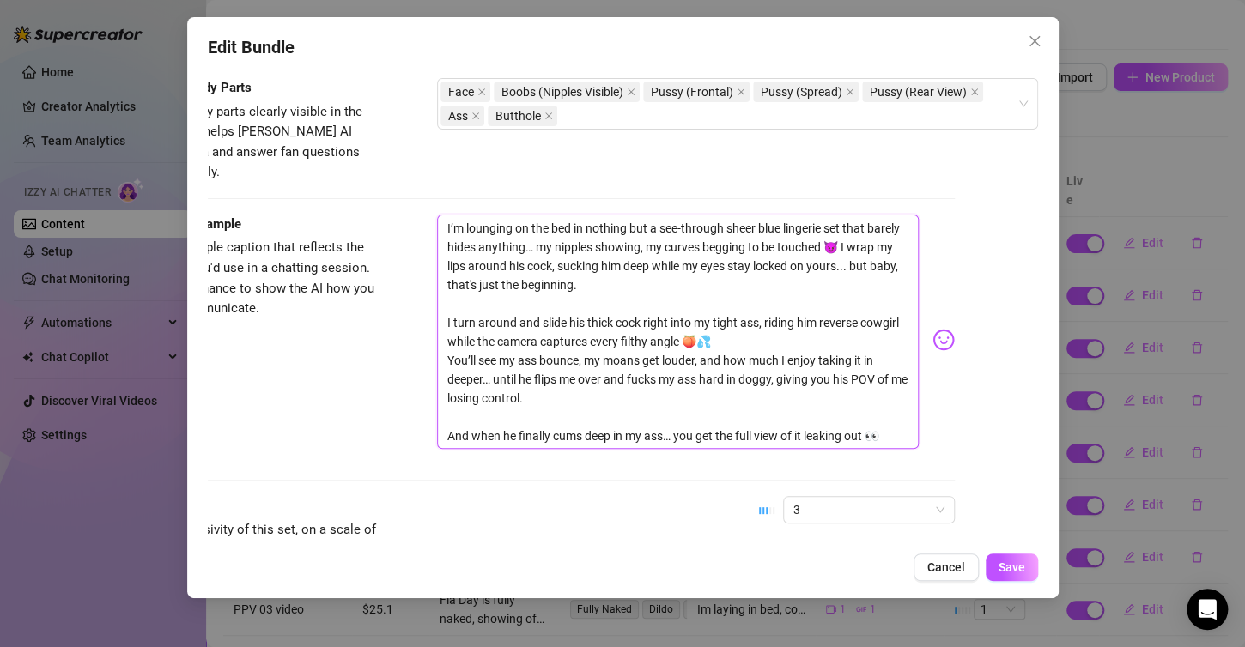
drag, startPoint x: 429, startPoint y: 199, endPoint x: 837, endPoint y: 384, distance: 447.6
click at [901, 416] on div "I’m lounging on the bed in nothing but a see-through sheer blue lingerie set th…" at bounding box center [696, 340] width 518 height 251
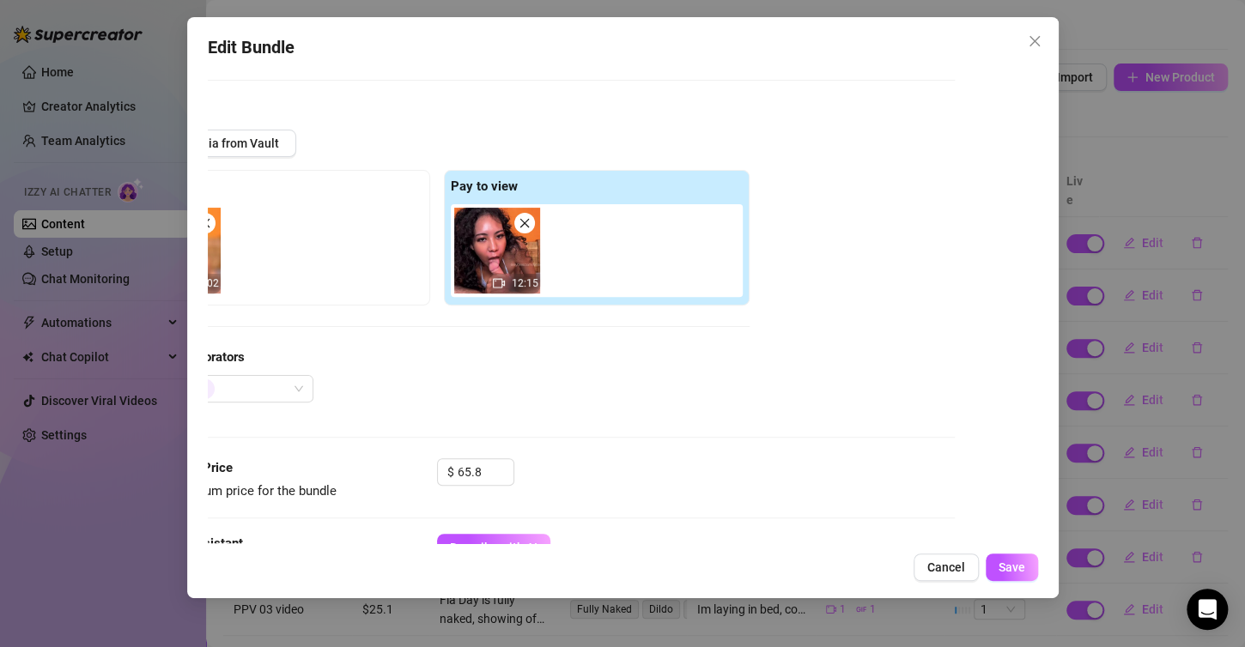
scroll to position [172, 98]
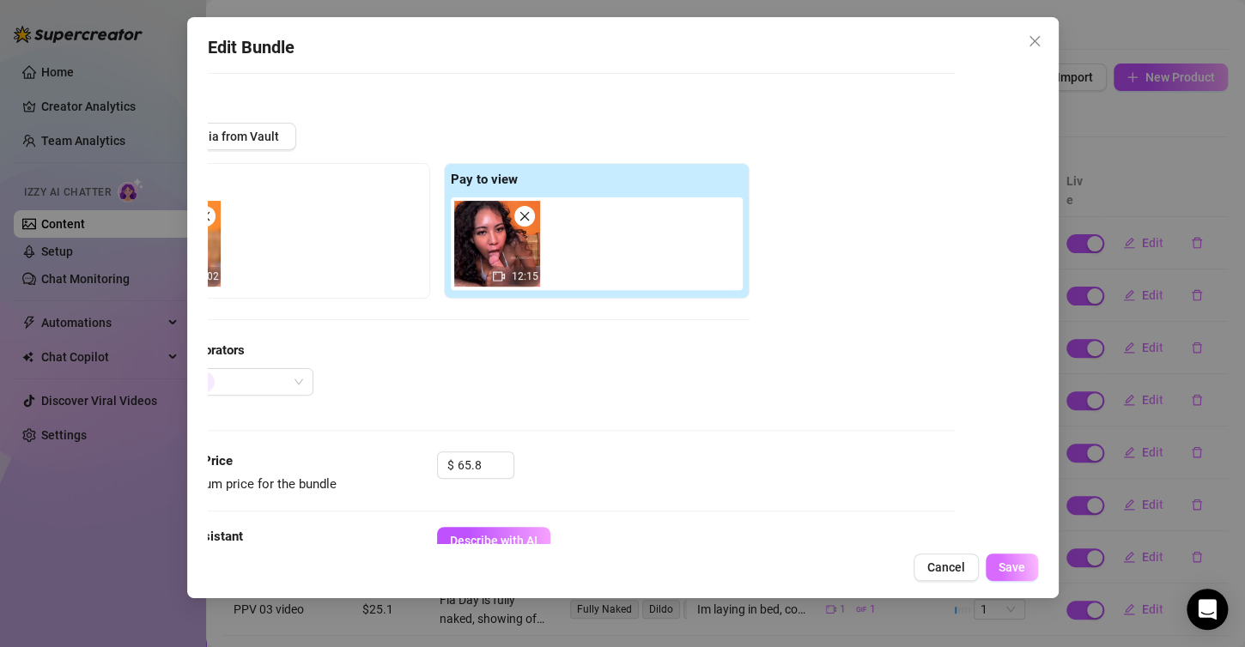
click at [1011, 561] on span "Save" at bounding box center [1011, 568] width 27 height 14
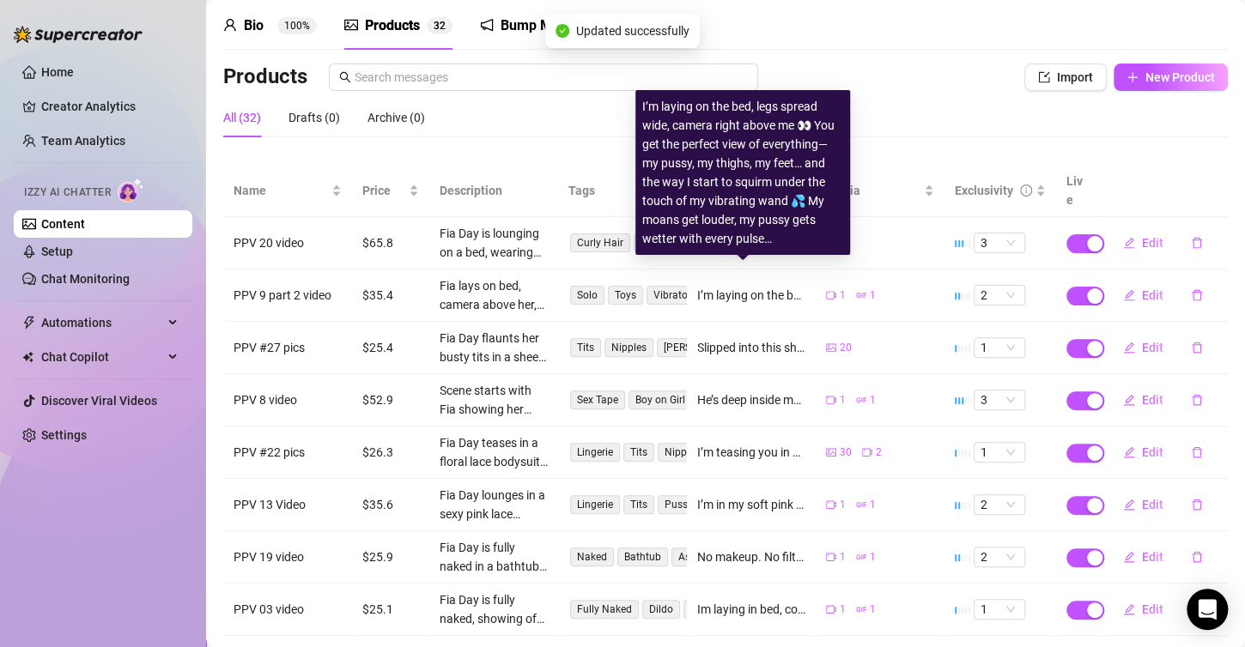
scroll to position [237, 0]
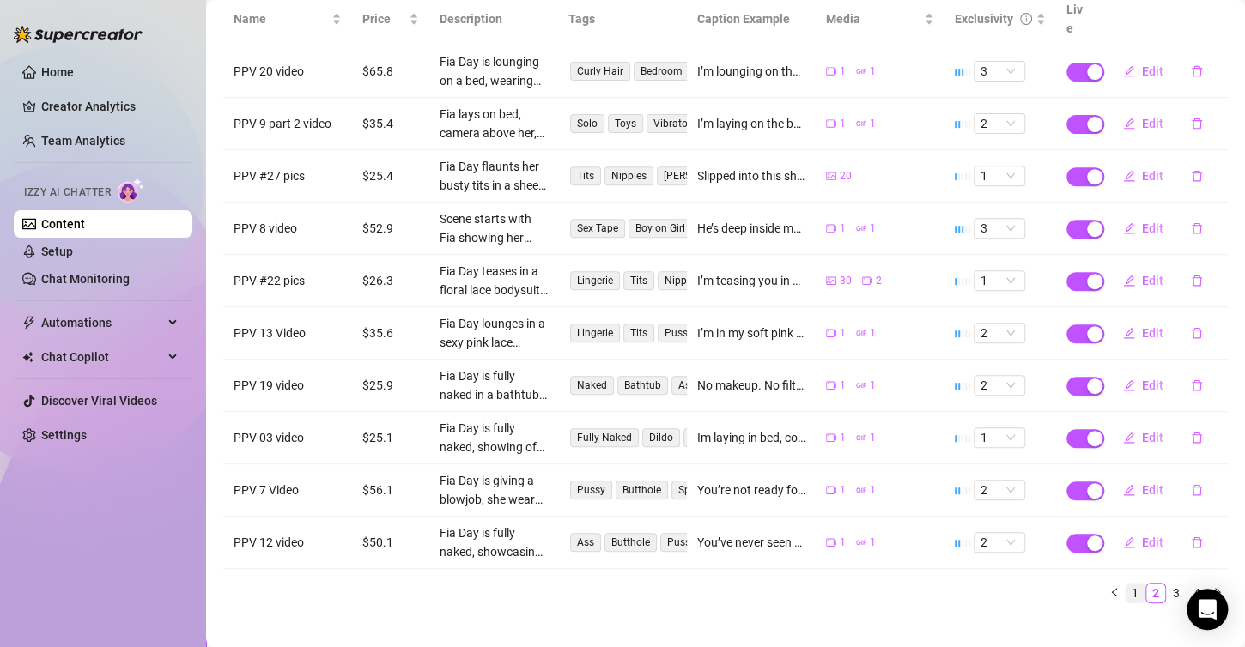
click at [1126, 584] on link "1" at bounding box center [1135, 593] width 19 height 19
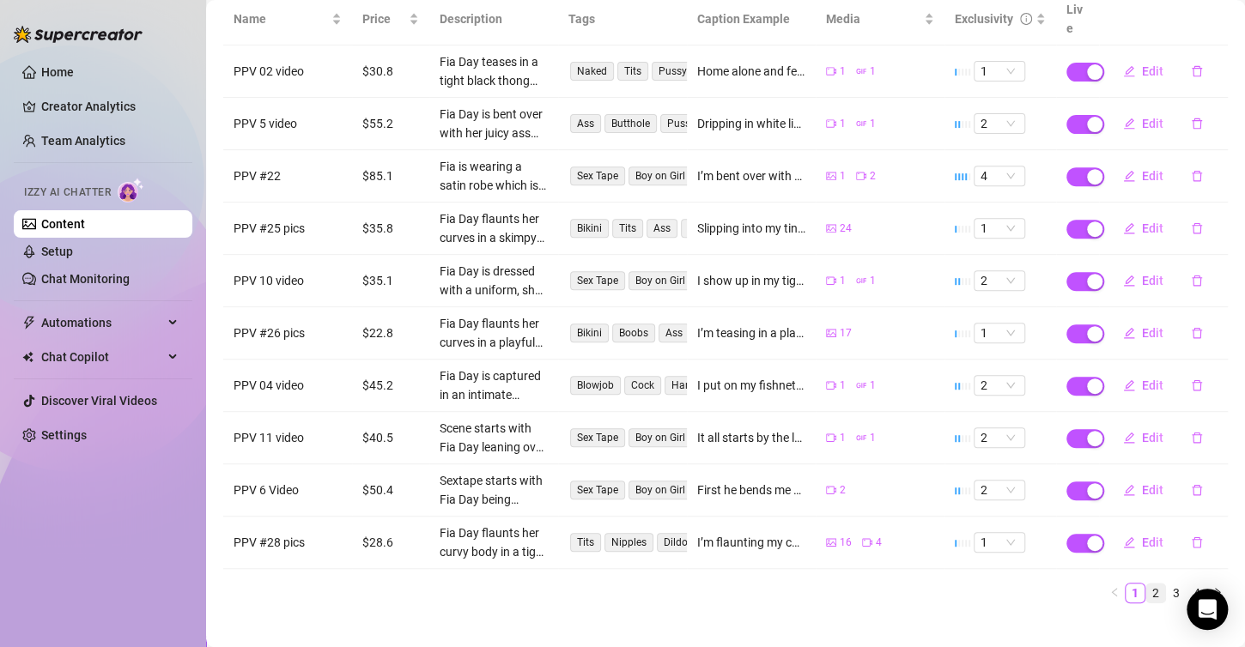
click at [1147, 584] on link "2" at bounding box center [1155, 593] width 19 height 19
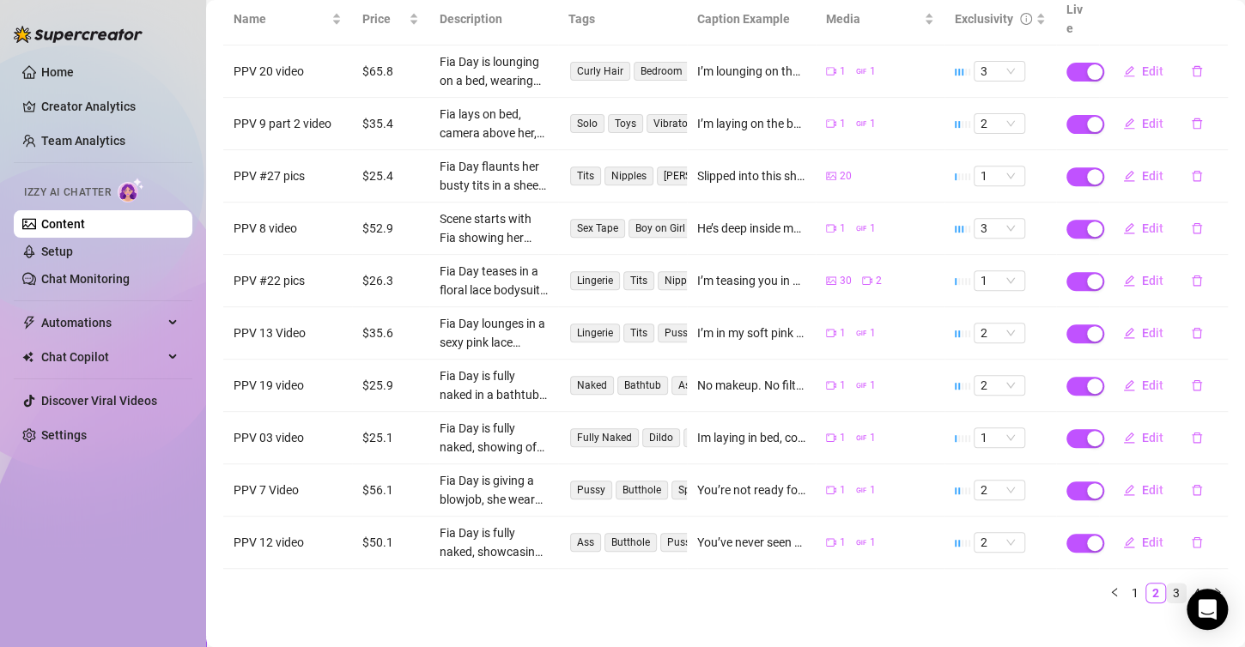
click at [1167, 584] on link "3" at bounding box center [1176, 593] width 19 height 19
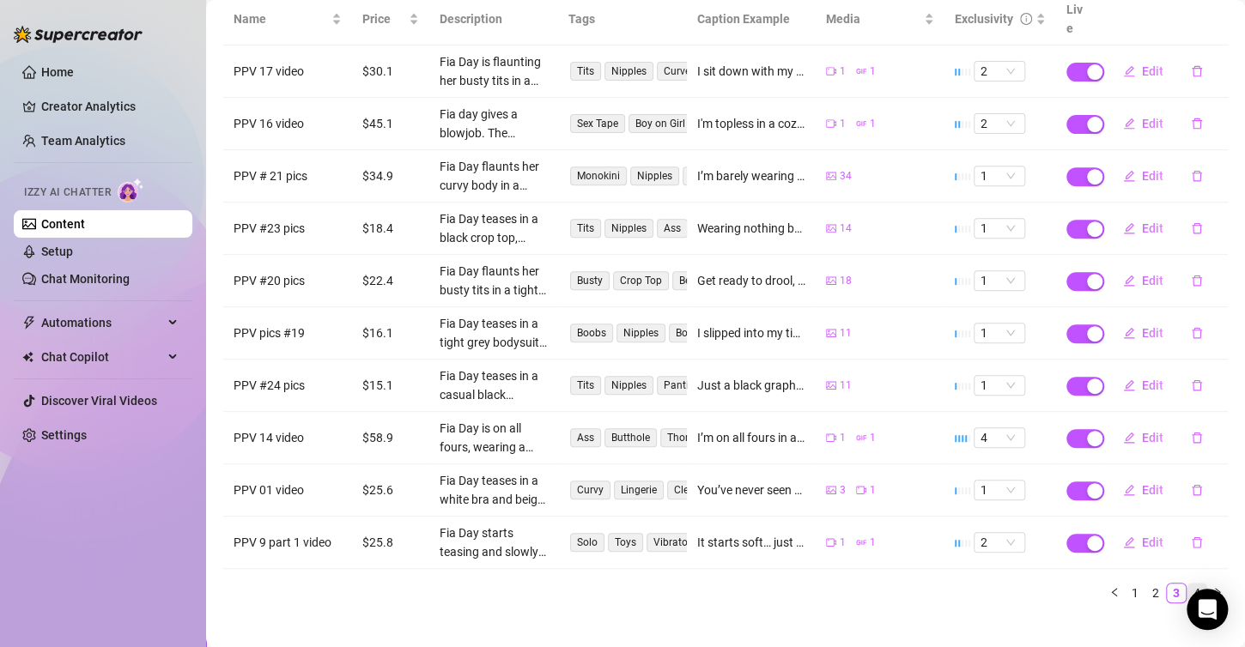
click at [1187, 584] on link "4" at bounding box center [1196, 593] width 19 height 19
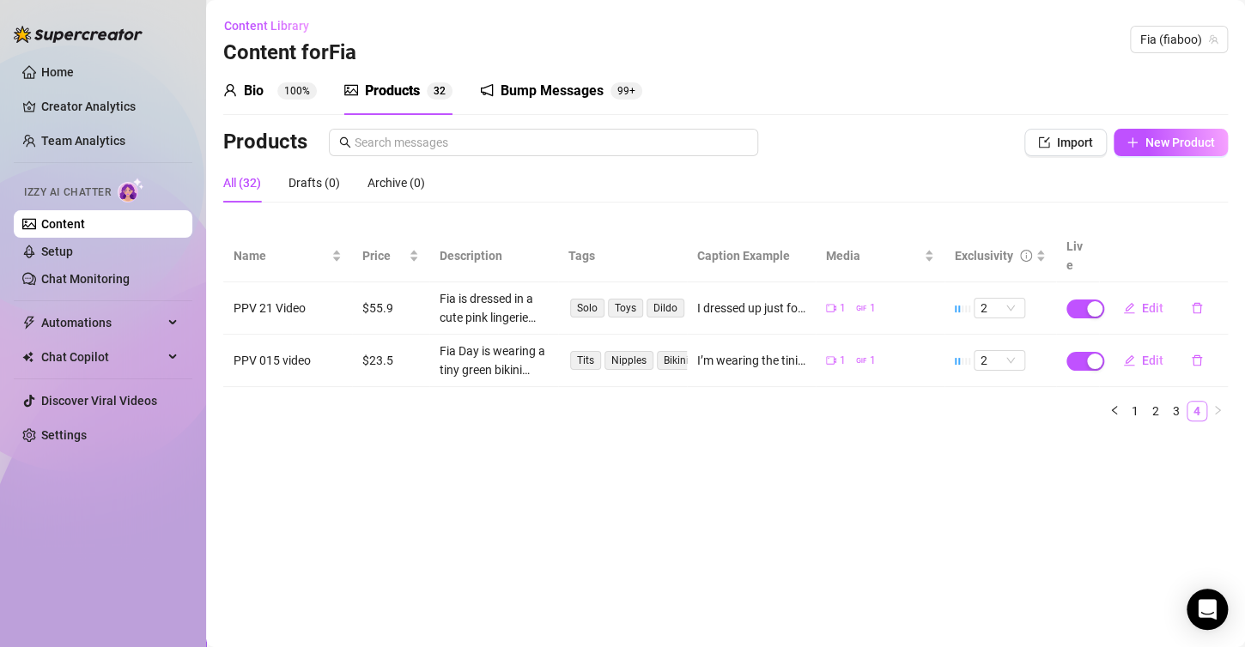
scroll to position [0, 0]
click at [1143, 301] on span "Edit" at bounding box center [1152, 308] width 21 height 14
type textarea "I dressed up just for you in my cutest pink lingerie and bunny ears… but don’t …"
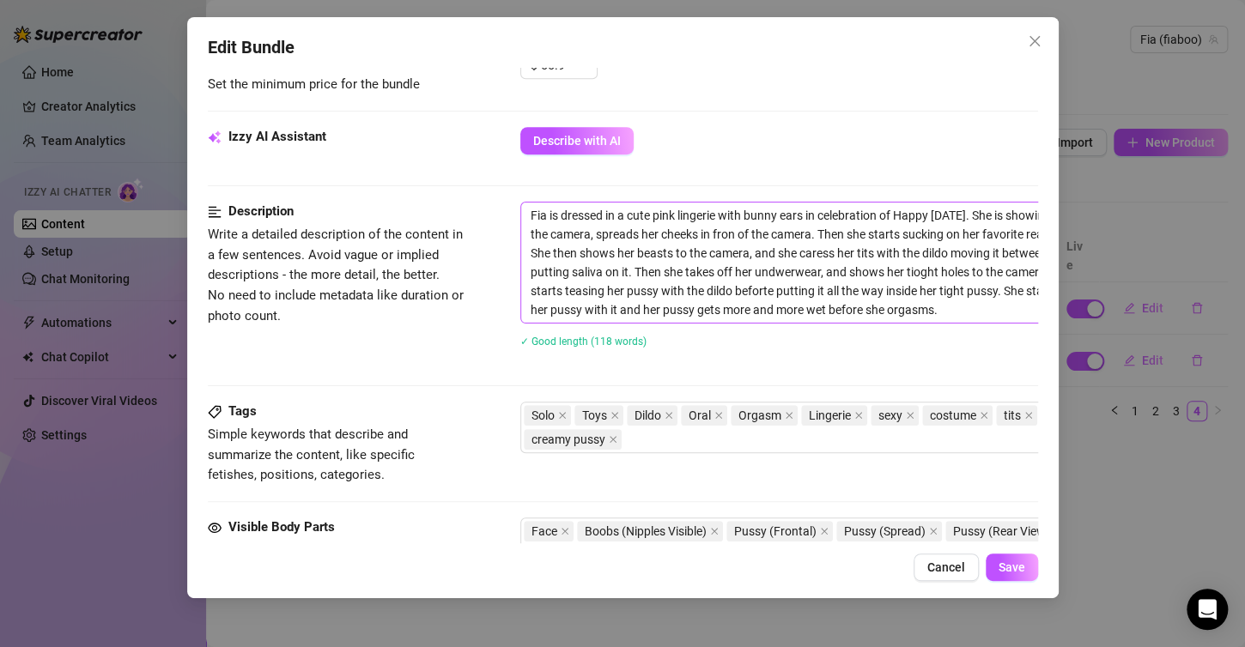
scroll to position [515, 0]
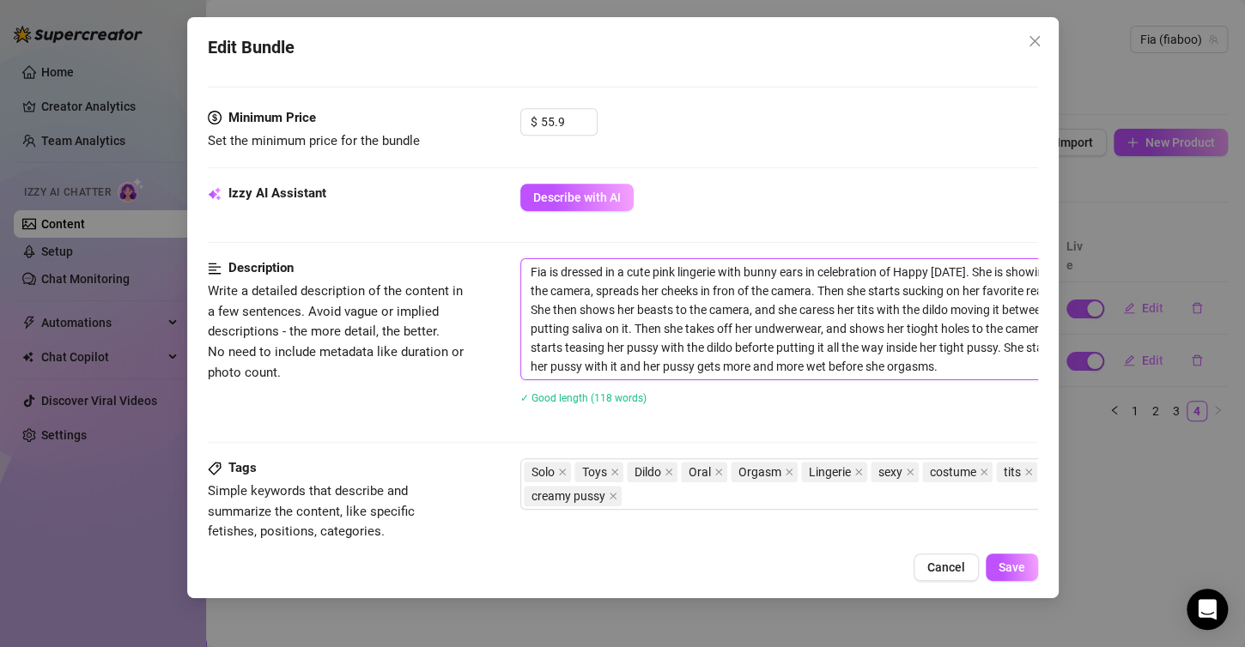
drag, startPoint x: 528, startPoint y: 269, endPoint x: 1000, endPoint y: 365, distance: 481.9
click at [1000, 365] on textarea "Fia is dressed in a cute pink lingerie with bunny ears in celebration of Happy …" at bounding box center [820, 319] width 599 height 120
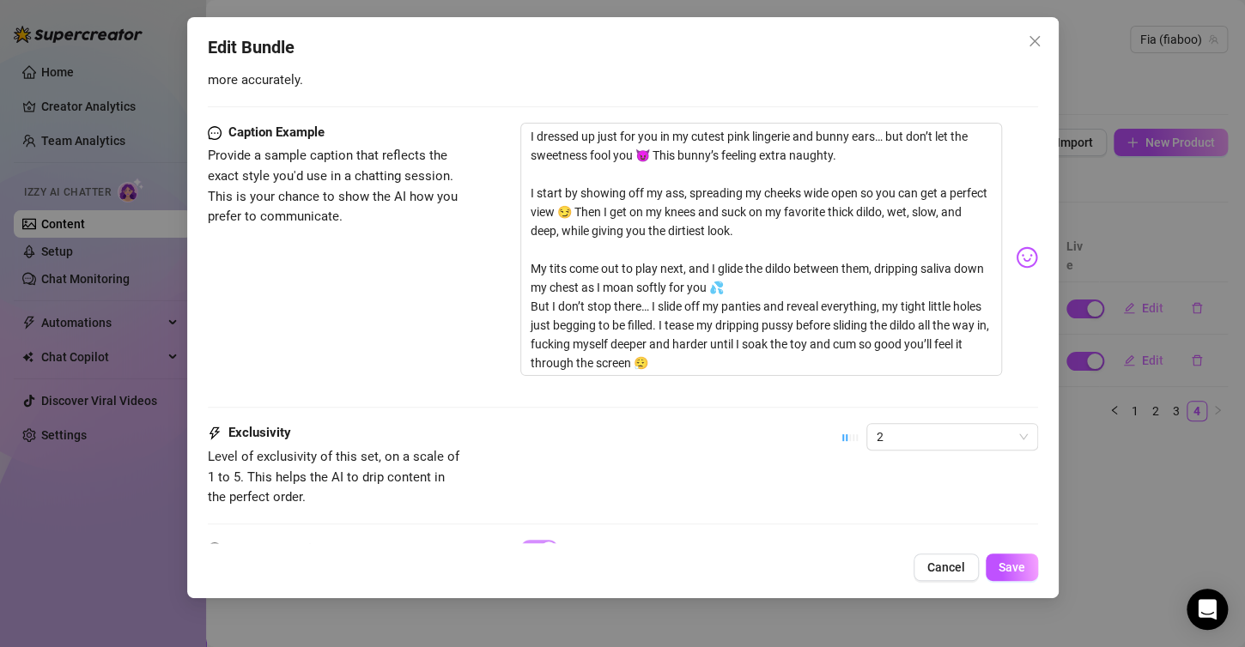
scroll to position [1116, 0]
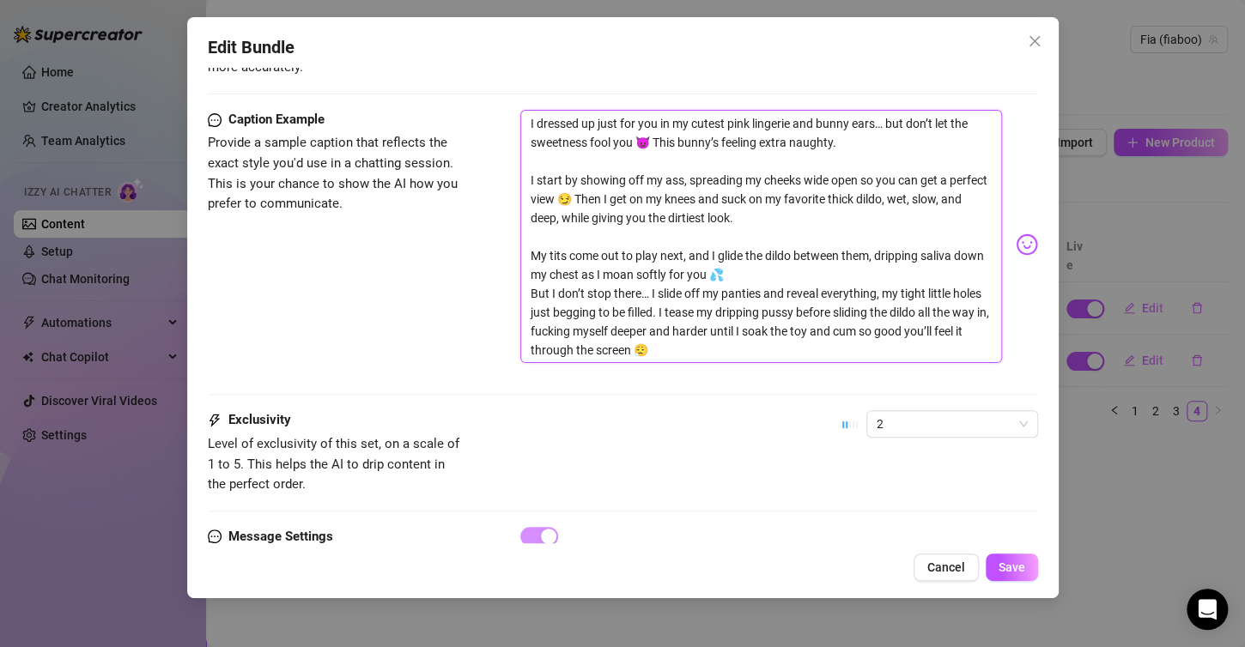
drag, startPoint x: 528, startPoint y: 96, endPoint x: 731, endPoint y: 322, distance: 303.4
click at [748, 340] on textarea "I dressed up just for you in my cutest pink lingerie and bunny ears… but don’t …" at bounding box center [761, 237] width 482 height 254
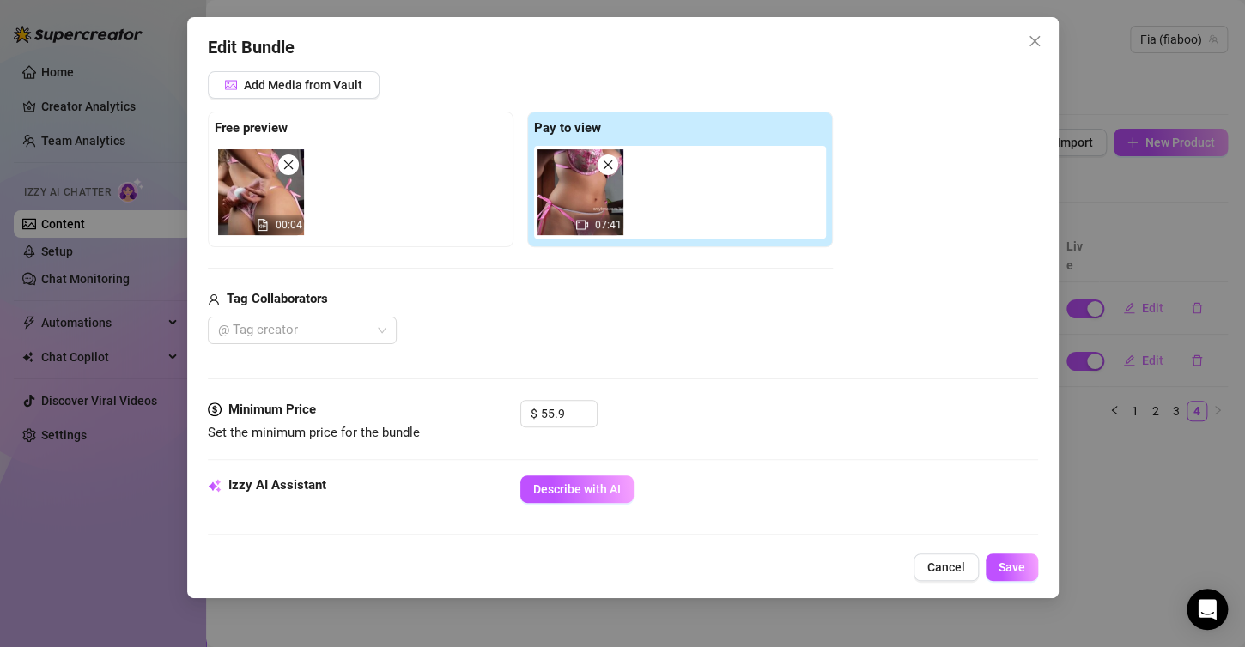
scroll to position [343, 0]
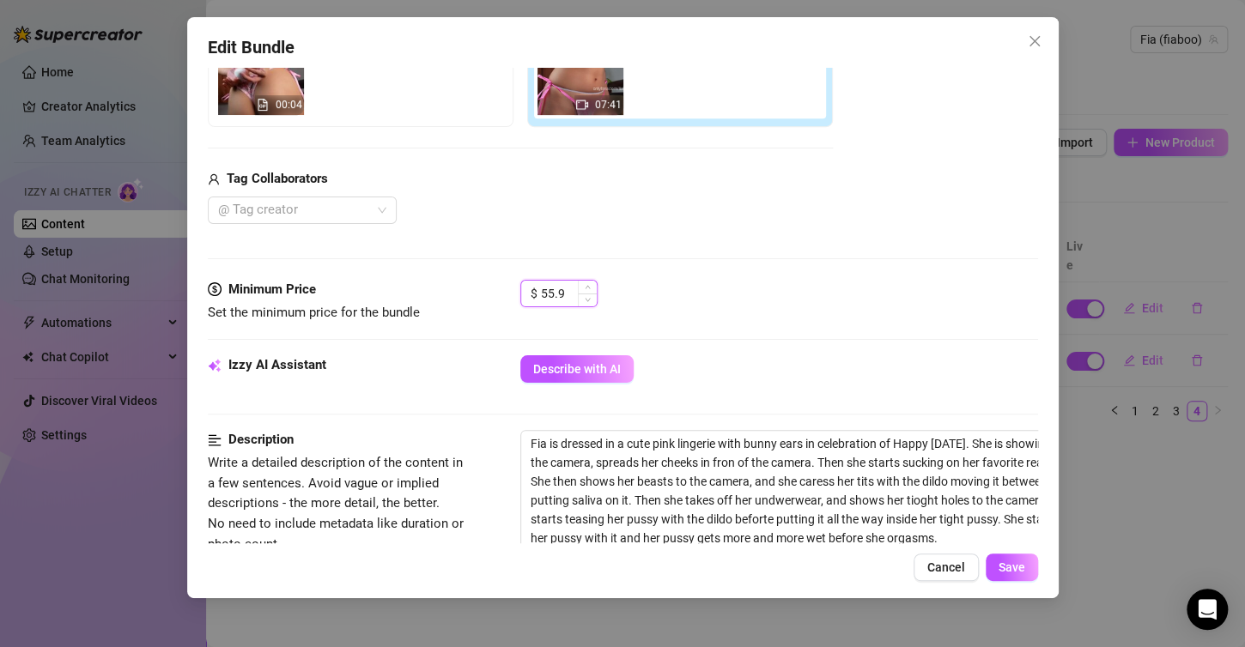
click at [567, 287] on input "55.9" at bounding box center [569, 294] width 56 height 26
type input "5"
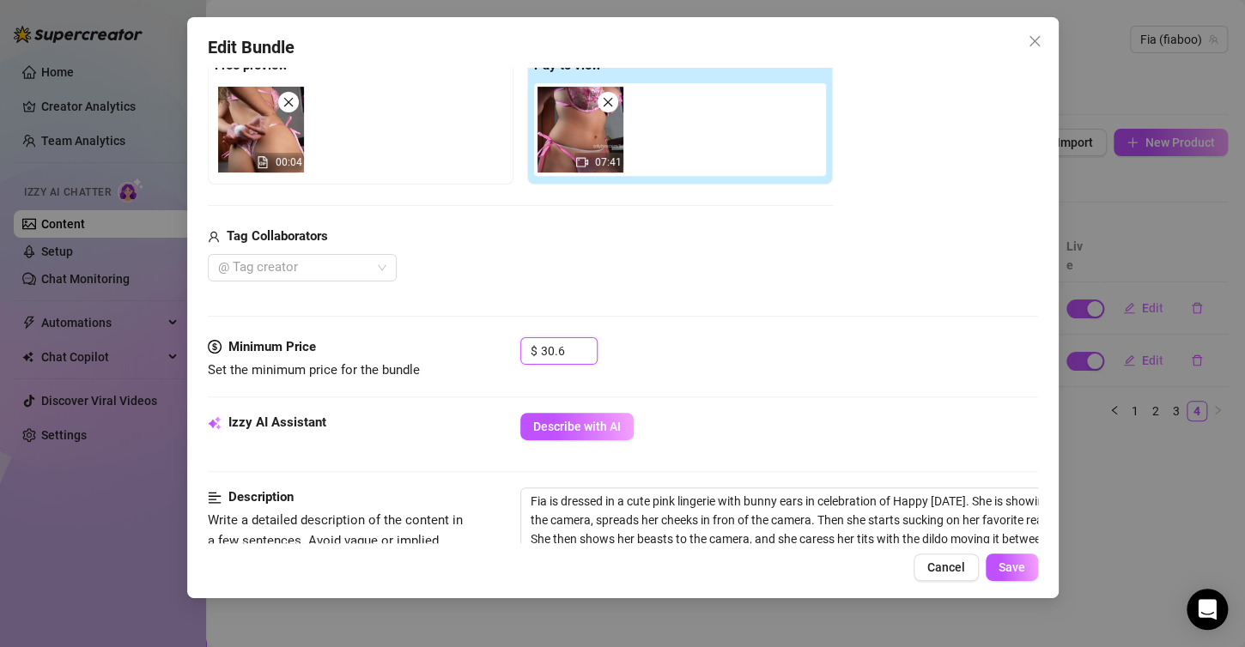
scroll to position [258, 0]
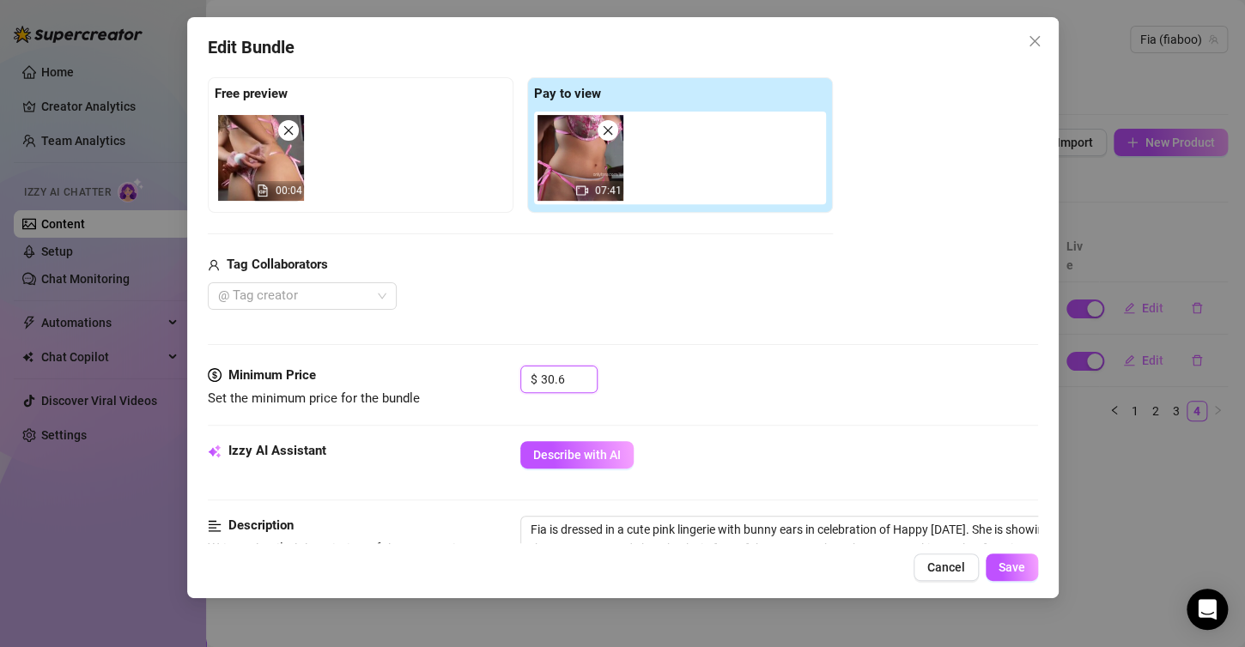
type input "30.6"
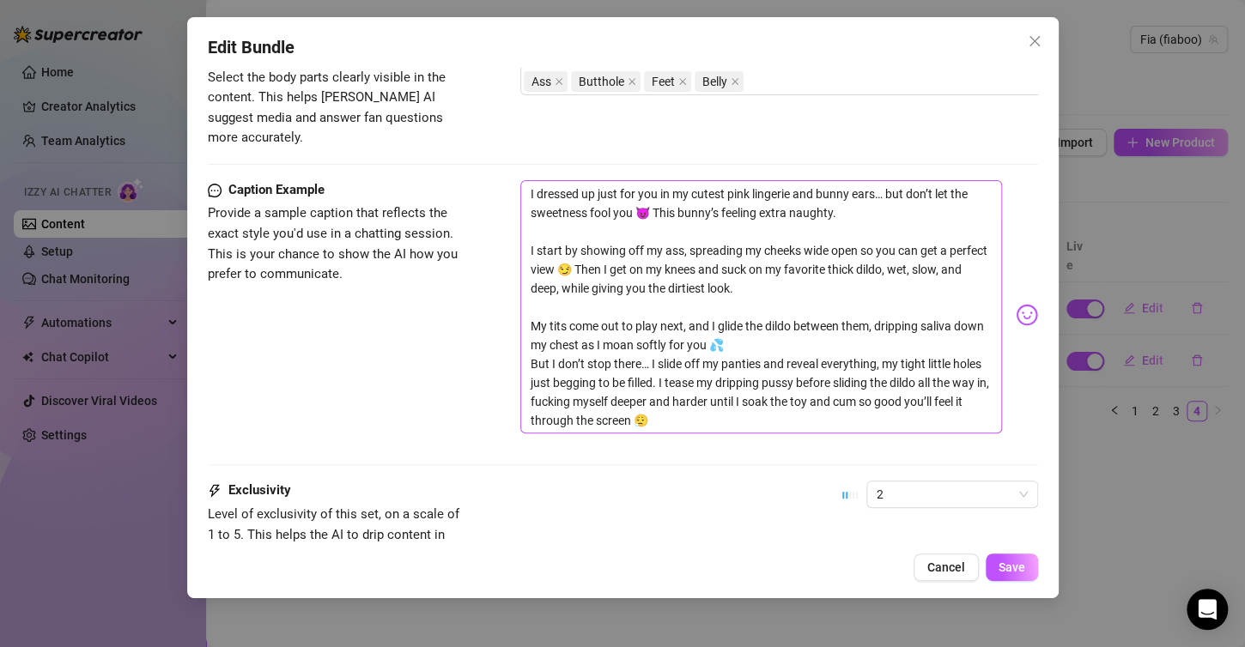
scroll to position [1186, 0]
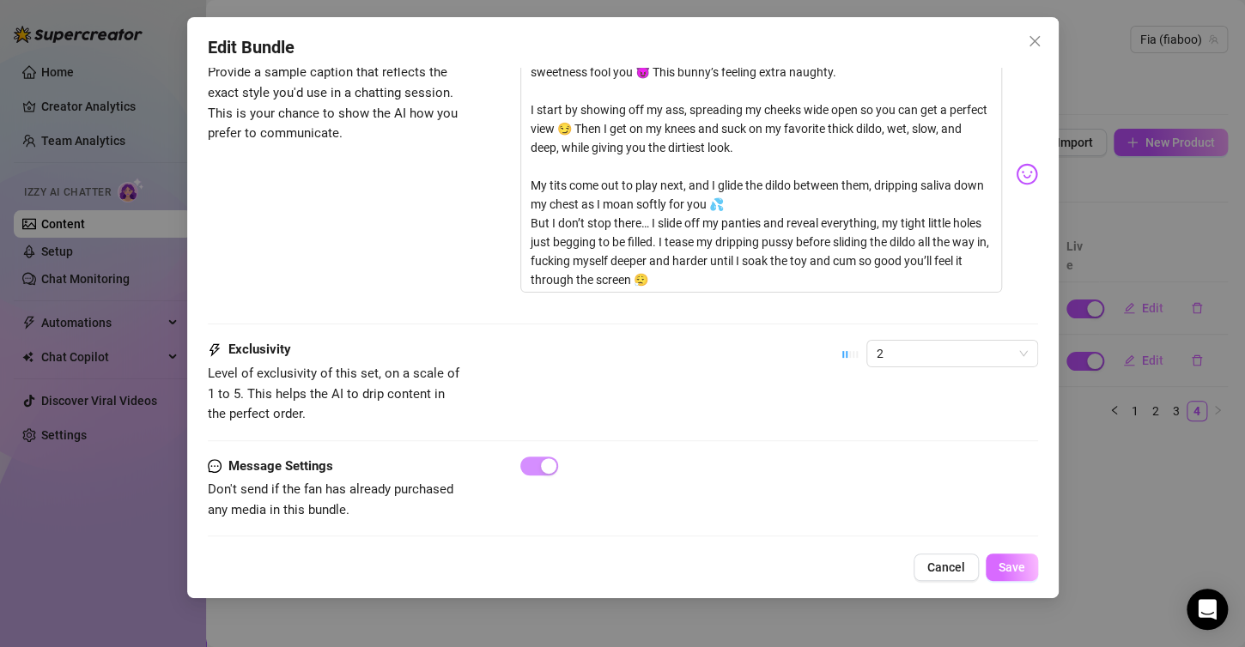
click at [1002, 576] on button "Save" at bounding box center [1012, 567] width 52 height 27
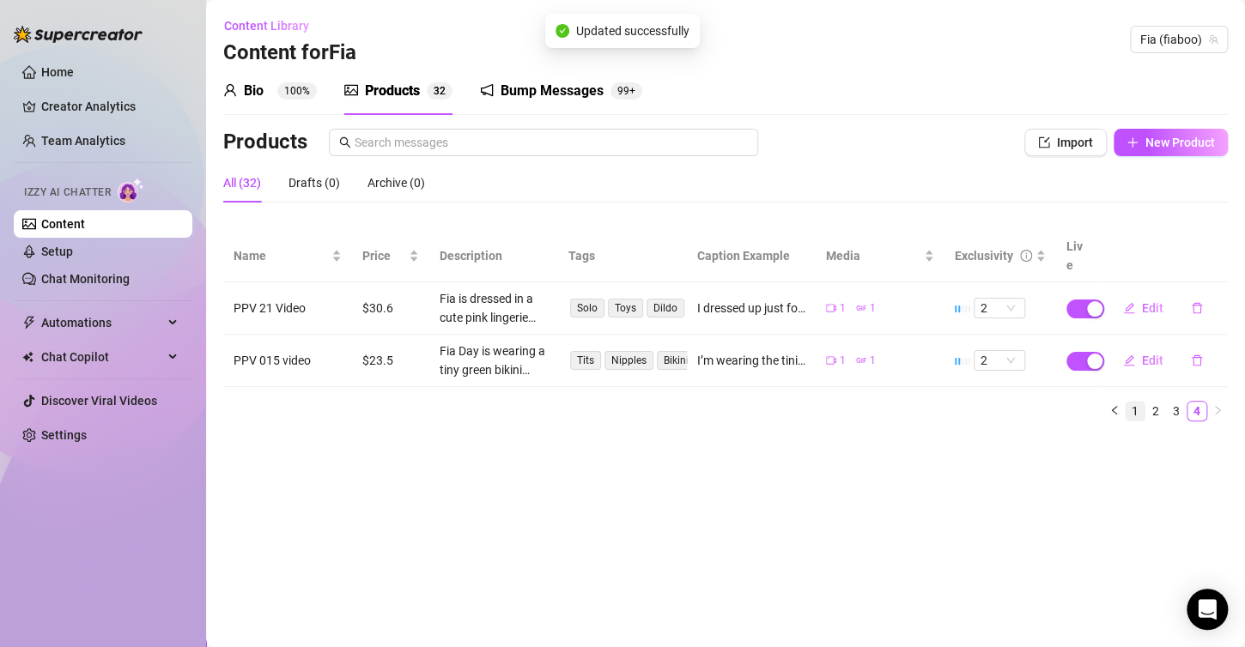
click at [1141, 402] on link "1" at bounding box center [1135, 411] width 19 height 19
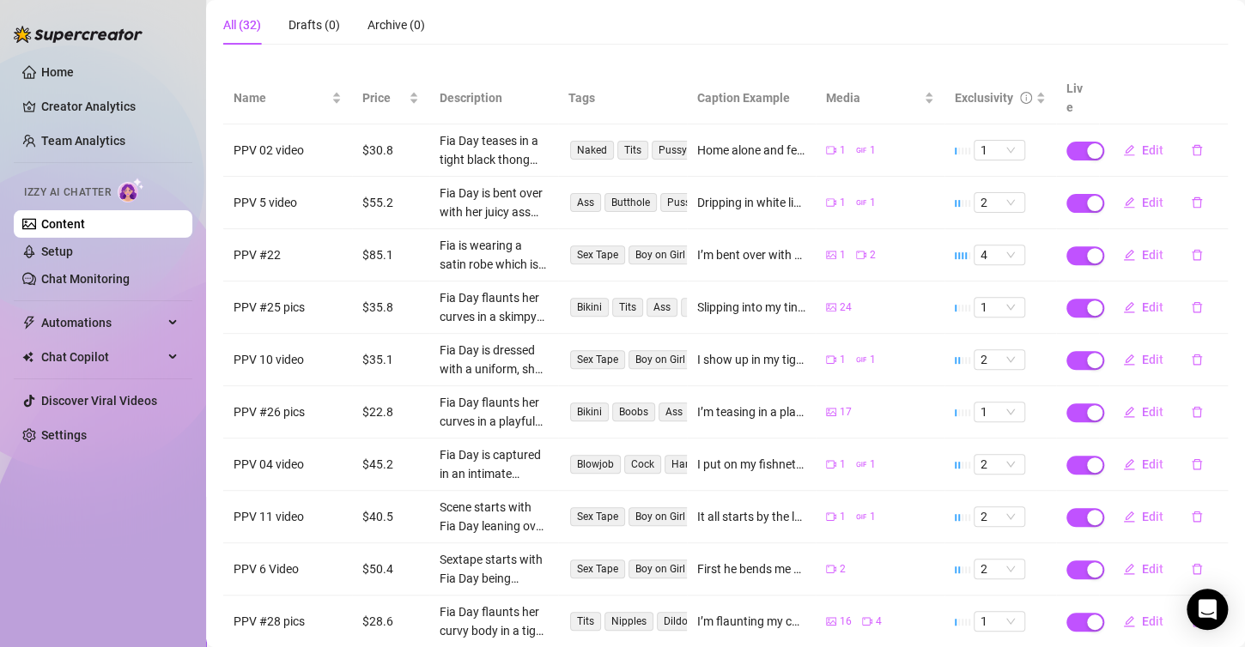
scroll to position [151, 0]
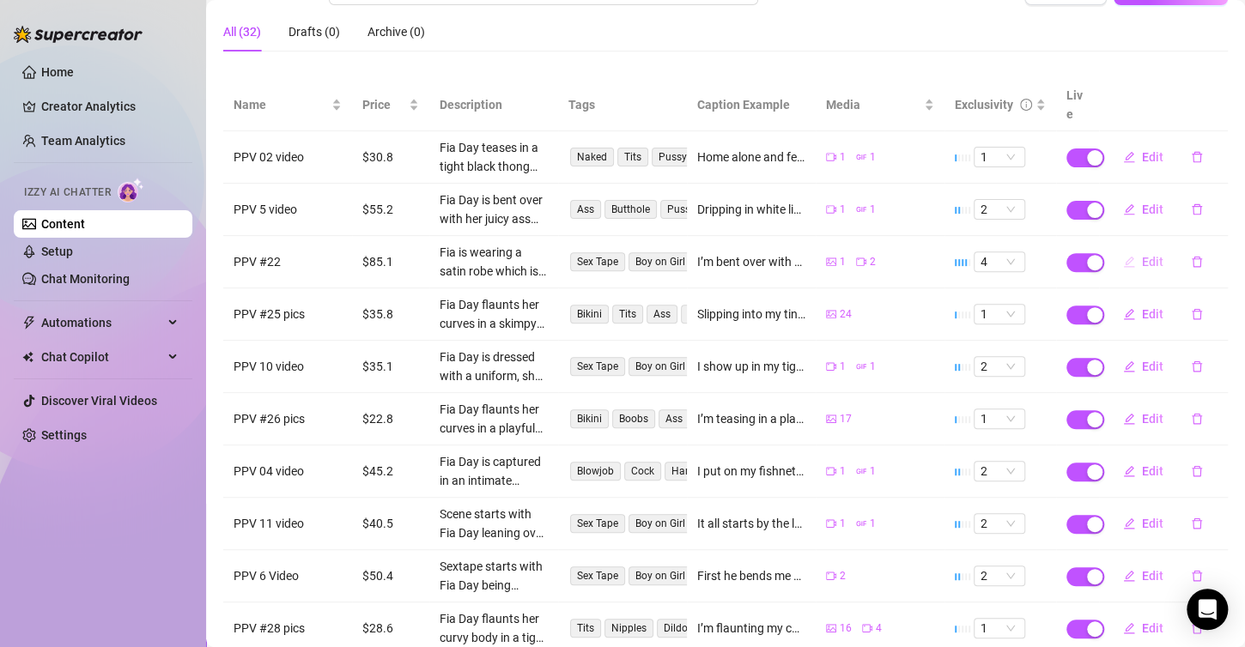
click at [1132, 248] on button "Edit" at bounding box center [1143, 261] width 68 height 27
type textarea "I’m bent over with my silky robe lifted, showing off my perfect ass while he sp…"
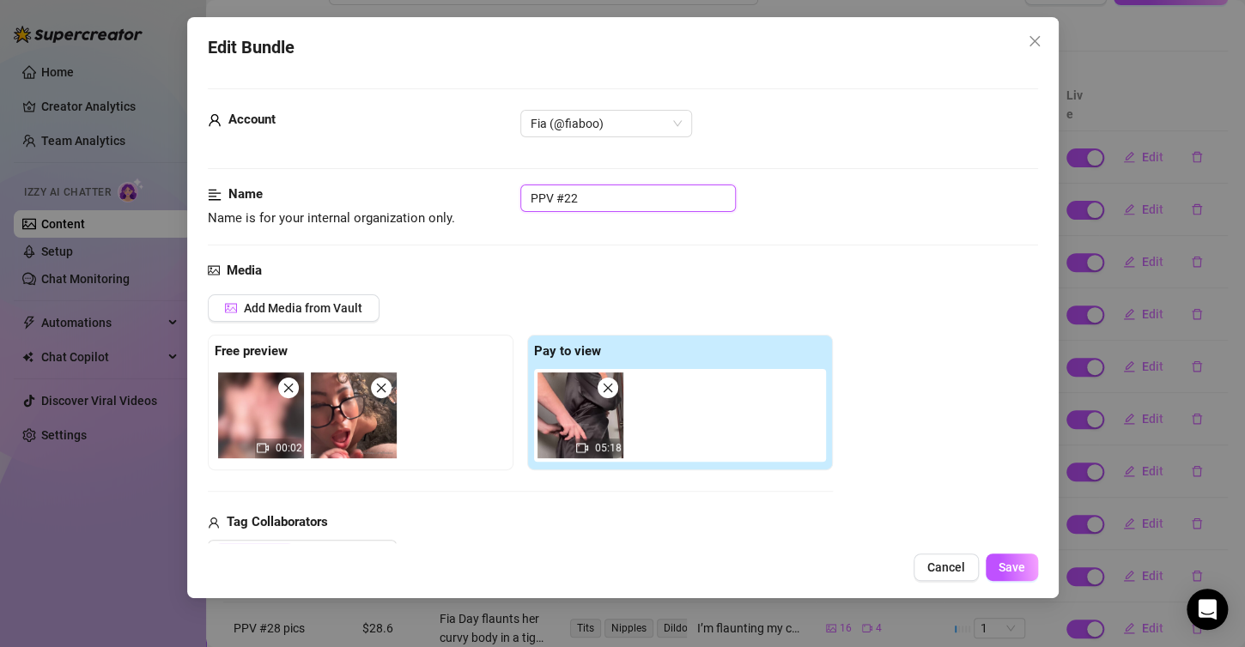
click at [675, 189] on input "PPV #22" at bounding box center [627, 198] width 215 height 27
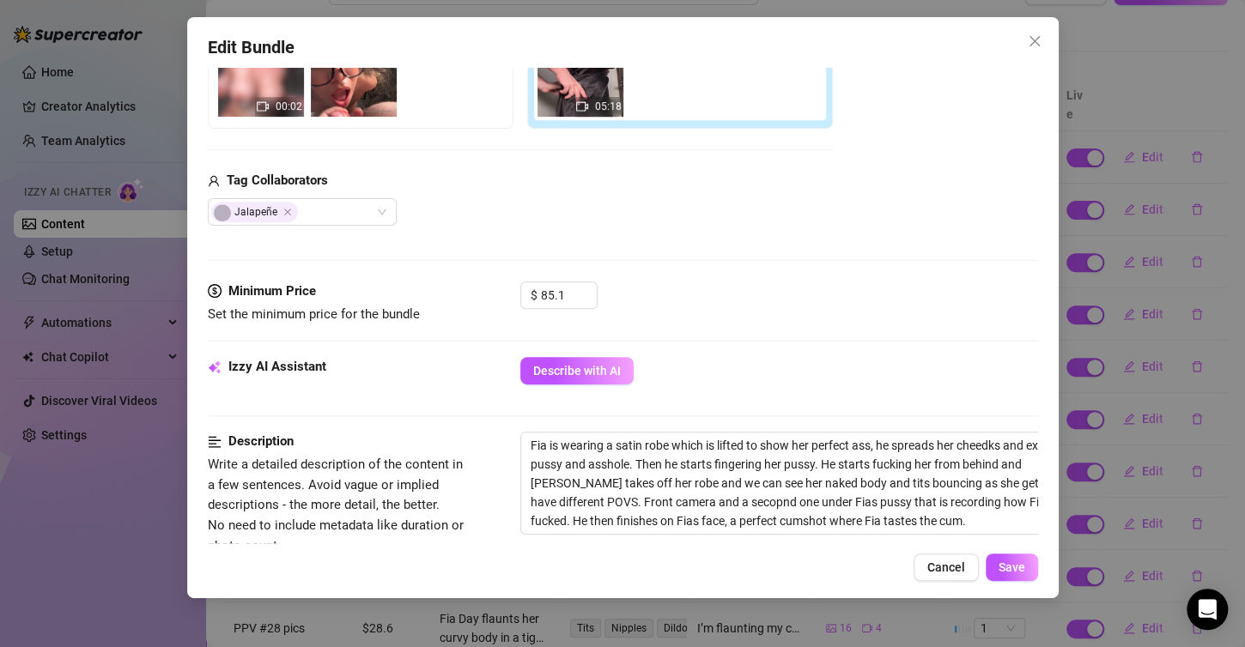
scroll to position [343, 0]
type input "PPV #22 video"
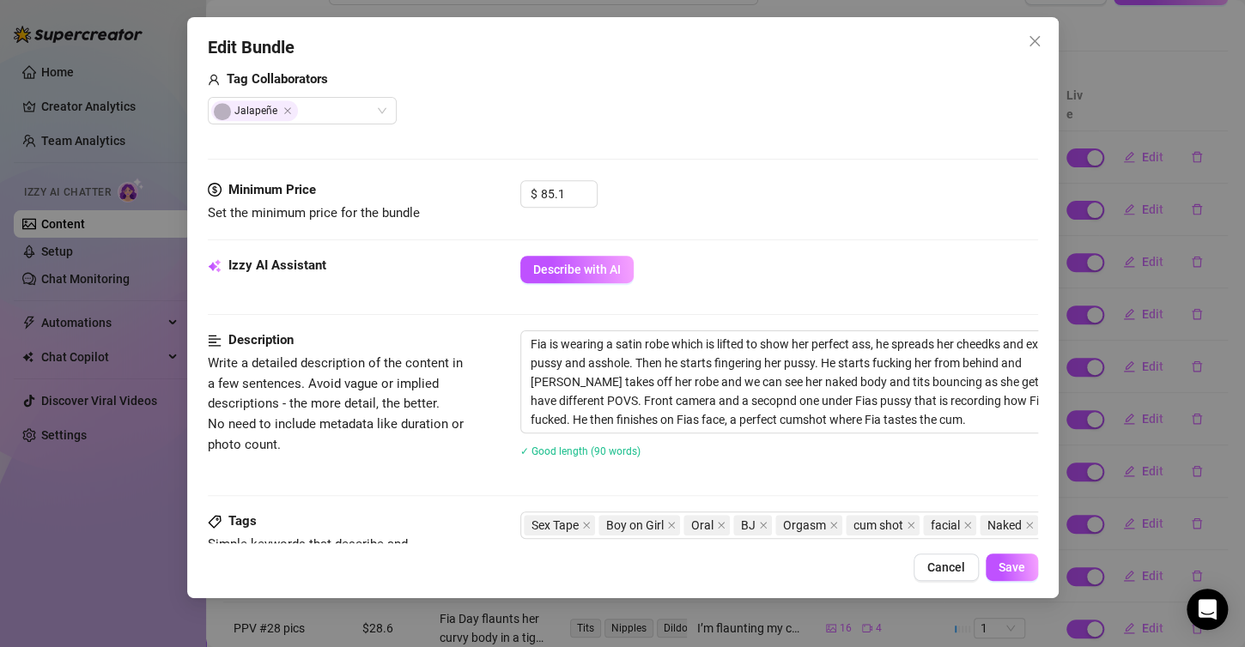
scroll to position [515, 0]
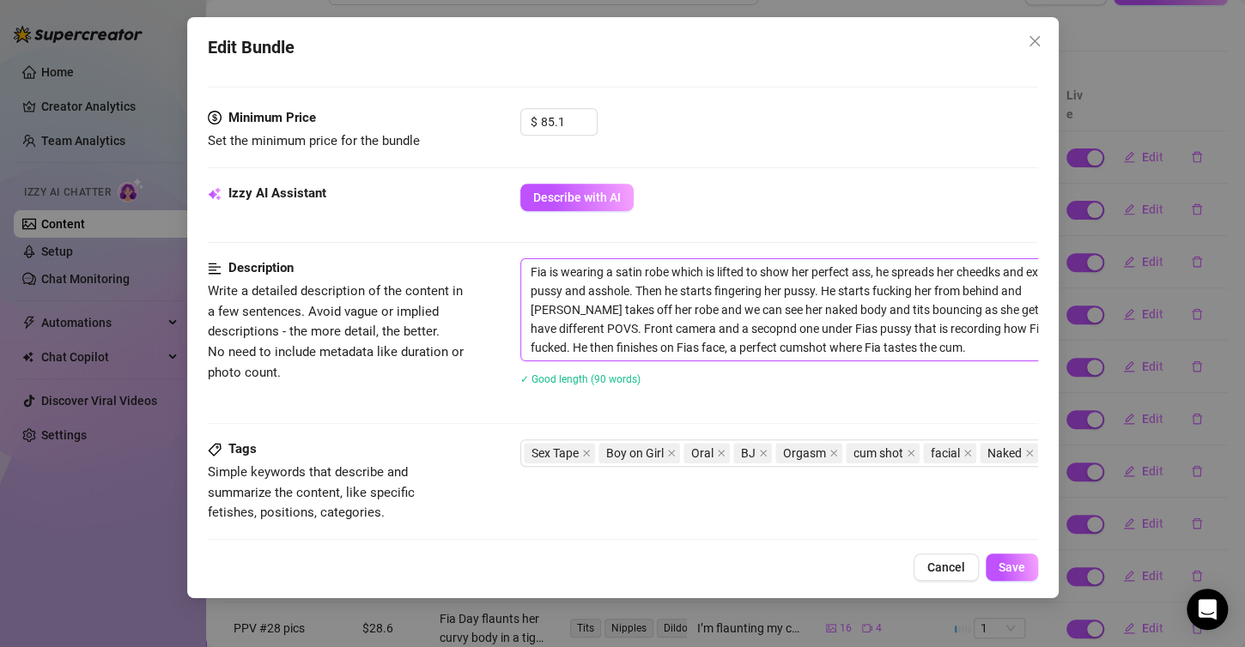
drag, startPoint x: 532, startPoint y: 268, endPoint x: 837, endPoint y: 350, distance: 315.7
click at [837, 350] on textarea "Fia is wearing a satin robe which is lifted to show her perfect ass, he spreads…" at bounding box center [820, 309] width 599 height 101
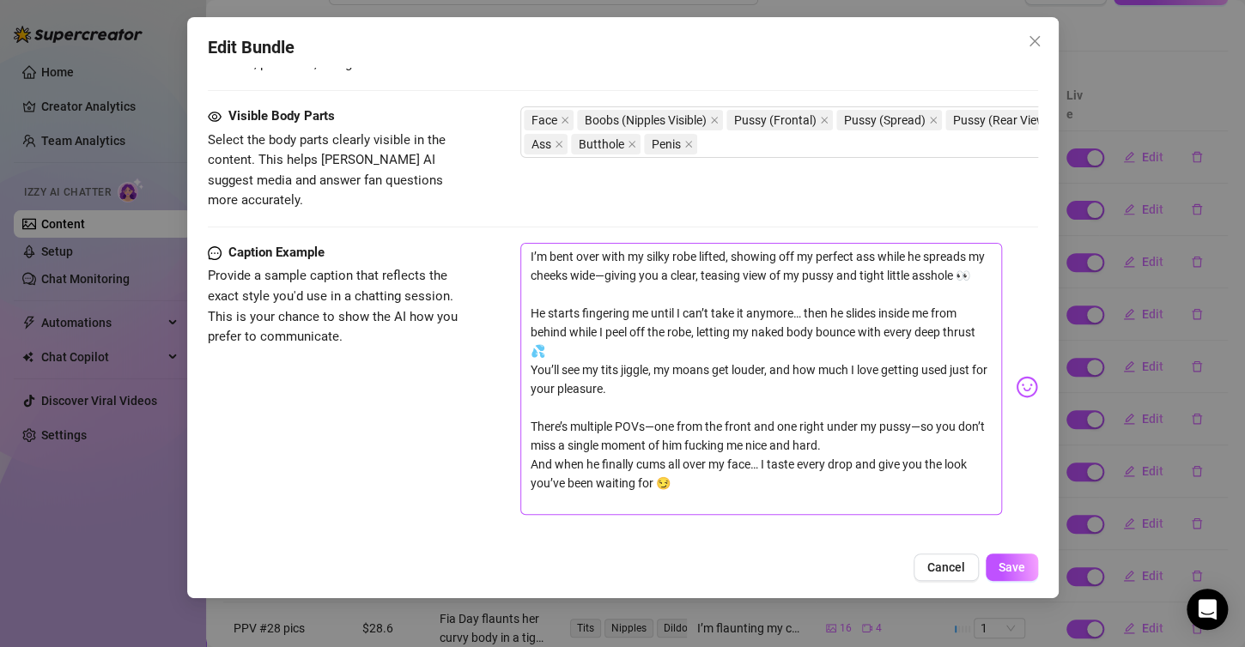
scroll to position [1030, 0]
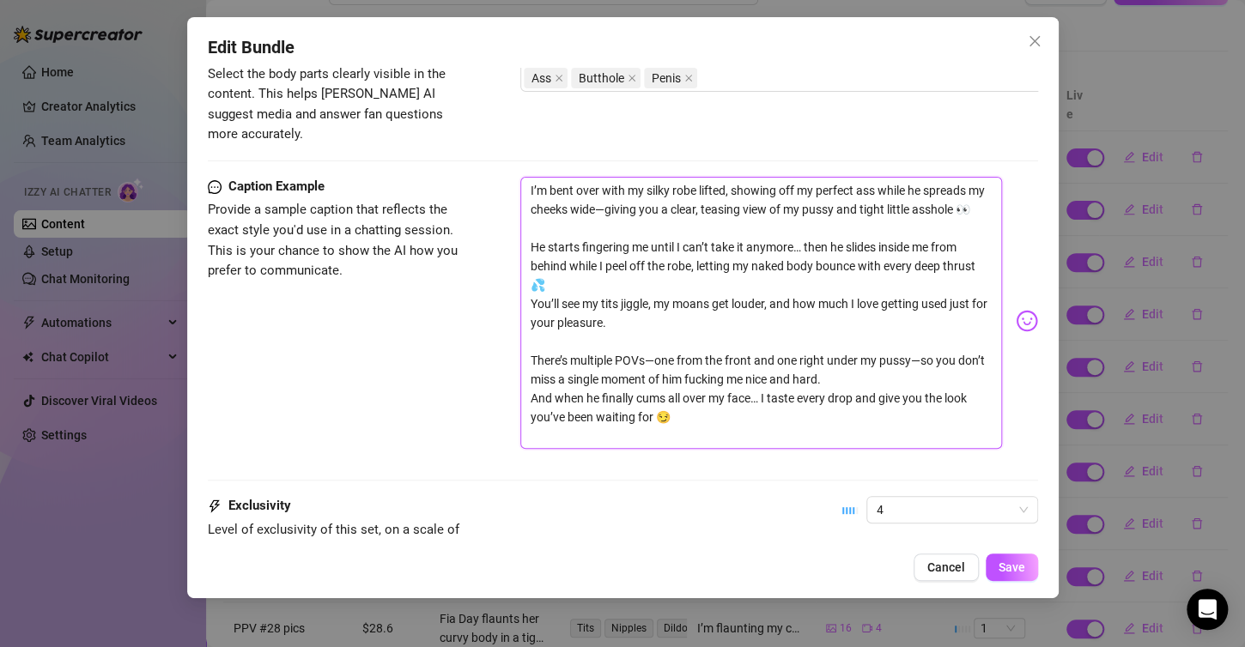
drag, startPoint x: 529, startPoint y: 158, endPoint x: 647, endPoint y: 383, distance: 254.2
click at [676, 444] on div "Caption Example Provide a sample caption that reflects the exact style you'd us…" at bounding box center [623, 337] width 830 height 320
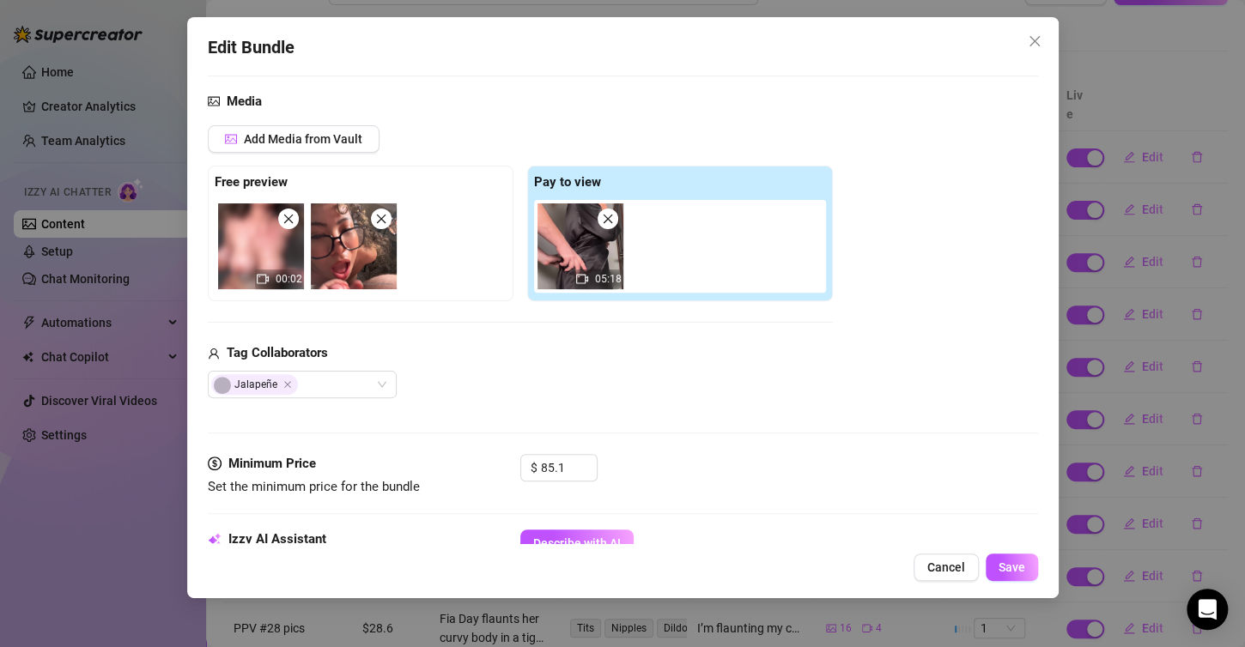
scroll to position [343, 0]
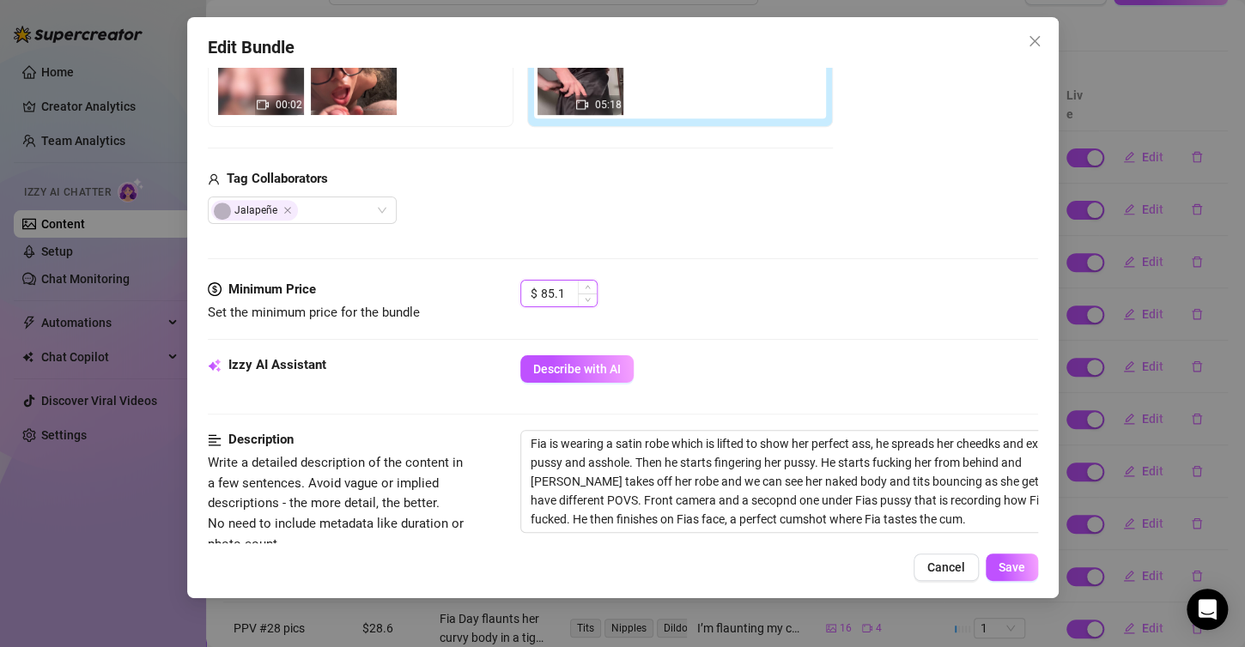
click at [566, 288] on input "85.1" at bounding box center [569, 294] width 56 height 26
type input "8"
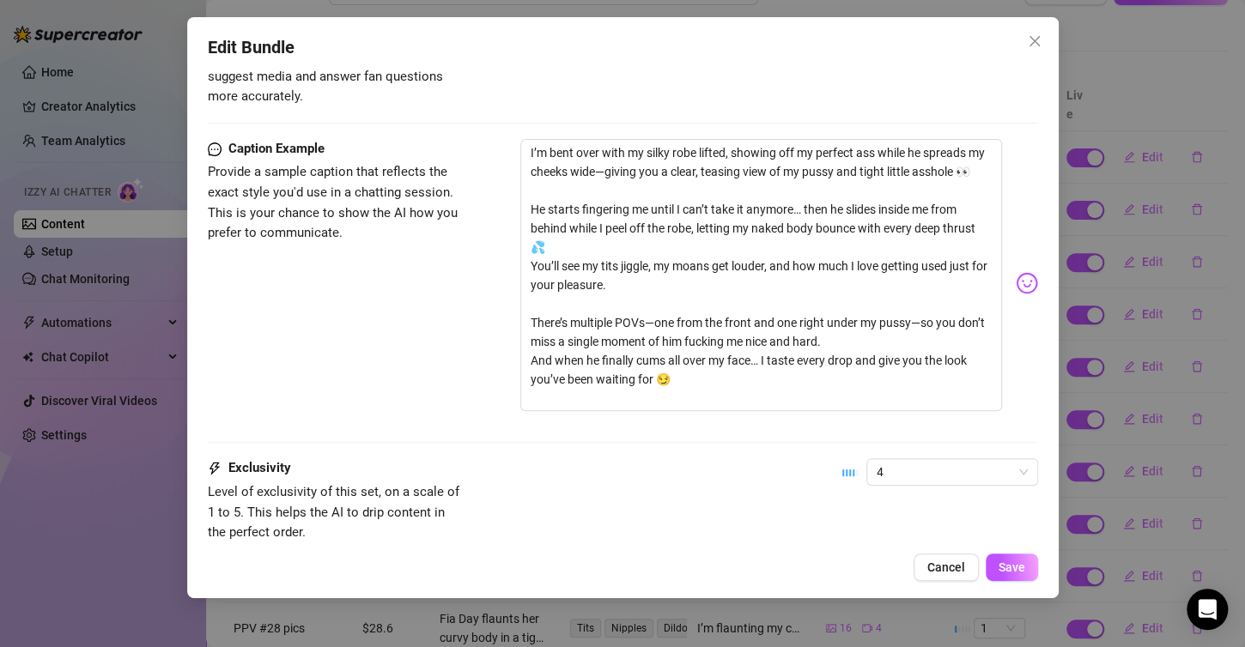
scroll to position [929, 0]
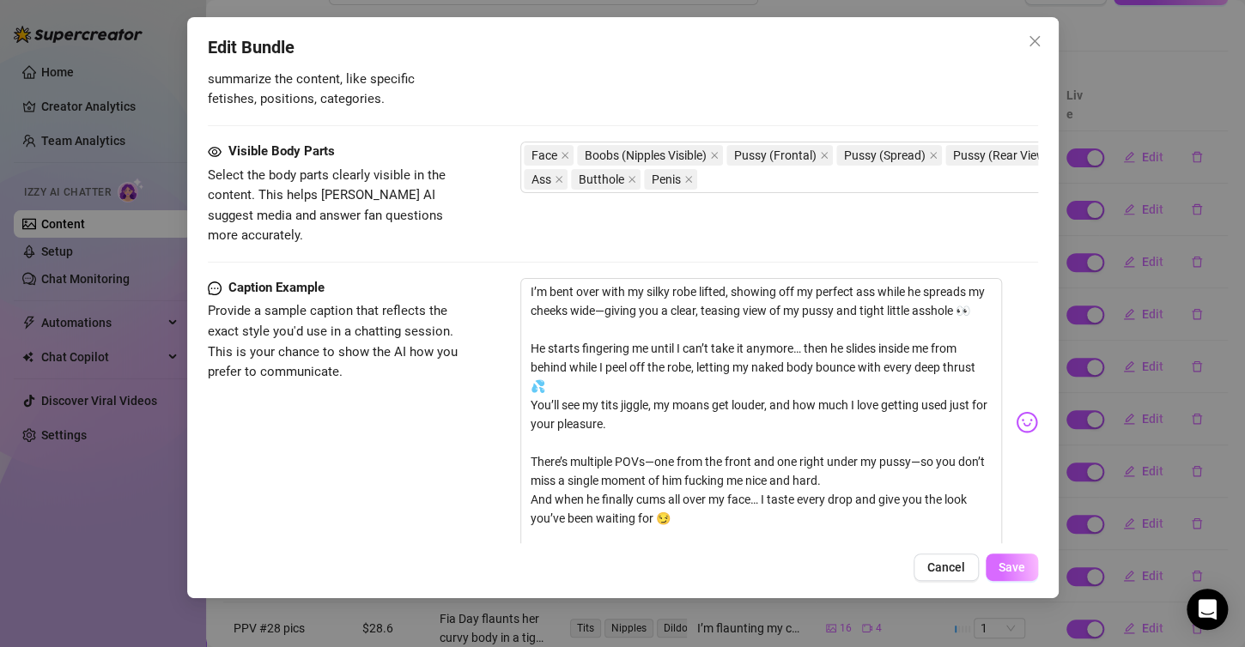
type input "55.2"
click at [1022, 563] on span "Save" at bounding box center [1011, 568] width 27 height 14
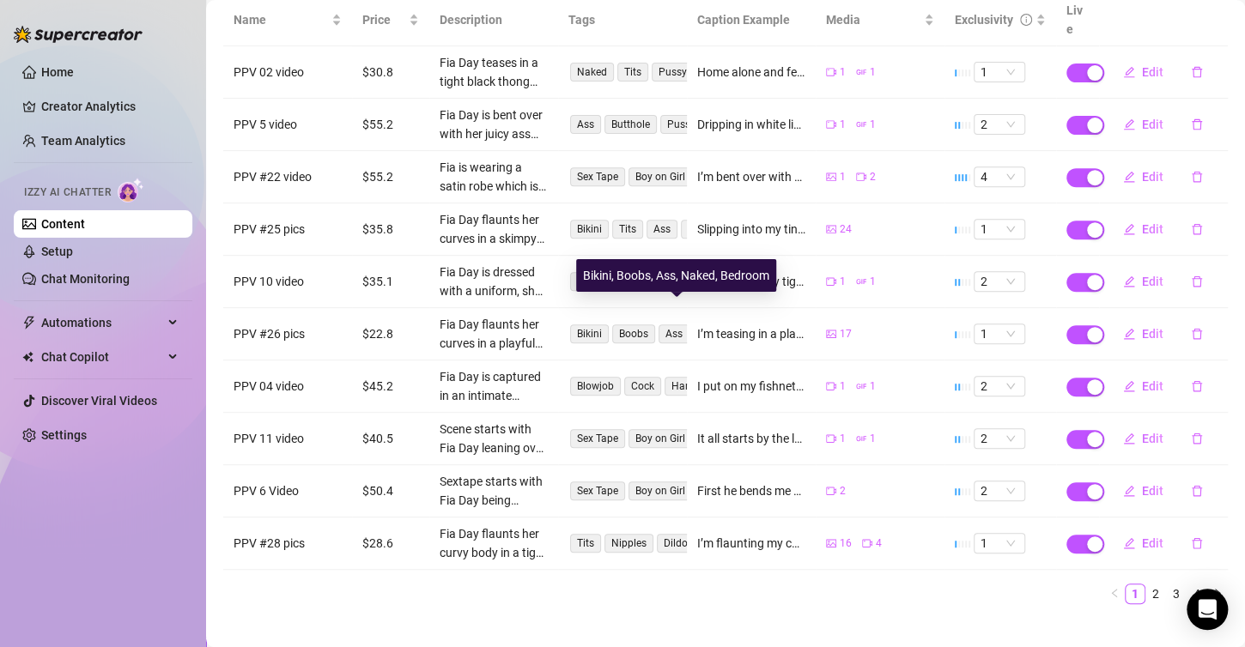
scroll to position [237, 0]
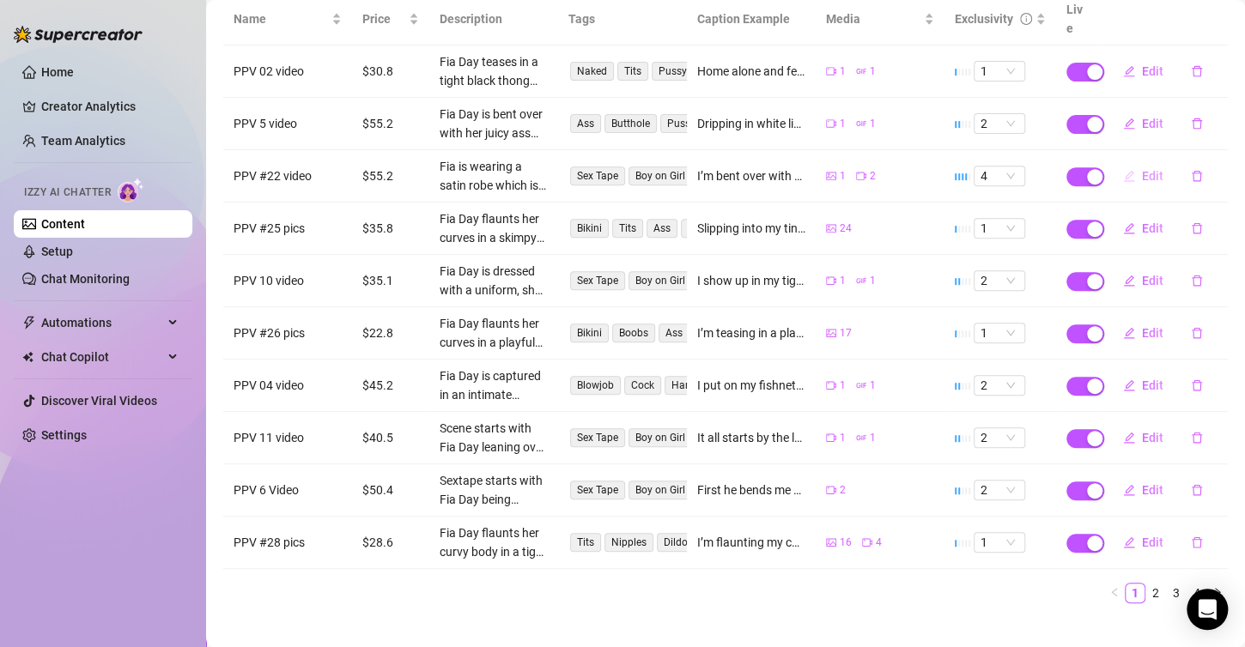
click at [1142, 169] on span "Edit" at bounding box center [1152, 176] width 21 height 14
type textarea "I’m bent over with my silky robe lifted, showing off my perfect ass while he sp…"
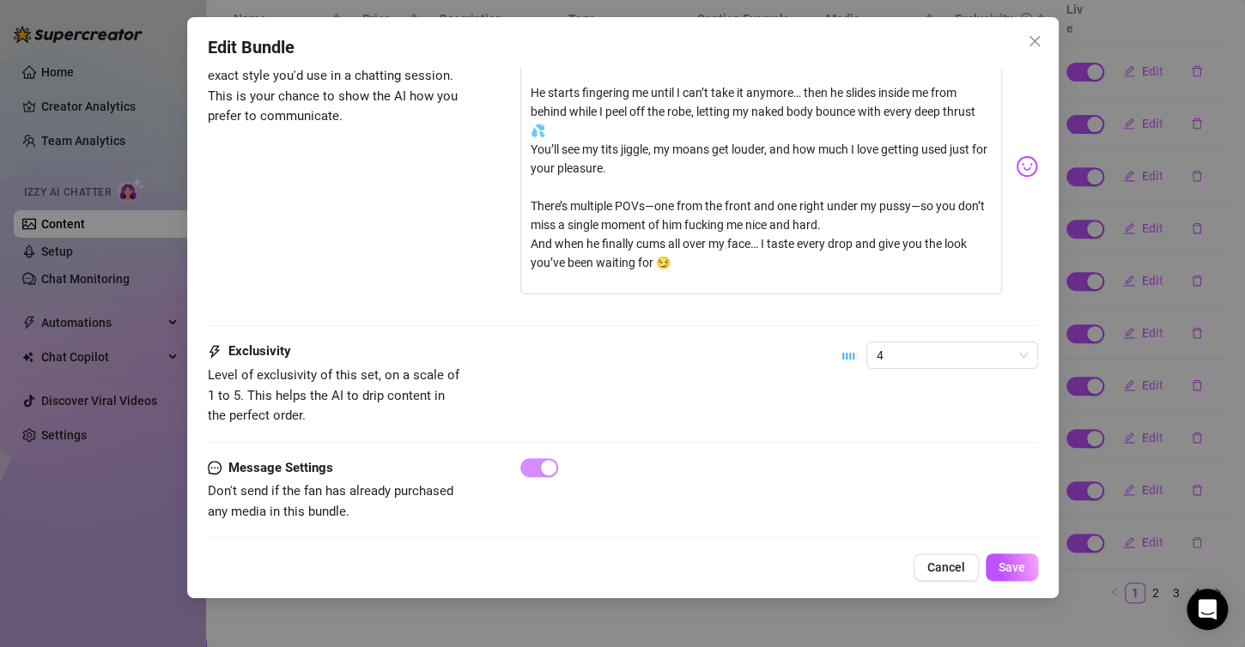
scroll to position [1186, 0]
click at [898, 341] on span "4" at bounding box center [952, 354] width 151 height 26
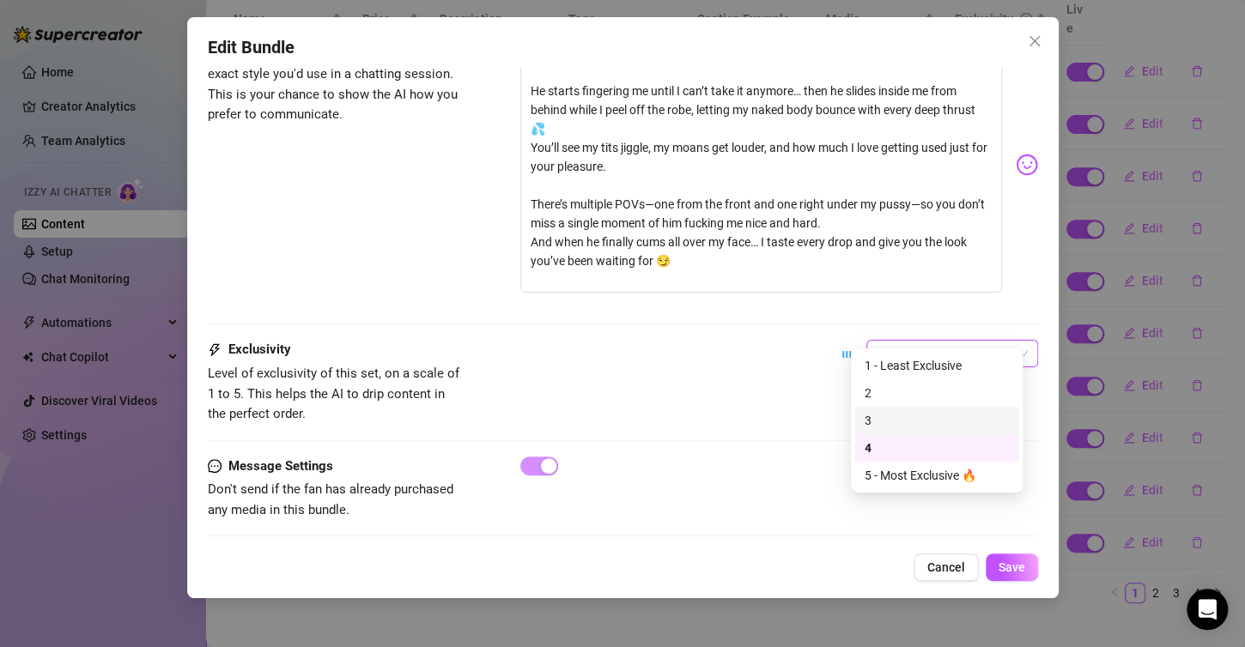
click at [905, 420] on div "3" at bounding box center [937, 420] width 144 height 19
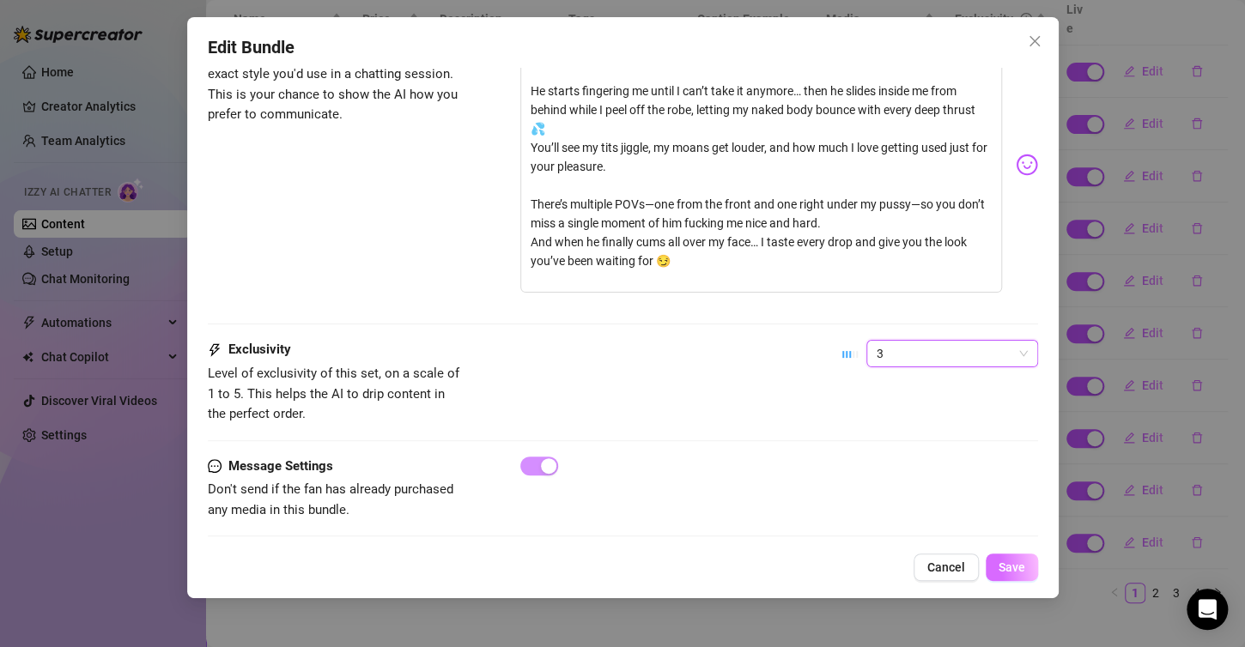
click at [1010, 569] on span "Save" at bounding box center [1011, 568] width 27 height 14
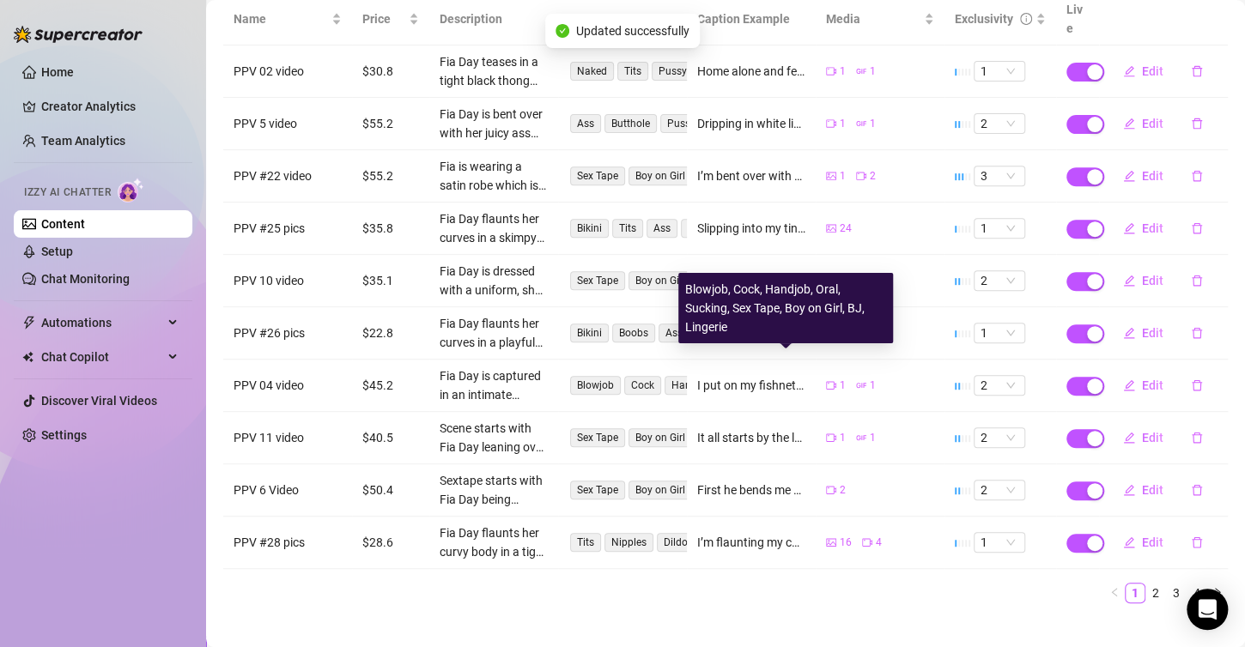
scroll to position [0, 0]
